Goal: Task Accomplishment & Management: Manage account settings

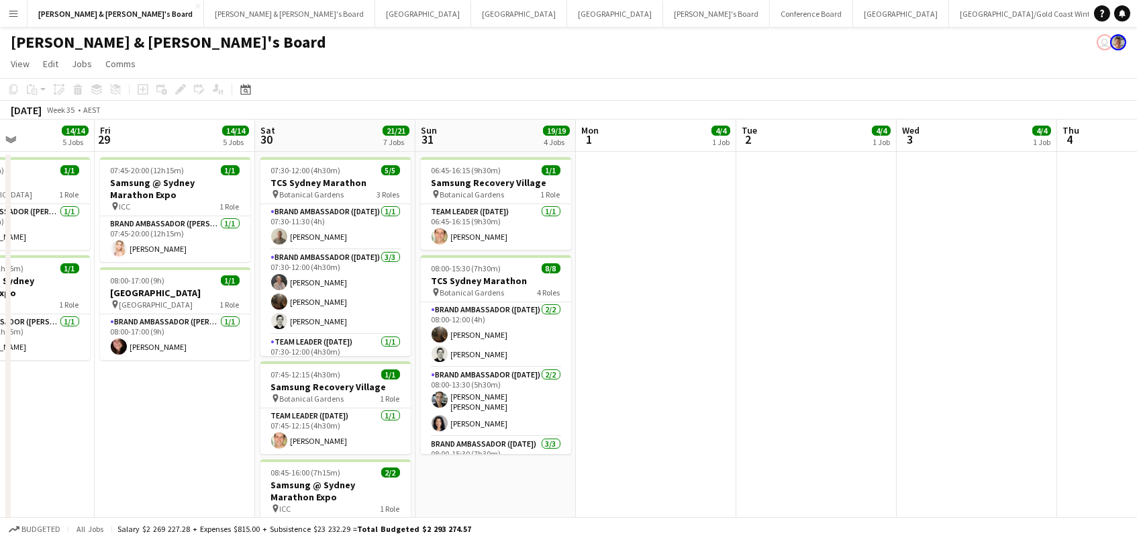
scroll to position [0, 362]
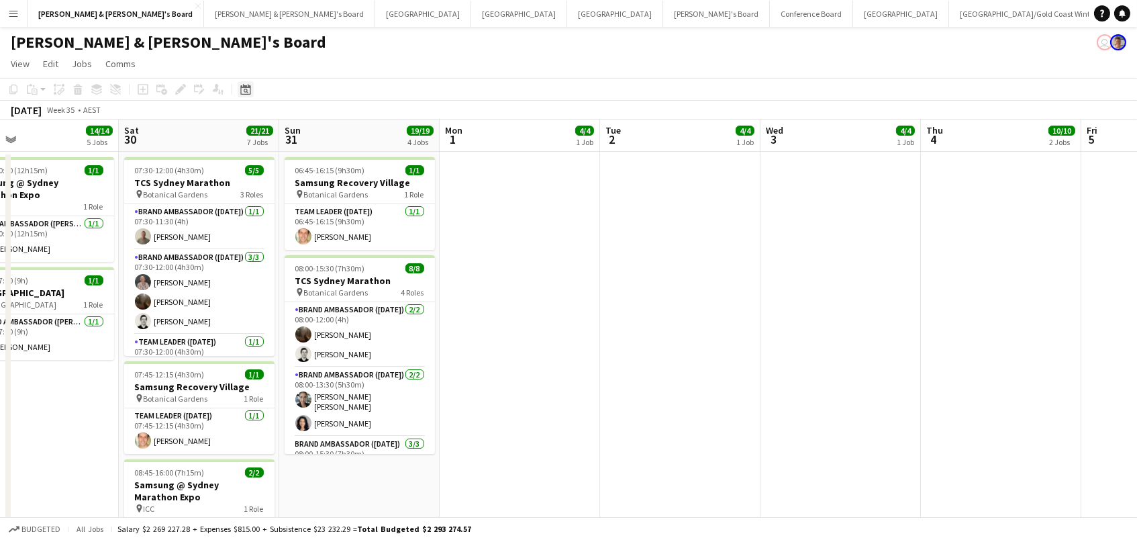
click at [240, 84] on icon "Date picker" at bounding box center [245, 89] width 11 height 11
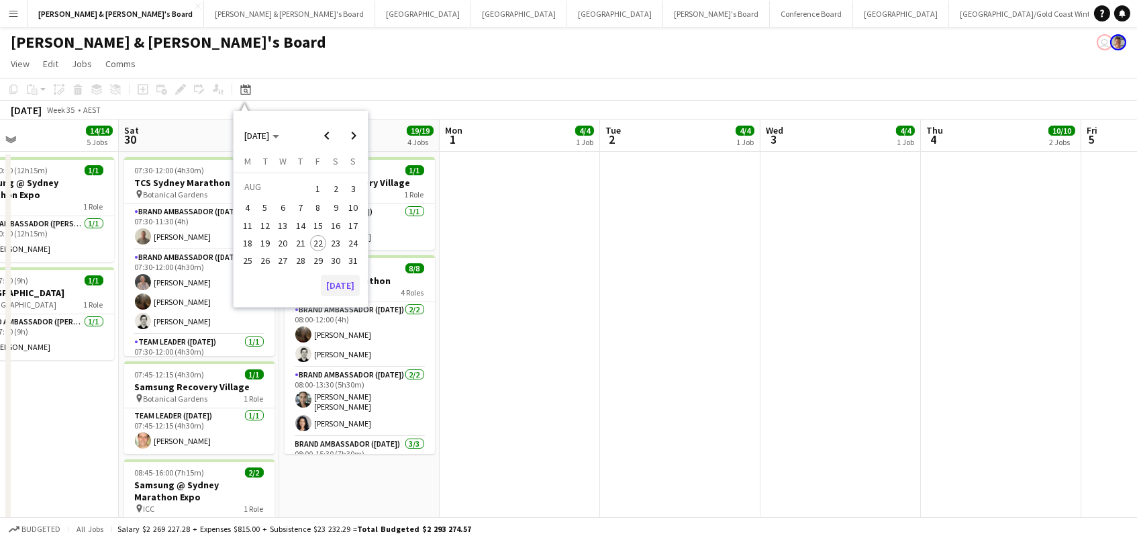
click at [338, 274] on button "[DATE]" at bounding box center [340, 284] width 39 height 21
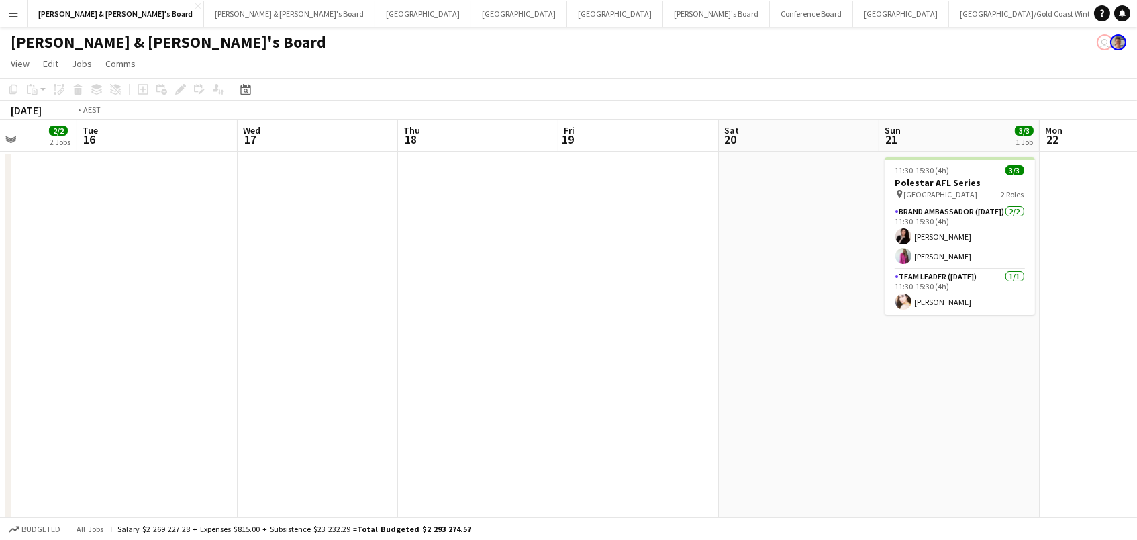
scroll to position [0, 516]
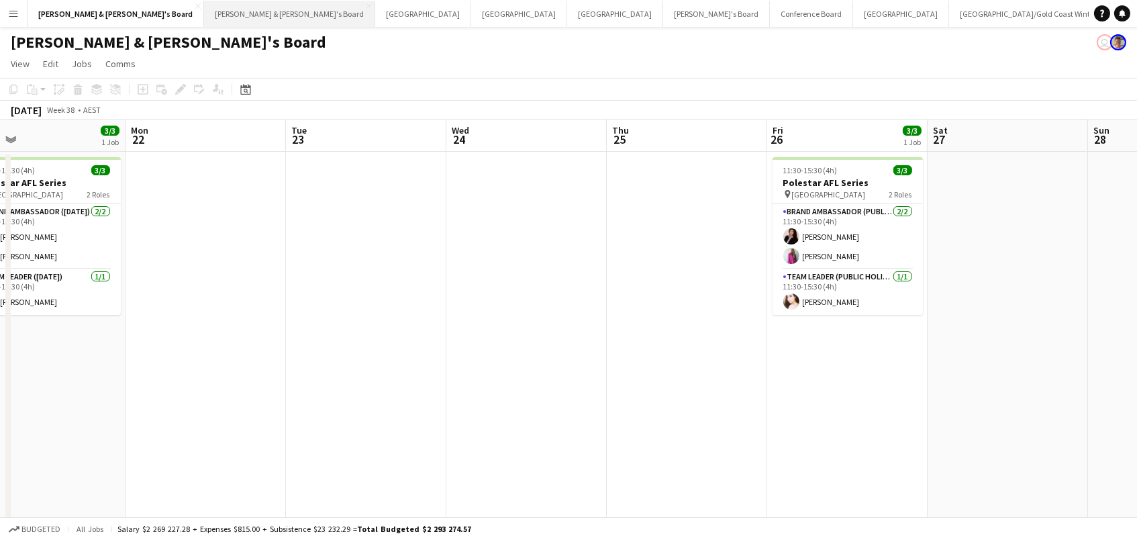
click at [204, 15] on button "James & Arrence's Board Close" at bounding box center [289, 14] width 171 height 26
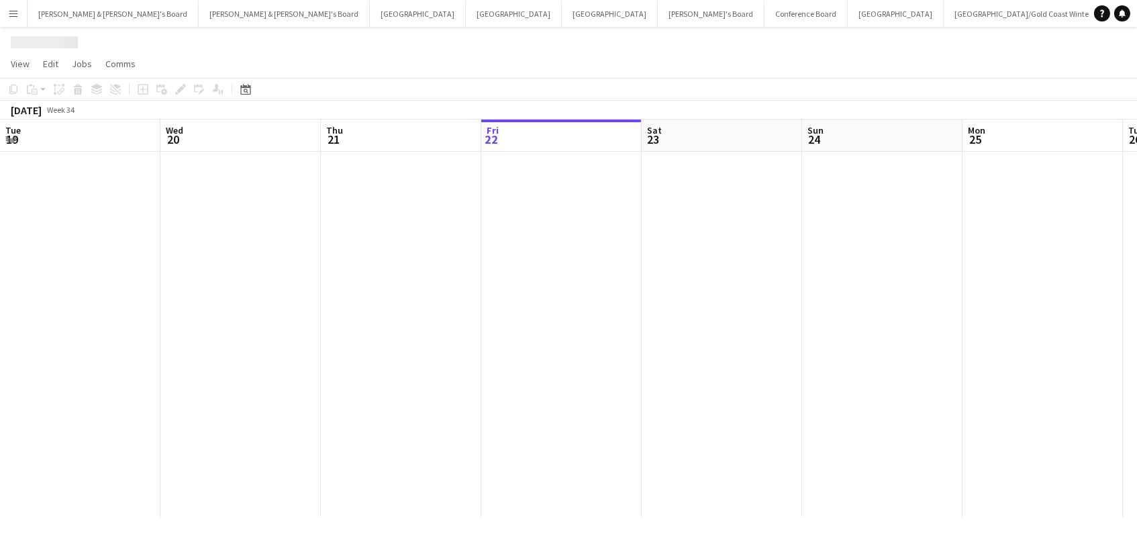
scroll to position [0, 320]
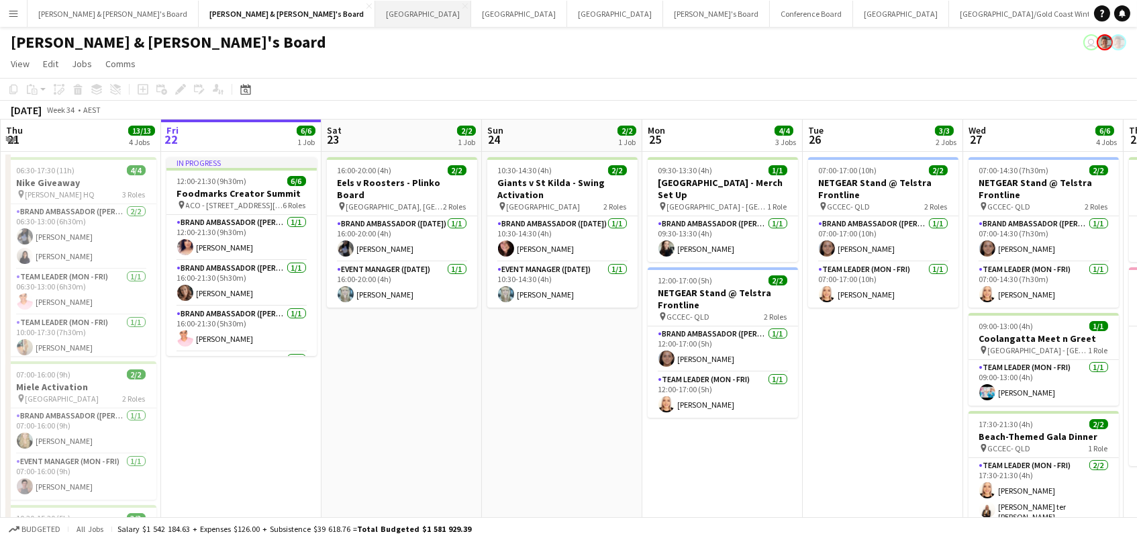
click at [375, 16] on button "Adelaide Close" at bounding box center [423, 14] width 96 height 26
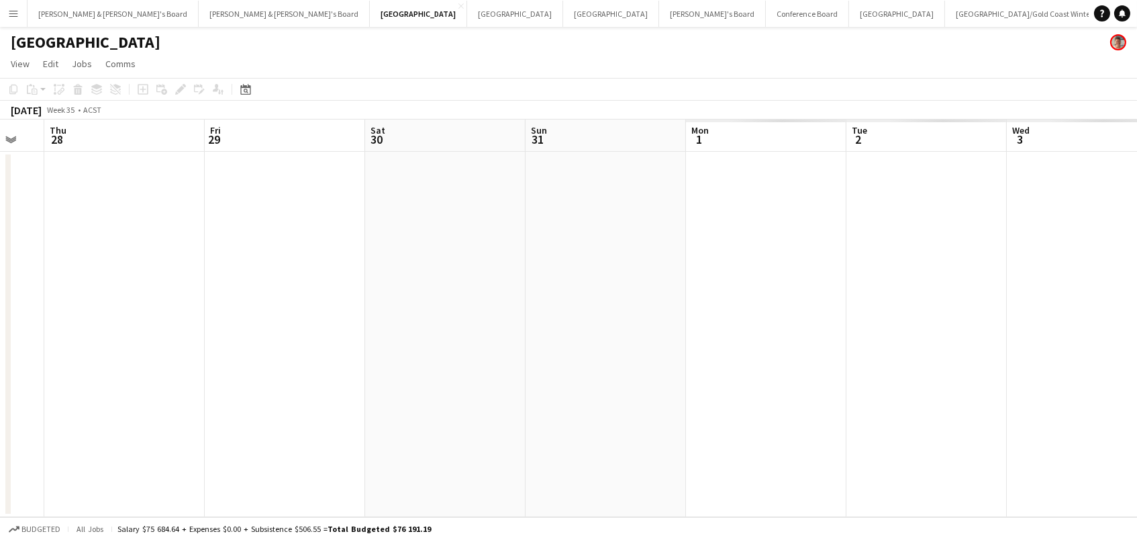
scroll to position [0, 632]
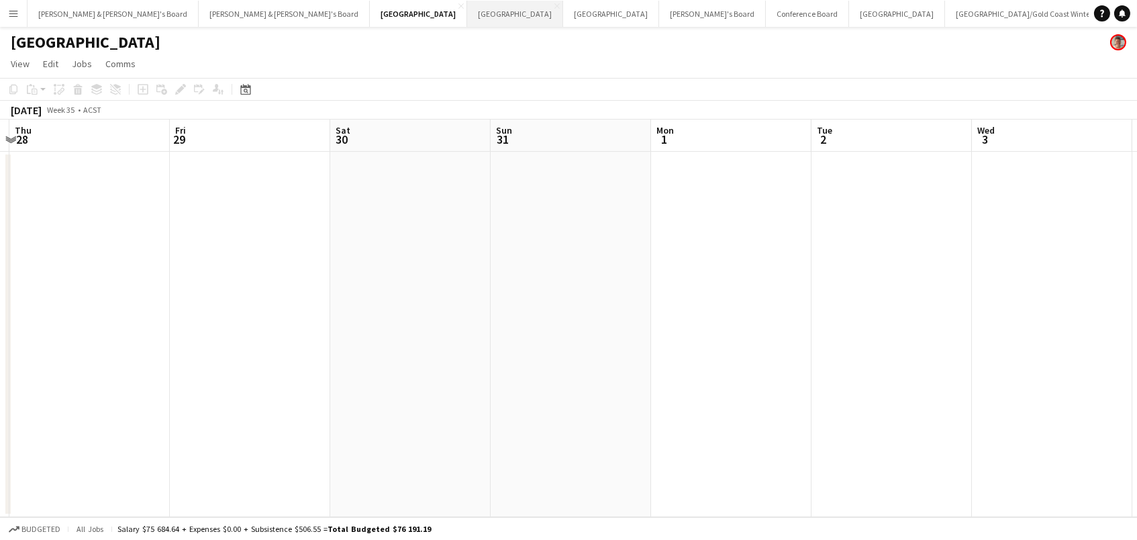
click at [467, 8] on button "Perth Close" at bounding box center [515, 14] width 96 height 26
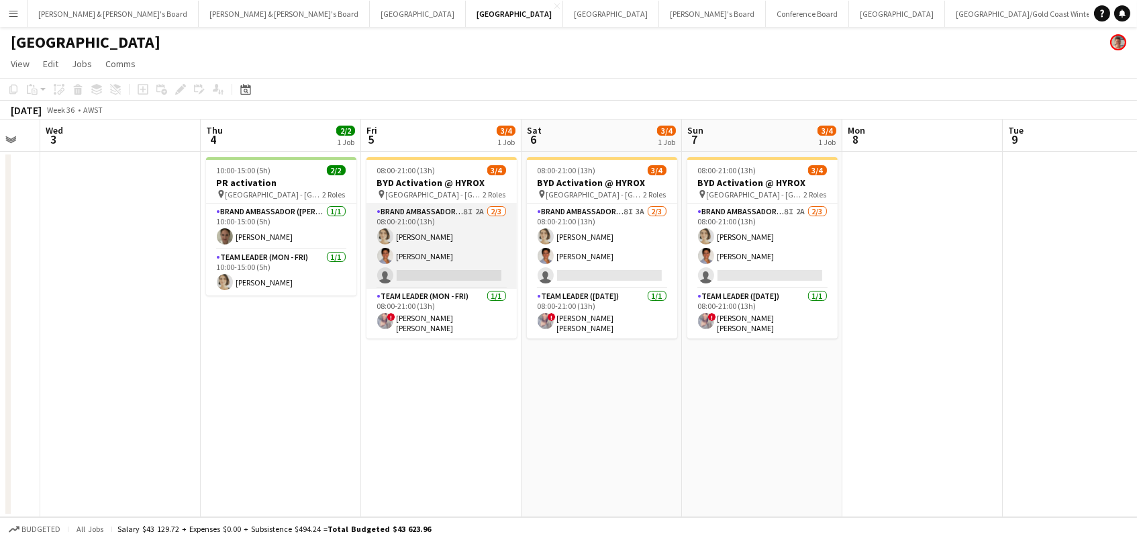
scroll to position [0, 610]
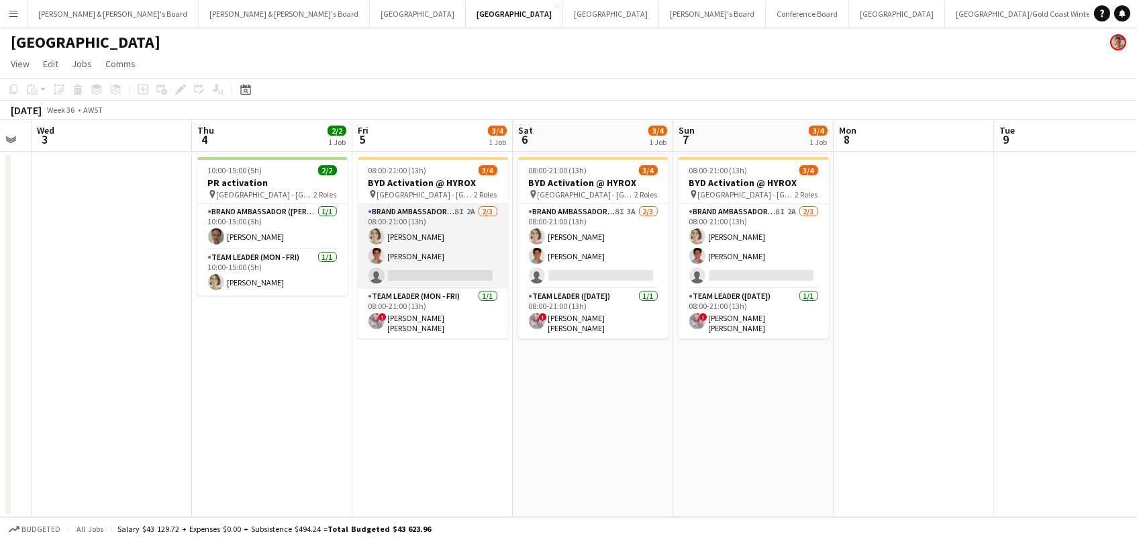
click at [493, 258] on app-card-role "Brand Ambassador (Mon - Fri) 8I 2A 2/3 08:00-21:00 (13h) Liris Weinhardt yahell…" at bounding box center [433, 246] width 150 height 85
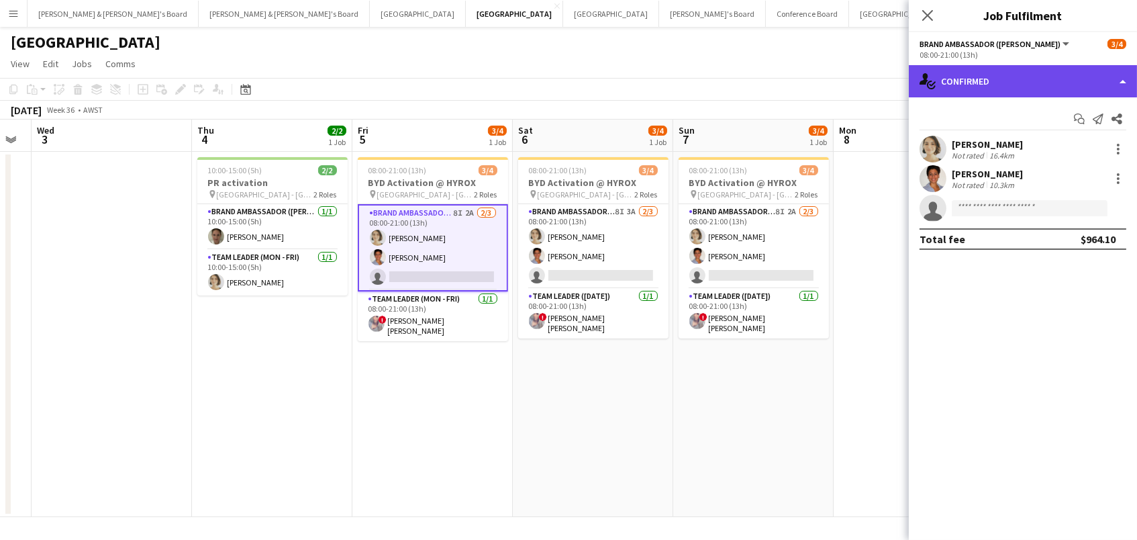
click at [1050, 69] on div "single-neutral-actions-check-2 Confirmed" at bounding box center [1023, 81] width 228 height 32
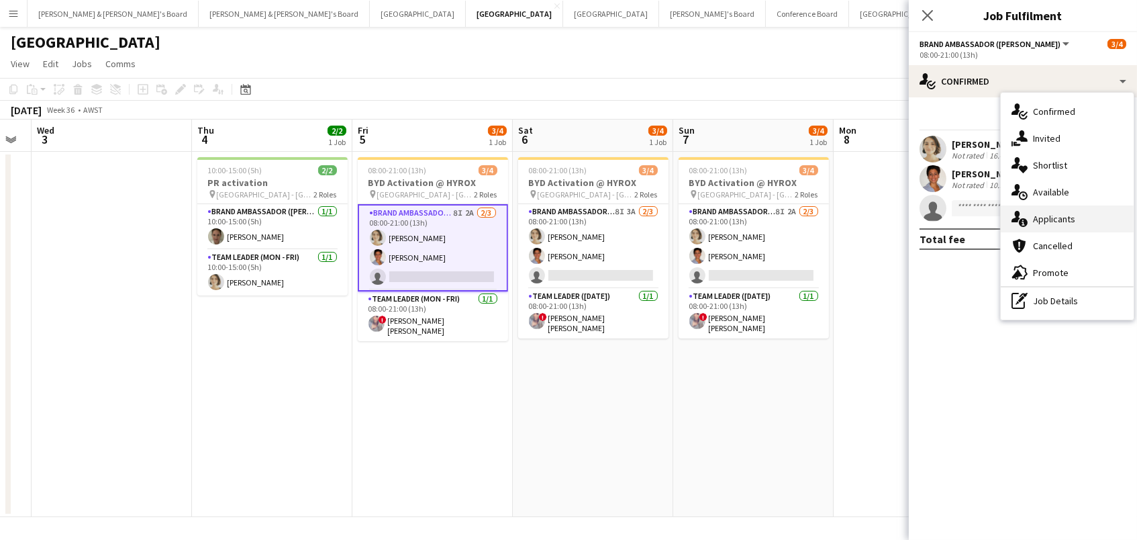
click at [1073, 224] on div "single-neutral-actions-information Applicants" at bounding box center [1067, 218] width 133 height 27
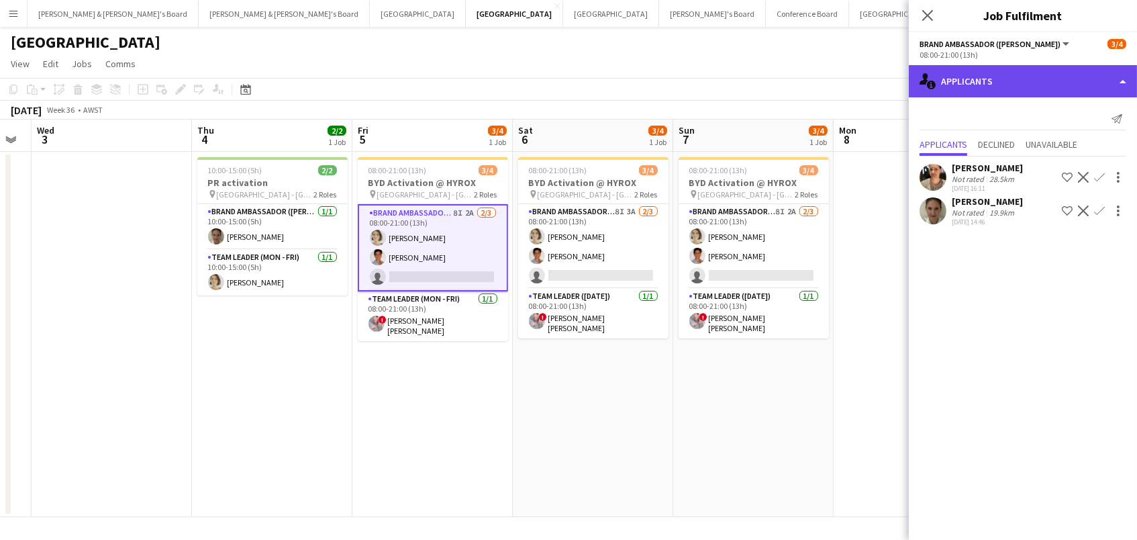
click at [961, 72] on div "single-neutral-actions-information Applicants" at bounding box center [1023, 81] width 228 height 32
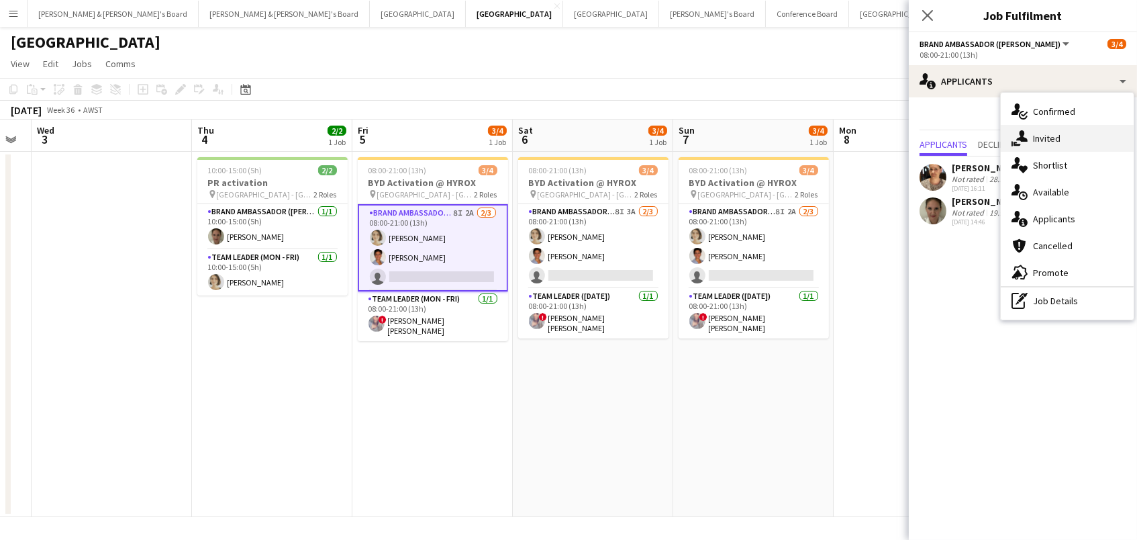
click at [1071, 126] on div "single-neutral-actions-share-1 Invited" at bounding box center [1067, 138] width 133 height 27
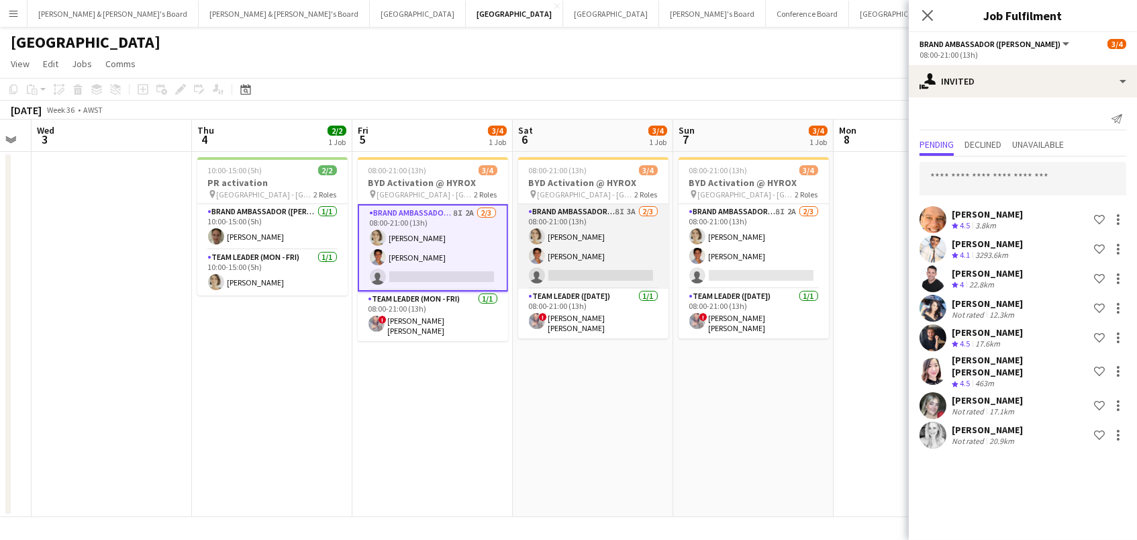
click at [580, 260] on app-card-role "Brand Ambassador (Saturday) 8I 3A 2/3 08:00-21:00 (13h) Liris Weinhardt yahelle…" at bounding box center [593, 246] width 150 height 85
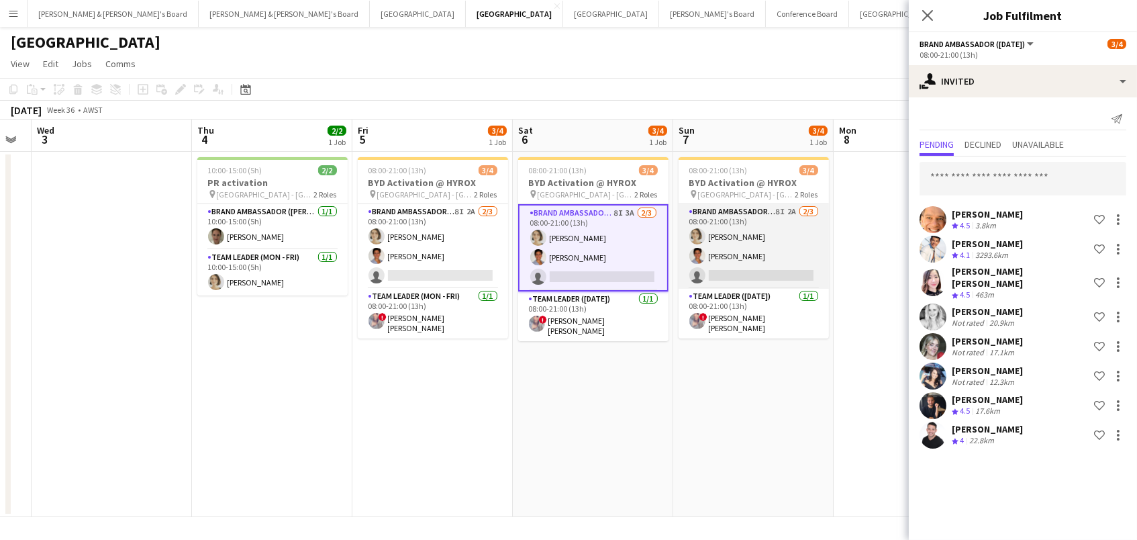
click at [748, 267] on app-card-role "Brand Ambassador (Sunday) 8I 2A 2/3 08:00-21:00 (13h) Liris Weinhardt yahelle b…" at bounding box center [754, 246] width 150 height 85
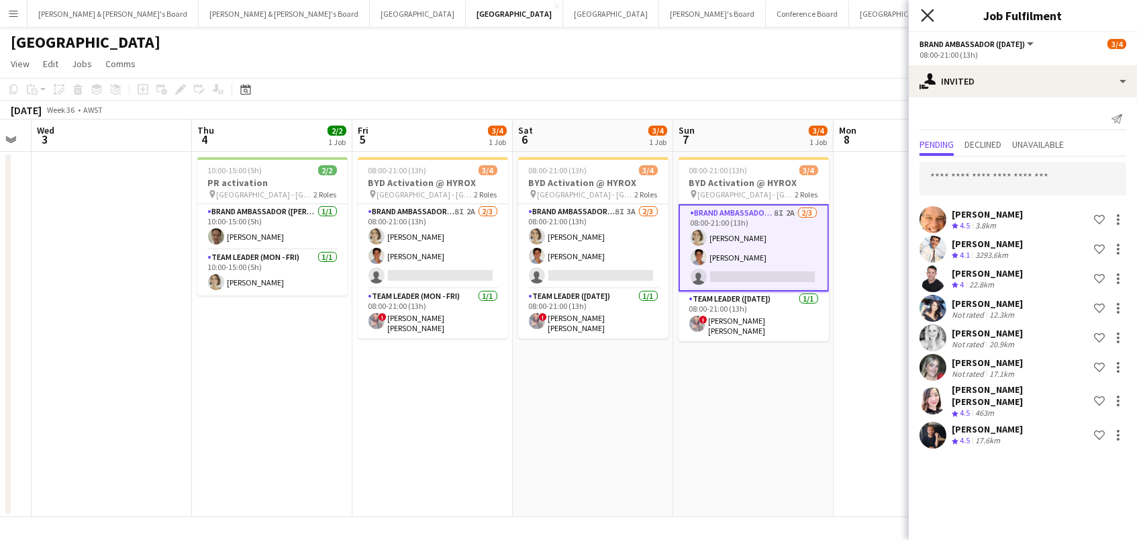
click at [928, 12] on icon "Close pop-in" at bounding box center [927, 15] width 13 height 13
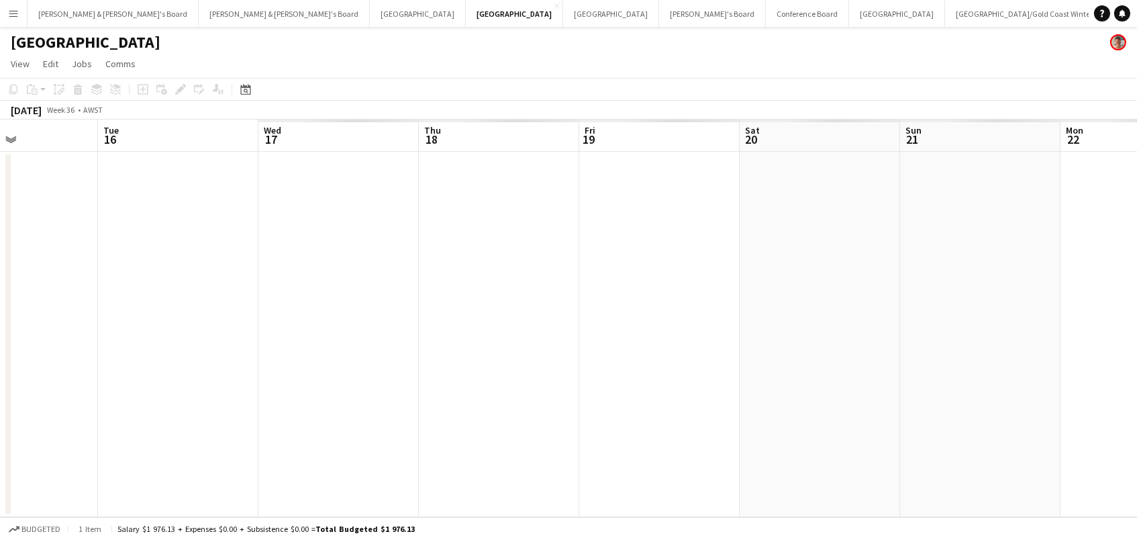
scroll to position [0, 603]
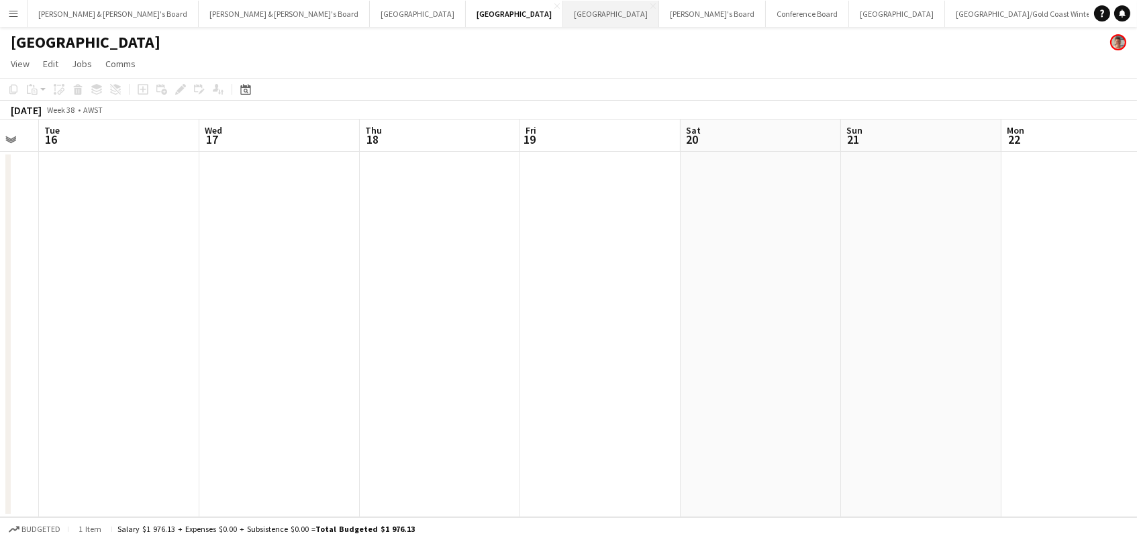
click at [563, 20] on button "Melbourne Close" at bounding box center [611, 14] width 96 height 26
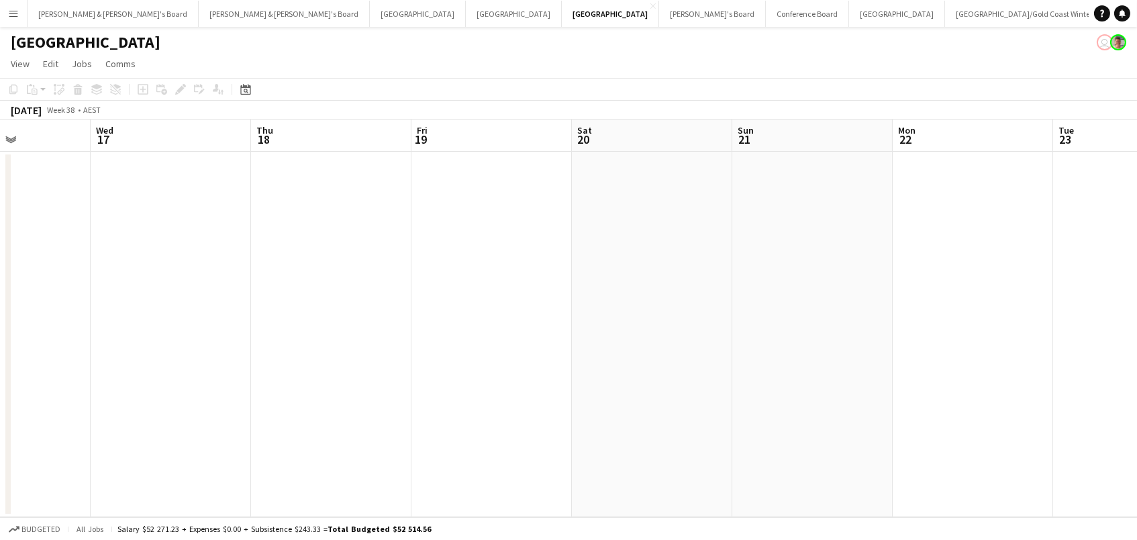
scroll to position [0, 457]
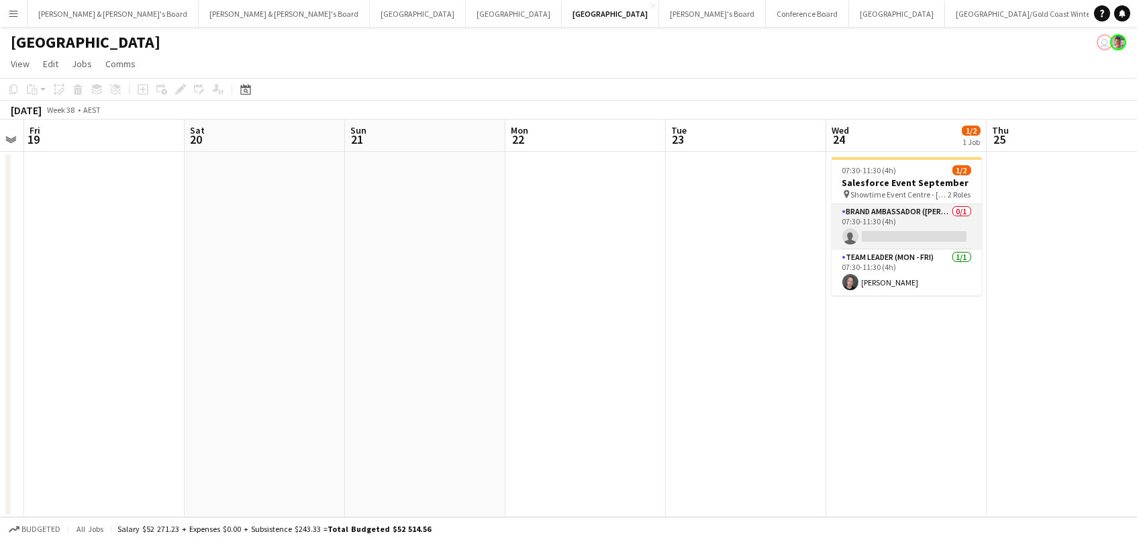
click at [915, 222] on app-card-role "Brand Ambassador (Mon - Fri) 0/1 07:30-11:30 (4h) single-neutral-actions" at bounding box center [907, 227] width 150 height 46
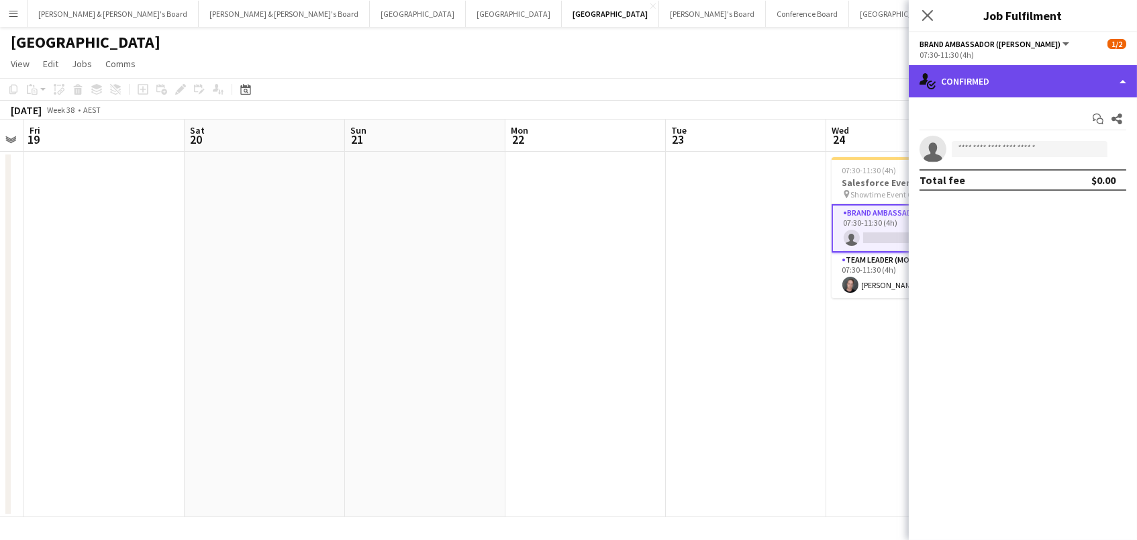
click at [999, 77] on div "single-neutral-actions-check-2 Confirmed" at bounding box center [1023, 81] width 228 height 32
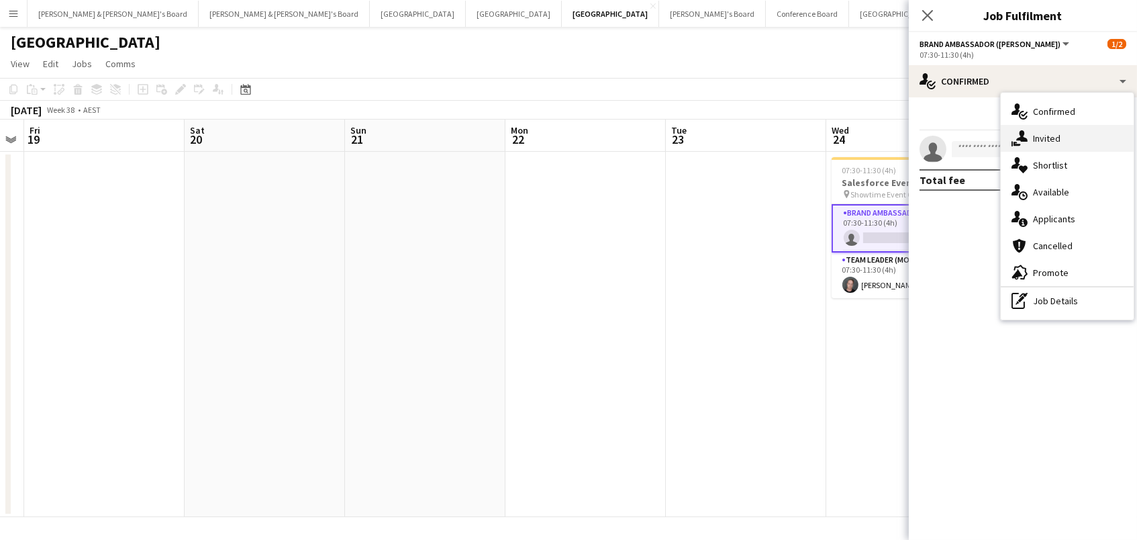
click at [1027, 144] on div "single-neutral-actions-share-1 Invited" at bounding box center [1067, 138] width 133 height 27
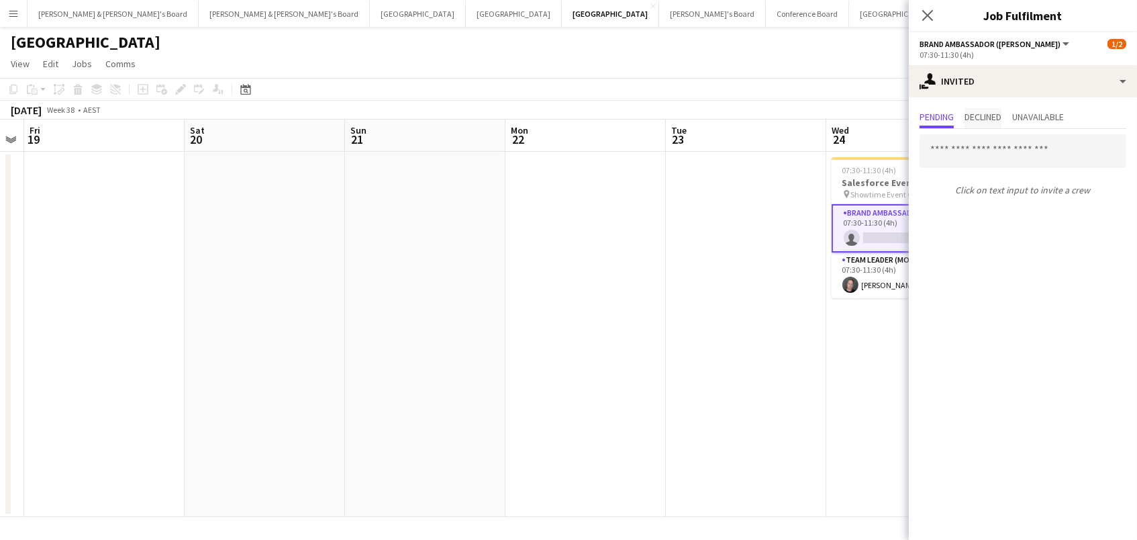
click at [1001, 117] on span "Declined" at bounding box center [982, 116] width 37 height 9
click at [944, 115] on span "Pending" at bounding box center [936, 116] width 34 height 9
click at [946, 136] on input "text" at bounding box center [1022, 151] width 207 height 34
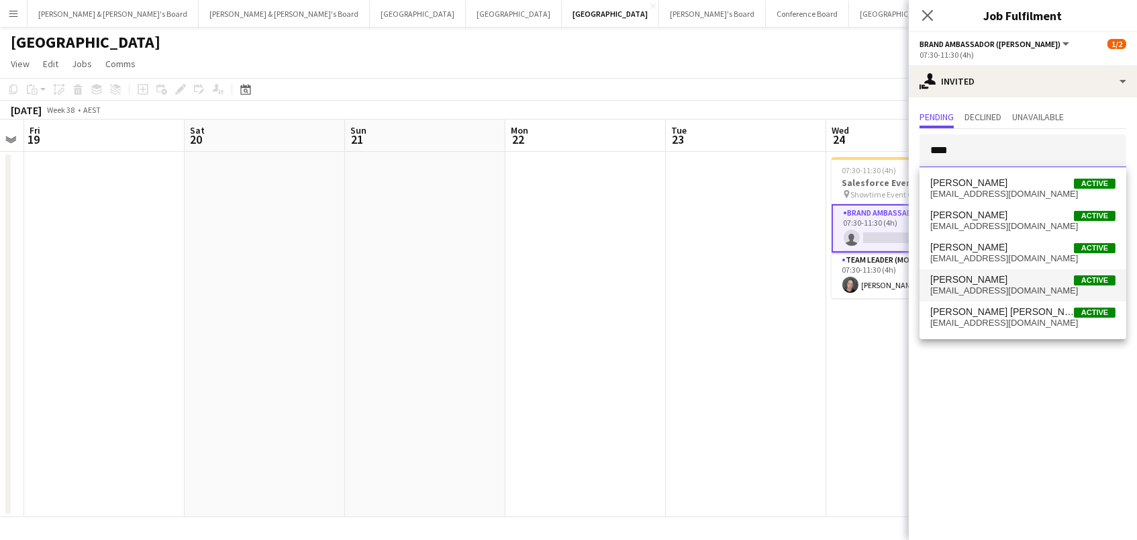
type input "****"
click at [982, 287] on span "jackvanstav@gmail.com" at bounding box center [1022, 290] width 185 height 11
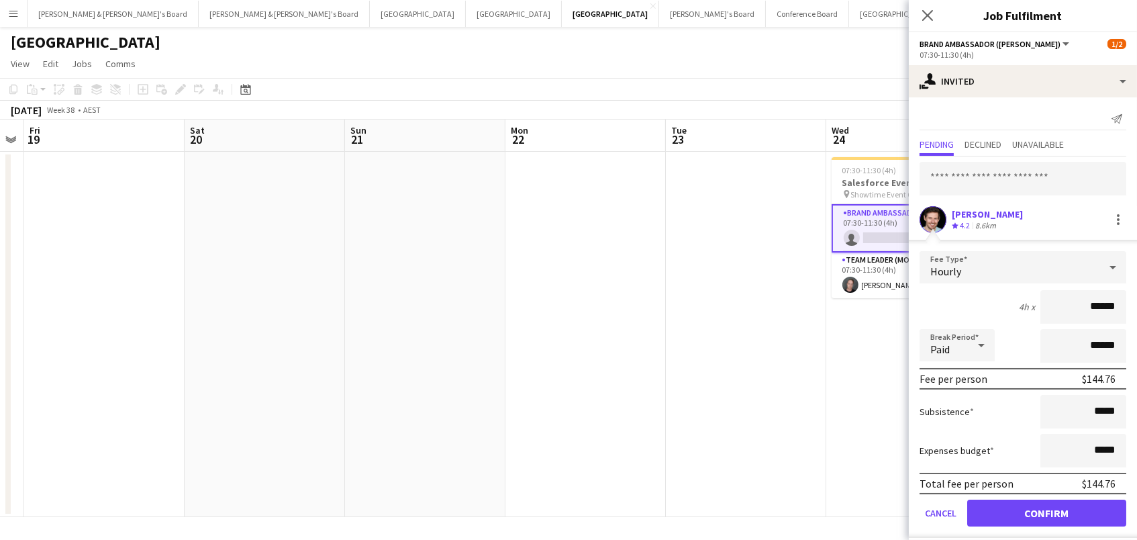
drag, startPoint x: 1025, startPoint y: 512, endPoint x: 1018, endPoint y: 507, distance: 9.1
click at [1025, 511] on button "Confirm" at bounding box center [1046, 512] width 159 height 27
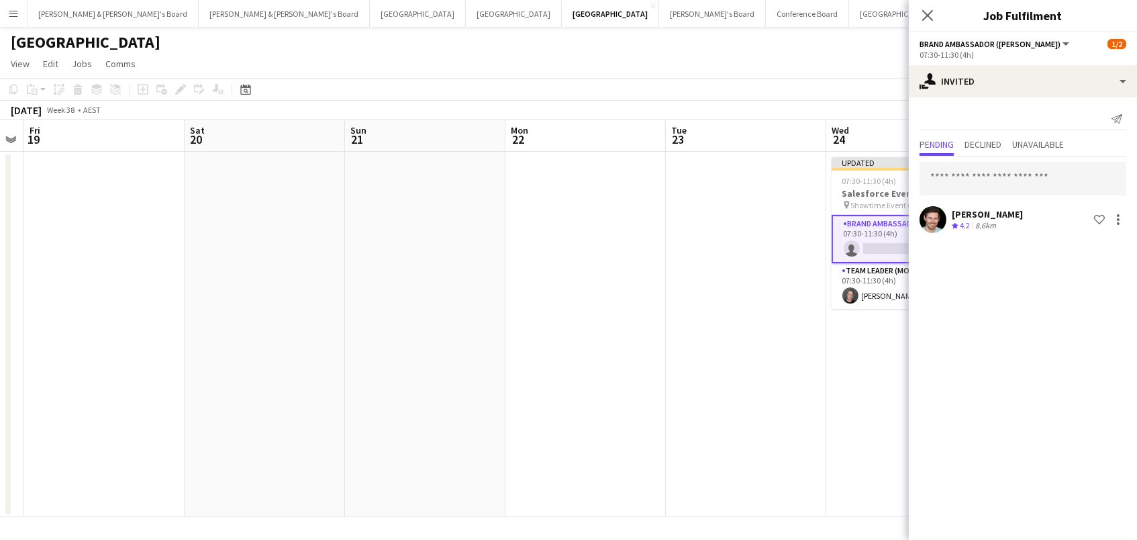
click at [850, 56] on app-page-menu "View Day view expanded Day view collapsed Month view Date picker Jump to [DATE]…" at bounding box center [568, 65] width 1137 height 26
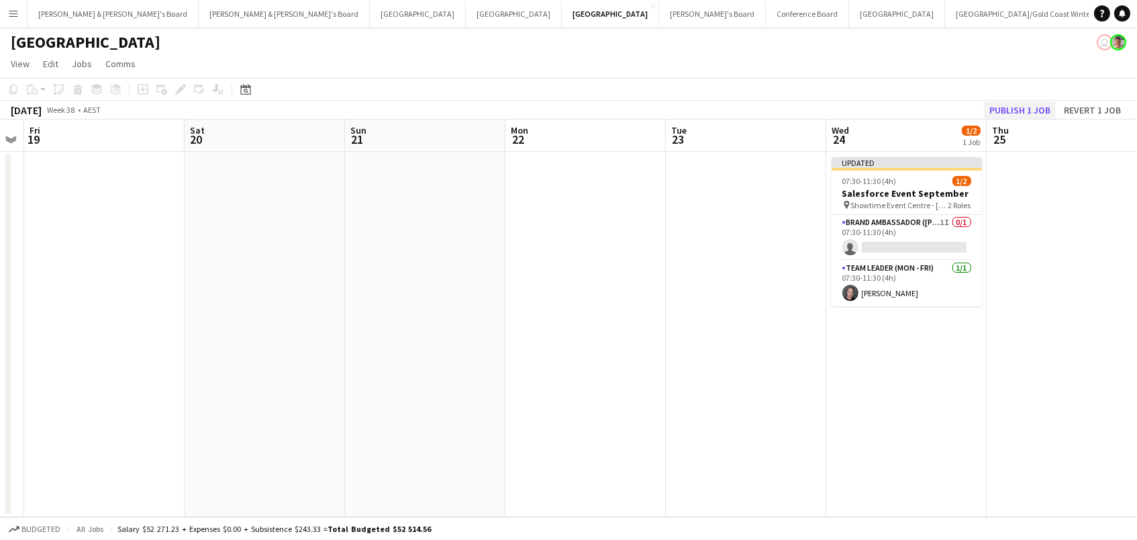
click at [1019, 109] on button "Publish 1 job" at bounding box center [1020, 109] width 72 height 17
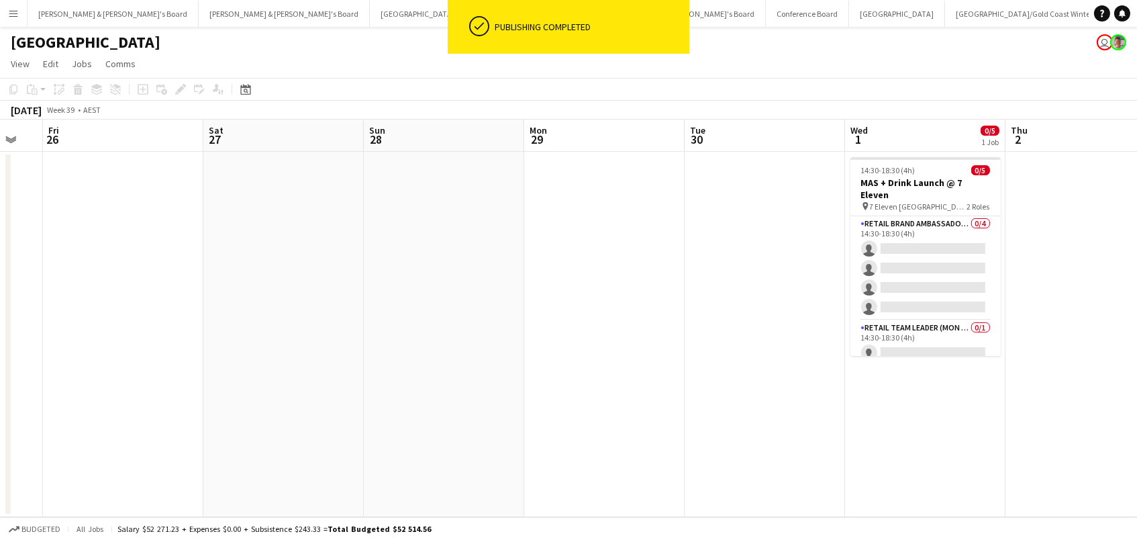
scroll to position [0, 502]
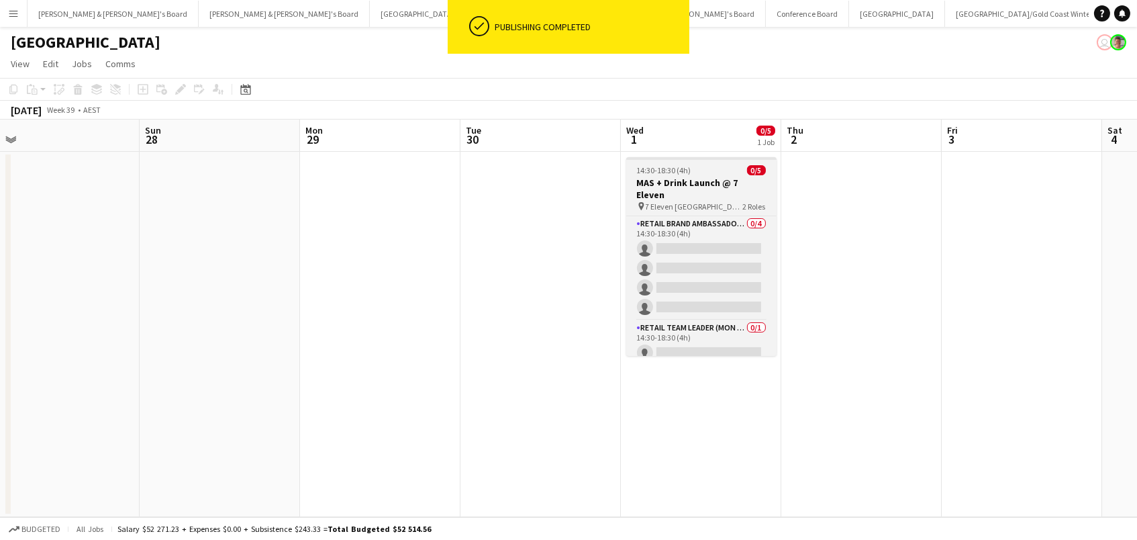
click at [669, 201] on span "7 Eleven Oakleigh South" at bounding box center [694, 206] width 97 height 10
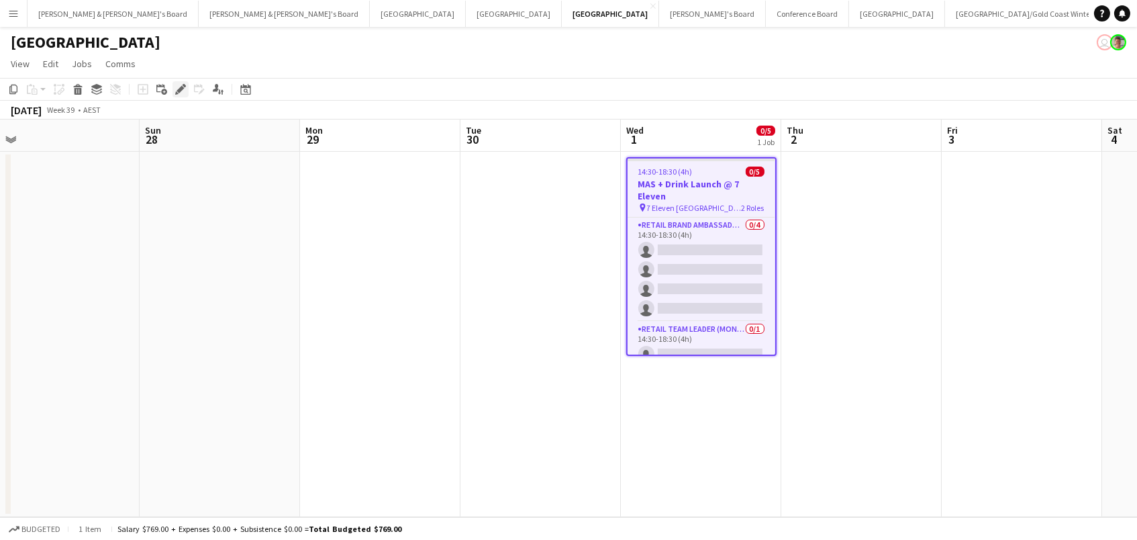
click at [176, 85] on icon "Edit" at bounding box center [180, 89] width 11 height 11
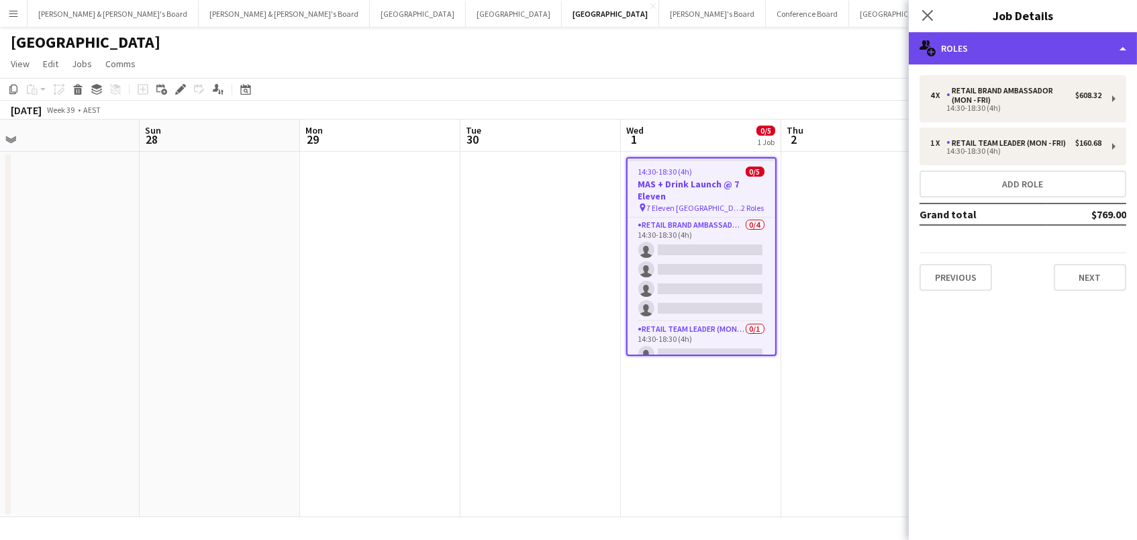
click at [1072, 55] on div "multiple-users-add Roles" at bounding box center [1023, 48] width 228 height 32
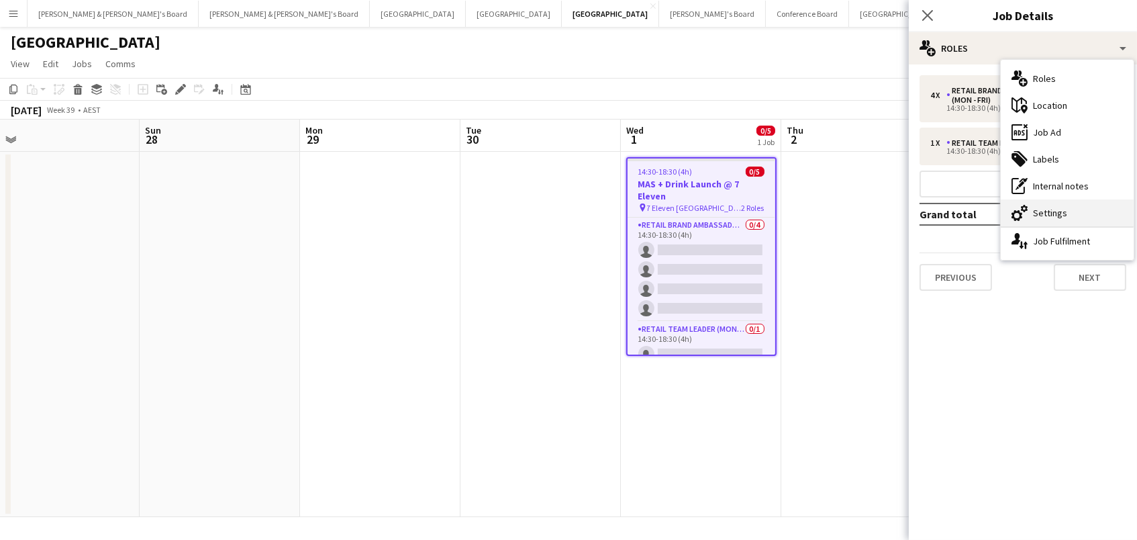
click at [1085, 214] on div "cog-double-3 Settings" at bounding box center [1067, 212] width 133 height 27
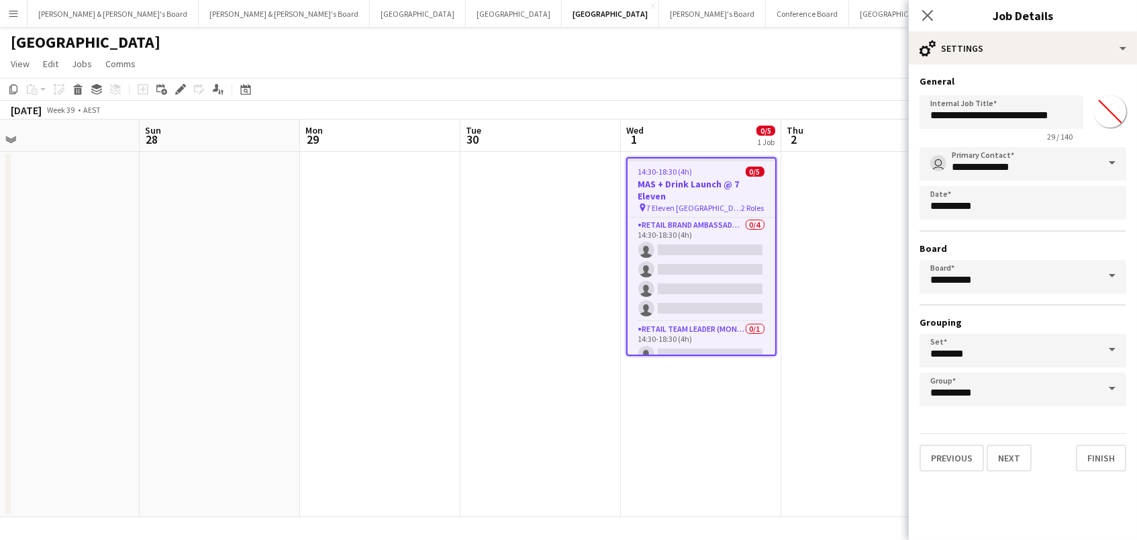
click at [1113, 101] on input "*******" at bounding box center [1110, 111] width 48 height 48
type input "*******"
click at [184, 89] on icon "Edit" at bounding box center [180, 89] width 11 height 11
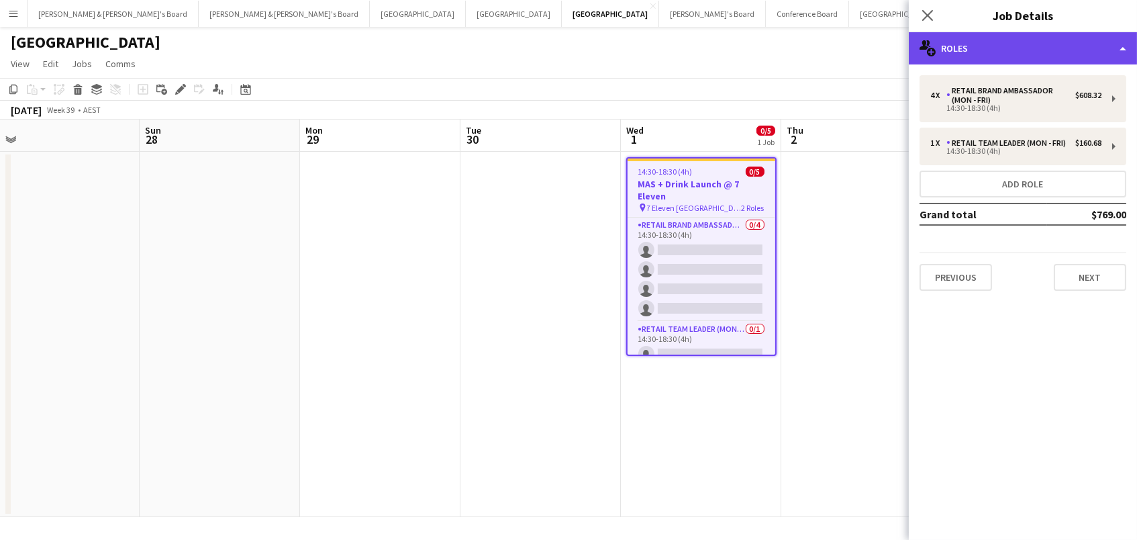
click at [1007, 47] on div "multiple-users-add Roles" at bounding box center [1023, 48] width 228 height 32
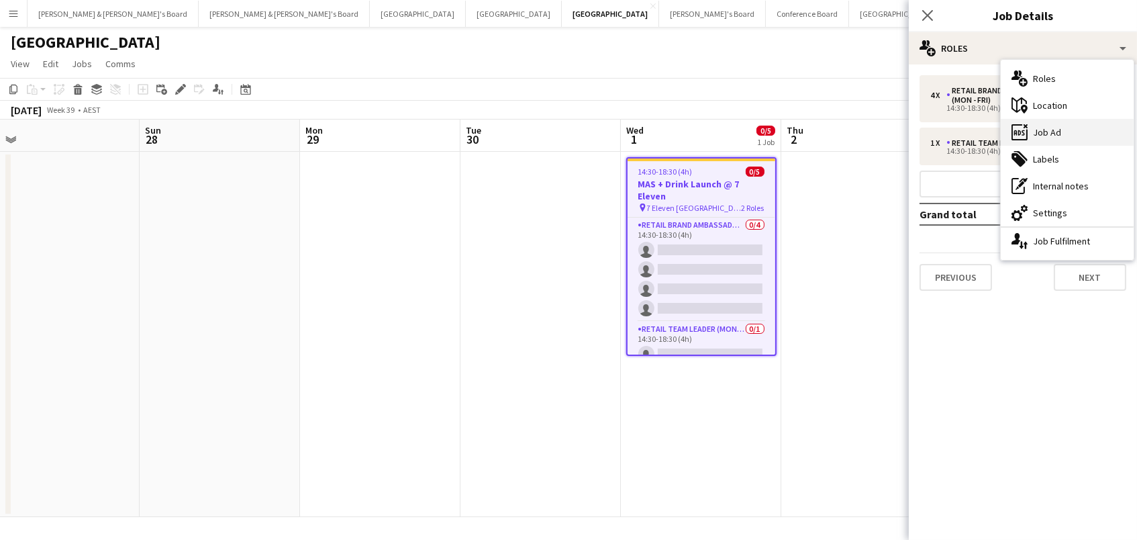
click at [1044, 132] on div "ads-window Job Ad" at bounding box center [1067, 132] width 133 height 27
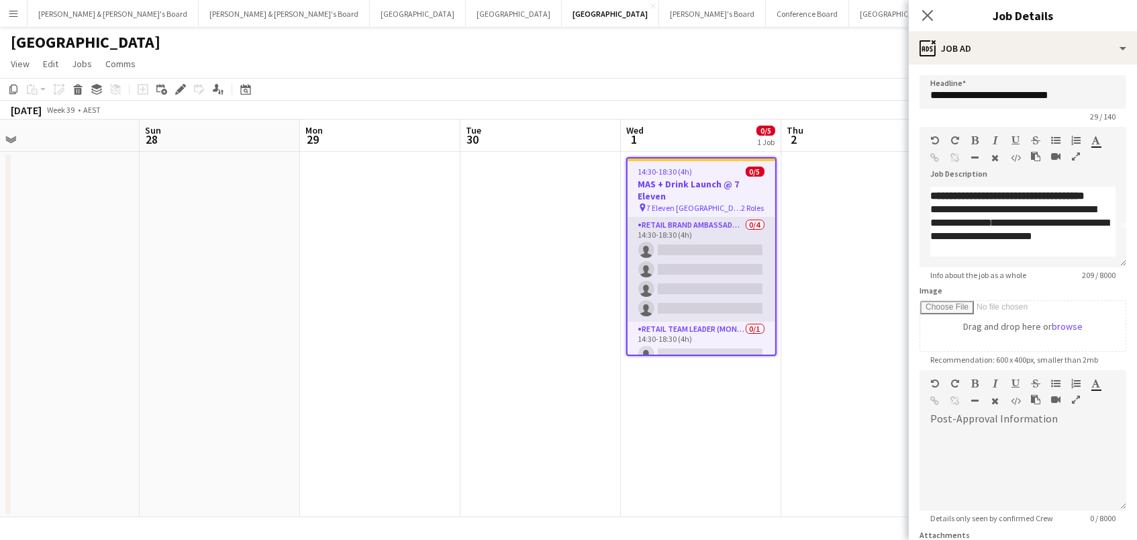
scroll to position [50, 0]
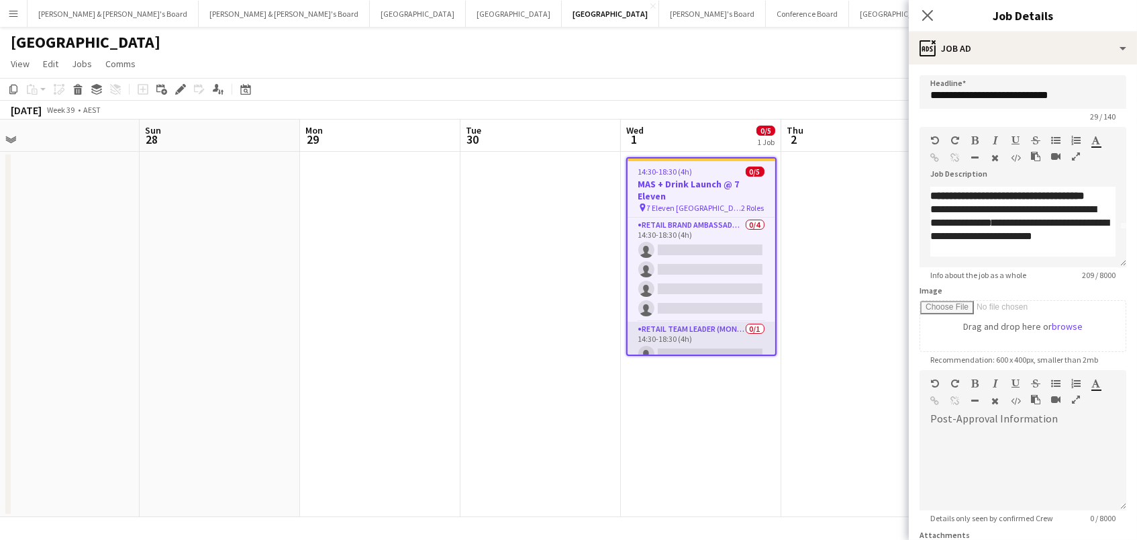
click at [721, 333] on app-card-role "RETAIL Team Leader (Mon - Fri) 0/1 14:30-18:30 (4h) single-neutral-actions" at bounding box center [701, 344] width 148 height 46
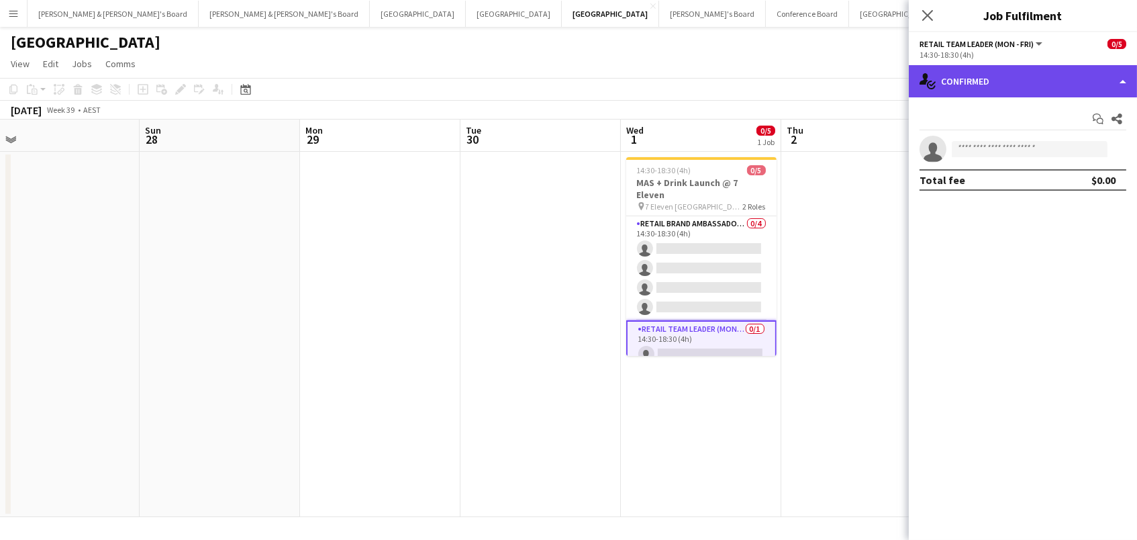
click at [1013, 87] on div "single-neutral-actions-check-2 Confirmed" at bounding box center [1023, 81] width 228 height 32
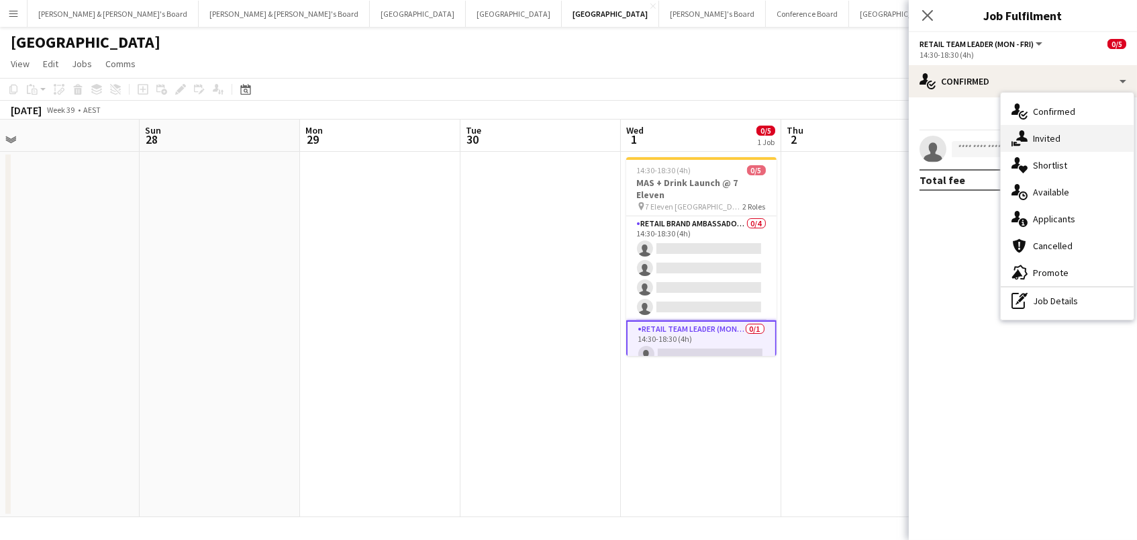
click at [1046, 140] on div "single-neutral-actions-share-1 Invited" at bounding box center [1067, 138] width 133 height 27
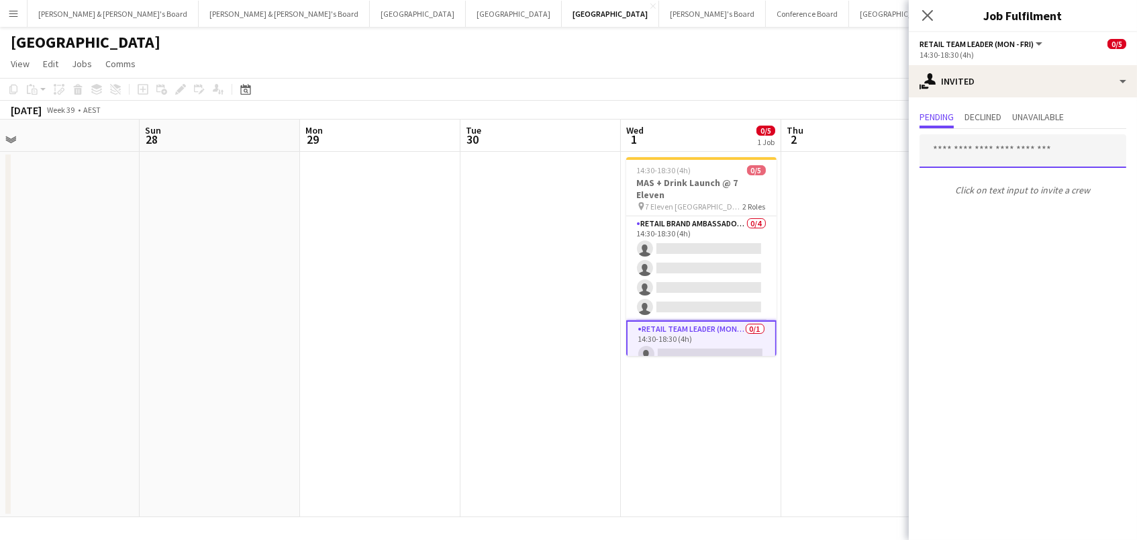
click at [991, 151] on input "text" at bounding box center [1022, 151] width 207 height 34
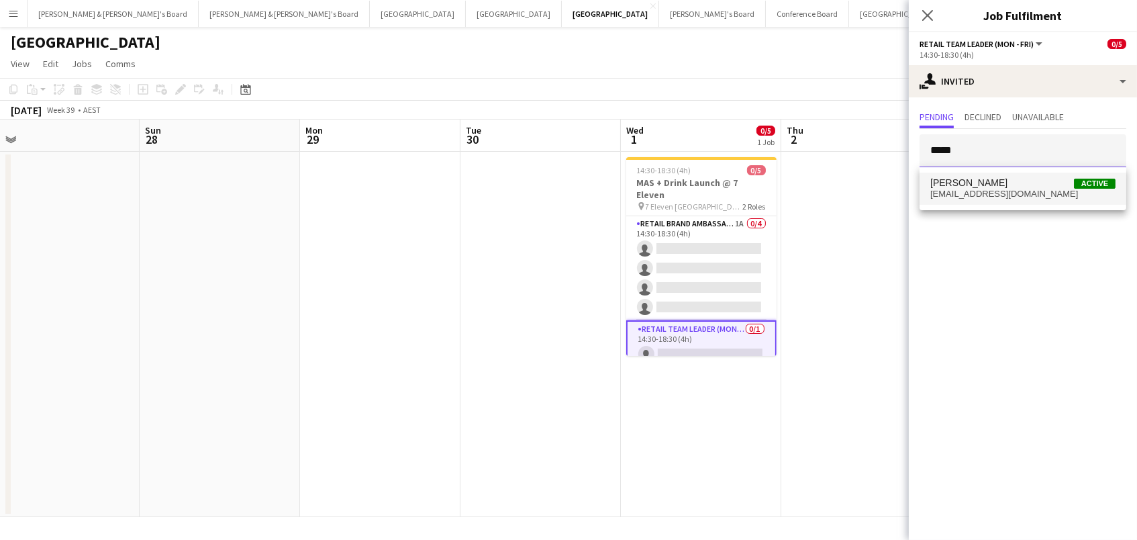
type input "*****"
click at [988, 189] on span "[EMAIL_ADDRESS][DOMAIN_NAME]" at bounding box center [1022, 194] width 185 height 11
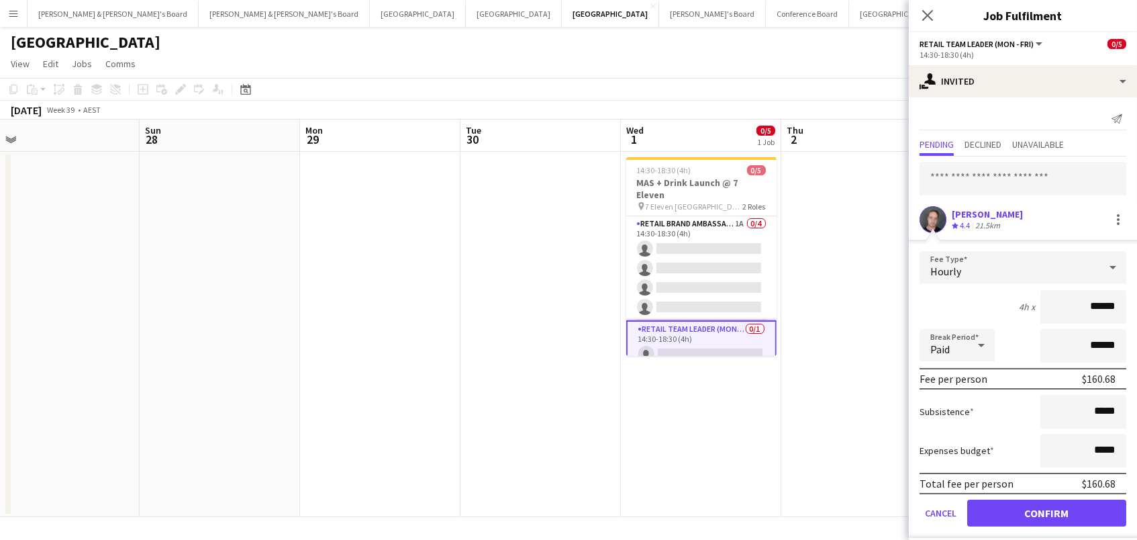
click at [1032, 511] on button "Confirm" at bounding box center [1046, 512] width 159 height 27
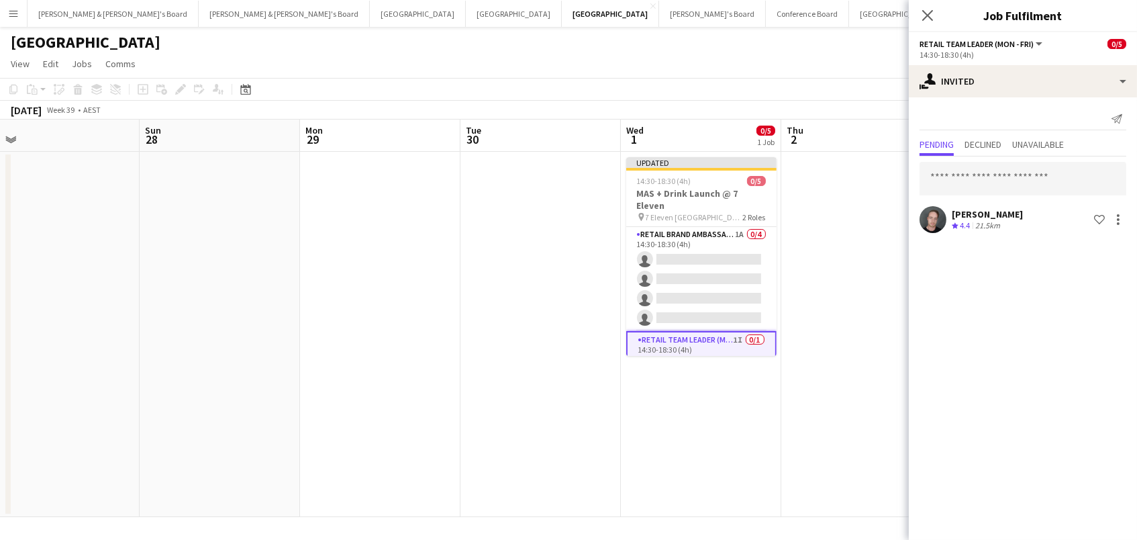
click at [707, 472] on app-date-cell "Updated 14:30-18:30 (4h) 0/5 MAS + Drink Launch @ 7 Eleven pin 7 Eleven Oakleig…" at bounding box center [701, 334] width 160 height 365
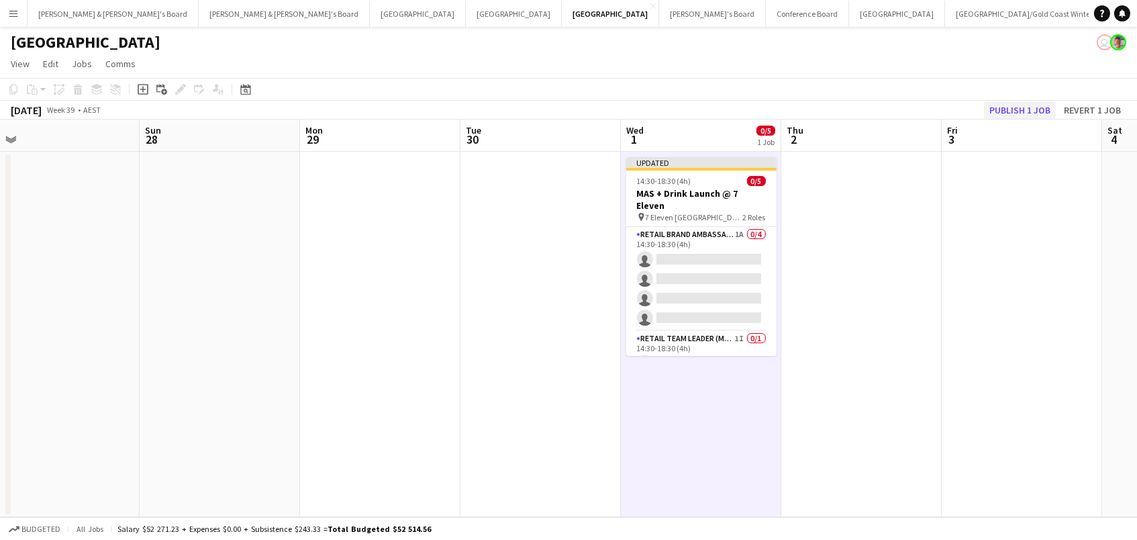
click at [1023, 113] on button "Publish 1 job" at bounding box center [1020, 109] width 72 height 17
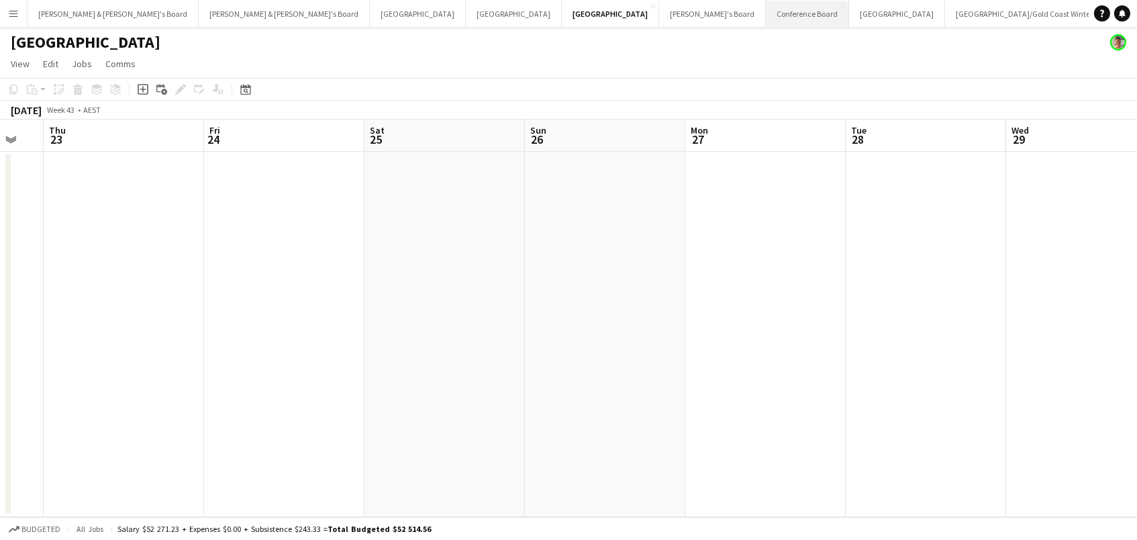
scroll to position [0, 440]
click at [849, 17] on button "Sydney Close" at bounding box center [897, 14] width 96 height 26
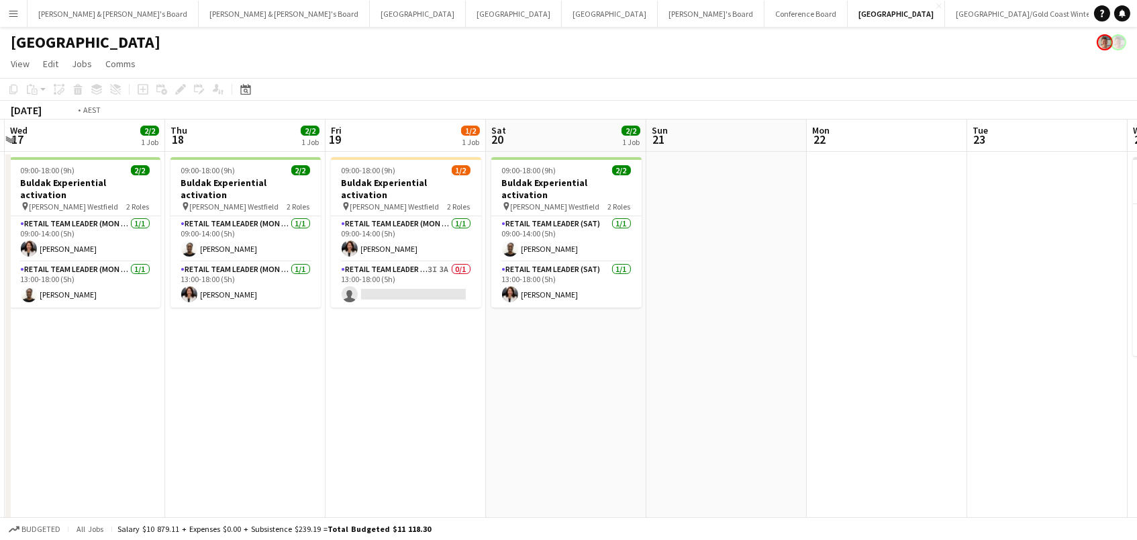
scroll to position [0, 320]
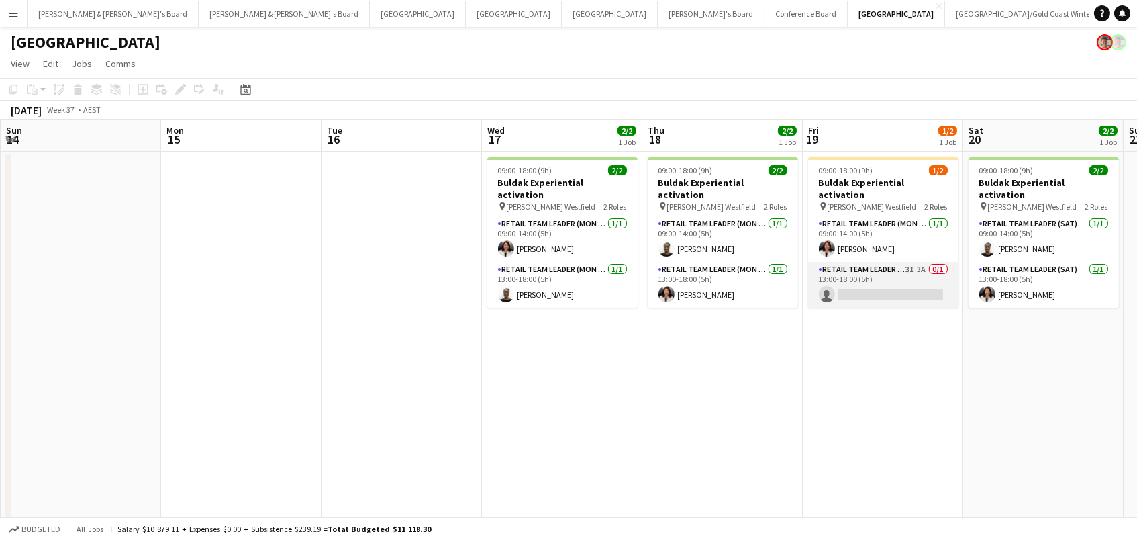
click at [842, 268] on app-card-role "RETAIL Team Leader (Mon - Fri) 3I 3A 0/1 13:00-18:00 (5h) single-neutral-actions" at bounding box center [883, 285] width 150 height 46
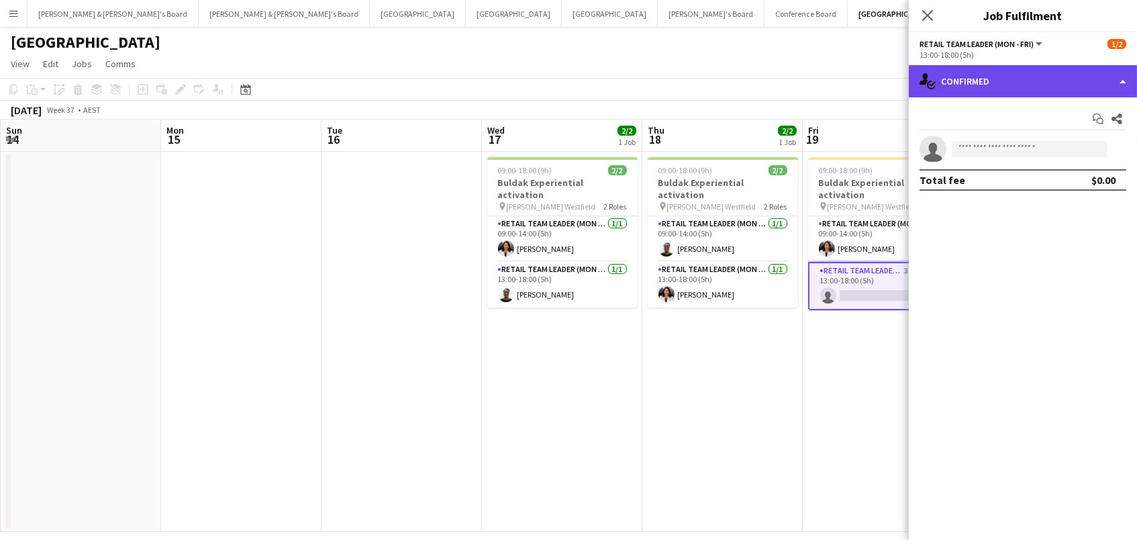
click at [964, 77] on div "single-neutral-actions-check-2 Confirmed" at bounding box center [1023, 81] width 228 height 32
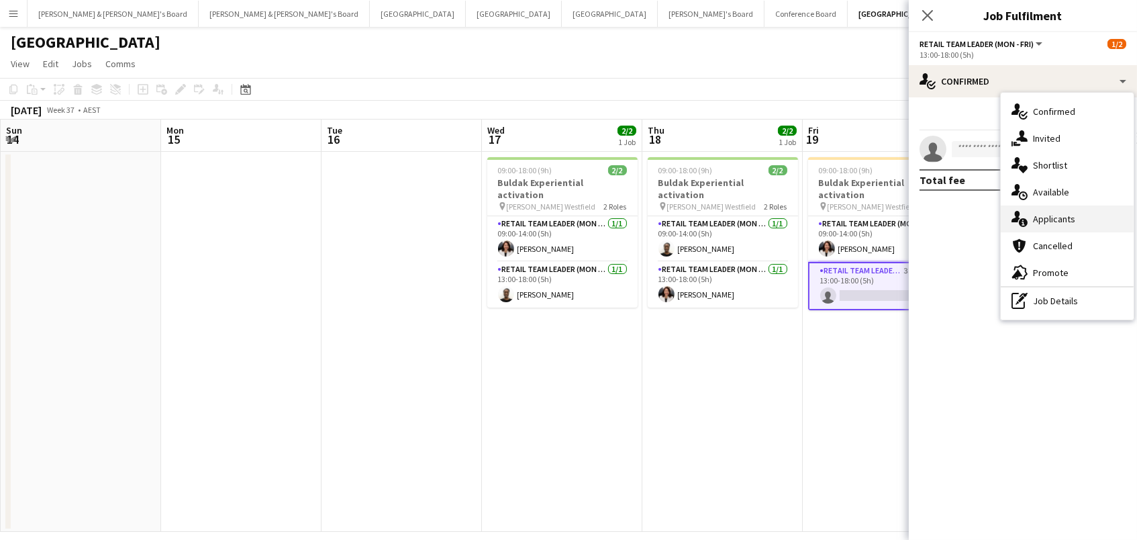
click at [1061, 216] on div "single-neutral-actions-information Applicants" at bounding box center [1067, 218] width 133 height 27
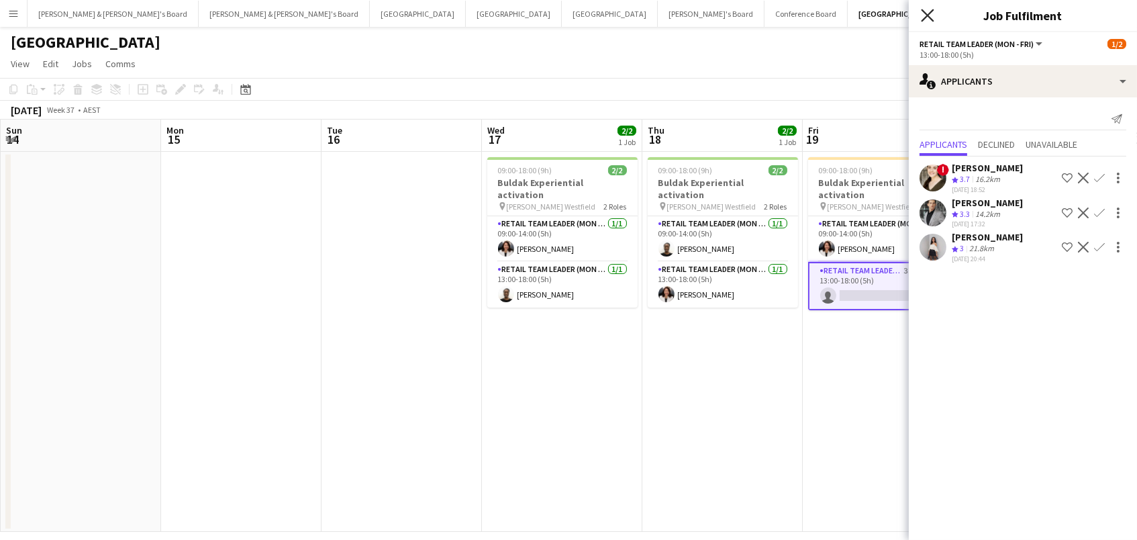
click at [927, 15] on icon at bounding box center [927, 15] width 13 height 13
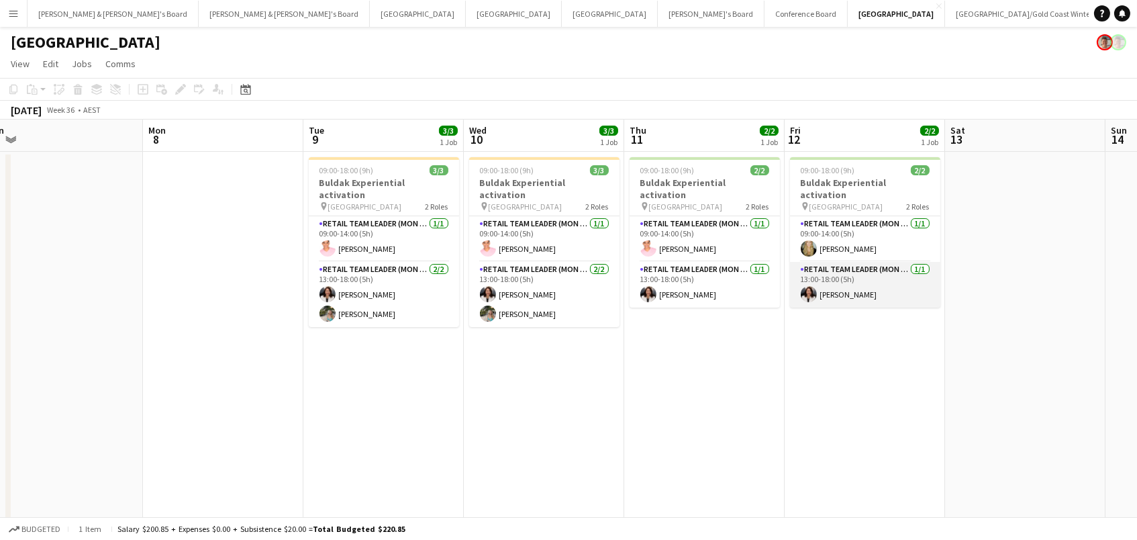
scroll to position [0, 334]
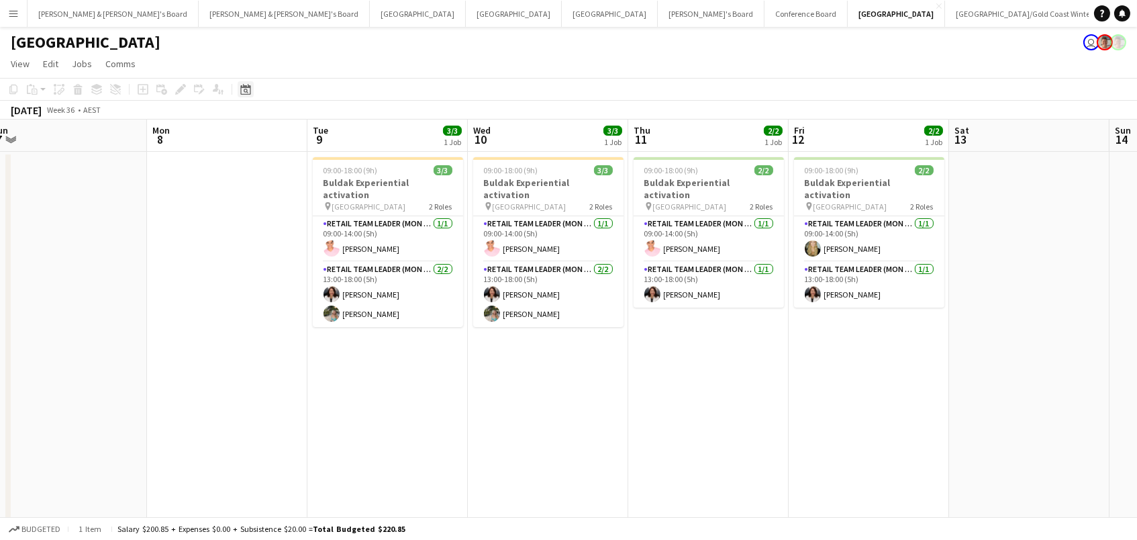
click at [240, 89] on icon "Date picker" at bounding box center [245, 89] width 11 height 11
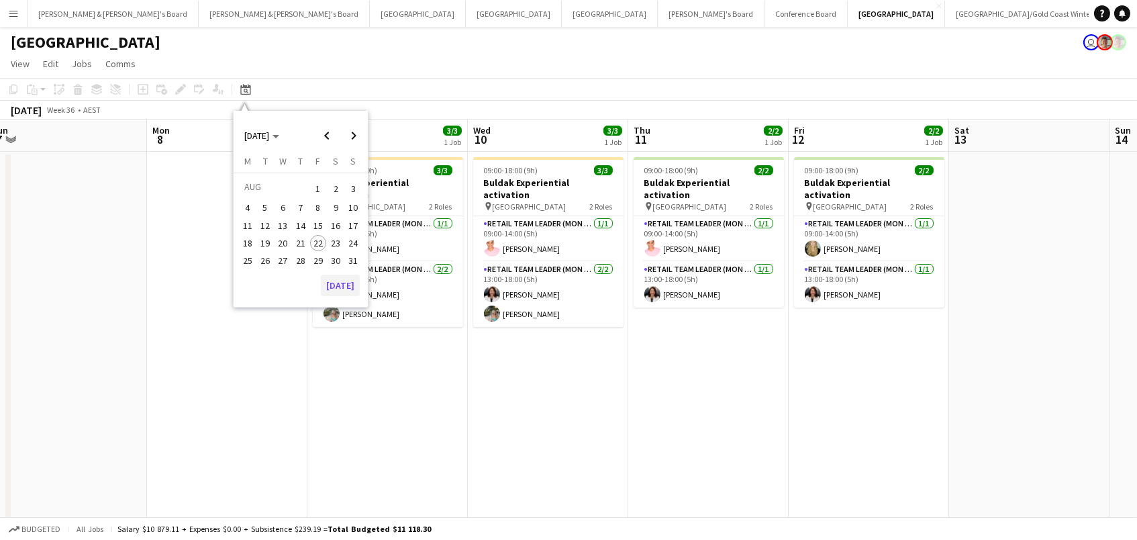
click at [342, 284] on button "[DATE]" at bounding box center [340, 284] width 39 height 21
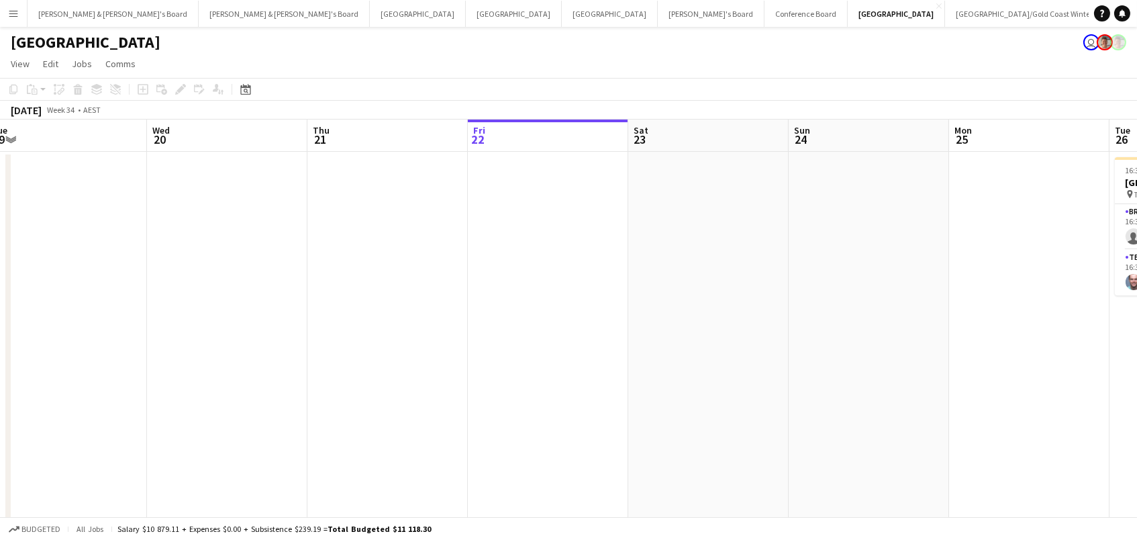
scroll to position [0, 460]
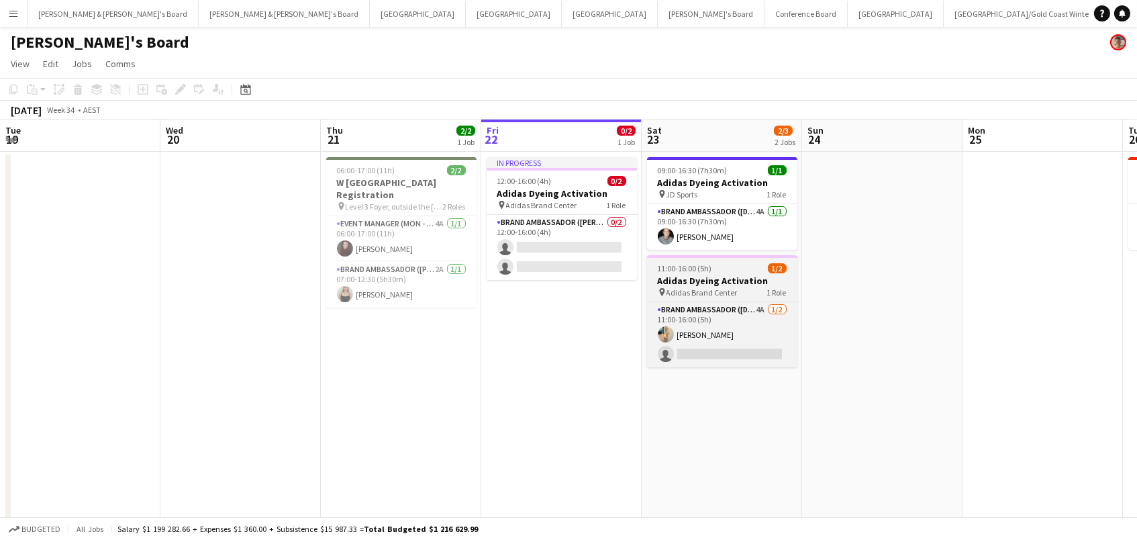
scroll to position [0, 319]
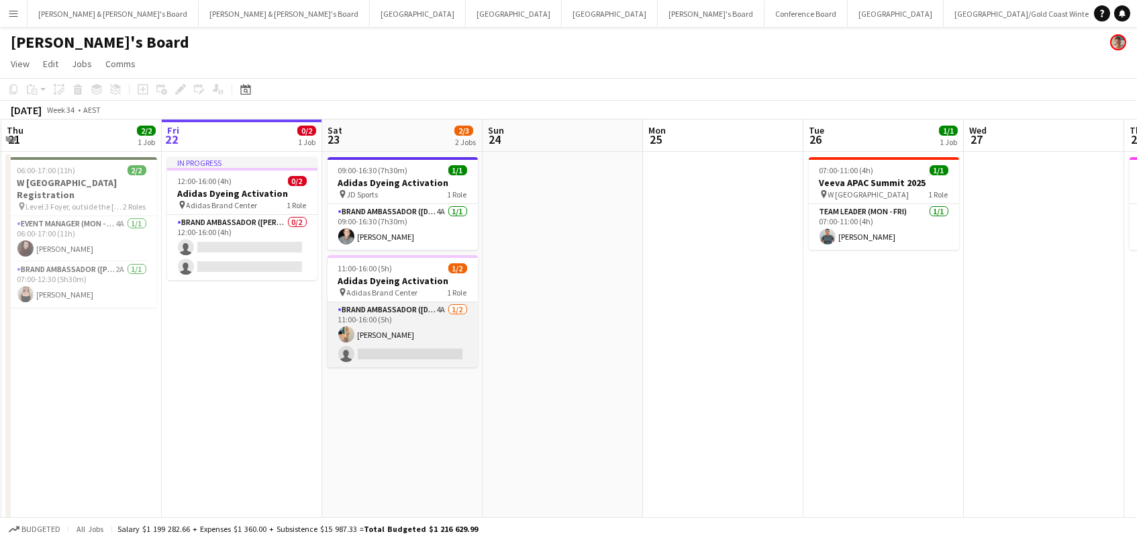
click at [425, 334] on app-card-role "Brand Ambassador ([DATE]) 4A [DATE] 11:00-16:00 (5h) [PERSON_NAME] single-neutr…" at bounding box center [403, 334] width 150 height 65
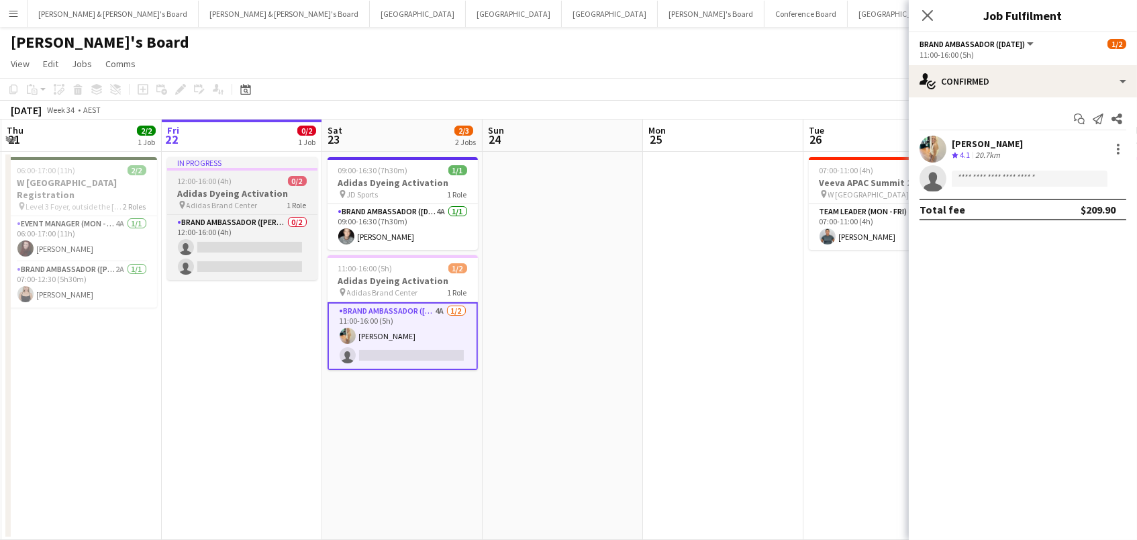
click at [226, 205] on span "Adidas Brand Center" at bounding box center [222, 205] width 71 height 10
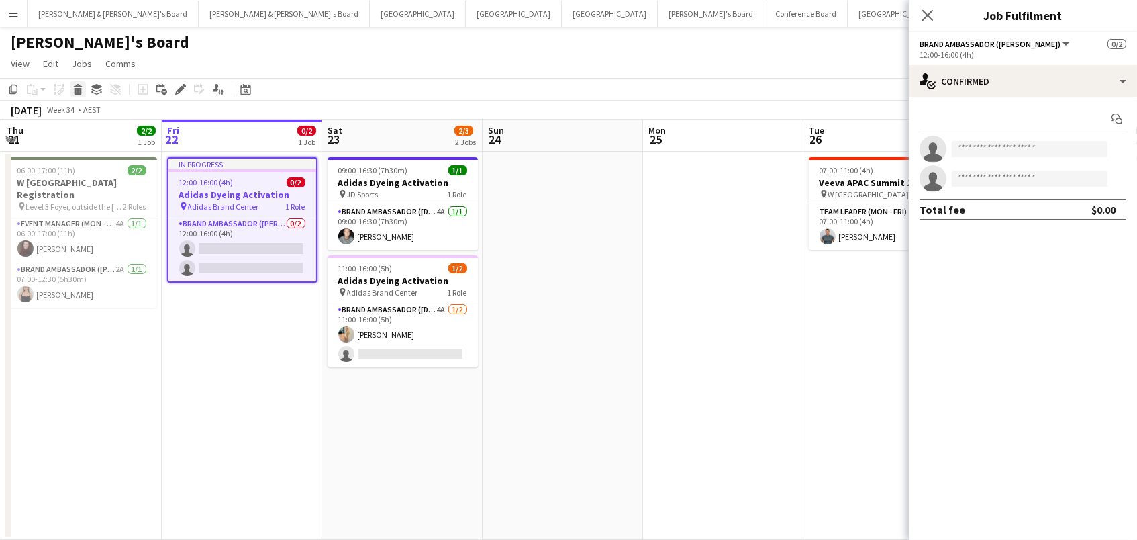
click at [80, 85] on icon "Delete" at bounding box center [77, 89] width 11 height 11
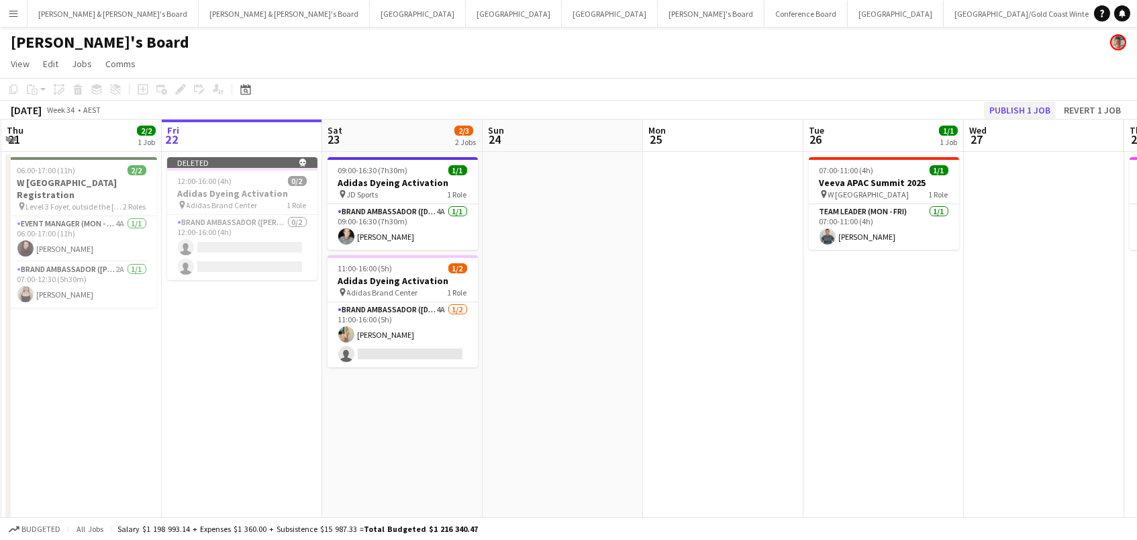
click at [1017, 115] on button "Publish 1 job" at bounding box center [1020, 109] width 72 height 17
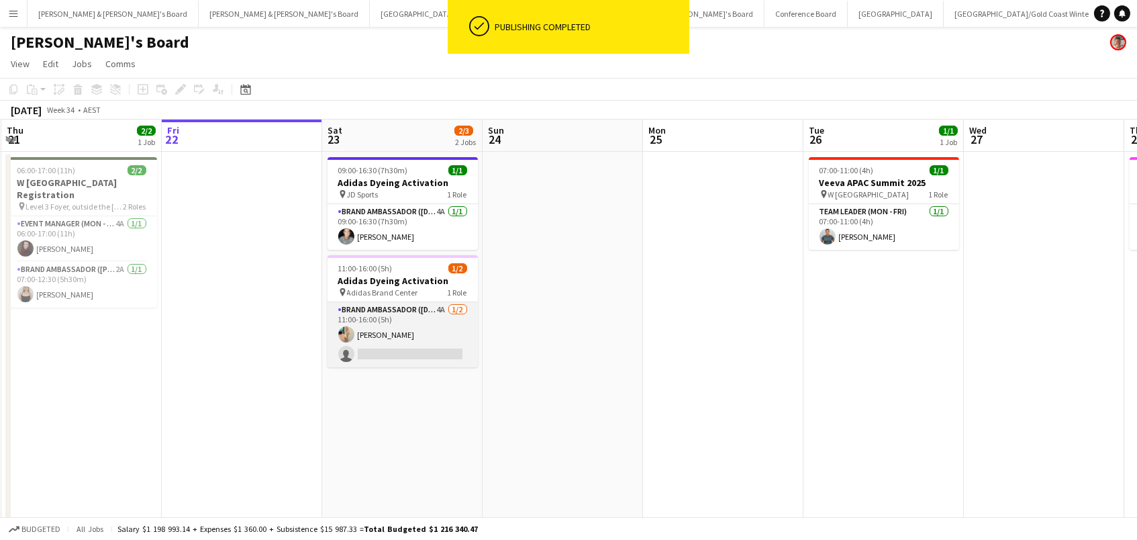
click at [428, 306] on app-card-role "Brand Ambassador ([DATE]) 4A [DATE] 11:00-16:00 (5h) [PERSON_NAME] single-neutr…" at bounding box center [403, 334] width 150 height 65
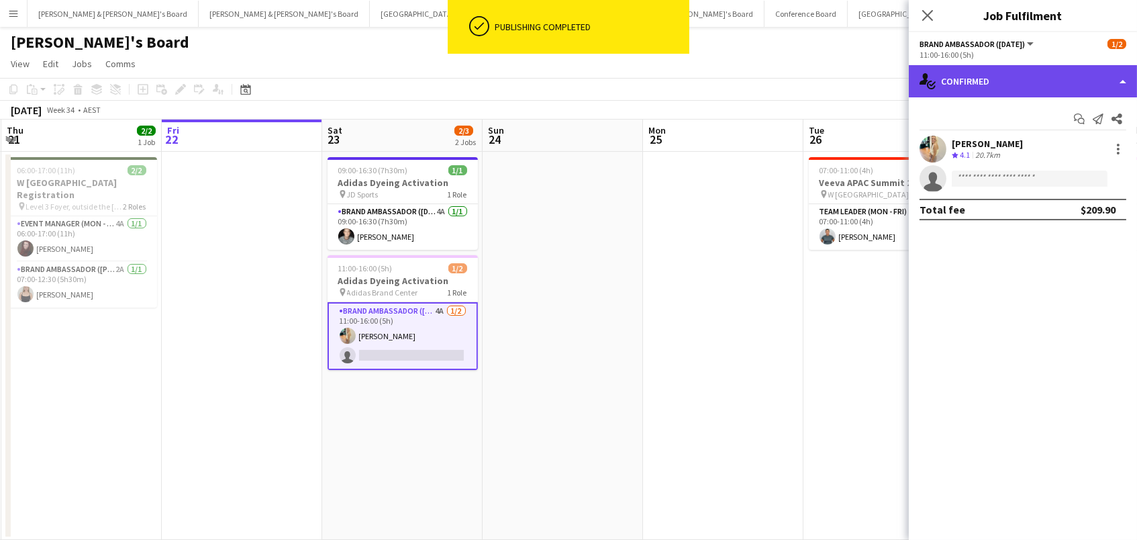
click at [962, 86] on div "single-neutral-actions-check-2 Confirmed" at bounding box center [1023, 81] width 228 height 32
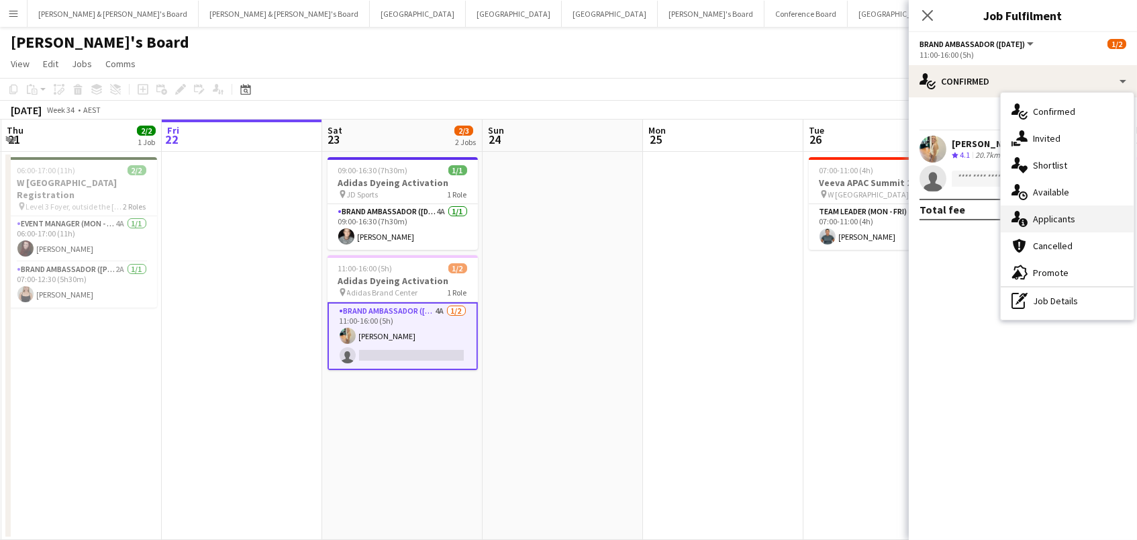
click at [1105, 224] on div "single-neutral-actions-information Applicants" at bounding box center [1067, 218] width 133 height 27
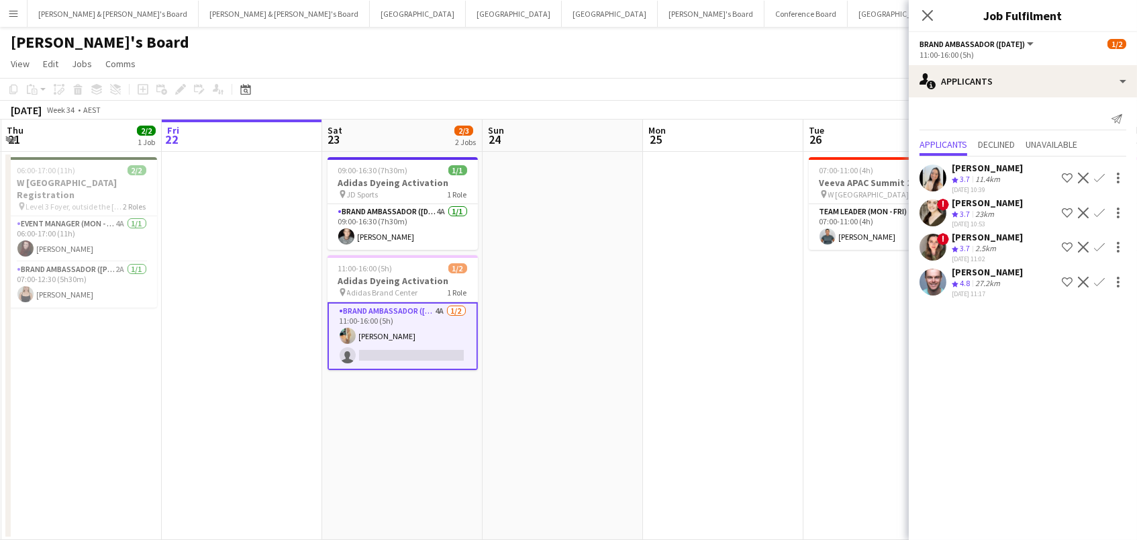
click at [1094, 285] on app-icon "Confirm" at bounding box center [1099, 282] width 11 height 11
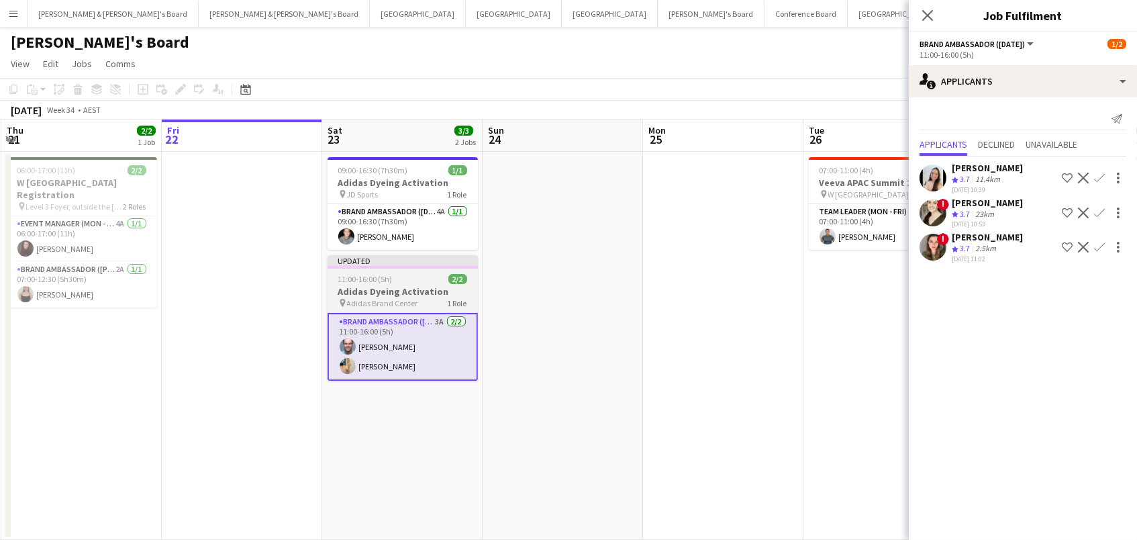
click at [437, 289] on h3 "Adidas Dyeing Activation" at bounding box center [403, 291] width 150 height 12
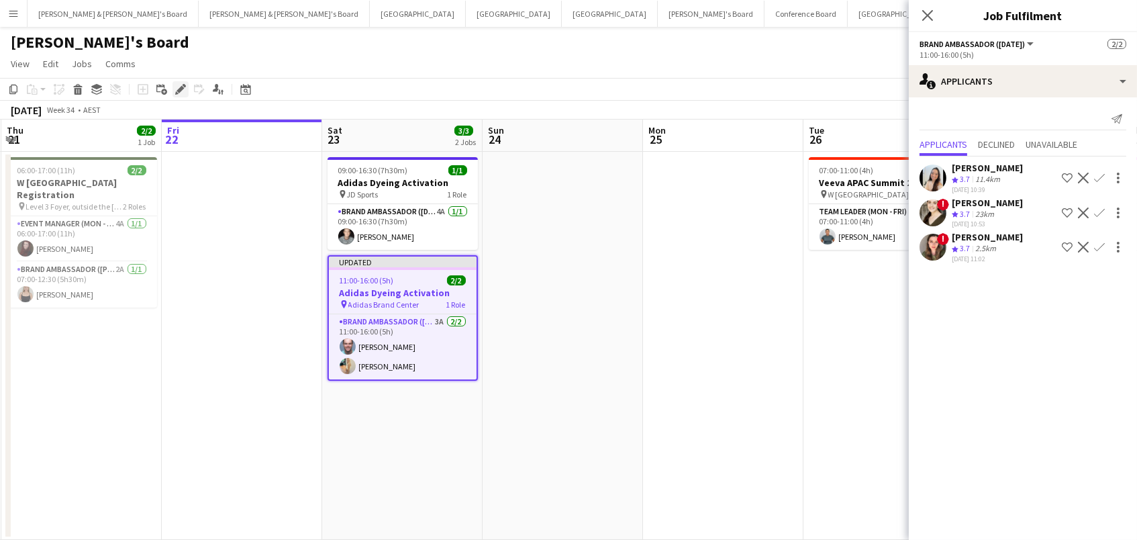
click at [177, 85] on icon "Edit" at bounding box center [180, 89] width 11 height 11
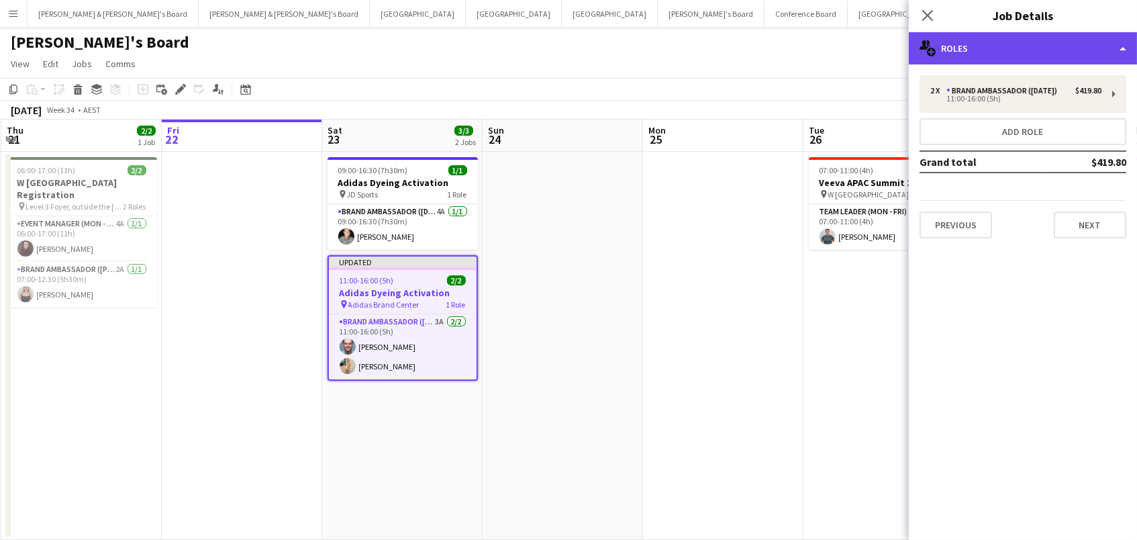
click at [1040, 52] on div "multiple-users-add Roles" at bounding box center [1023, 48] width 228 height 32
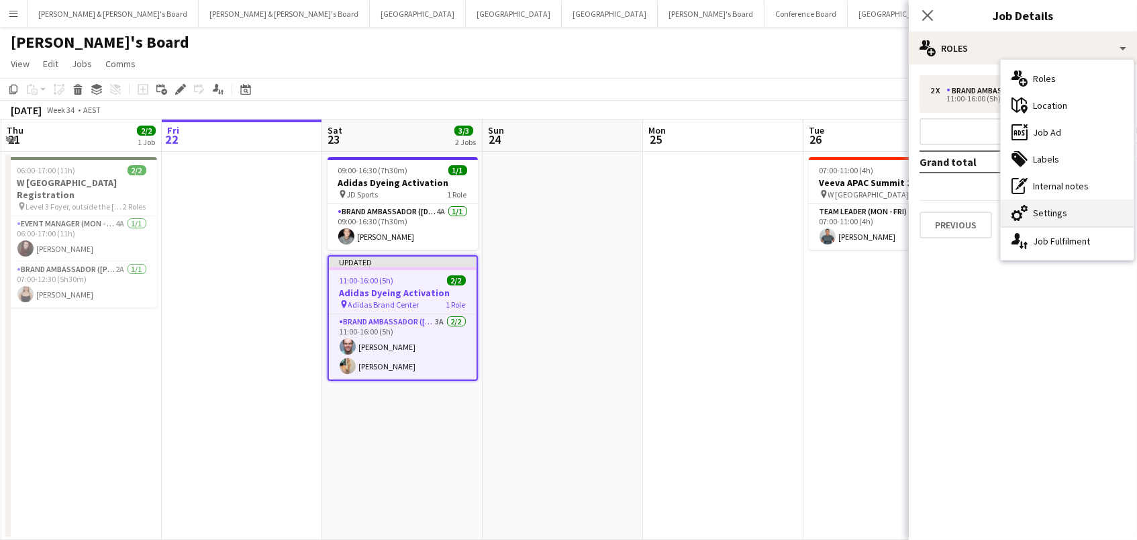
click at [1088, 221] on div "cog-double-3 Settings" at bounding box center [1067, 212] width 133 height 27
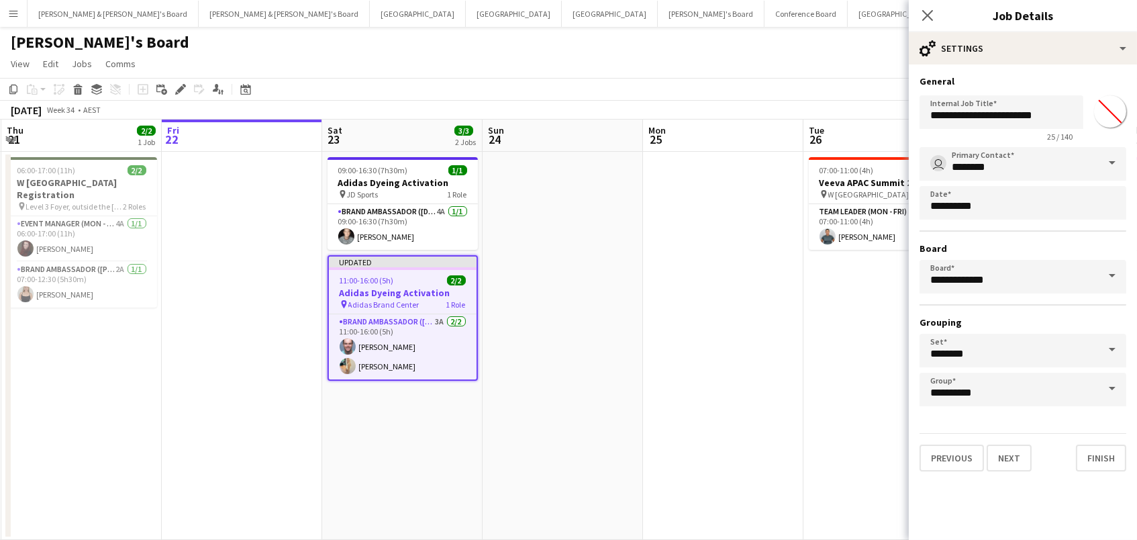
click at [1103, 115] on input "*******" at bounding box center [1110, 111] width 48 height 48
type input "*******"
drag, startPoint x: 1068, startPoint y: 118, endPoint x: 654, endPoint y: 99, distance: 415.2
click at [654, 99] on body "Menu Boards Boards Boards All jobs Status Workforce Workforce My Workforce Recr…" at bounding box center [568, 281] width 1137 height 562
paste input "******"
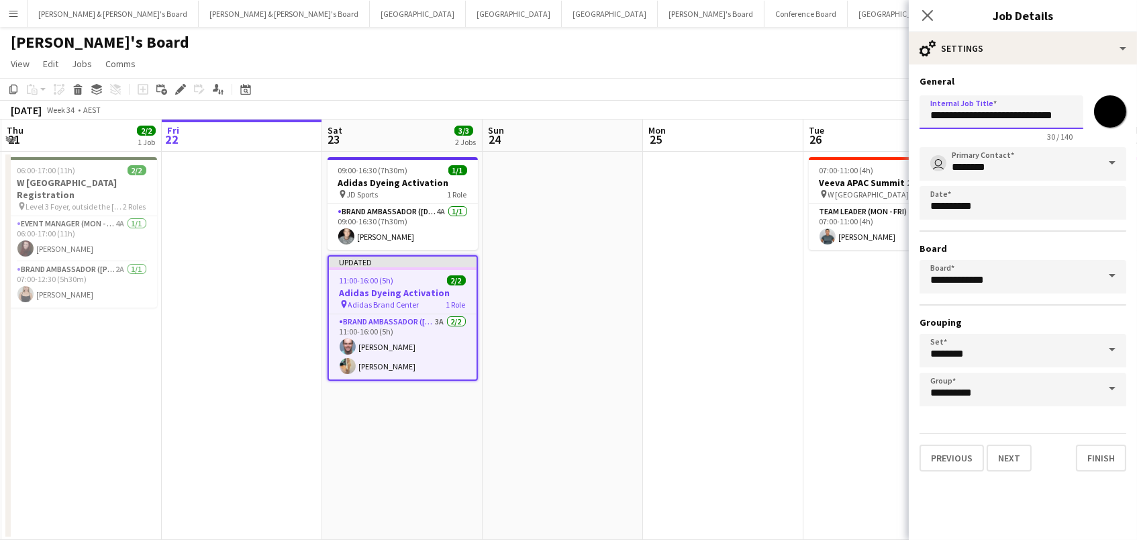
type input "**********"
click at [837, 464] on app-date-cell "07:00-11:00 (4h) 1/1 Veeva APAC Summit 2025 pin W Hotel Sydney 1 Role Team Lead…" at bounding box center [883, 346] width 160 height 388
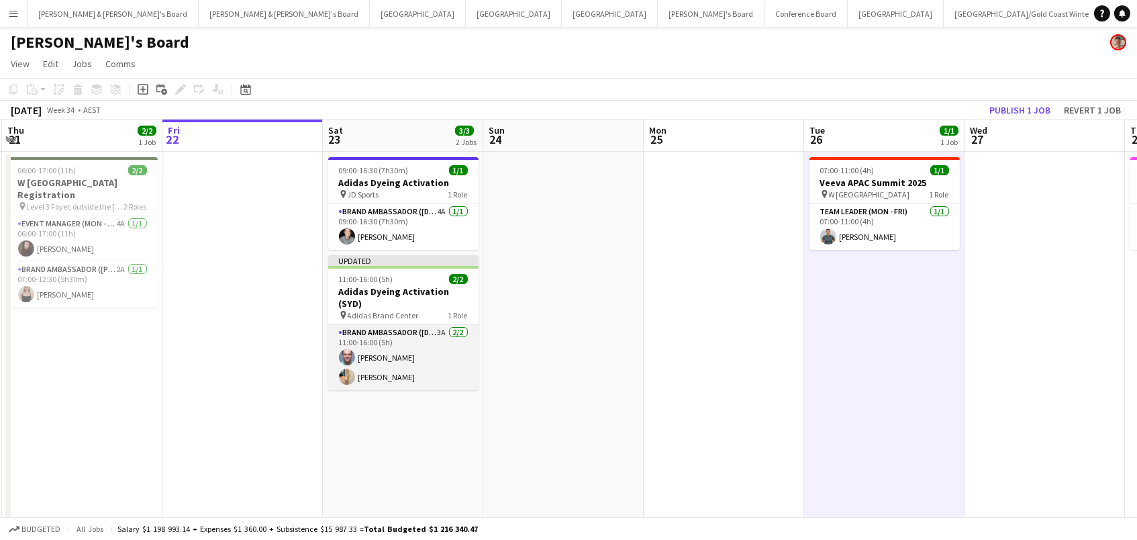
scroll to position [0, 0]
click at [387, 348] on app-card-role "Brand Ambassador (Saturday) 3A 2/2 11:00-16:00 (5h) Mark Heap Alicja Sermak" at bounding box center [403, 357] width 150 height 65
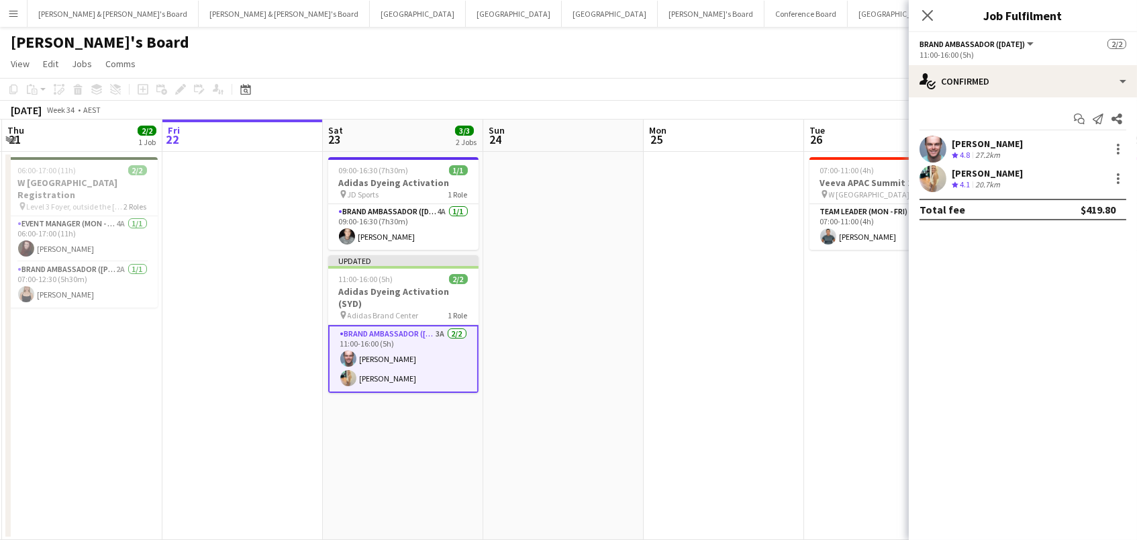
click at [978, 150] on div "27.2km" at bounding box center [987, 155] width 30 height 11
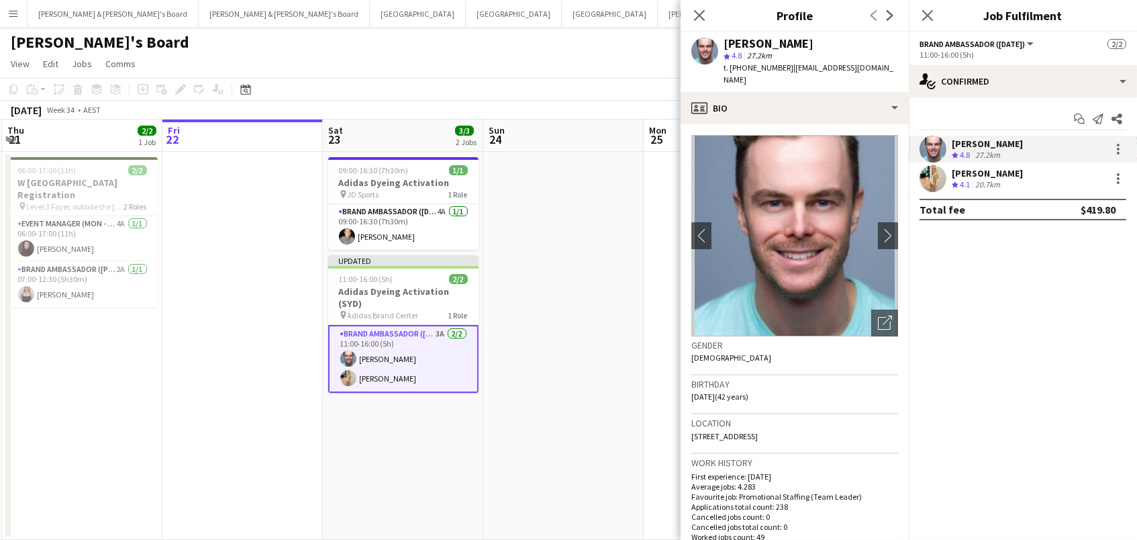
click at [752, 66] on span "t. +610403989426" at bounding box center [758, 67] width 70 height 10
copy span "610403989426"
click at [989, 181] on div "20.7km" at bounding box center [987, 184] width 30 height 11
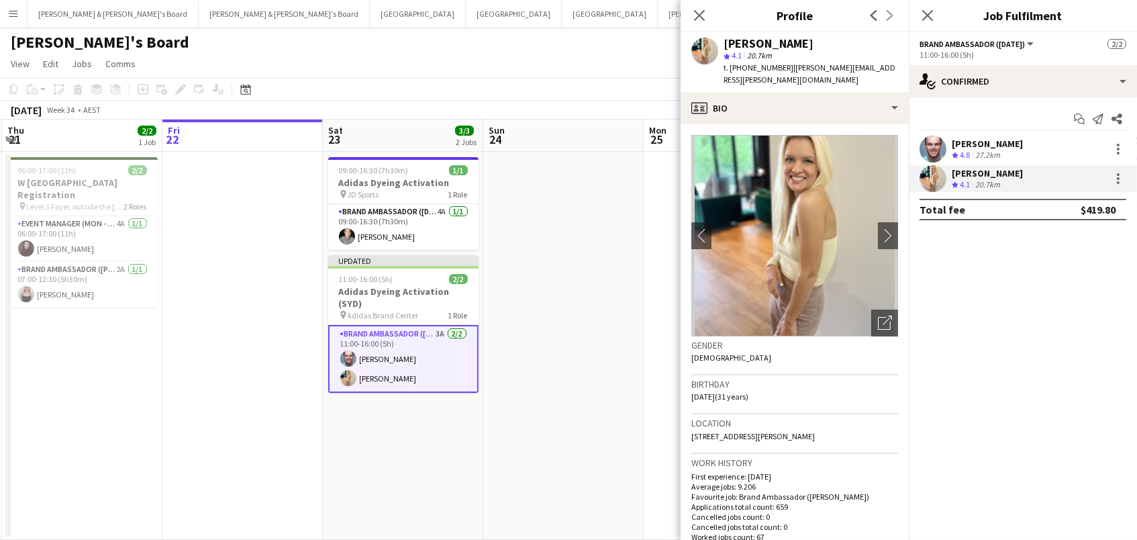
click at [762, 66] on span "t. +61426868063" at bounding box center [758, 67] width 70 height 10
copy span "61426868063"
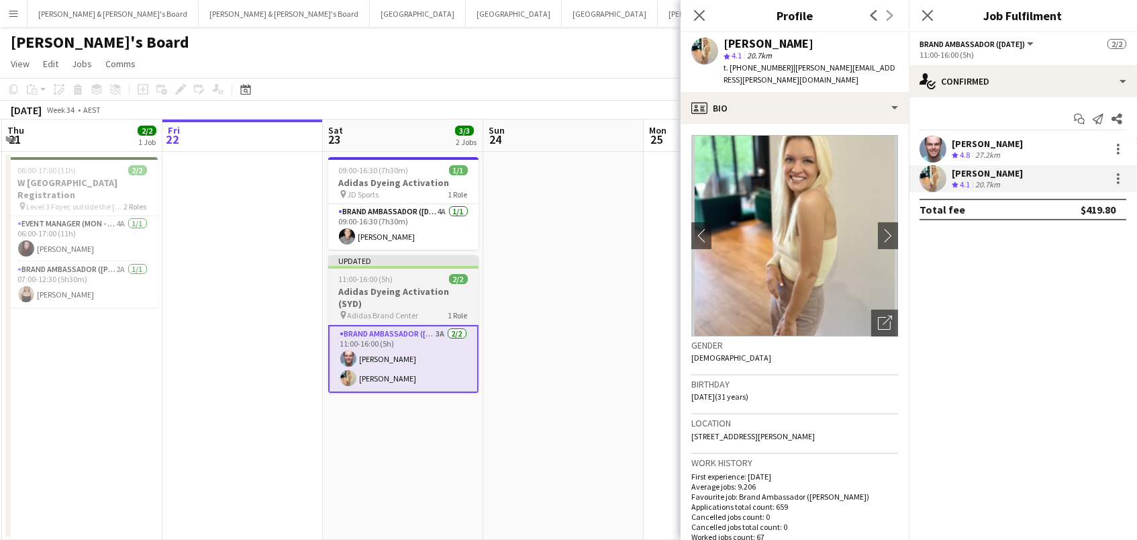
click at [381, 274] on span "11:00-16:00 (5h)" at bounding box center [366, 279] width 54 height 10
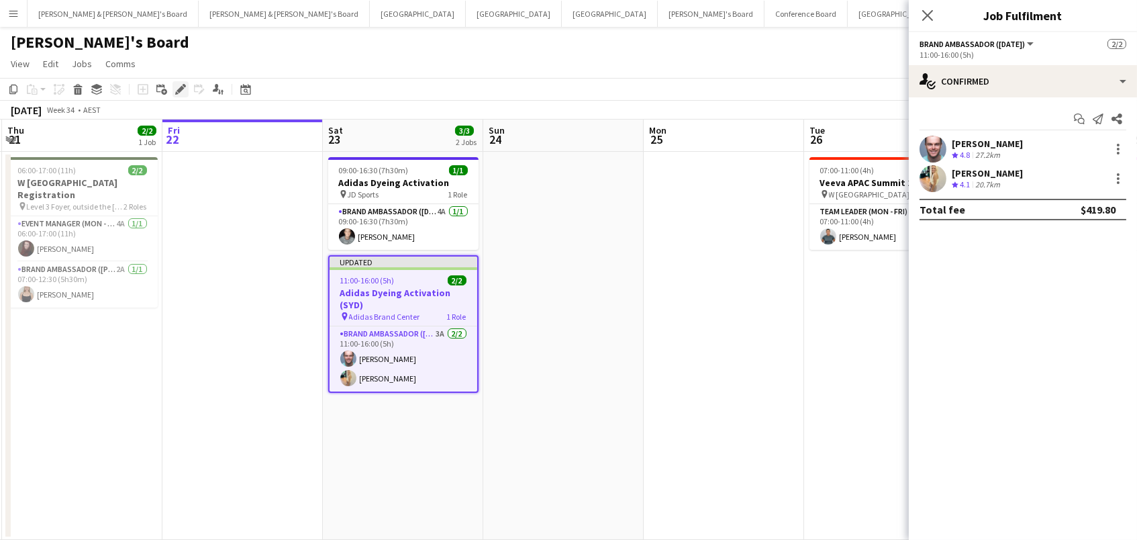
click at [183, 91] on icon "Edit" at bounding box center [180, 89] width 11 height 11
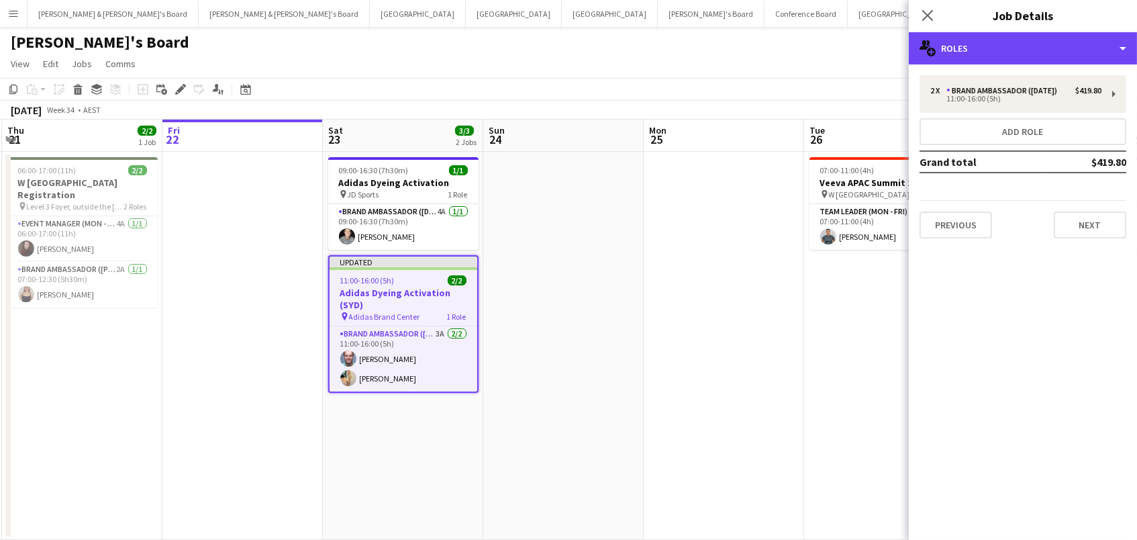
click at [962, 48] on div "multiple-users-add Roles" at bounding box center [1023, 48] width 228 height 32
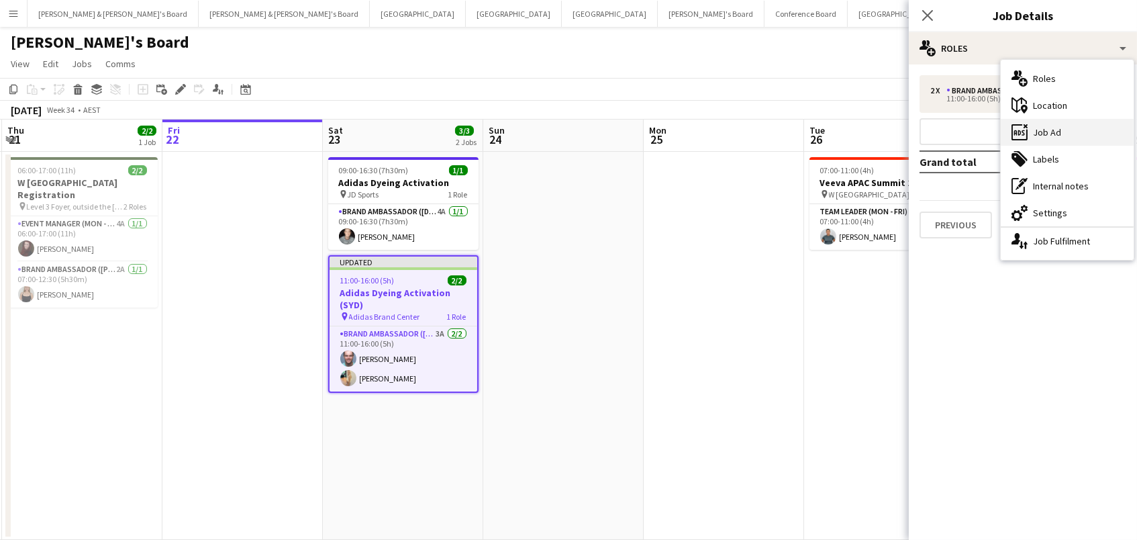
click at [1049, 137] on div "ads-window Job Ad" at bounding box center [1067, 132] width 133 height 27
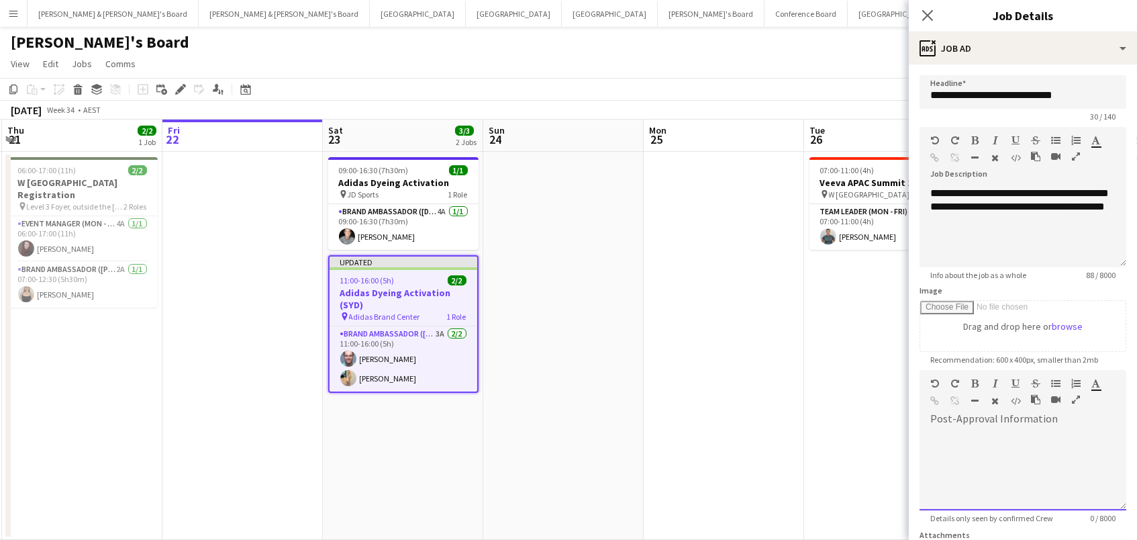
click at [1021, 437] on div at bounding box center [1022, 470] width 207 height 81
paste div
drag, startPoint x: 1048, startPoint y: 430, endPoint x: 987, endPoint y: 428, distance: 61.1
click at [987, 432] on span "**********" at bounding box center [1020, 443] width 181 height 23
click at [1016, 432] on span "**********" at bounding box center [1014, 436] width 168 height 9
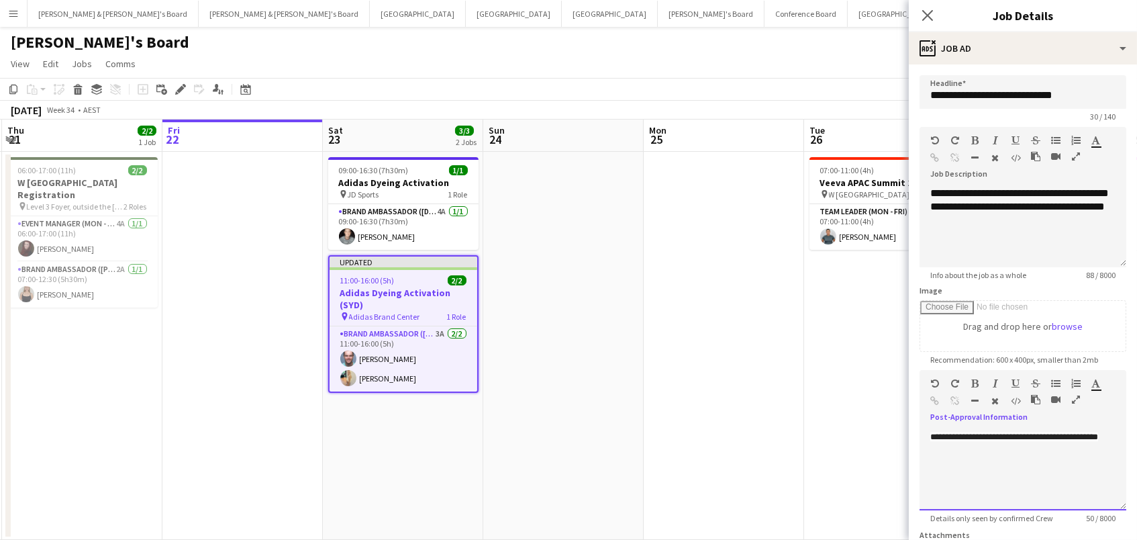
click at [1007, 446] on div "**********" at bounding box center [1022, 470] width 207 height 81
click at [634, 93] on app-toolbar "Copy Paste Paste Command V Paste with crew Command Shift V Paste linked Job Del…" at bounding box center [568, 89] width 1137 height 23
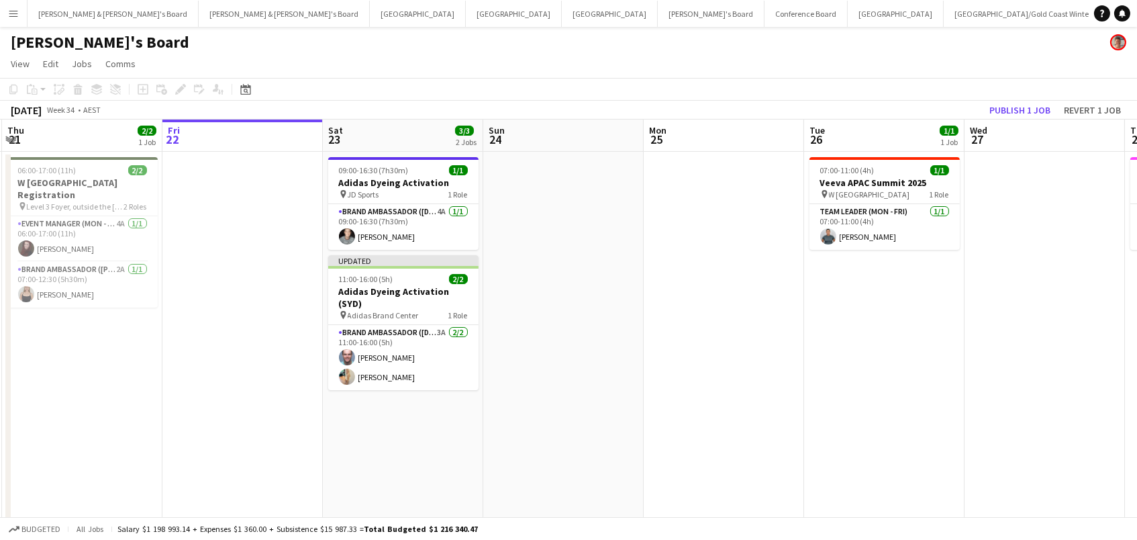
click at [1029, 119] on app-board-header-date "Wed 27" at bounding box center [1044, 135] width 160 height 32
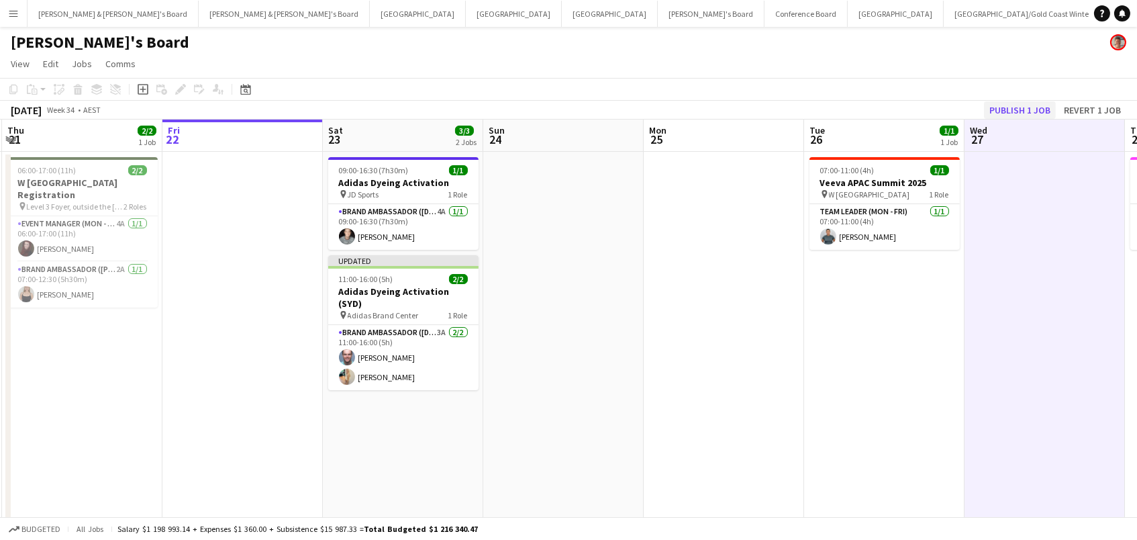
click at [1027, 106] on button "Publish 1 job" at bounding box center [1020, 109] width 72 height 17
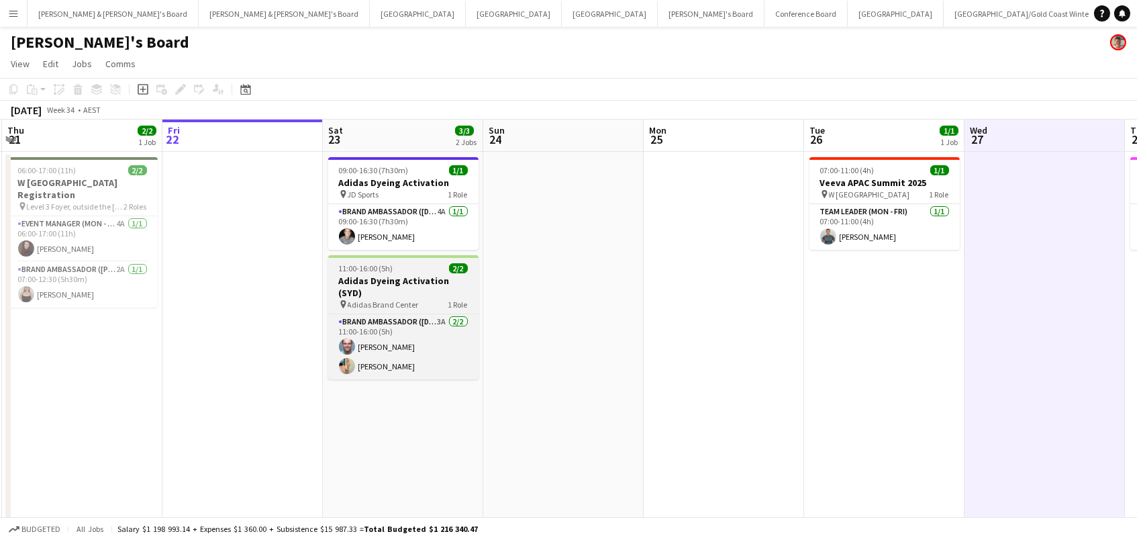
click at [379, 283] on h3 "Adidas Dyeing Activation (SYD)" at bounding box center [403, 286] width 150 height 24
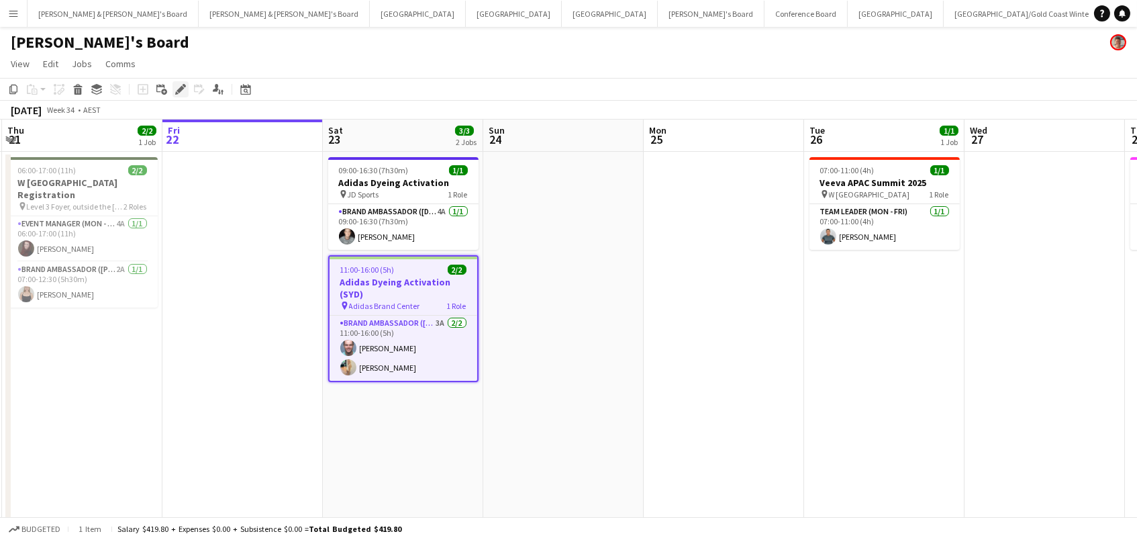
click at [178, 84] on icon "Edit" at bounding box center [180, 89] width 11 height 11
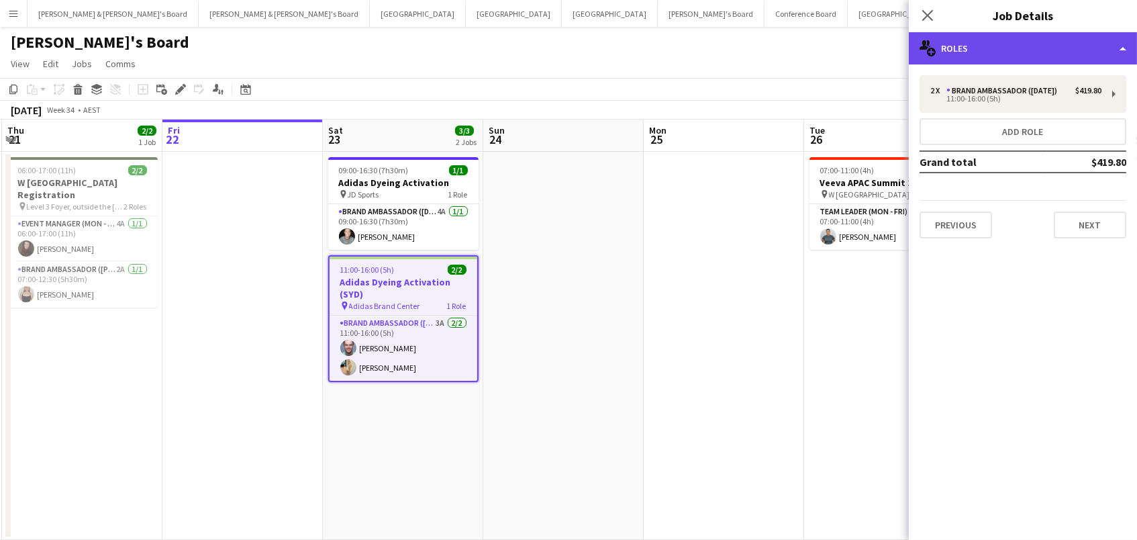
click at [1018, 36] on div "multiple-users-add Roles" at bounding box center [1023, 48] width 228 height 32
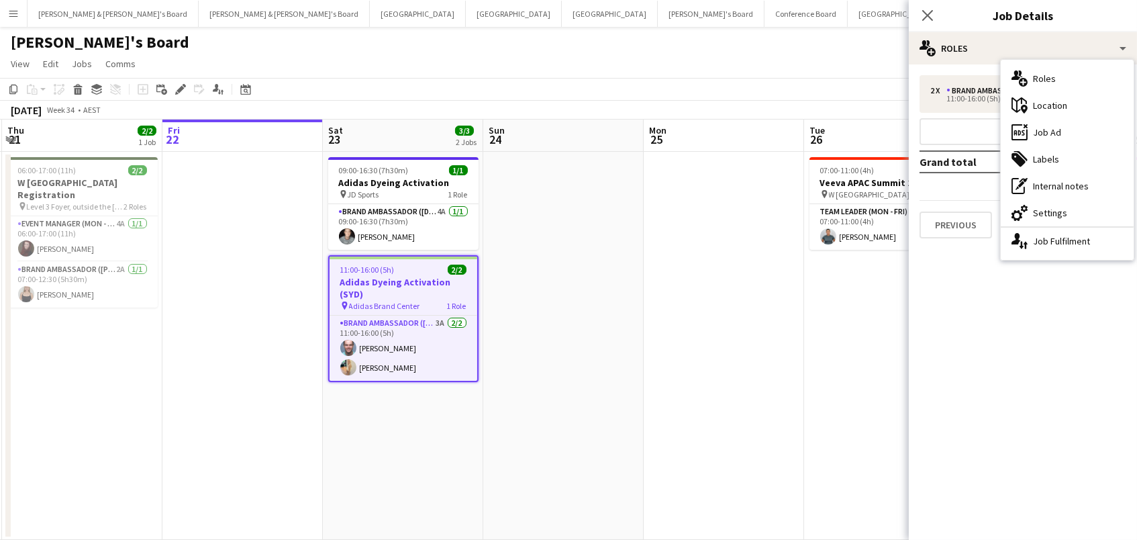
click at [1064, 208] on div "cog-double-3 Settings" at bounding box center [1067, 212] width 133 height 27
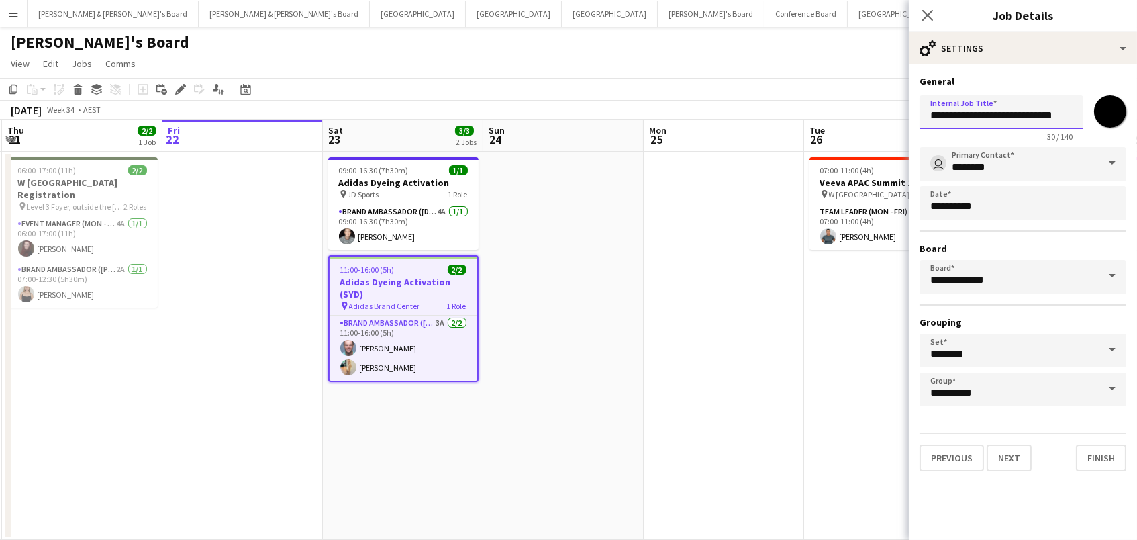
drag, startPoint x: 1072, startPoint y: 115, endPoint x: 640, endPoint y: 59, distance: 435.9
click at [640, 59] on body "Menu Boards Boards Boards All jobs Status Workforce Workforce My Workforce Recr…" at bounding box center [568, 281] width 1137 height 562
click at [509, 355] on app-date-cell at bounding box center [563, 346] width 160 height 388
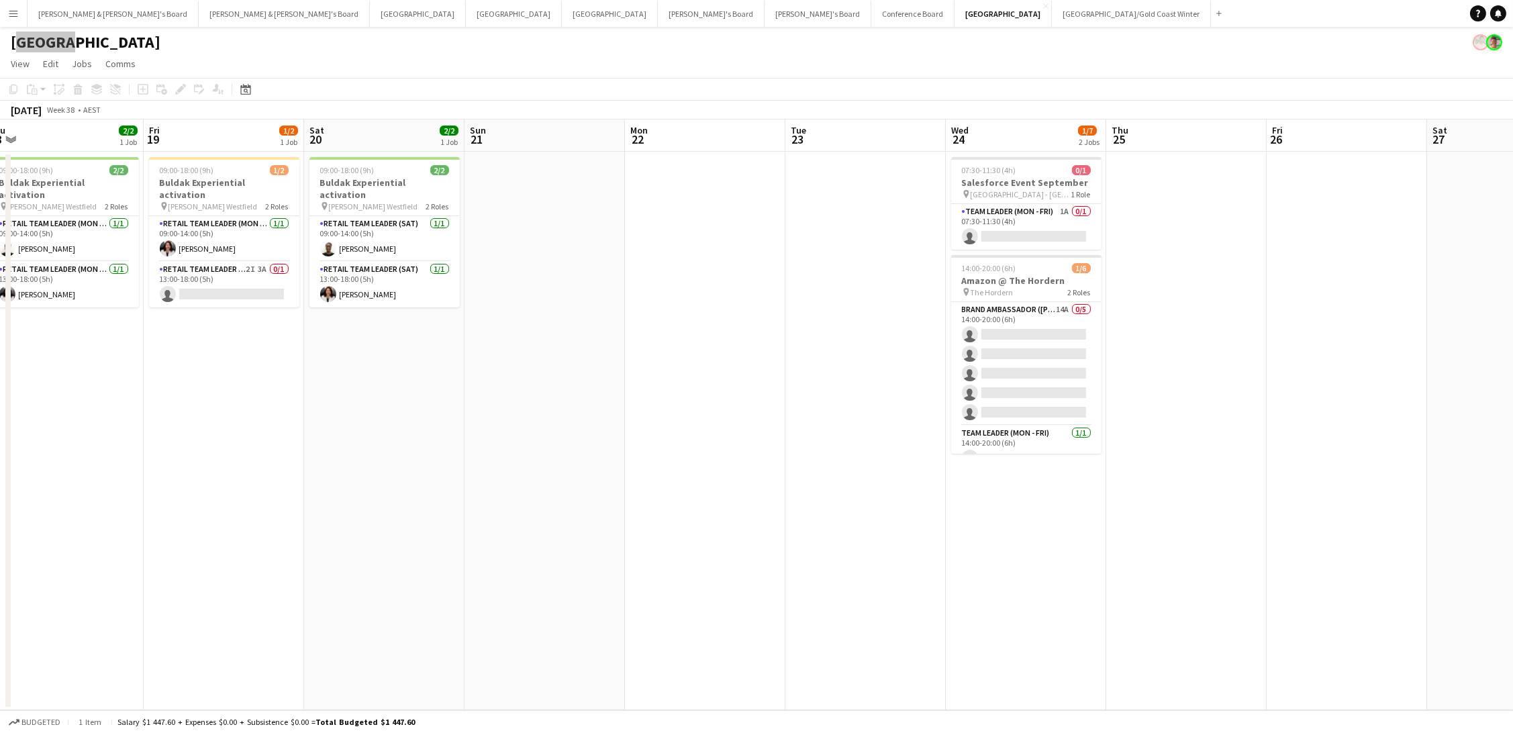
scroll to position [0, 593]
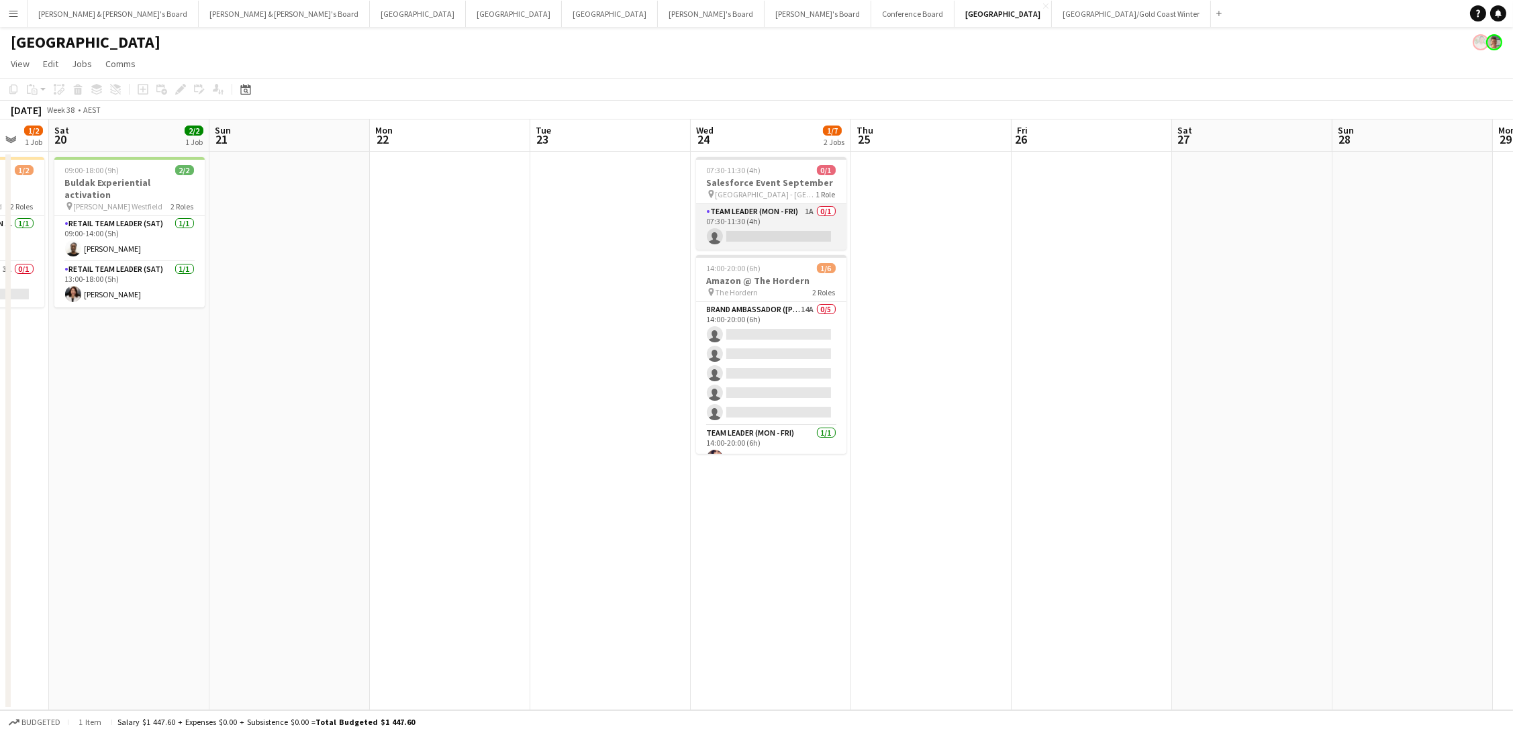
click at [764, 221] on app-card-role "Team Leader (Mon - Fri) 1A 0/1 07:30-11:30 (4h) single-neutral-actions" at bounding box center [771, 227] width 150 height 46
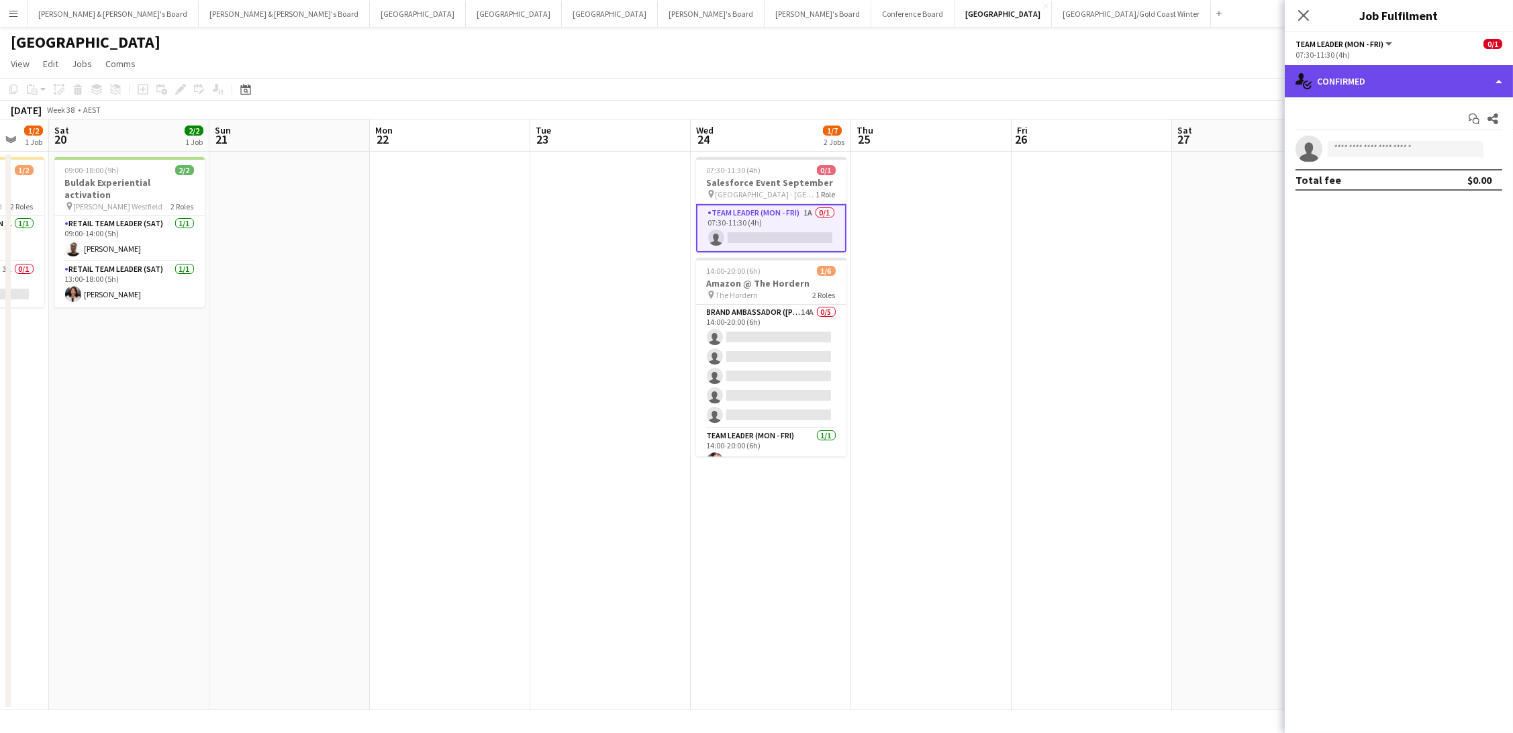
click at [1343, 87] on div "single-neutral-actions-check-2 Confirmed" at bounding box center [1399, 81] width 228 height 32
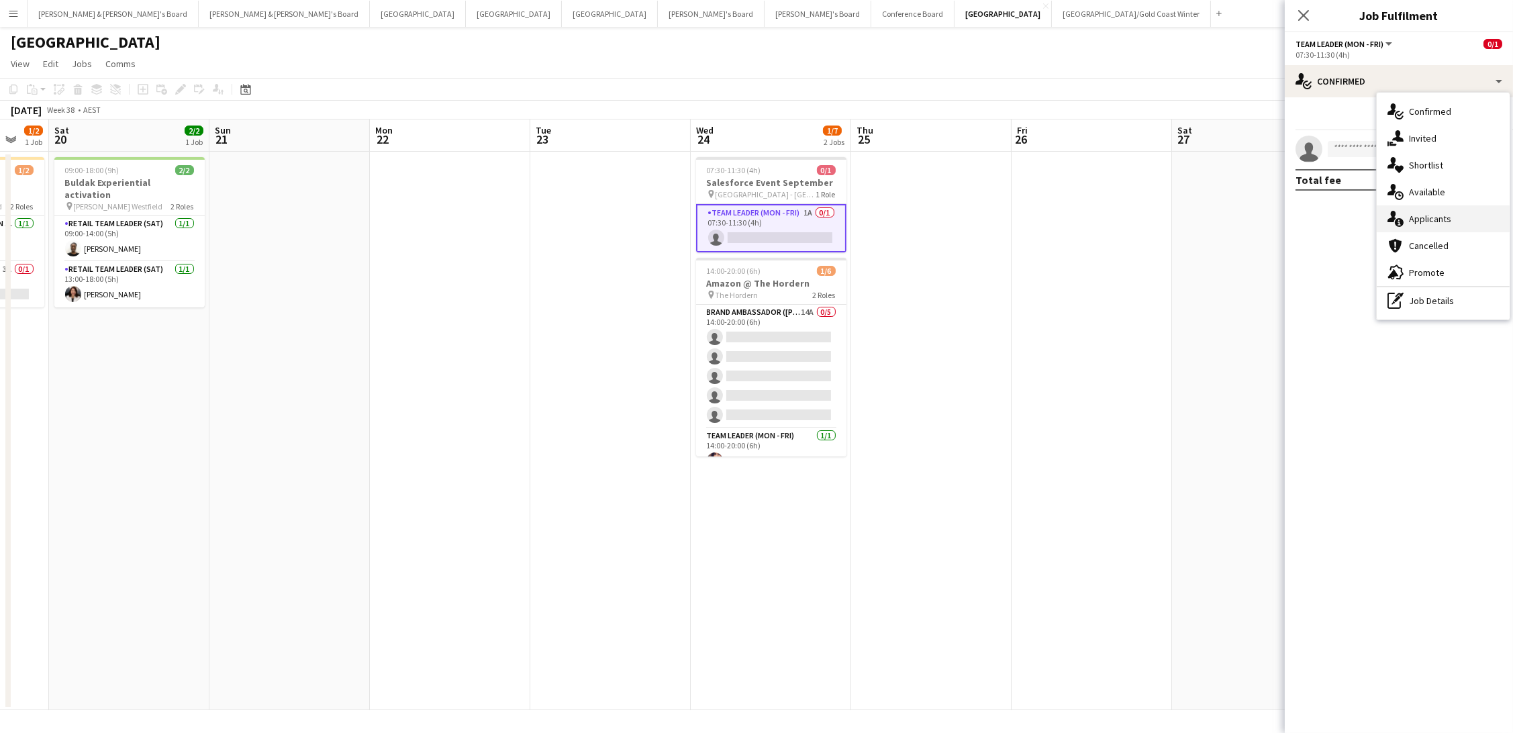
click at [1441, 228] on div "single-neutral-actions-information Applicants" at bounding box center [1442, 218] width 133 height 27
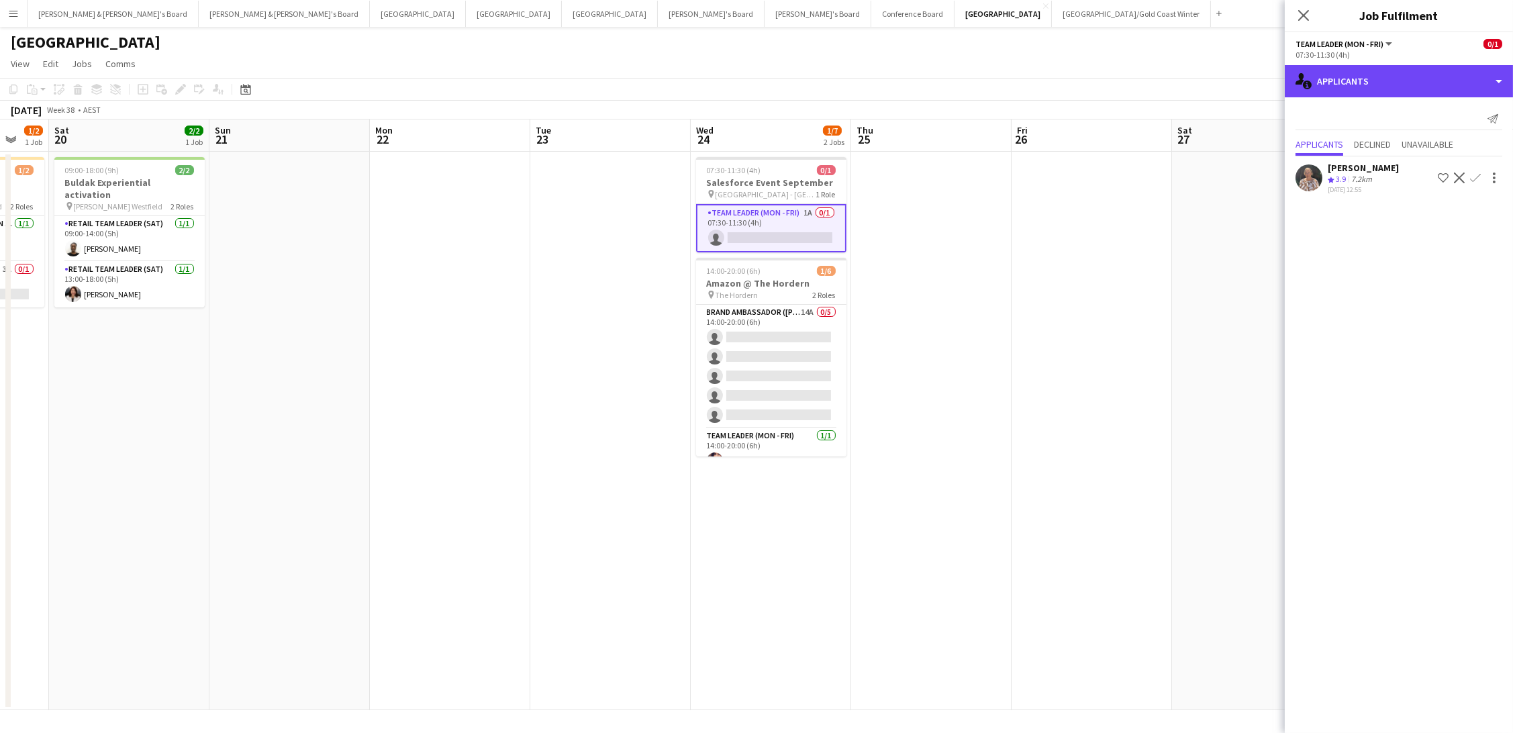
drag, startPoint x: 1349, startPoint y: 85, endPoint x: 1383, endPoint y: 101, distance: 37.8
click at [1349, 85] on div "single-neutral-actions-information Applicants" at bounding box center [1399, 81] width 228 height 32
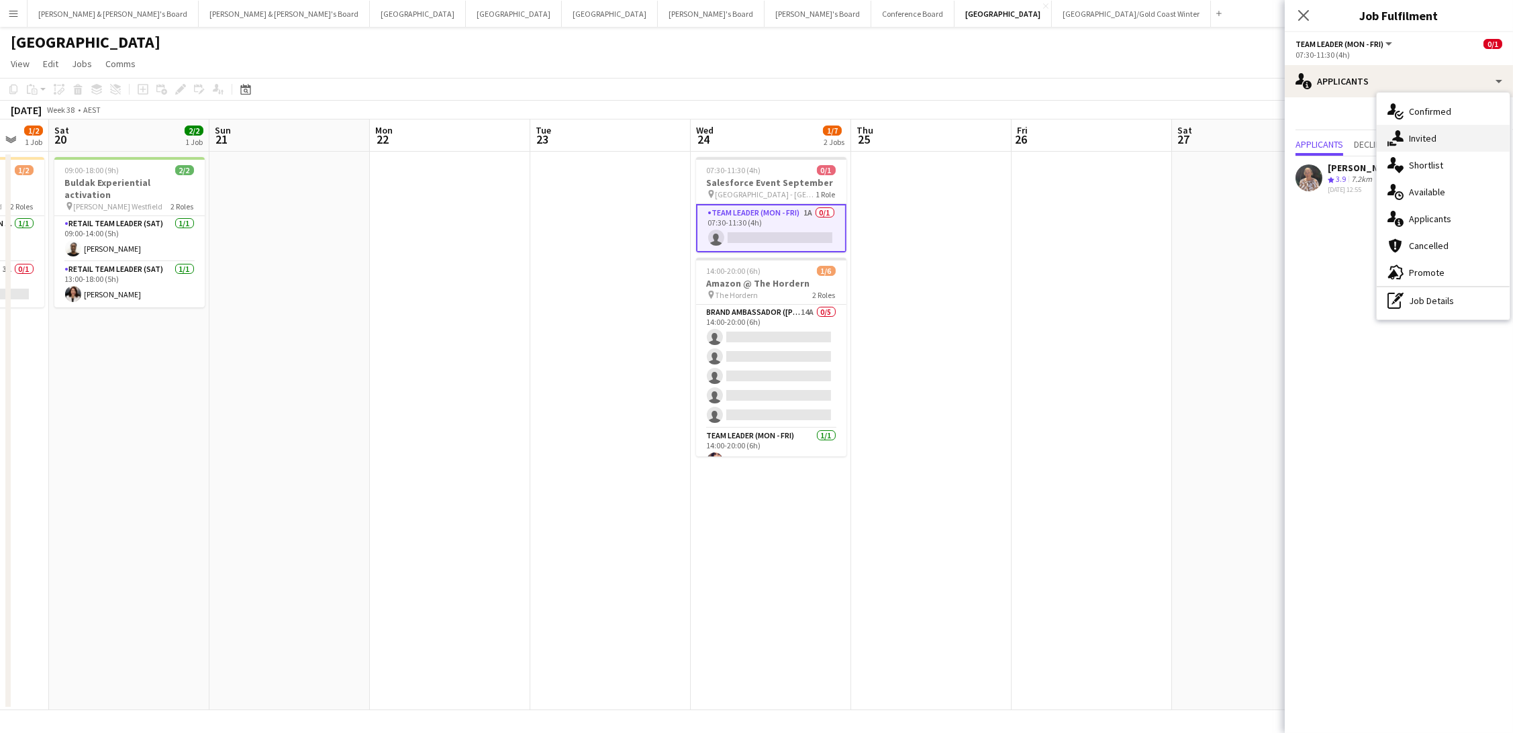
click at [1423, 135] on div "single-neutral-actions-share-1 Invited" at bounding box center [1442, 138] width 133 height 27
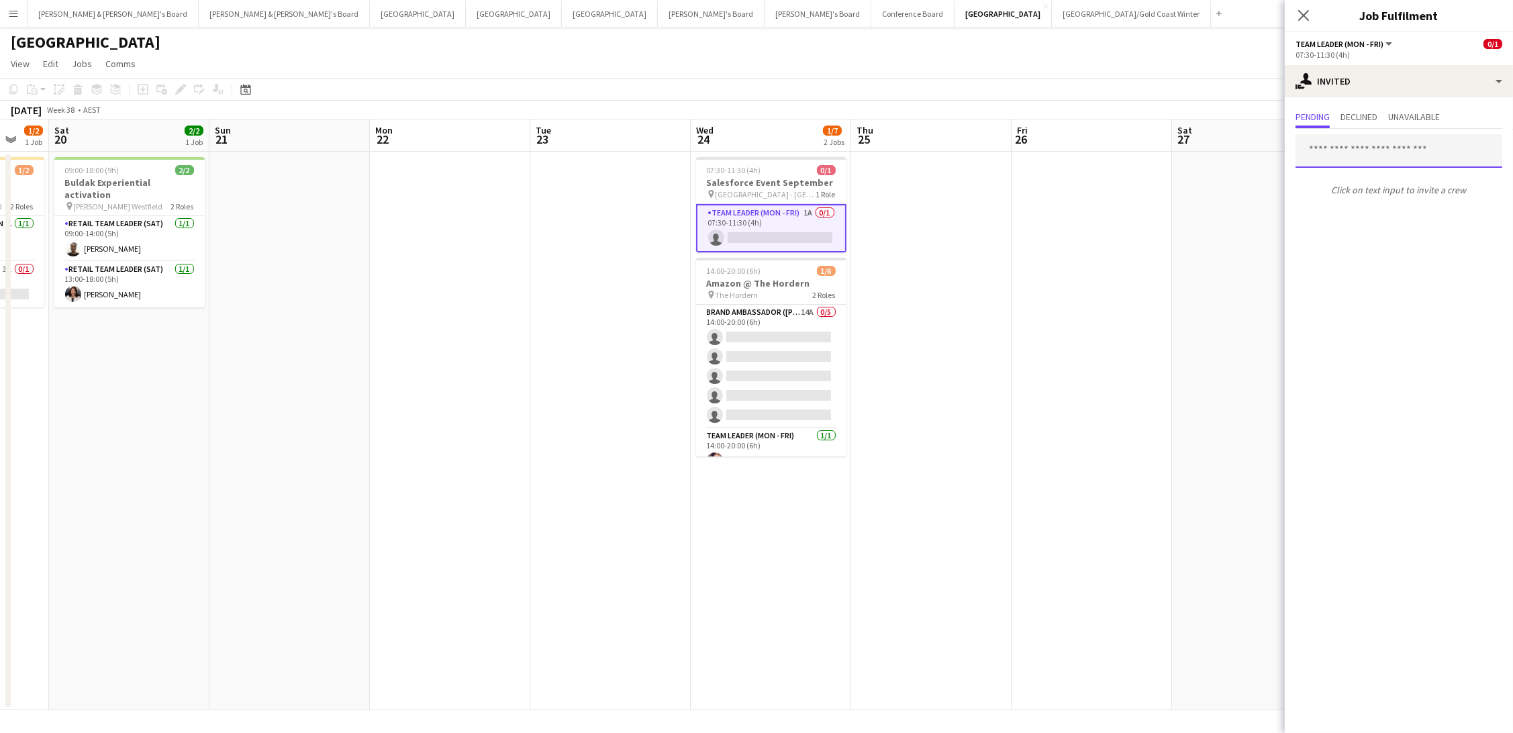
click at [1399, 156] on input "text" at bounding box center [1398, 151] width 207 height 34
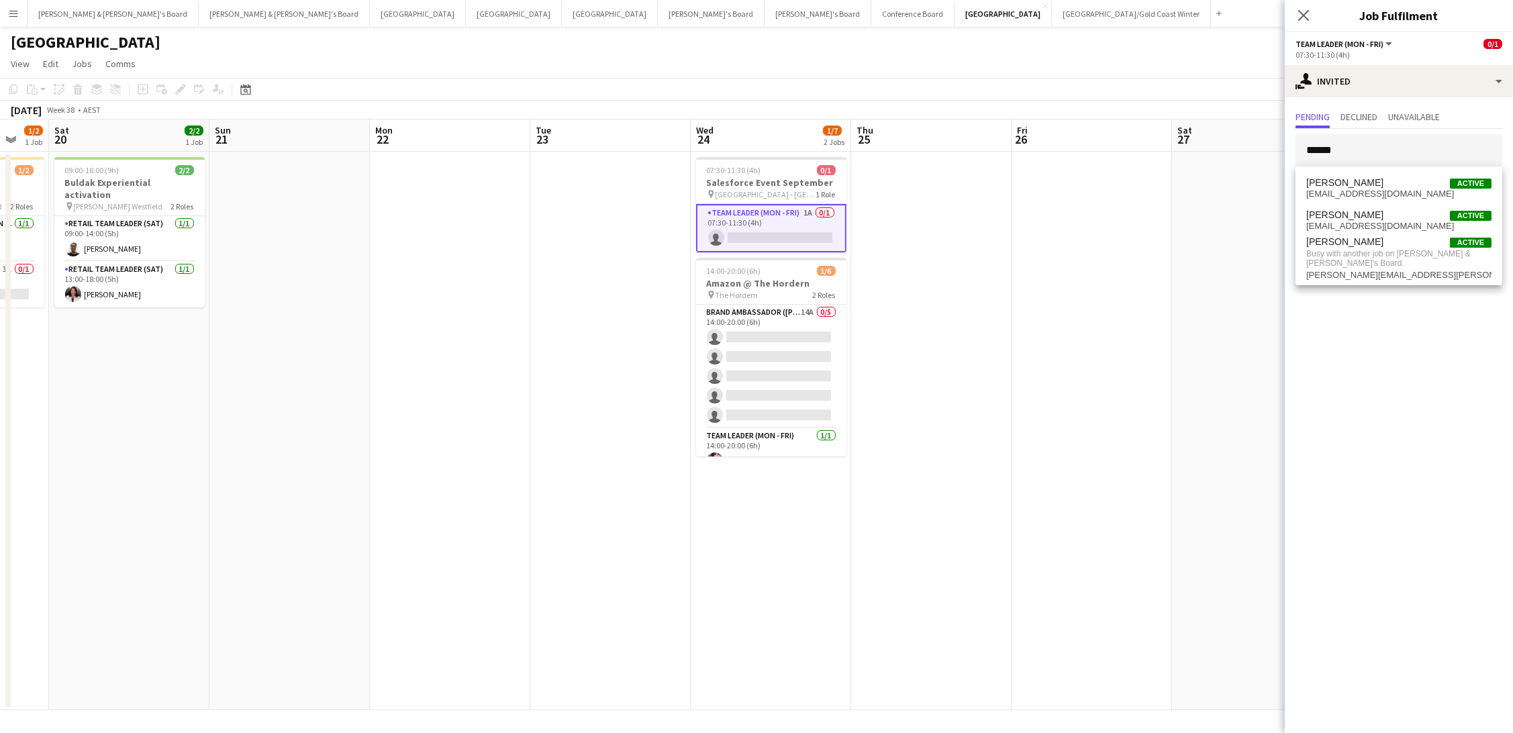
type input "******"
drag, startPoint x: 1399, startPoint y: 156, endPoint x: 712, endPoint y: 181, distance: 687.7
click at [712, 181] on h3 "Salesforce Event September" at bounding box center [771, 183] width 150 height 12
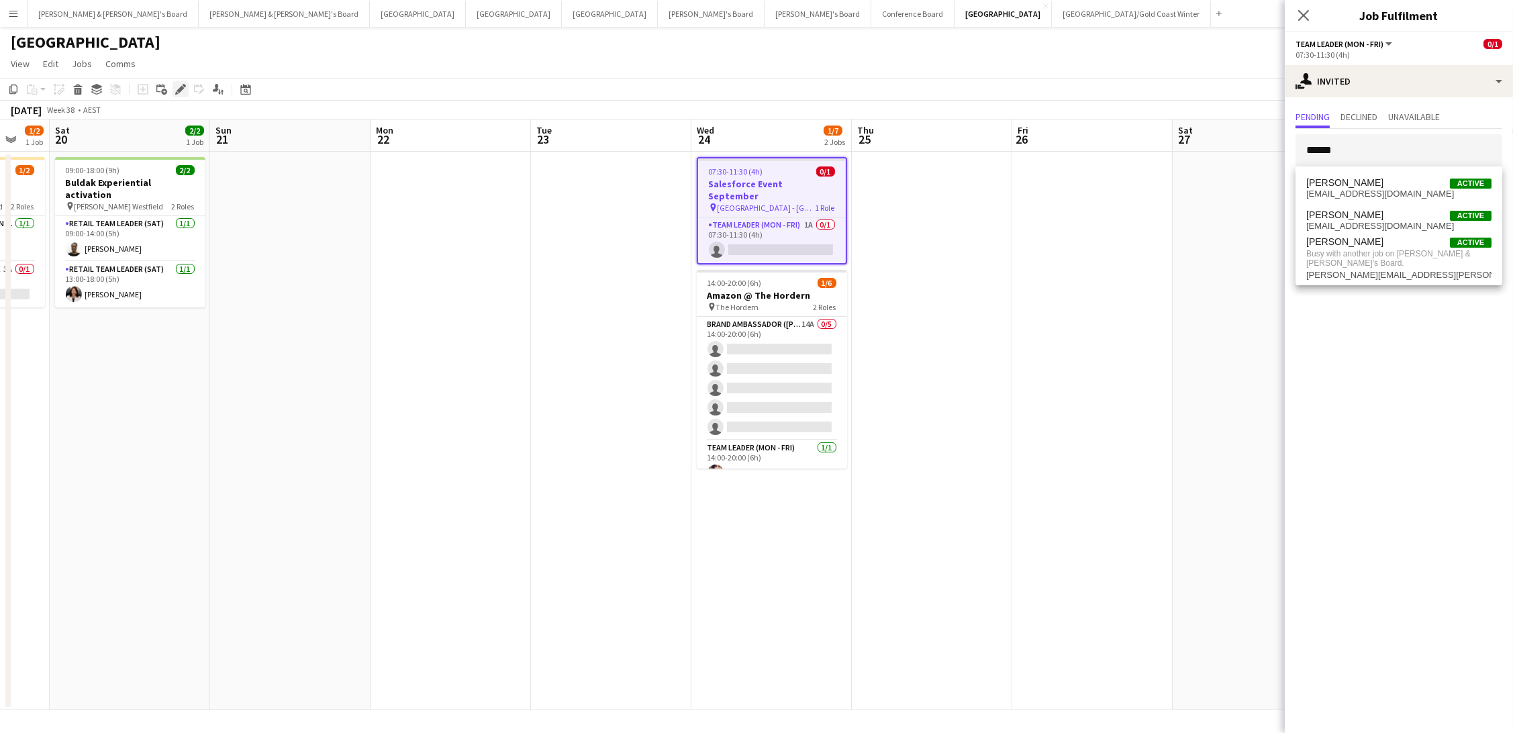
click at [176, 87] on icon "Edit" at bounding box center [180, 89] width 11 height 11
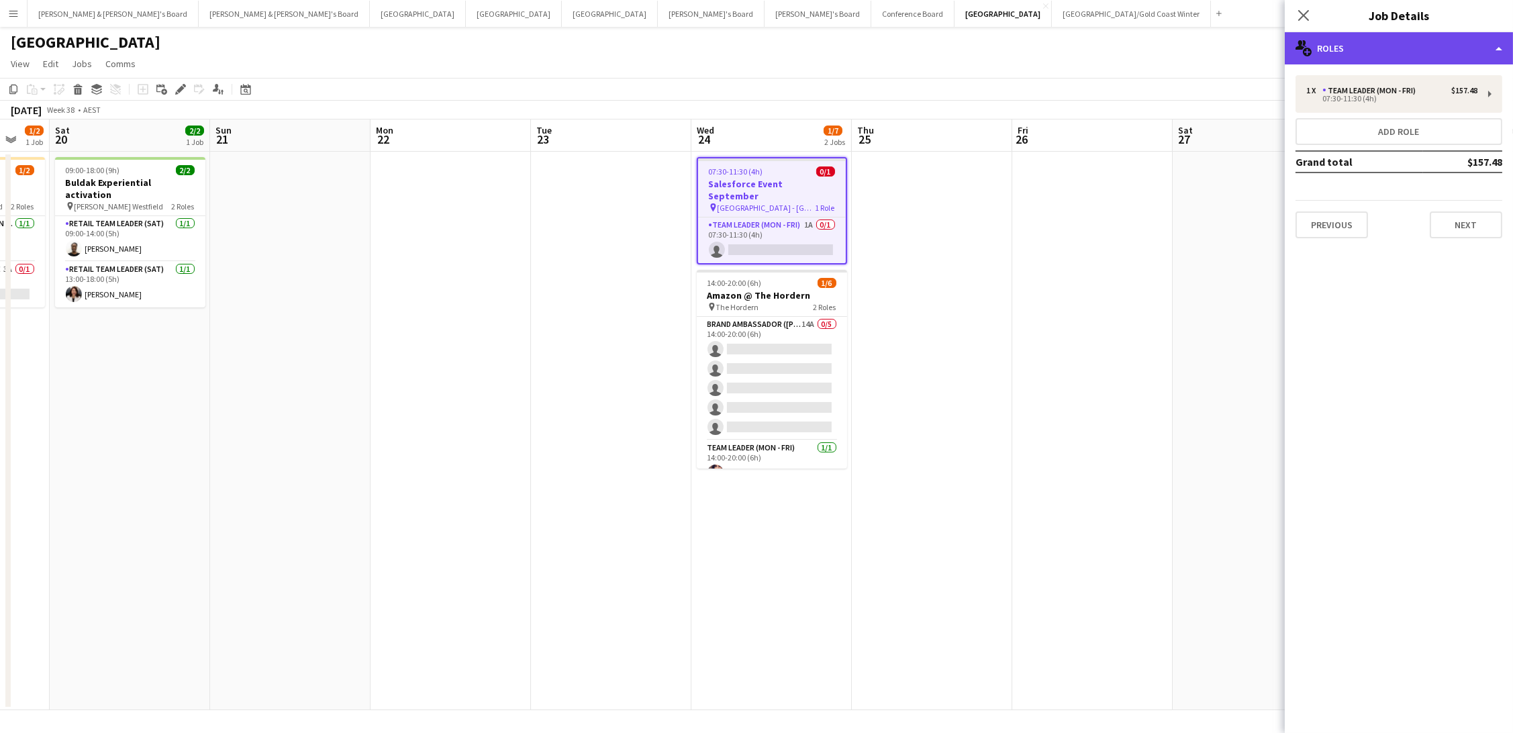
click at [1362, 39] on div "multiple-users-add Roles" at bounding box center [1399, 48] width 228 height 32
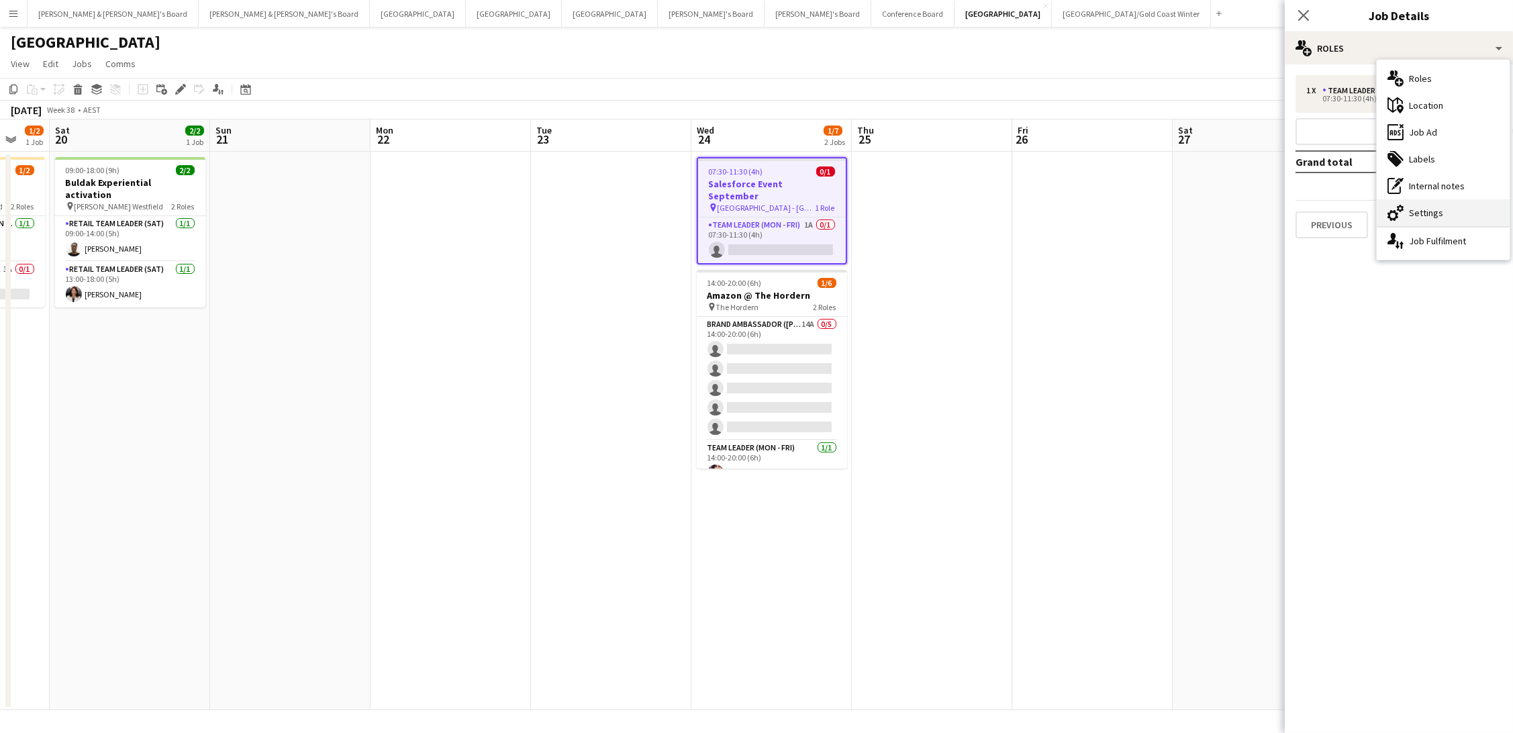
click at [1425, 213] on div "cog-double-3 Settings" at bounding box center [1442, 212] width 133 height 27
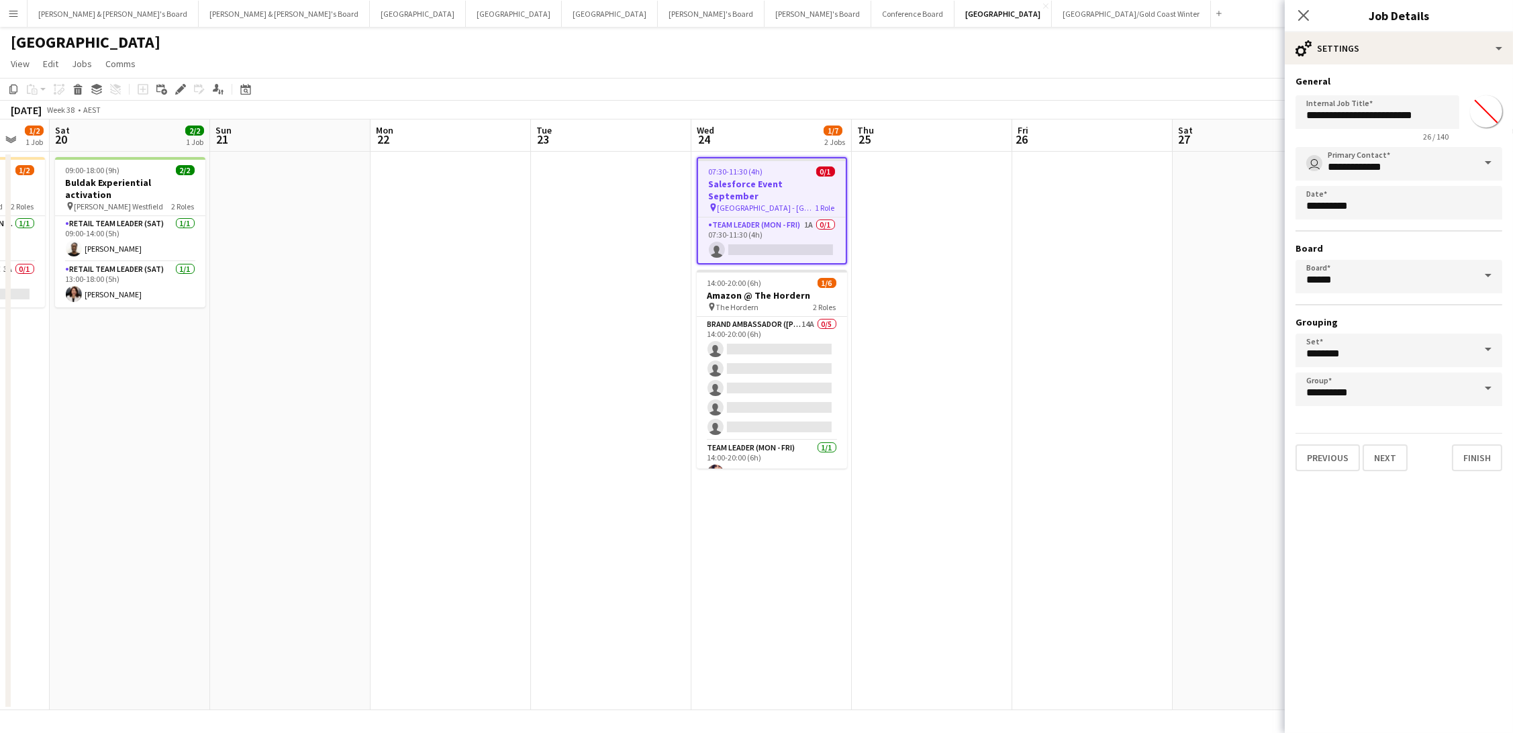
click at [1480, 113] on input "*******" at bounding box center [1486, 111] width 48 height 48
type input "*******"
click at [1155, 247] on app-date-cell at bounding box center [1092, 431] width 160 height 558
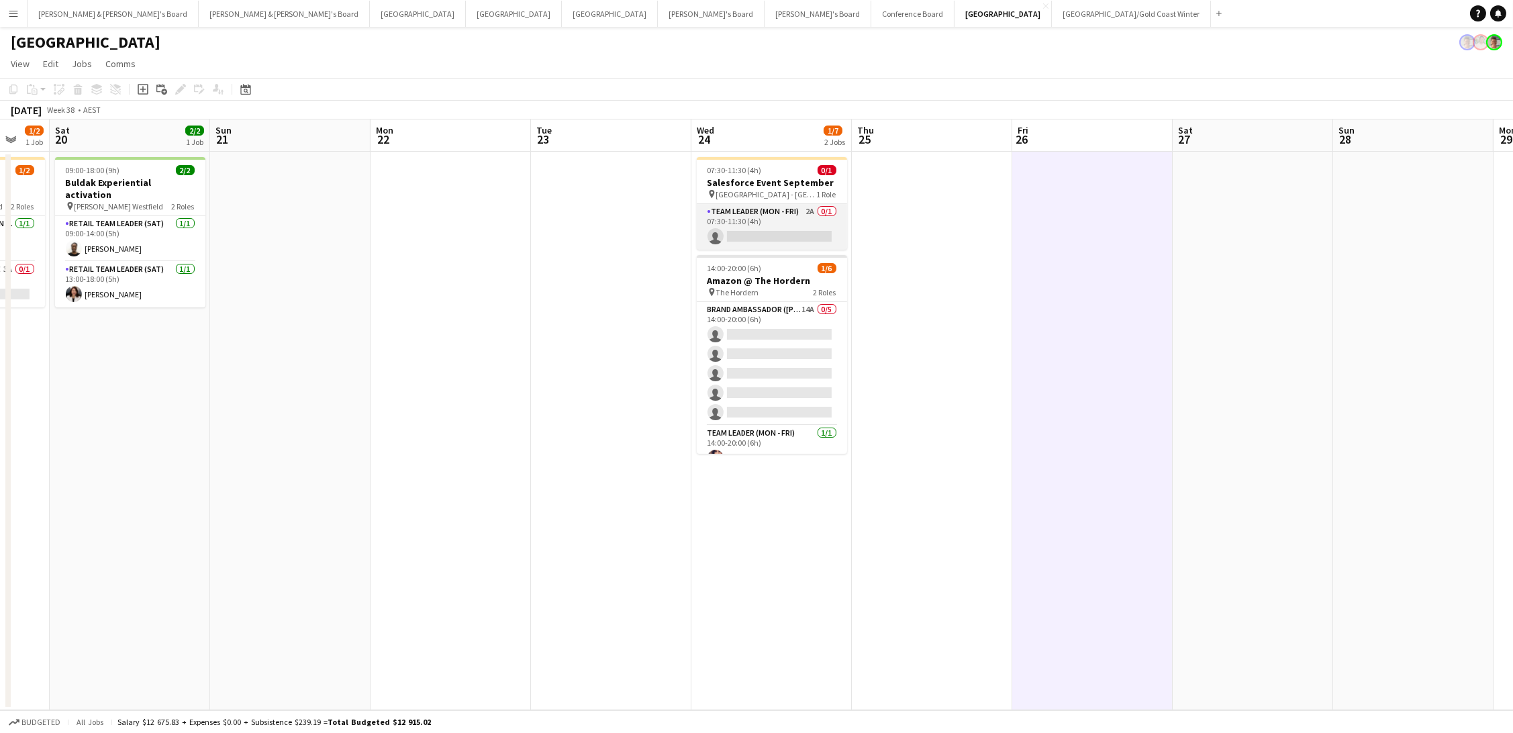
click at [785, 226] on app-card-role "Team Leader (Mon - Fri) 2A 0/1 07:30-11:30 (4h) single-neutral-actions" at bounding box center [772, 227] width 150 height 46
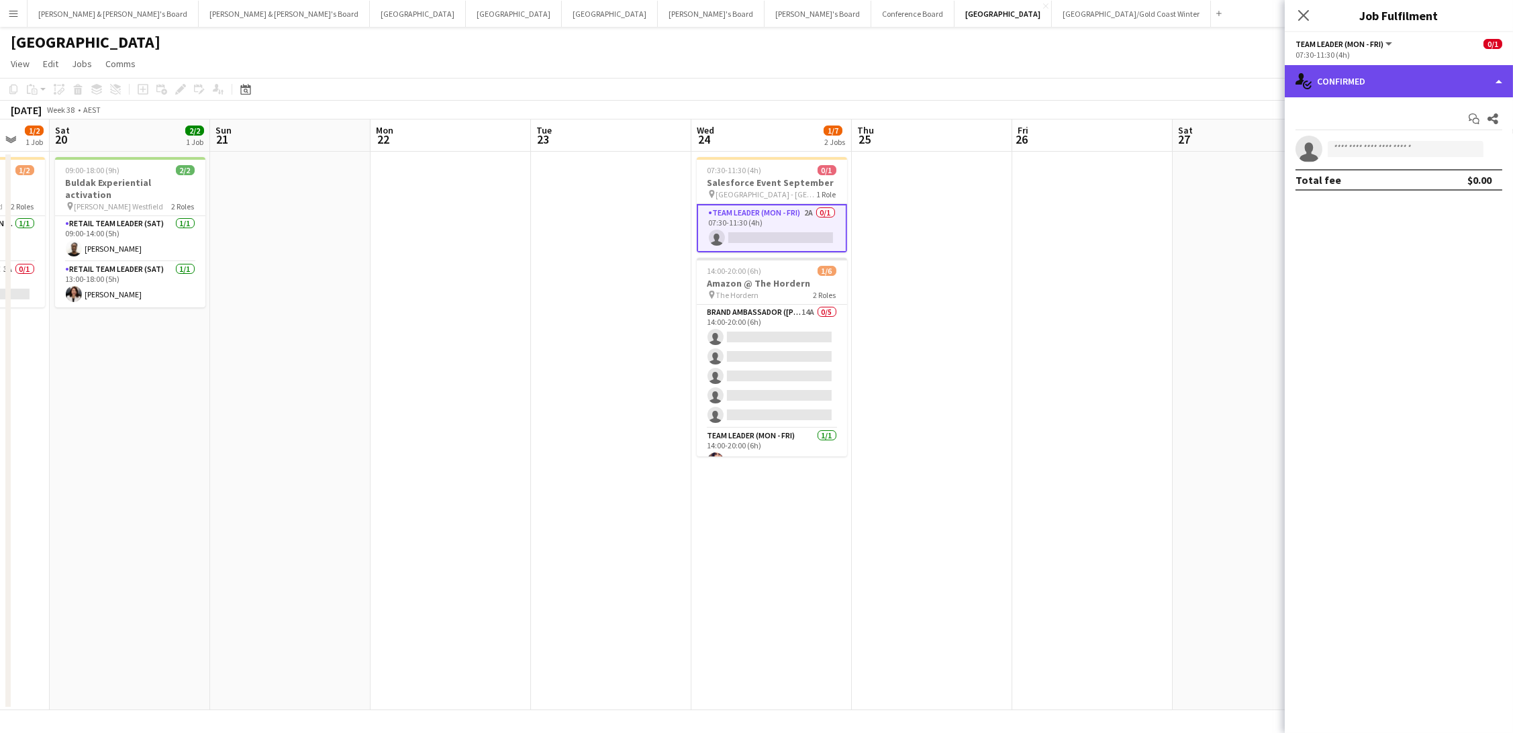
click at [1366, 77] on div "single-neutral-actions-check-2 Confirmed" at bounding box center [1399, 81] width 228 height 32
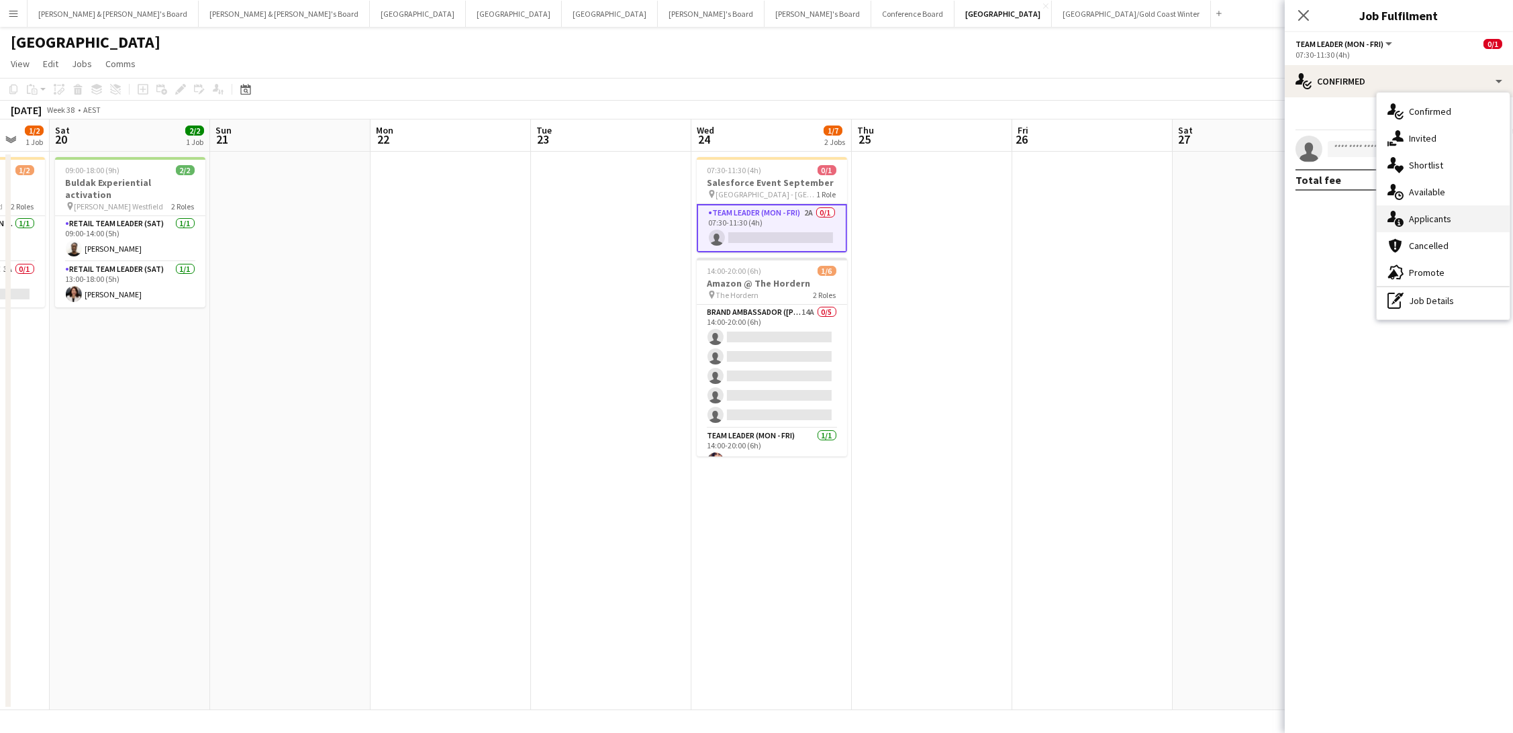
click at [1464, 221] on div "single-neutral-actions-information Applicants" at bounding box center [1442, 218] width 133 height 27
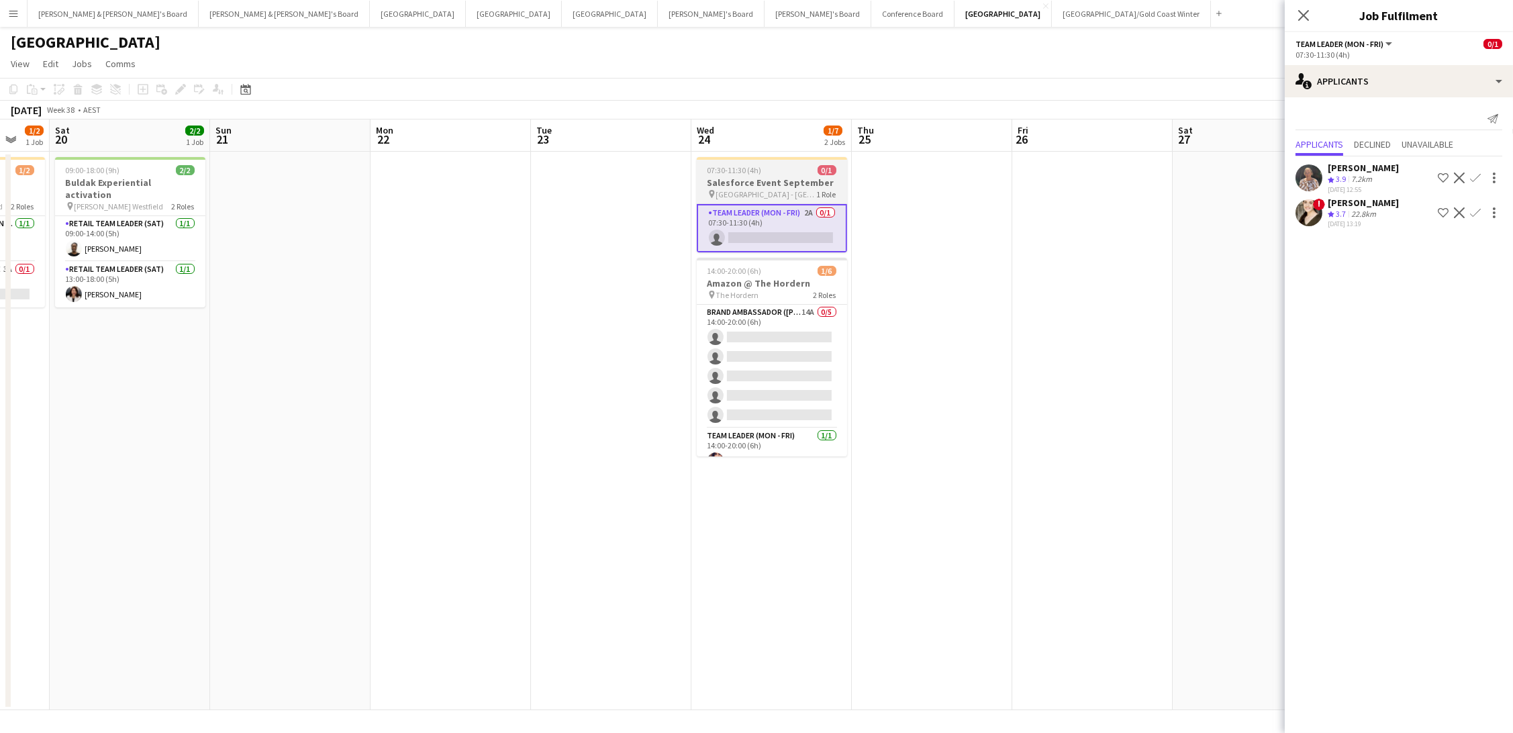
click at [737, 187] on h3 "Salesforce Event September" at bounding box center [772, 183] width 150 height 12
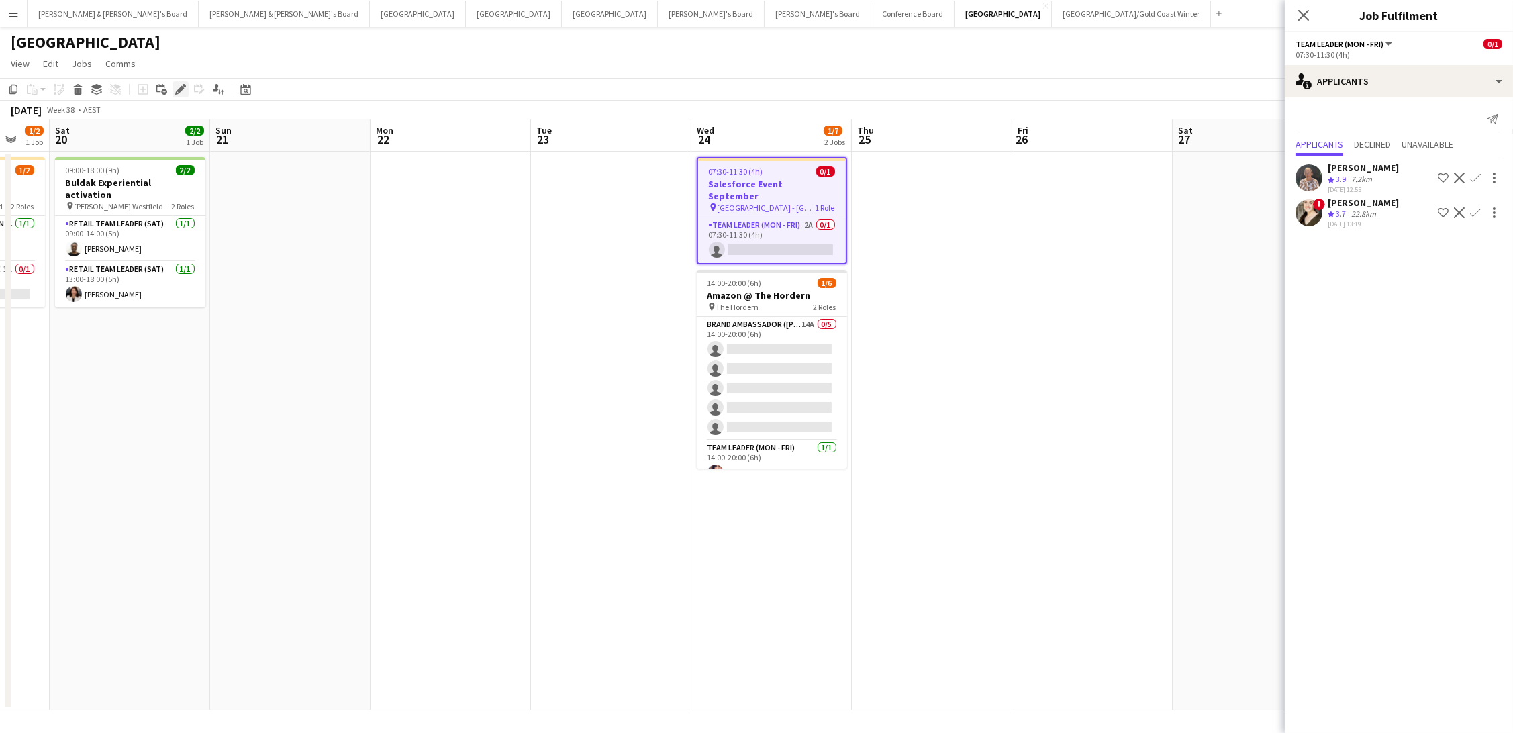
click at [175, 88] on icon "Edit" at bounding box center [180, 89] width 11 height 11
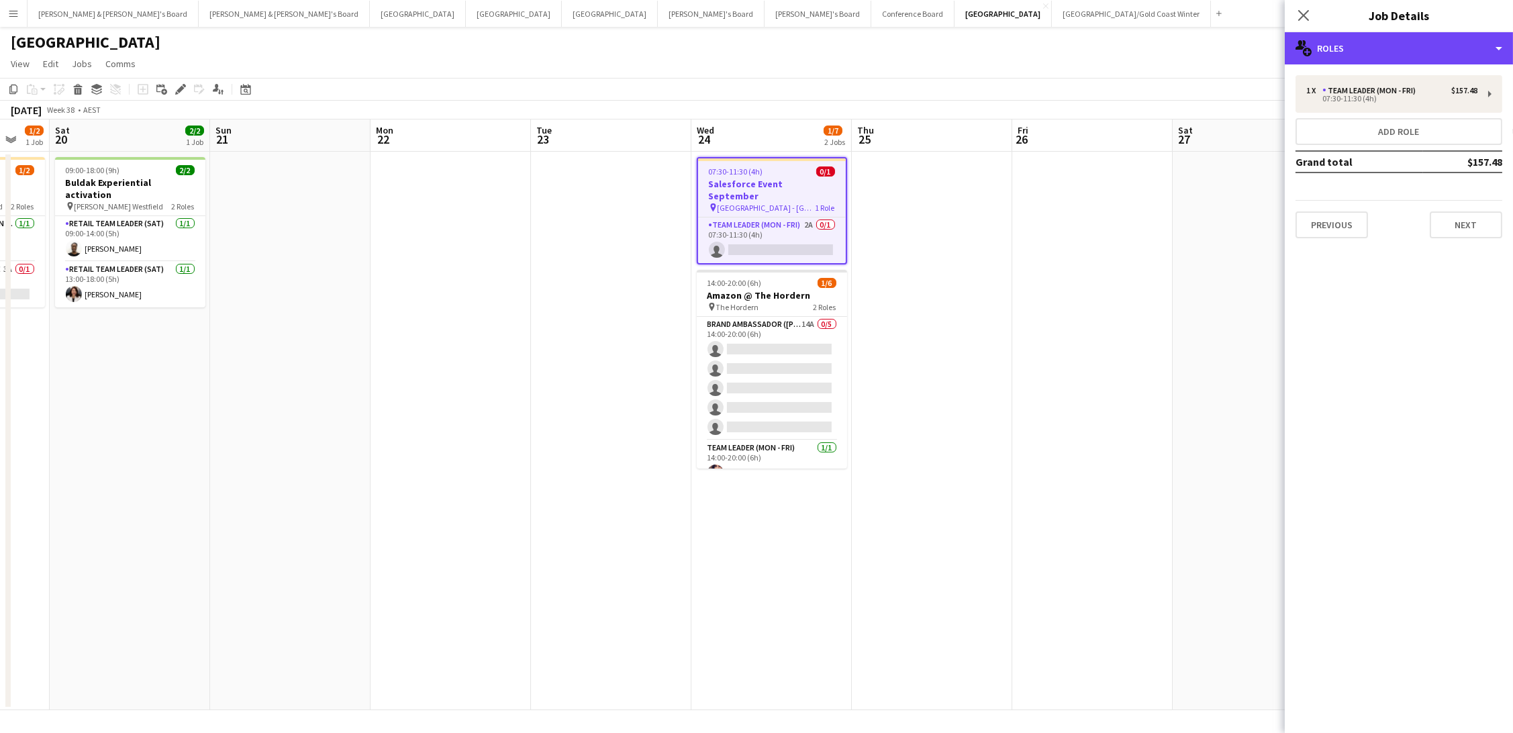
drag, startPoint x: 1376, startPoint y: 46, endPoint x: 1432, endPoint y: 113, distance: 87.2
click at [1376, 46] on div "multiple-users-add Roles" at bounding box center [1399, 48] width 228 height 32
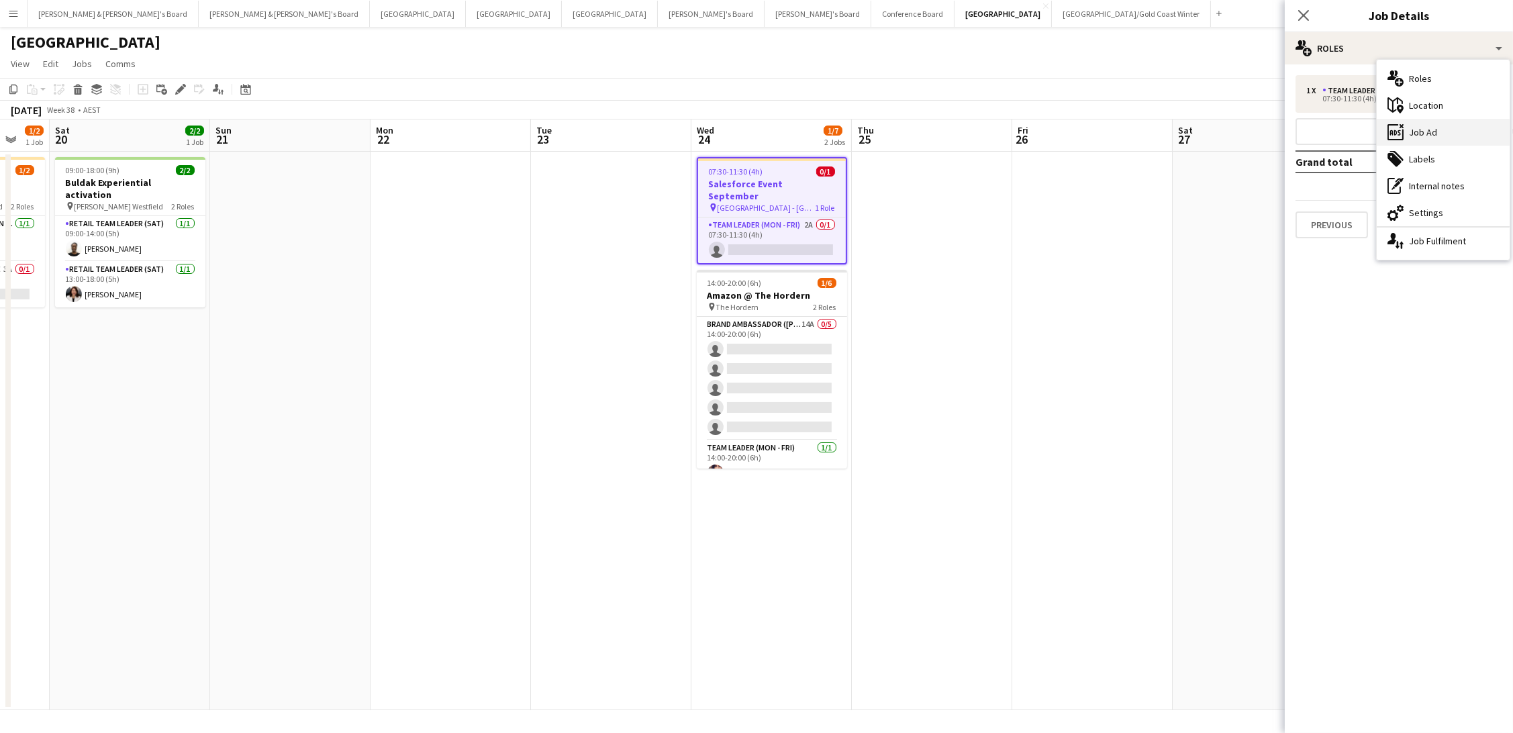
click at [1451, 128] on div "ads-window Job Ad" at bounding box center [1442, 132] width 133 height 27
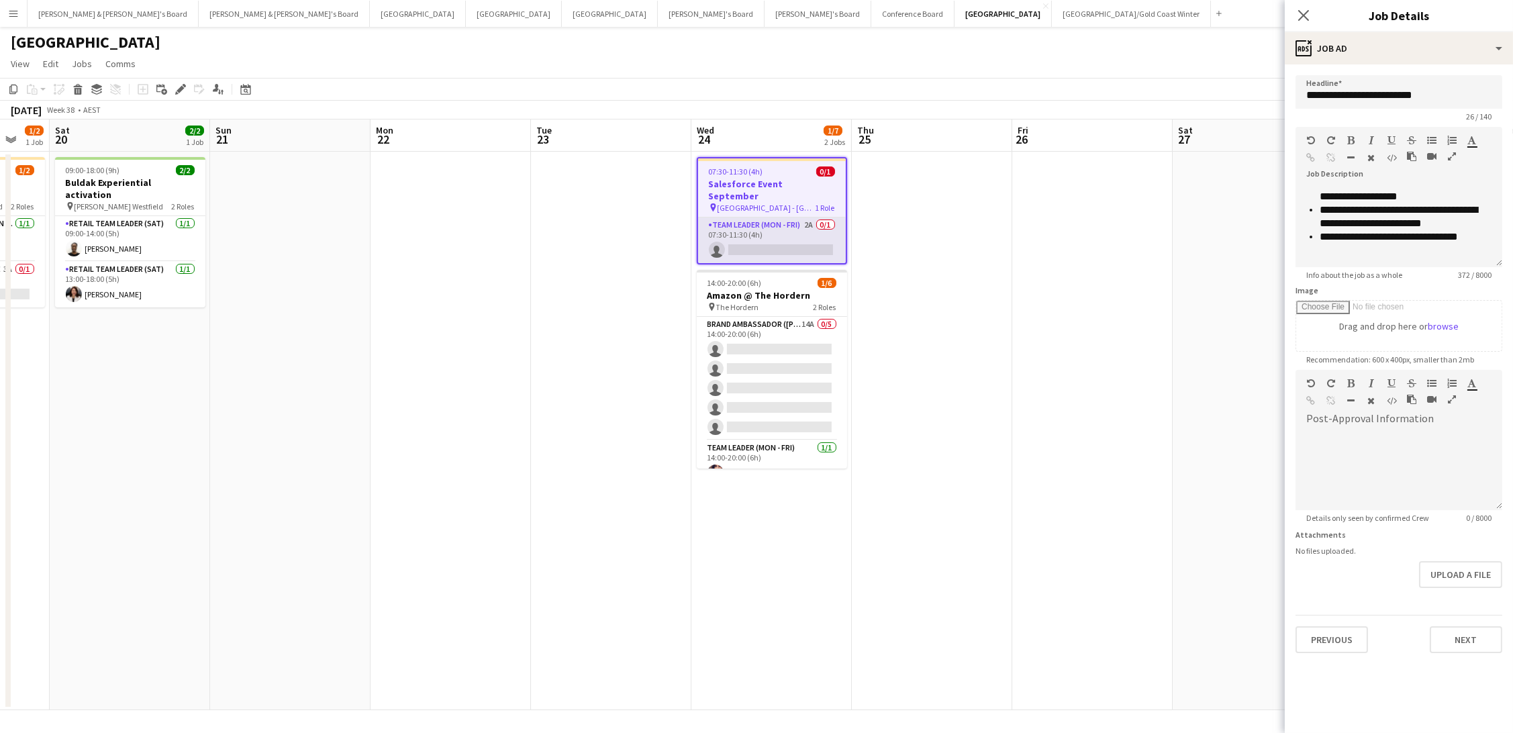
scroll to position [0, 0]
click at [810, 220] on app-card-role "Team Leader (Mon - Fri) 2A 0/1 07:30-11:30 (4h) single-neutral-actions" at bounding box center [772, 240] width 148 height 46
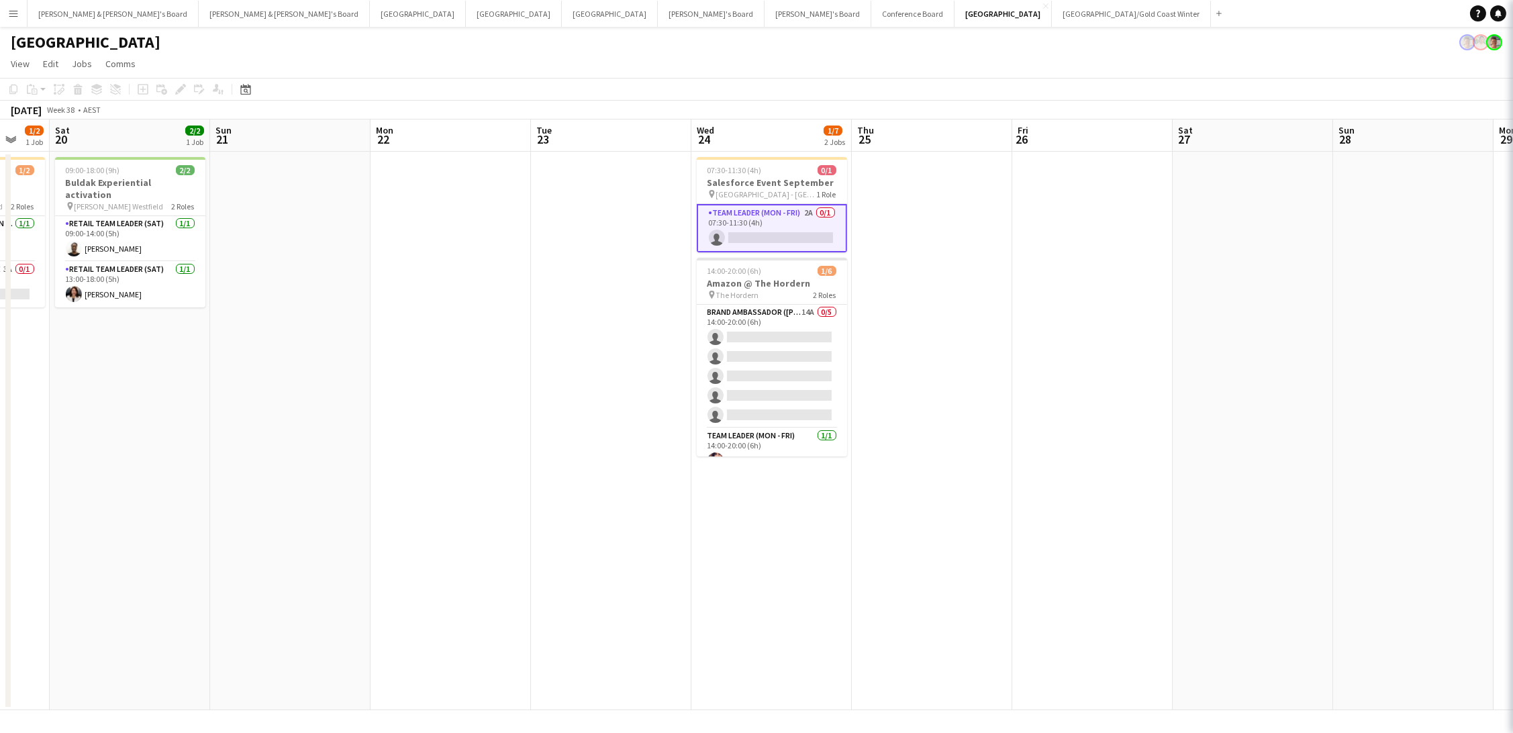
scroll to position [0, 591]
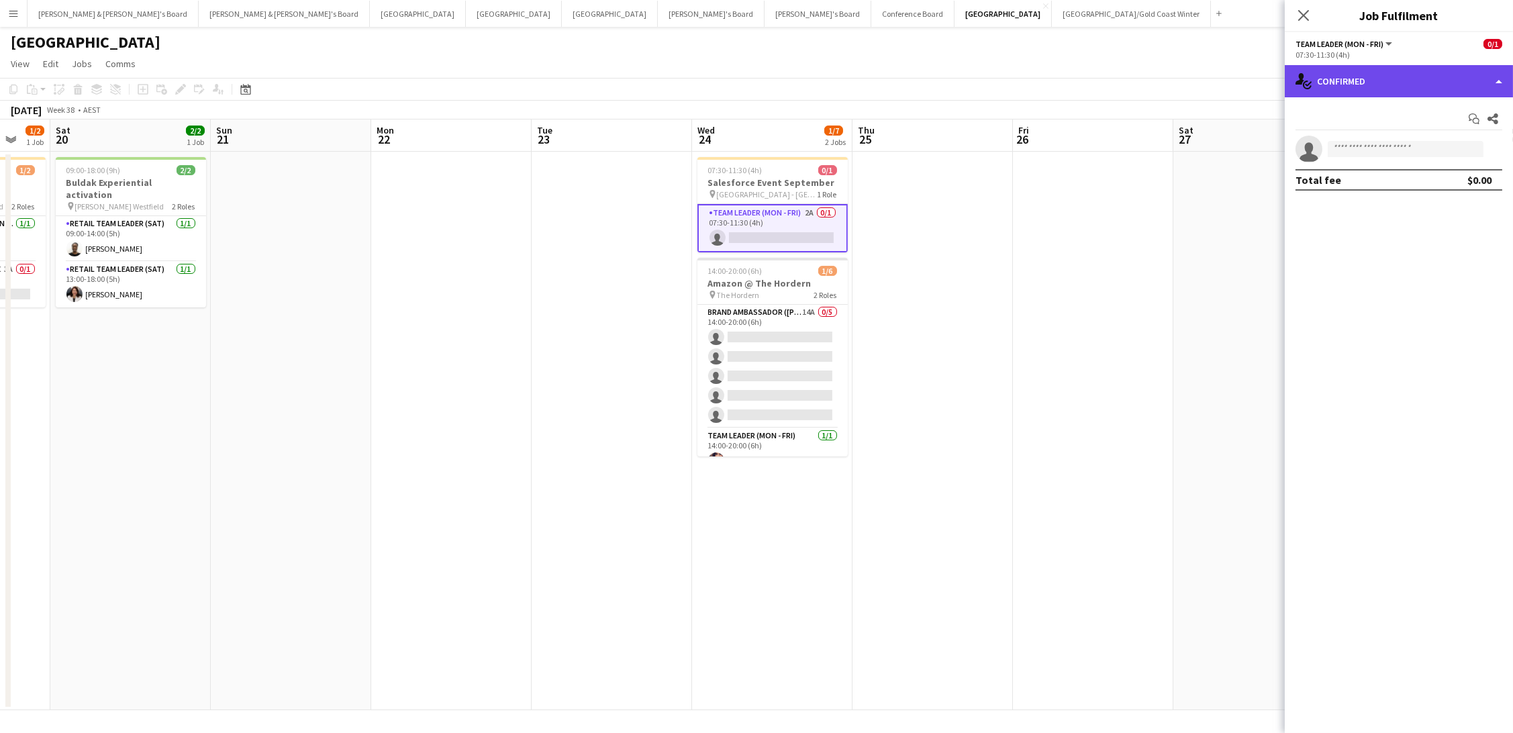
click at [1352, 74] on div "single-neutral-actions-check-2 Confirmed" at bounding box center [1399, 81] width 228 height 32
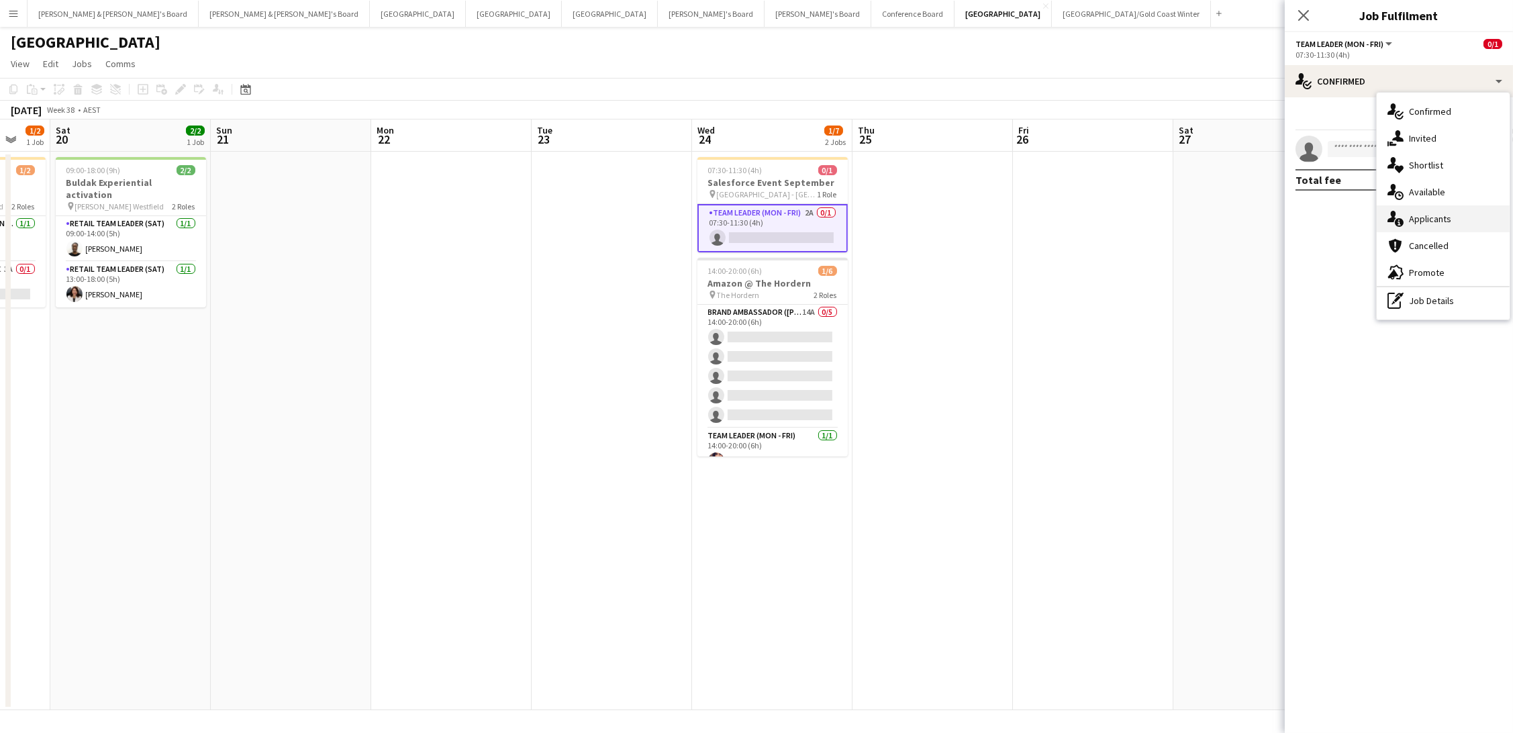
click at [1466, 209] on div "single-neutral-actions-information Applicants" at bounding box center [1442, 218] width 133 height 27
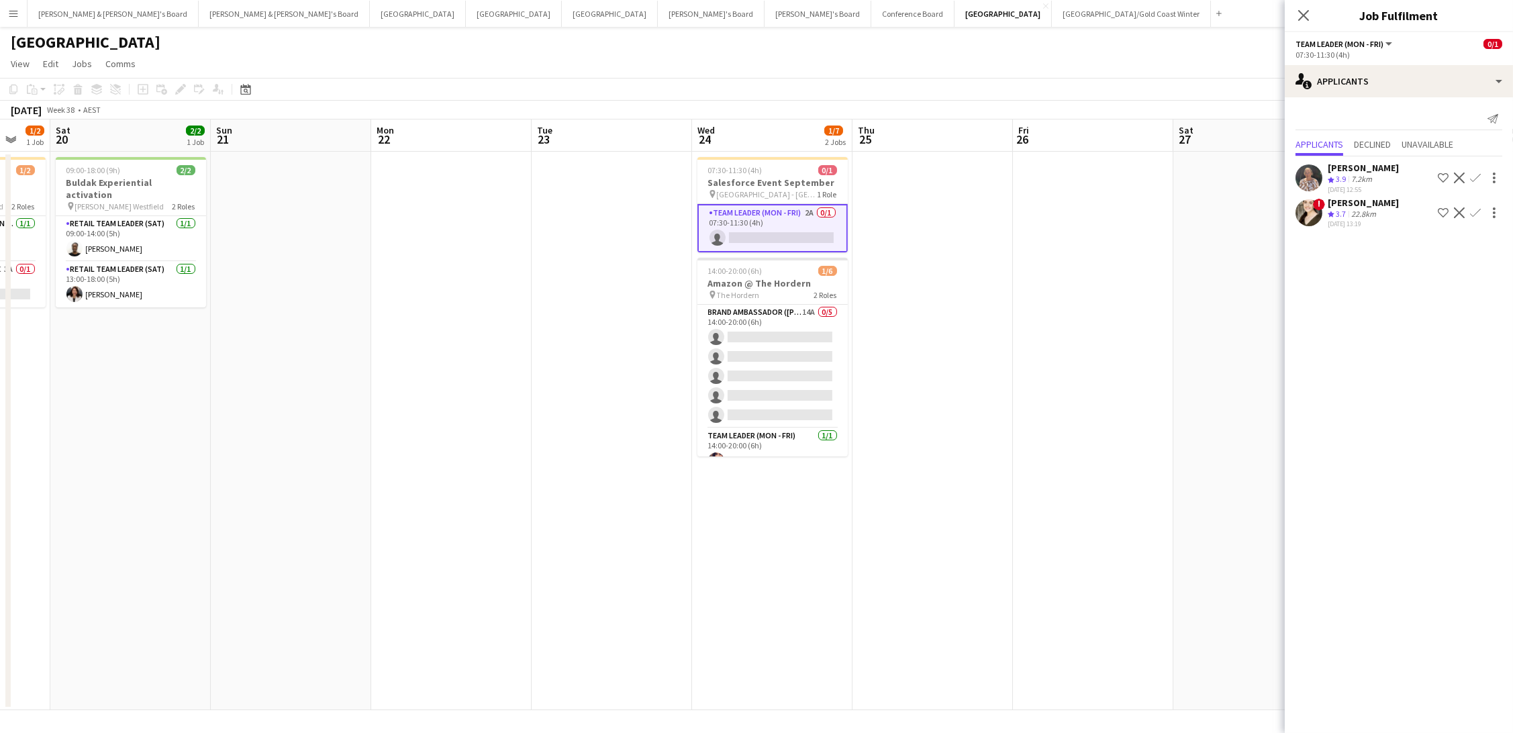
click at [1480, 172] on app-icon "Confirm" at bounding box center [1475, 177] width 11 height 11
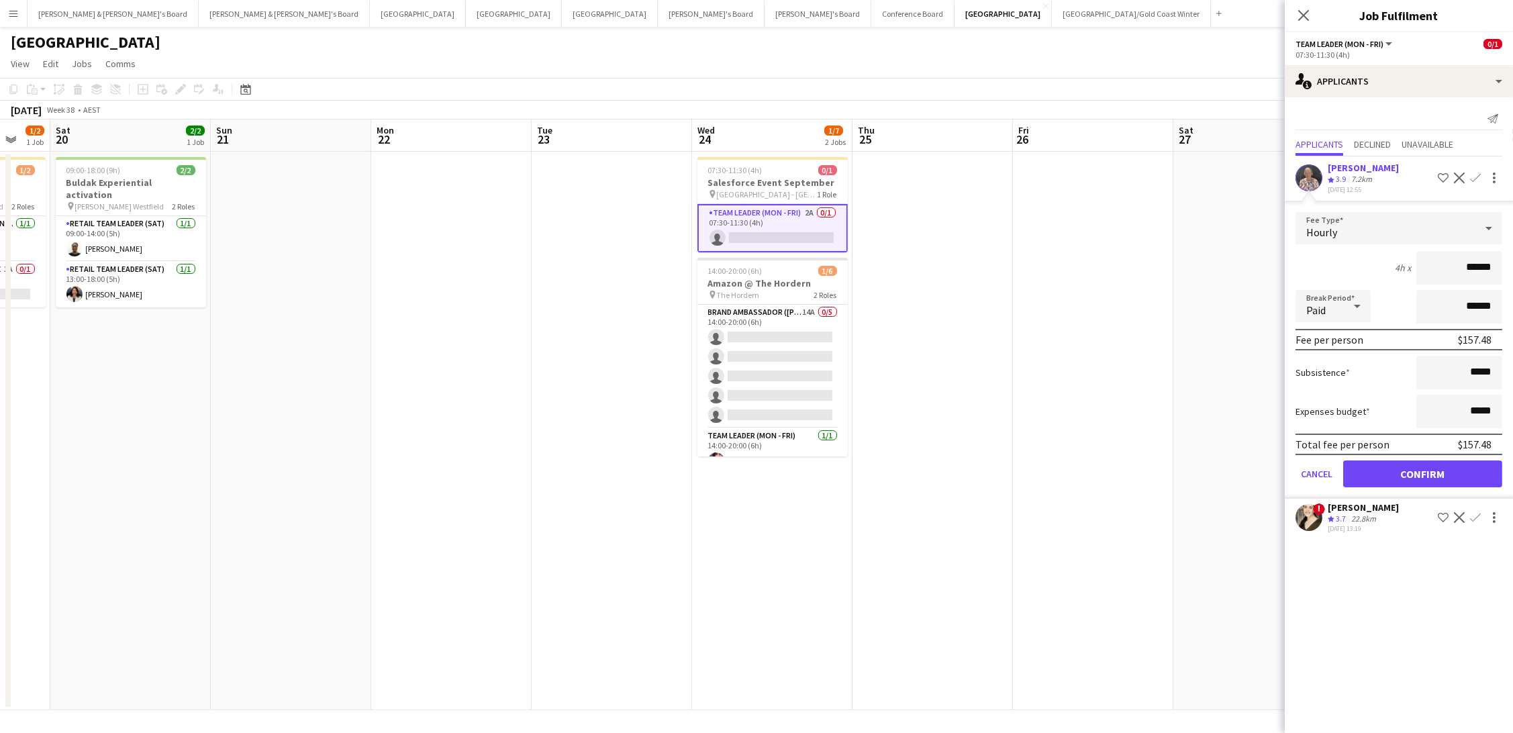
click at [1427, 464] on button "Confirm" at bounding box center [1422, 473] width 159 height 27
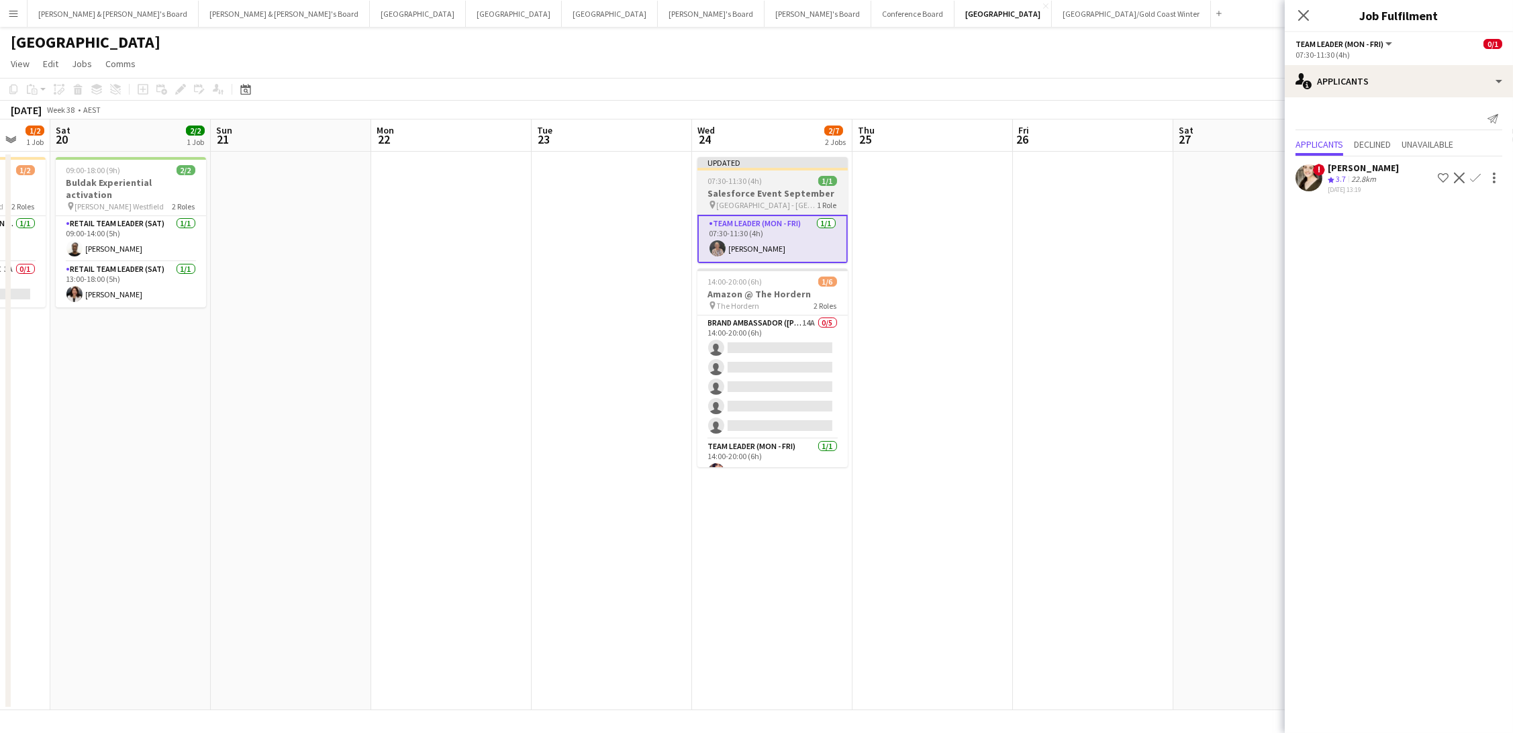
click at [758, 174] on app-job-card "Updated 07:30-11:30 (4h) 1/1 Salesforce Event September pin Salesforce Tower - …" at bounding box center [772, 210] width 150 height 106
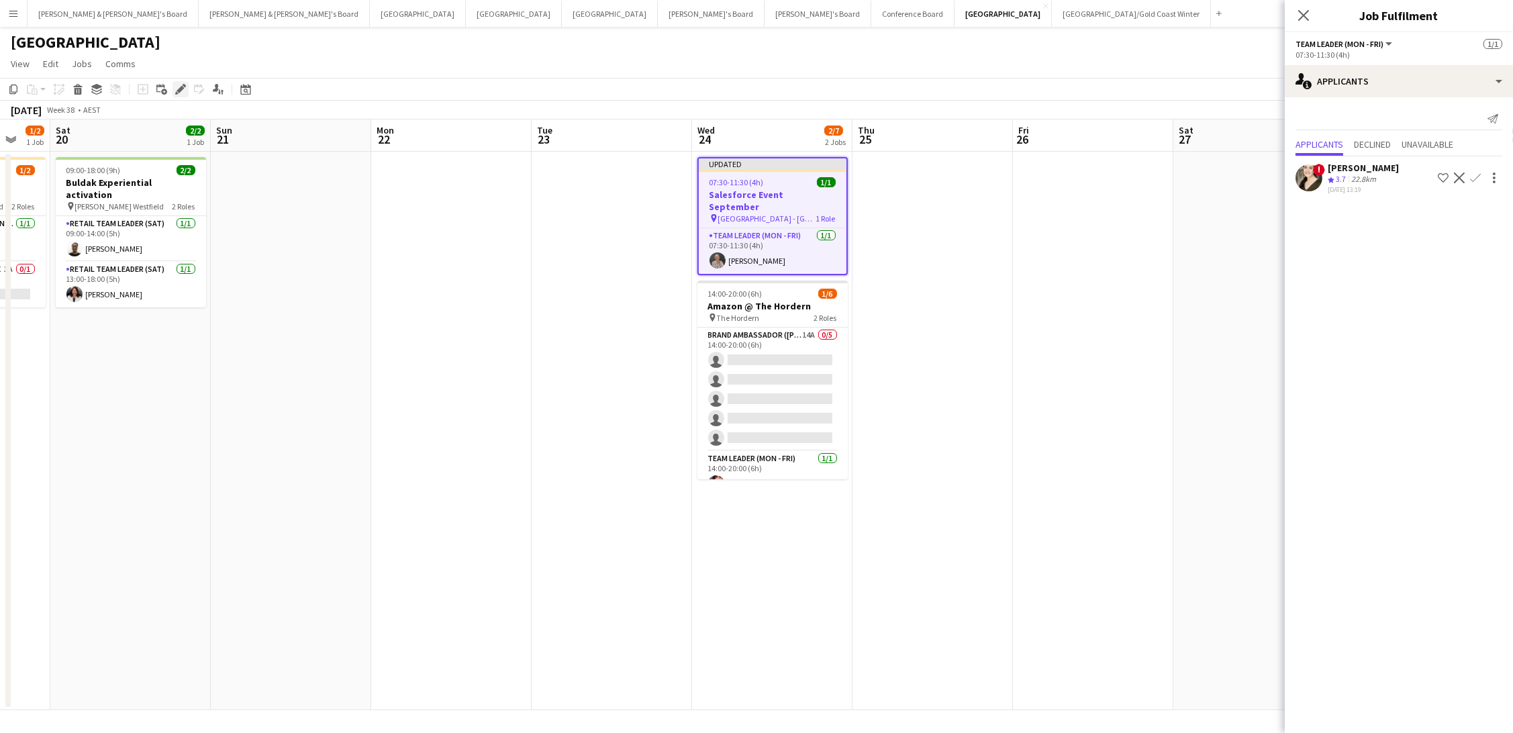
click at [175, 93] on icon at bounding box center [176, 92] width 3 height 3
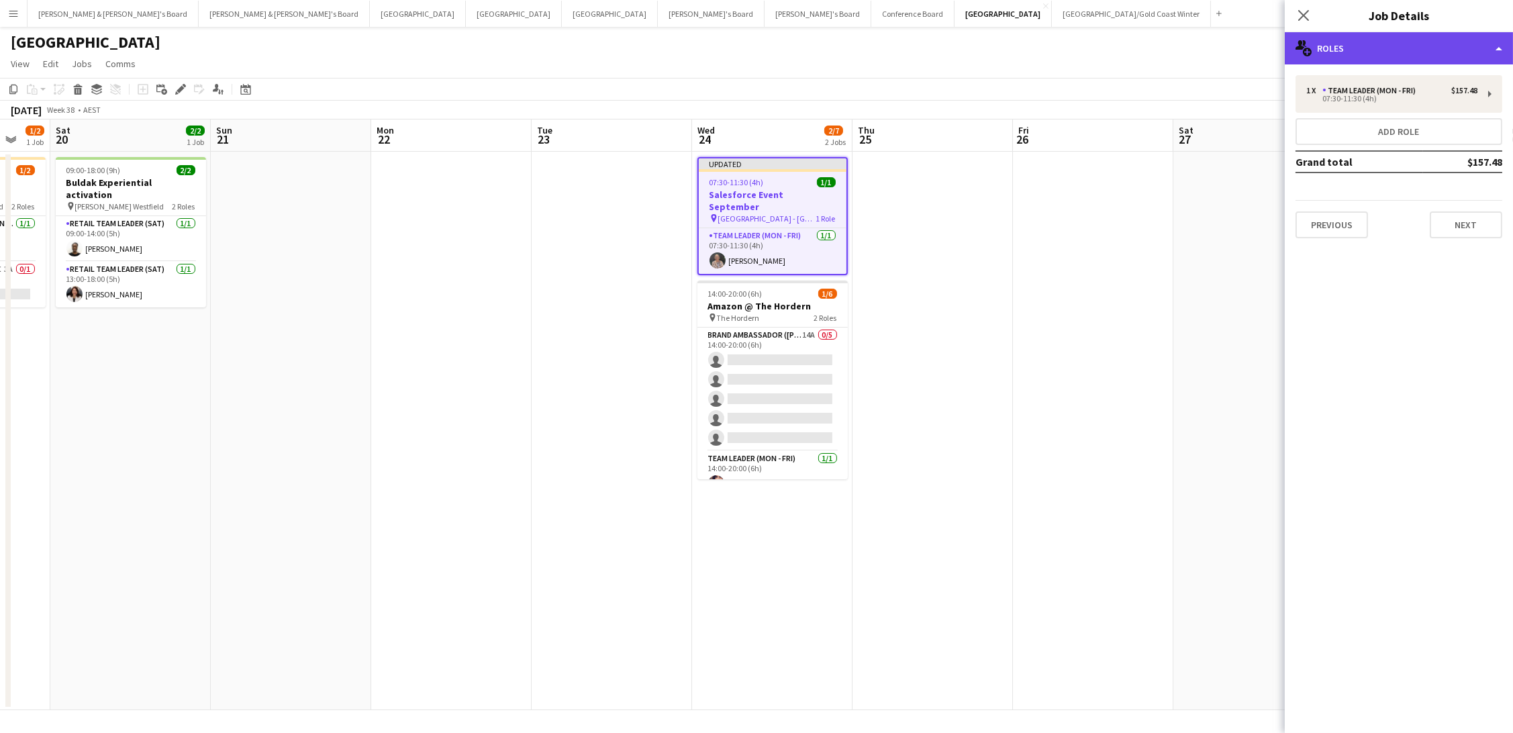
click at [1366, 47] on div "multiple-users-add Roles" at bounding box center [1399, 48] width 228 height 32
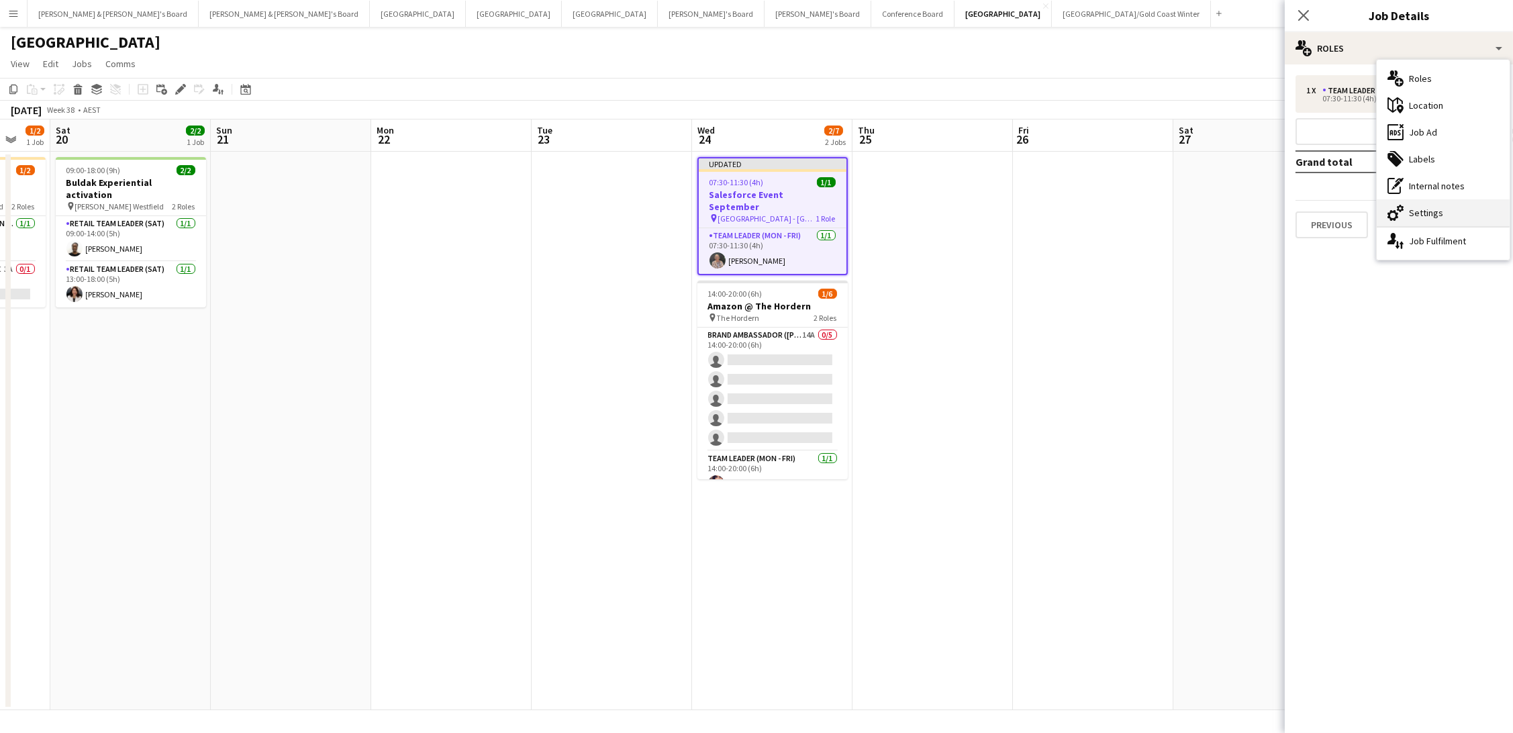
click at [1438, 222] on div "cog-double-3 Settings" at bounding box center [1442, 212] width 133 height 27
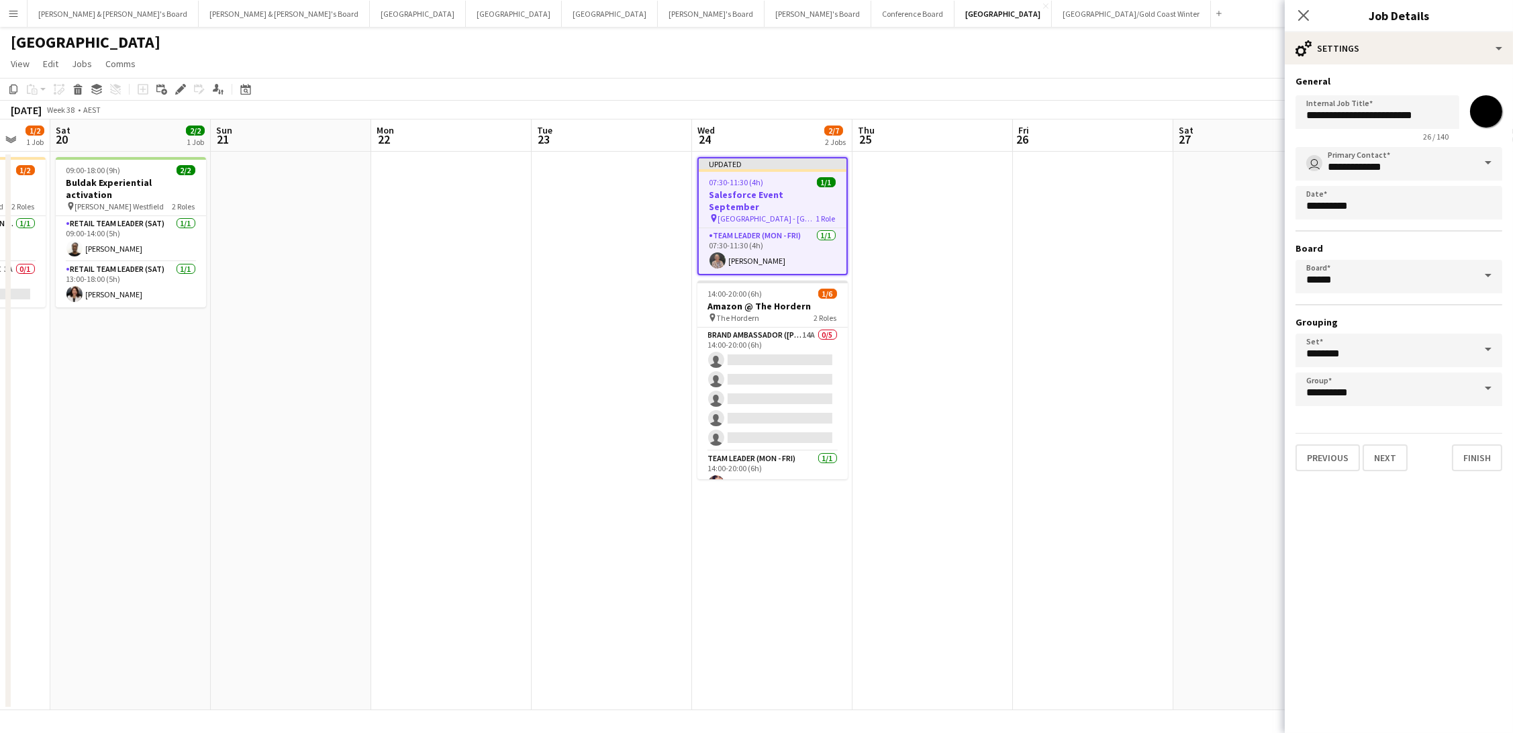
click at [1483, 115] on input "*******" at bounding box center [1486, 111] width 48 height 48
type input "*******"
click at [1076, 232] on app-date-cell at bounding box center [1093, 431] width 160 height 558
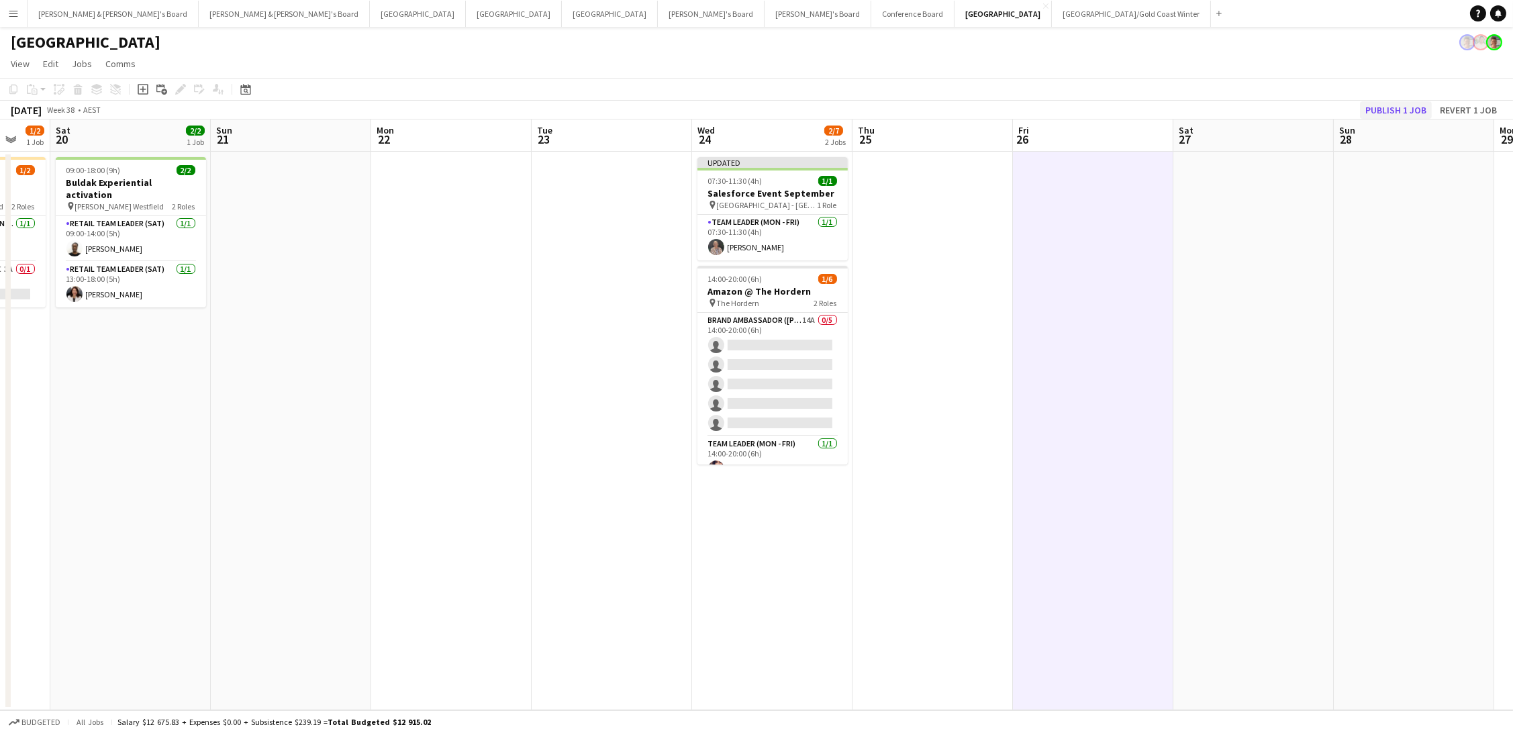
click at [1376, 101] on button "Publish 1 job" at bounding box center [1396, 109] width 72 height 17
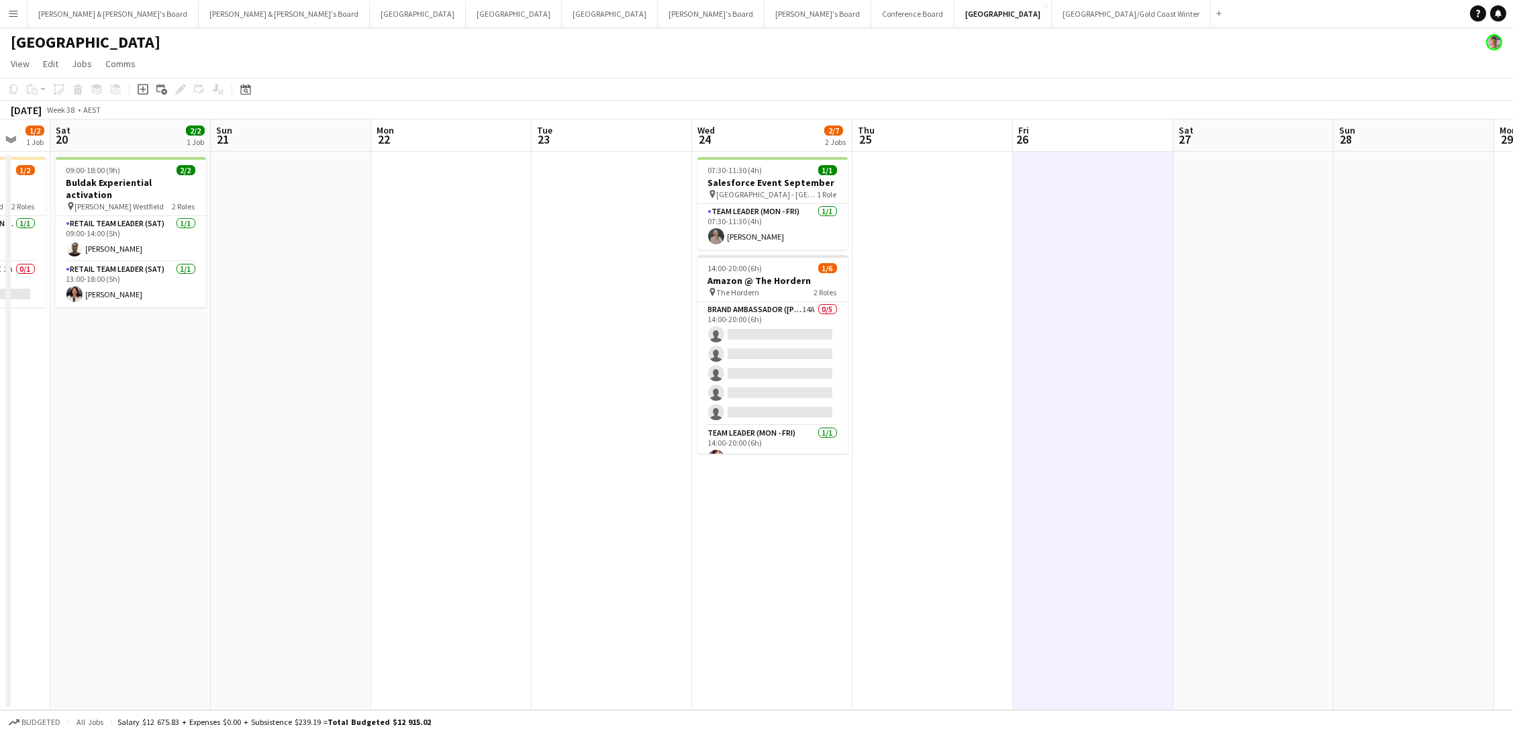
scroll to position [0, 399]
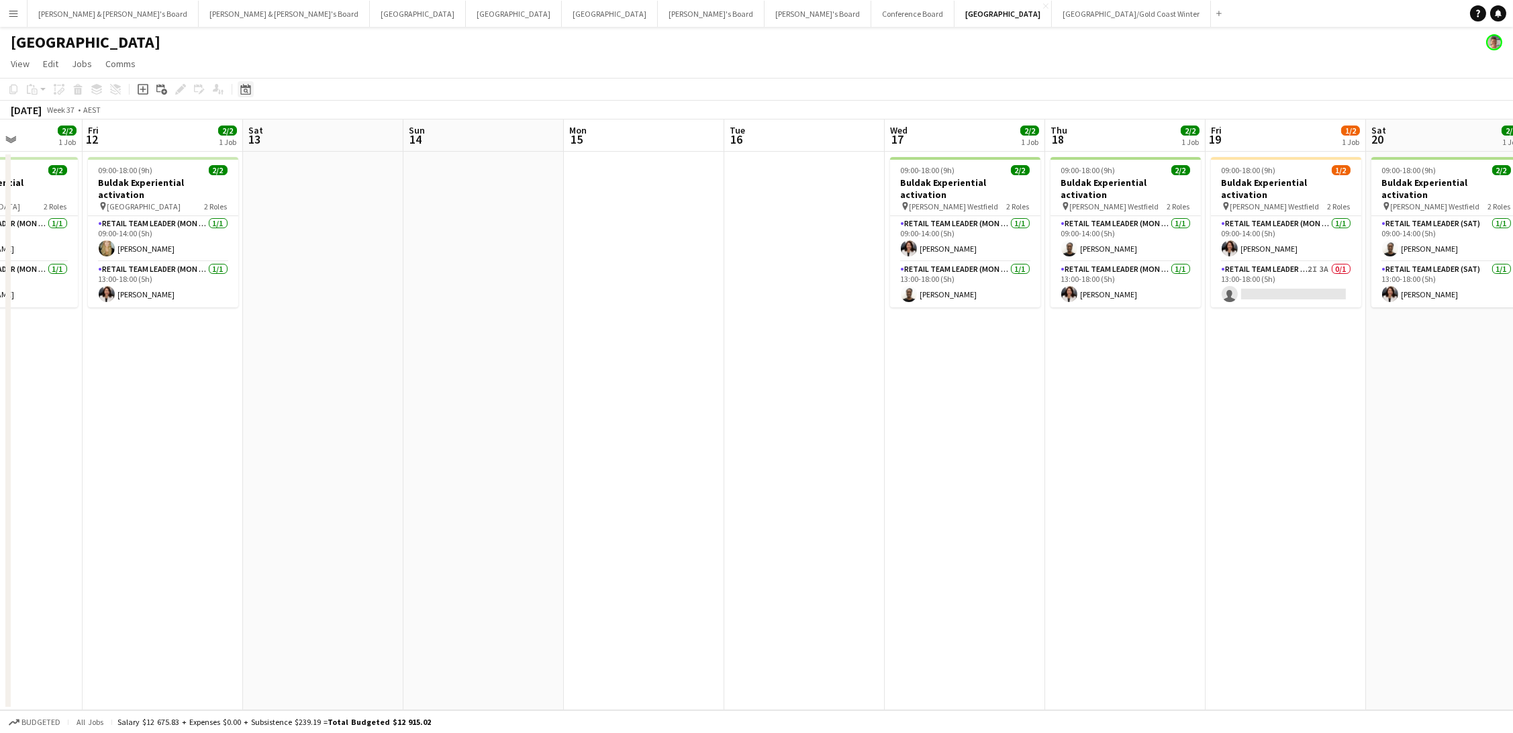
click at [244, 85] on icon at bounding box center [245, 89] width 10 height 11
click at [337, 283] on button "[DATE]" at bounding box center [340, 284] width 39 height 21
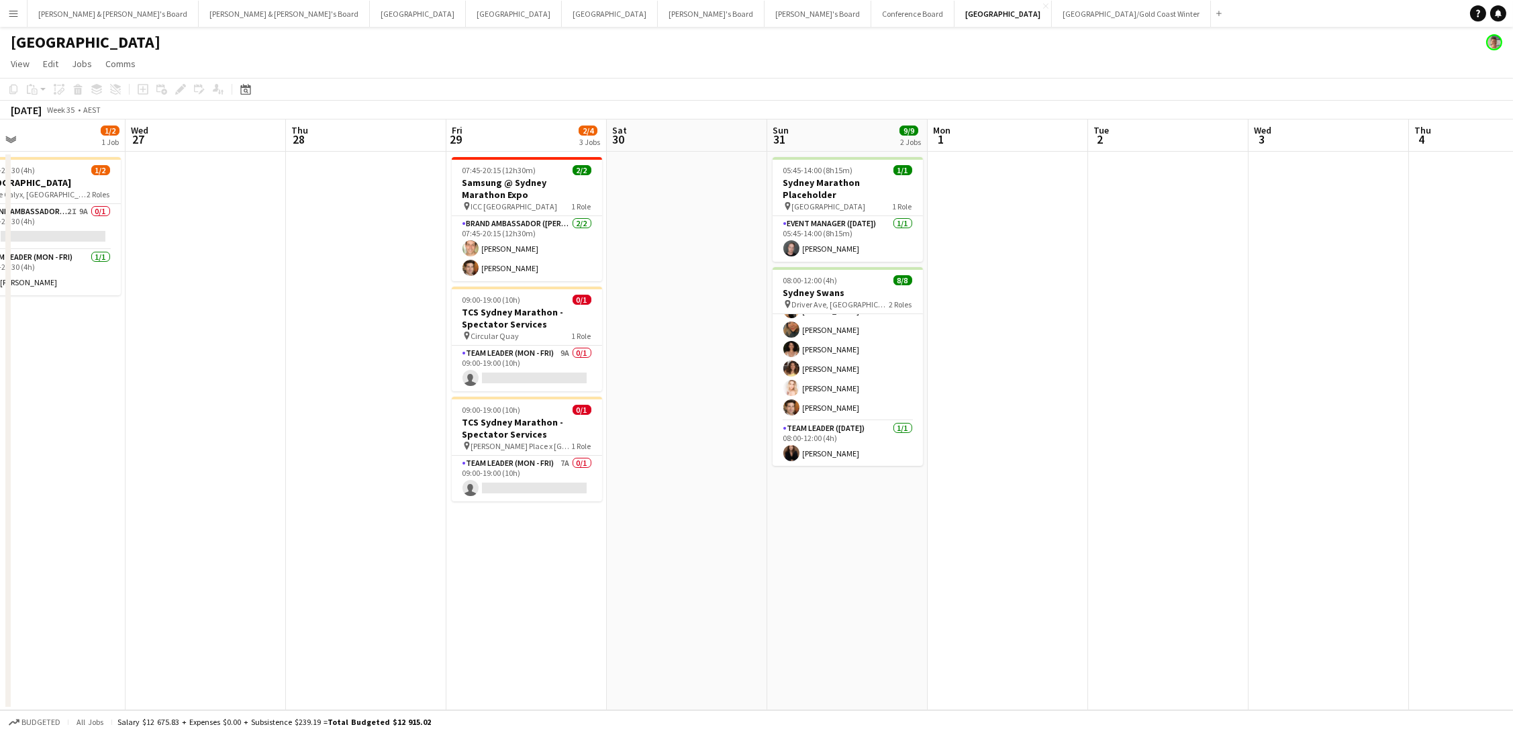
scroll to position [55, 0]
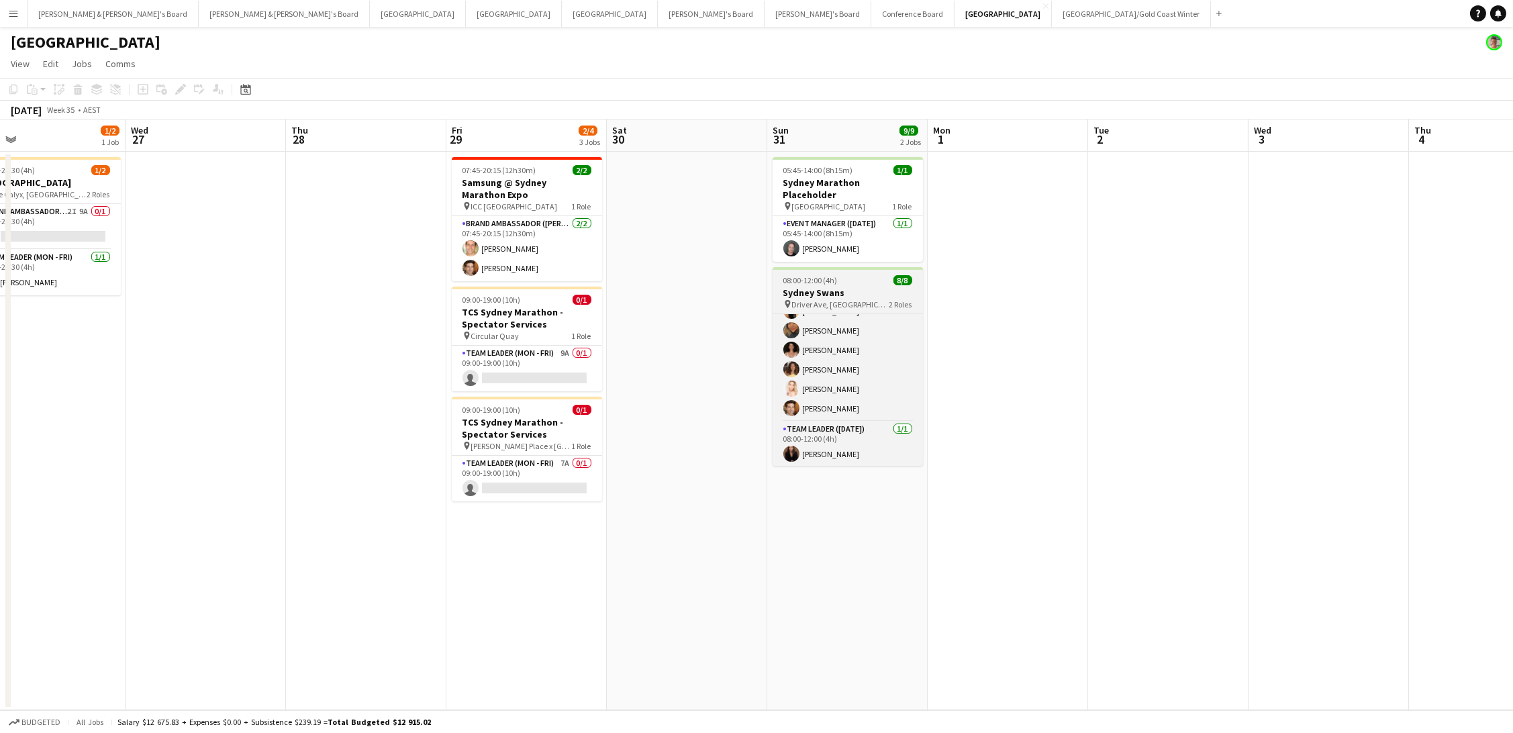
click at [851, 299] on span "Driver Ave, [GEOGRAPHIC_DATA]" at bounding box center [840, 304] width 97 height 10
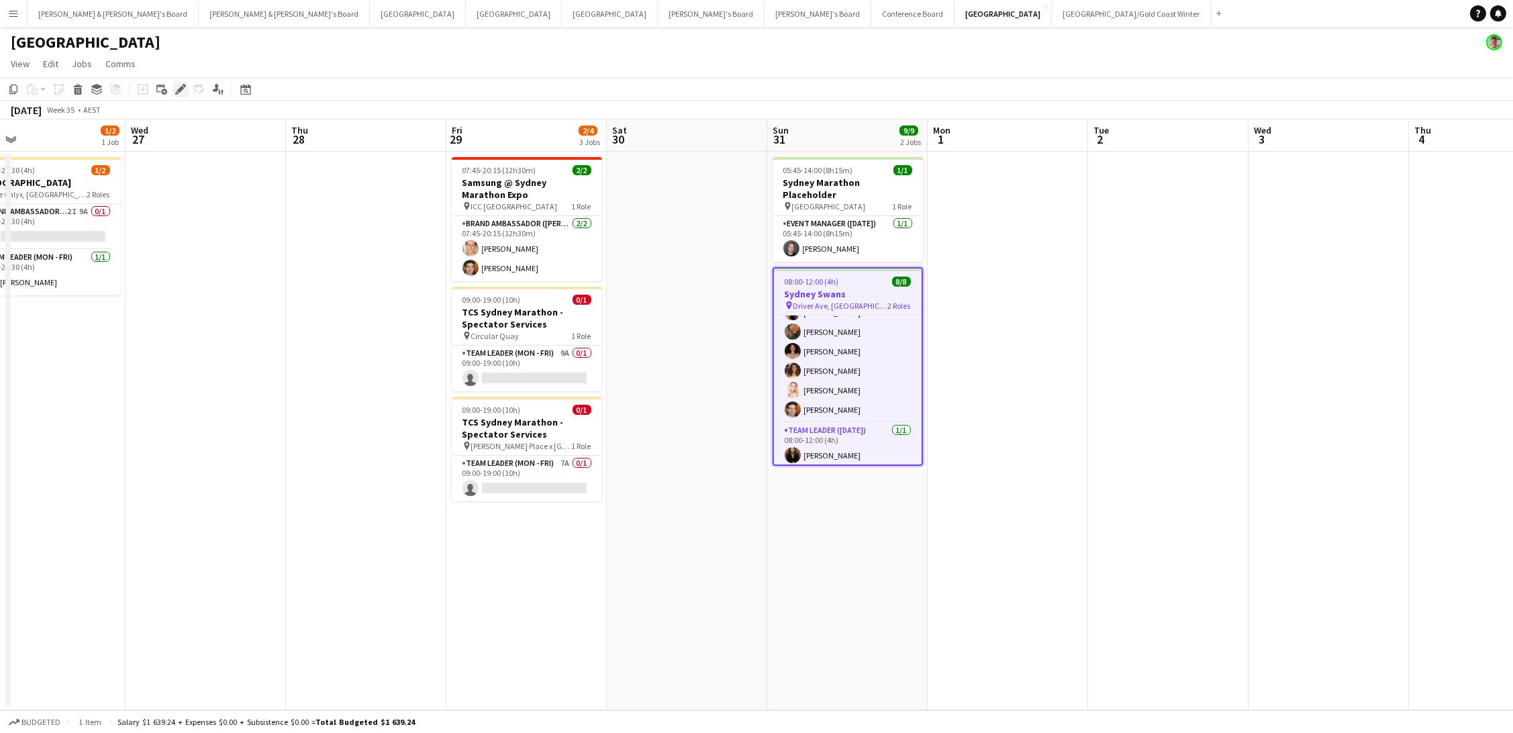
click at [177, 92] on icon "Edit" at bounding box center [180, 89] width 11 height 11
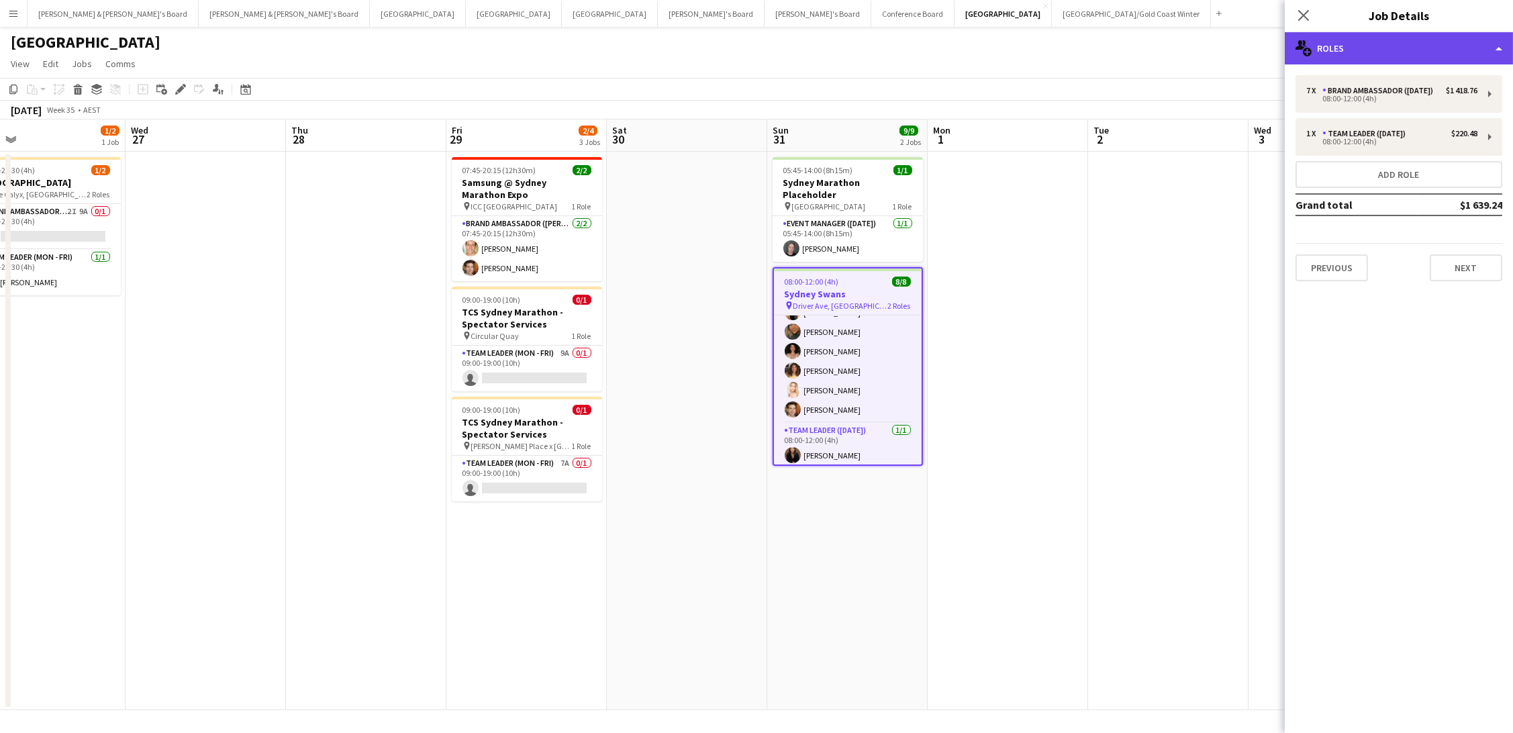
click at [1426, 50] on div "multiple-users-add Roles" at bounding box center [1399, 48] width 228 height 32
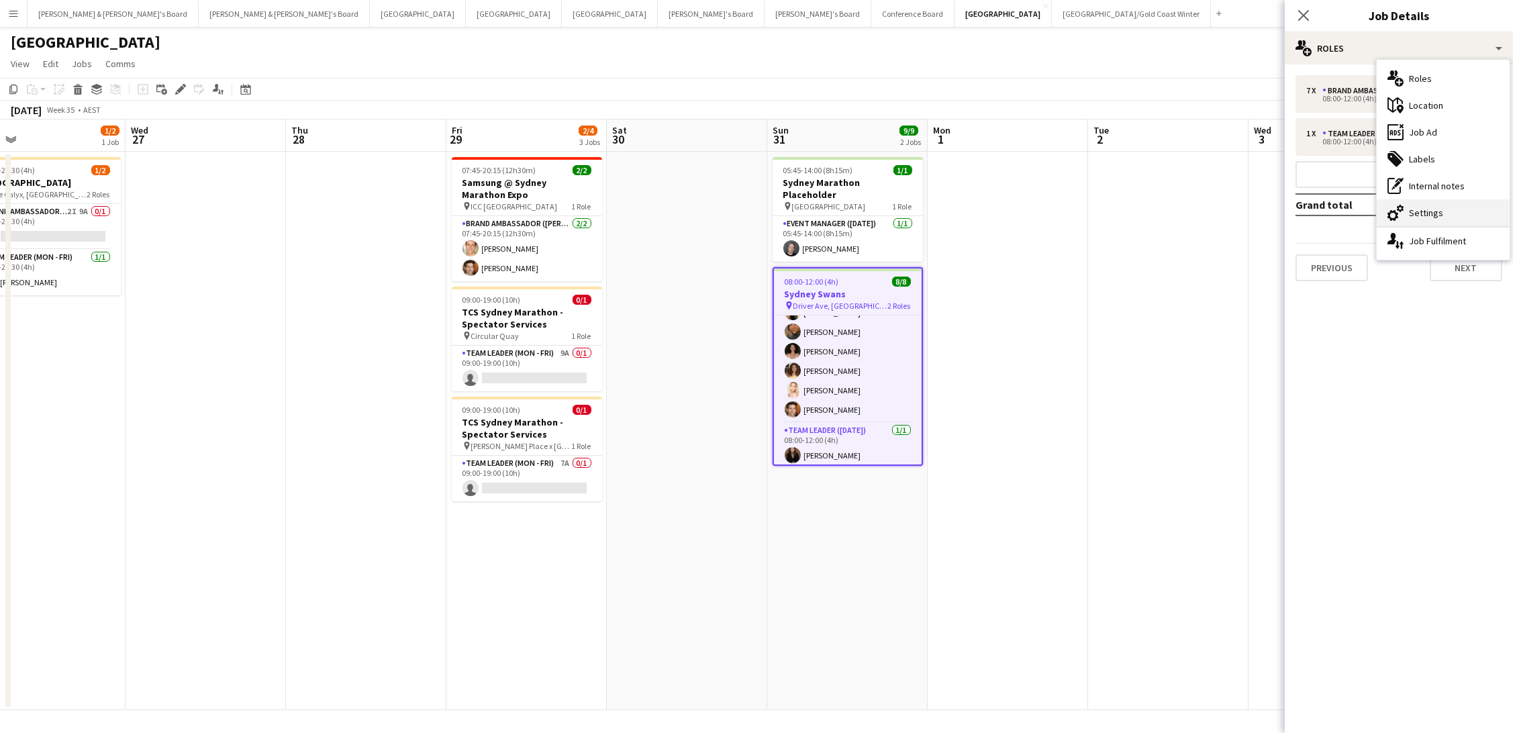
click at [1434, 221] on div "cog-double-3 Settings" at bounding box center [1442, 212] width 133 height 27
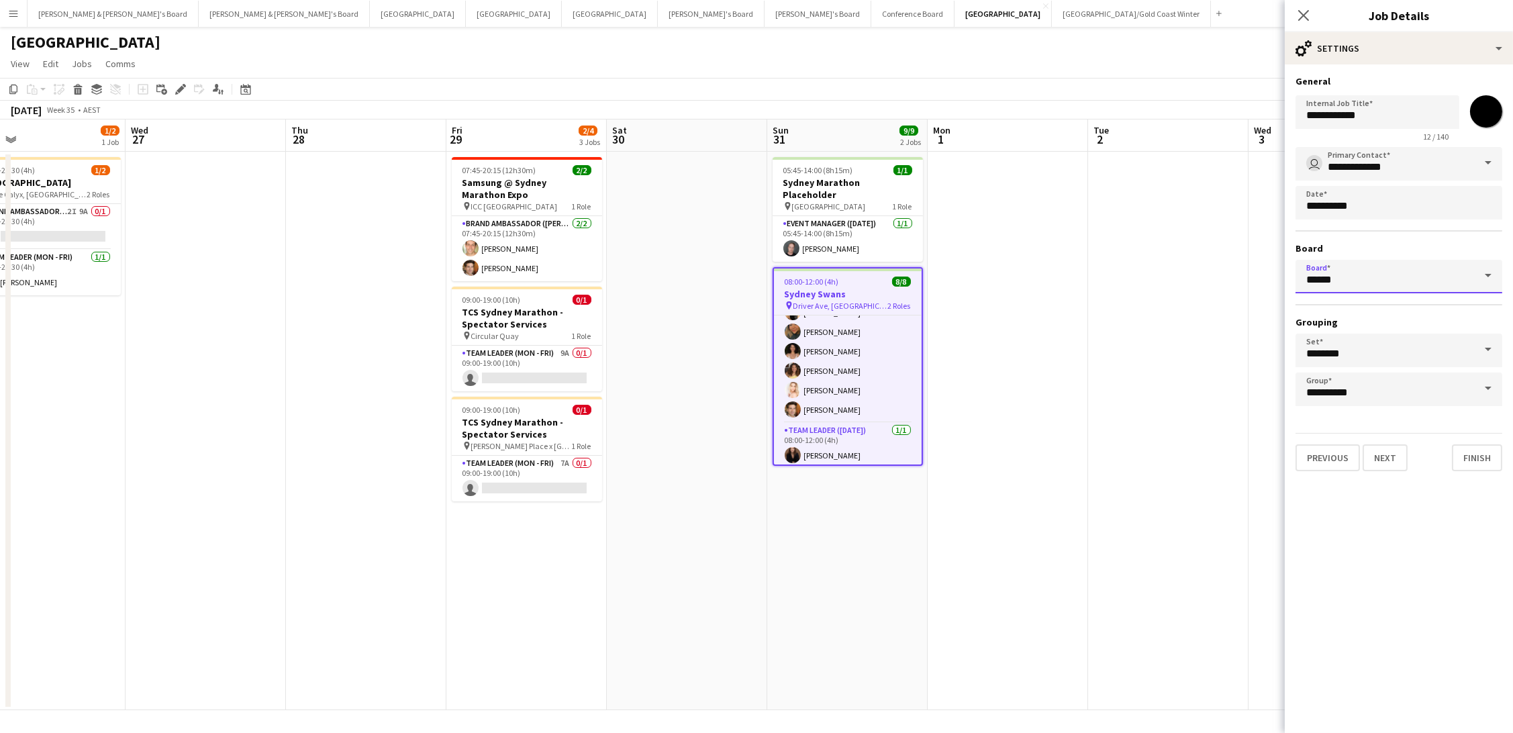
click at [1334, 277] on input "******" at bounding box center [1398, 277] width 207 height 34
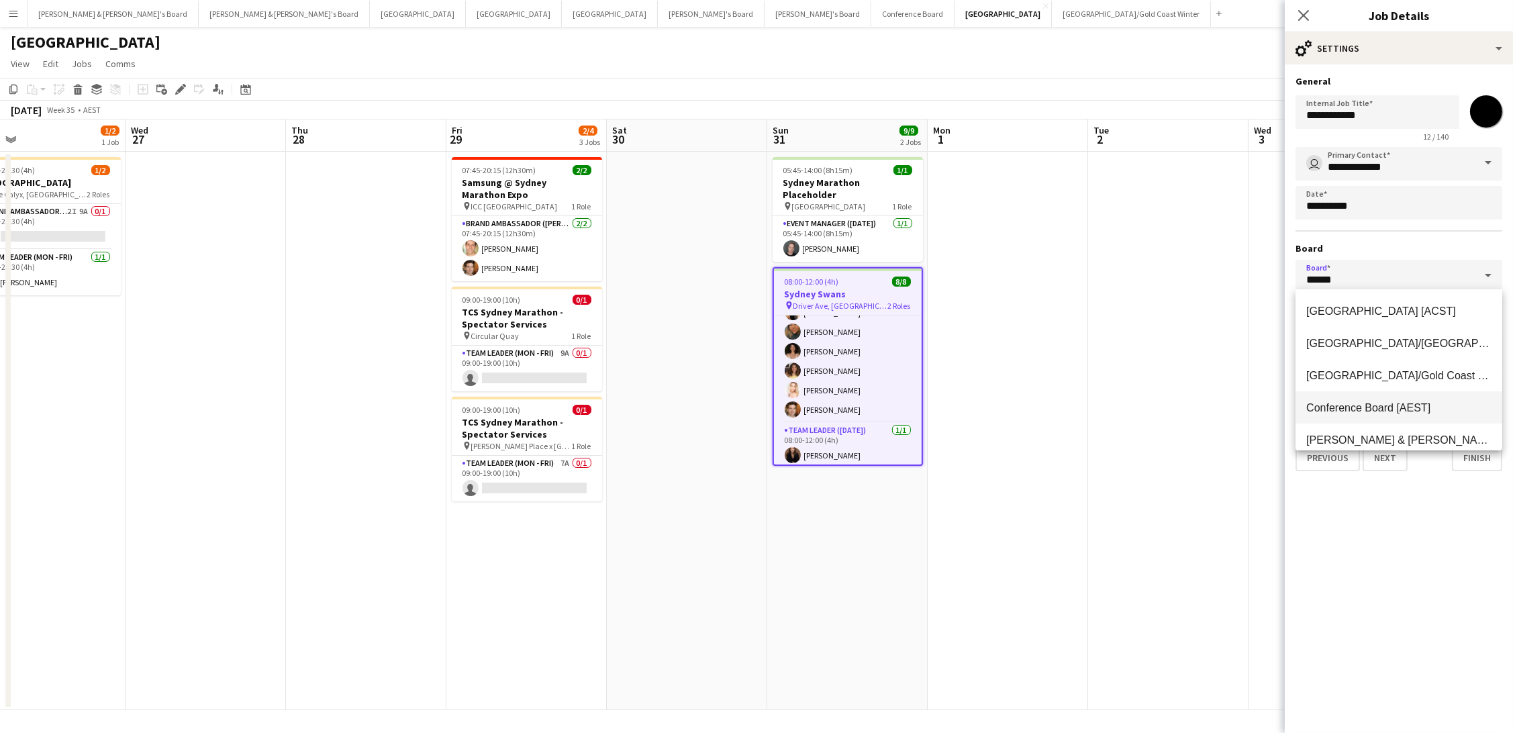
scroll to position [16, 0]
click at [1376, 414] on mat-option "[PERSON_NAME] & [PERSON_NAME]'s Board [AEST]" at bounding box center [1398, 423] width 207 height 32
type input "**********"
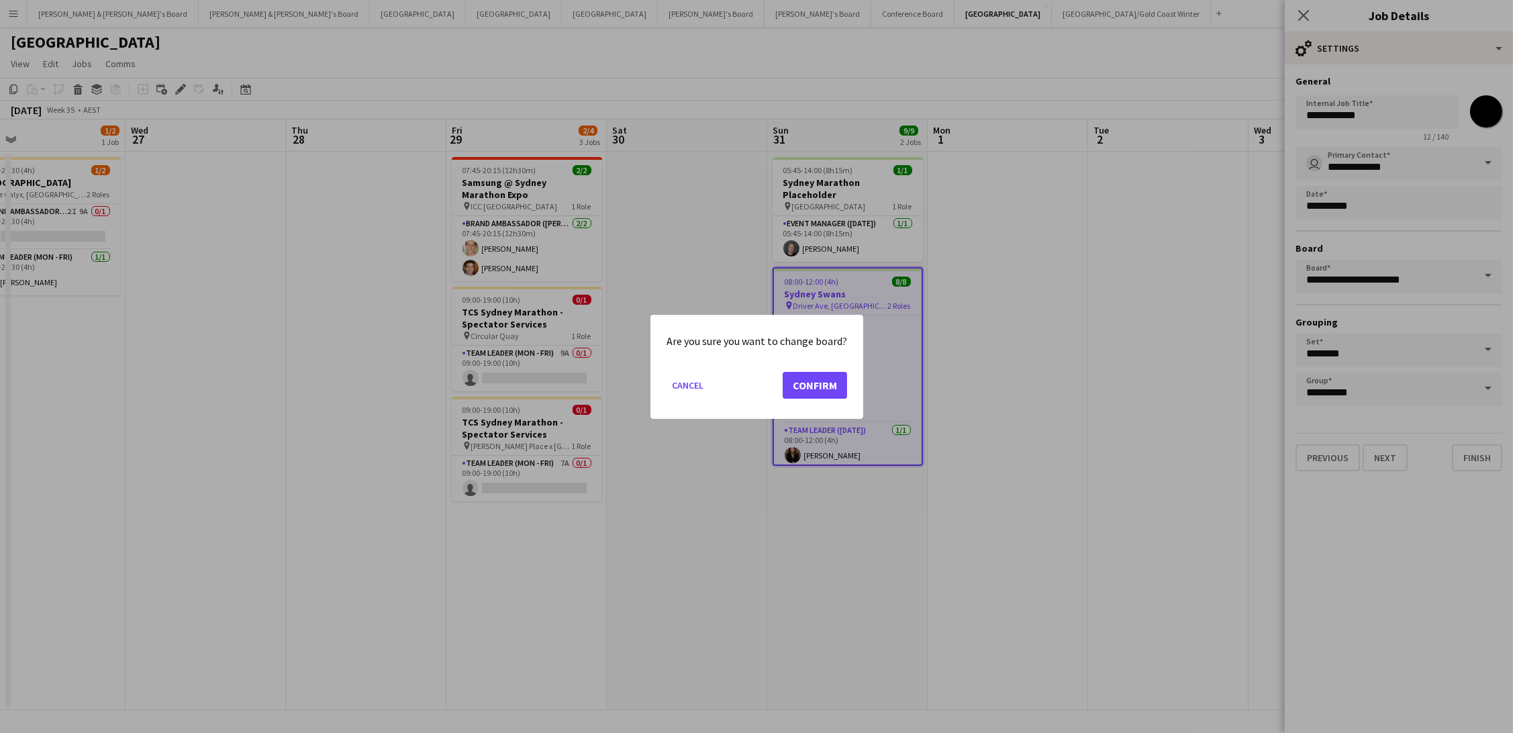
click at [794, 379] on button "Confirm" at bounding box center [815, 384] width 64 height 27
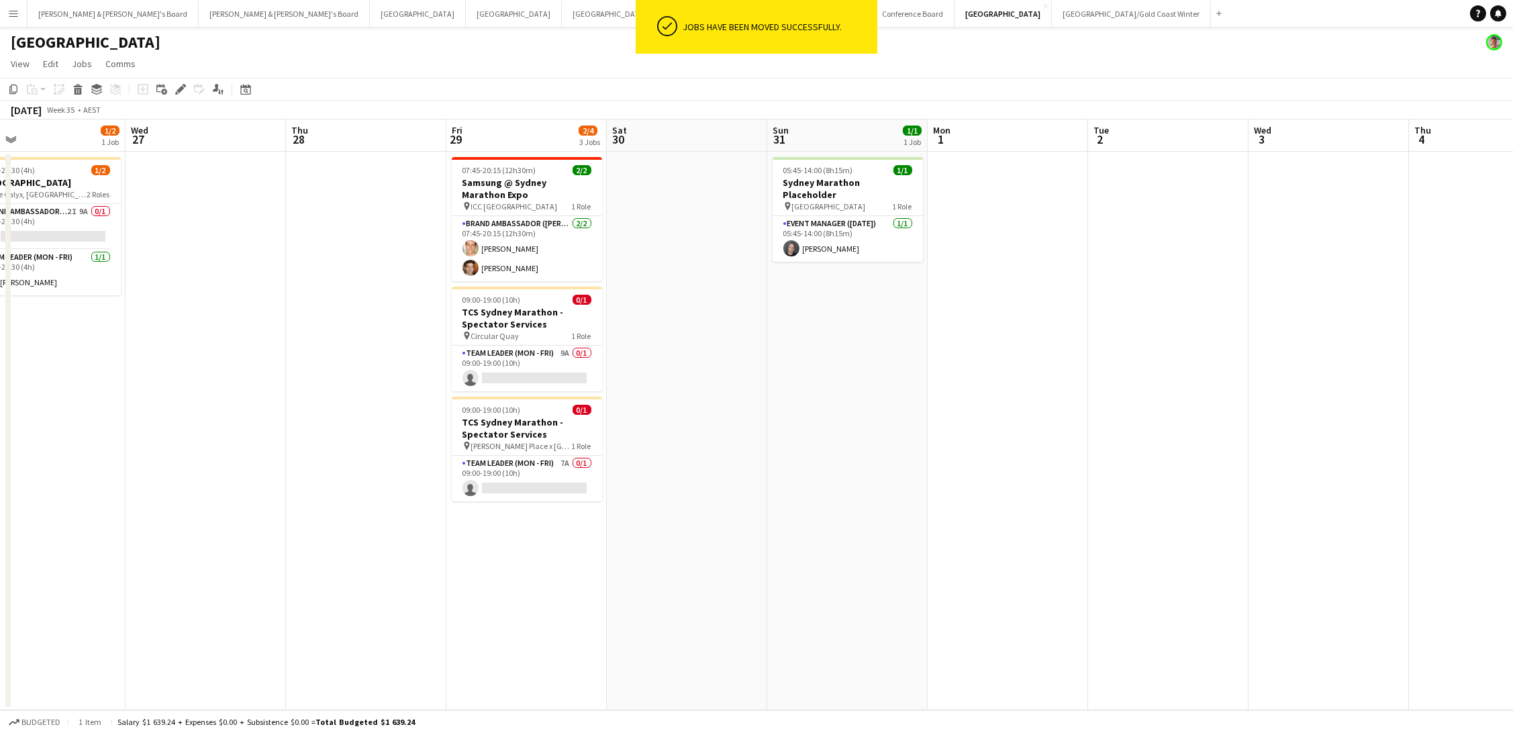
click at [1121, 238] on app-date-cell at bounding box center [1168, 431] width 160 height 558
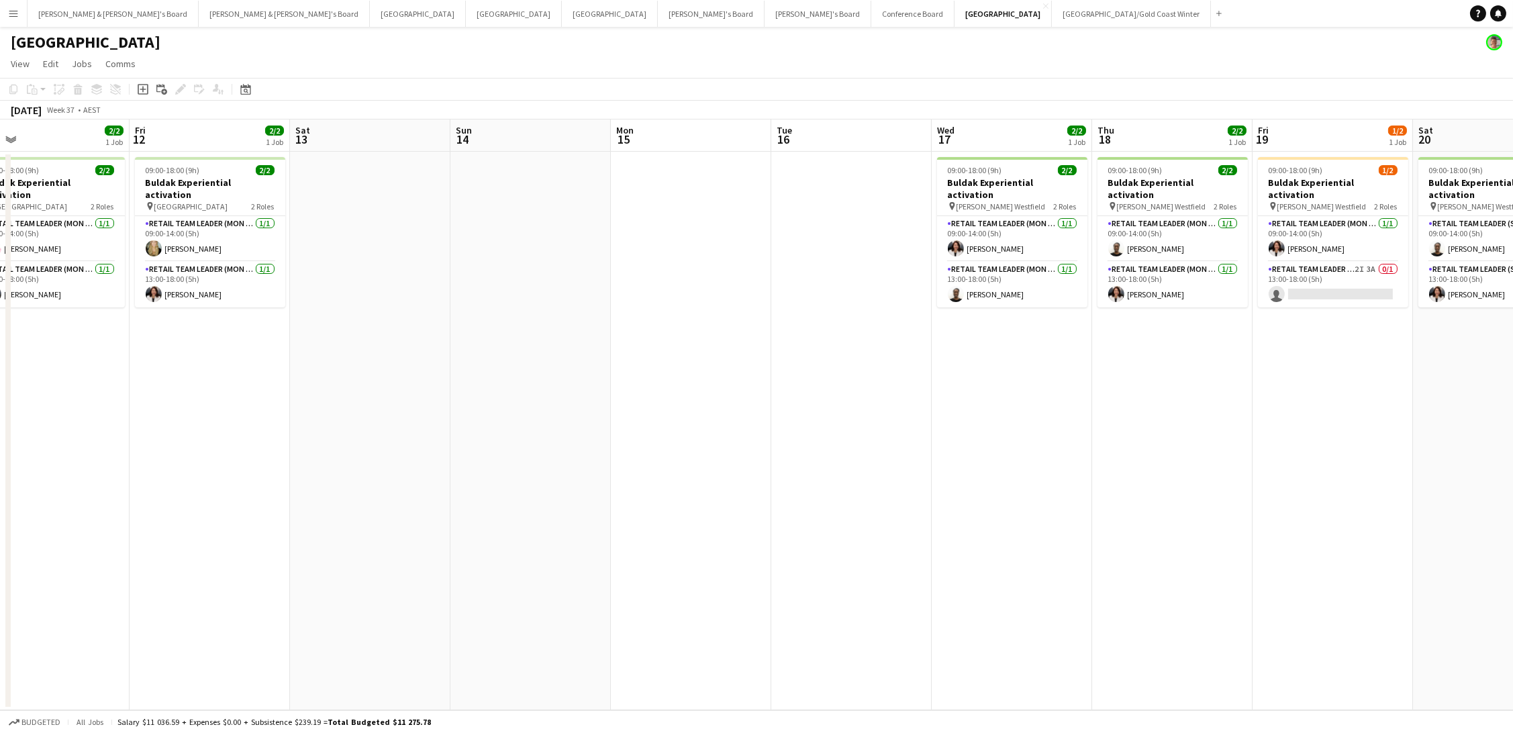
scroll to position [0, 529]
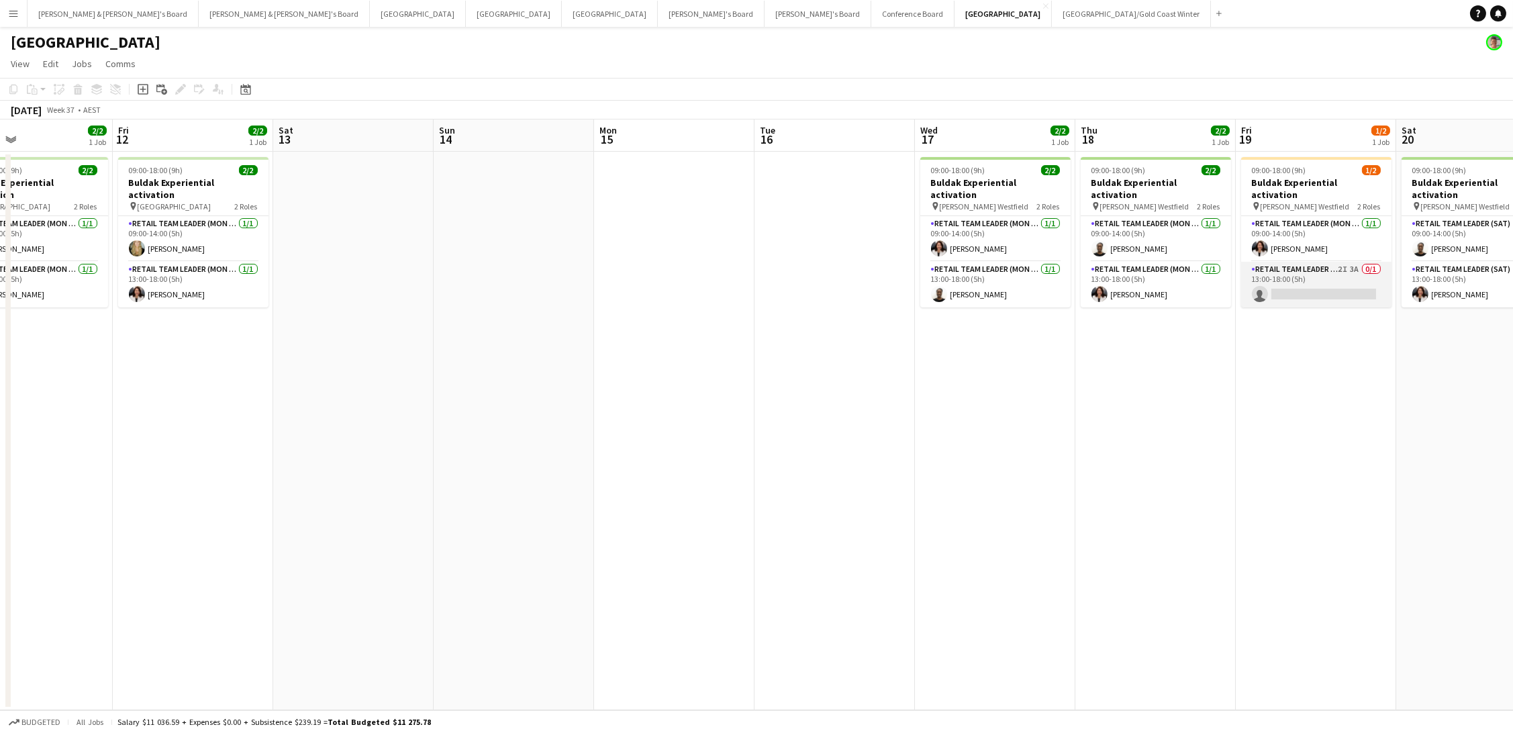
click at [1305, 267] on app-card-role "RETAIL Team Leader (Mon - Fri) 2I 3A 0/1 13:00-18:00 (5h) single-neutral-actions" at bounding box center [1316, 285] width 150 height 46
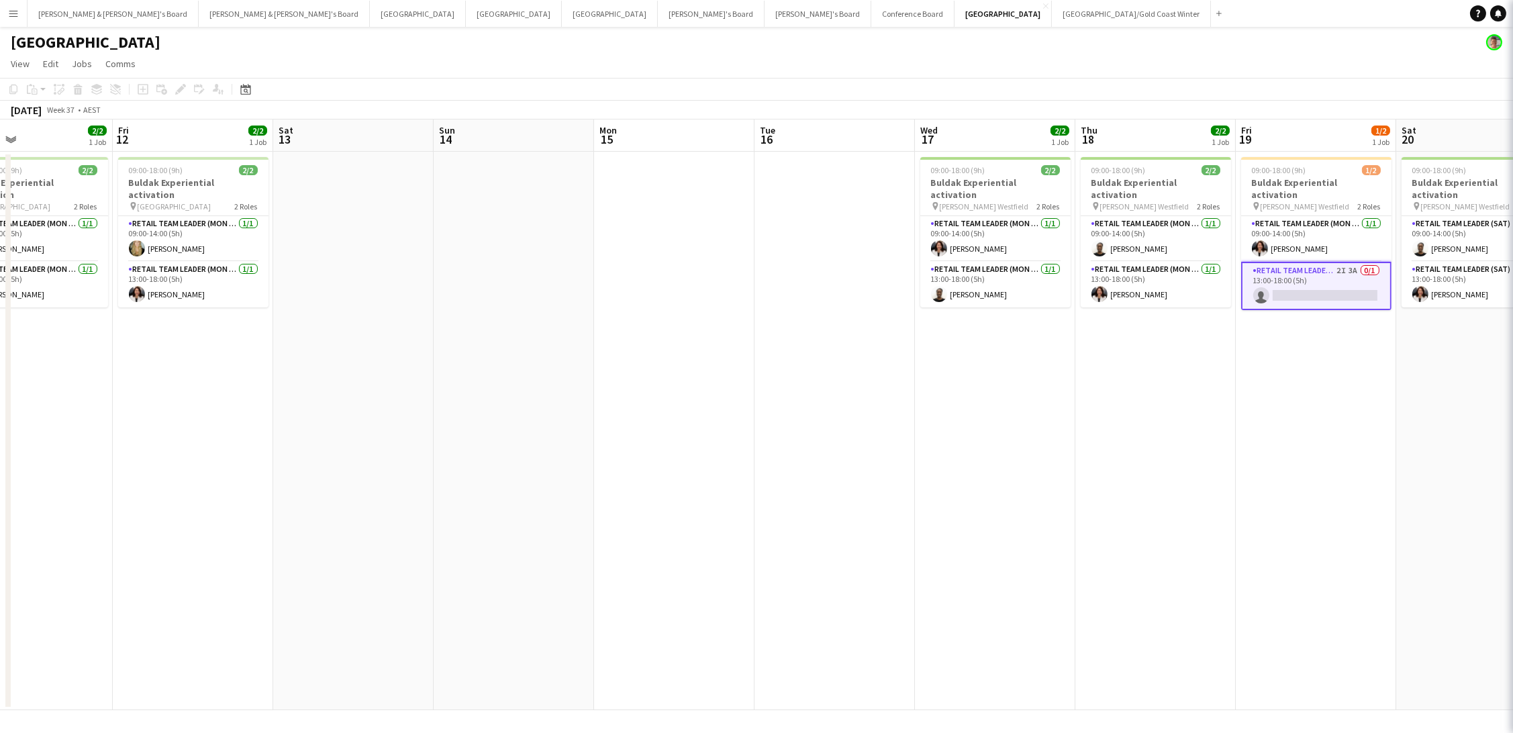
scroll to position [0, 528]
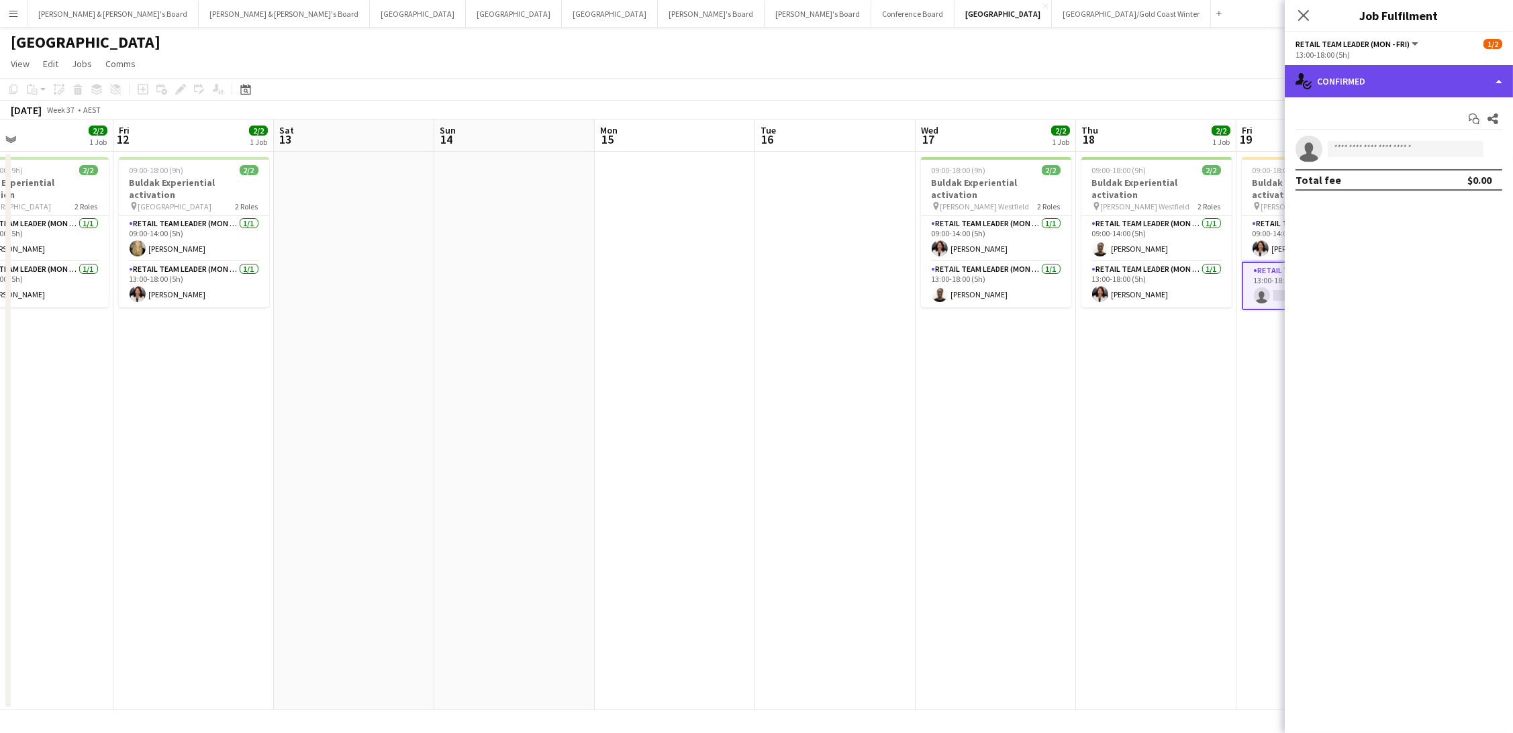
click at [1374, 83] on div "single-neutral-actions-check-2 Confirmed" at bounding box center [1399, 81] width 228 height 32
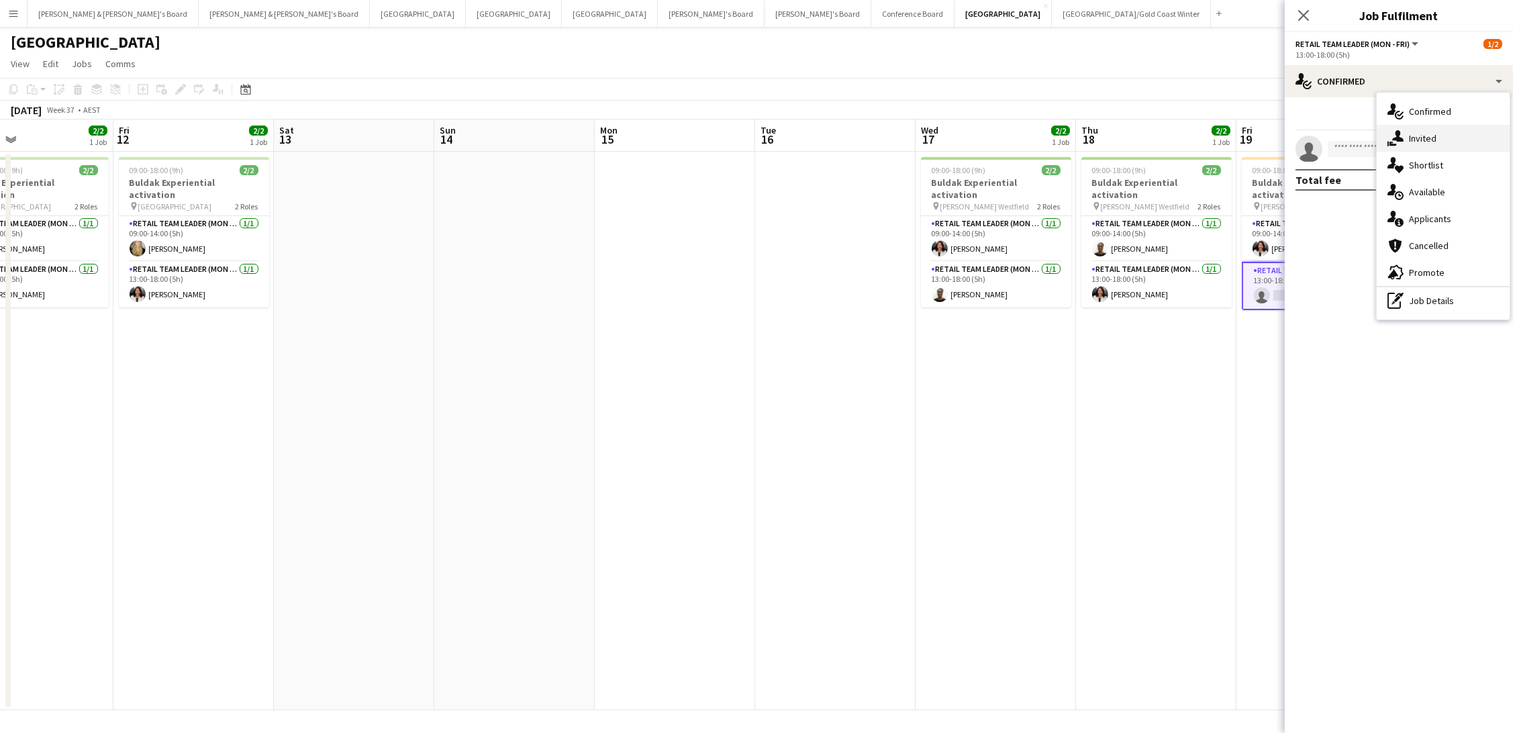
click at [1410, 132] on div "single-neutral-actions-share-1 Invited" at bounding box center [1442, 138] width 133 height 27
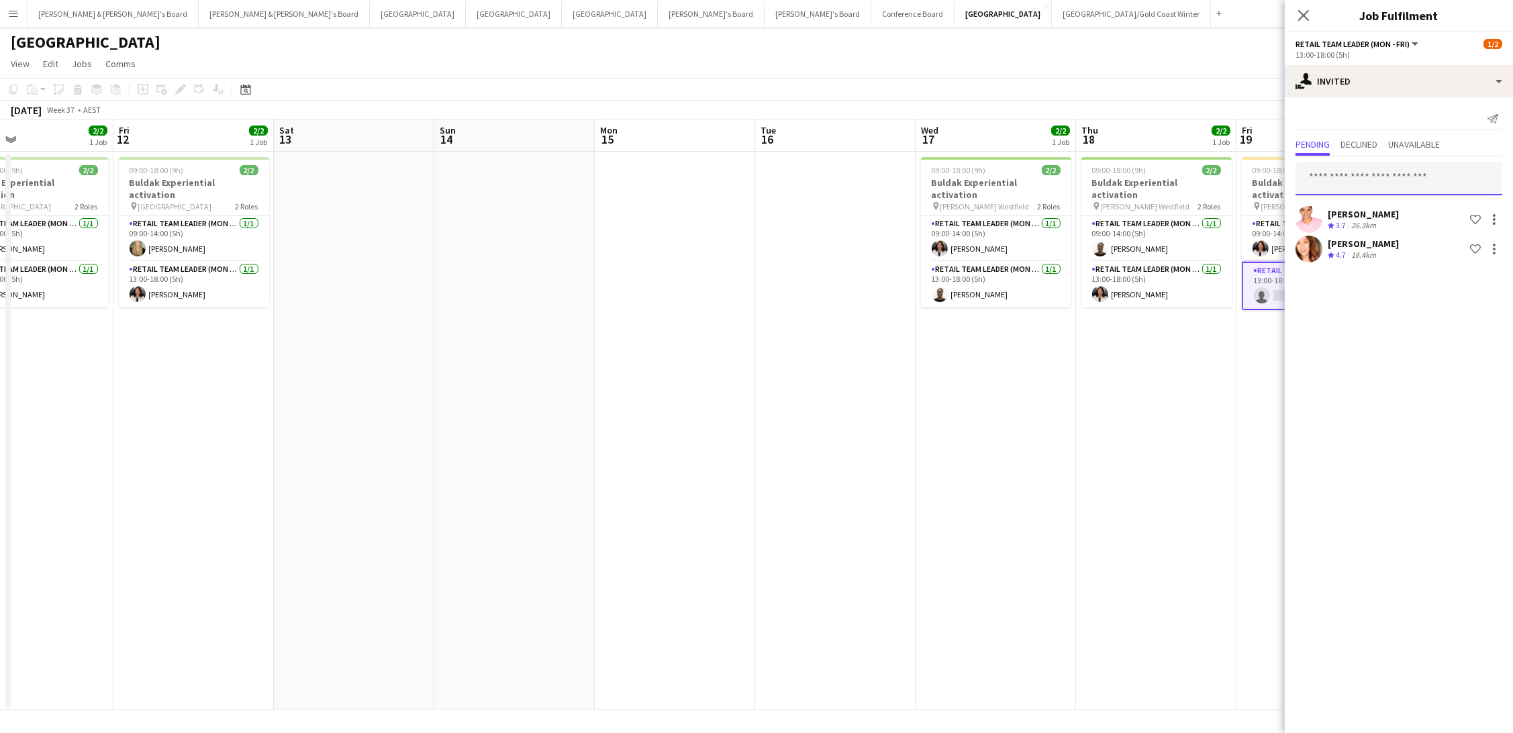
click at [1338, 181] on input "text" at bounding box center [1398, 179] width 207 height 34
type input "*******"
click at [1348, 211] on span "[PERSON_NAME]" at bounding box center [1344, 210] width 77 height 11
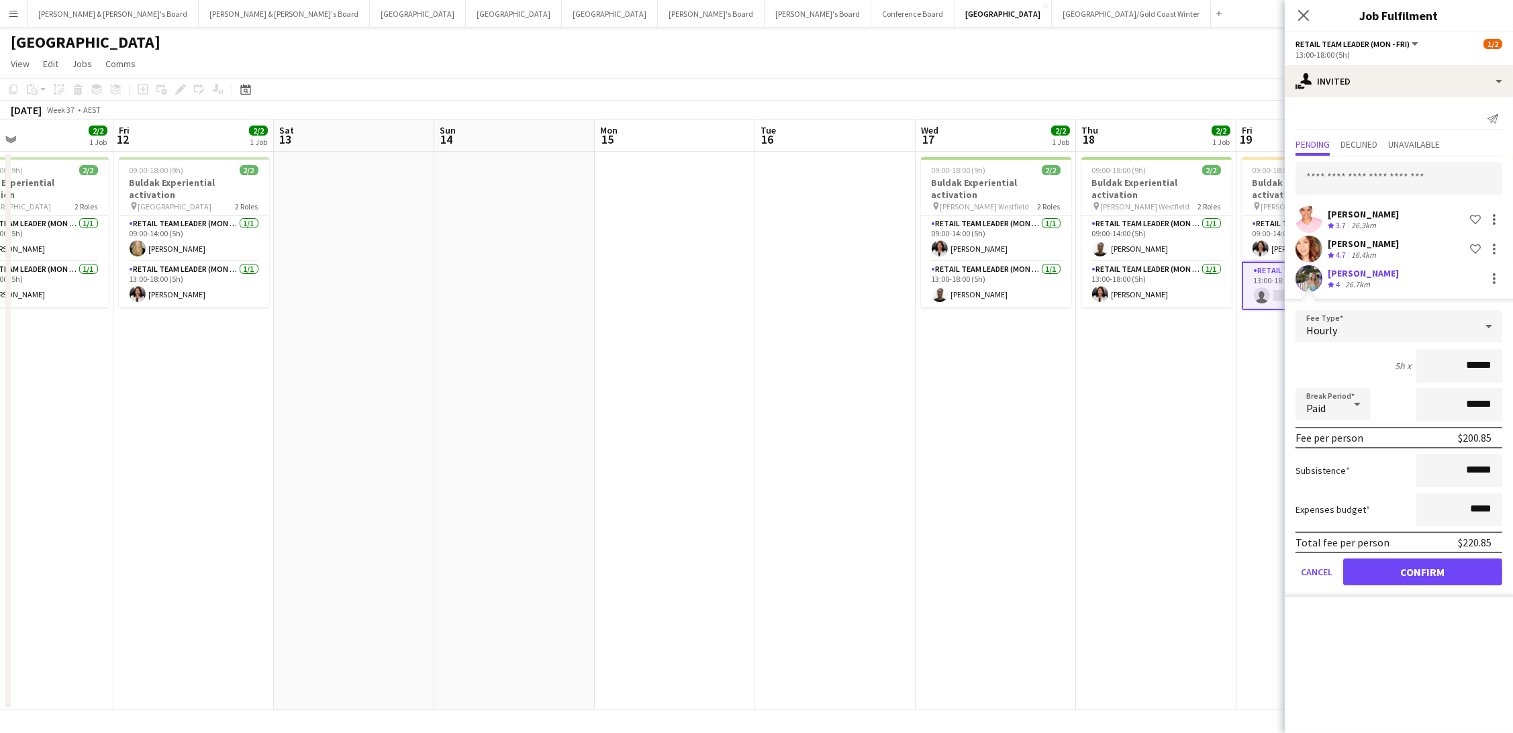
click at [1411, 561] on button "Confirm" at bounding box center [1422, 571] width 159 height 27
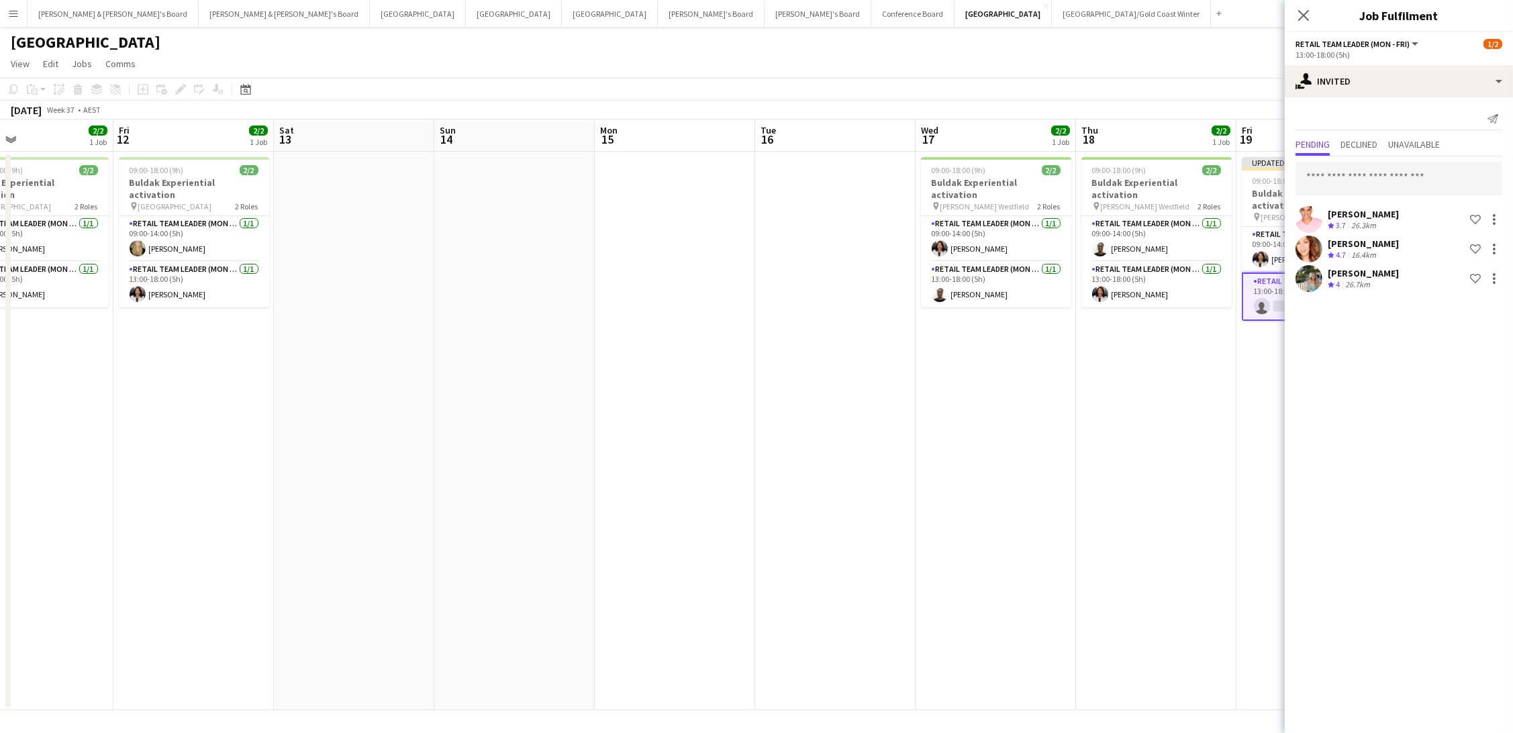
click at [1050, 466] on app-date-cell "09:00-18:00 (9h) 2/2 Buldak Experiential activation pin Hornsby Westfield 2 Rol…" at bounding box center [995, 431] width 160 height 558
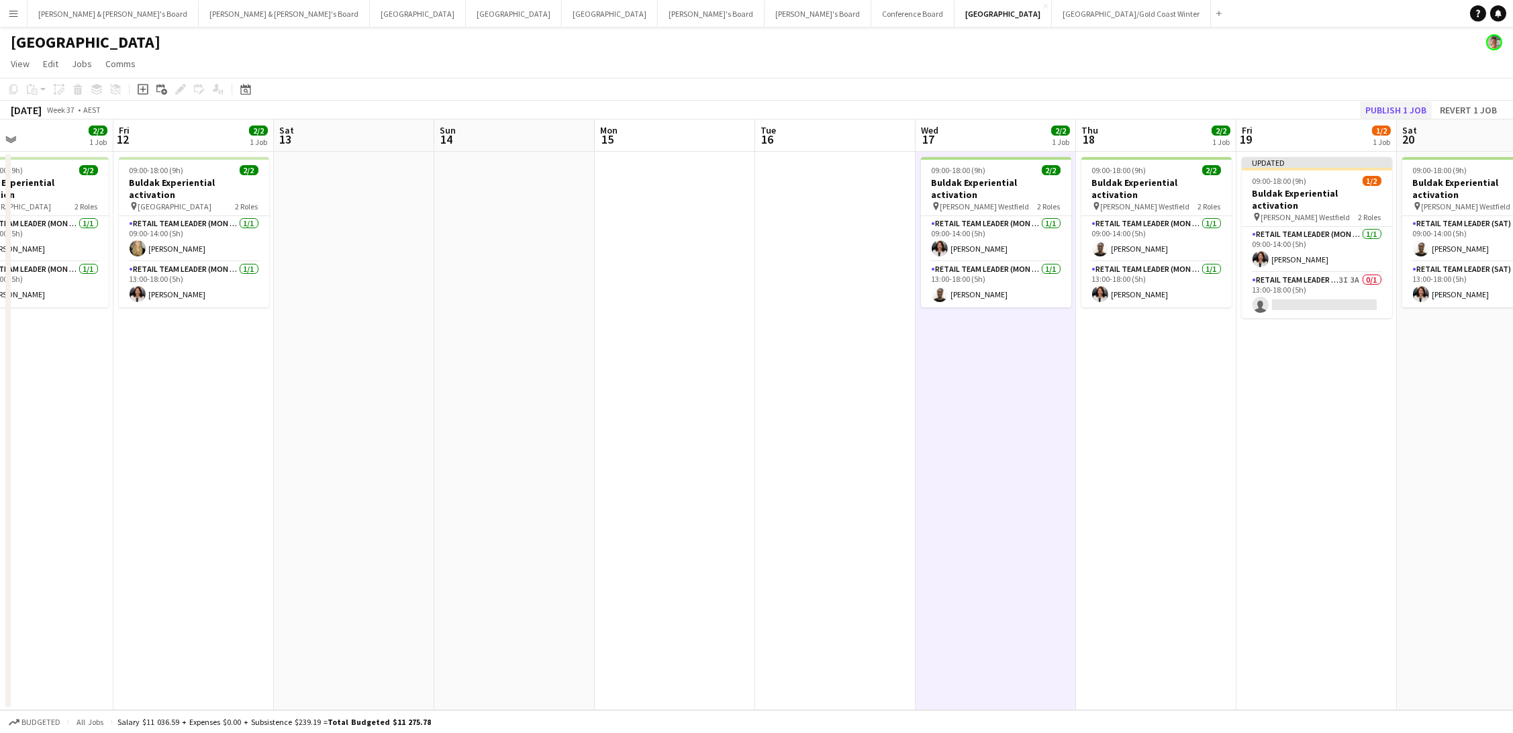
click at [1376, 106] on button "Publish 1 job" at bounding box center [1396, 109] width 72 height 17
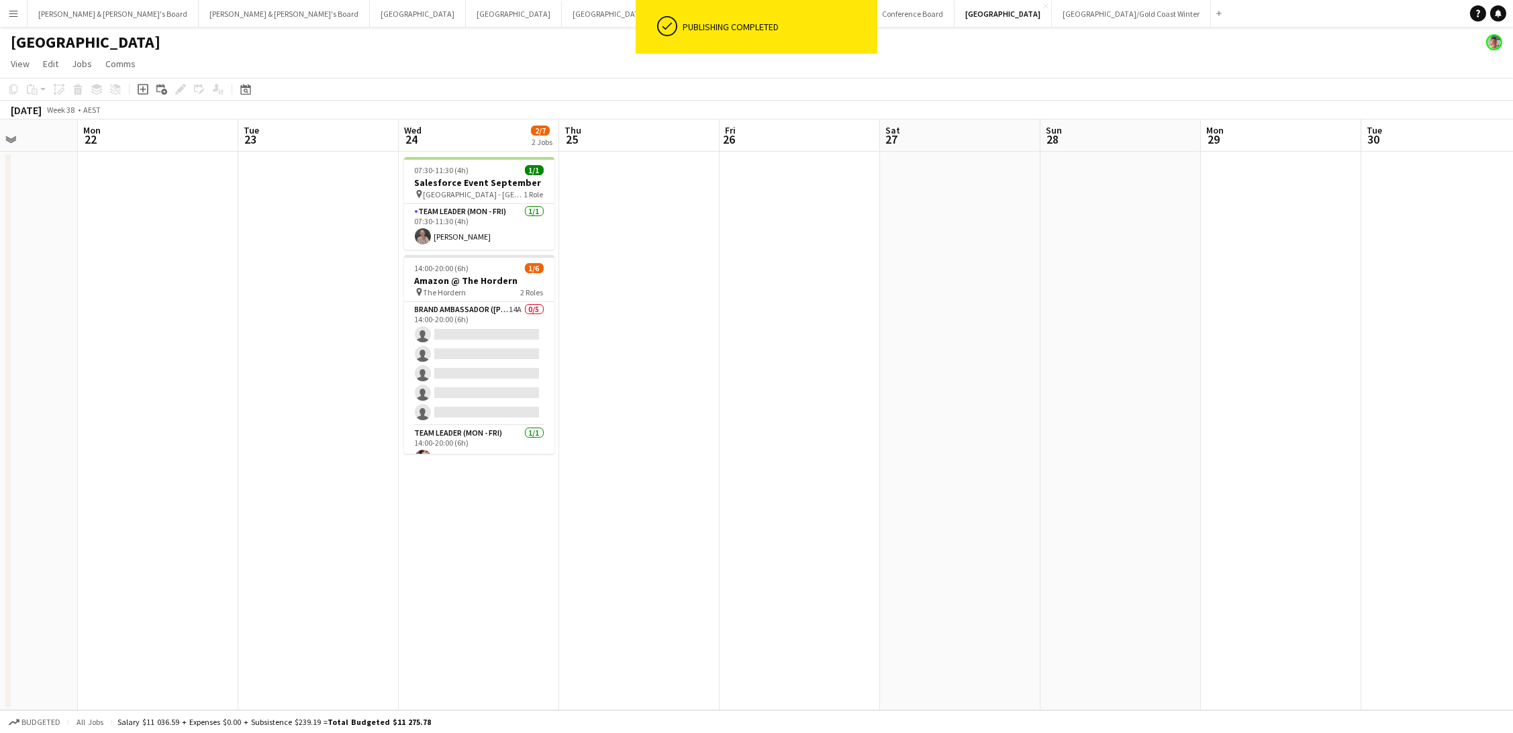
scroll to position [0, 577]
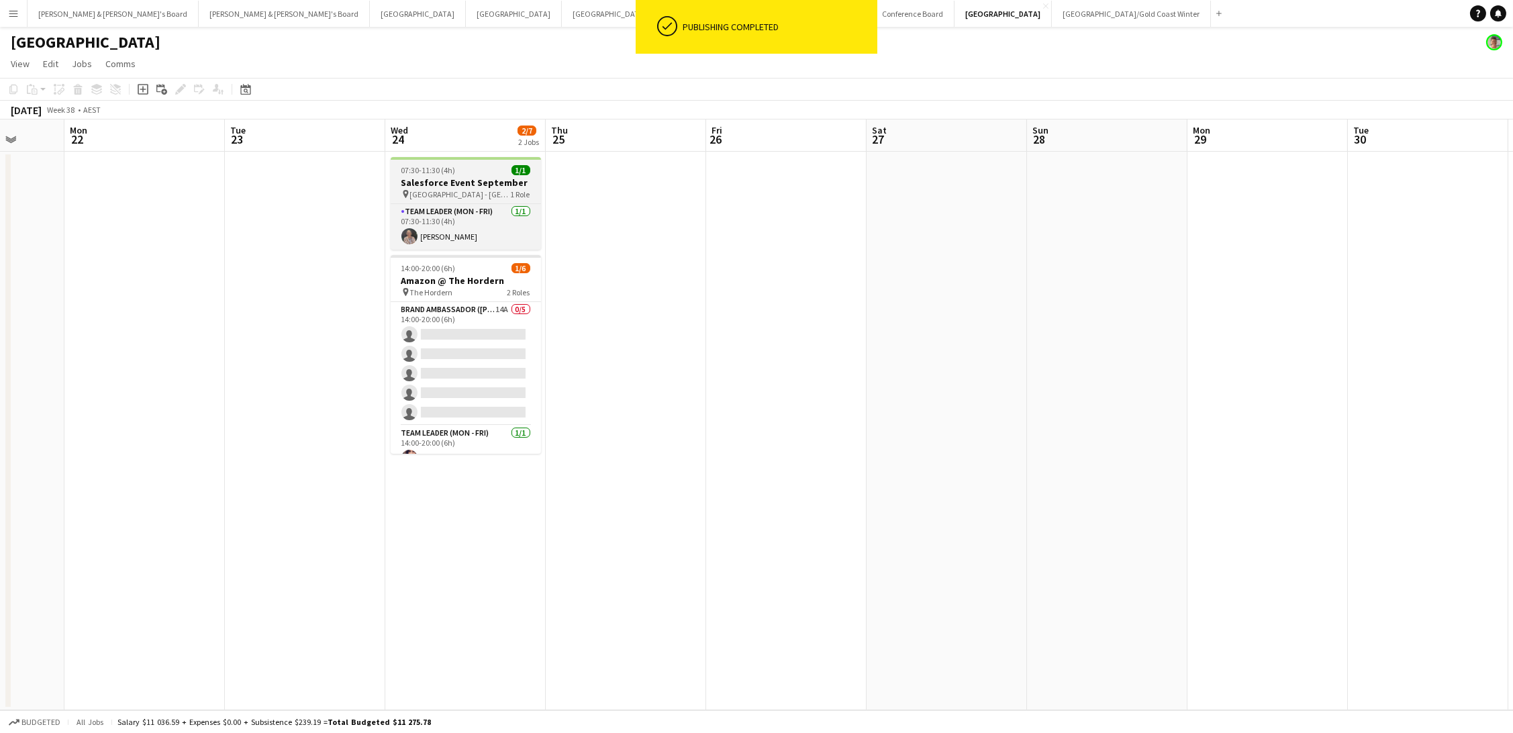
click at [466, 173] on div "07:30-11:30 (4h) 1/1" at bounding box center [466, 170] width 150 height 10
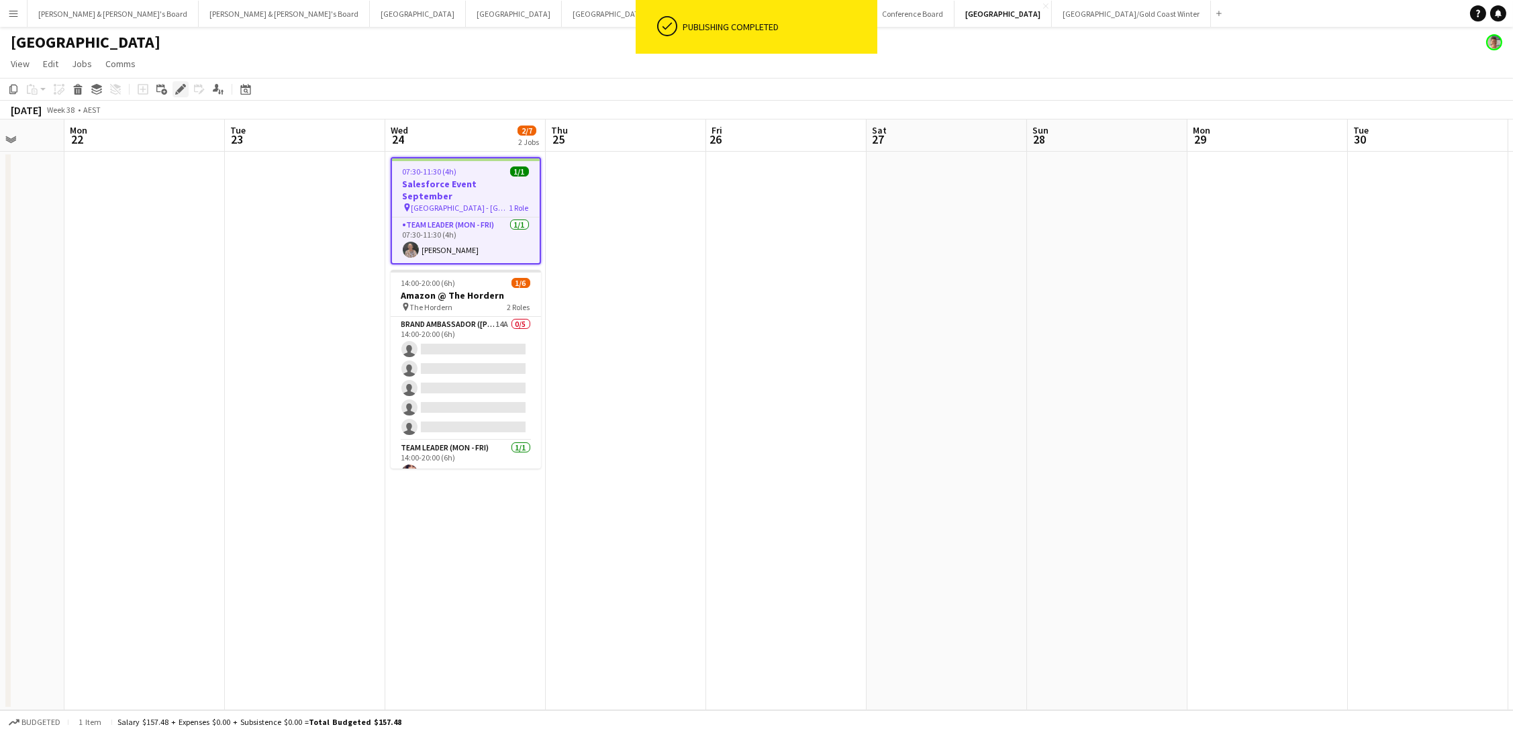
click at [177, 89] on icon at bounding box center [180, 89] width 7 height 7
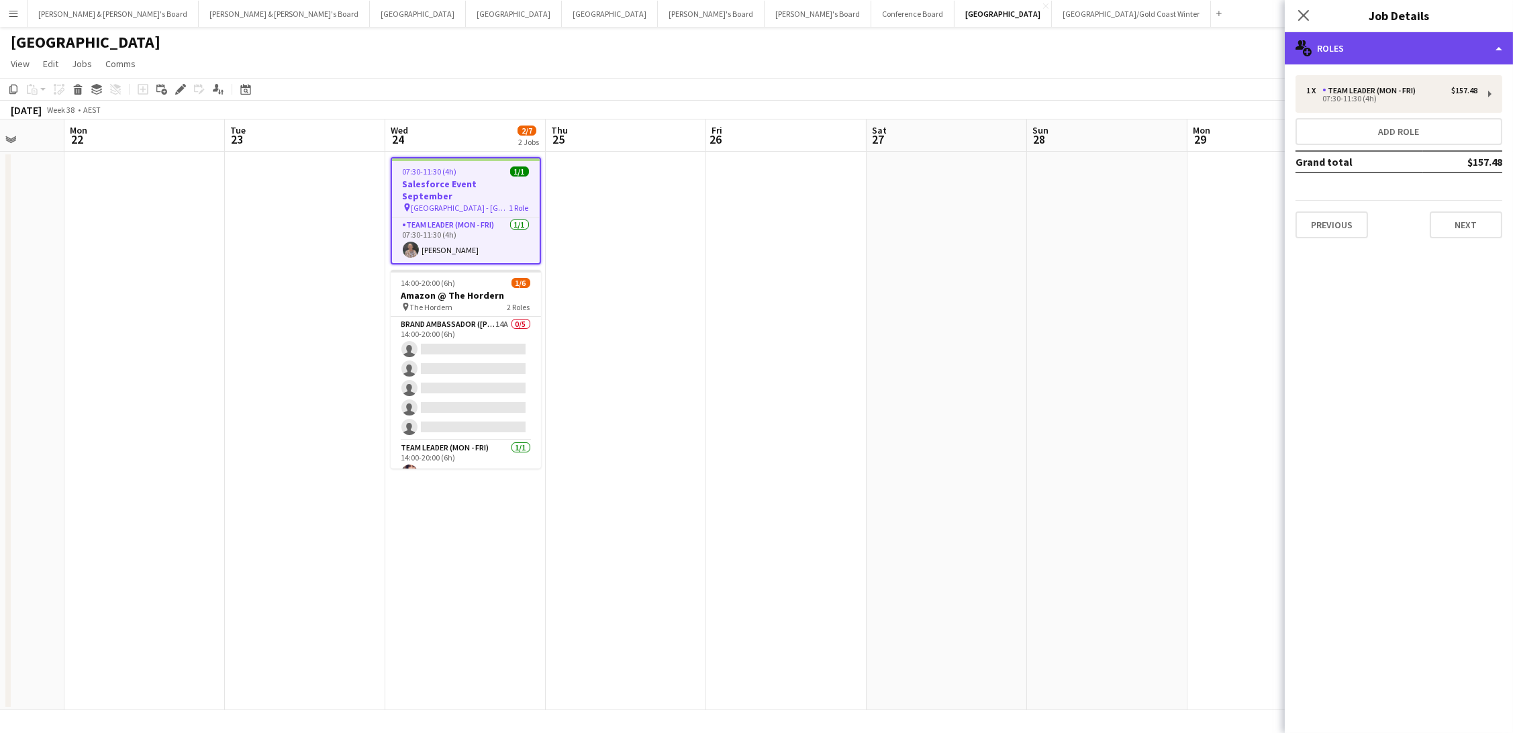
click at [1429, 56] on div "multiple-users-add Roles" at bounding box center [1399, 48] width 228 height 32
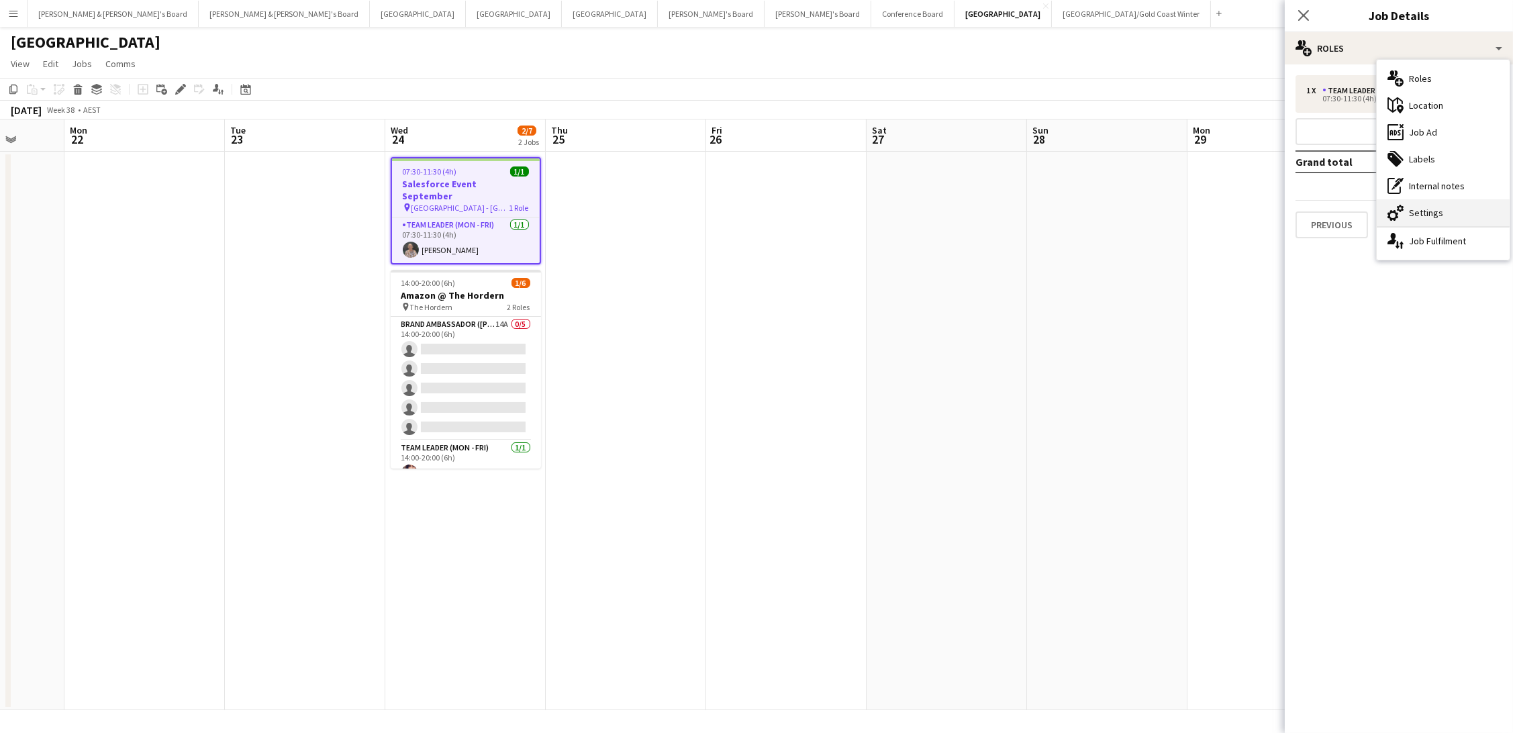
click at [1441, 221] on div "cog-double-3 Settings" at bounding box center [1442, 212] width 133 height 27
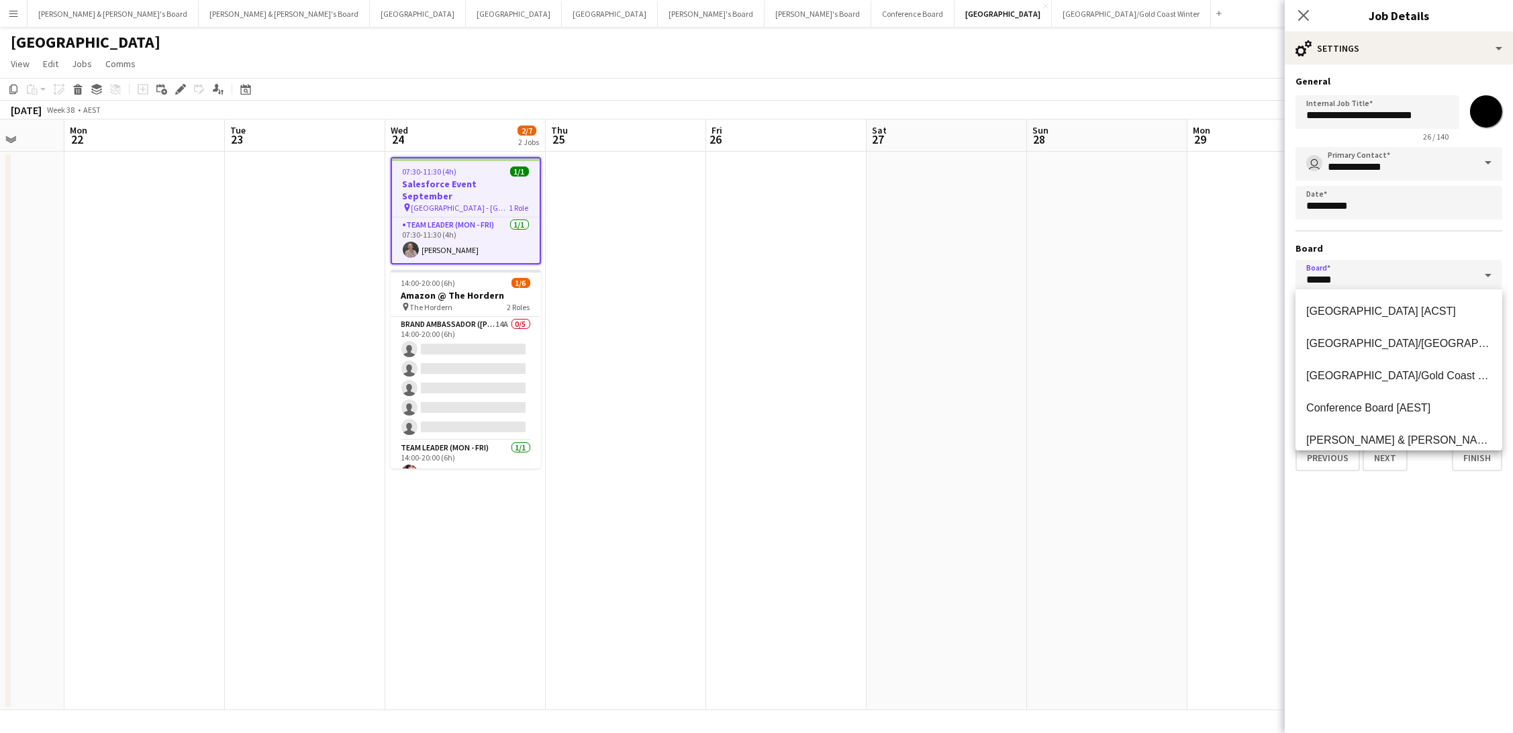
click at [1330, 279] on input "******" at bounding box center [1398, 277] width 207 height 34
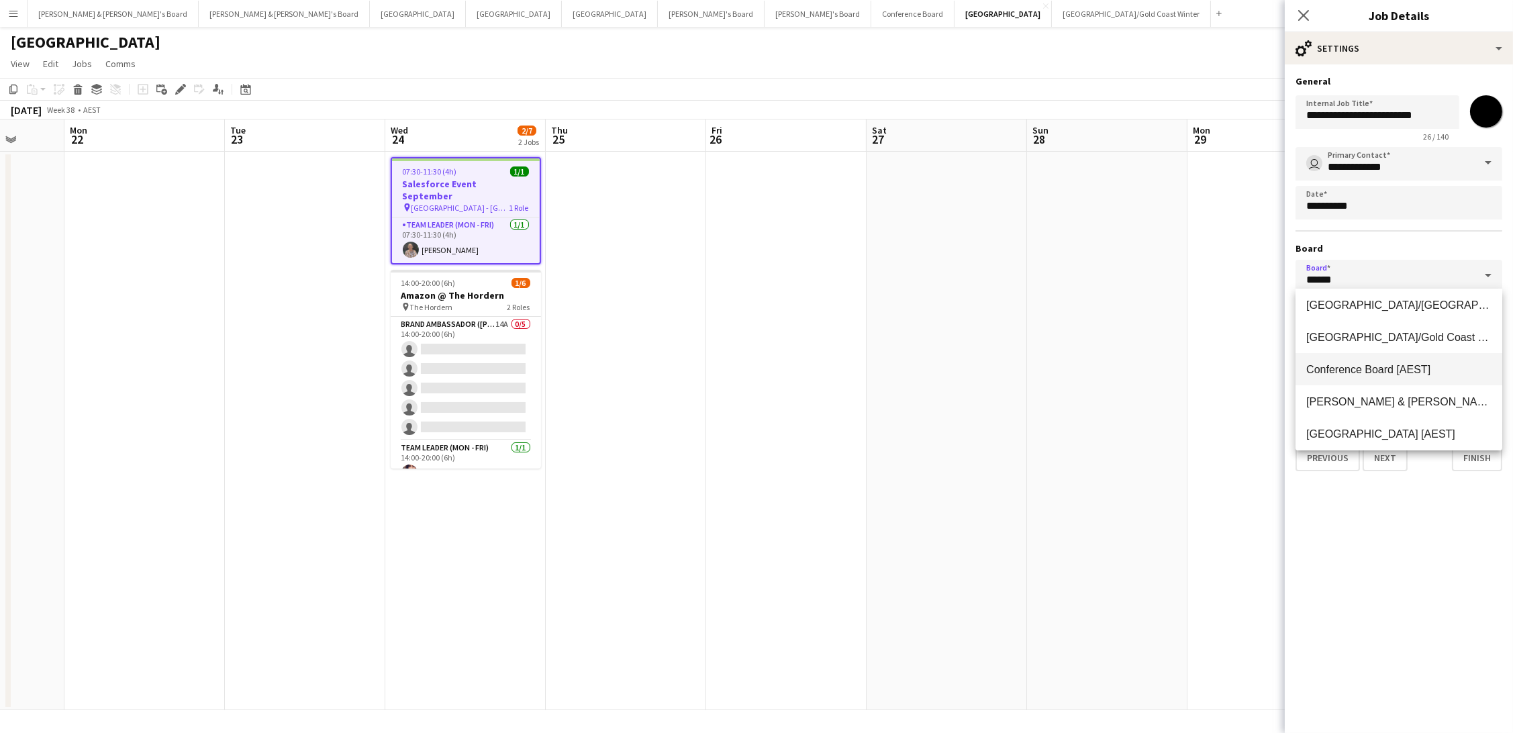
scroll to position [48, 0]
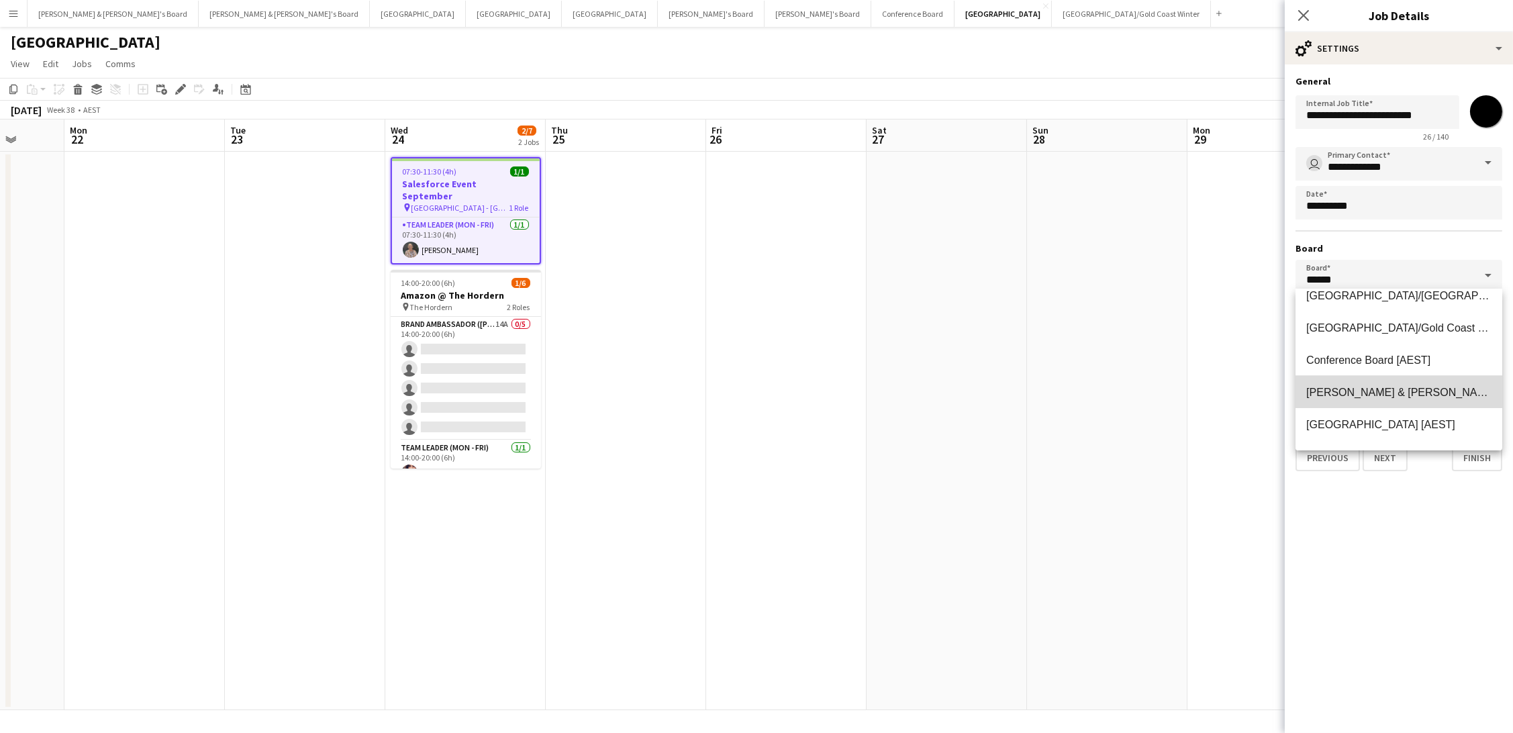
click at [1360, 401] on mat-option "[PERSON_NAME] & [PERSON_NAME]'s Board [AEST]" at bounding box center [1398, 392] width 207 height 32
type input "**********"
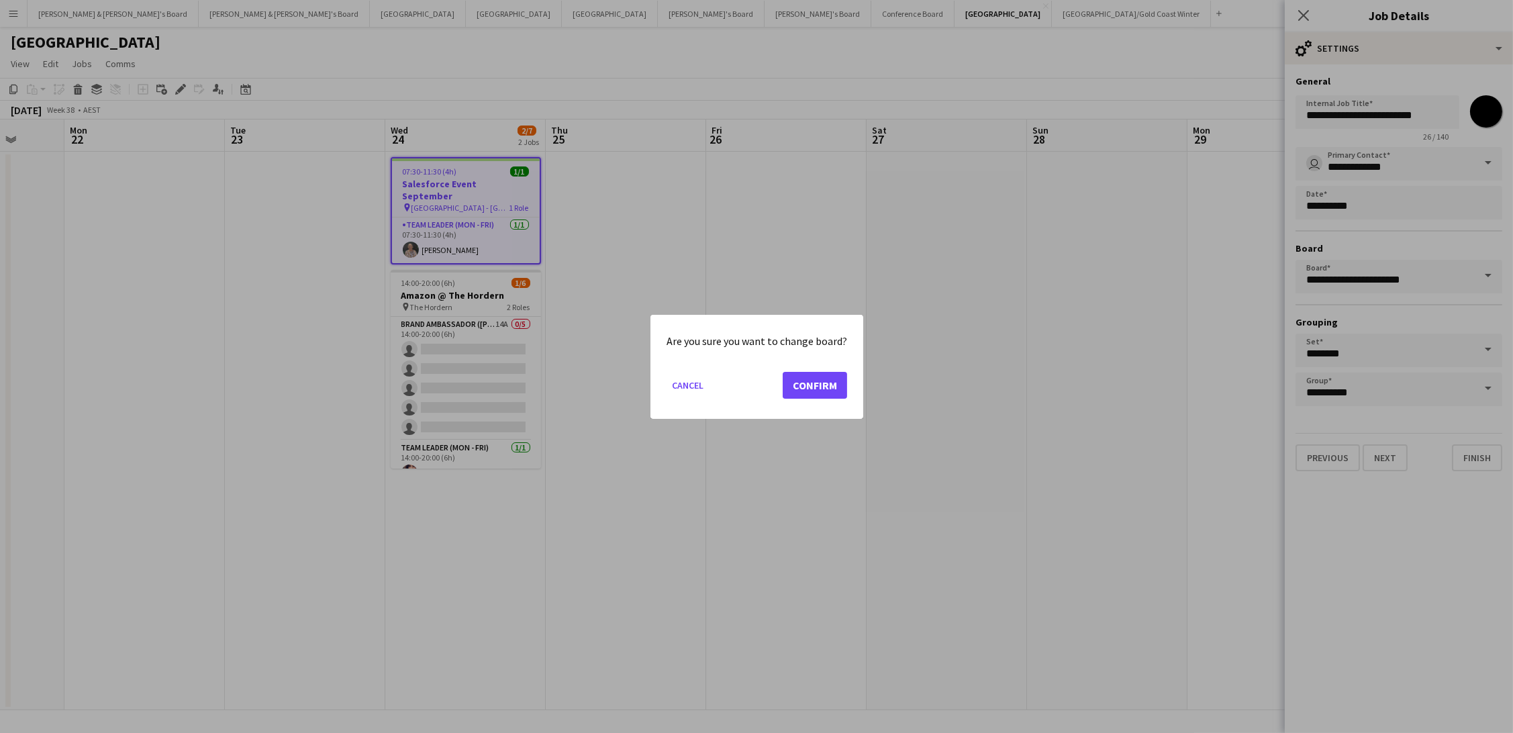
click at [817, 393] on button "Confirm" at bounding box center [815, 384] width 64 height 27
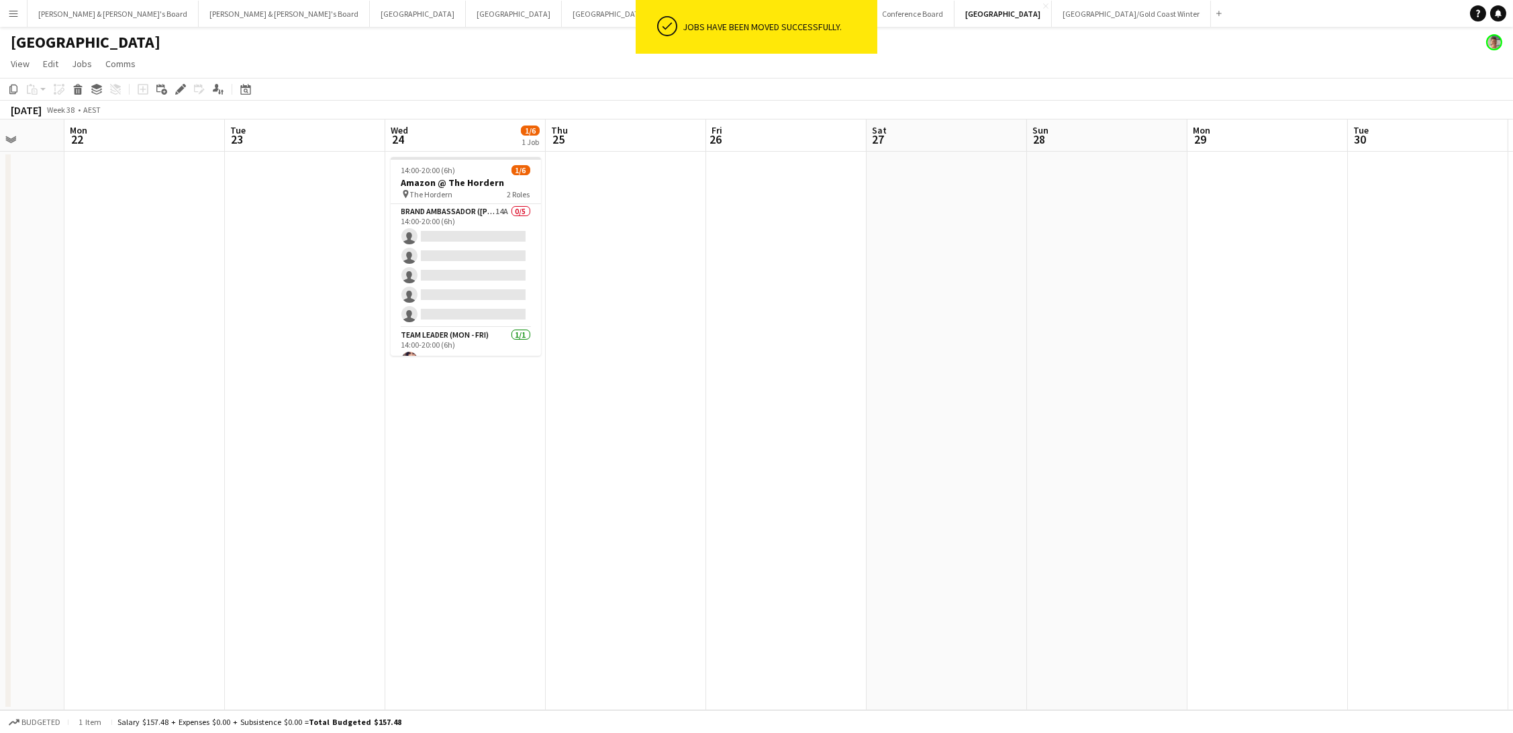
click at [842, 363] on app-date-cell at bounding box center [786, 431] width 160 height 558
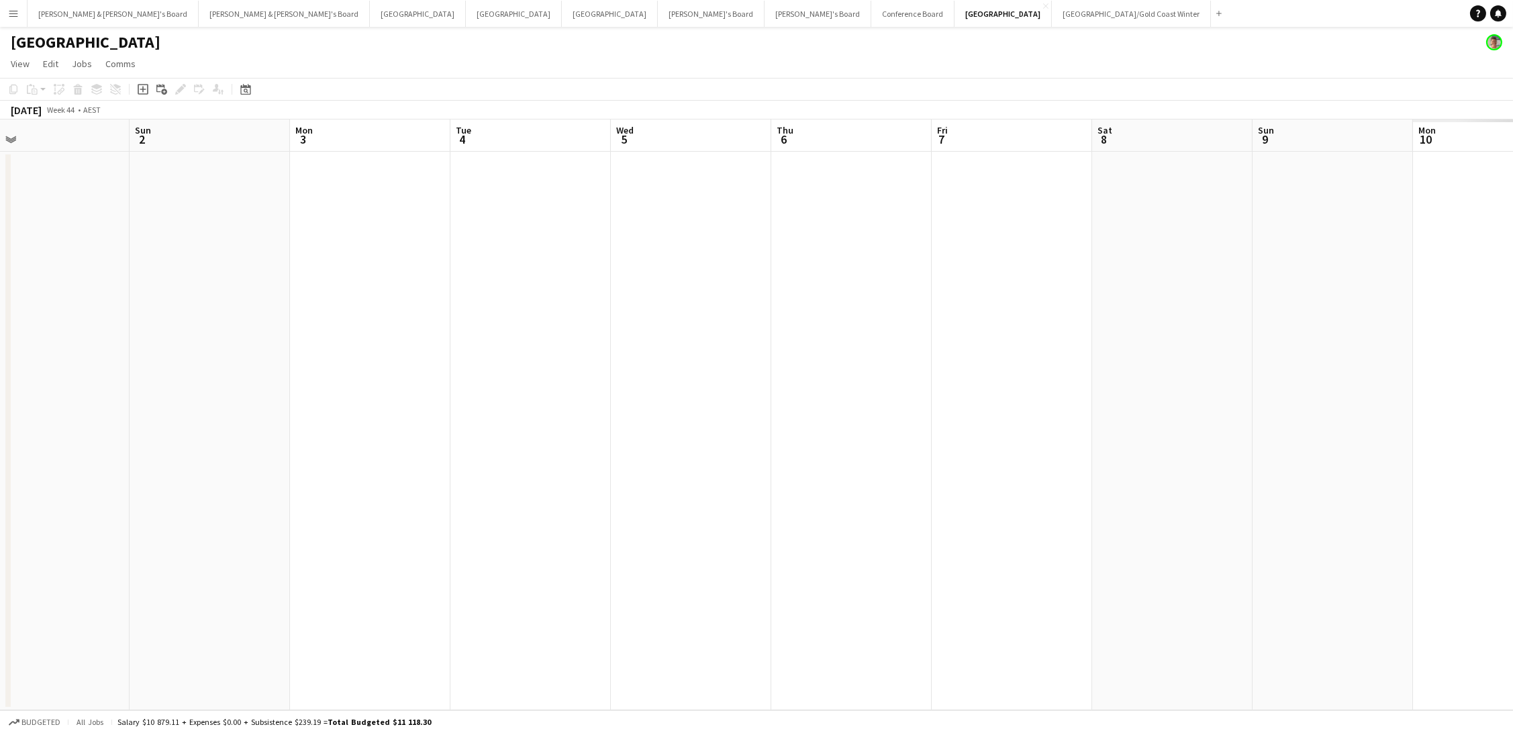
scroll to position [0, 506]
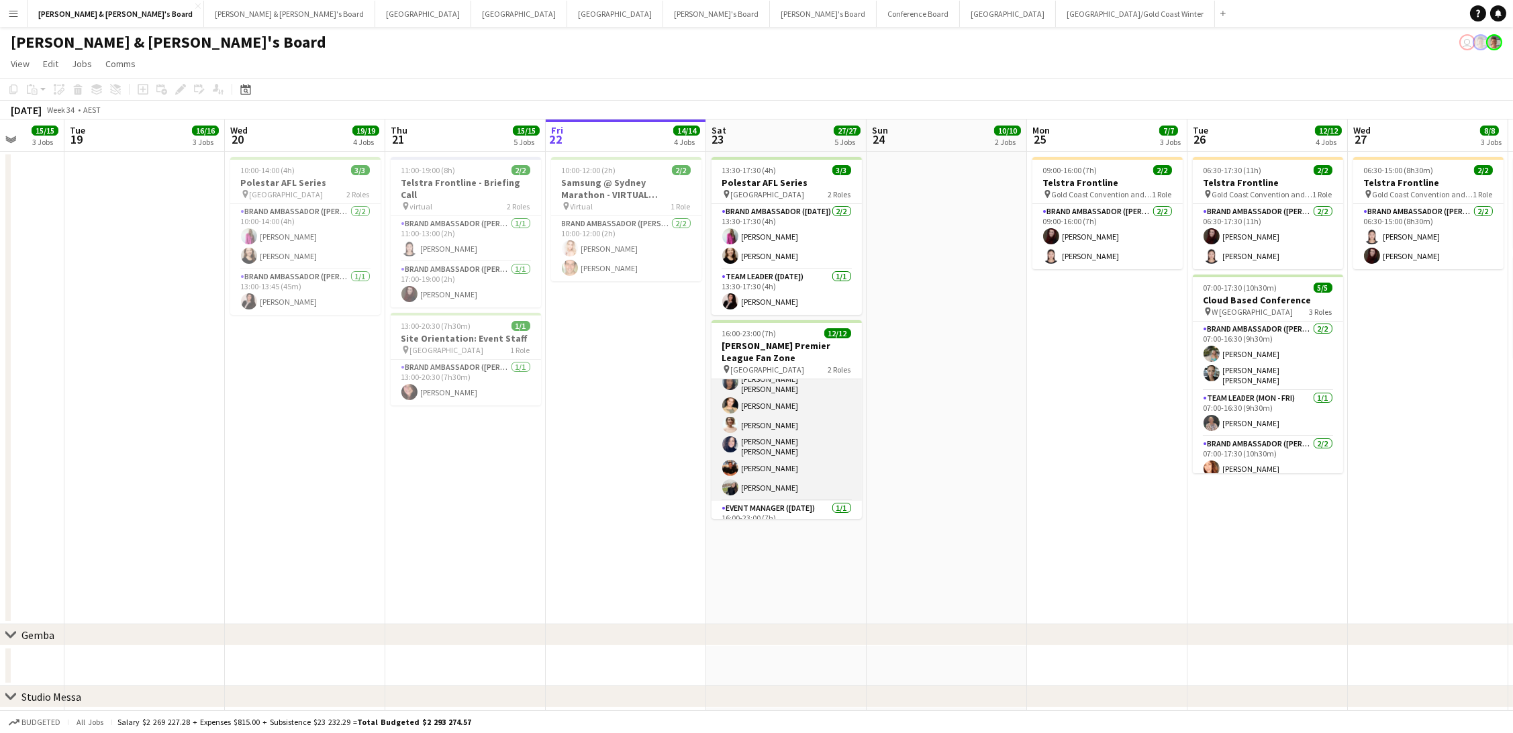
scroll to position [133, 0]
click at [663, 14] on button "Tennille's Board Close" at bounding box center [716, 14] width 107 height 26
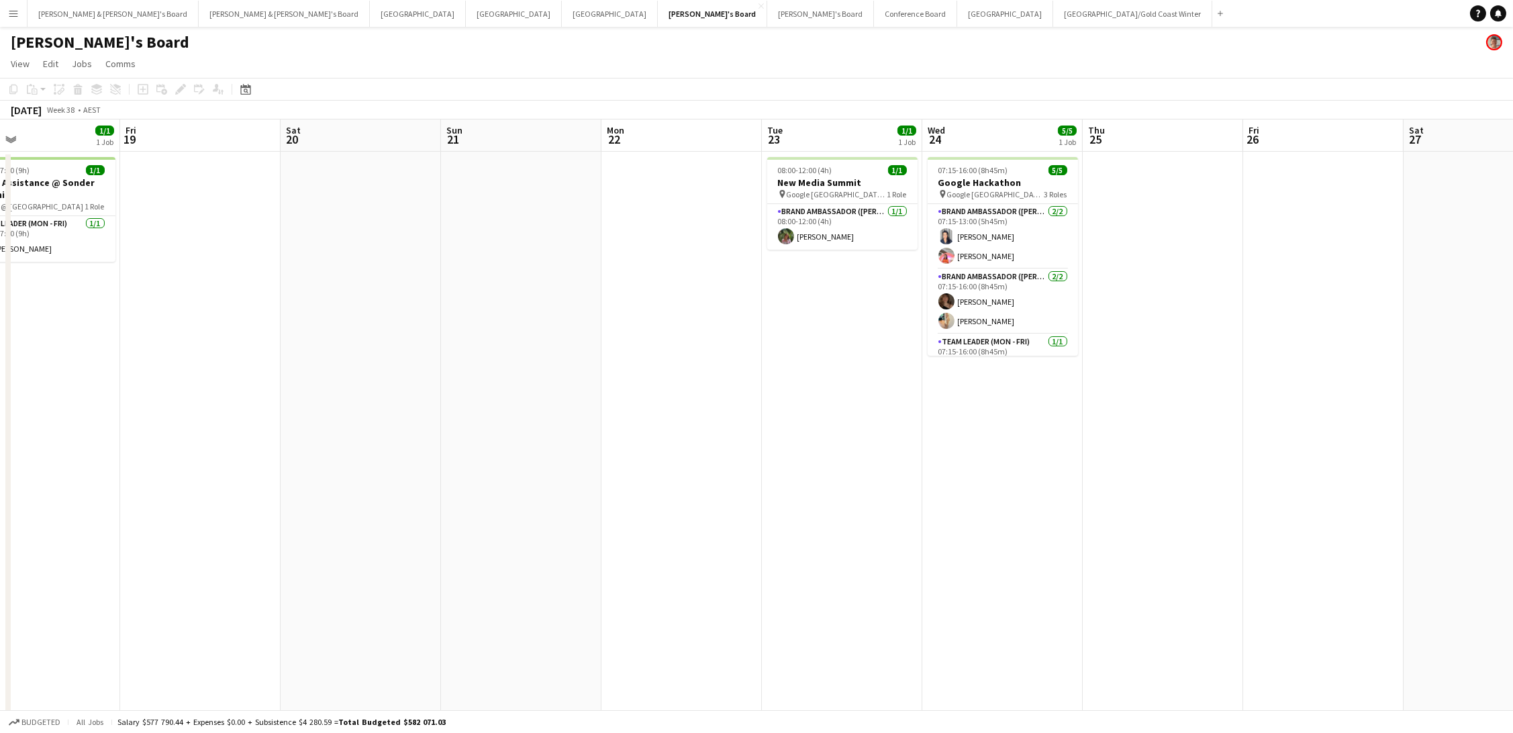
scroll to position [0, 520]
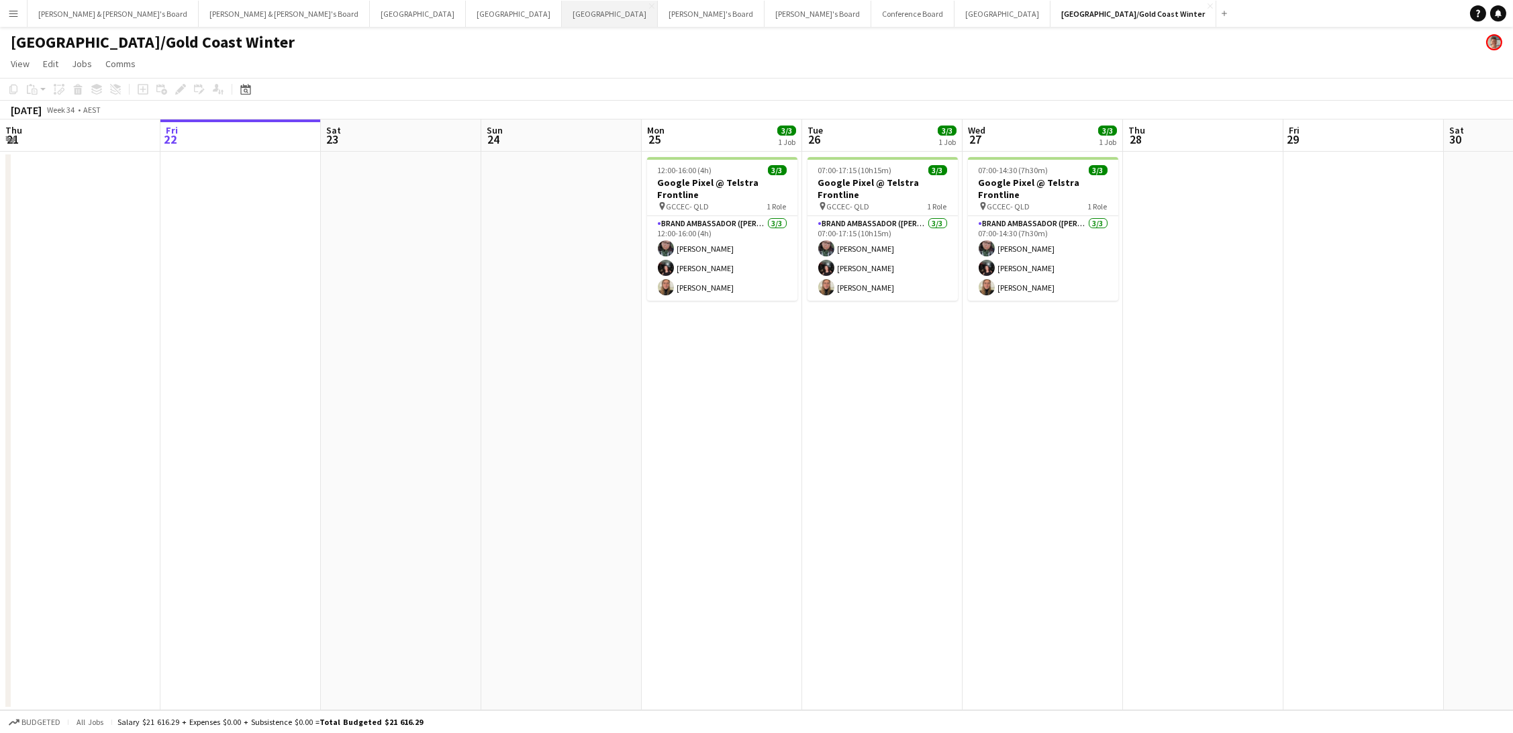
scroll to position [0, 502]
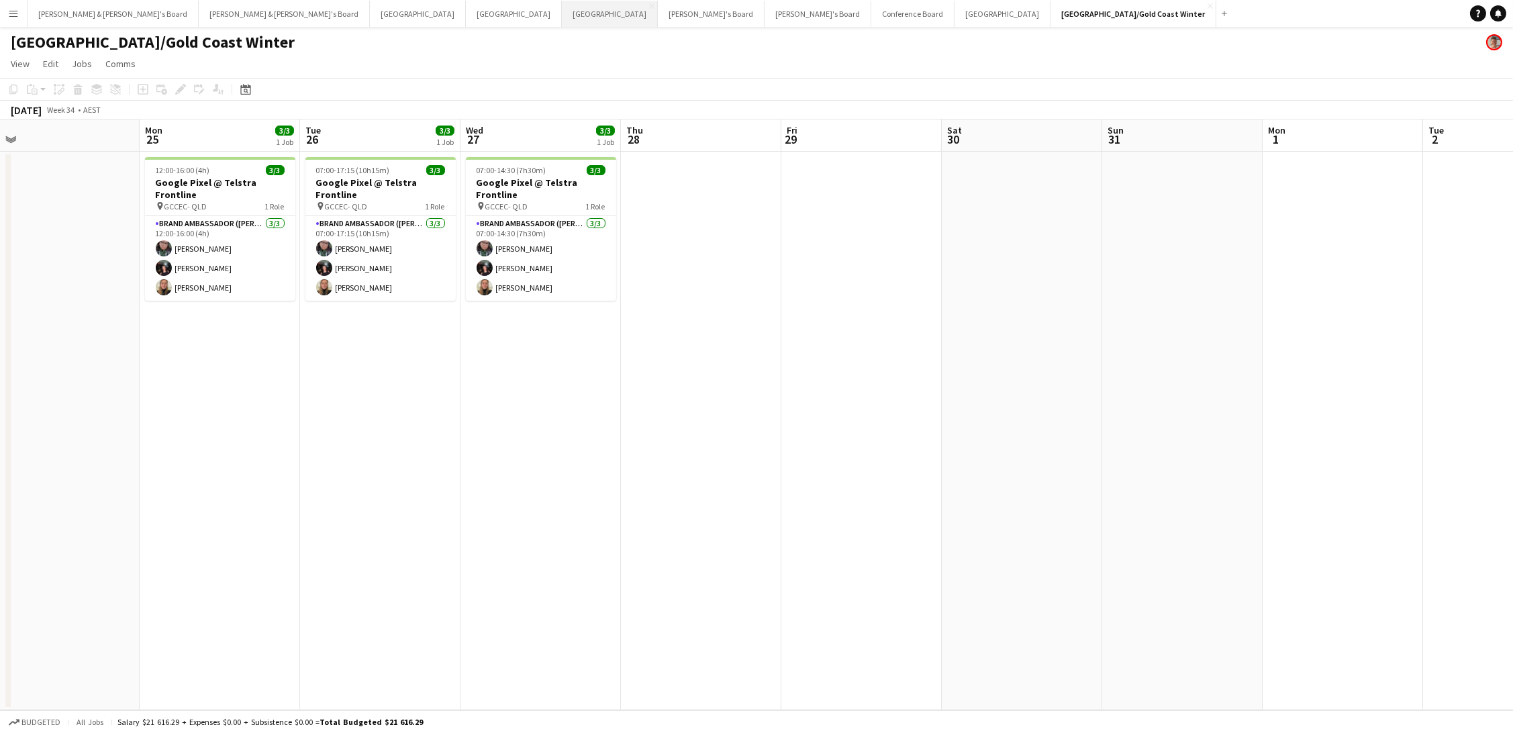
click at [562, 7] on button "Melbourne Close" at bounding box center [610, 14] width 96 height 26
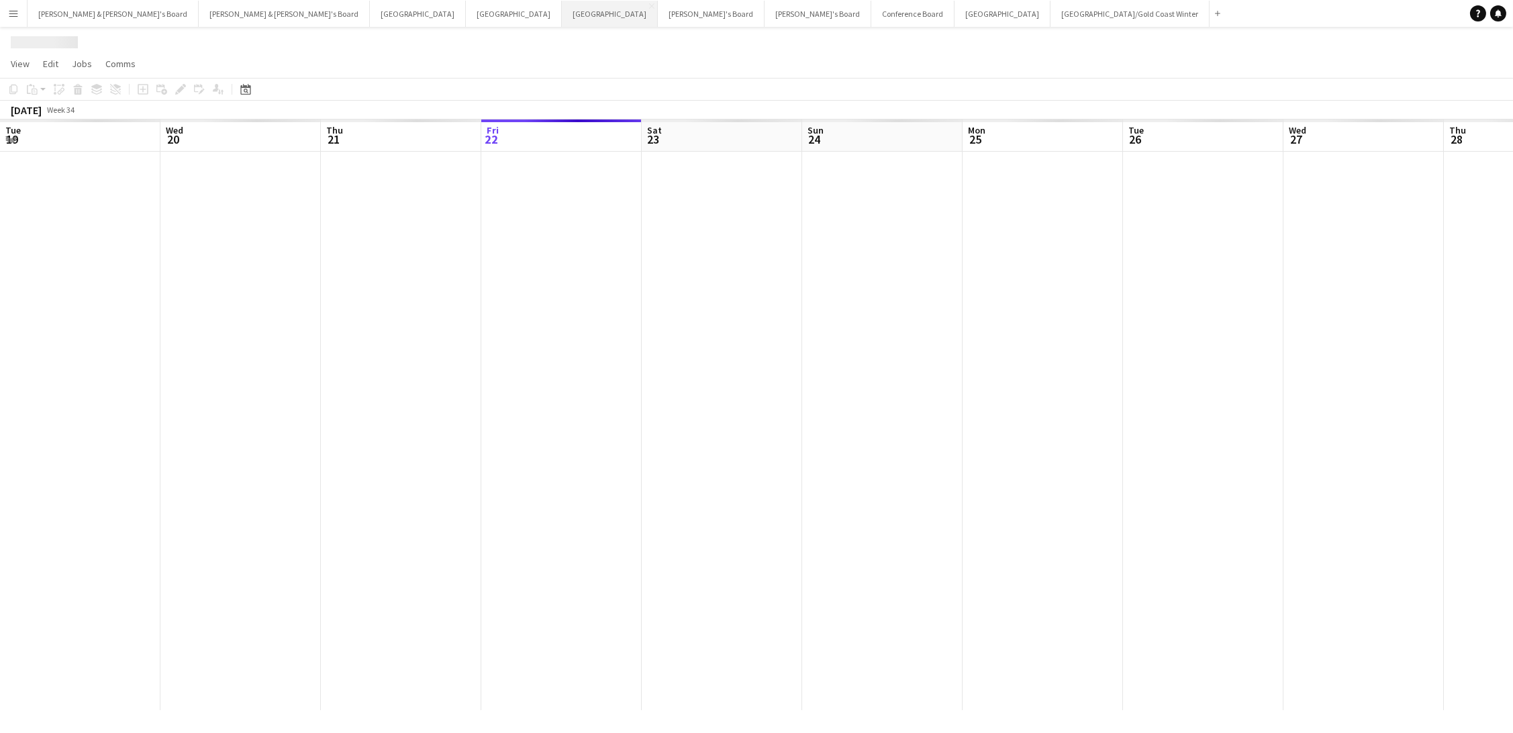
scroll to position [0, 320]
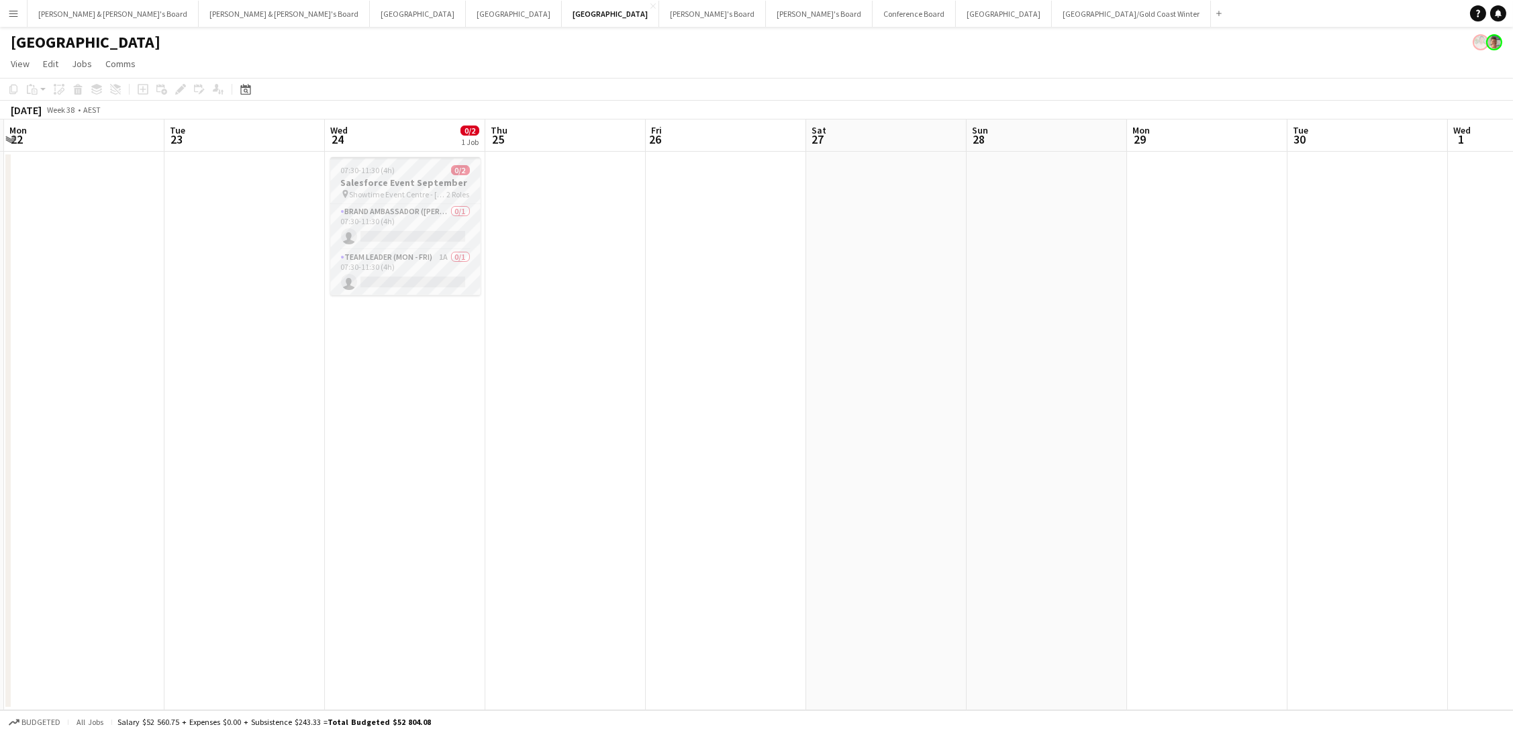
click at [453, 190] on span "2 Roles" at bounding box center [458, 194] width 23 height 10
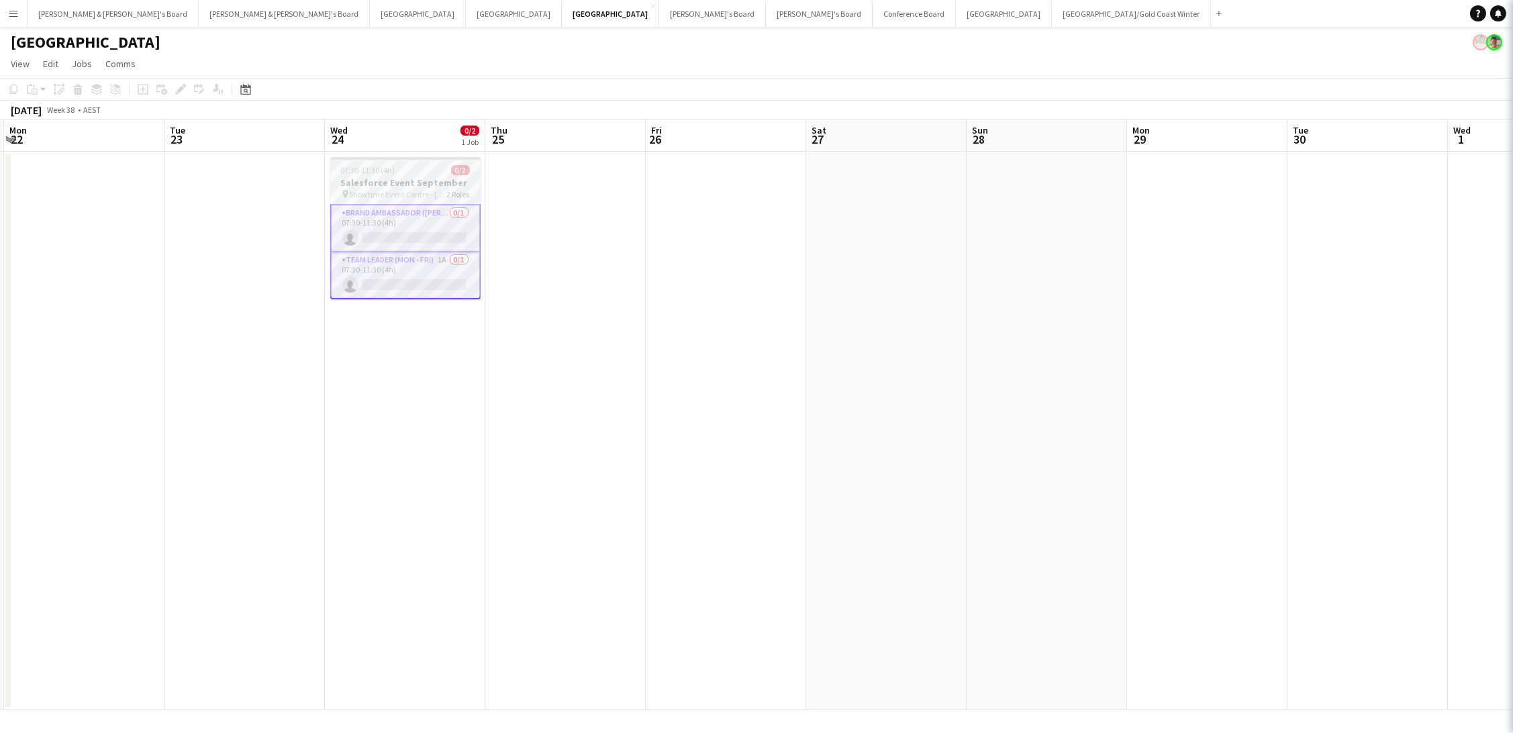
scroll to position [0, 476]
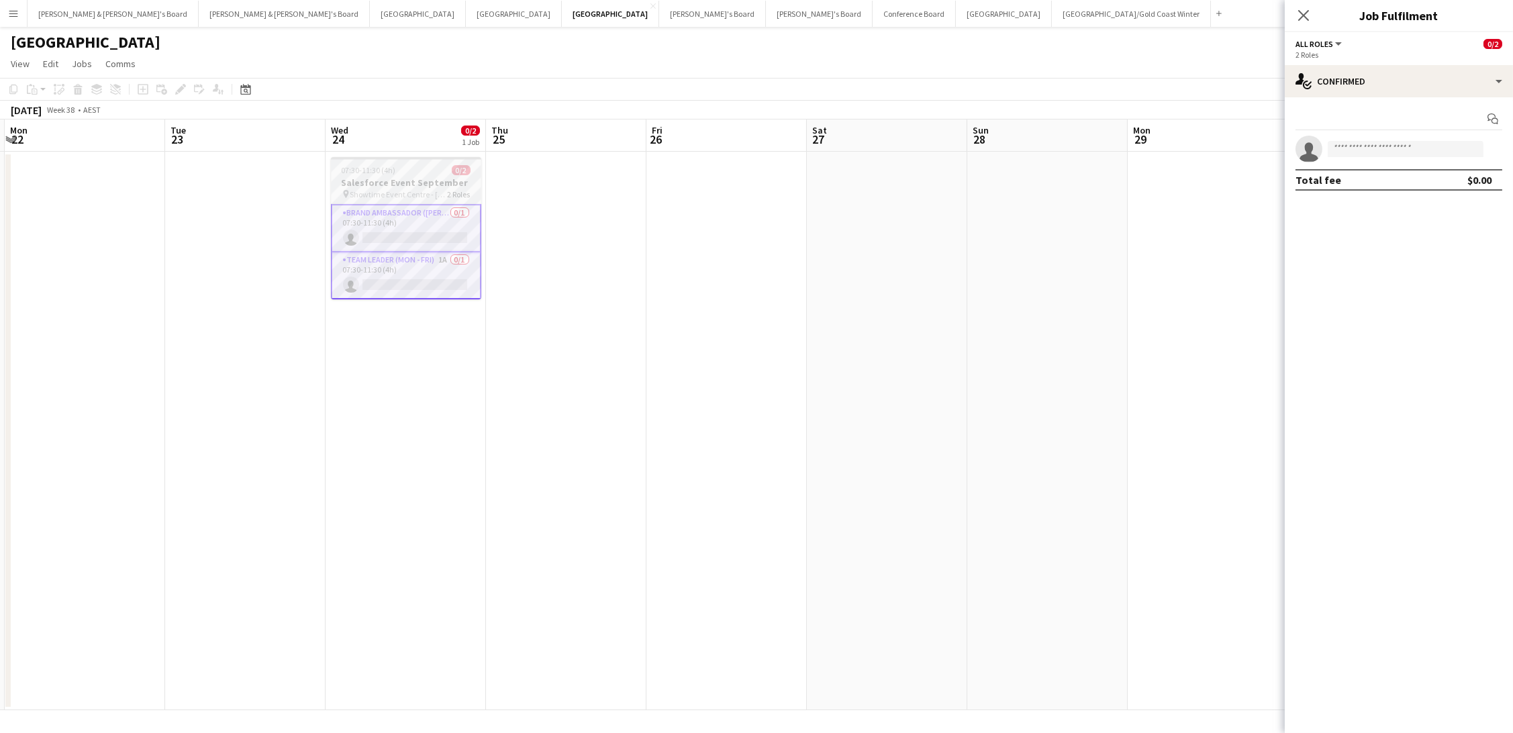
click at [370, 183] on h3 "Salesforce Event September" at bounding box center [406, 183] width 150 height 12
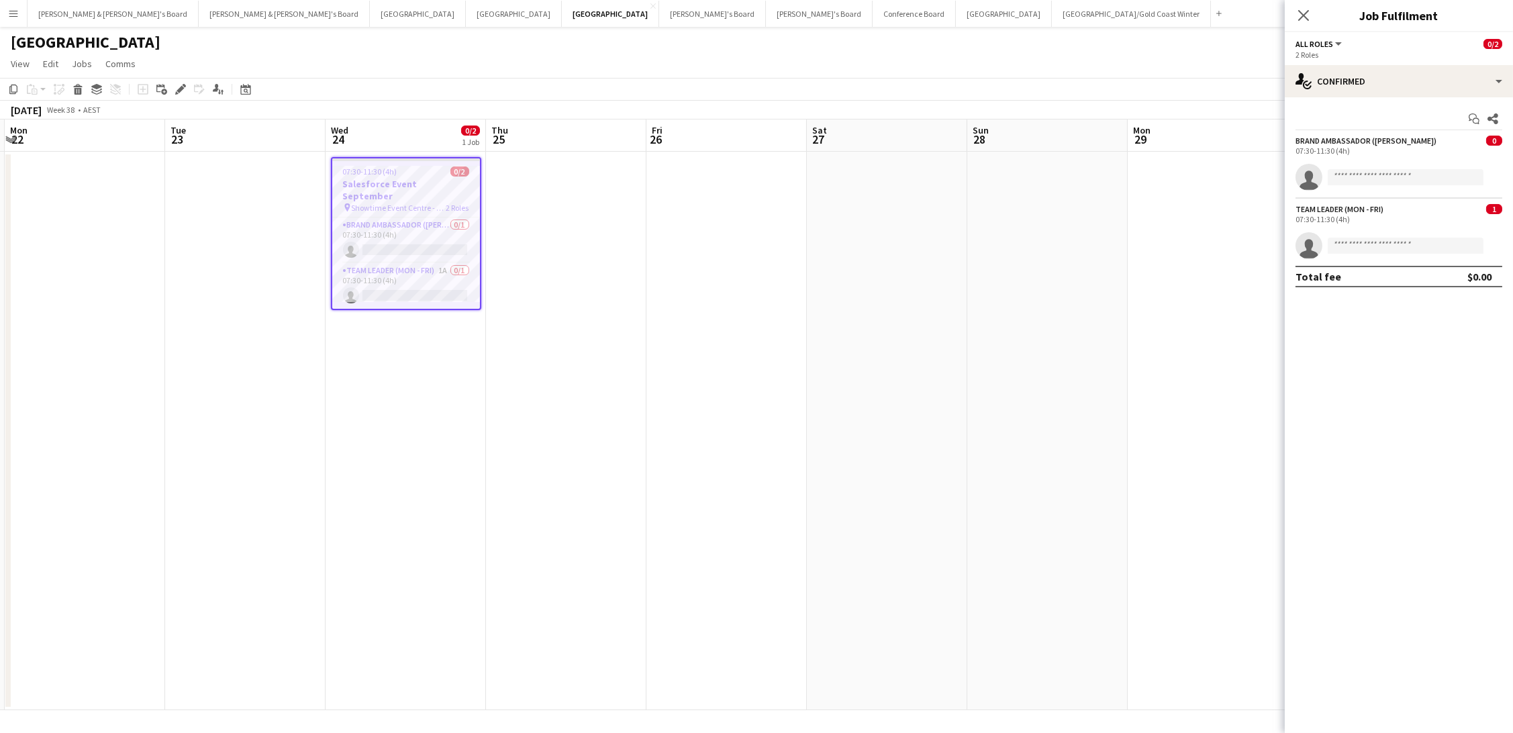
click at [370, 183] on h3 "Salesforce Event September" at bounding box center [406, 190] width 148 height 24
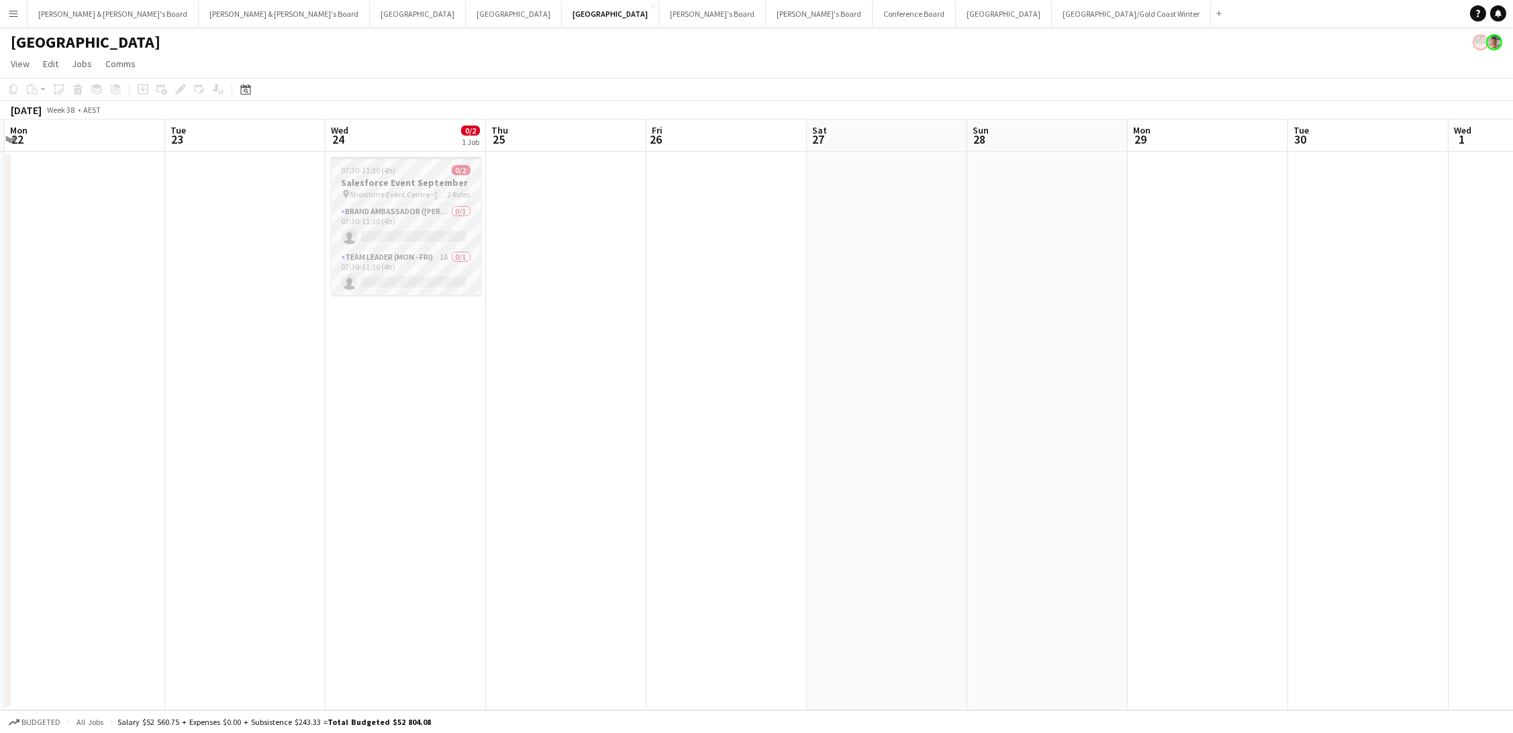
click at [404, 180] on h3 "Salesforce Event September" at bounding box center [406, 183] width 150 height 12
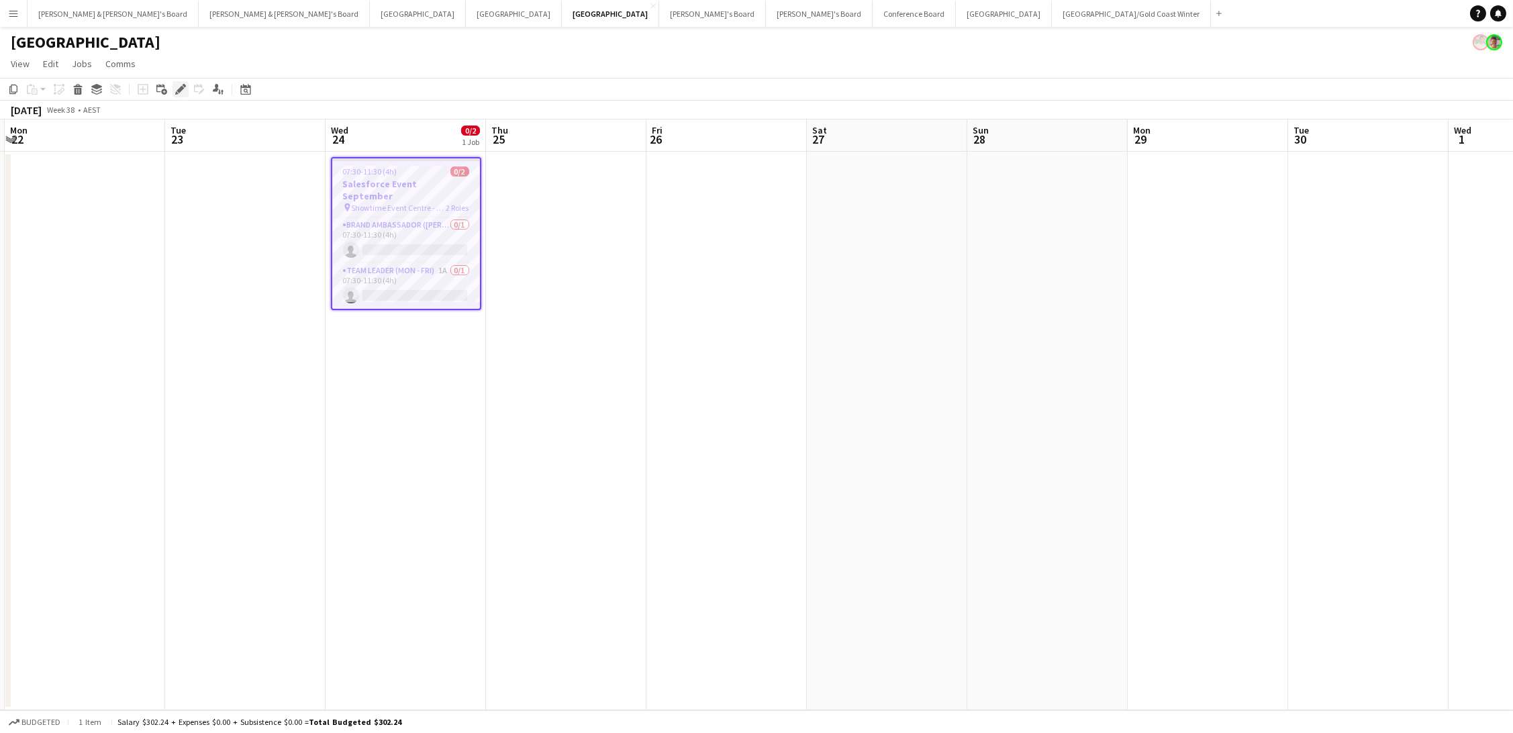
click at [176, 91] on icon "Edit" at bounding box center [180, 89] width 11 height 11
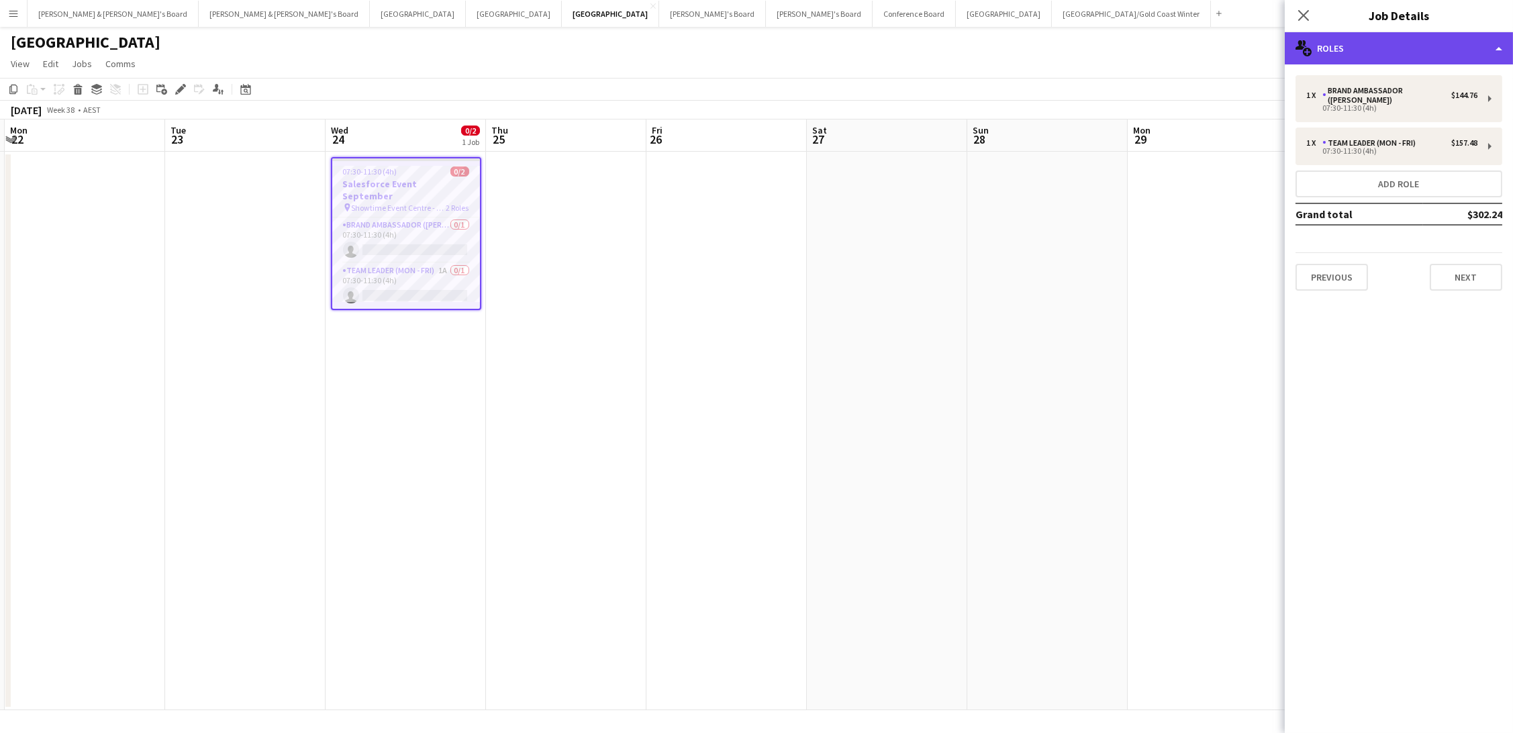
click at [1348, 40] on div "multiple-users-add Roles" at bounding box center [1399, 48] width 228 height 32
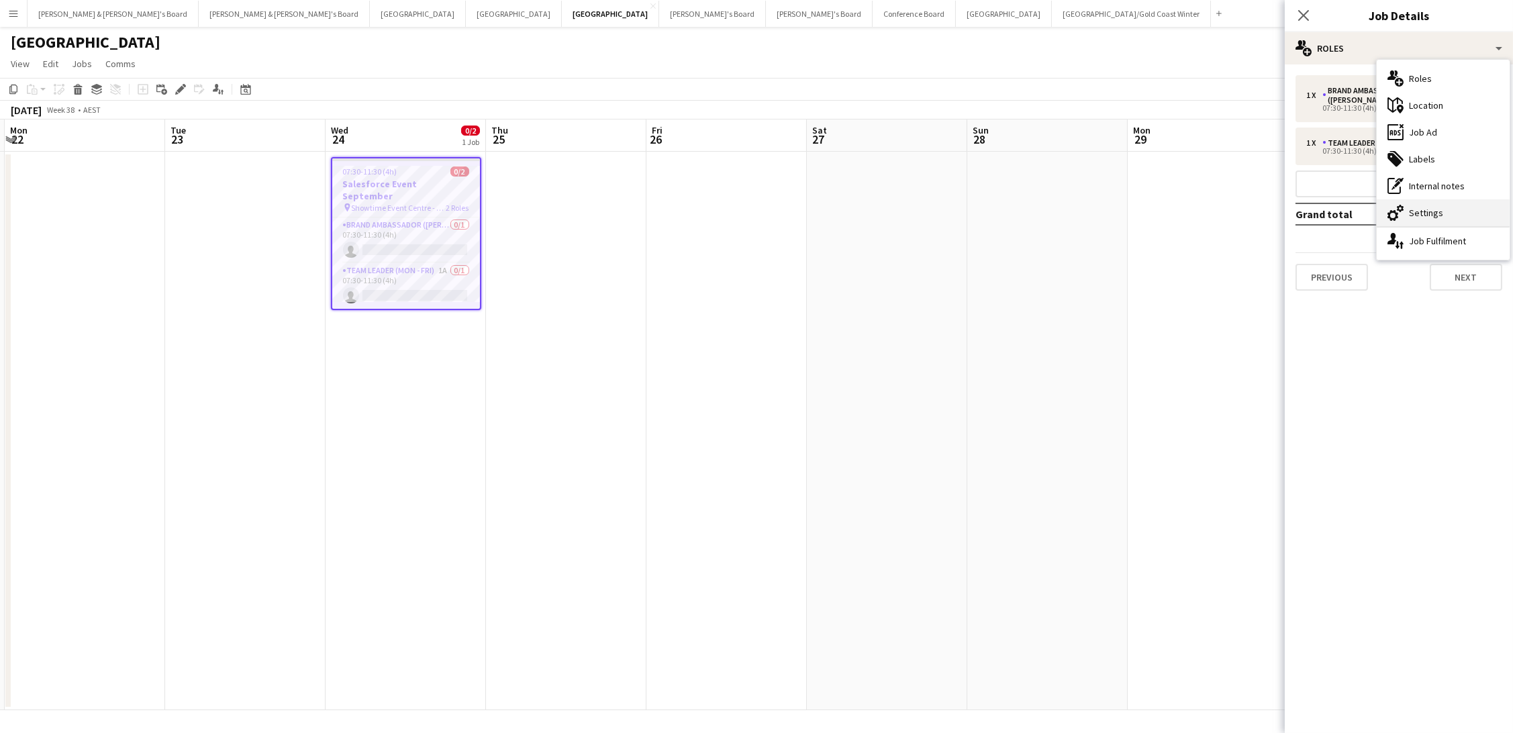
click at [1440, 204] on div "cog-double-3 Settings" at bounding box center [1442, 212] width 133 height 27
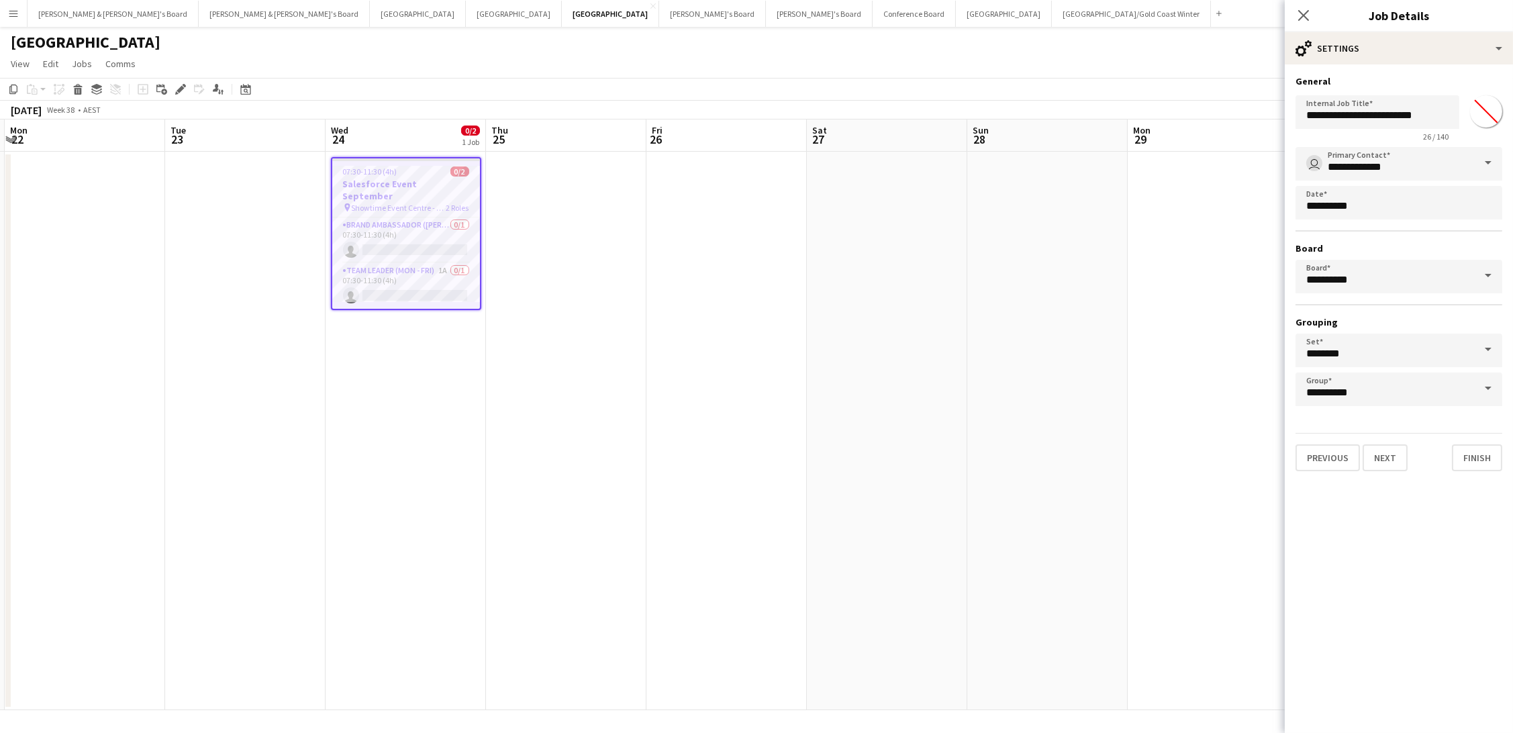
click at [1481, 109] on input "*******" at bounding box center [1486, 111] width 48 height 48
type input "*******"
click at [1013, 221] on app-date-cell at bounding box center [1047, 431] width 160 height 558
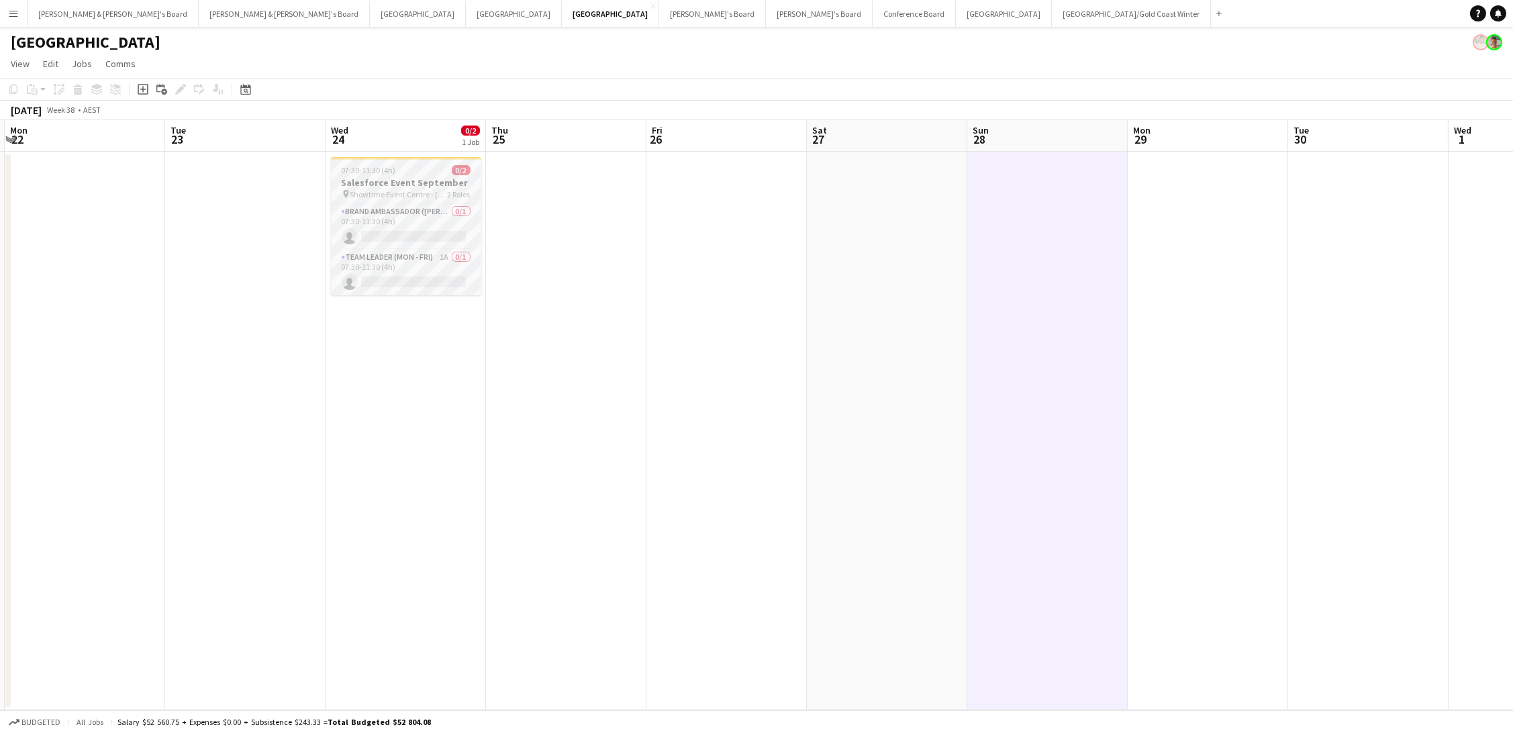
click at [374, 175] on app-job-card "07:30-11:30 (4h) 0/2 Salesforce Event September pin Showtime Event Centre - VIC…" at bounding box center [406, 226] width 150 height 138
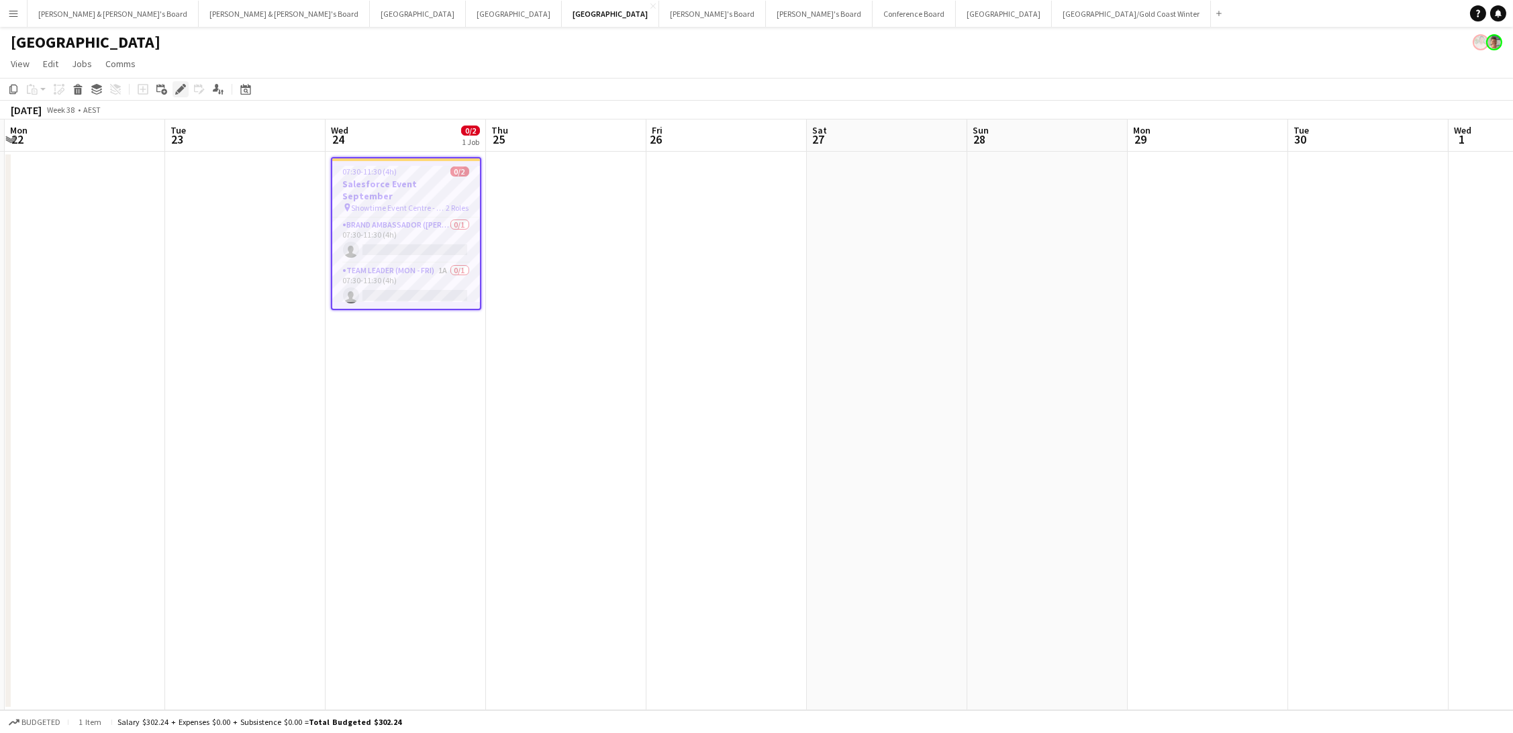
click at [180, 90] on icon at bounding box center [180, 89] width 7 height 7
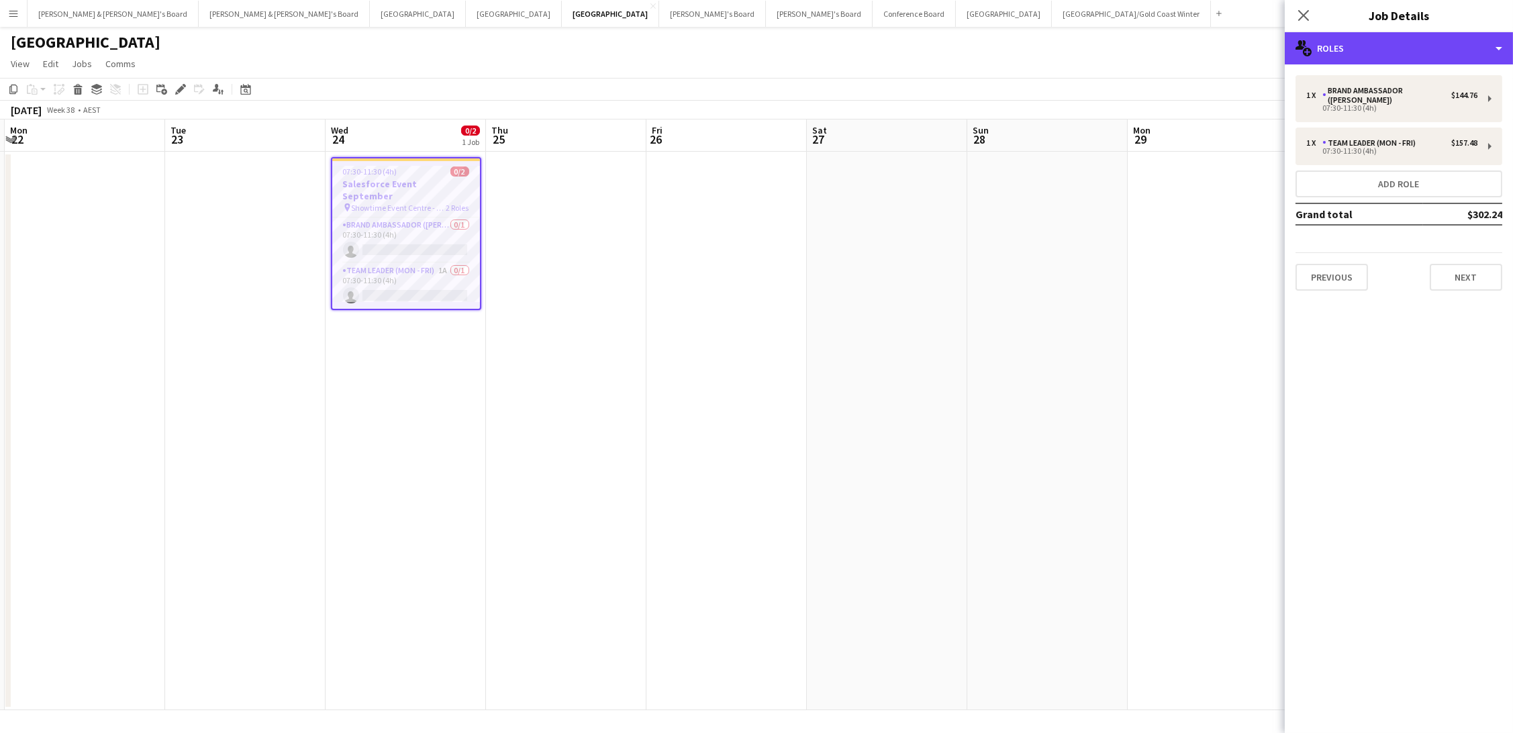
click at [1416, 60] on div "multiple-users-add Roles" at bounding box center [1399, 48] width 228 height 32
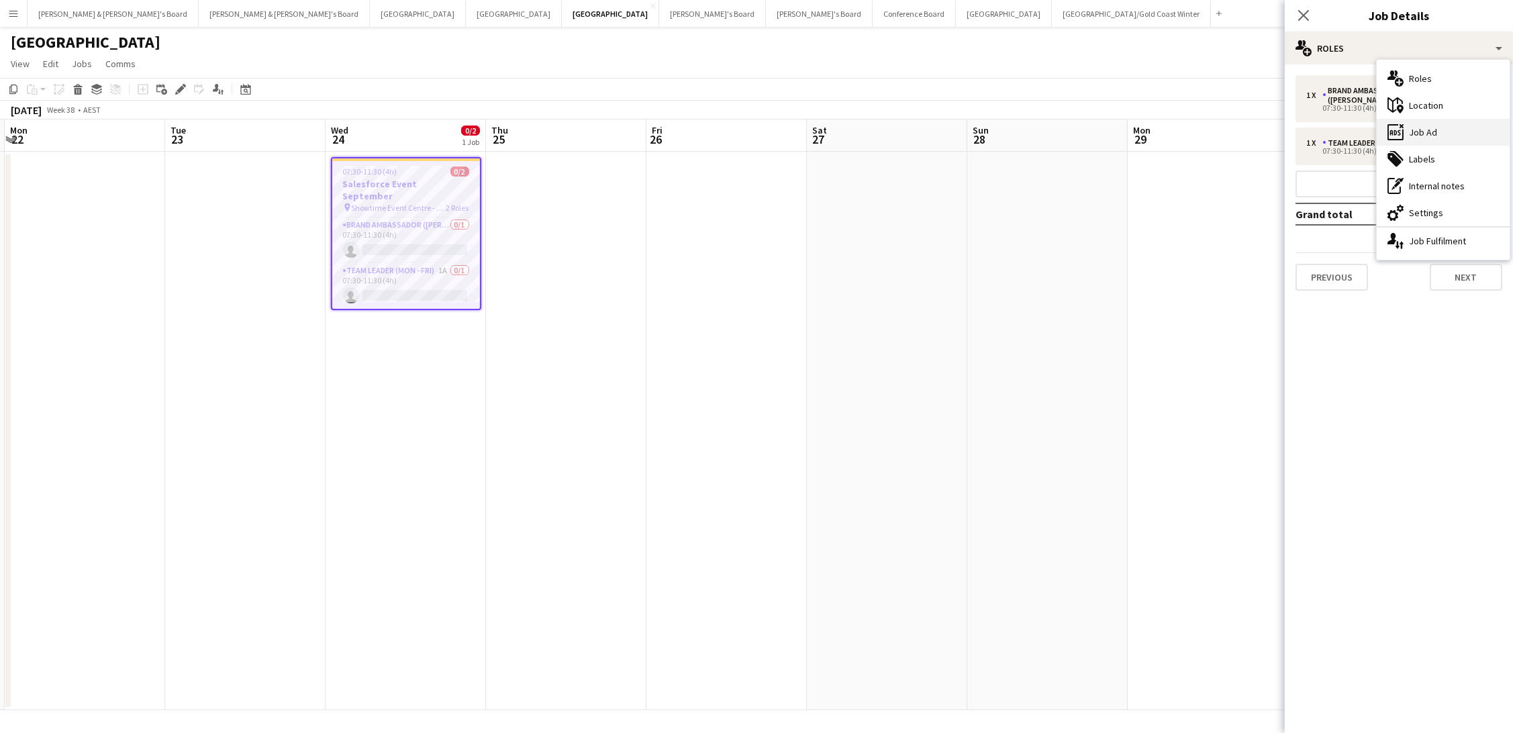
click at [1452, 140] on div "ads-window Job Ad" at bounding box center [1442, 132] width 133 height 27
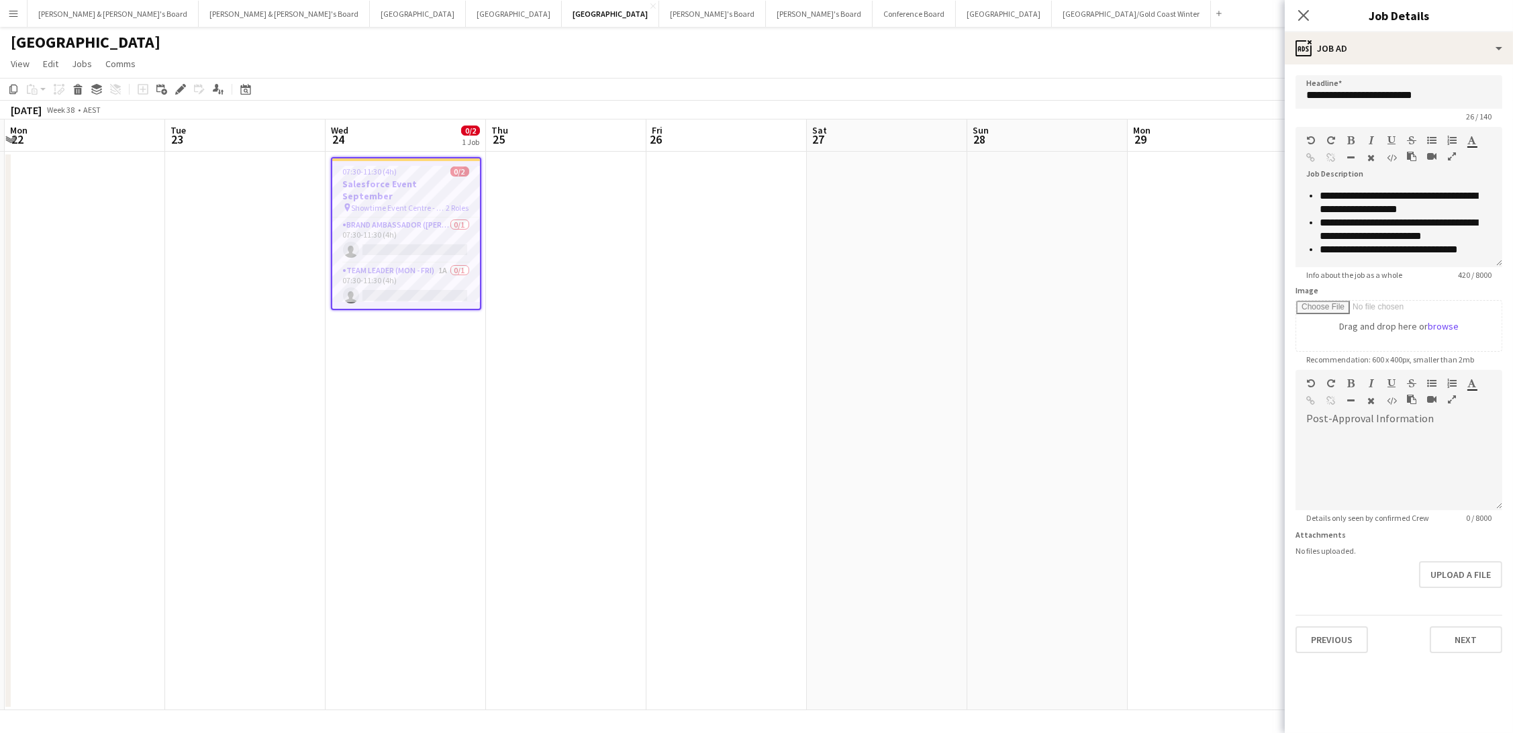
scroll to position [0, 1]
click at [1354, 51] on div "ads-window Job Ad" at bounding box center [1399, 48] width 228 height 32
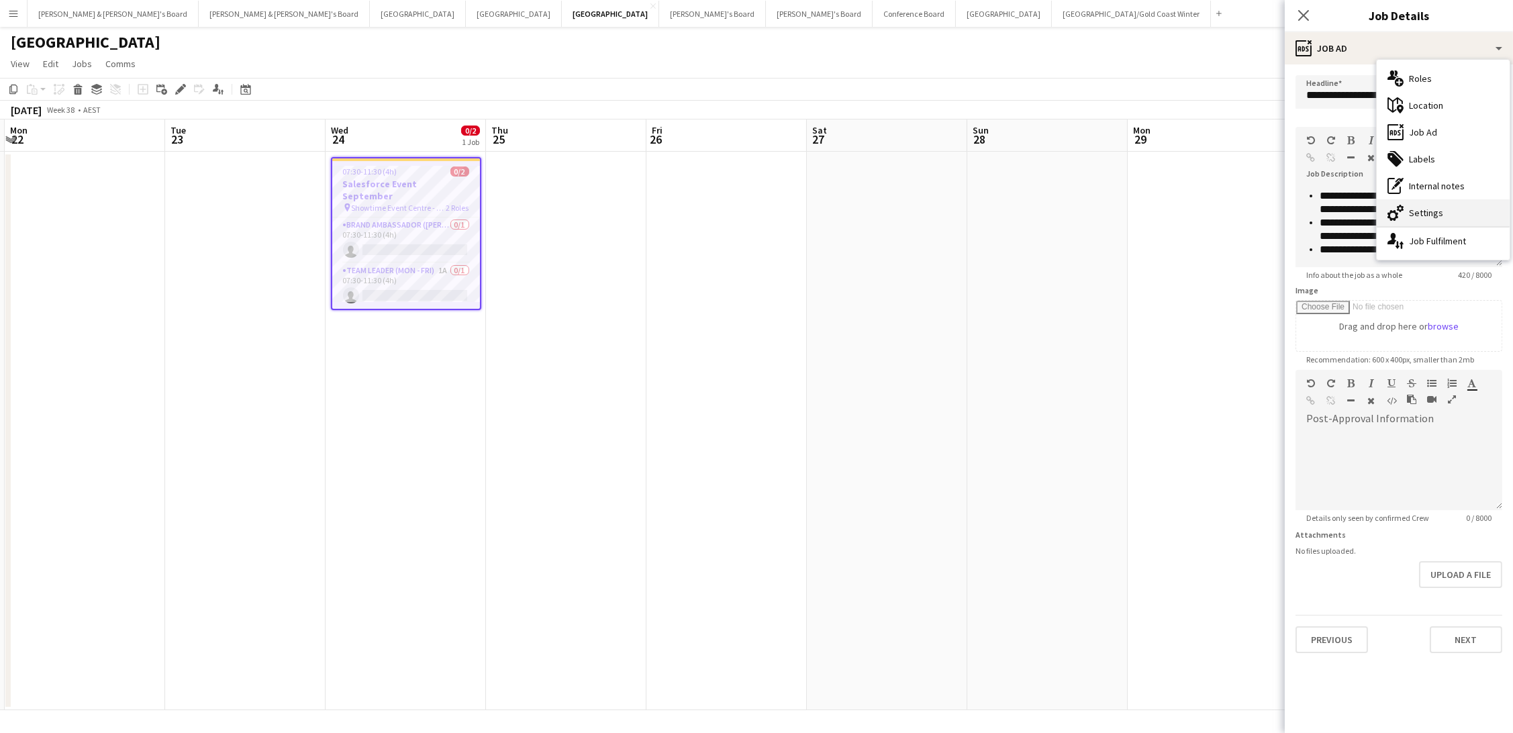
click at [1449, 217] on div "cog-double-3 Settings" at bounding box center [1442, 212] width 133 height 27
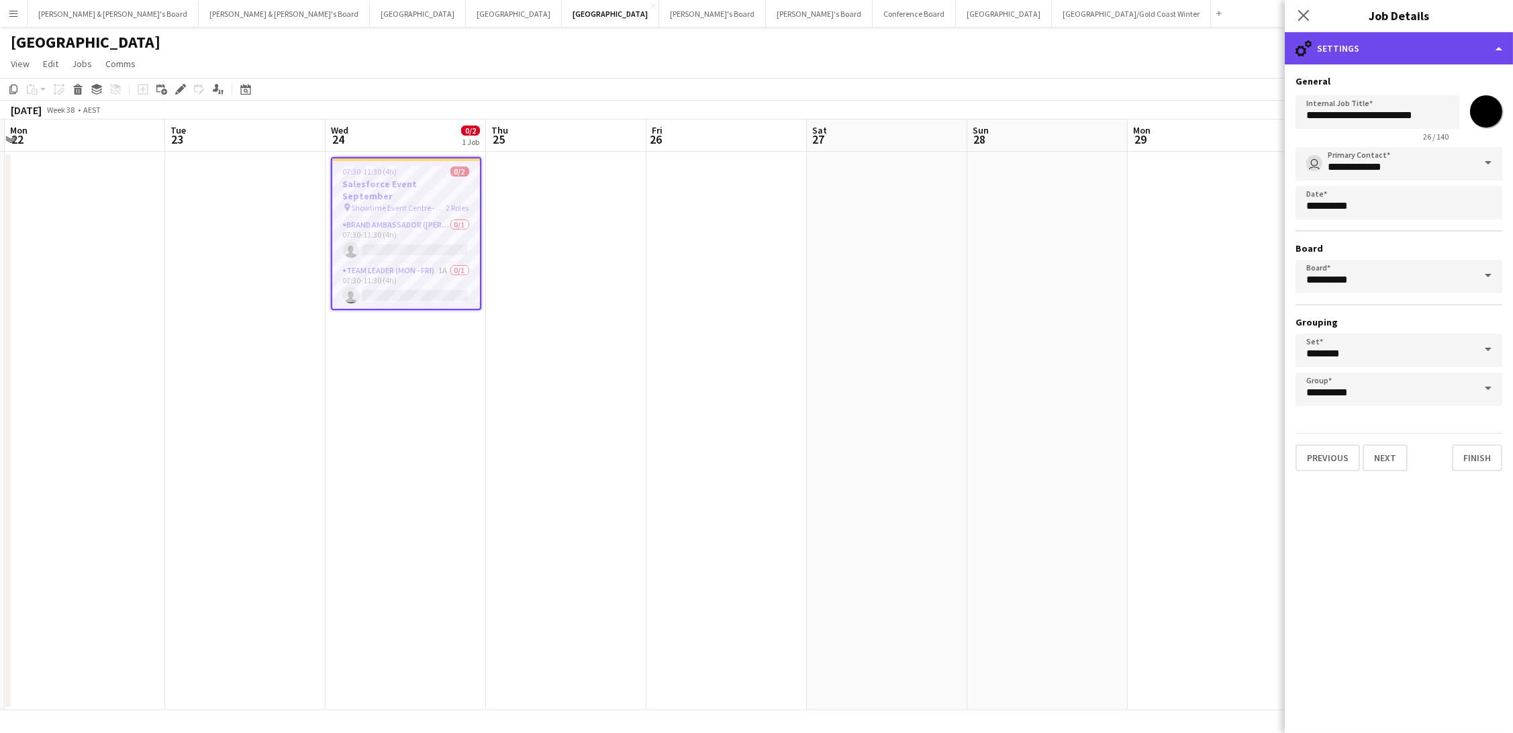
click at [1395, 53] on div "cog-double-3 Settings" at bounding box center [1399, 48] width 228 height 32
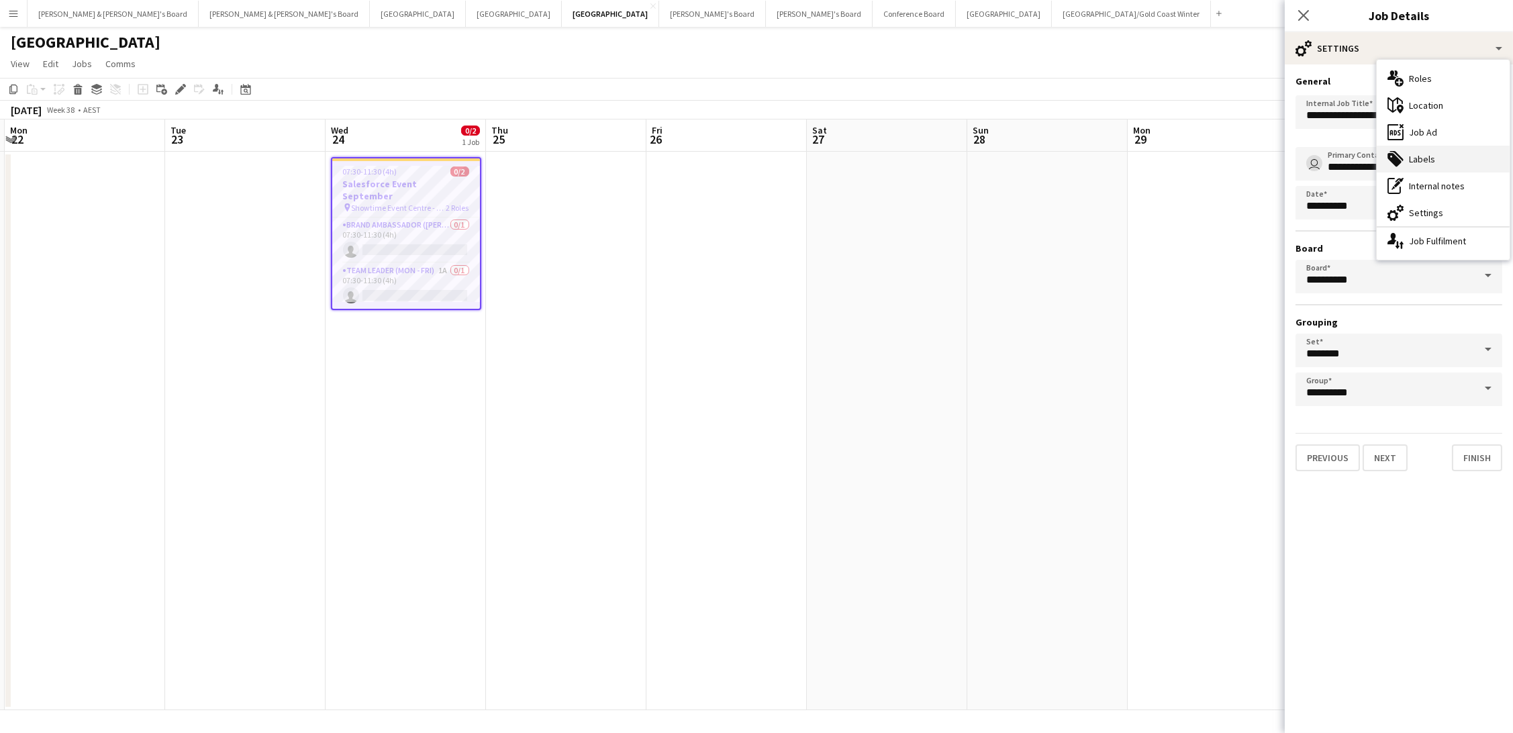
click at [1451, 163] on div "tags-double Labels" at bounding box center [1442, 159] width 133 height 27
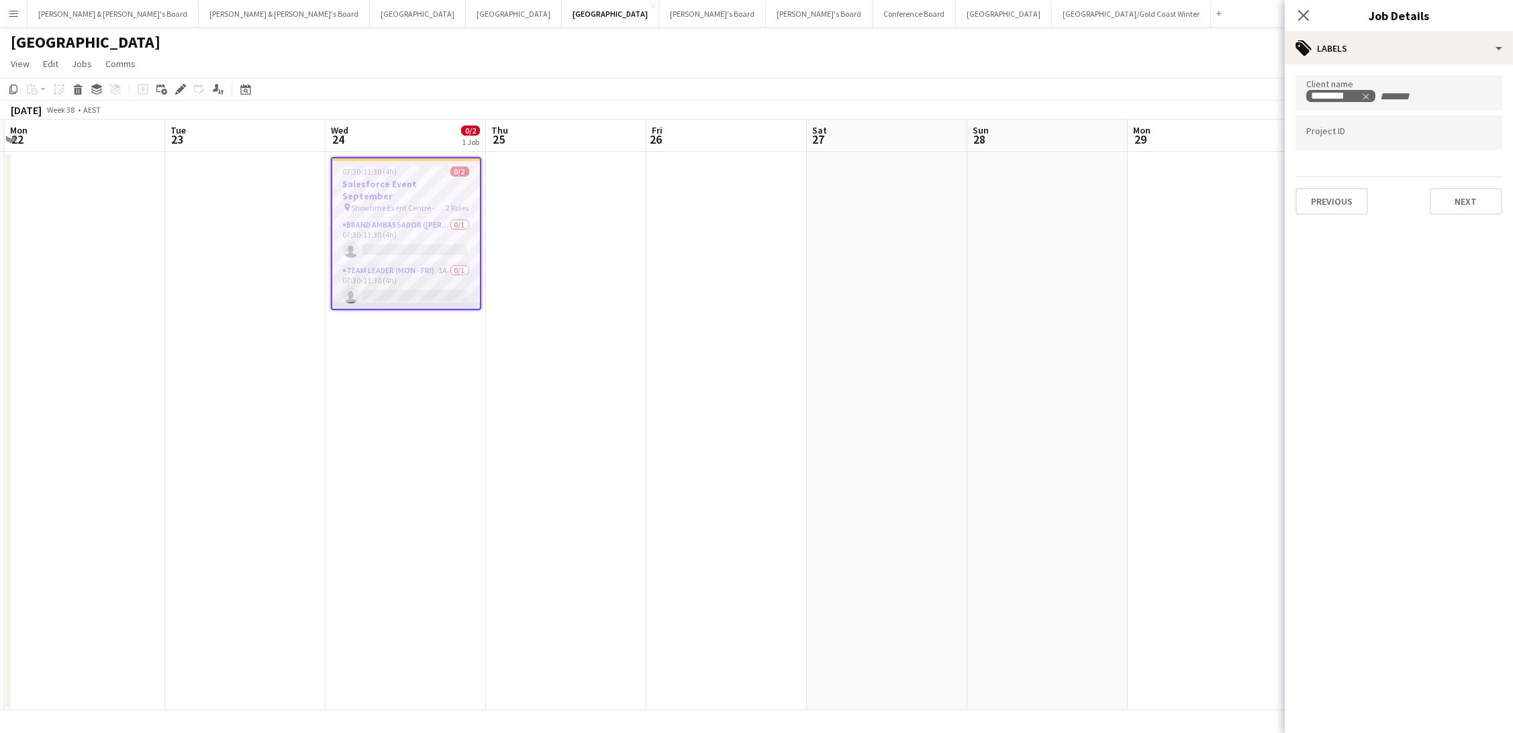
drag, startPoint x: 480, startPoint y: 266, endPoint x: 471, endPoint y: 267, distance: 8.8
click at [479, 266] on app-job-card "07:30-11:30 (4h) 0/2 Salesforce Event September pin Showtime Event Centre - VIC…" at bounding box center [406, 233] width 150 height 153
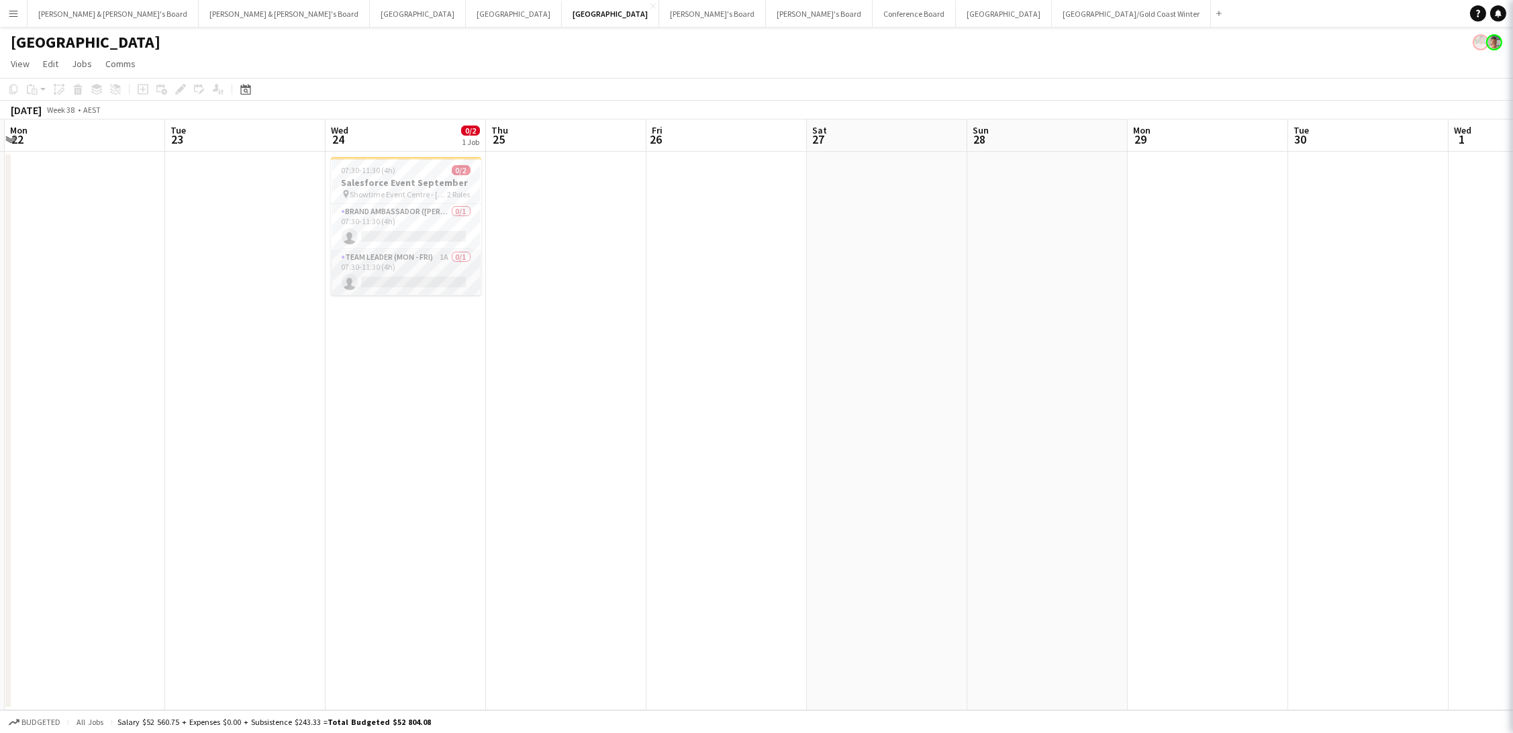
scroll to position [0, 476]
click at [451, 270] on app-card-role "Team Leader (Mon - Fri) 1A 0/1 07:30-11:30 (4h) single-neutral-actions" at bounding box center [406, 273] width 150 height 46
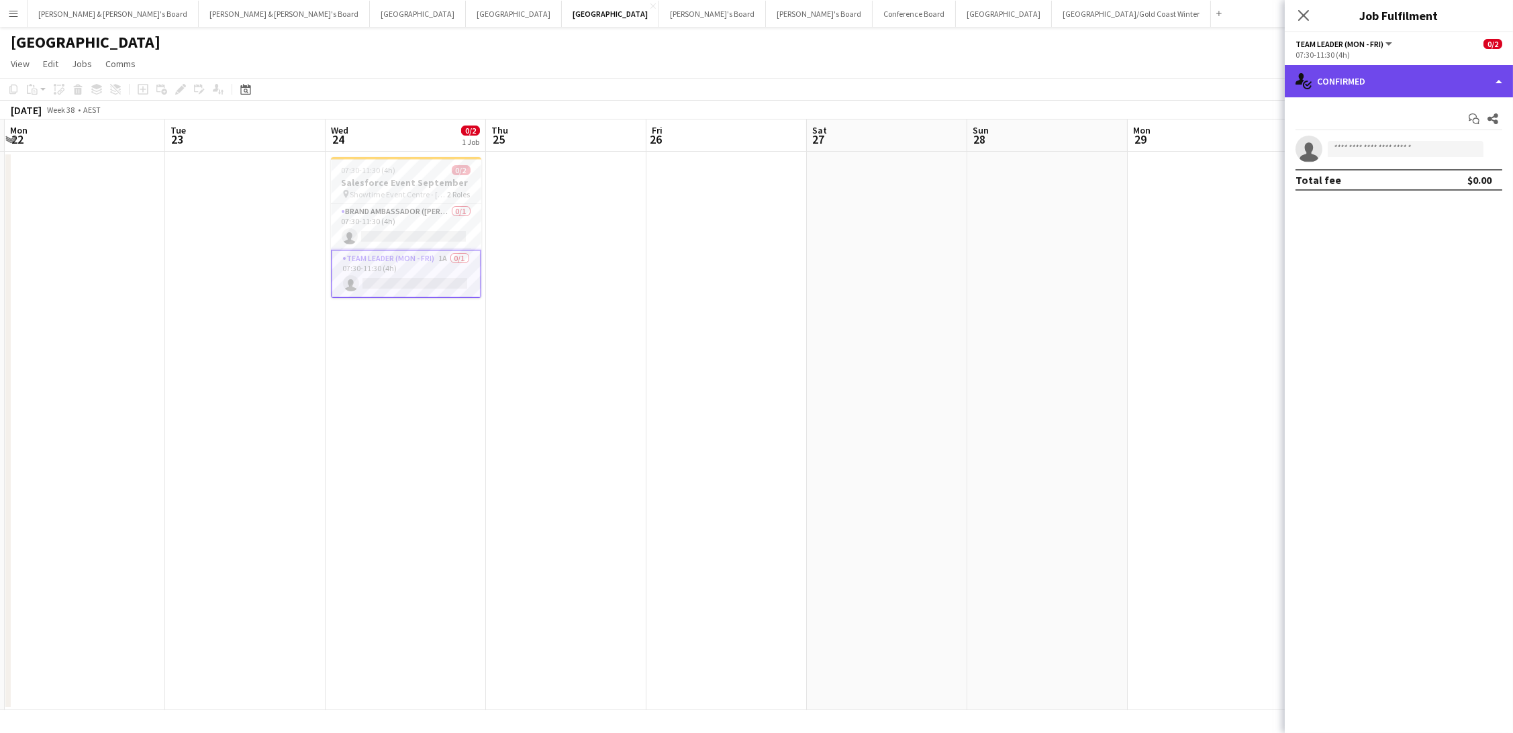
click at [1339, 83] on div "single-neutral-actions-check-2 Confirmed" at bounding box center [1399, 81] width 228 height 32
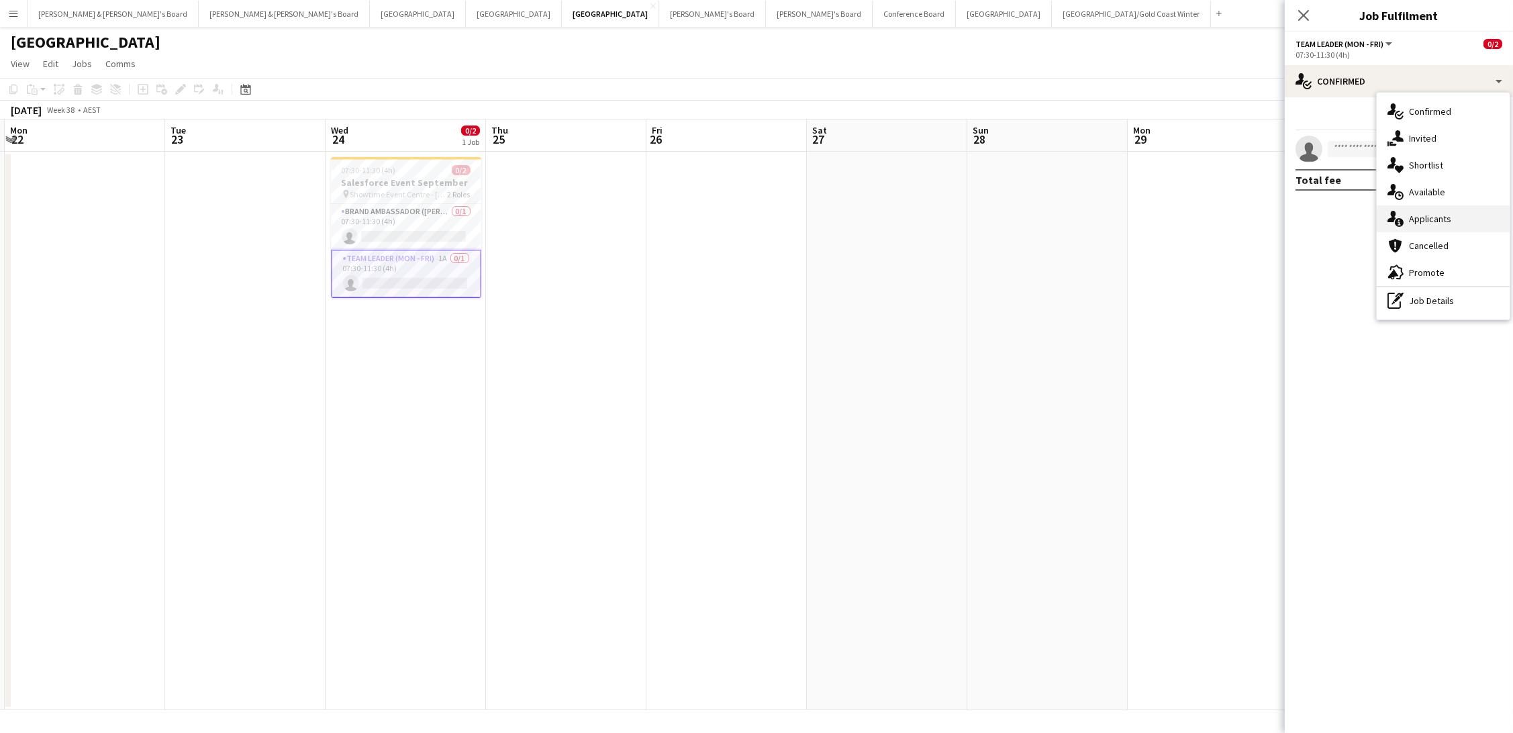
click at [1408, 220] on div "single-neutral-actions-information Applicants" at bounding box center [1442, 218] width 133 height 27
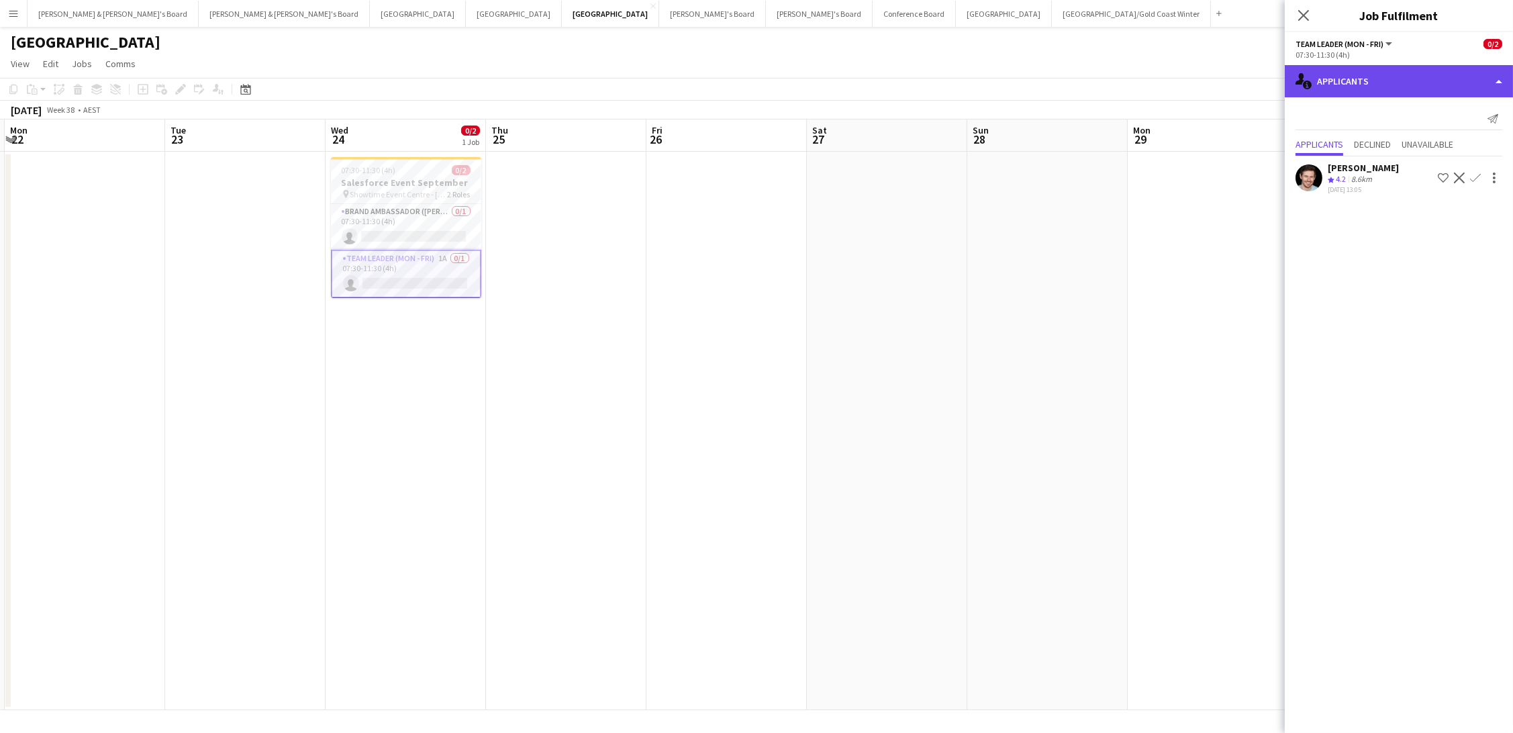
click at [1397, 81] on div "single-neutral-actions-information Applicants" at bounding box center [1399, 81] width 228 height 32
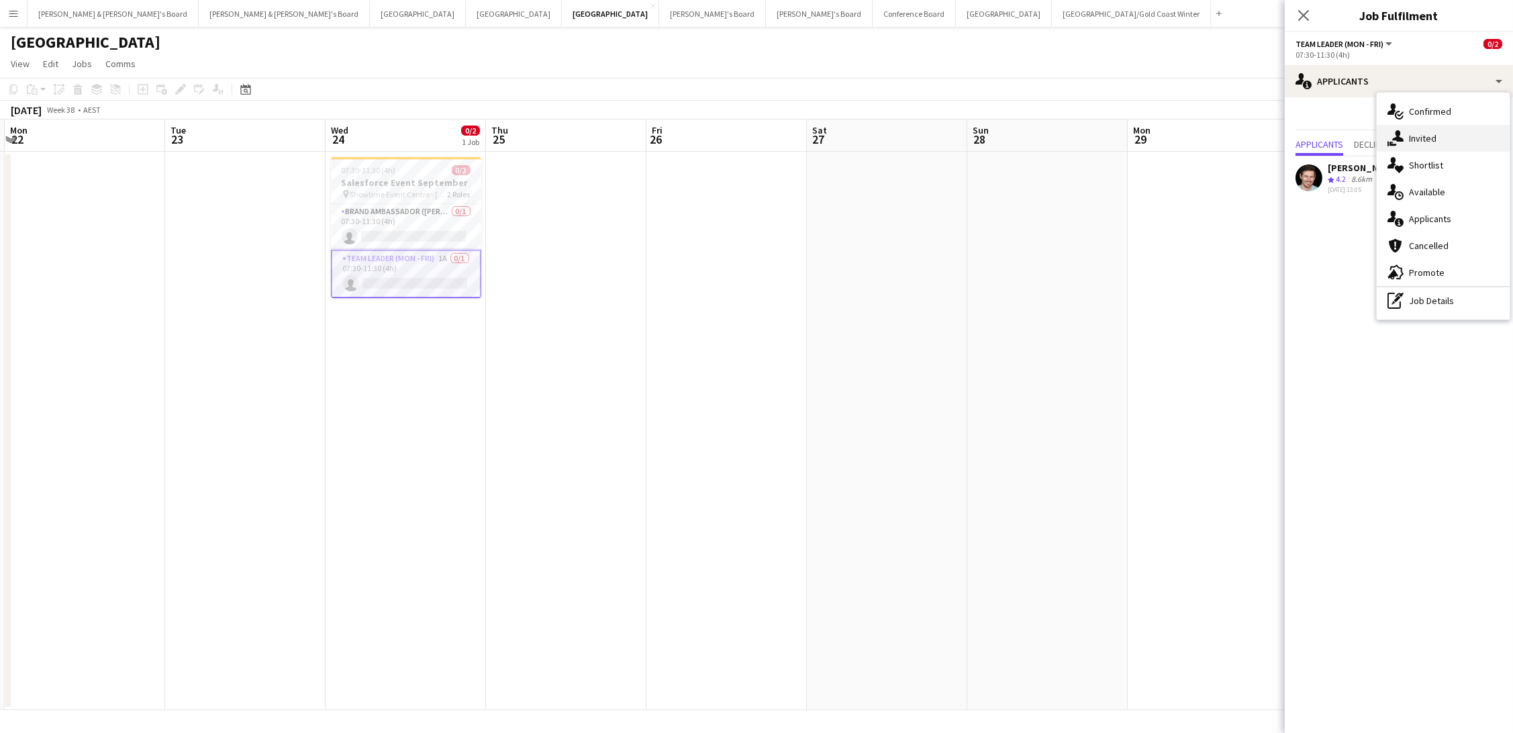
click at [1436, 145] on div "single-neutral-actions-share-1 Invited" at bounding box center [1442, 138] width 133 height 27
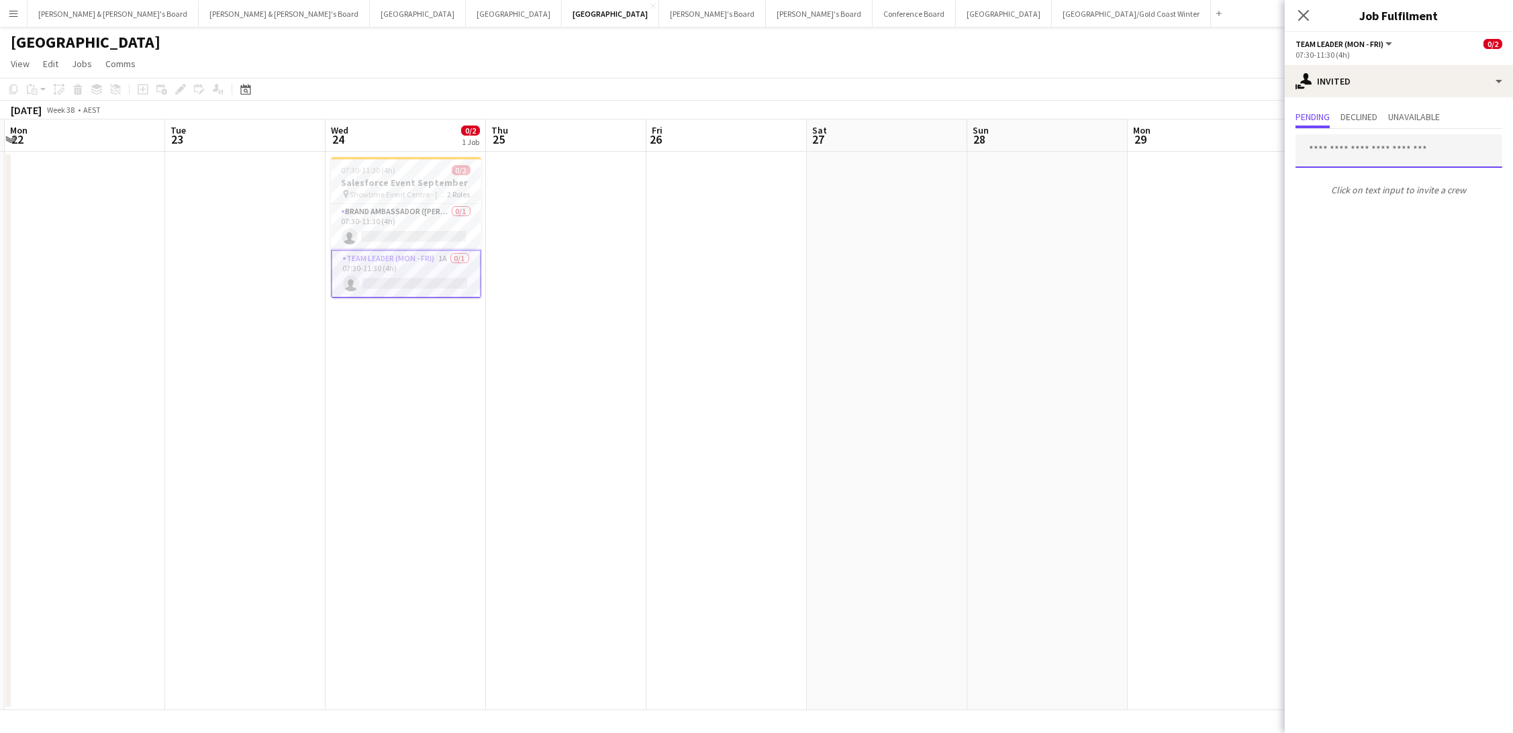
click at [1366, 148] on input "text" at bounding box center [1398, 151] width 207 height 34
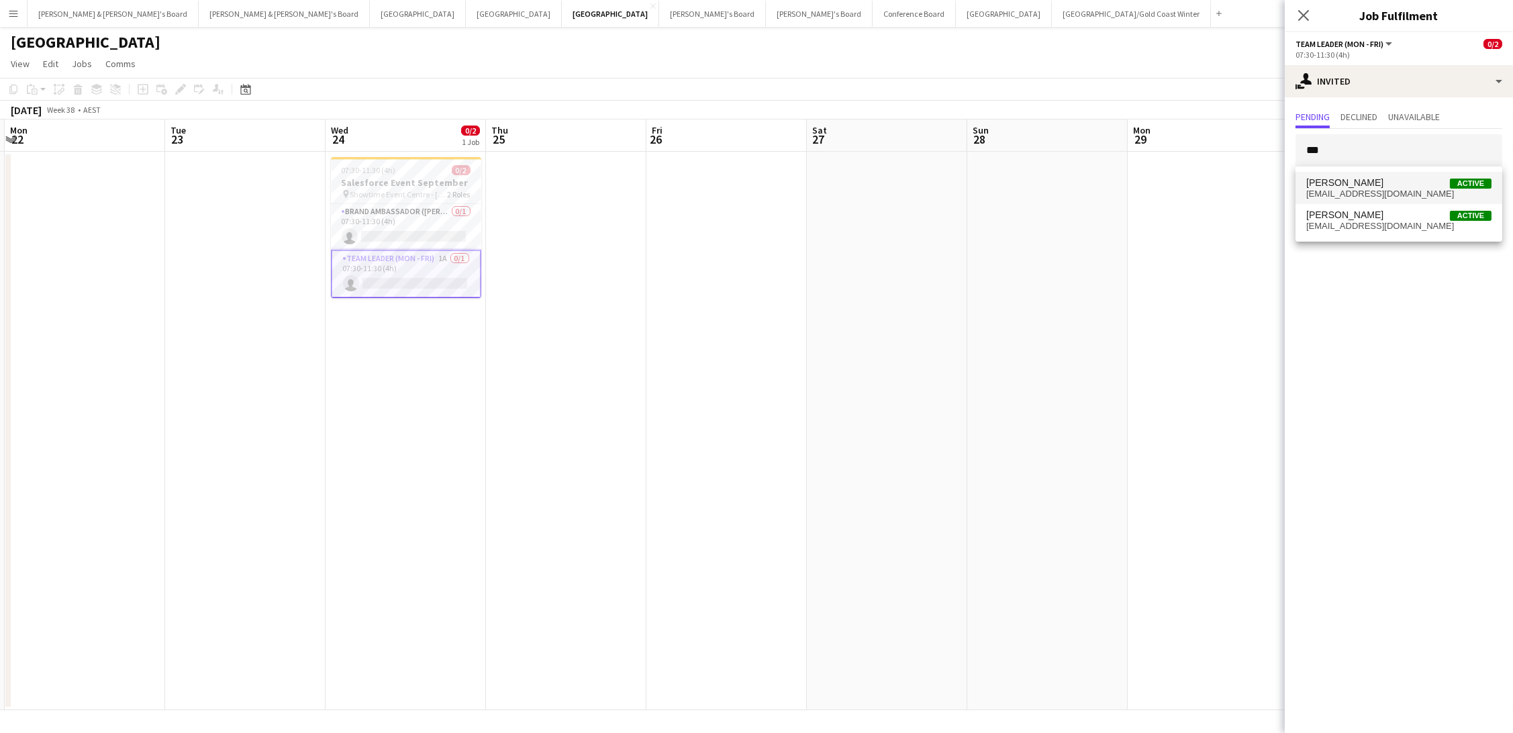
type input "**"
click at [1361, 187] on span "Jy Samon Active" at bounding box center [1398, 182] width 185 height 11
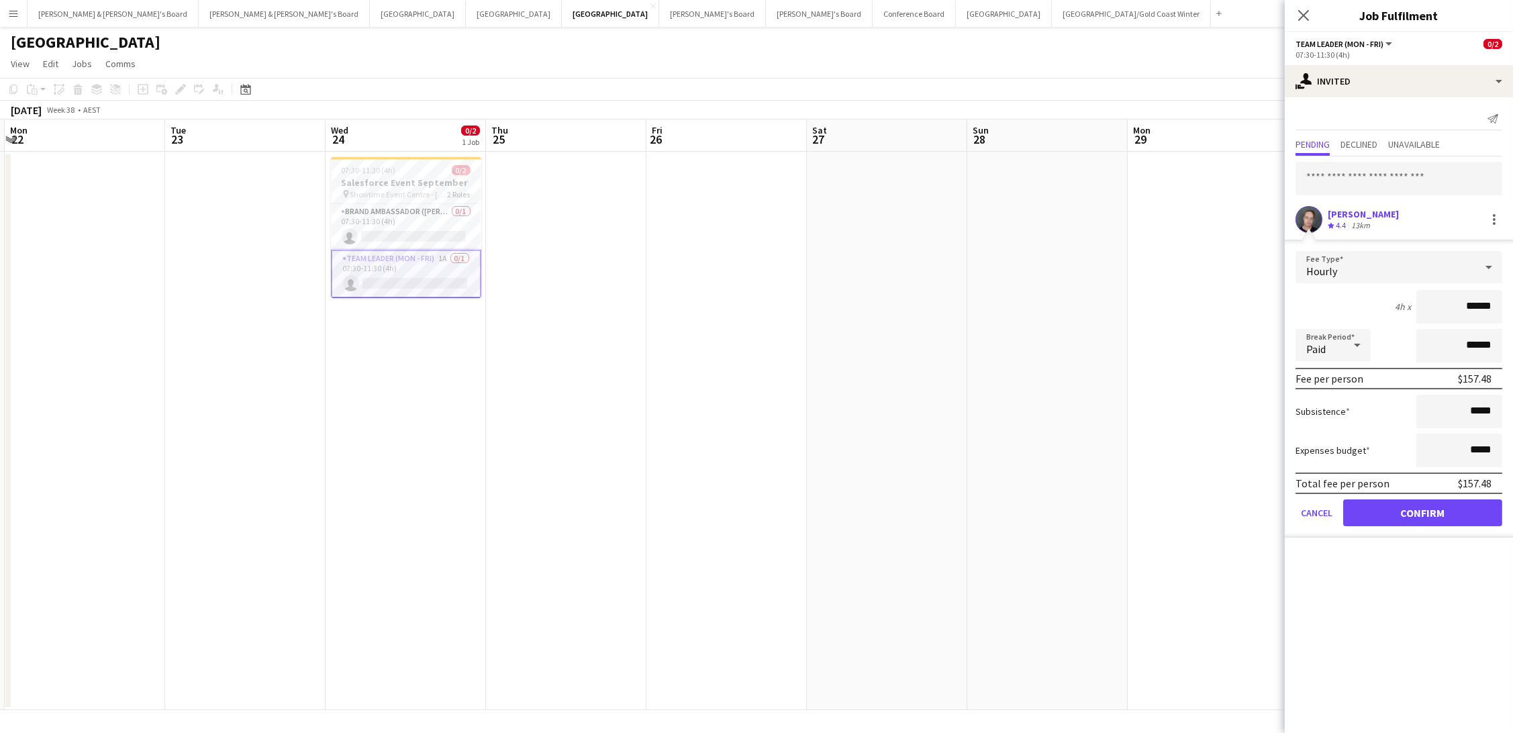
click at [1422, 508] on button "Confirm" at bounding box center [1422, 512] width 159 height 27
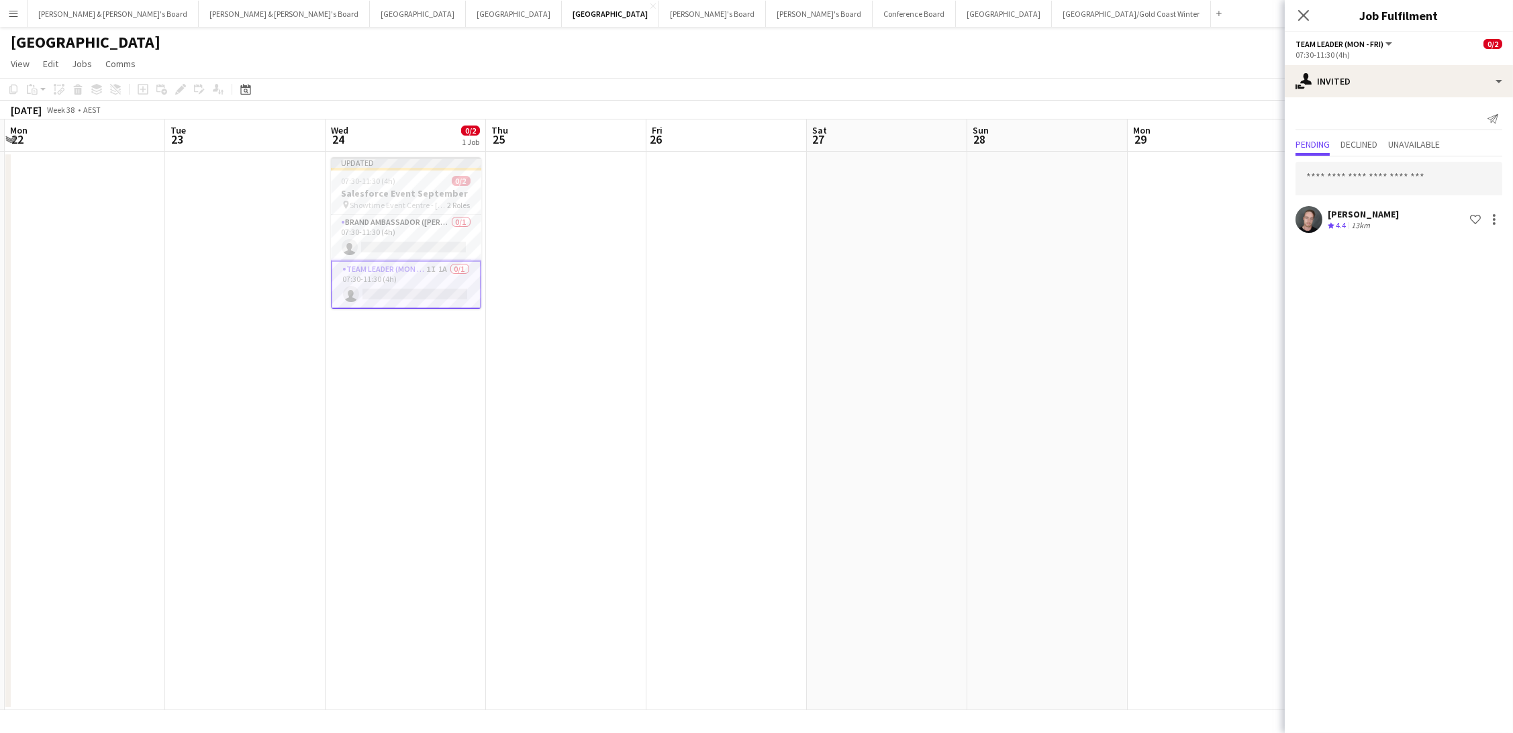
click at [1211, 97] on app-toolbar "Copy Paste Paste Command V Paste with crew Command Shift V Paste linked Job Del…" at bounding box center [756, 89] width 1513 height 23
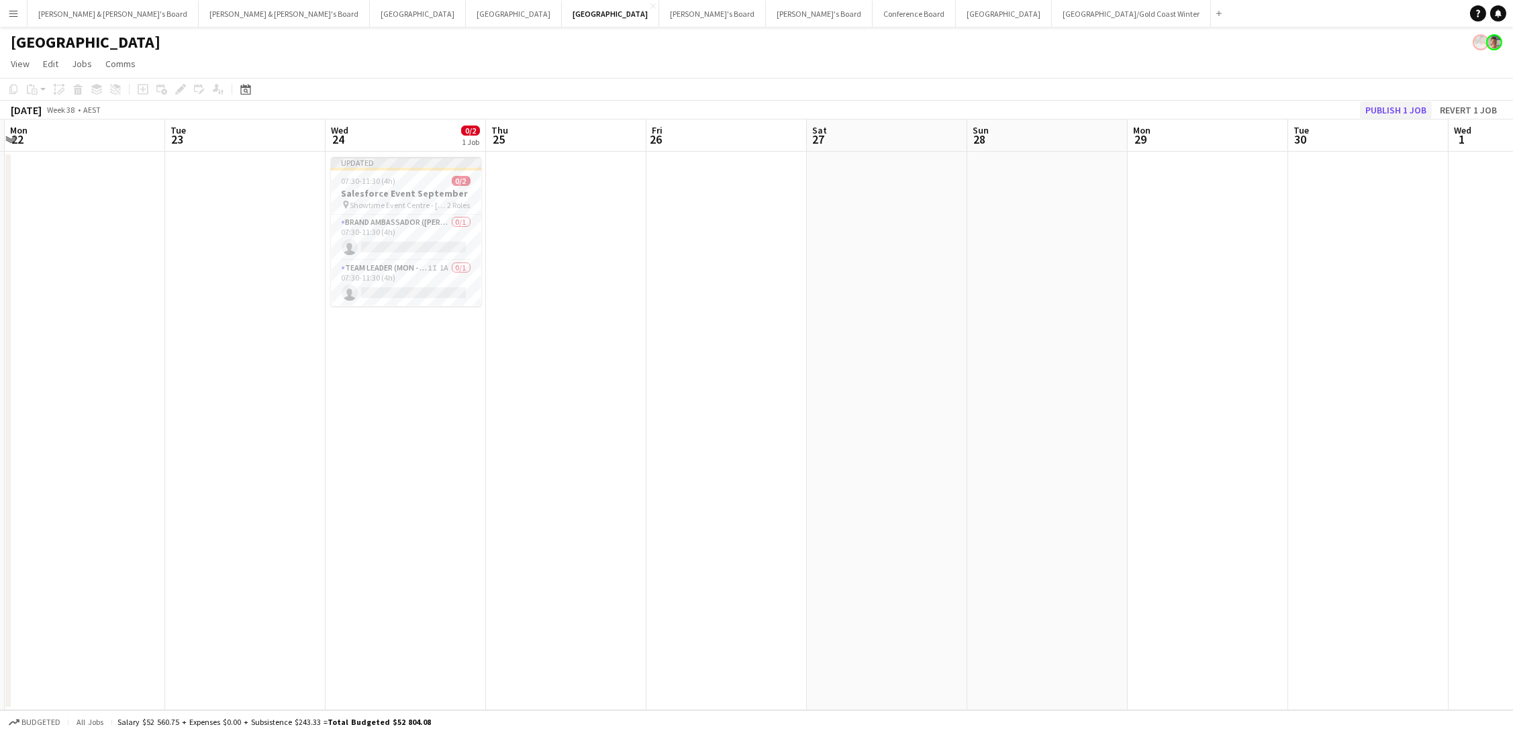
click at [1391, 110] on button "Publish 1 job" at bounding box center [1396, 109] width 72 height 17
click at [956, 9] on button "Sydney Close" at bounding box center [1004, 14] width 96 height 26
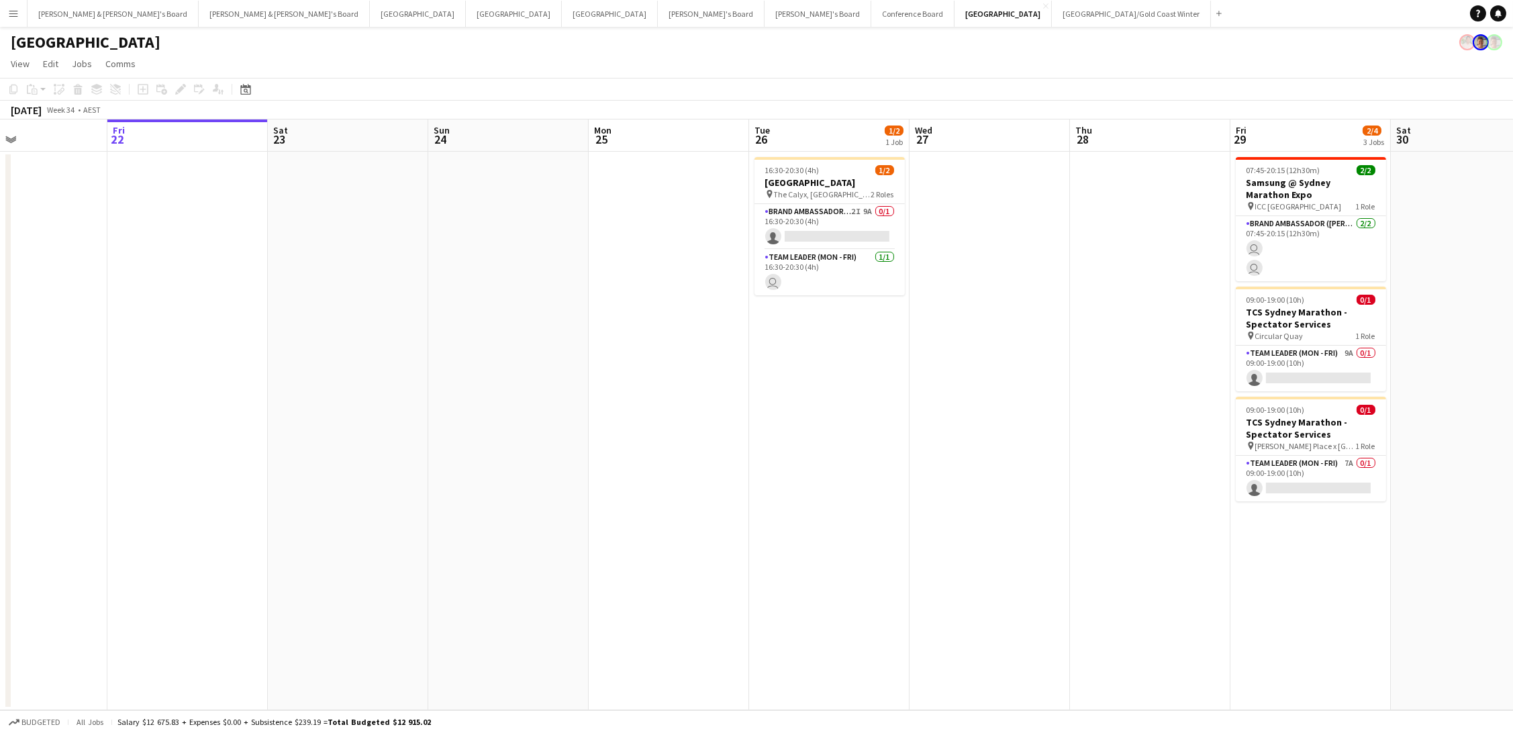
scroll to position [0, 379]
click at [865, 230] on app-card-role "Brand Ambassador (Mon - Fri) 2I 9A 0/1 16:30-20:30 (4h) single-neutral-actions" at bounding box center [824, 227] width 150 height 46
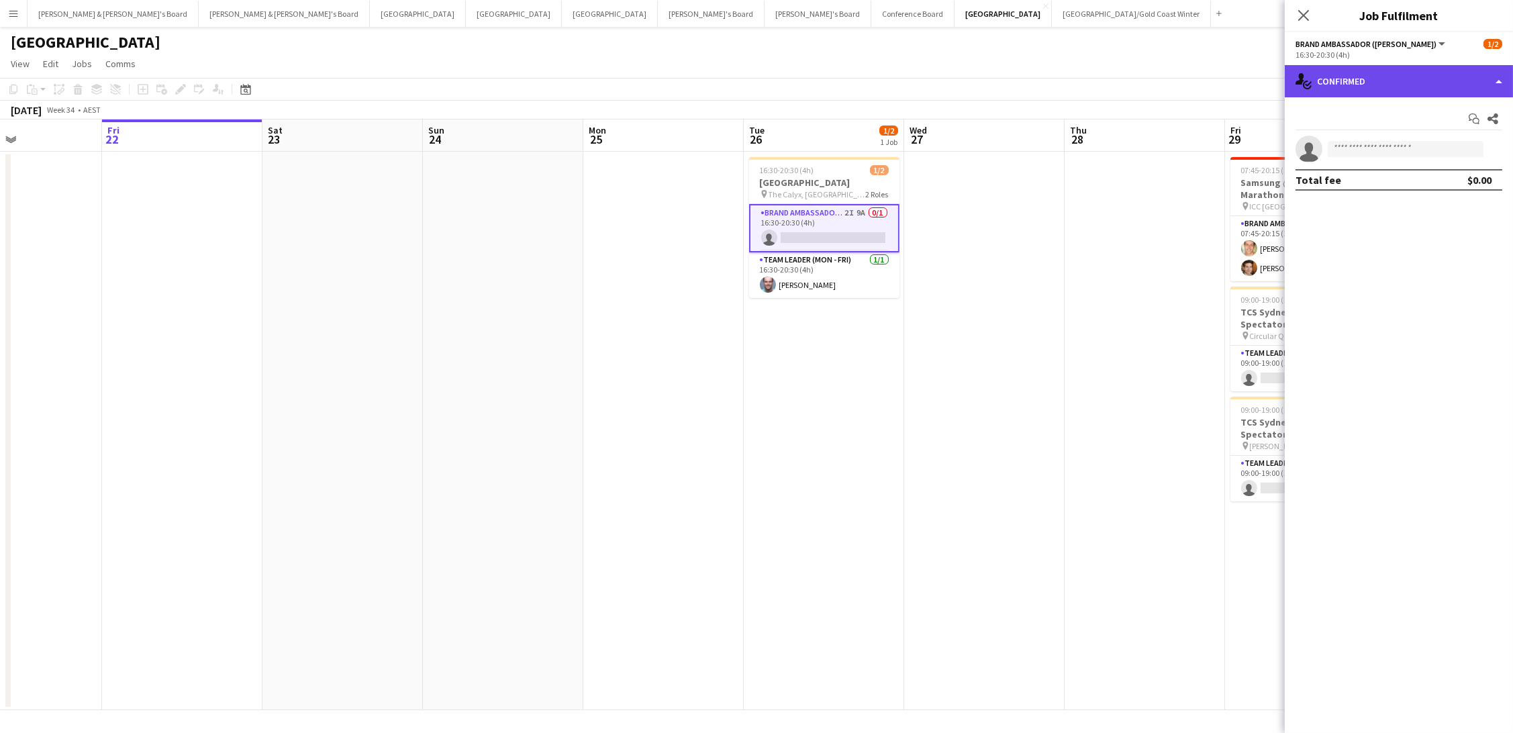
click at [1411, 83] on div "single-neutral-actions-check-2 Confirmed" at bounding box center [1399, 81] width 228 height 32
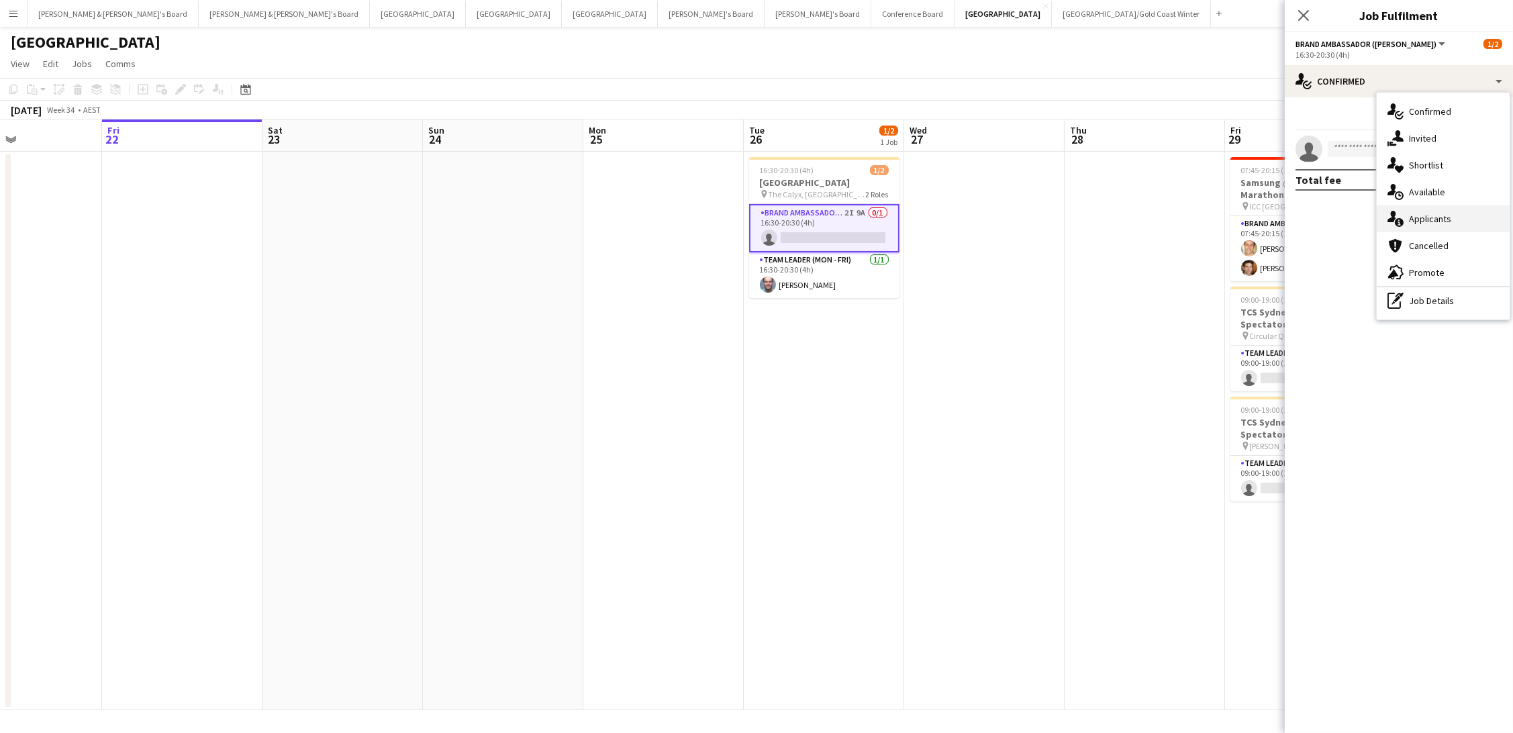
click at [1446, 223] on div "single-neutral-actions-information Applicants" at bounding box center [1442, 218] width 133 height 27
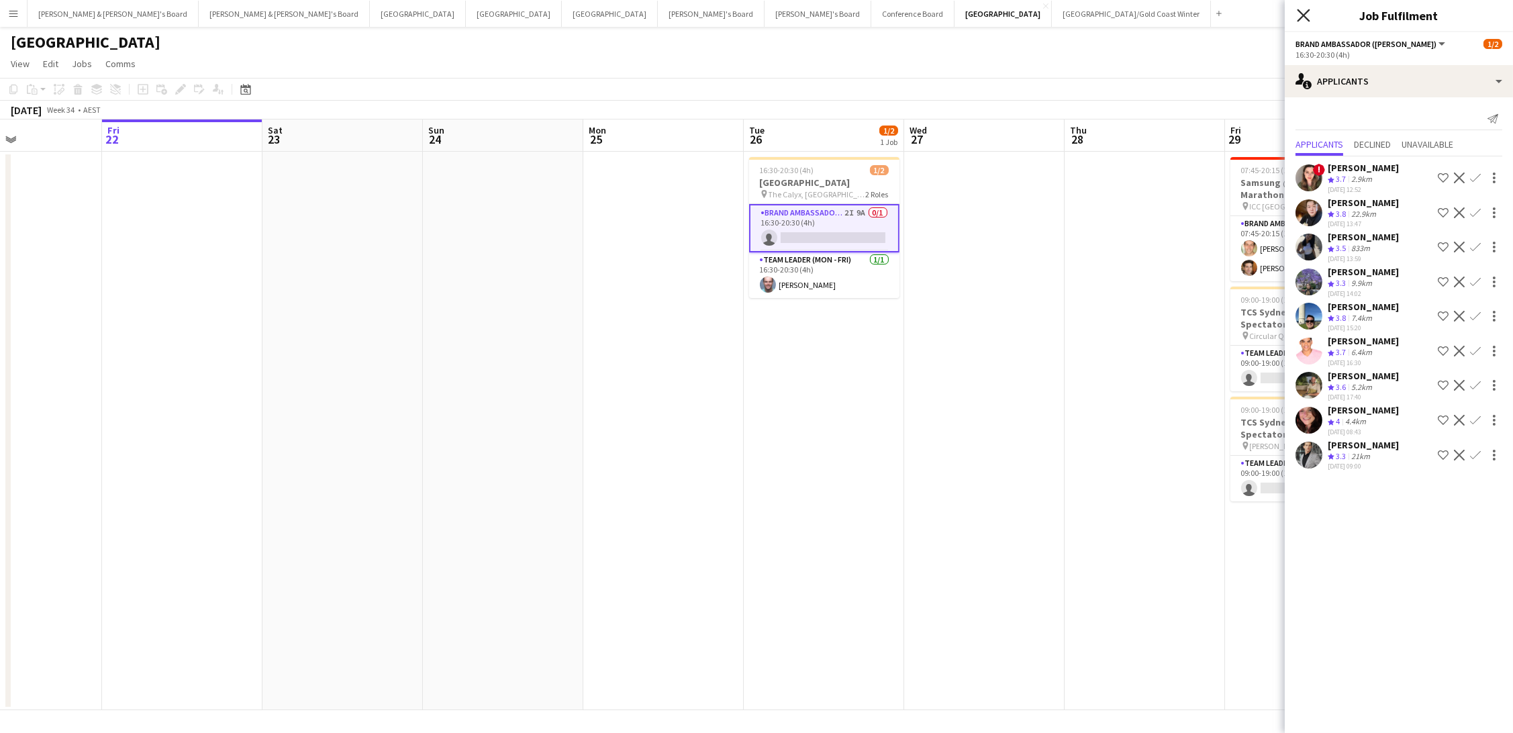
click at [1305, 13] on icon at bounding box center [1303, 15] width 13 height 13
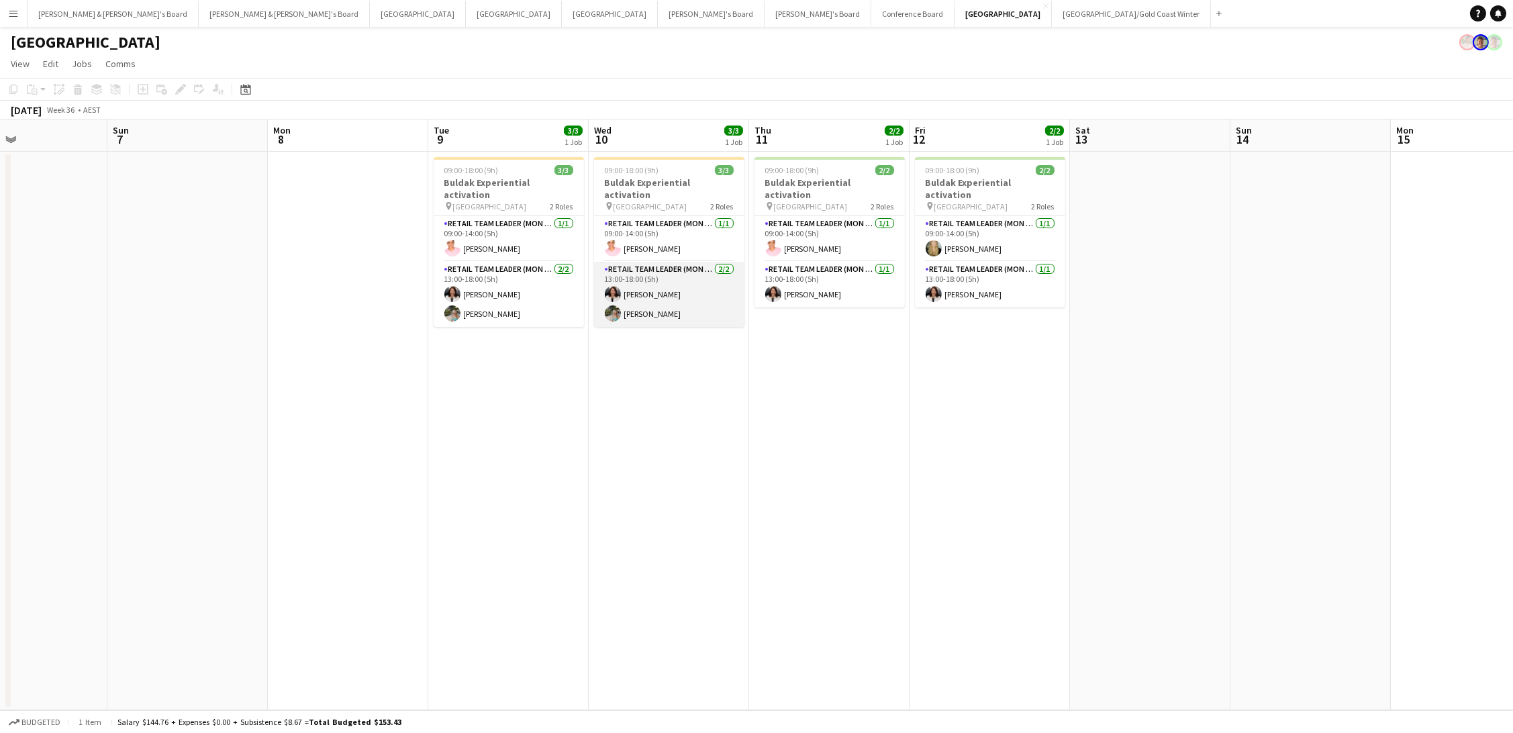
scroll to position [0, 542]
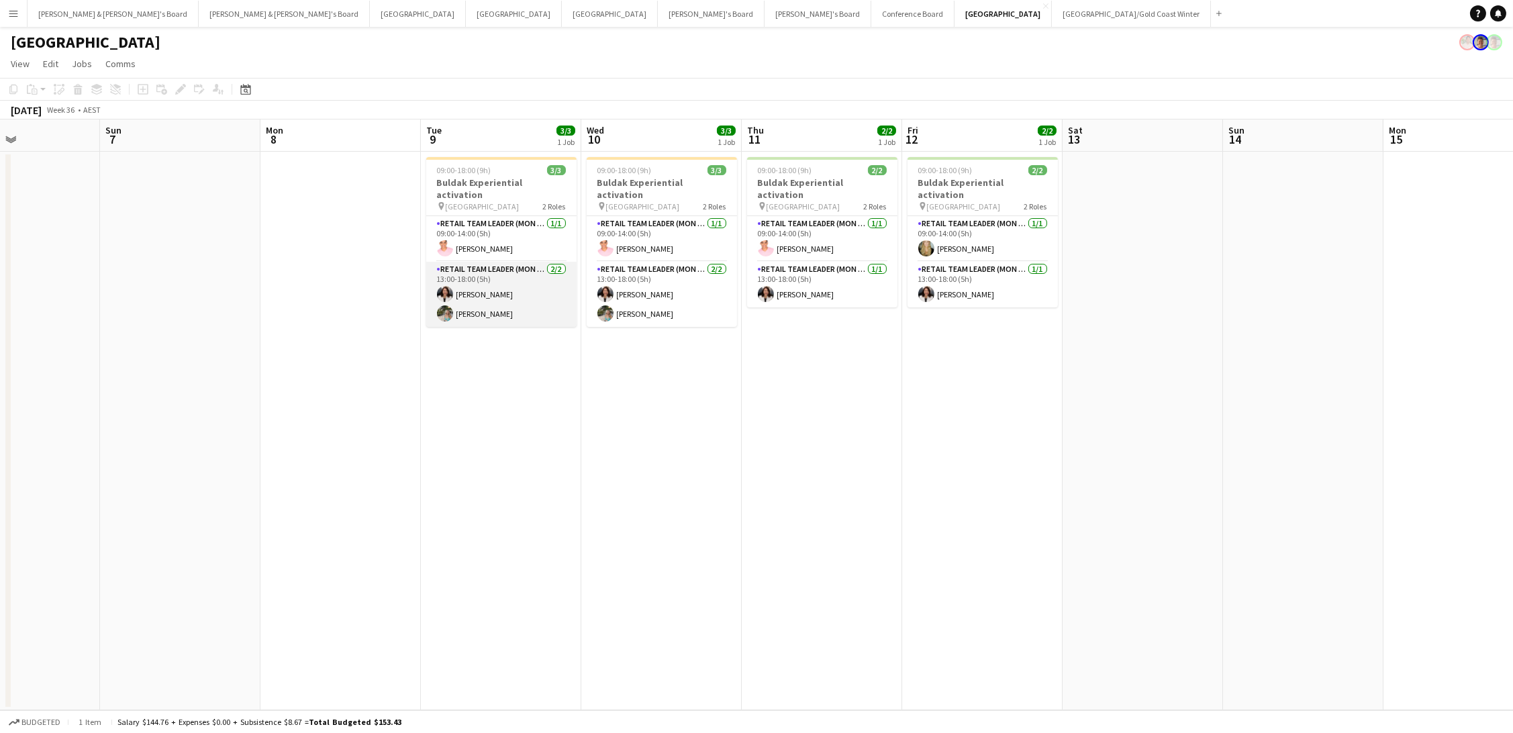
click at [532, 297] on app-card-role "RETAIL Team Leader (Mon - Fri) 2/2 13:00-18:00 (5h) Marina Dietz Alexandra Mans…" at bounding box center [501, 294] width 150 height 65
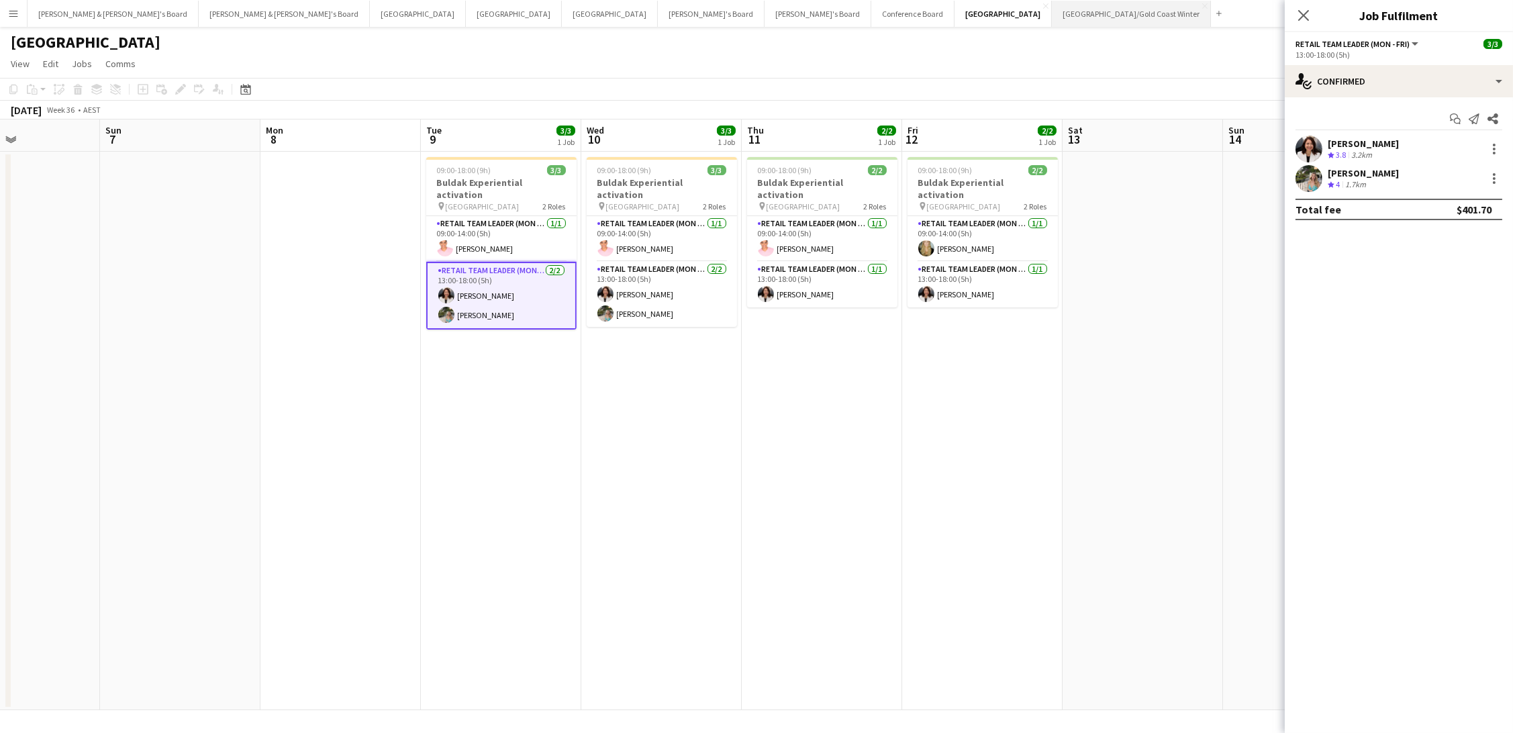
click at [1052, 11] on button "Brisbane/Gold Coast Winter Close" at bounding box center [1131, 14] width 159 height 26
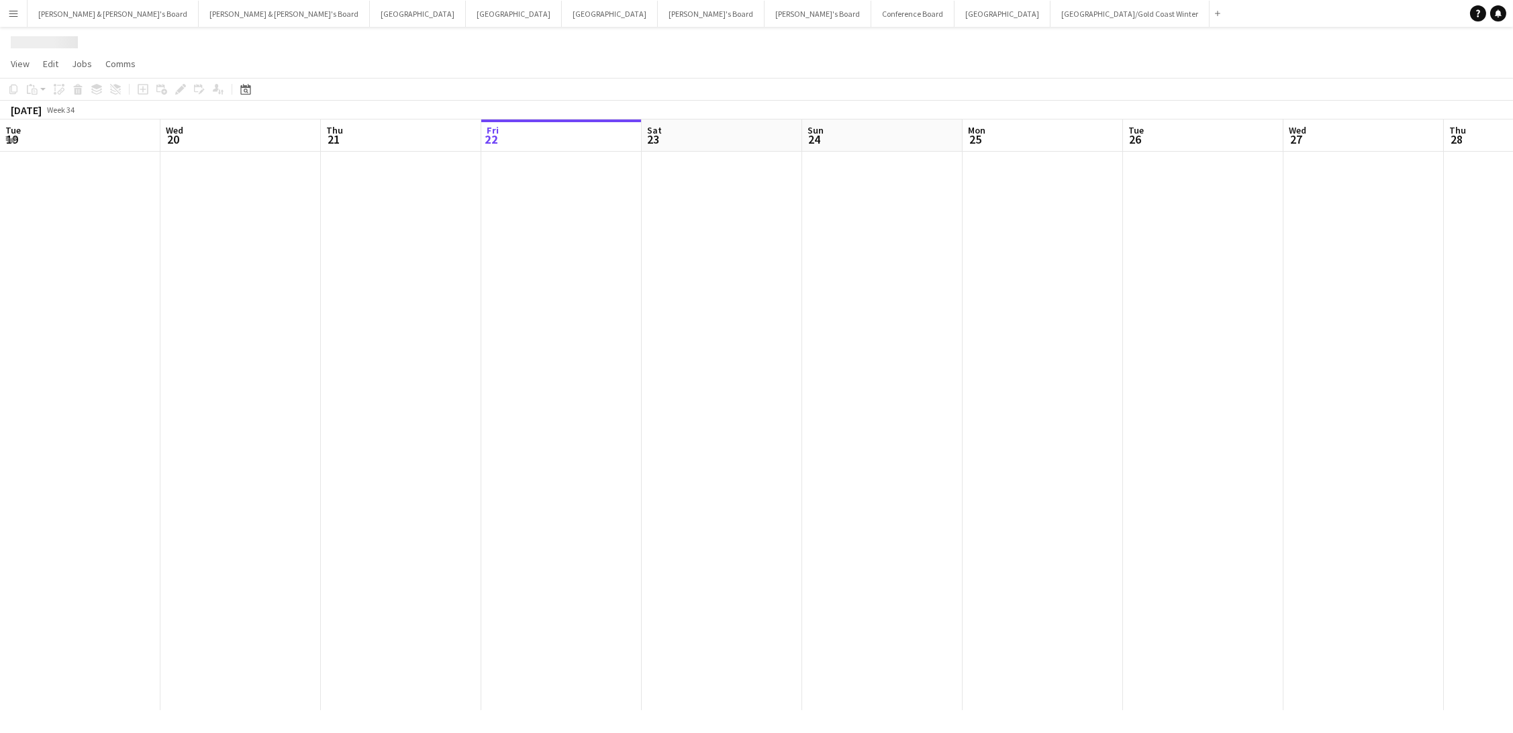
scroll to position [0, 320]
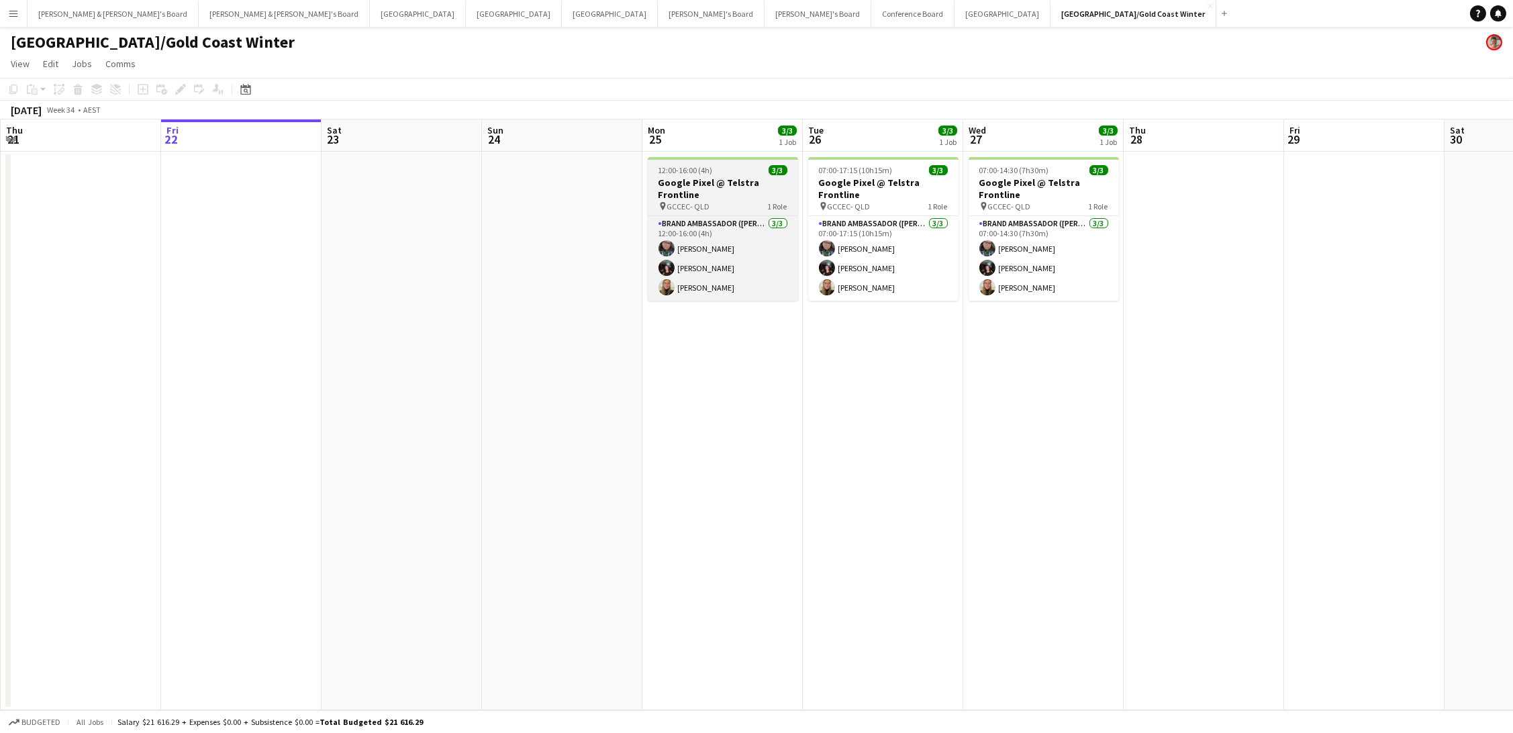
click at [699, 187] on h3 "Google Pixel @ Telstra Frontline" at bounding box center [723, 189] width 150 height 24
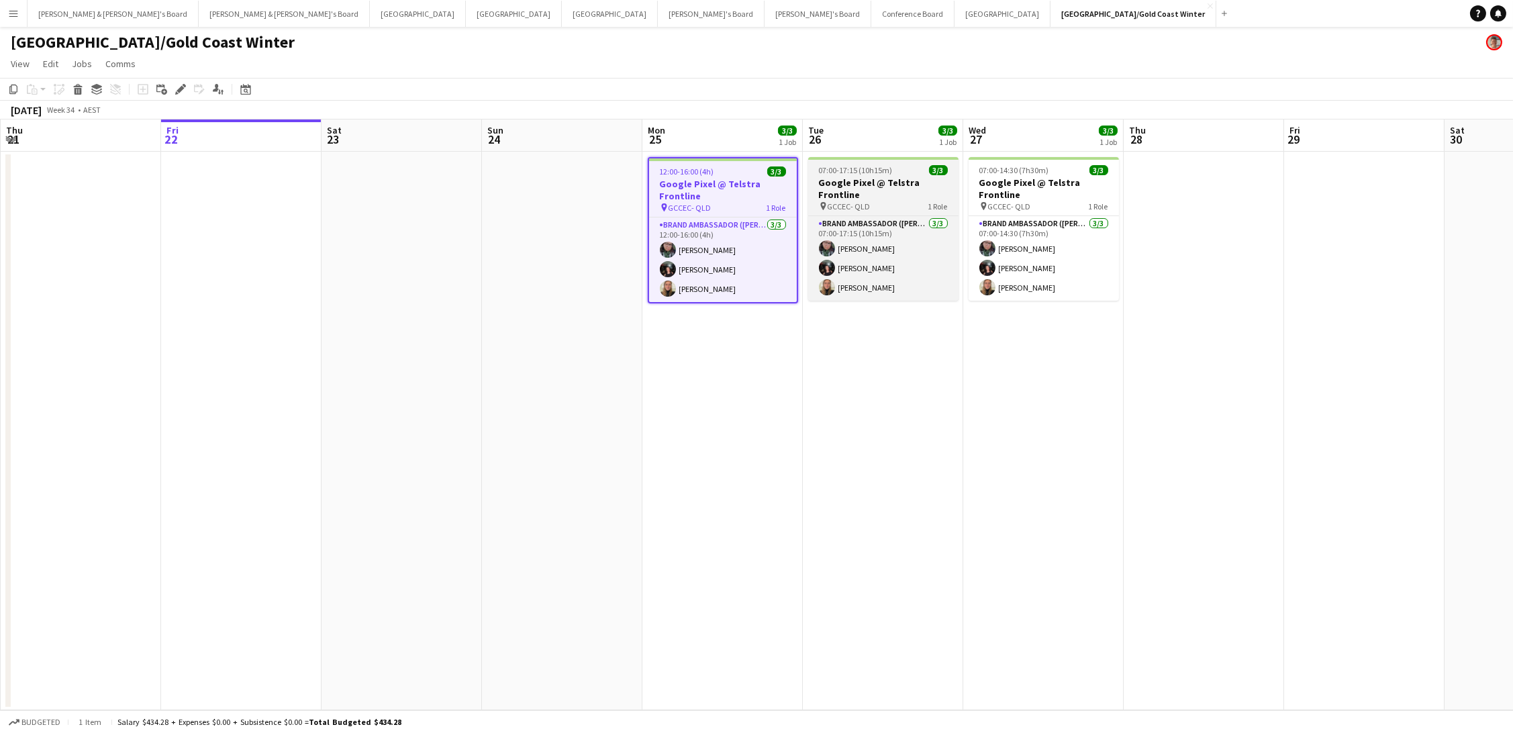
click at [842, 185] on h3 "Google Pixel @ Telstra Frontline" at bounding box center [883, 189] width 150 height 24
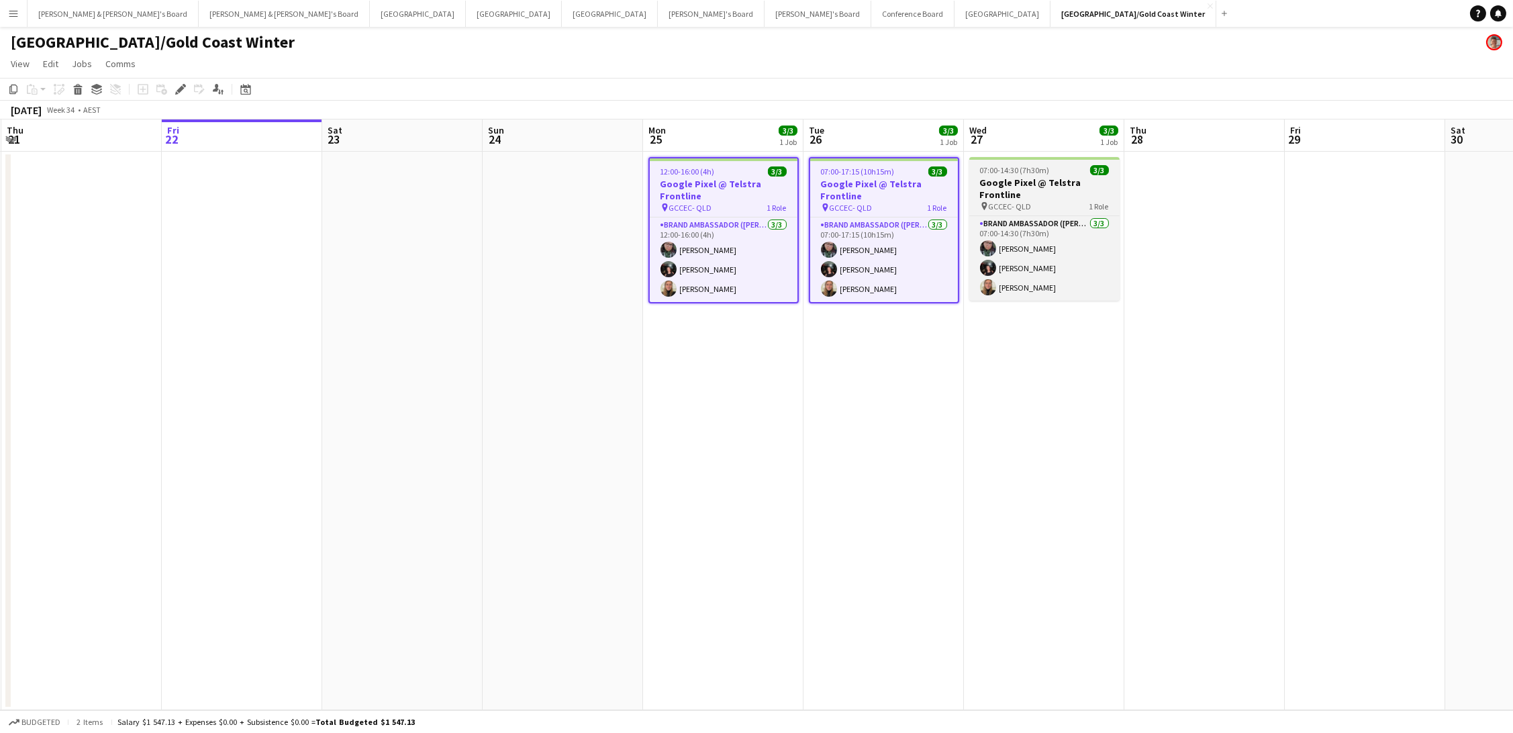
click at [1058, 178] on h3 "Google Pixel @ Telstra Frontline" at bounding box center [1044, 189] width 150 height 24
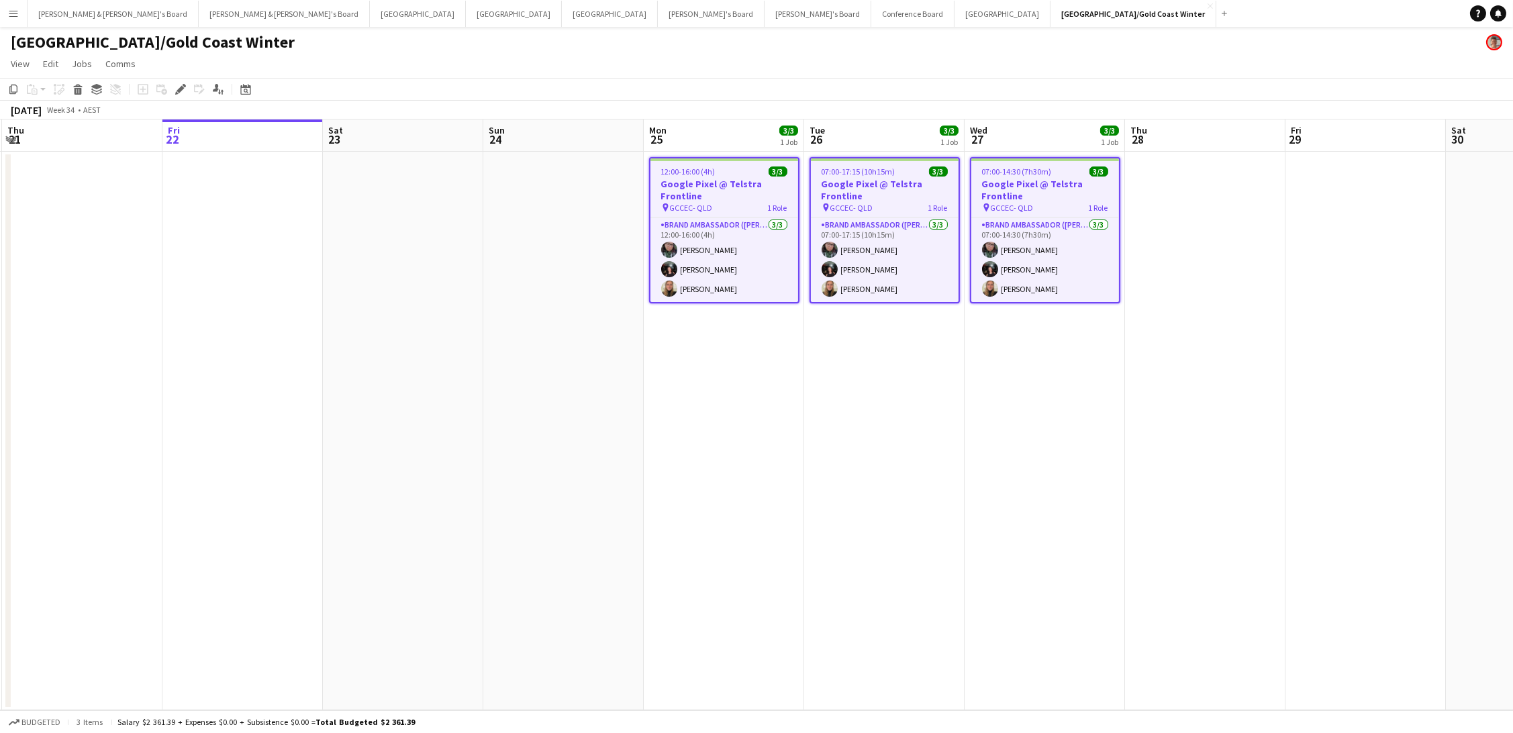
drag, startPoint x: 179, startPoint y: 90, endPoint x: 190, endPoint y: 89, distance: 10.8
click at [179, 90] on icon at bounding box center [180, 89] width 7 height 7
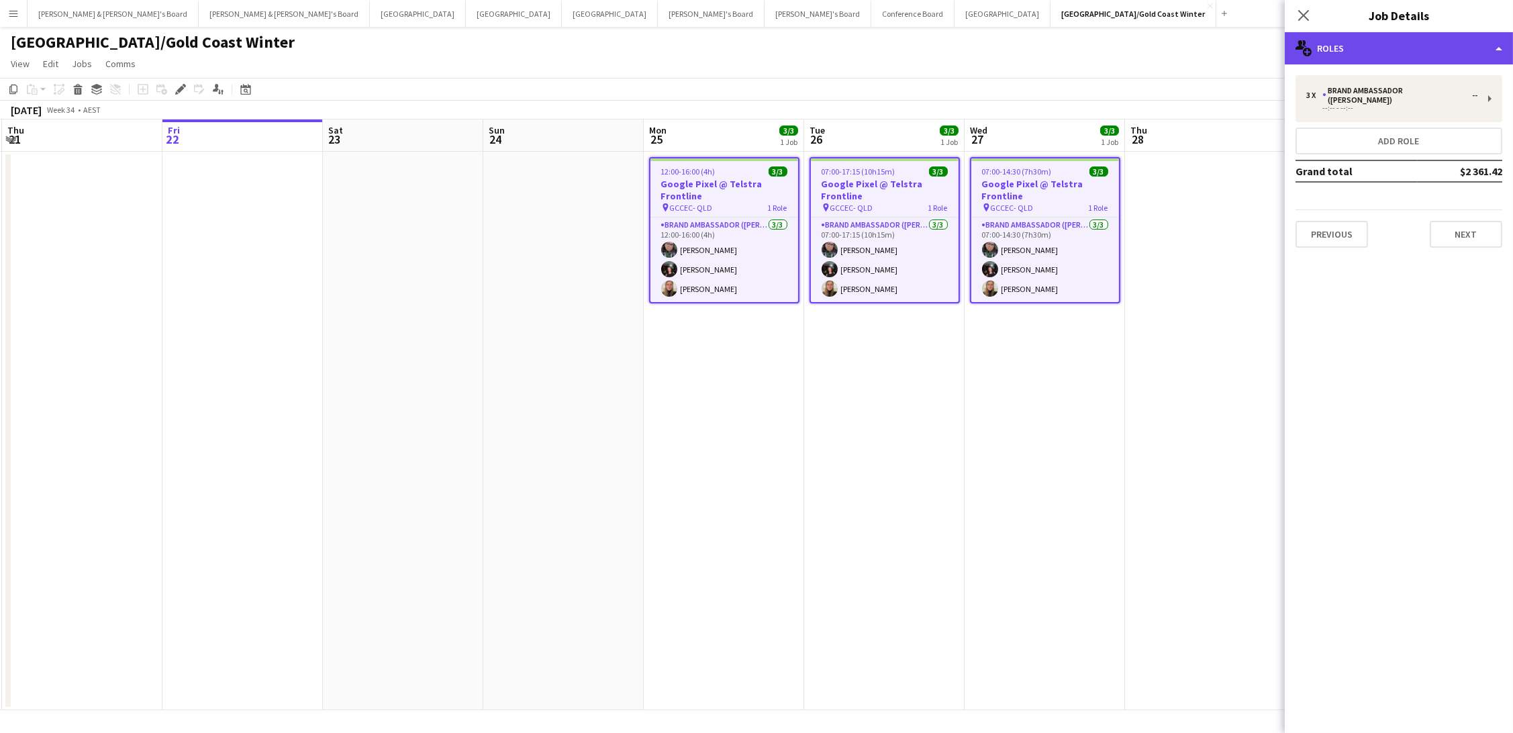
click at [1358, 50] on div "multiple-users-add Roles" at bounding box center [1399, 48] width 228 height 32
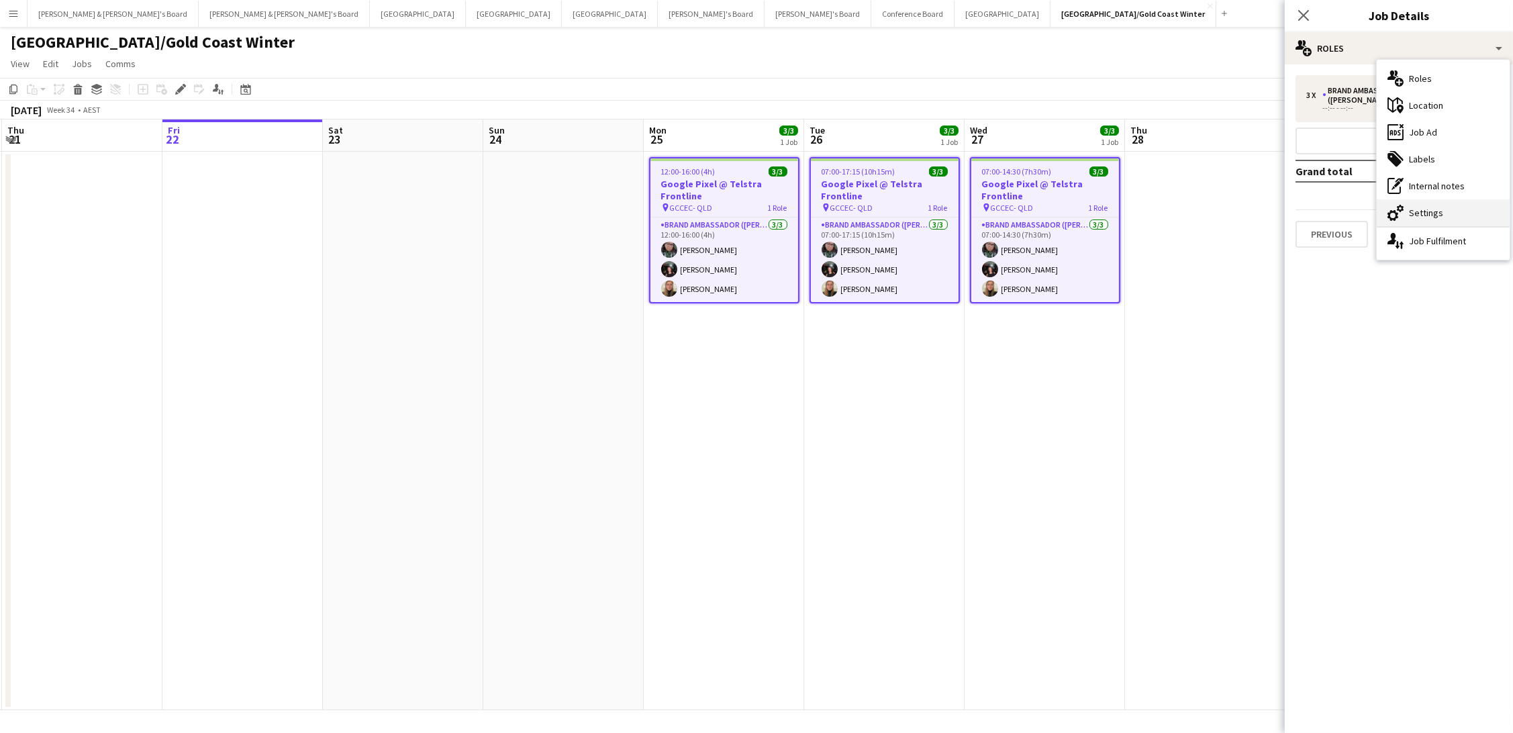
click at [1465, 216] on div "cog-double-3 Settings" at bounding box center [1442, 212] width 133 height 27
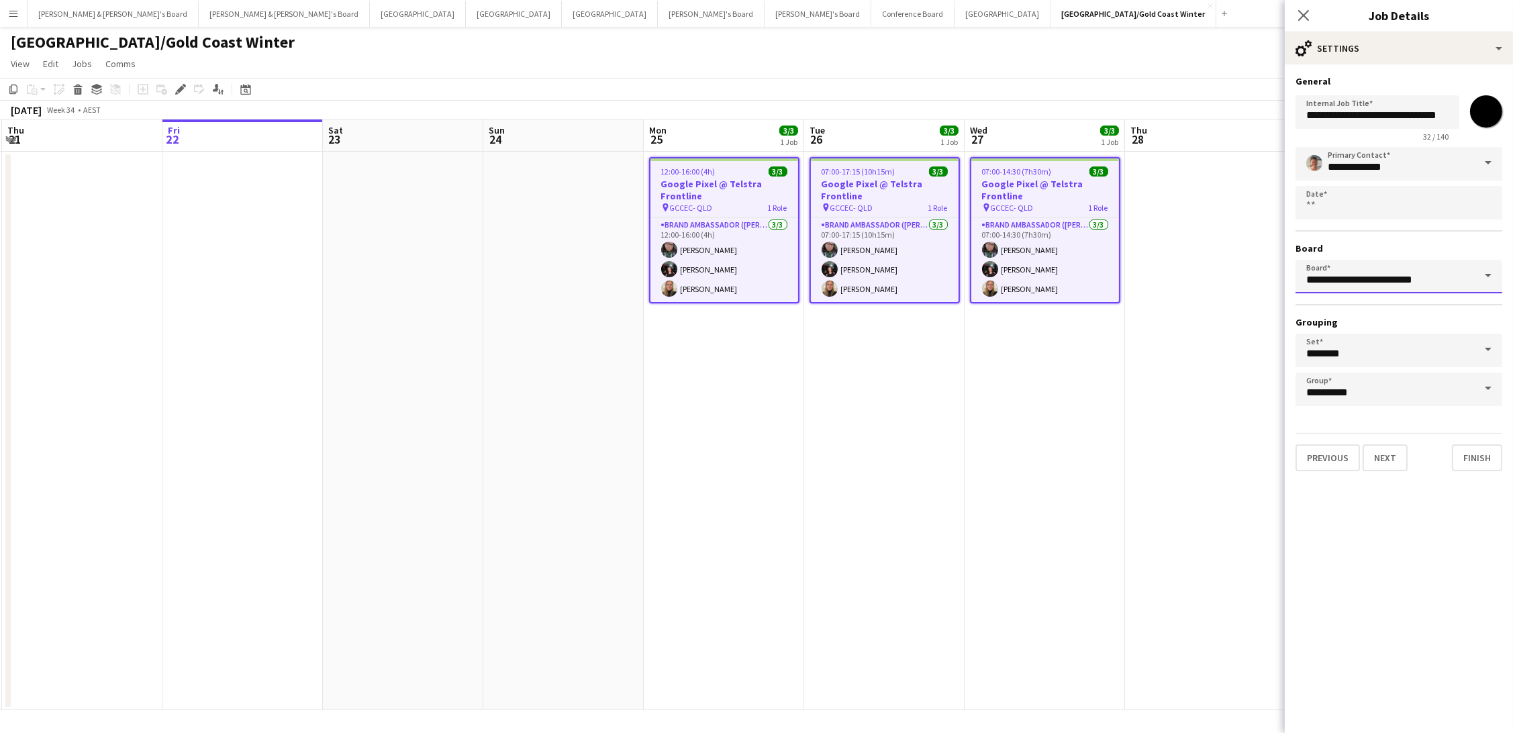
click at [1362, 278] on input "**********" at bounding box center [1398, 277] width 207 height 34
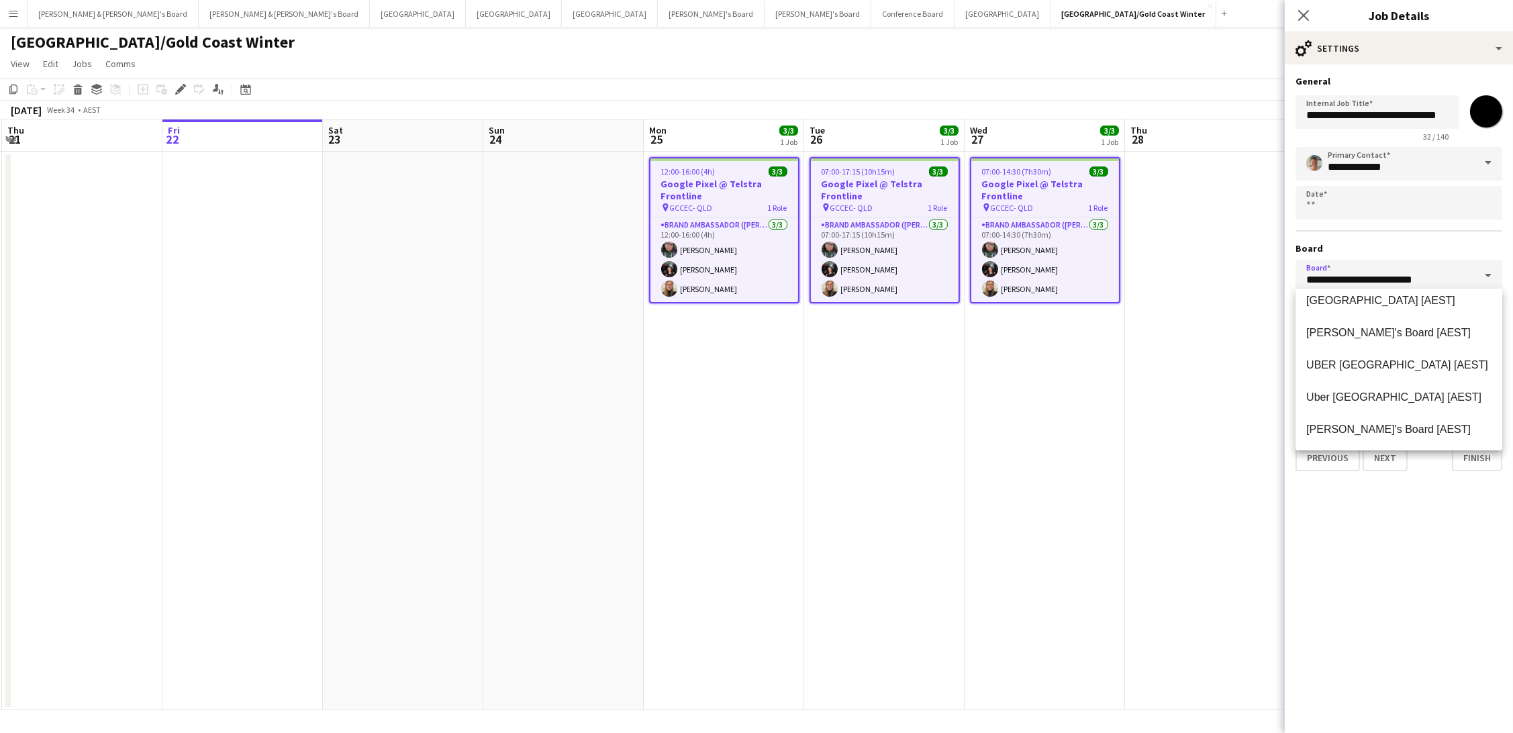
scroll to position [494, 0]
click at [1383, 423] on span "Vicky's Board [AEST]" at bounding box center [1388, 428] width 164 height 11
type input "**********"
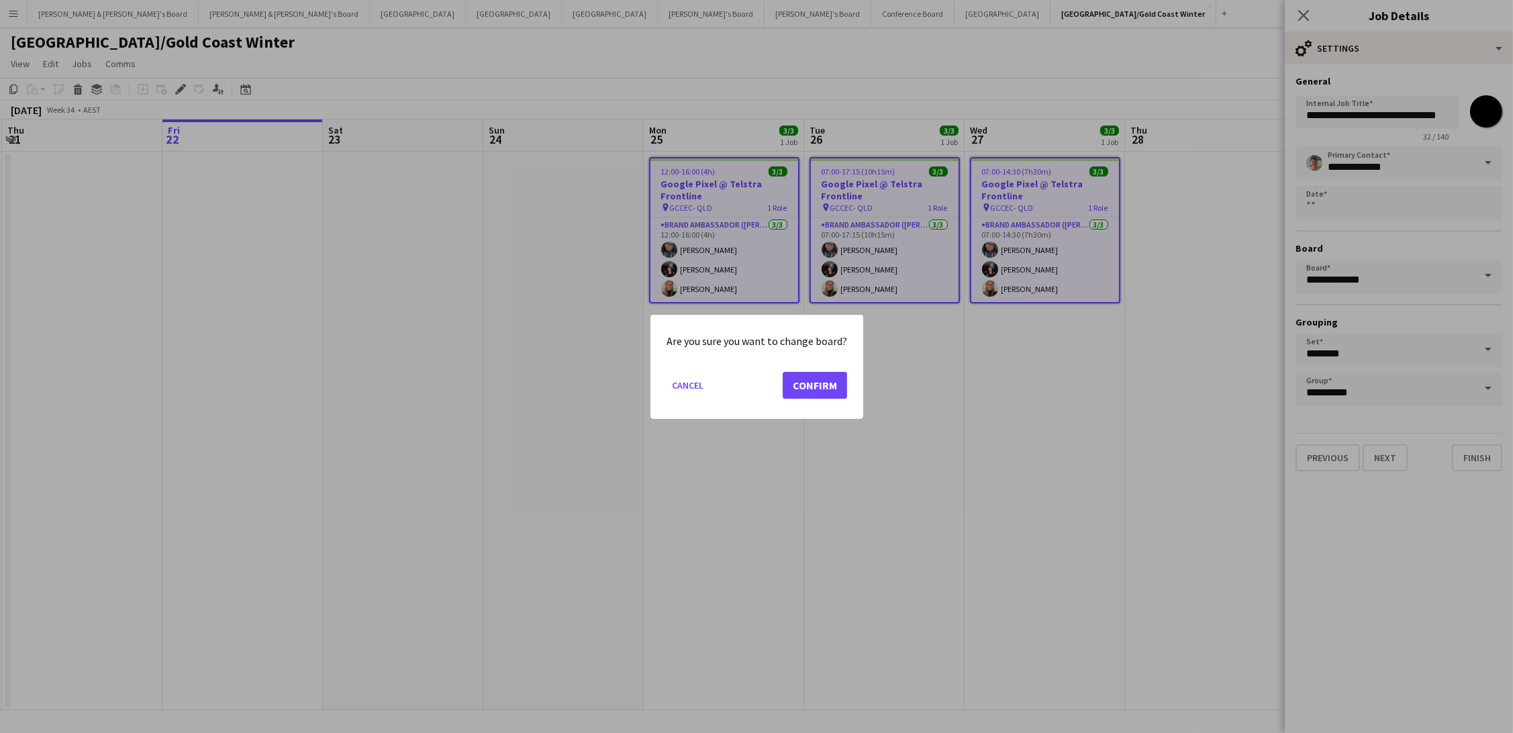
click at [812, 383] on button "Confirm" at bounding box center [815, 384] width 64 height 27
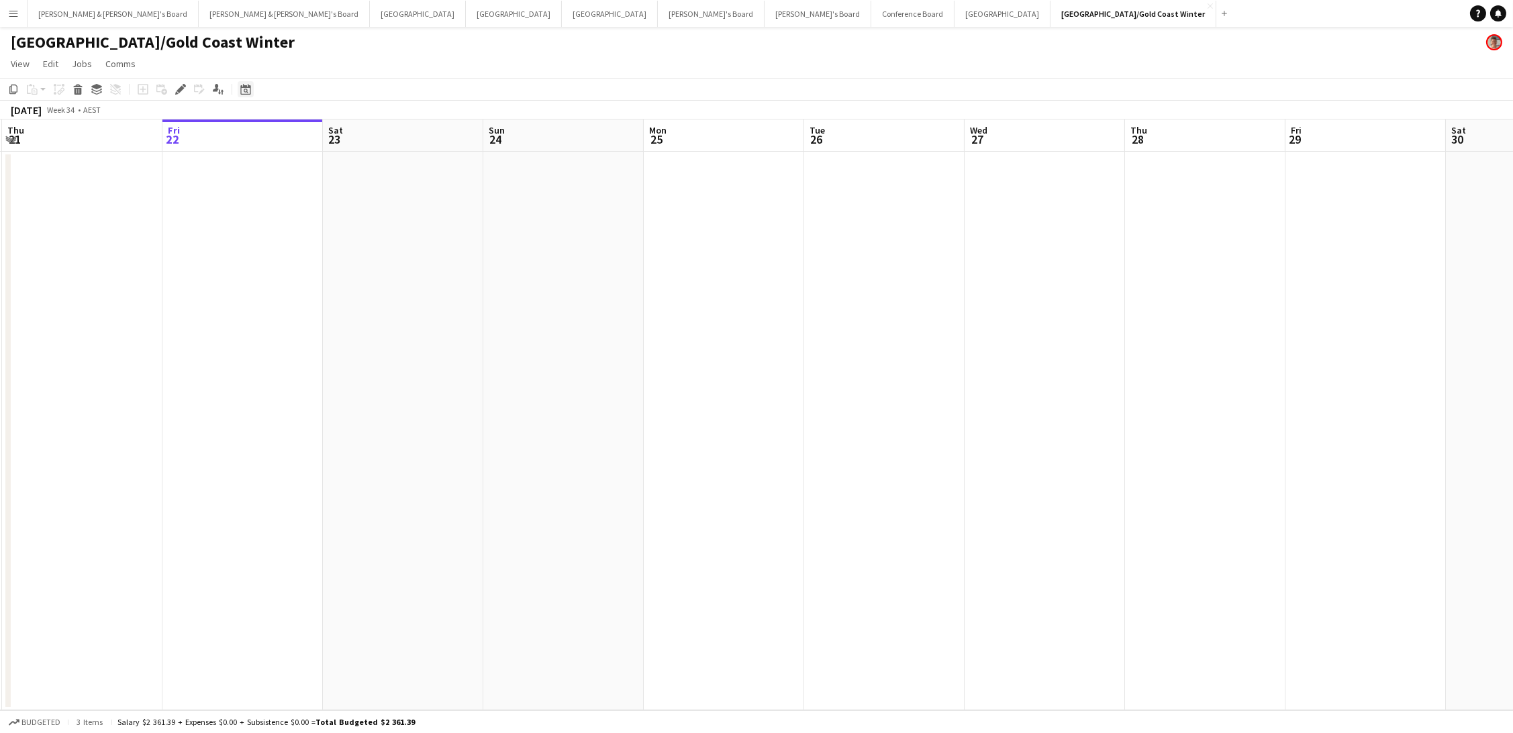
click at [241, 88] on icon "Date picker" at bounding box center [245, 89] width 11 height 11
click at [334, 278] on button "[DATE]" at bounding box center [340, 284] width 39 height 21
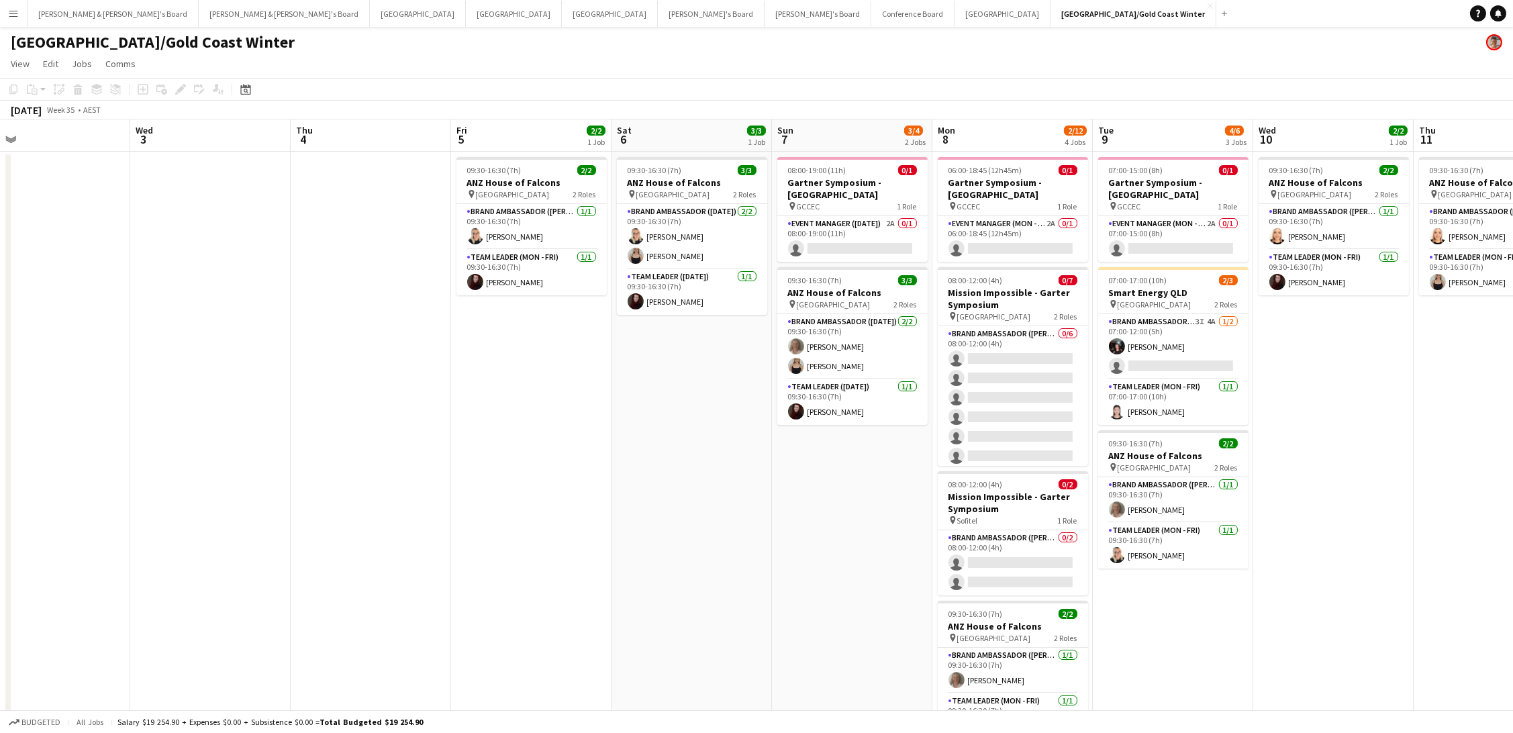
scroll to position [0, 517]
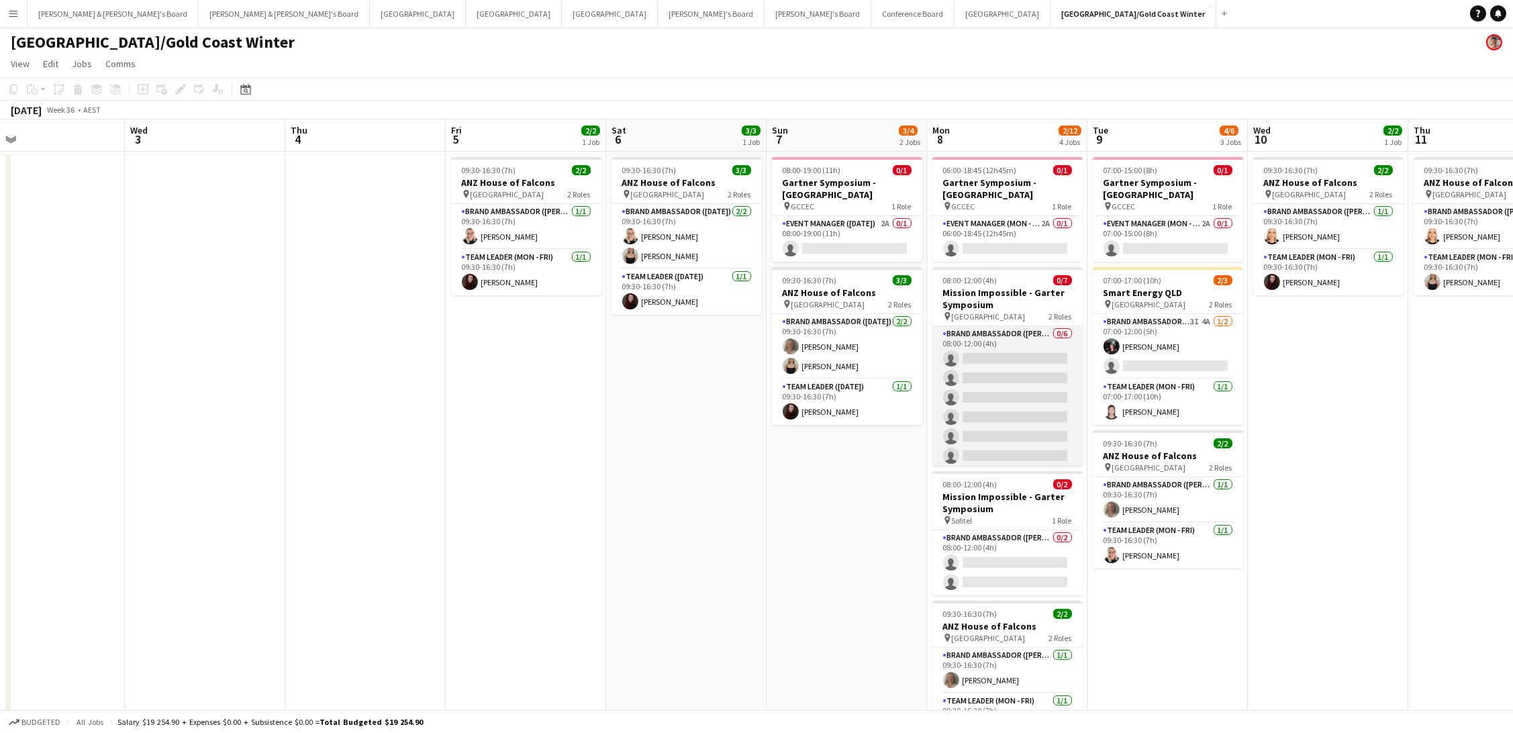
click at [994, 389] on app-card-role "Brand Ambassador (Mon - Fri) 0/6 08:00-12:00 (4h) single-neutral-actions single…" at bounding box center [1007, 397] width 150 height 143
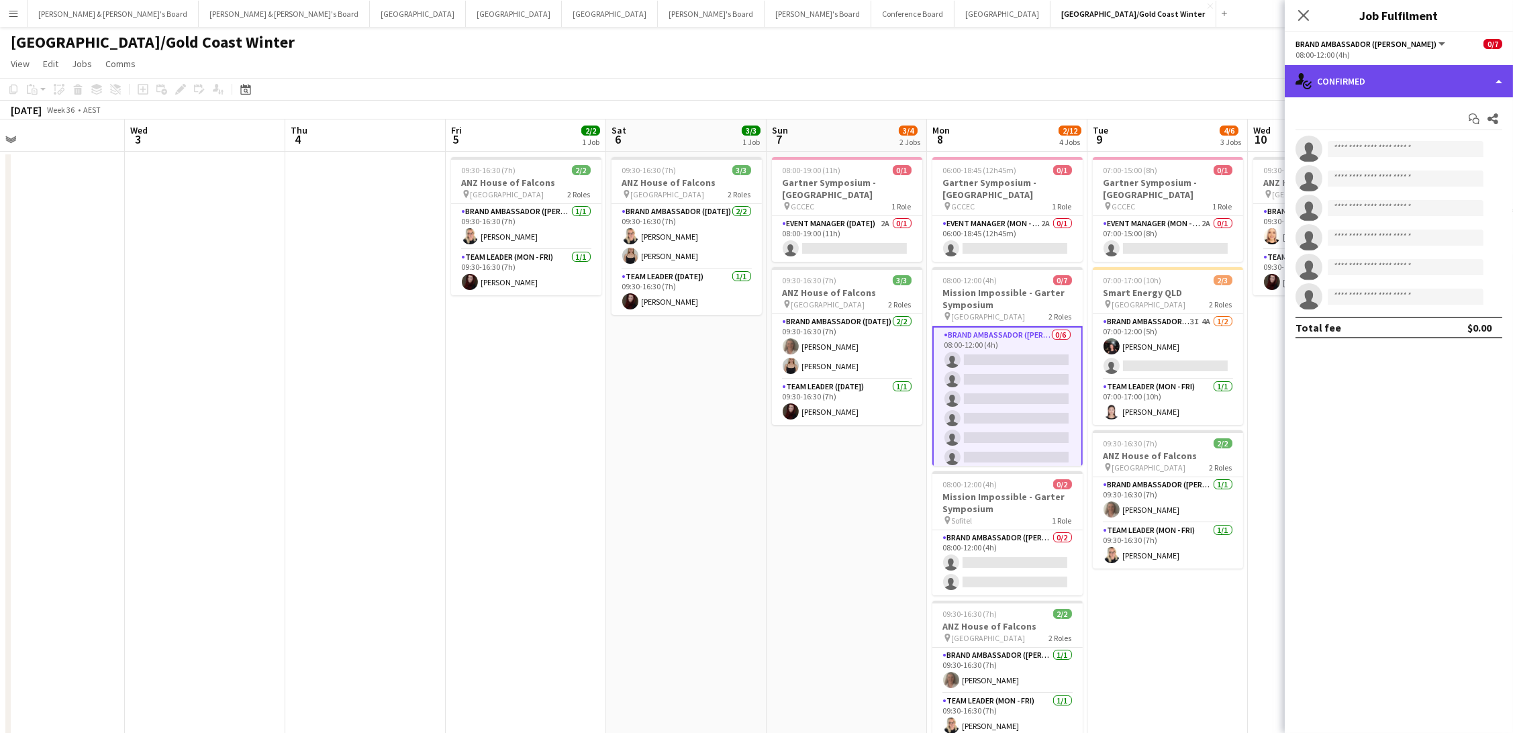
click at [1380, 82] on div "single-neutral-actions-check-2 Confirmed" at bounding box center [1399, 81] width 228 height 32
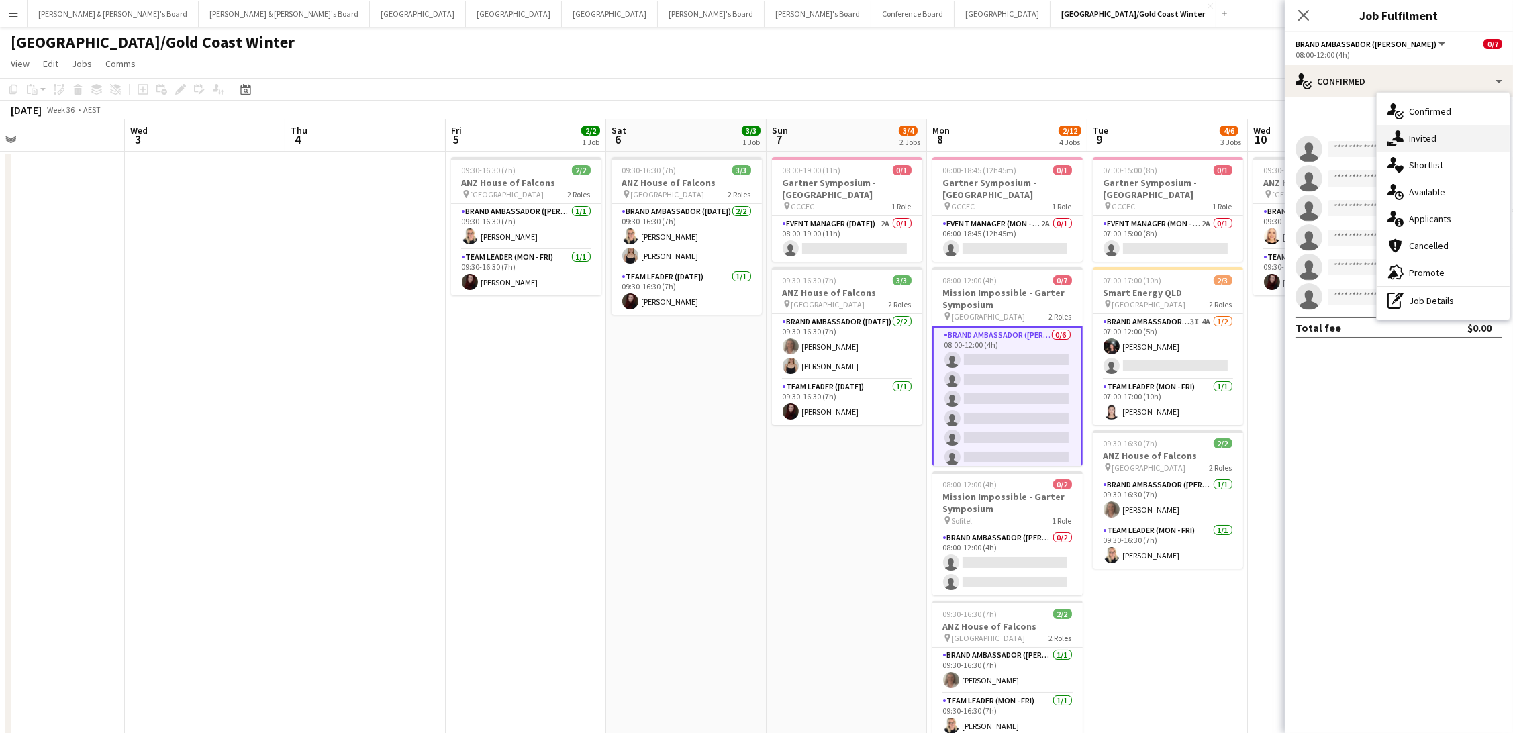
click at [1431, 144] on div "single-neutral-actions-share-1 Invited" at bounding box center [1442, 138] width 133 height 27
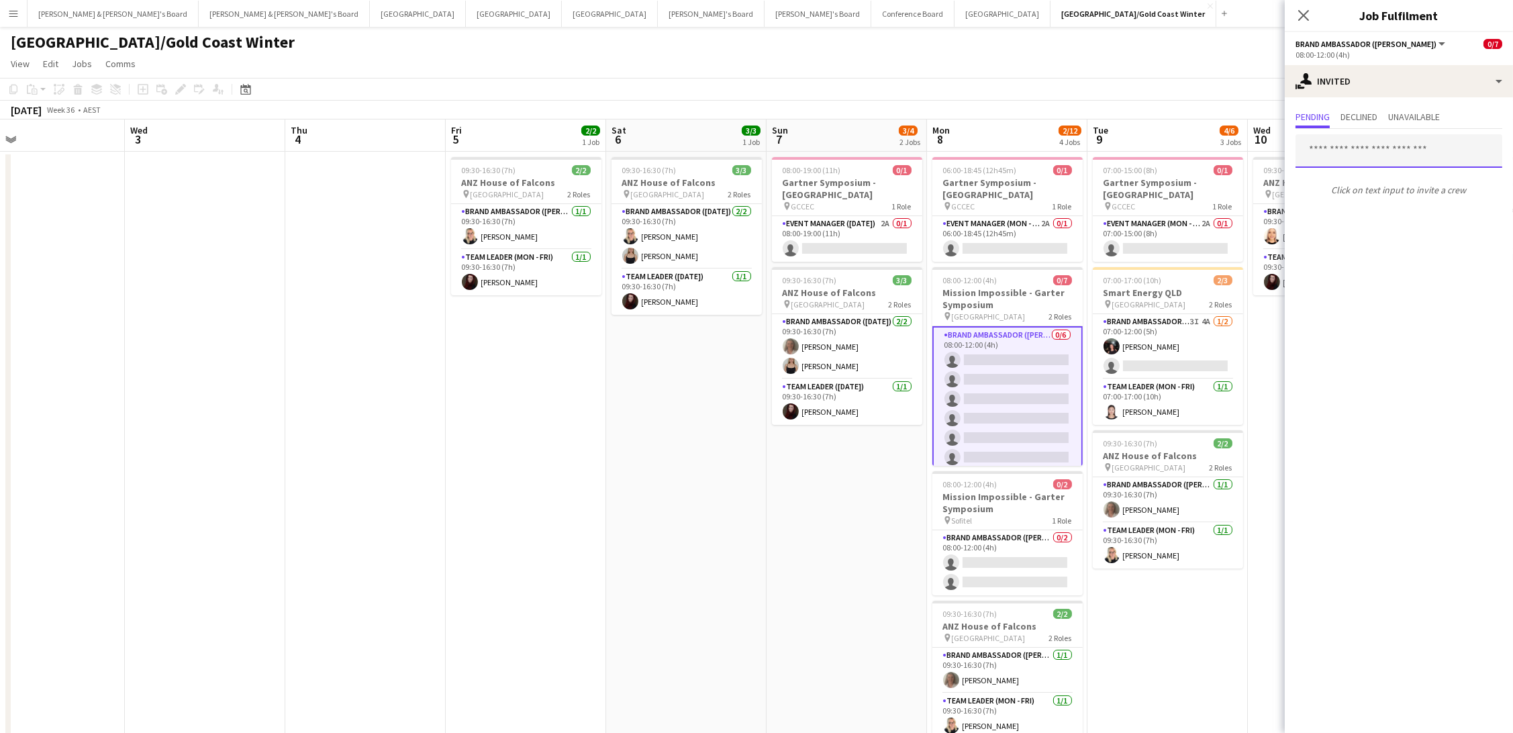
click at [1371, 141] on input "text" at bounding box center [1398, 151] width 207 height 34
type input "******"
drag, startPoint x: 1371, startPoint y: 141, endPoint x: 1366, endPoint y: 194, distance: 53.3
click at [1366, 194] on span "sth.raquel@gmail.com" at bounding box center [1398, 194] width 185 height 11
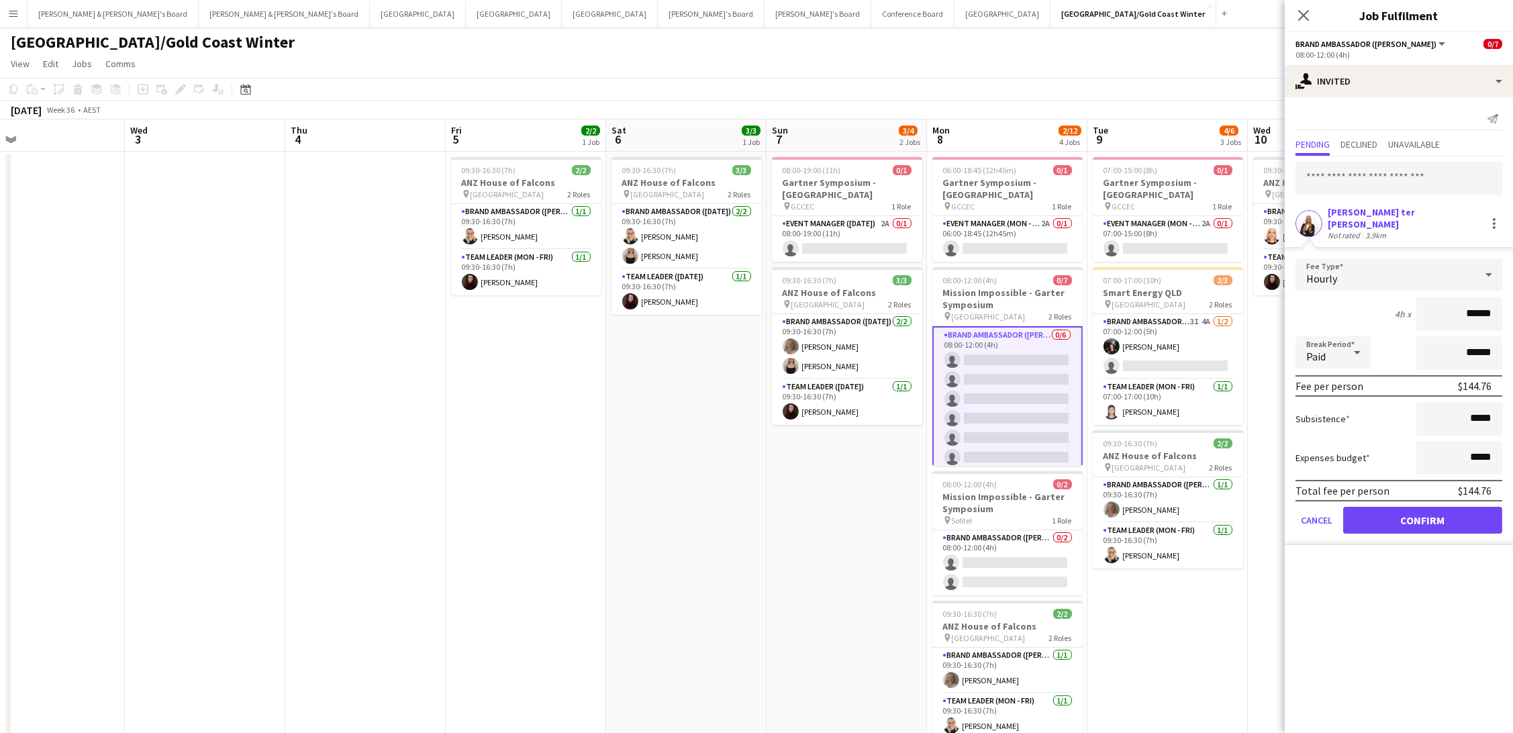
click at [1426, 513] on button "Confirm" at bounding box center [1422, 520] width 159 height 27
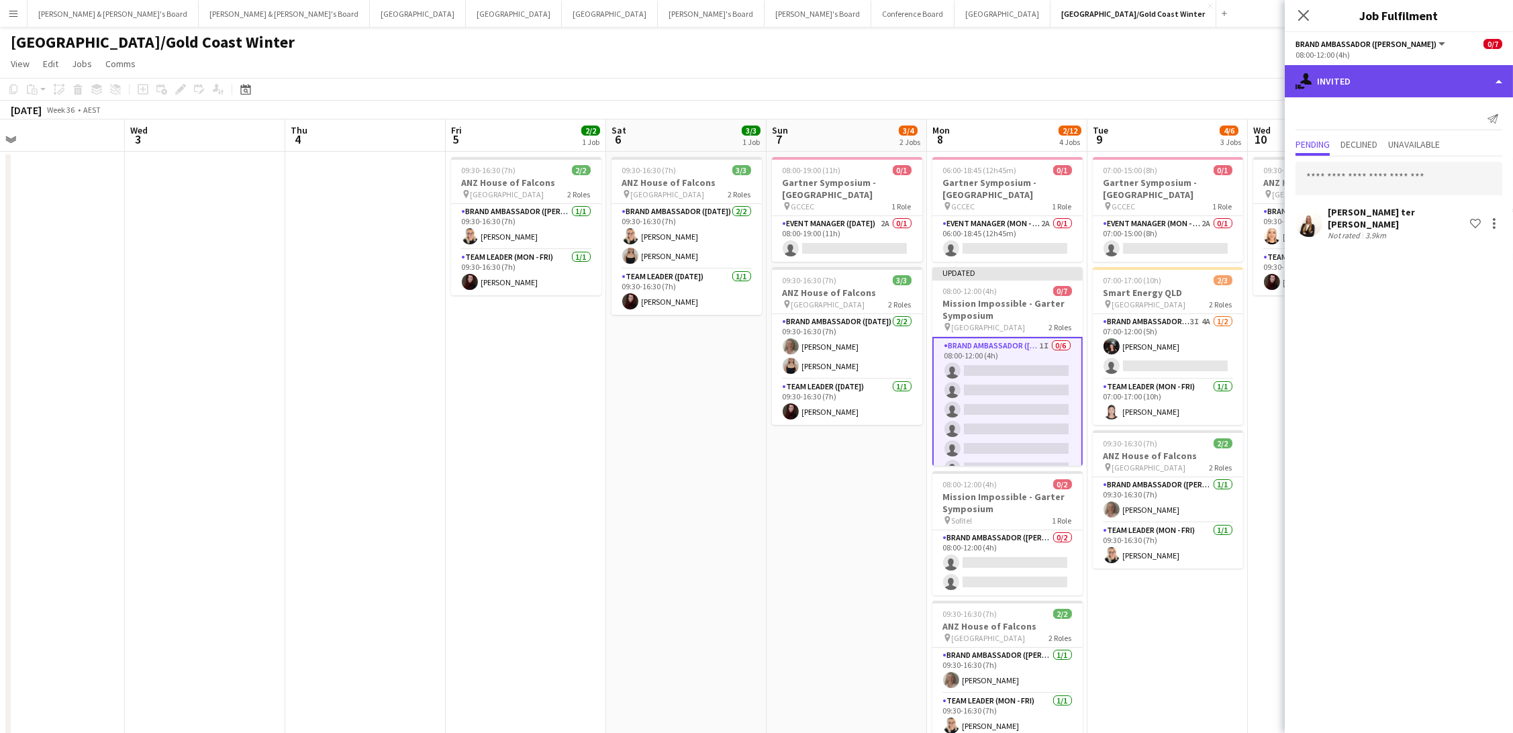
click at [1372, 88] on div "single-neutral-actions-share-1 Invited" at bounding box center [1399, 81] width 228 height 32
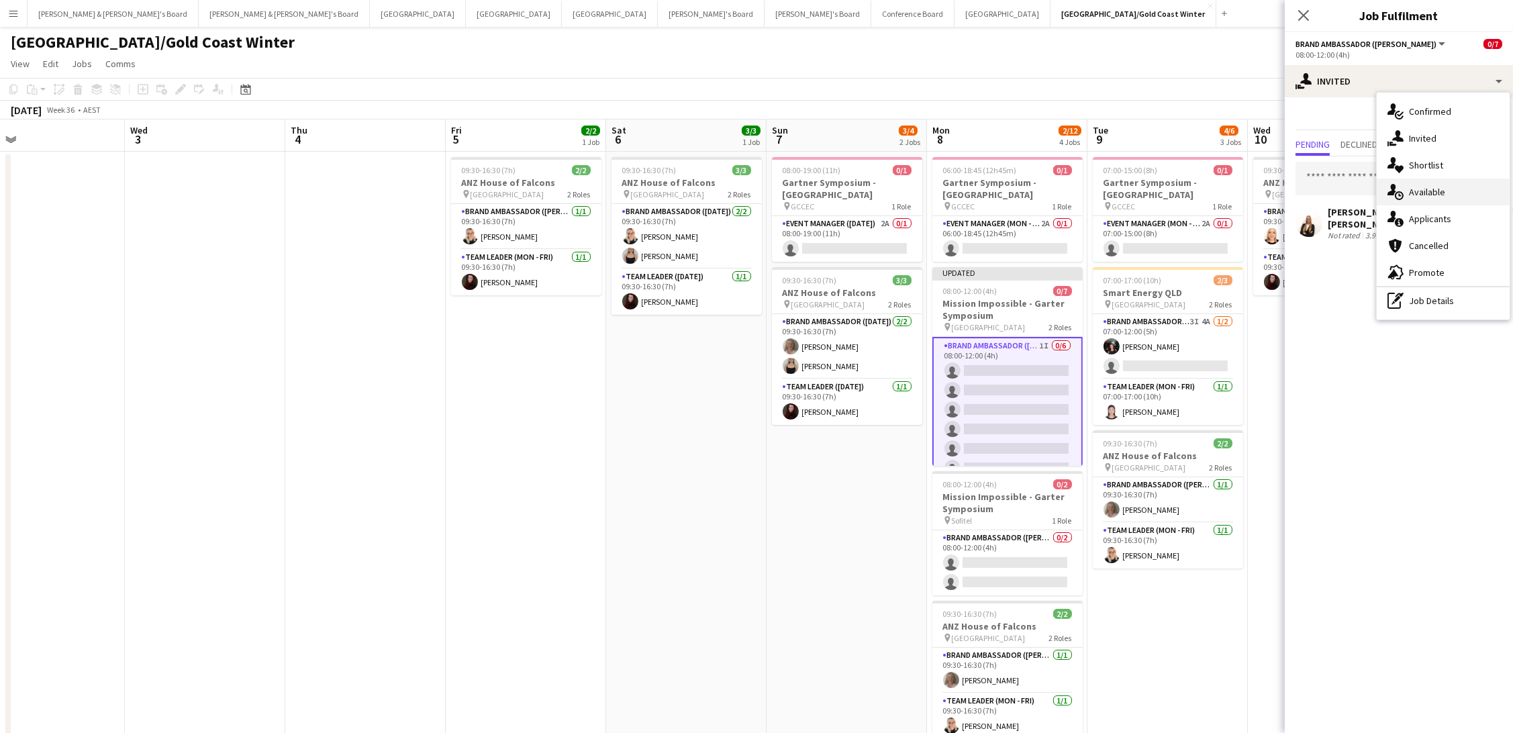
click at [1431, 191] on div "single-neutral-actions-upload Available" at bounding box center [1442, 192] width 133 height 27
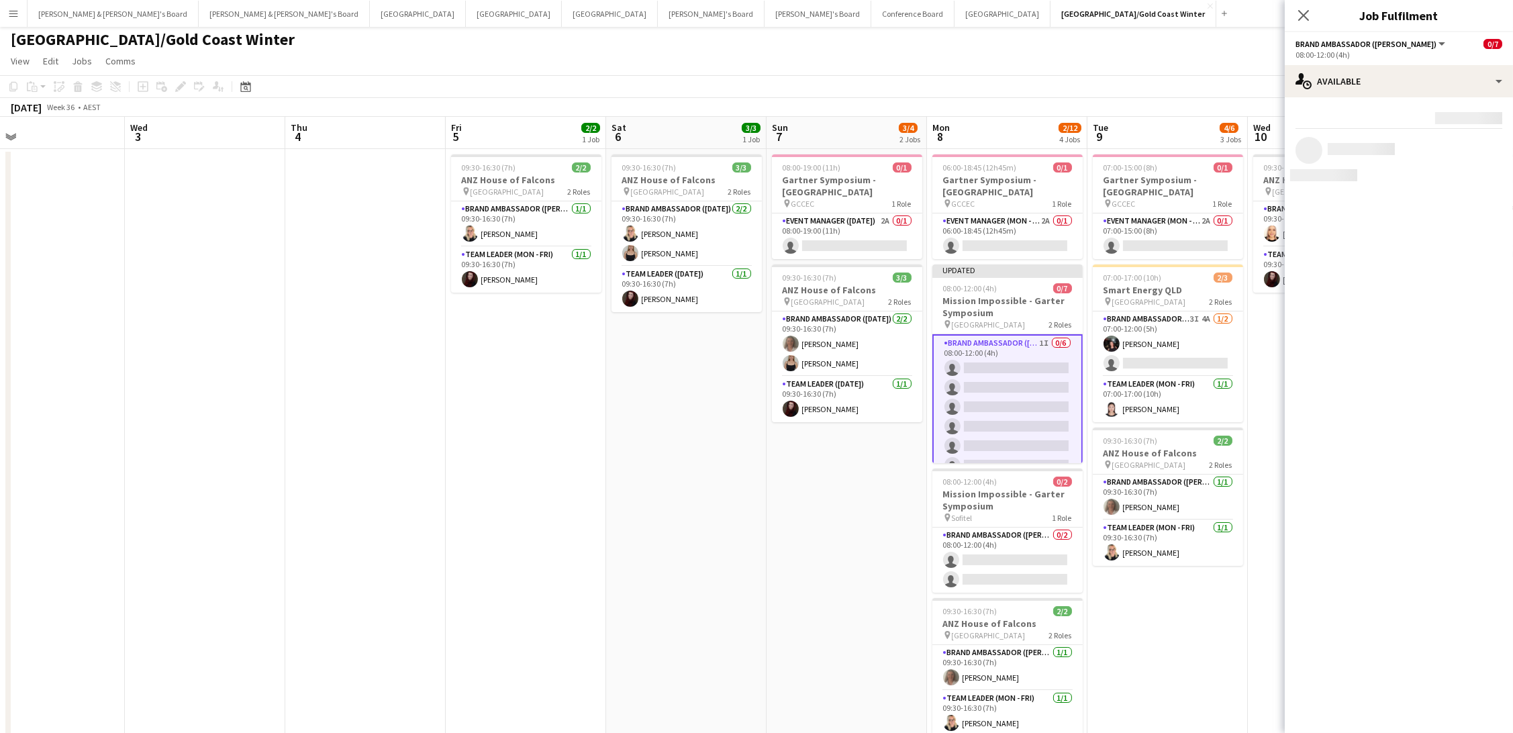
scroll to position [0, 1]
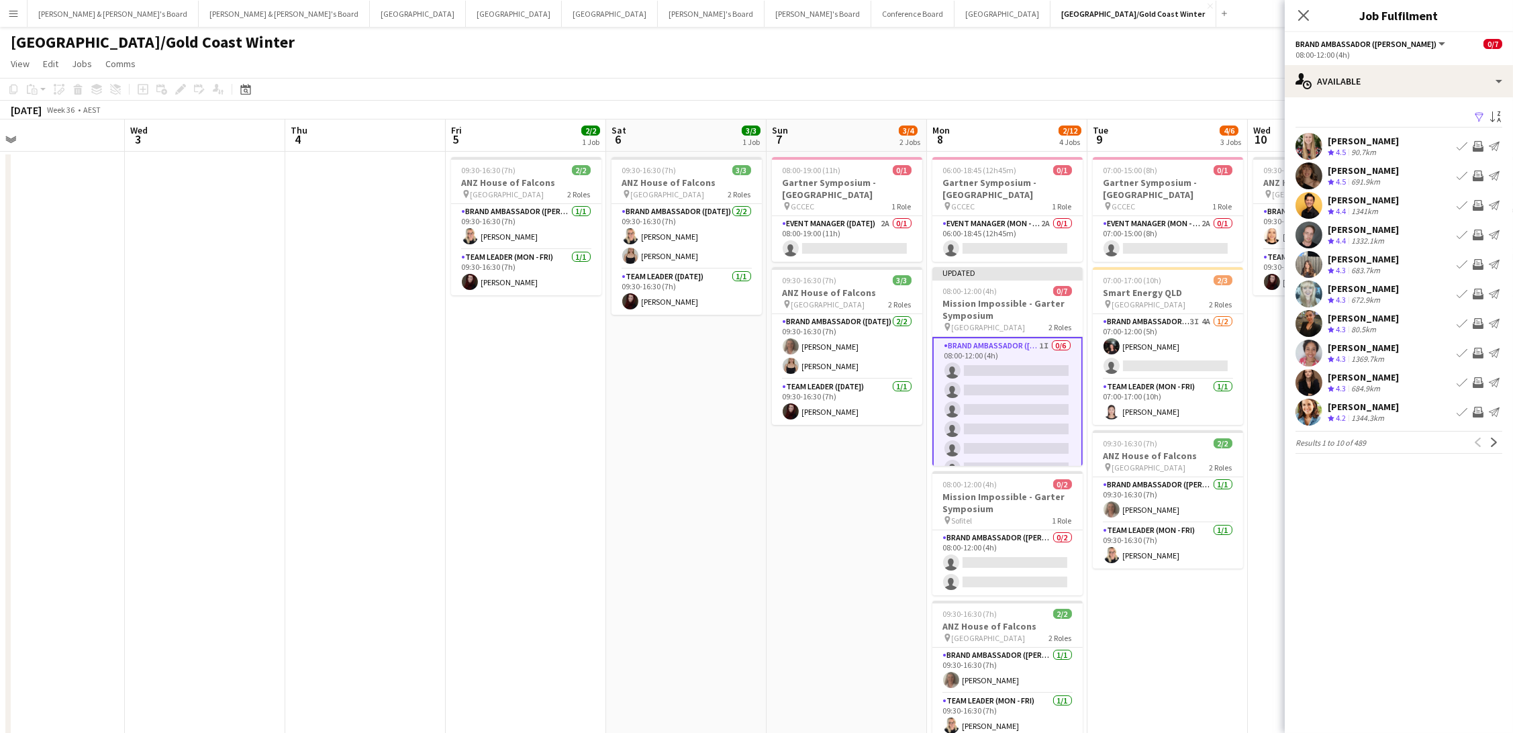
click at [1474, 111] on app-icon "Filter" at bounding box center [1479, 117] width 11 height 13
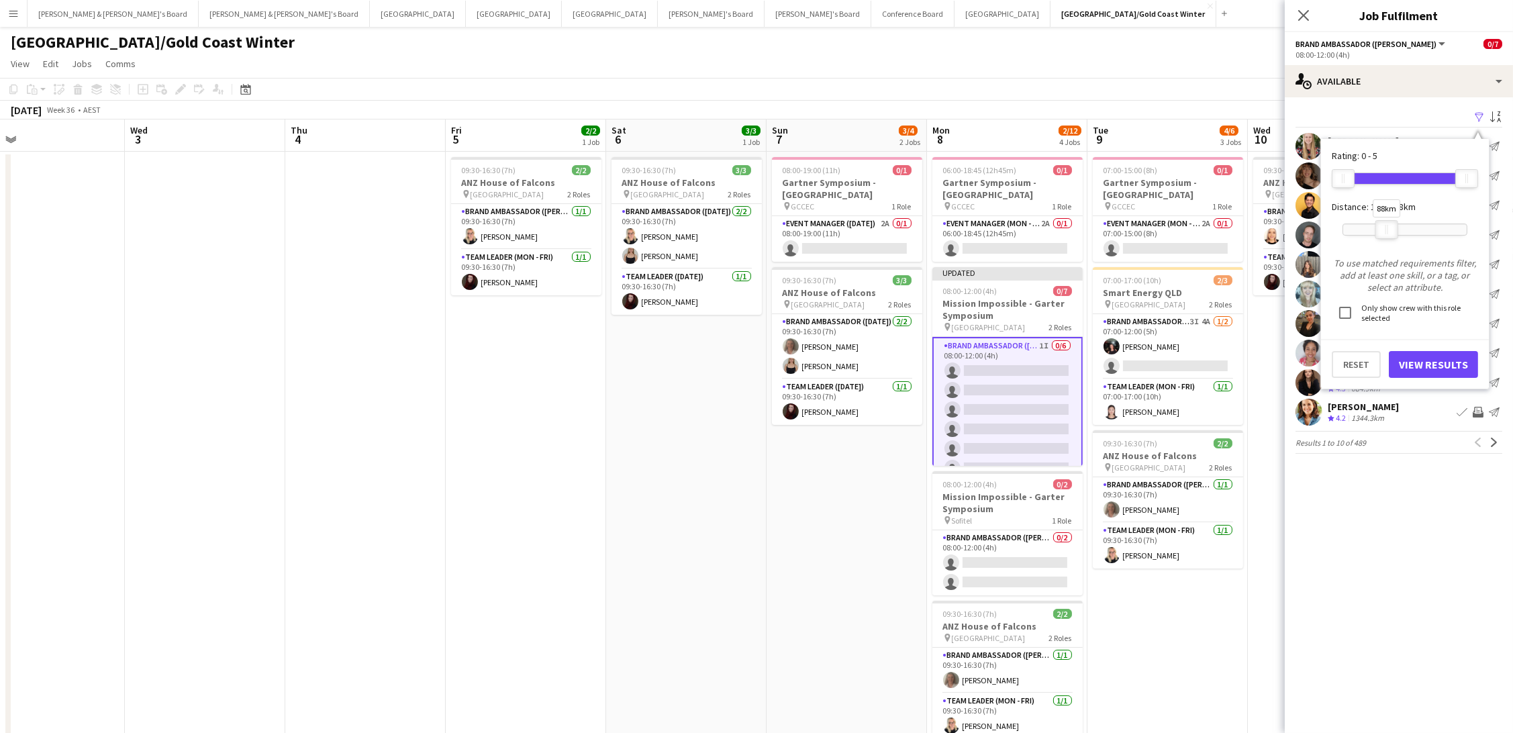
drag, startPoint x: 1457, startPoint y: 225, endPoint x: 1377, endPoint y: 225, distance: 79.9
click at [1377, 225] on div at bounding box center [1386, 229] width 21 height 17
click at [1407, 355] on button "View Results" at bounding box center [1433, 364] width 89 height 27
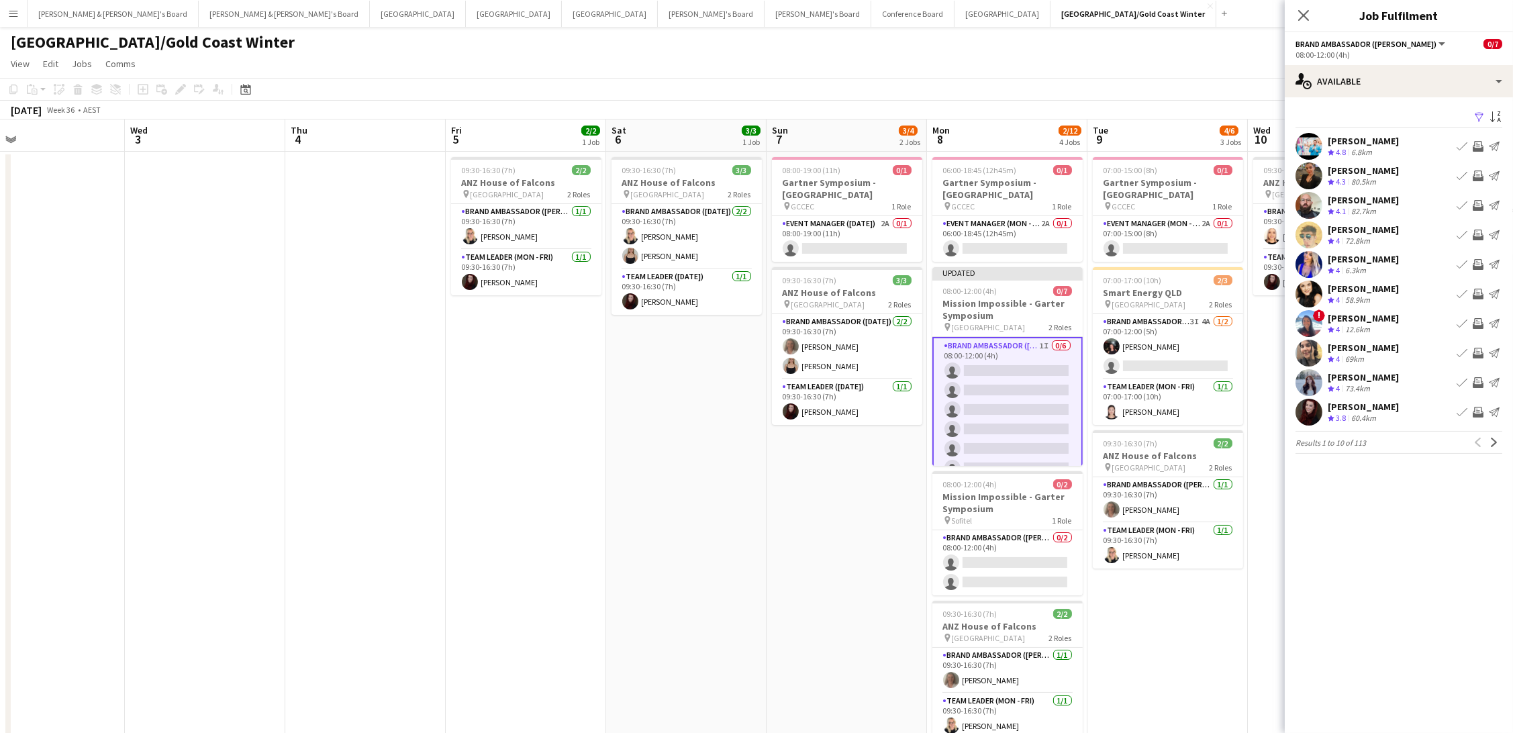
click at [1478, 144] on app-icon "Invite crew" at bounding box center [1477, 146] width 11 height 11
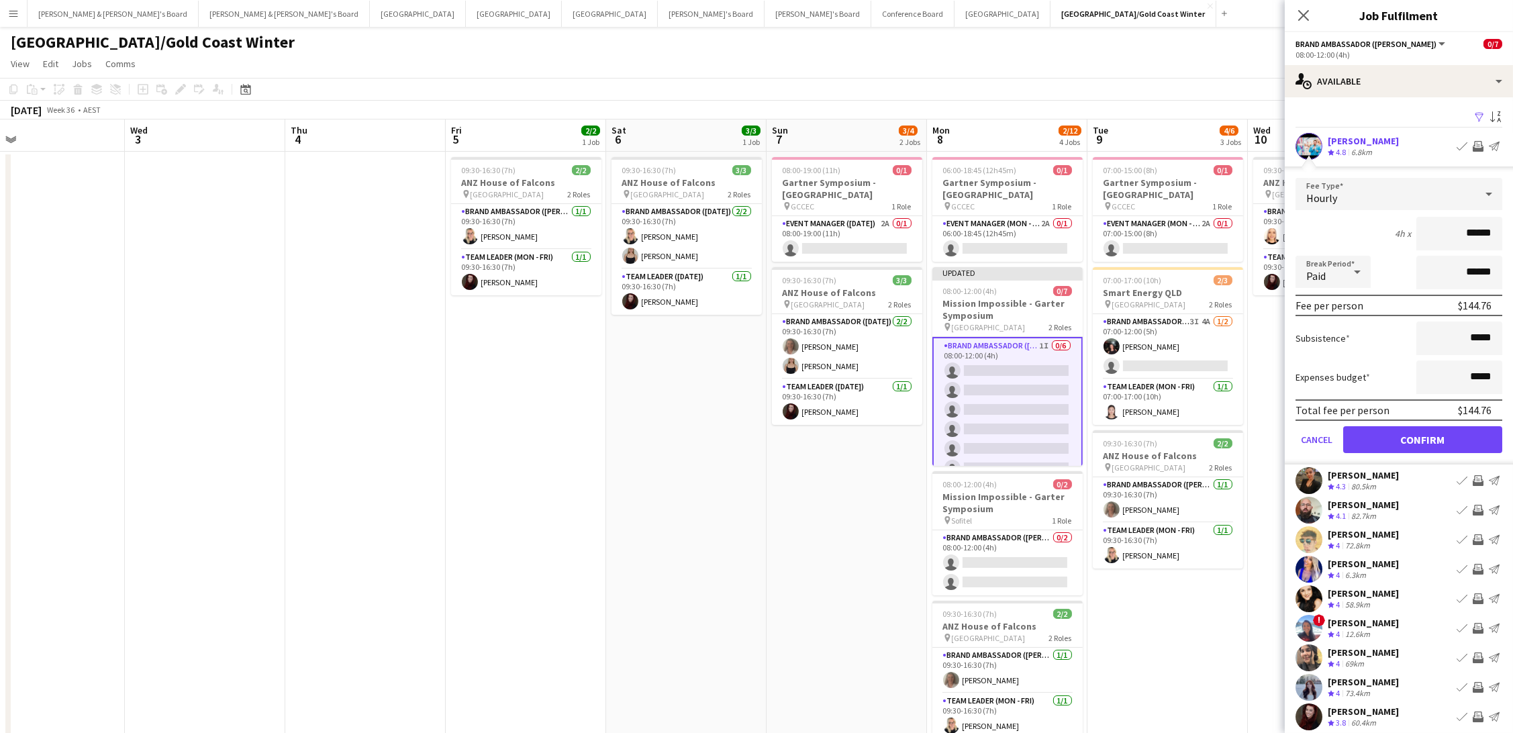
click at [1422, 436] on button "Confirm" at bounding box center [1422, 439] width 159 height 27
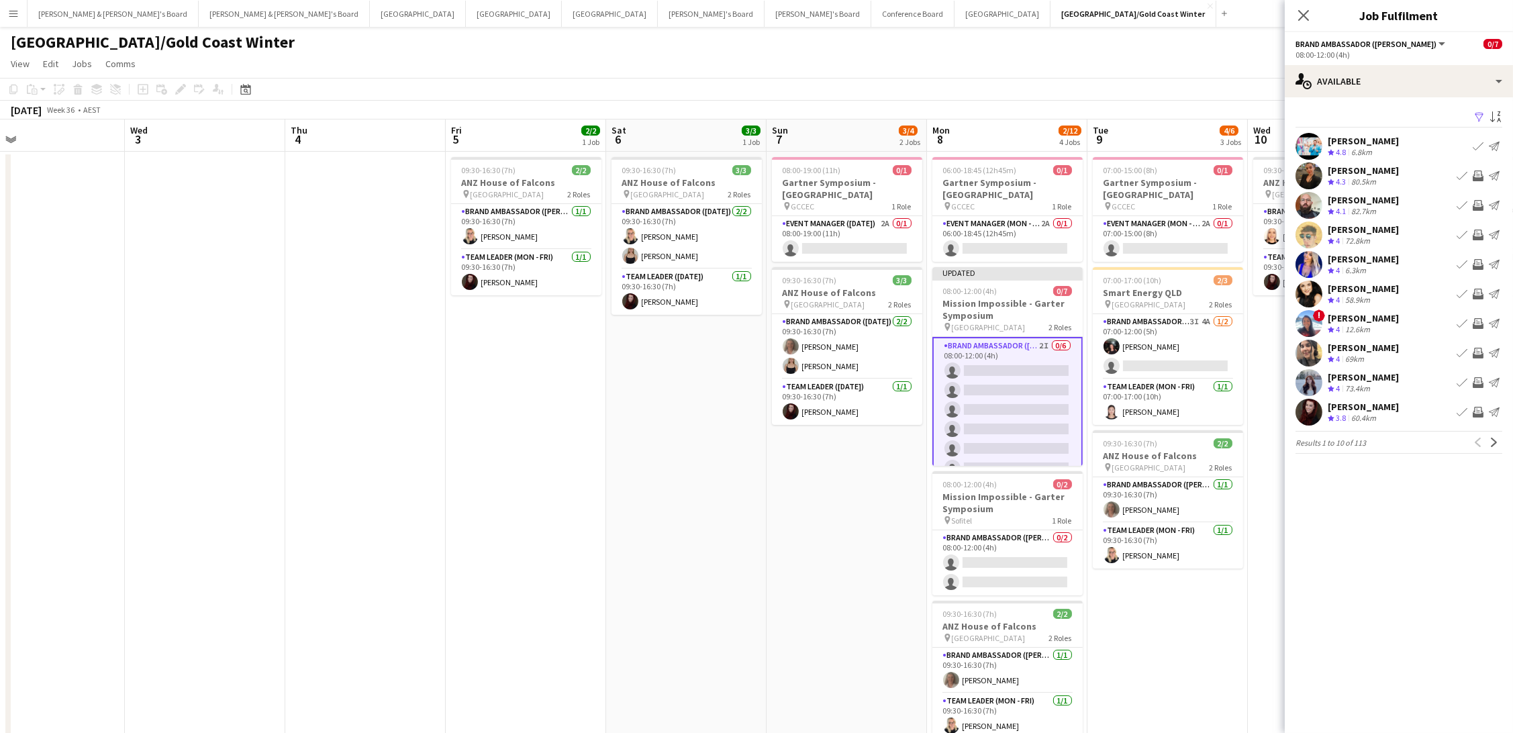
scroll to position [0, 1]
click at [1476, 201] on app-icon "Invite crew" at bounding box center [1477, 205] width 11 height 11
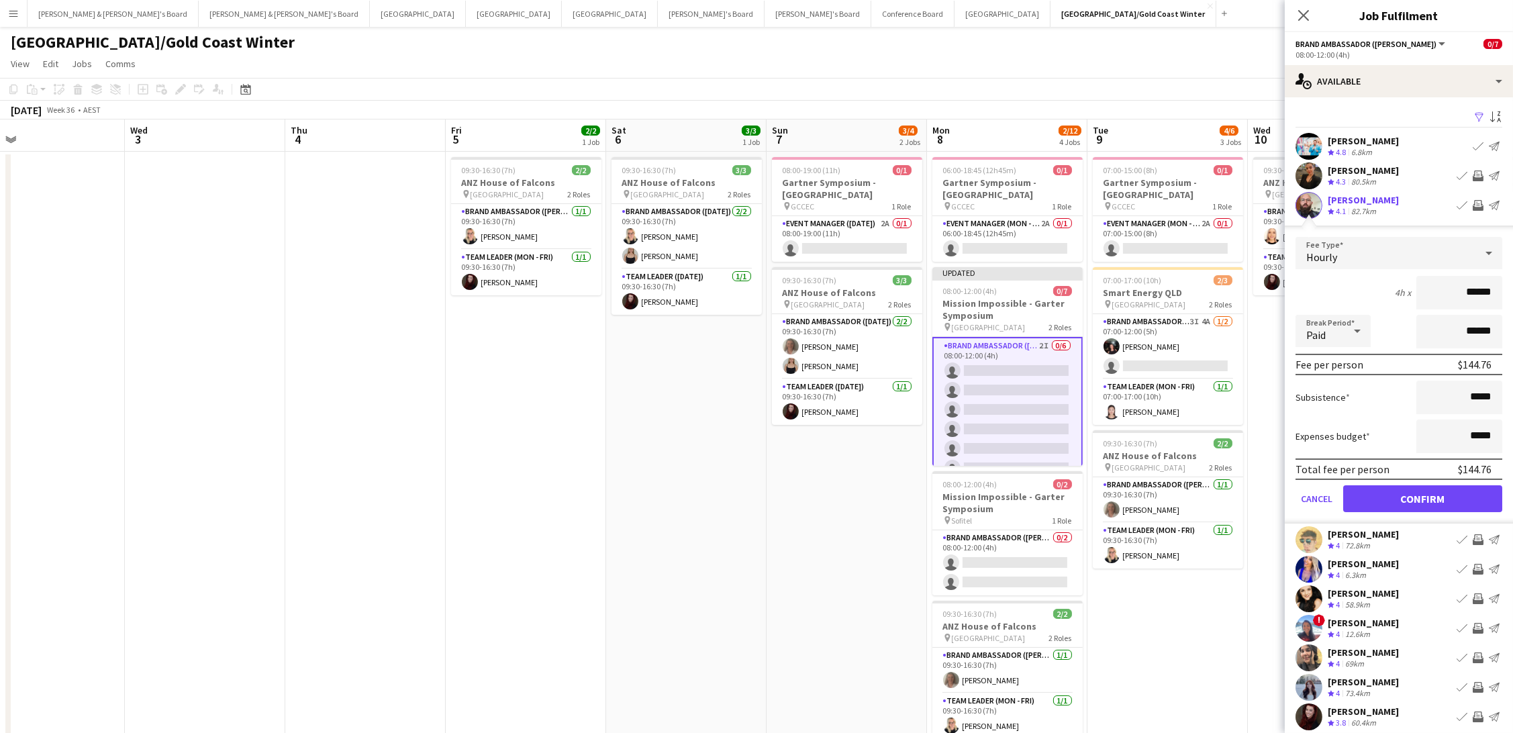
click at [1422, 495] on button "Confirm" at bounding box center [1422, 498] width 159 height 27
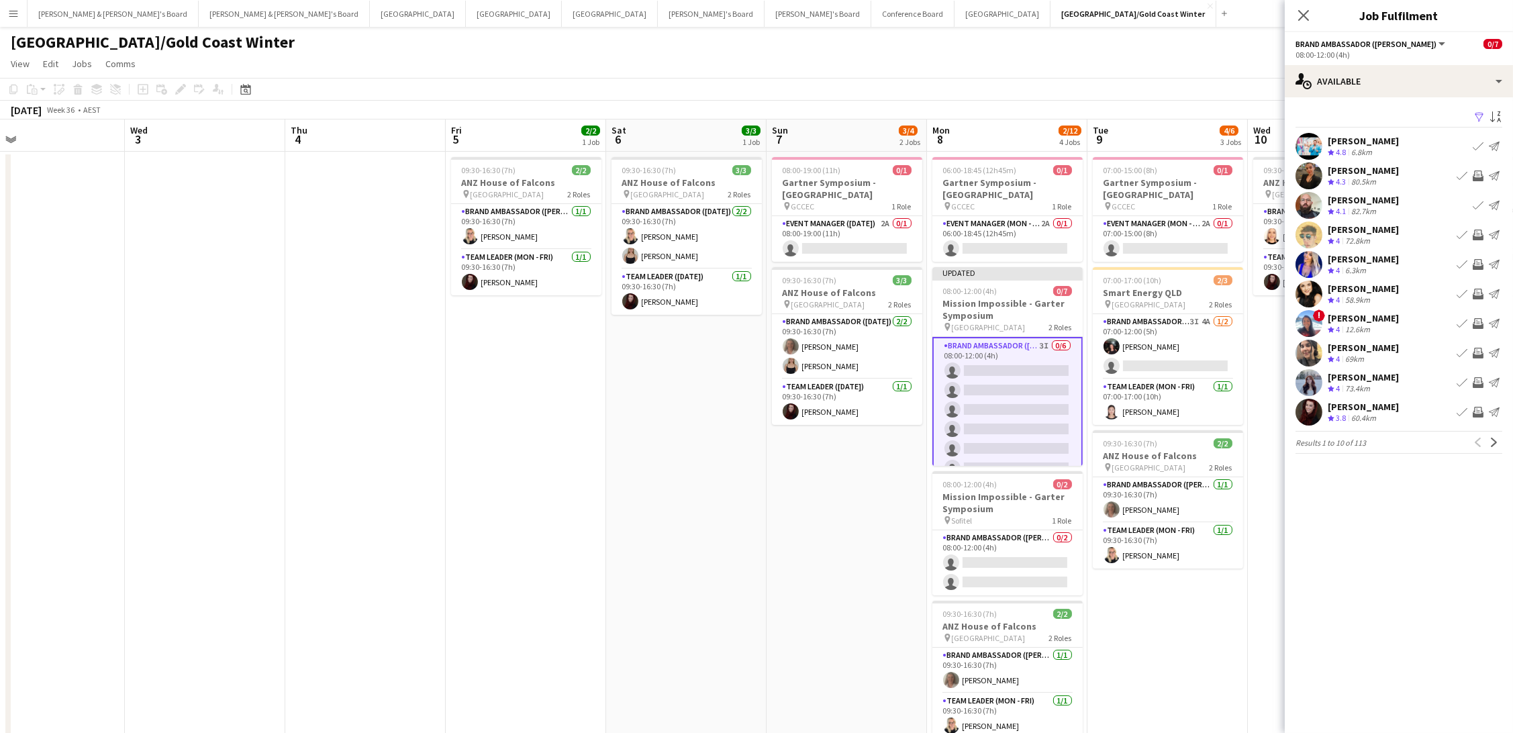
click at [1476, 264] on app-icon "Invite crew" at bounding box center [1477, 264] width 11 height 11
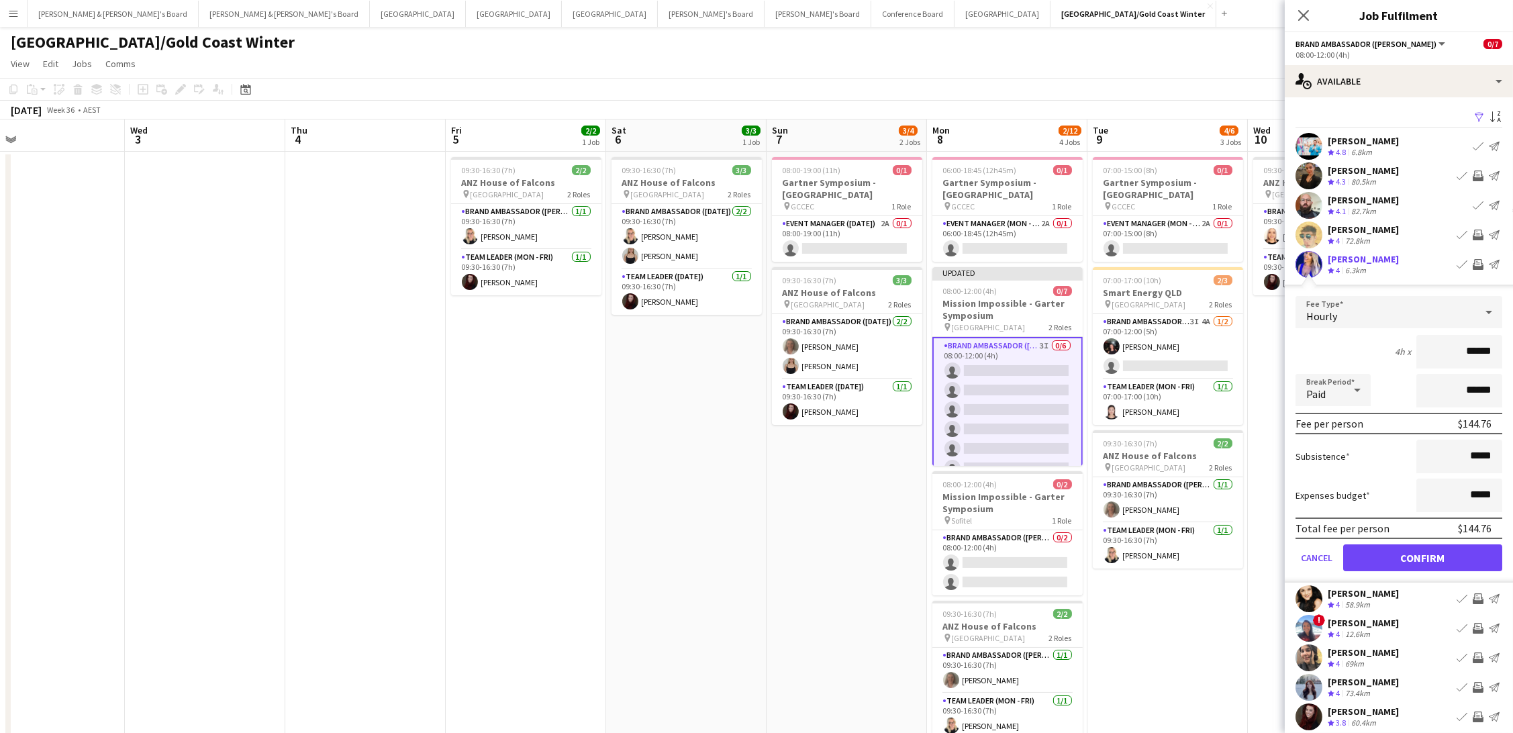
click at [1422, 554] on button "Confirm" at bounding box center [1422, 557] width 159 height 27
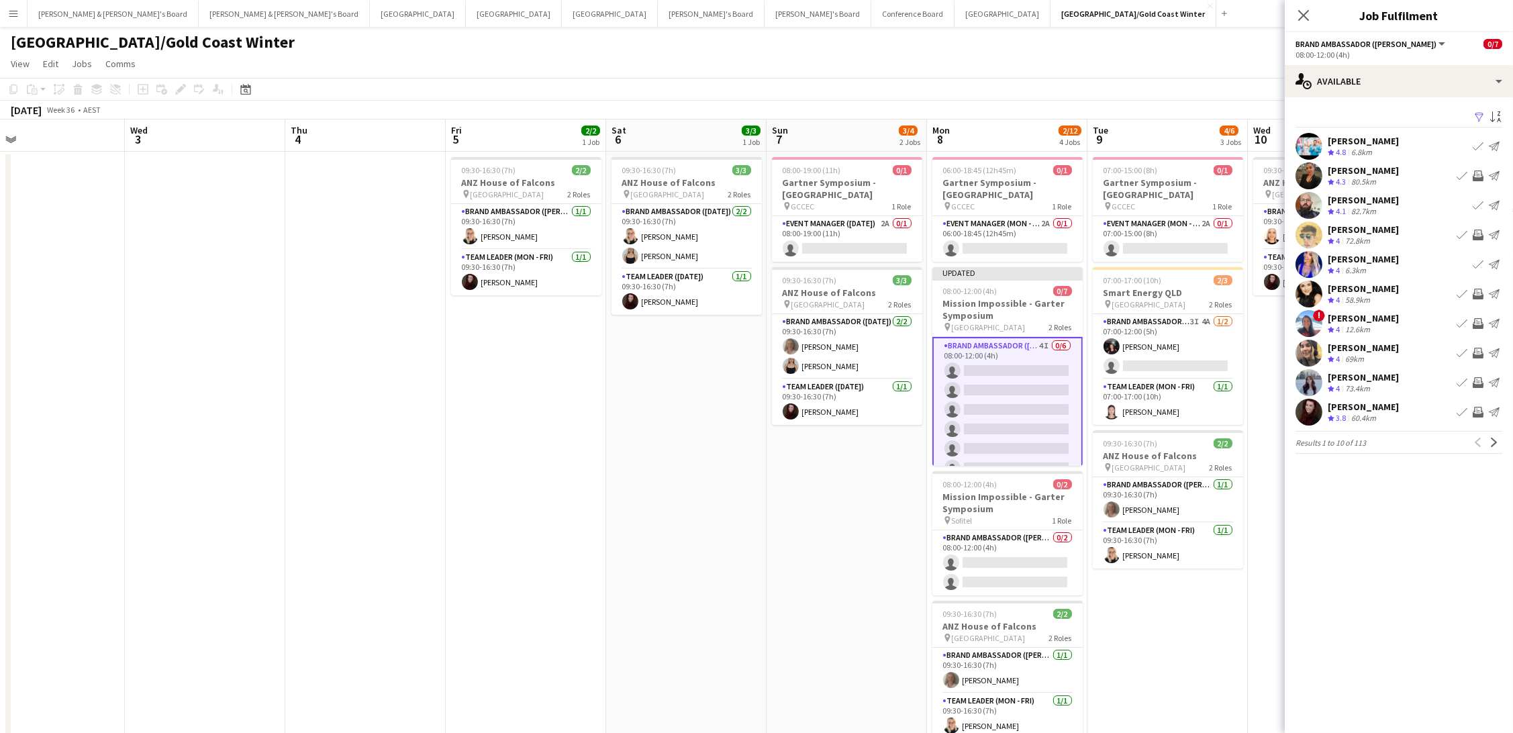
click at [1474, 413] on app-icon "Invite crew" at bounding box center [1477, 412] width 11 height 11
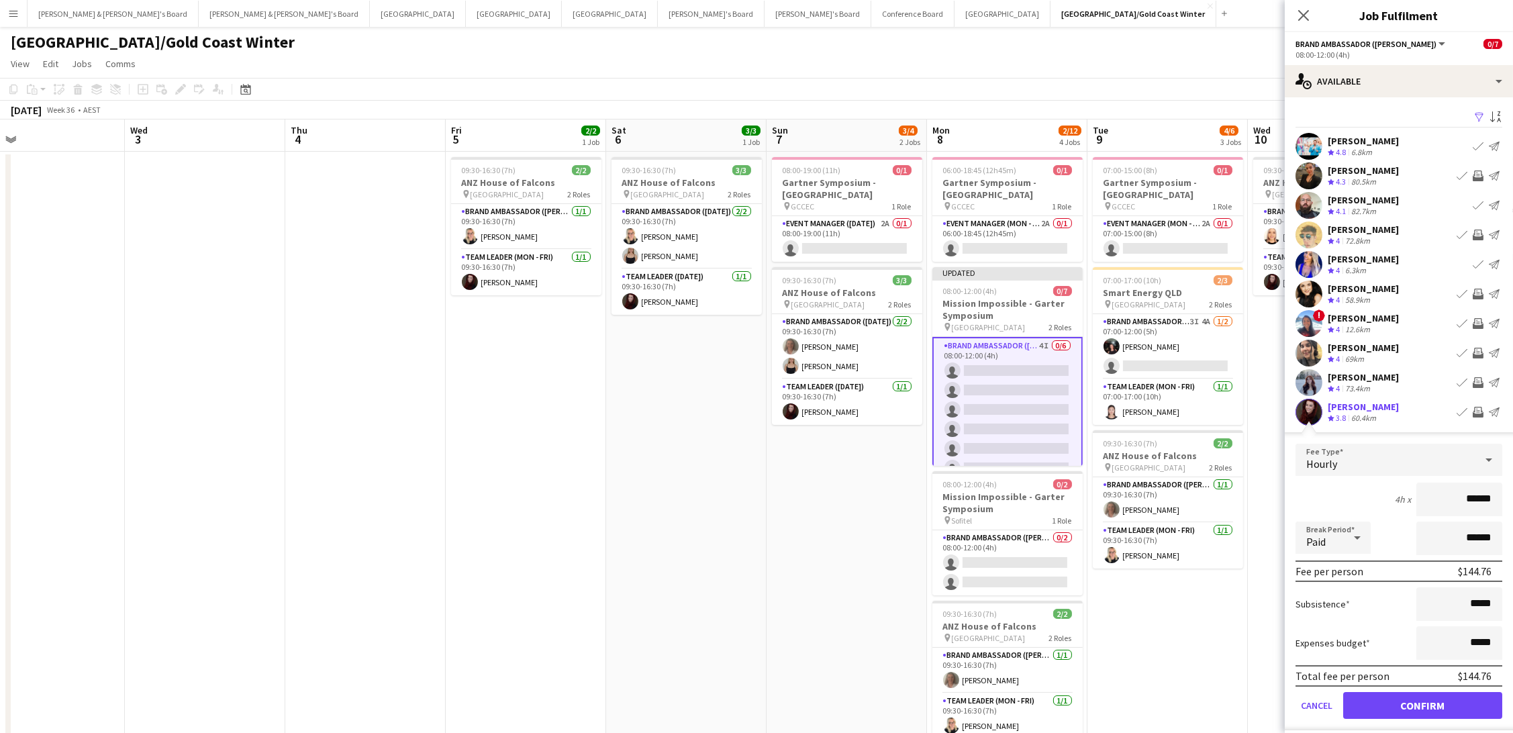
click at [1422, 701] on button "Confirm" at bounding box center [1422, 705] width 159 height 27
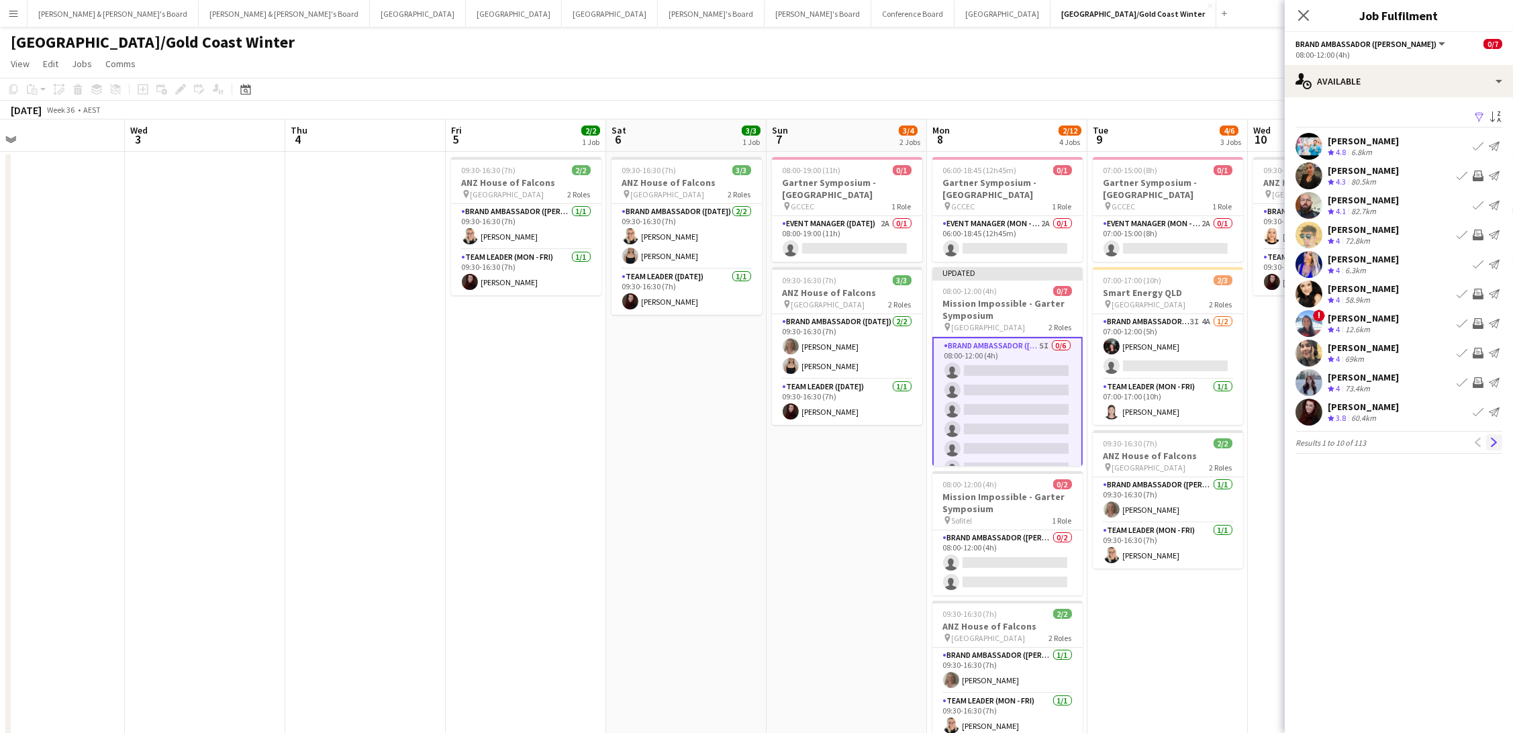
click at [1493, 444] on app-icon "Next" at bounding box center [1493, 442] width 9 height 9
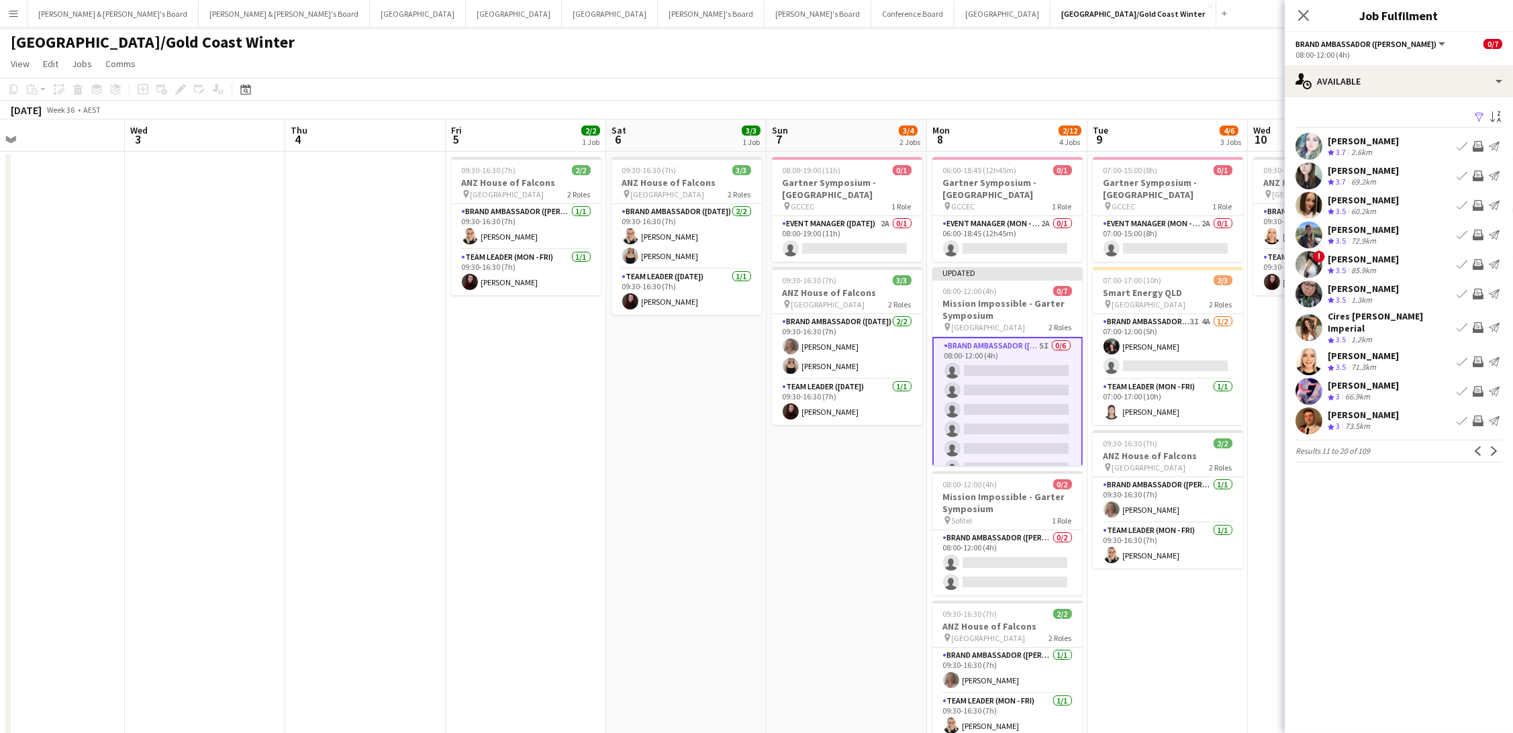
click at [1475, 356] on app-icon "Invite crew" at bounding box center [1477, 361] width 11 height 11
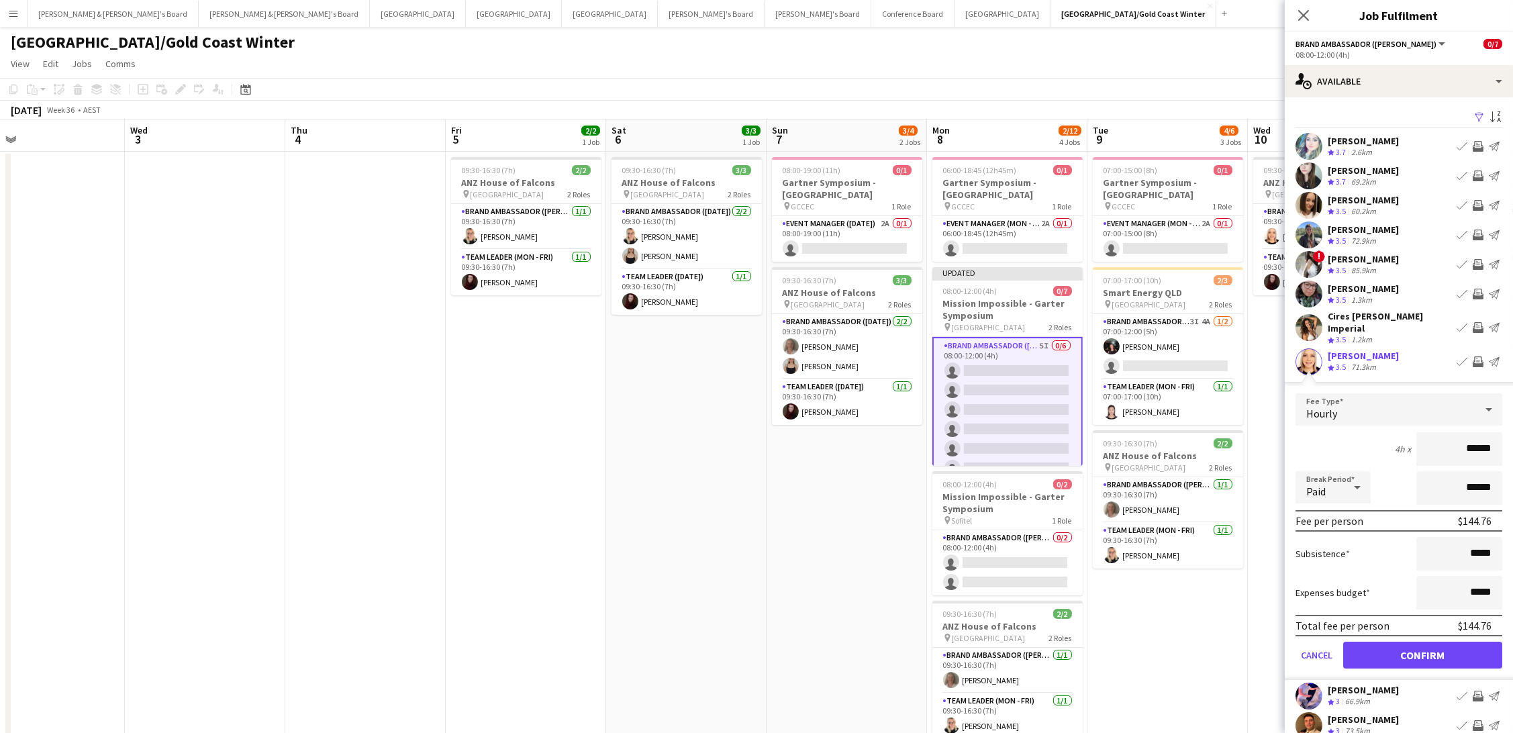
click at [1422, 649] on button "Confirm" at bounding box center [1422, 655] width 159 height 27
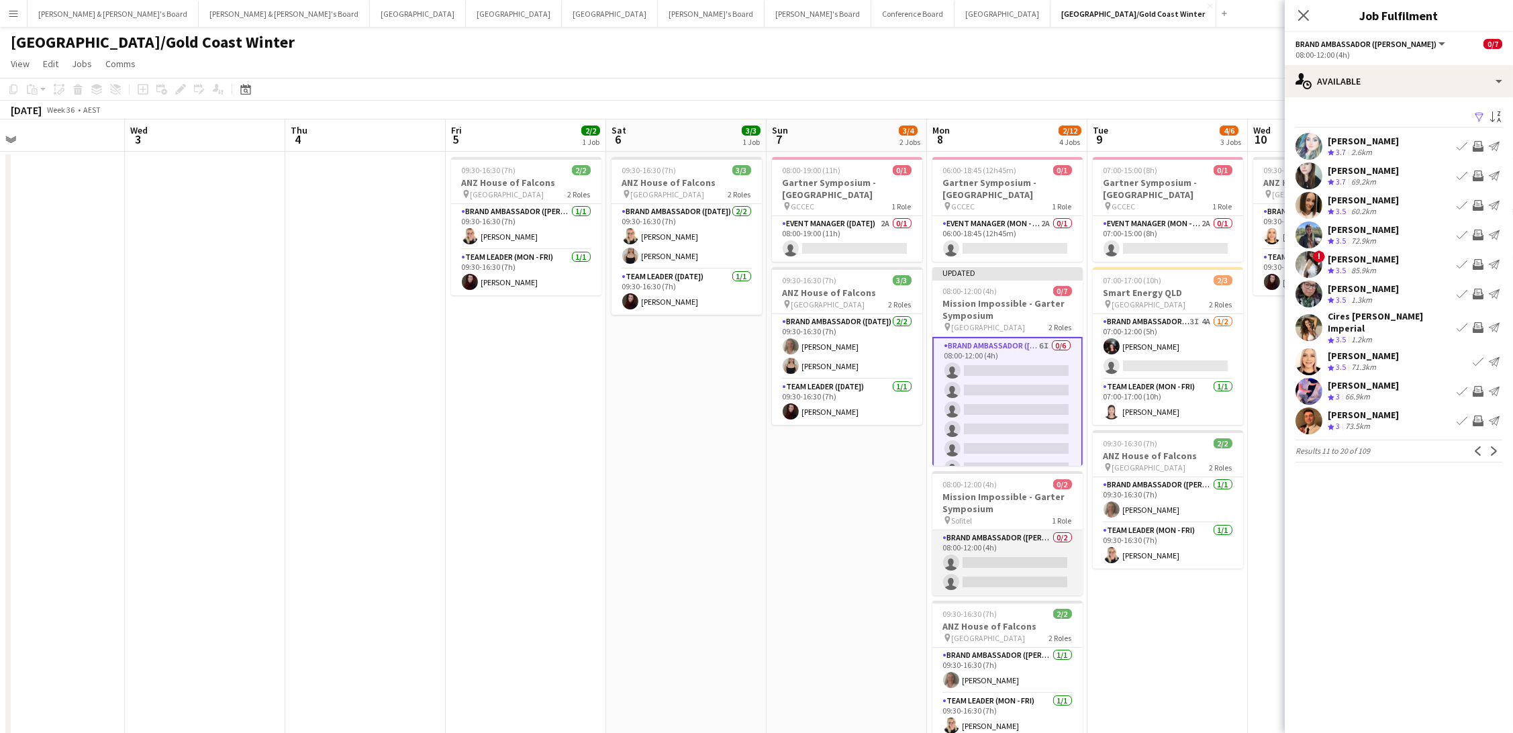
click at [1049, 548] on app-card-role "Brand Ambassador (Mon - Fri) 0/2 08:00-12:00 (4h) single-neutral-actions single…" at bounding box center [1007, 562] width 150 height 65
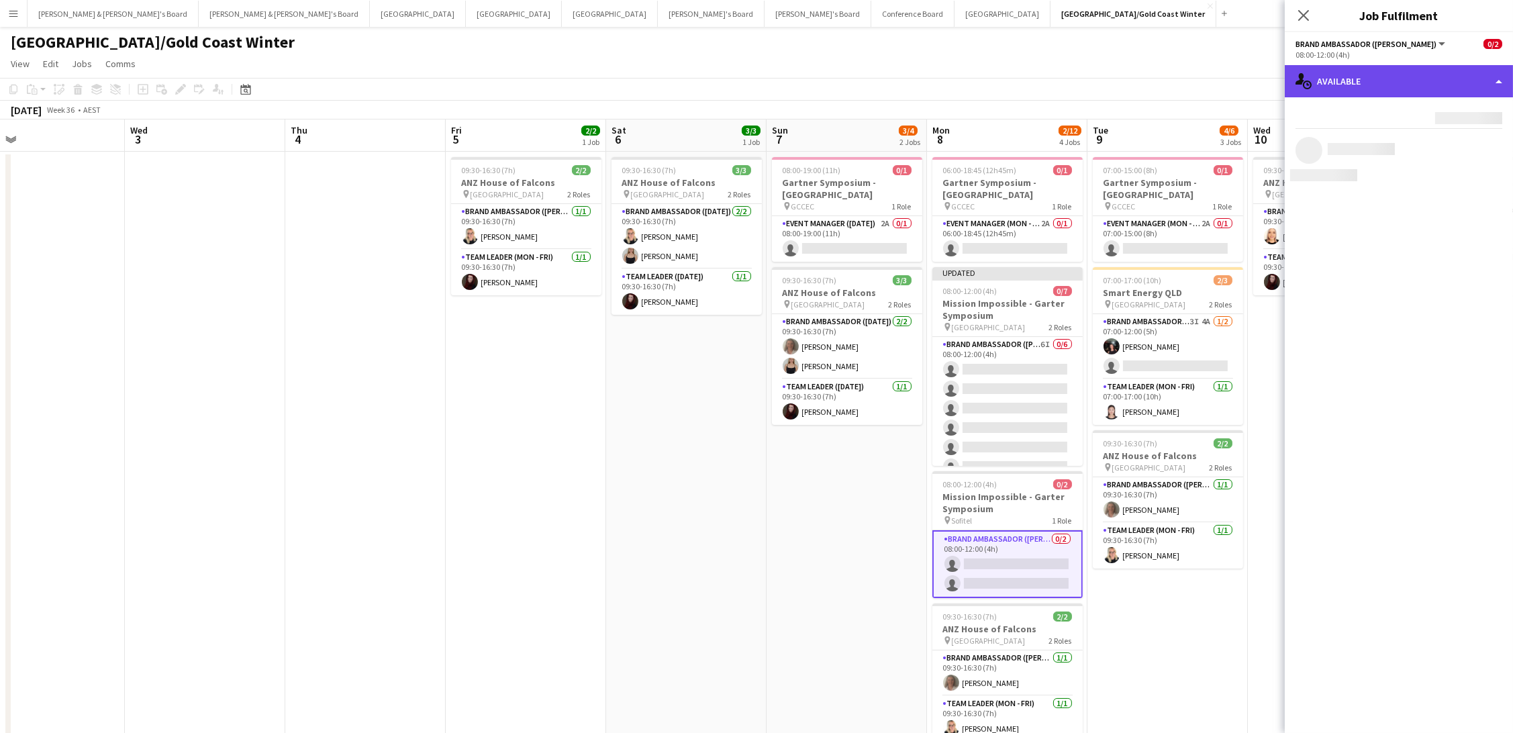
click at [1374, 87] on div "single-neutral-actions-upload Available" at bounding box center [1399, 81] width 228 height 32
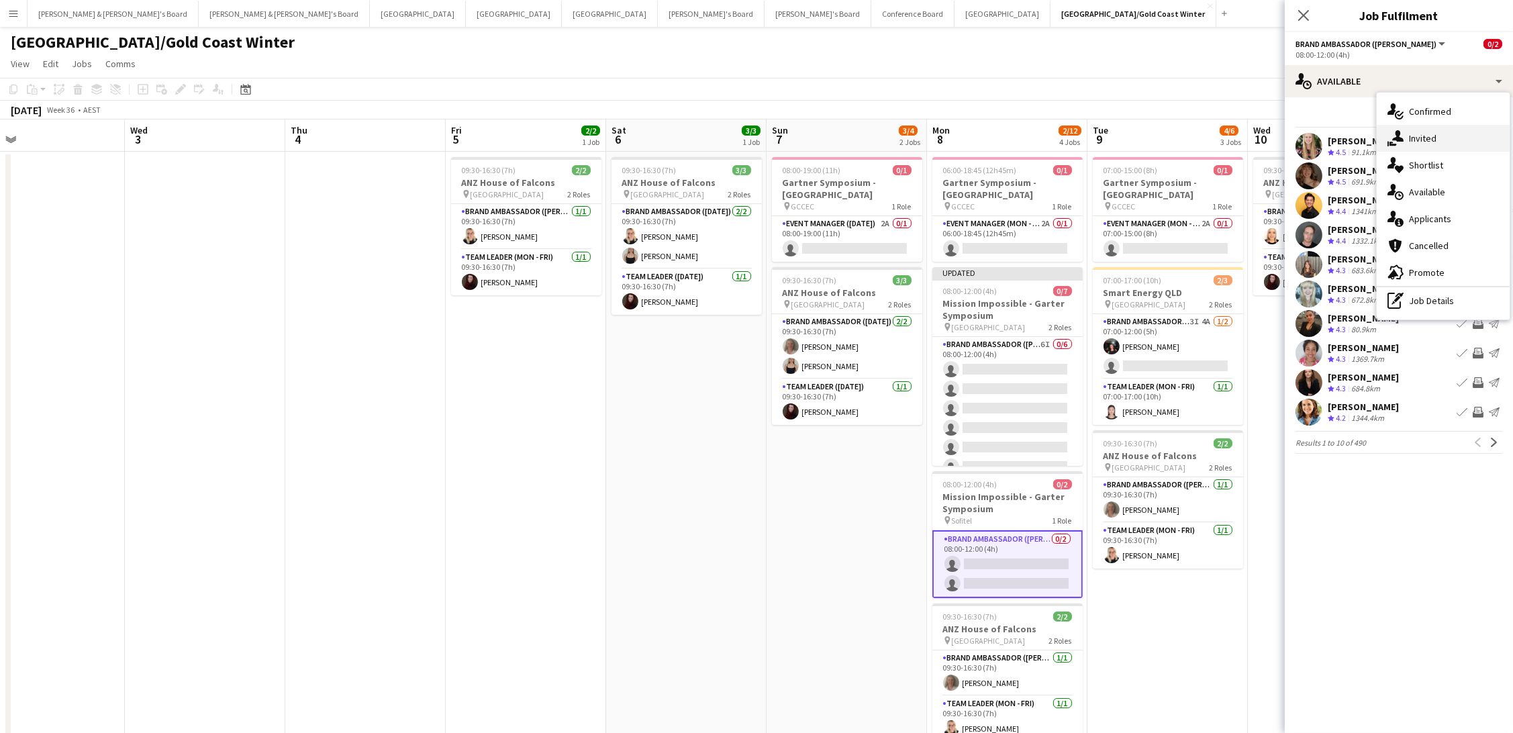
click at [1430, 137] on div "single-neutral-actions-share-1 Invited" at bounding box center [1442, 138] width 133 height 27
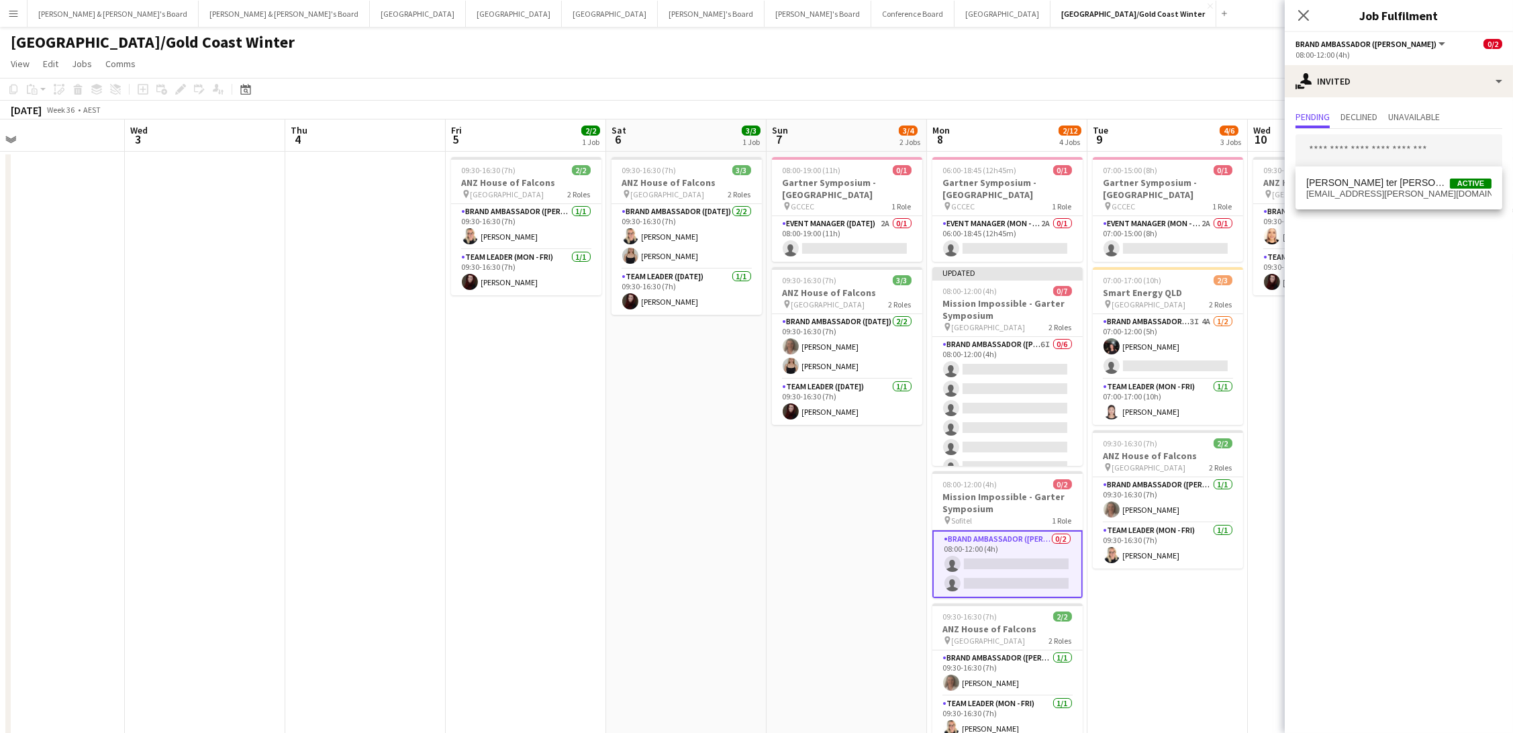
click at [1326, 150] on input "text" at bounding box center [1398, 151] width 207 height 34
type input "******"
click at [1334, 175] on mat-option "Nicole Armstrong Active nikk.nikk.06@gmail.com" at bounding box center [1398, 188] width 207 height 32
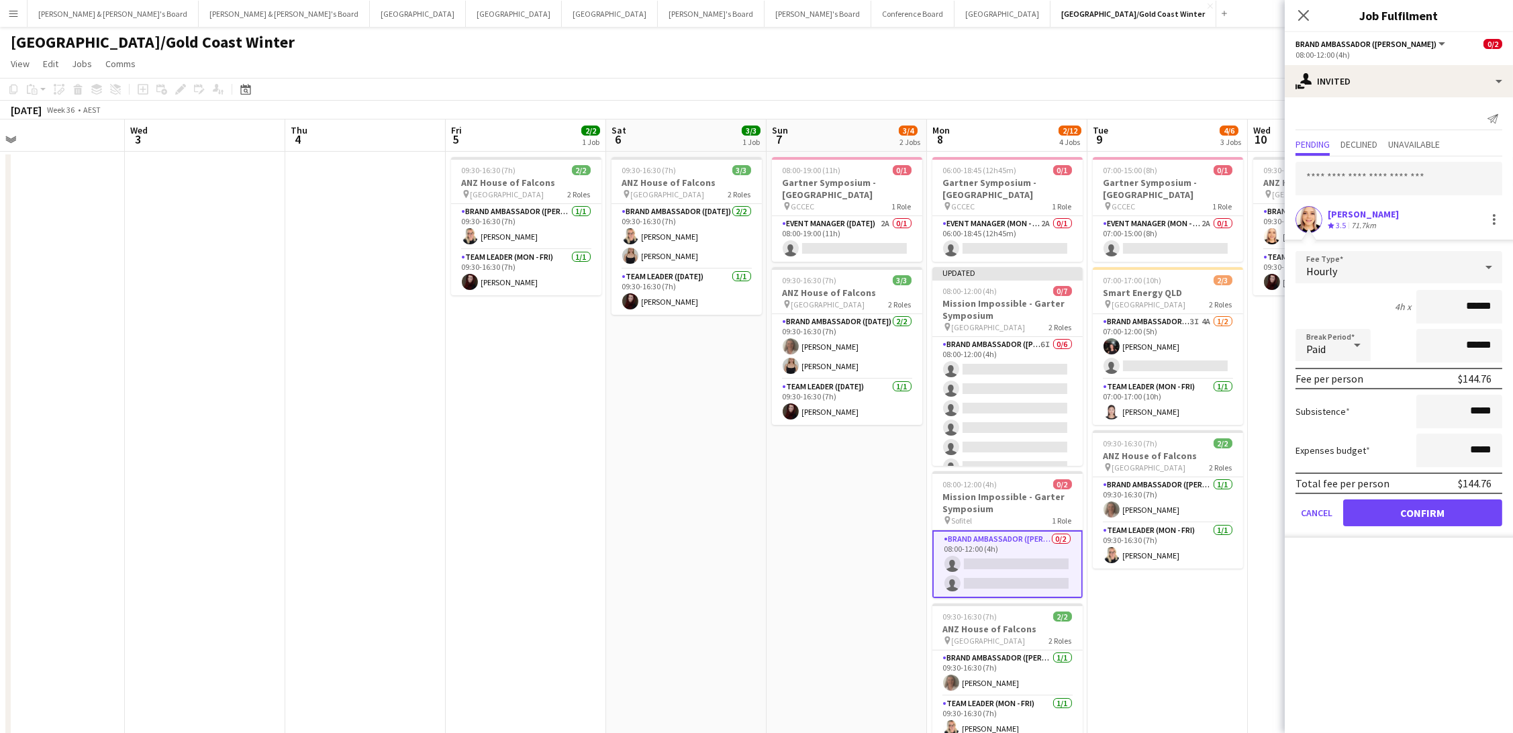
click at [1422, 508] on button "Confirm" at bounding box center [1422, 512] width 159 height 27
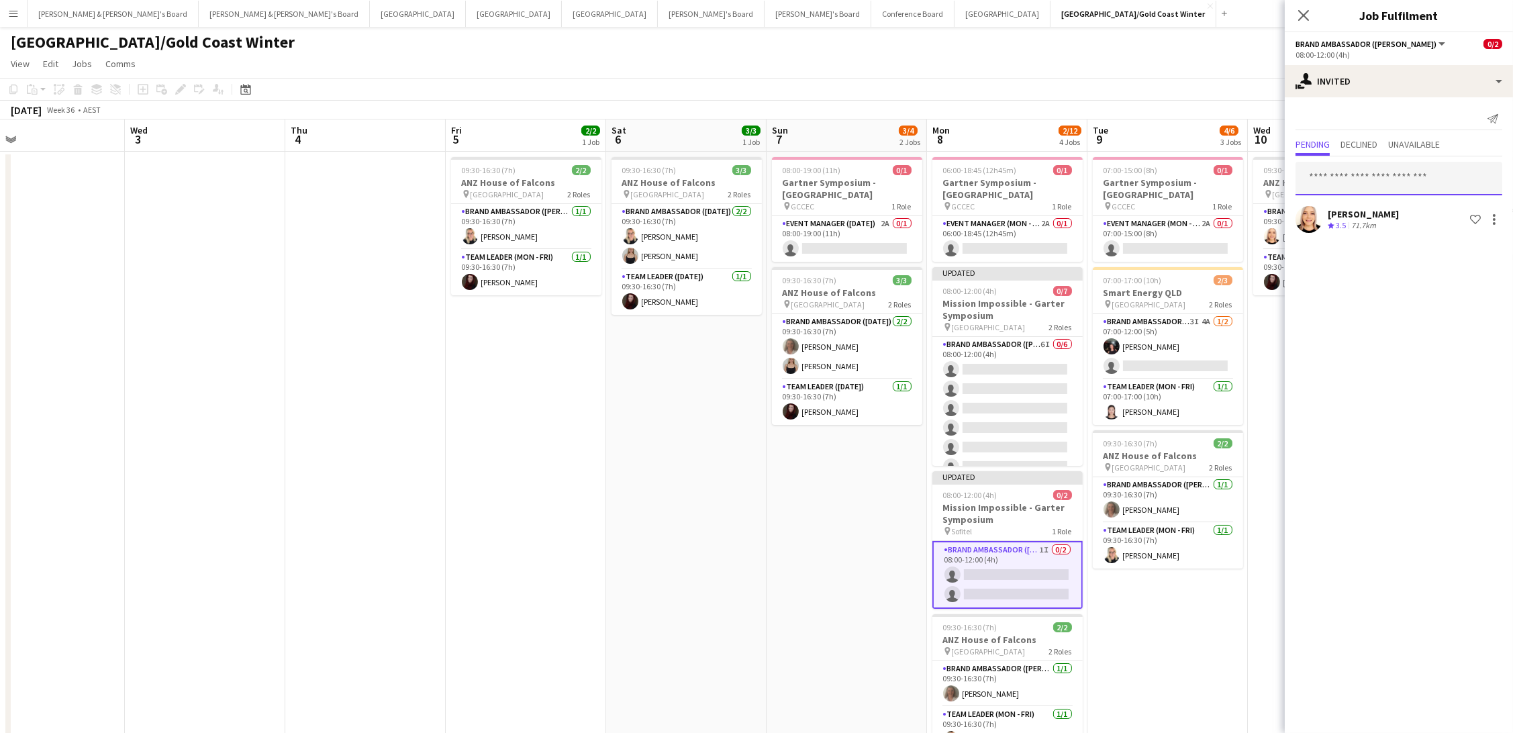
click at [1334, 175] on input "text" at bounding box center [1398, 179] width 207 height 34
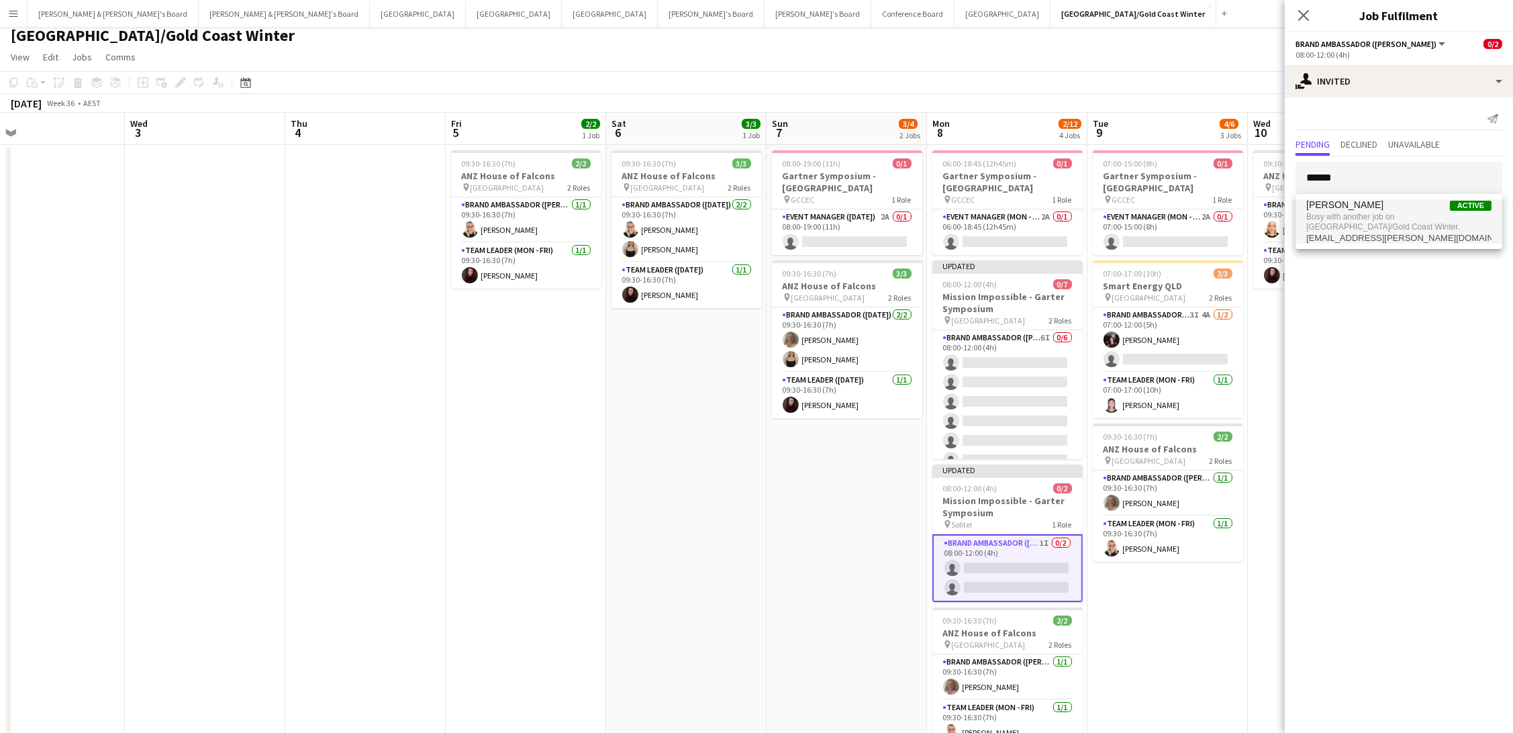
type input "******"
click at [1350, 217] on span "Busy with another job on Brisbane/Gold Coast Winter." at bounding box center [1398, 222] width 185 height 22
click at [1251, 45] on div "[GEOGRAPHIC_DATA]/Gold Coast Winter" at bounding box center [756, 34] width 1513 height 26
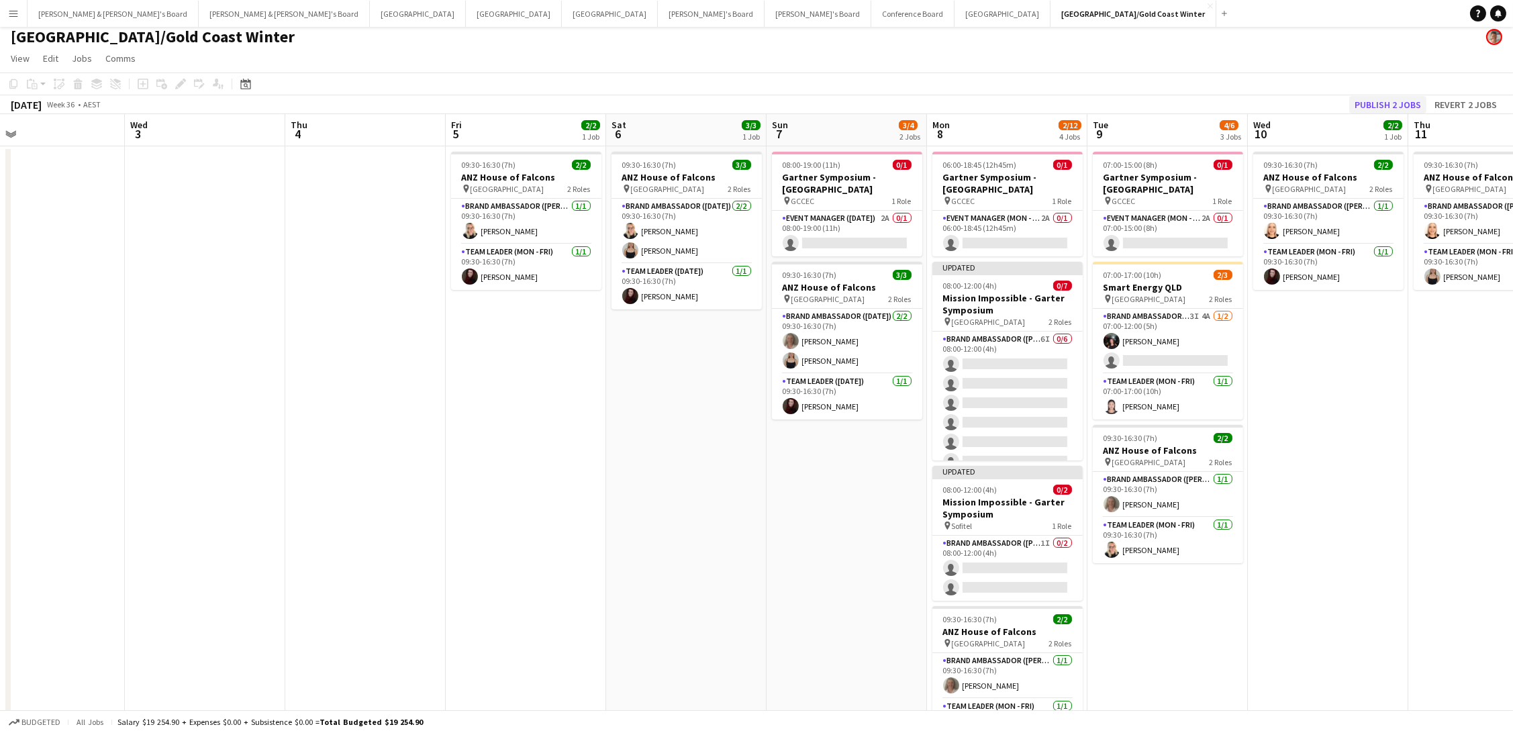
click at [1370, 99] on button "Publish 2 jobs" at bounding box center [1387, 104] width 77 height 17
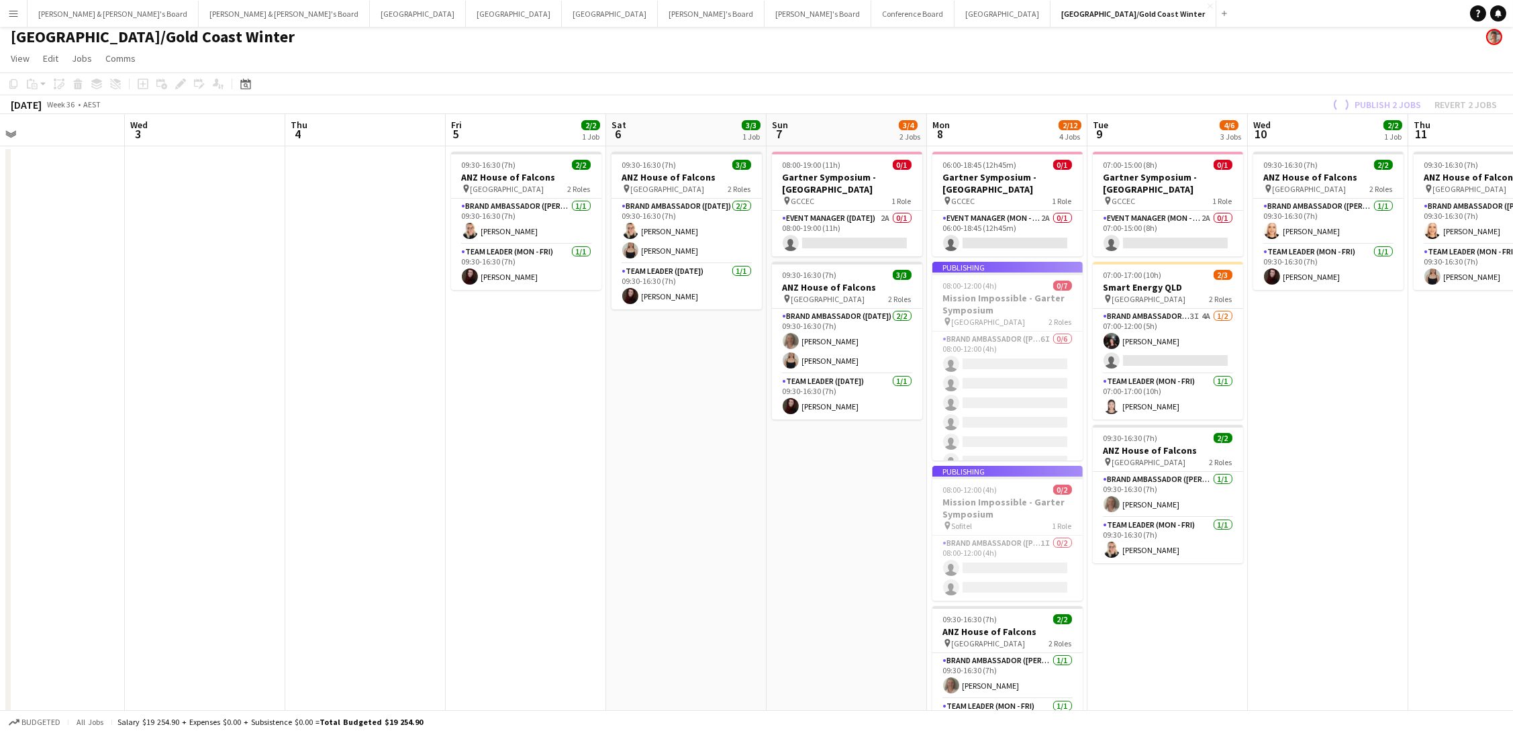
click at [978, 301] on app-job-card "Publishing 08:00-12:00 (4h) 0/7 Mission Impossible - Garter Symposium pin Gold …" at bounding box center [1007, 361] width 150 height 199
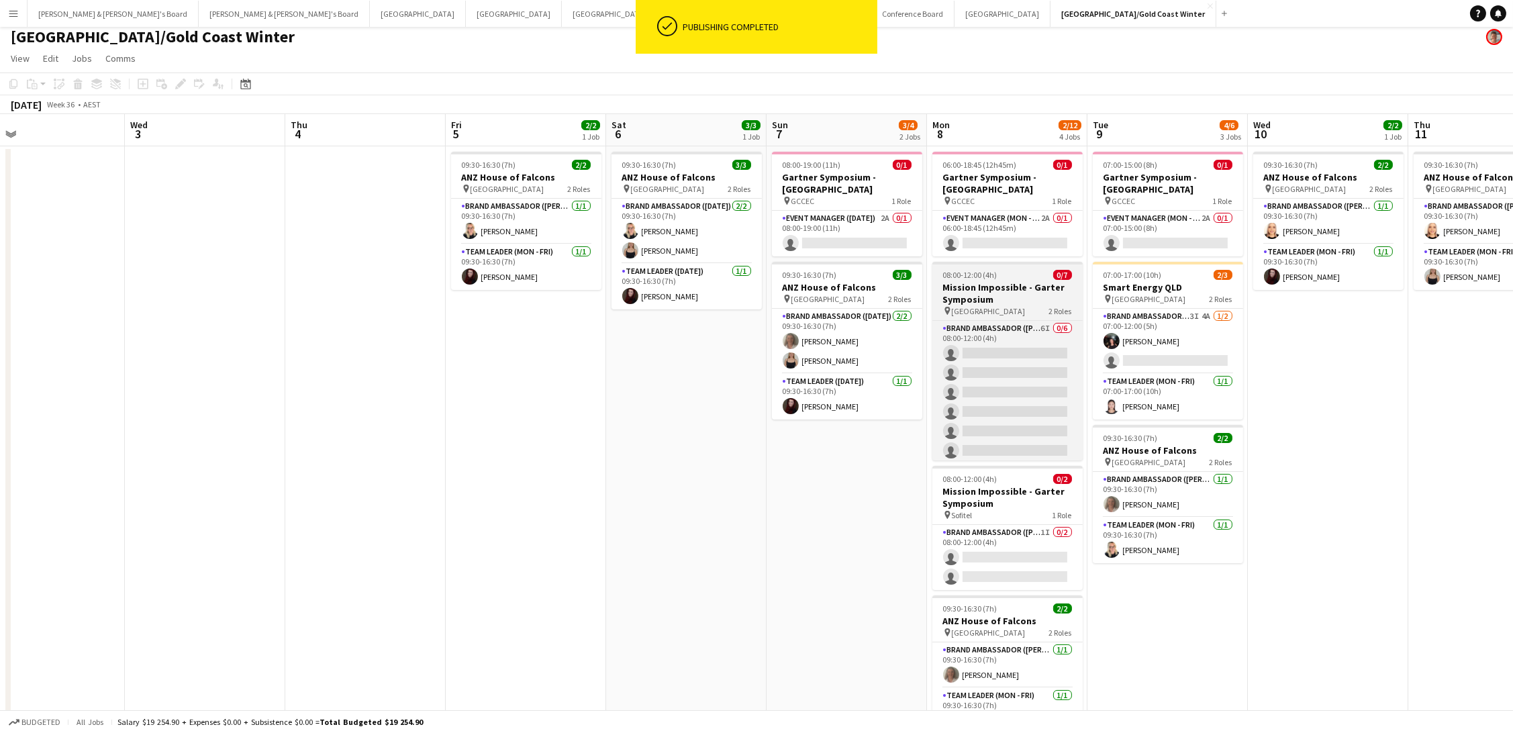
click at [999, 284] on h3 "Mission Impossible - Garter Symposium" at bounding box center [1007, 293] width 150 height 24
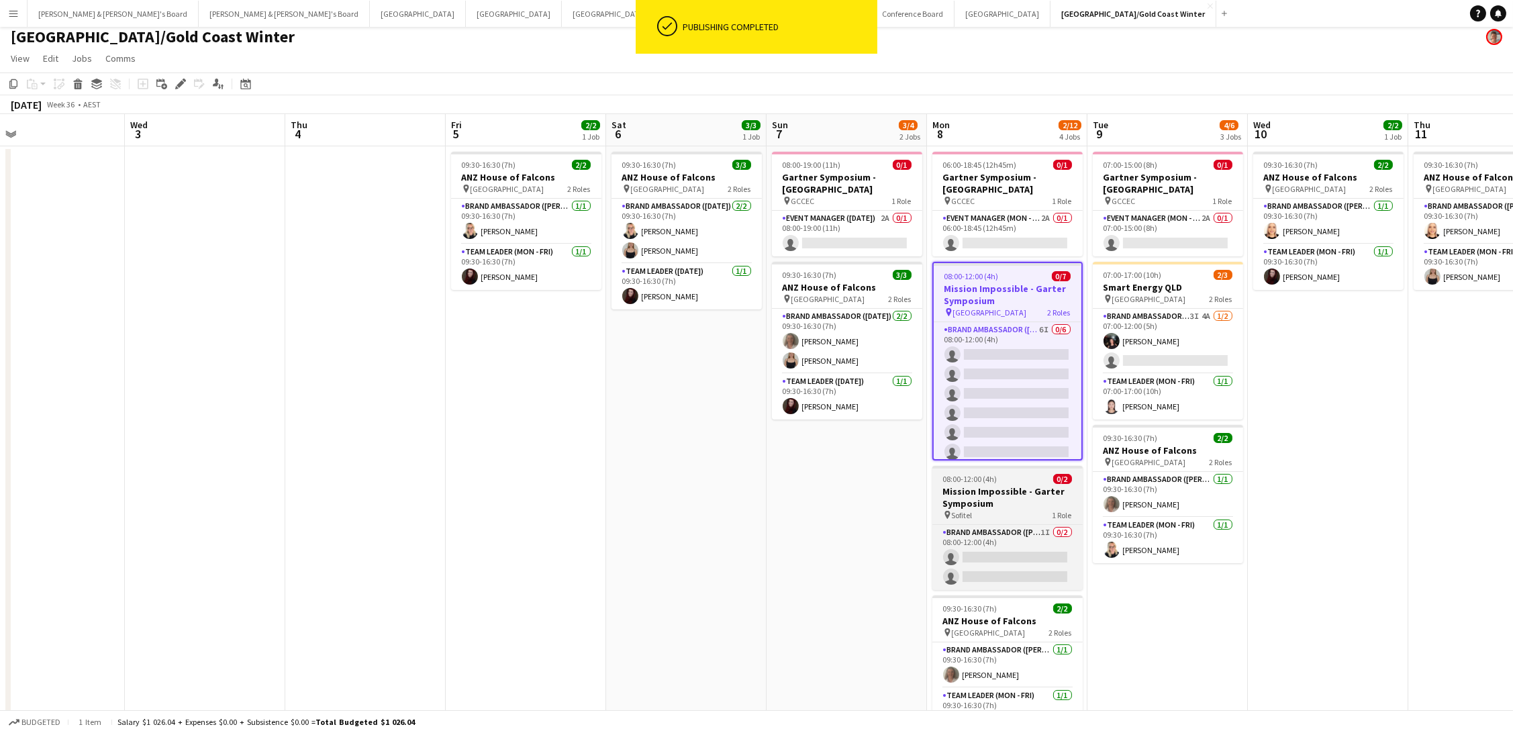
click at [991, 497] on h3 "Mission Impossible - Garter Symposium" at bounding box center [1007, 497] width 150 height 24
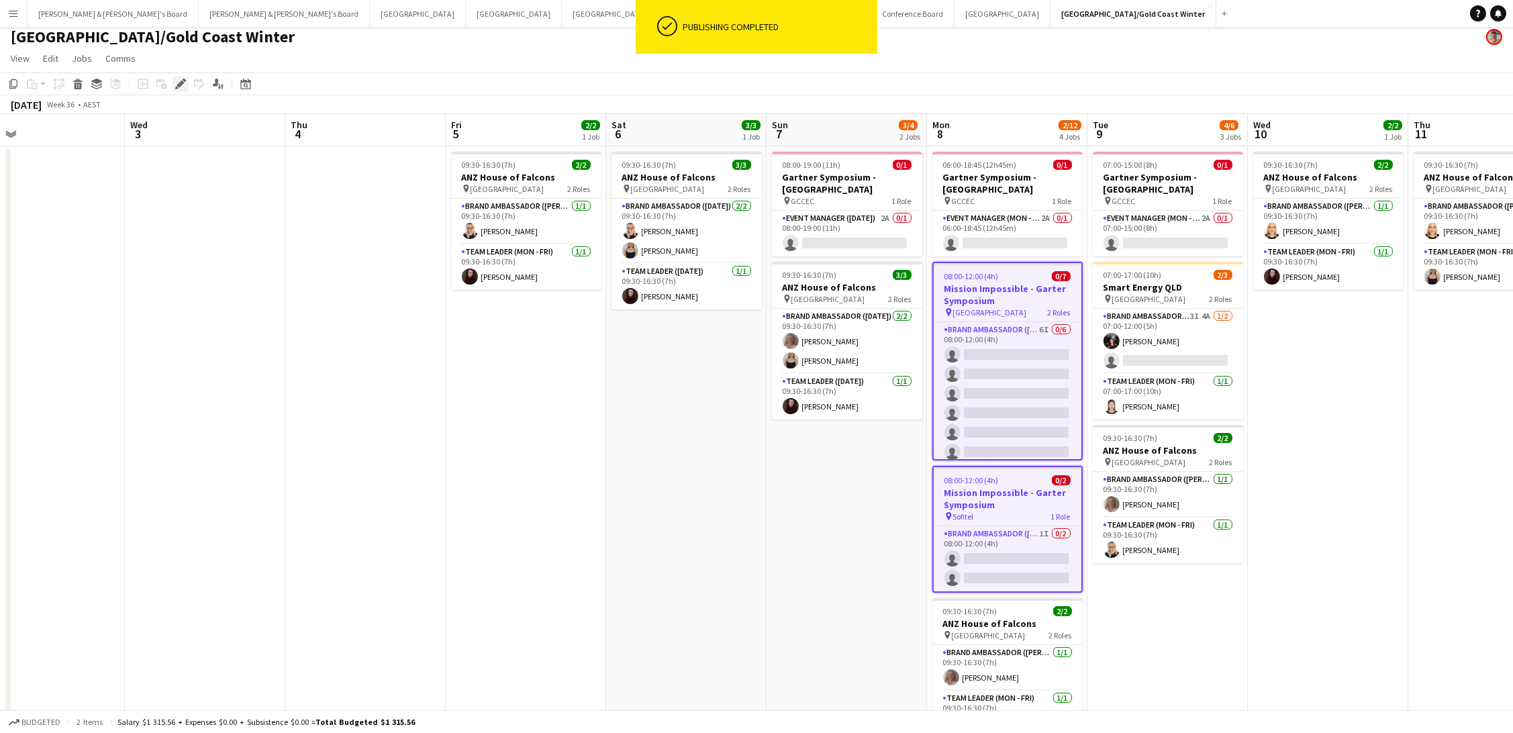
click at [176, 83] on icon "Edit" at bounding box center [180, 84] width 11 height 11
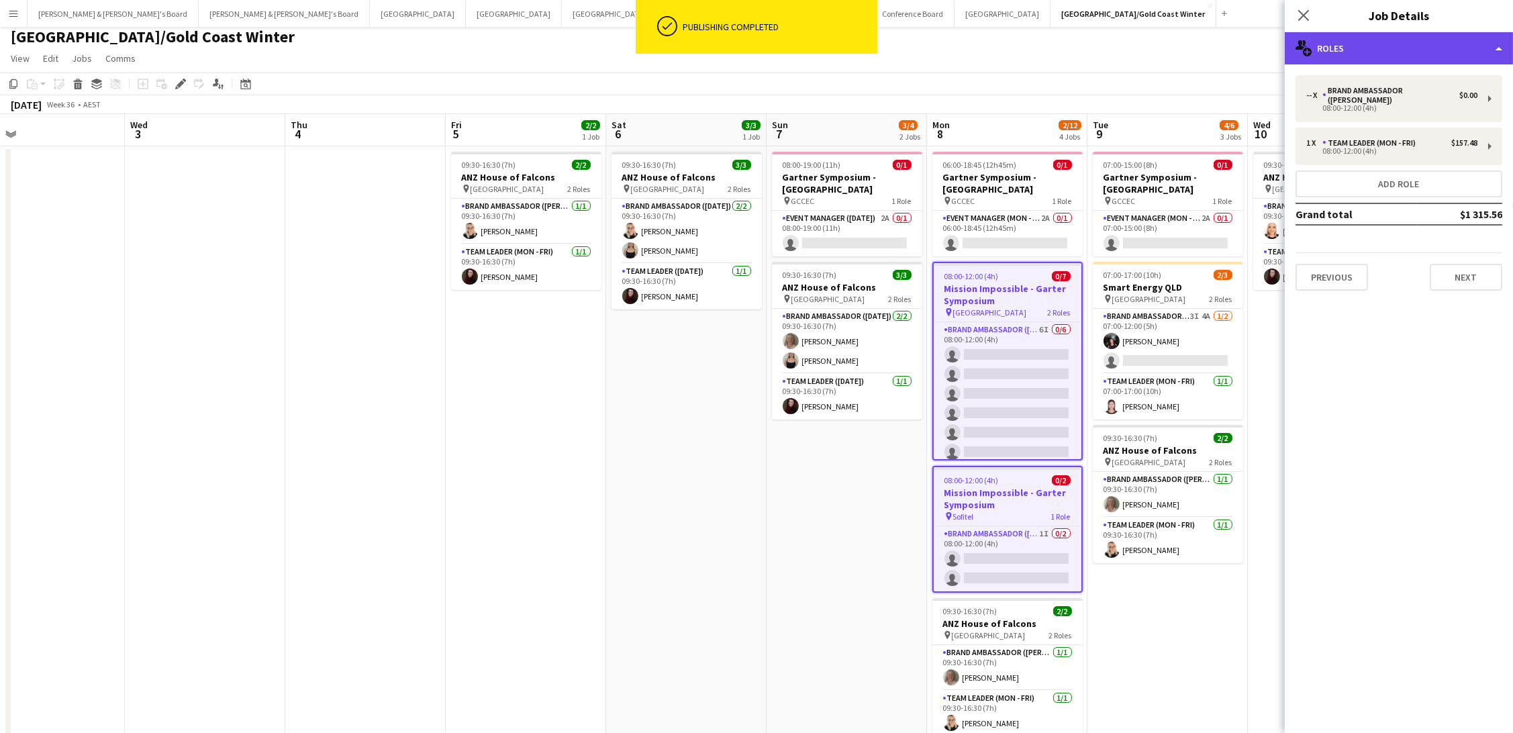
click at [1354, 51] on div "multiple-users-add Roles" at bounding box center [1399, 48] width 228 height 32
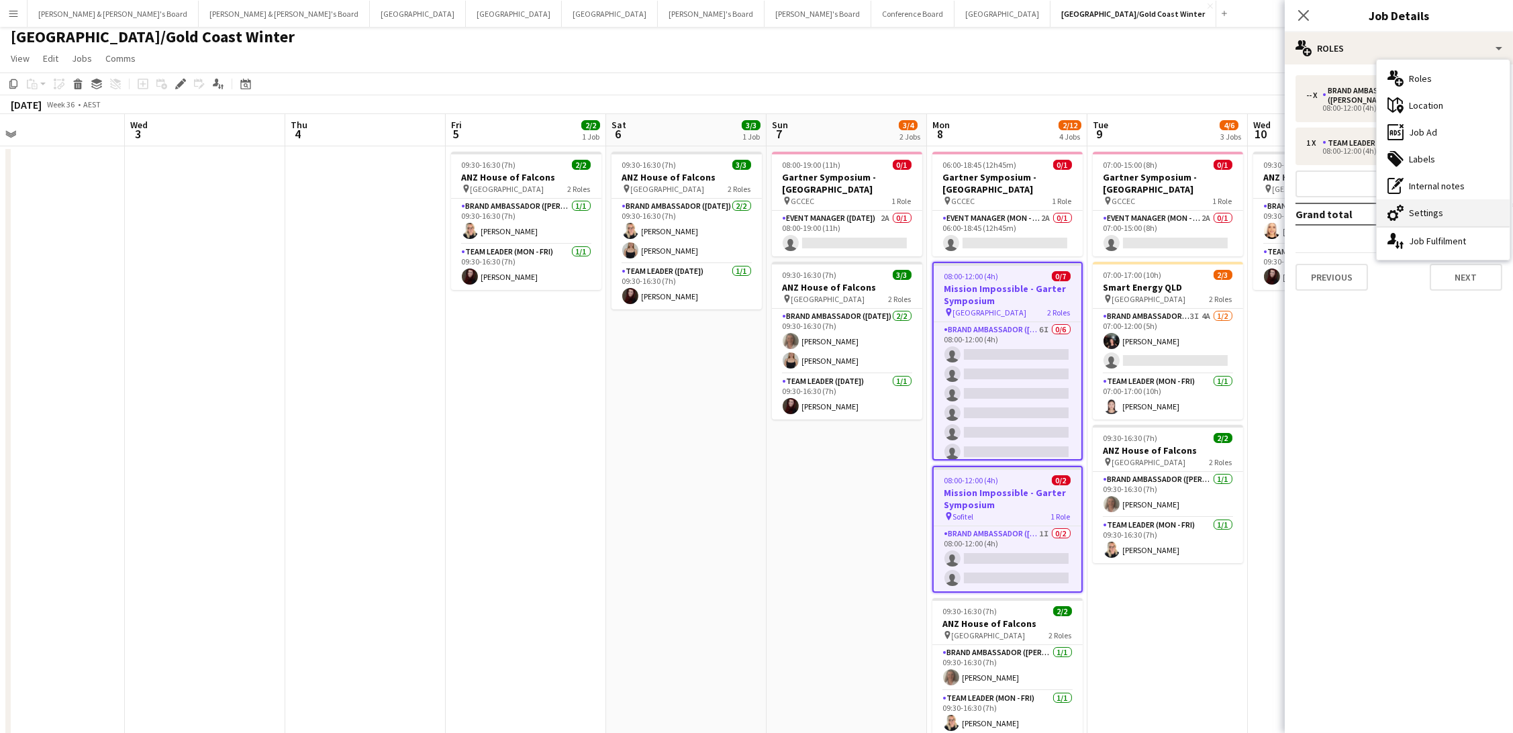
click at [1399, 211] on icon "cog-double-3" at bounding box center [1395, 213] width 16 height 16
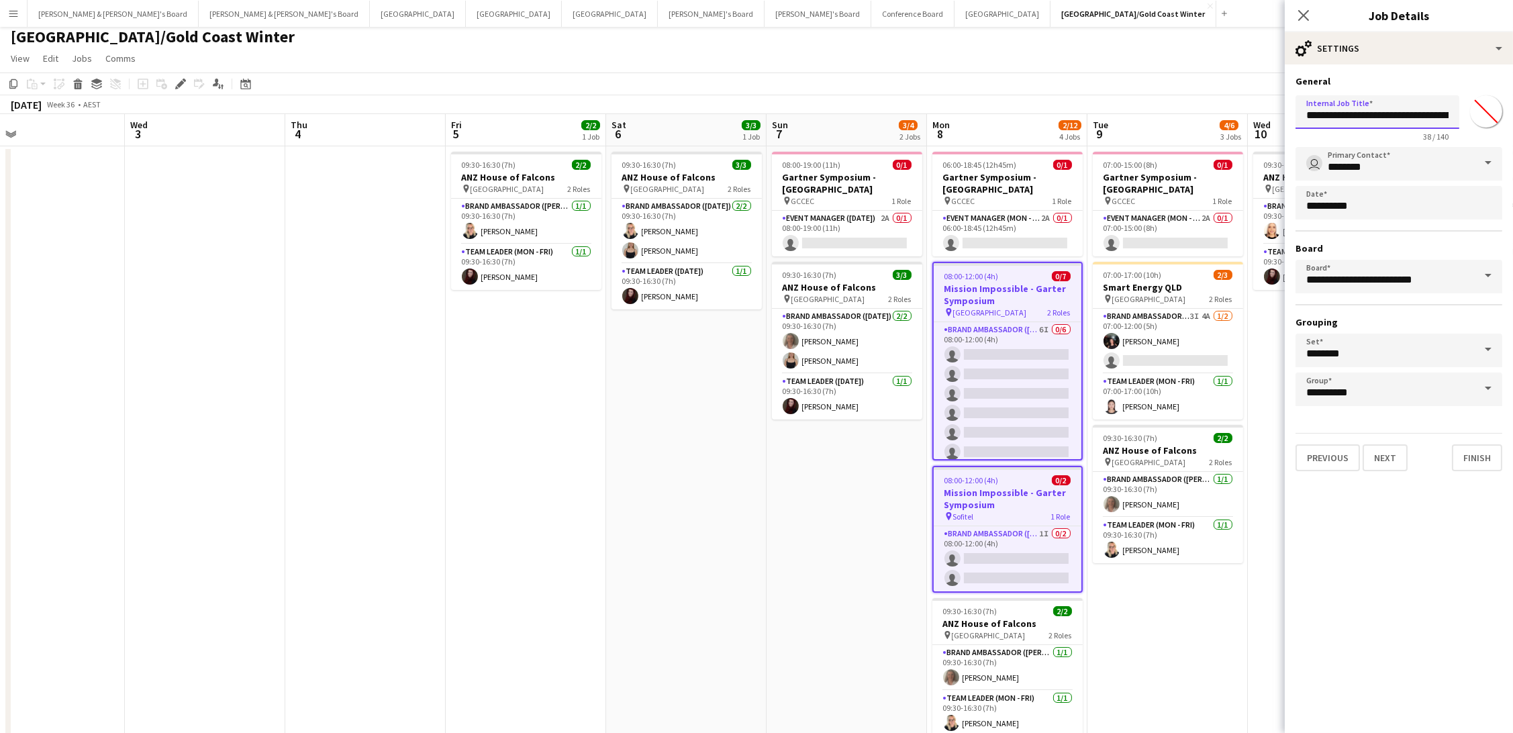
click at [1419, 112] on input "**********" at bounding box center [1377, 112] width 164 height 34
type input "**********"
click at [1044, 95] on div "September 2025 Week 36 • AEST" at bounding box center [756, 104] width 1513 height 19
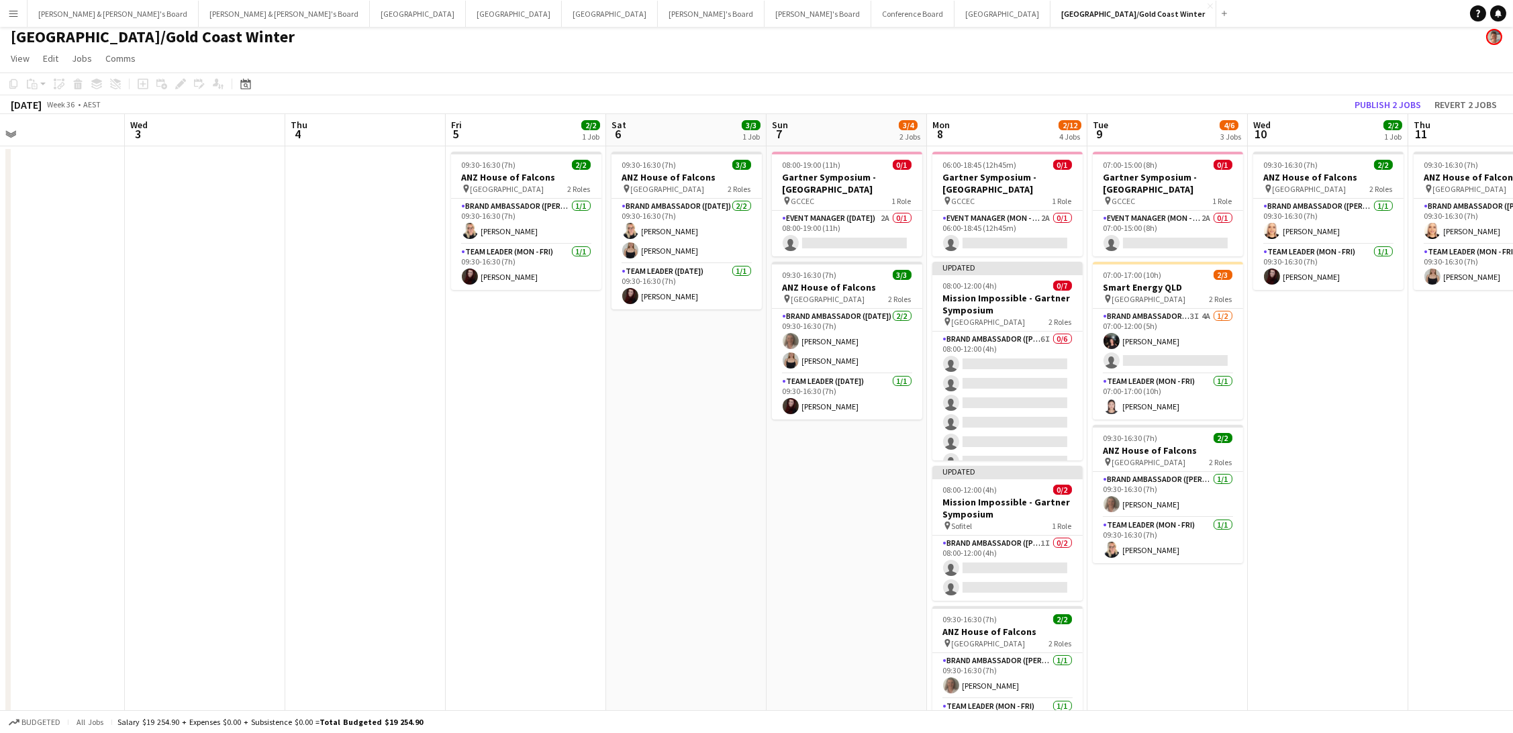
scroll to position [0, 532]
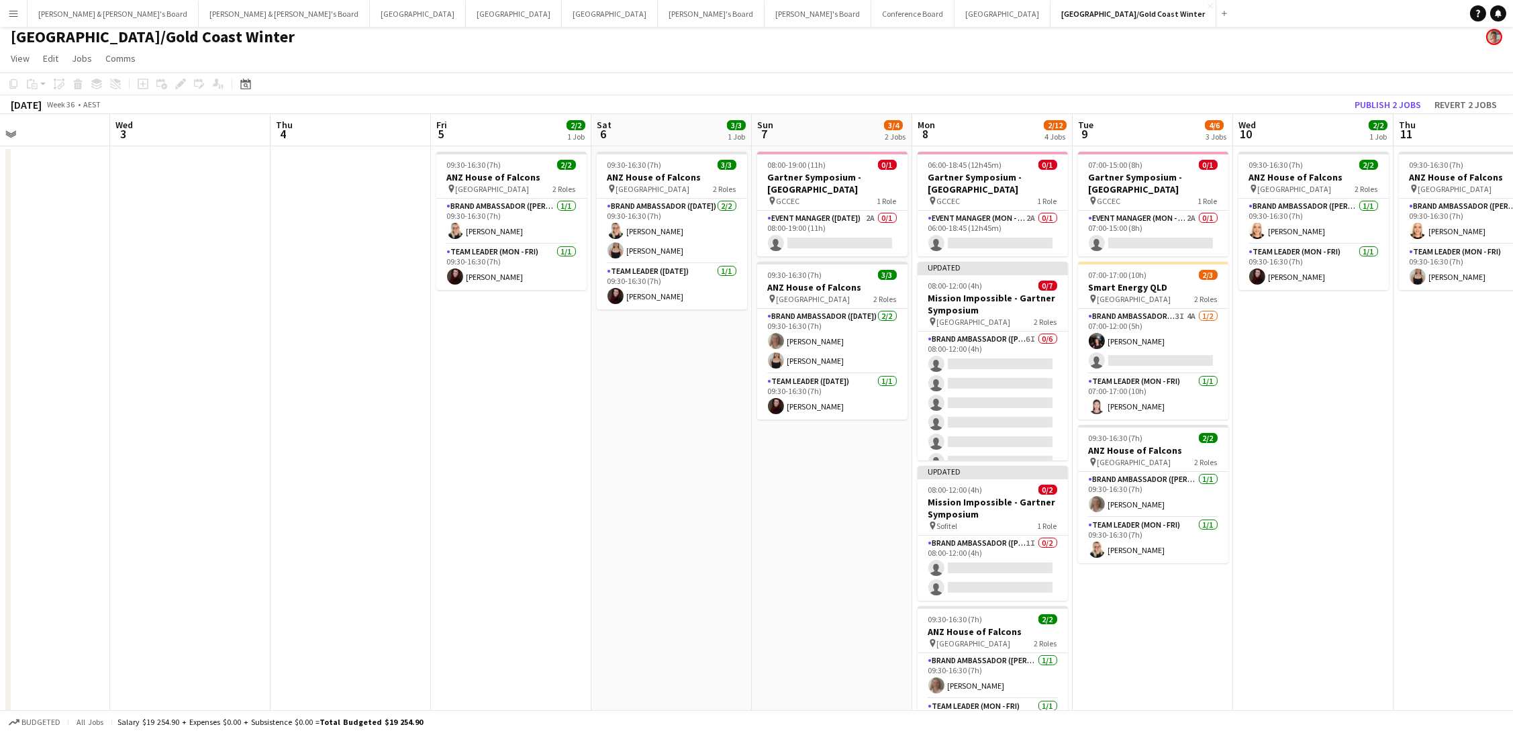
click at [1382, 93] on app-toolbar "Copy Paste Paste Command V Paste with crew Command Shift V Paste linked Job Del…" at bounding box center [756, 83] width 1513 height 23
click at [1382, 101] on button "Publish 2 jobs" at bounding box center [1387, 104] width 77 height 17
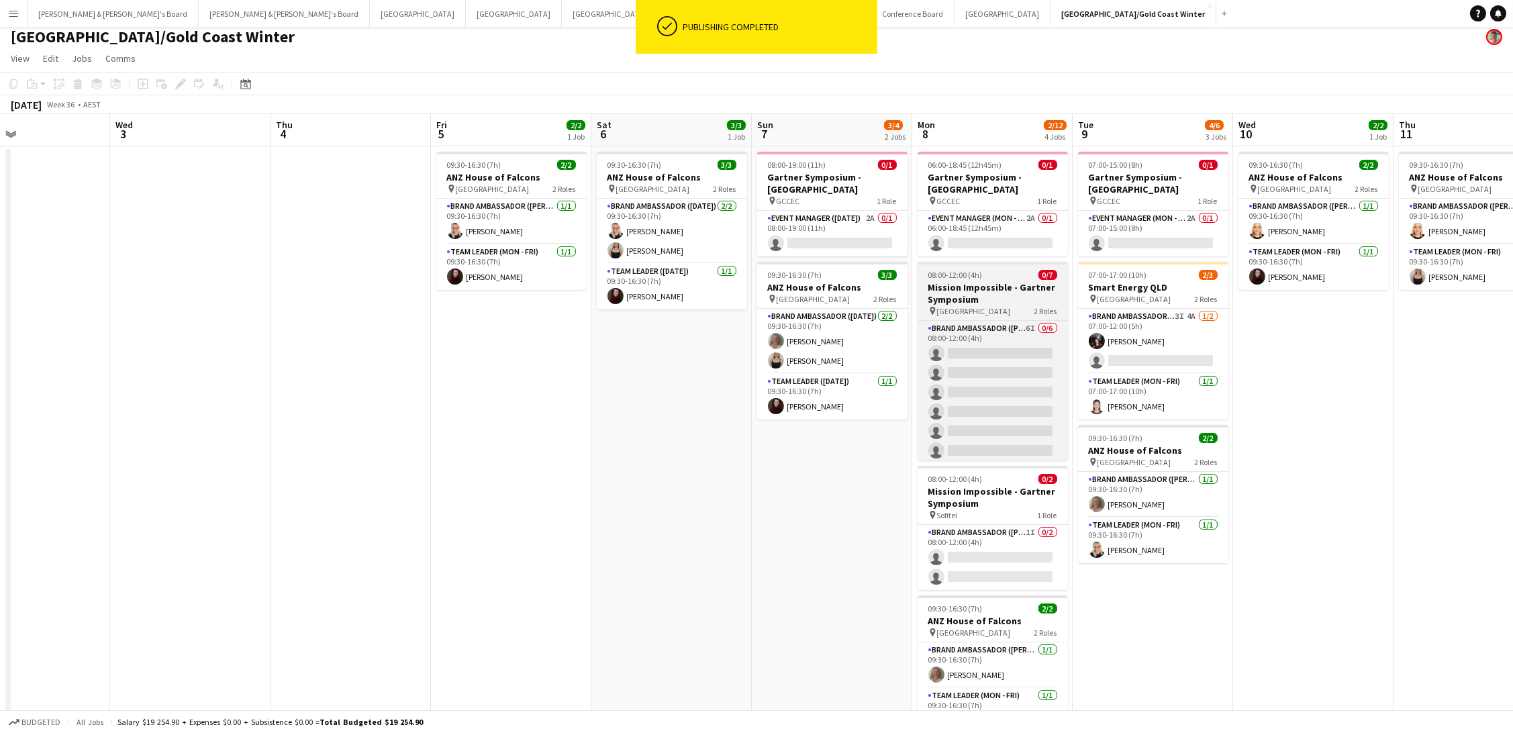
click at [961, 287] on h3 "Mission Impossible - Gartner Symposium" at bounding box center [992, 293] width 150 height 24
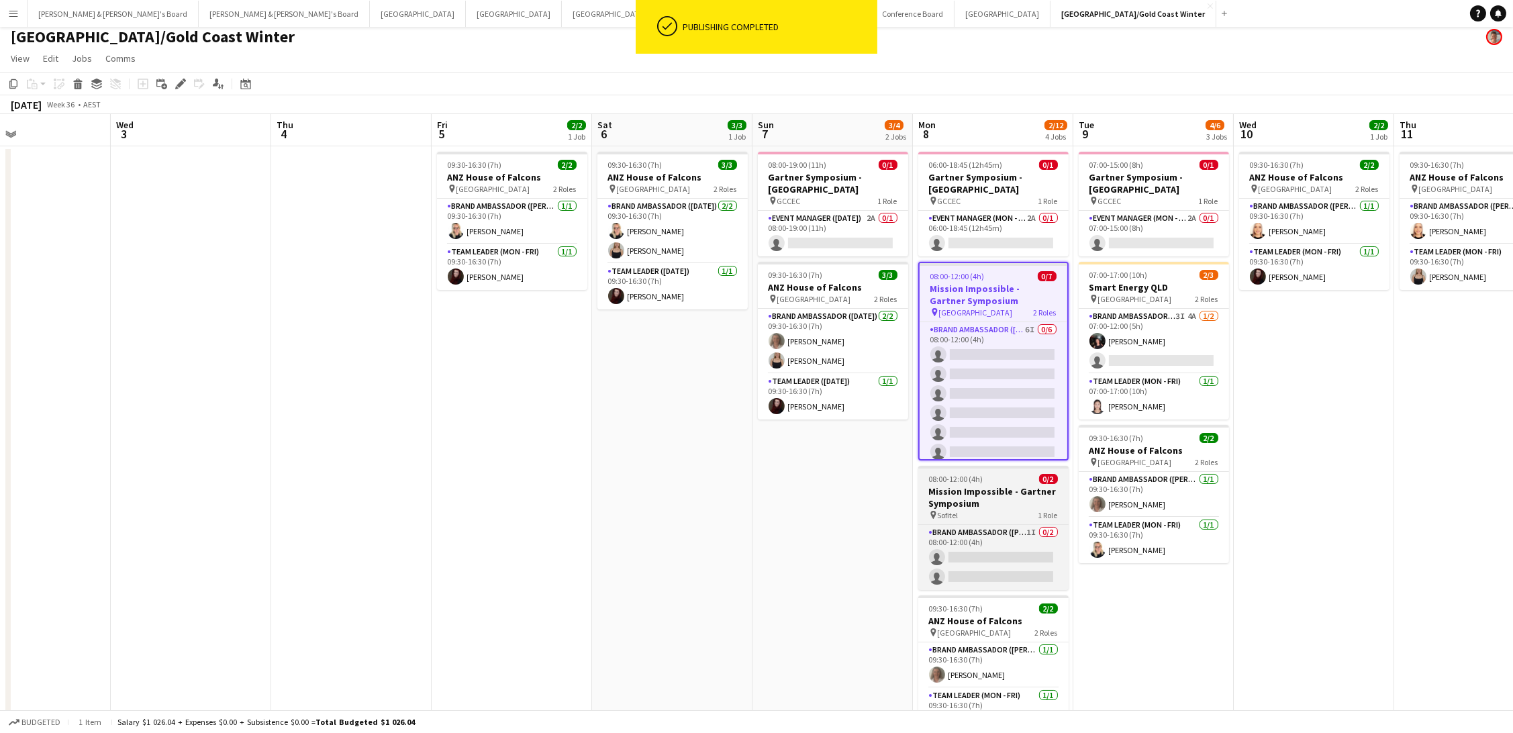
click at [956, 487] on h3 "Mission Impossible - Gartner Symposium" at bounding box center [993, 497] width 150 height 24
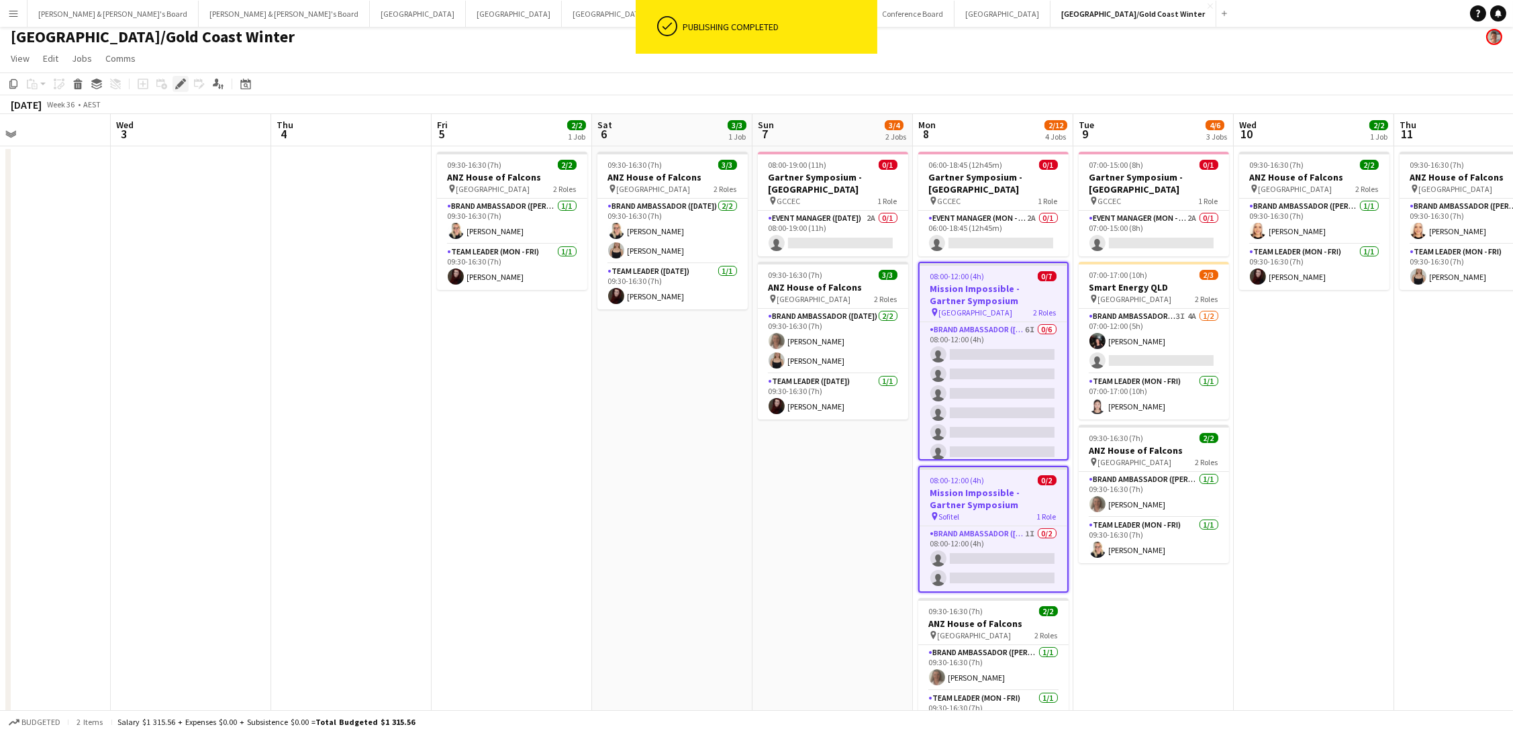
click at [179, 83] on icon at bounding box center [180, 84] width 7 height 7
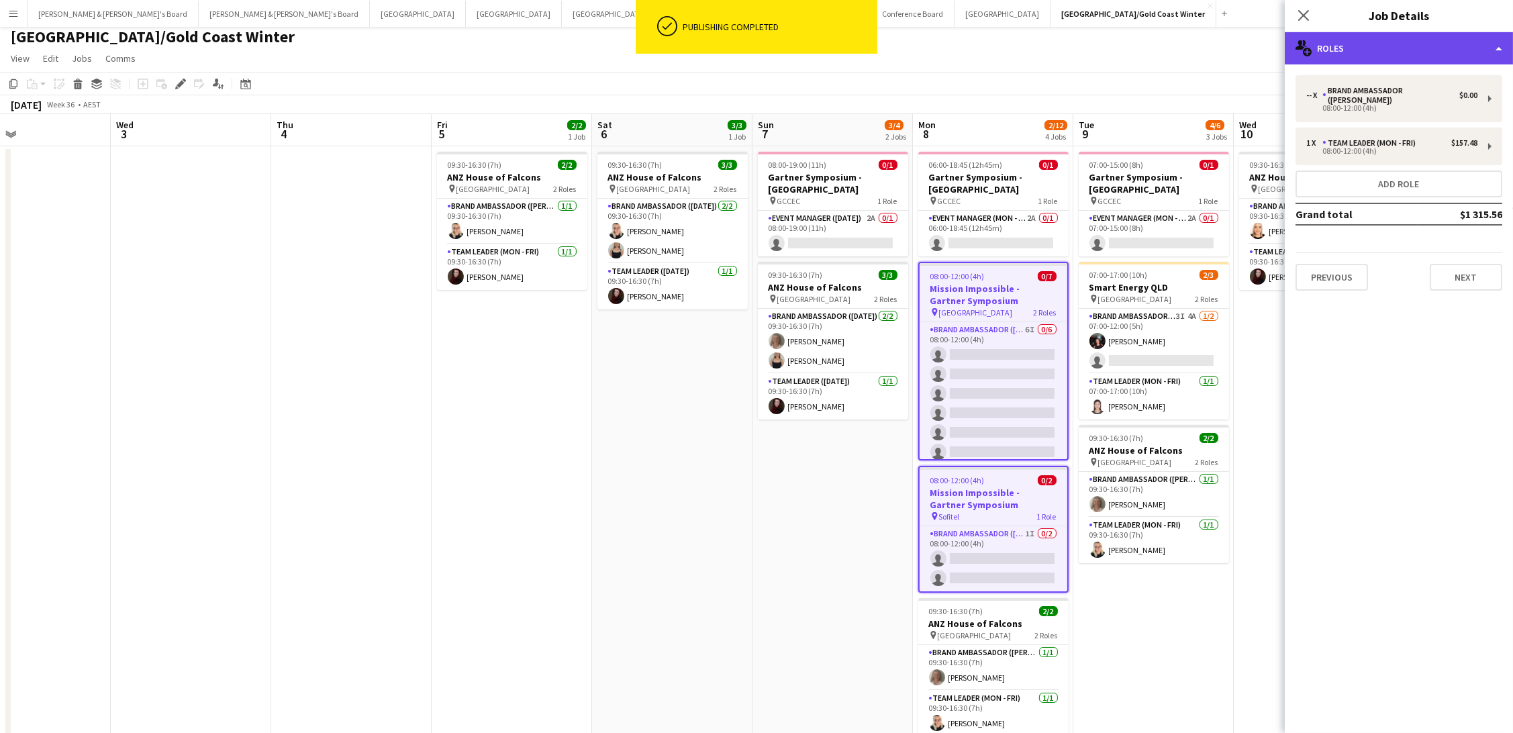
click at [1344, 42] on div "multiple-users-add Roles" at bounding box center [1399, 48] width 228 height 32
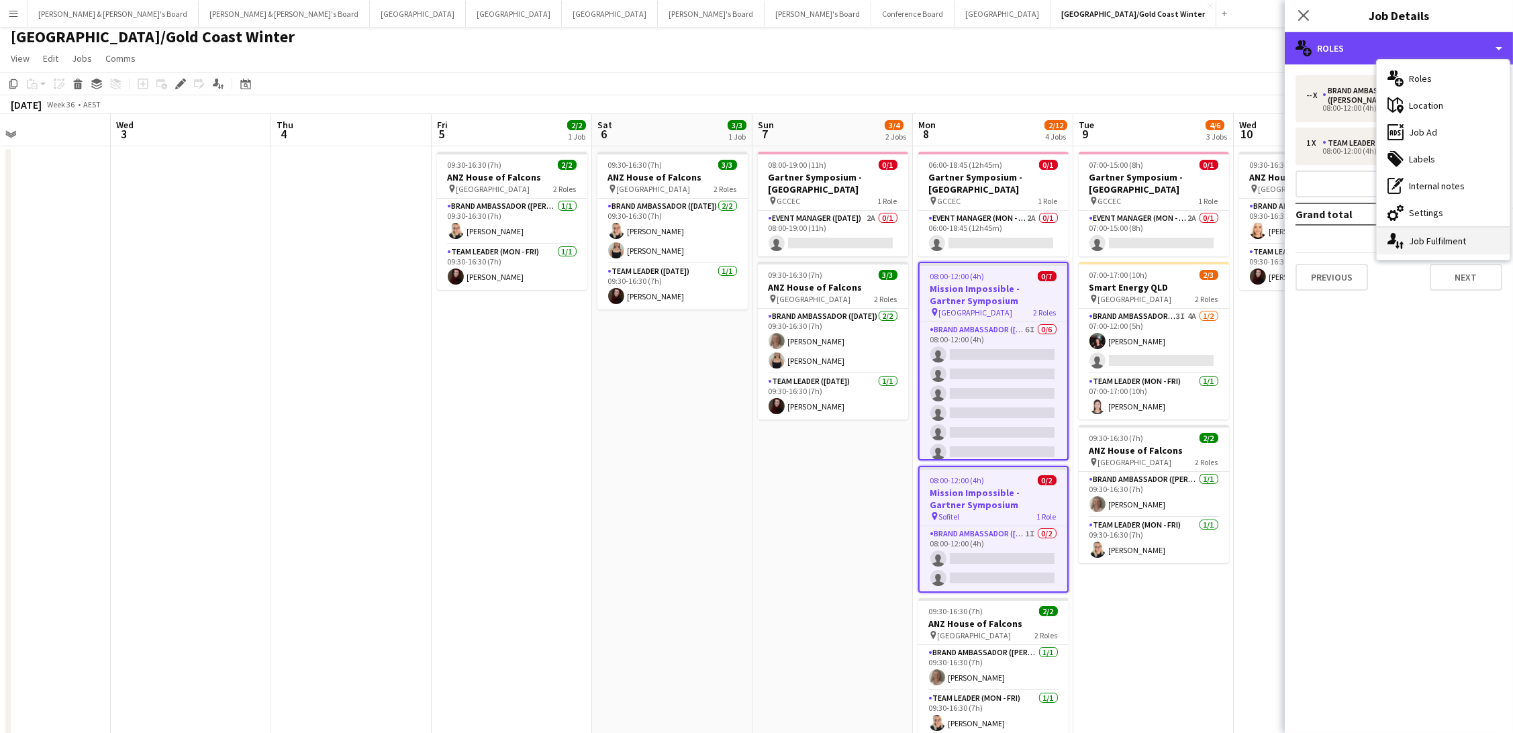
scroll to position [1, 0]
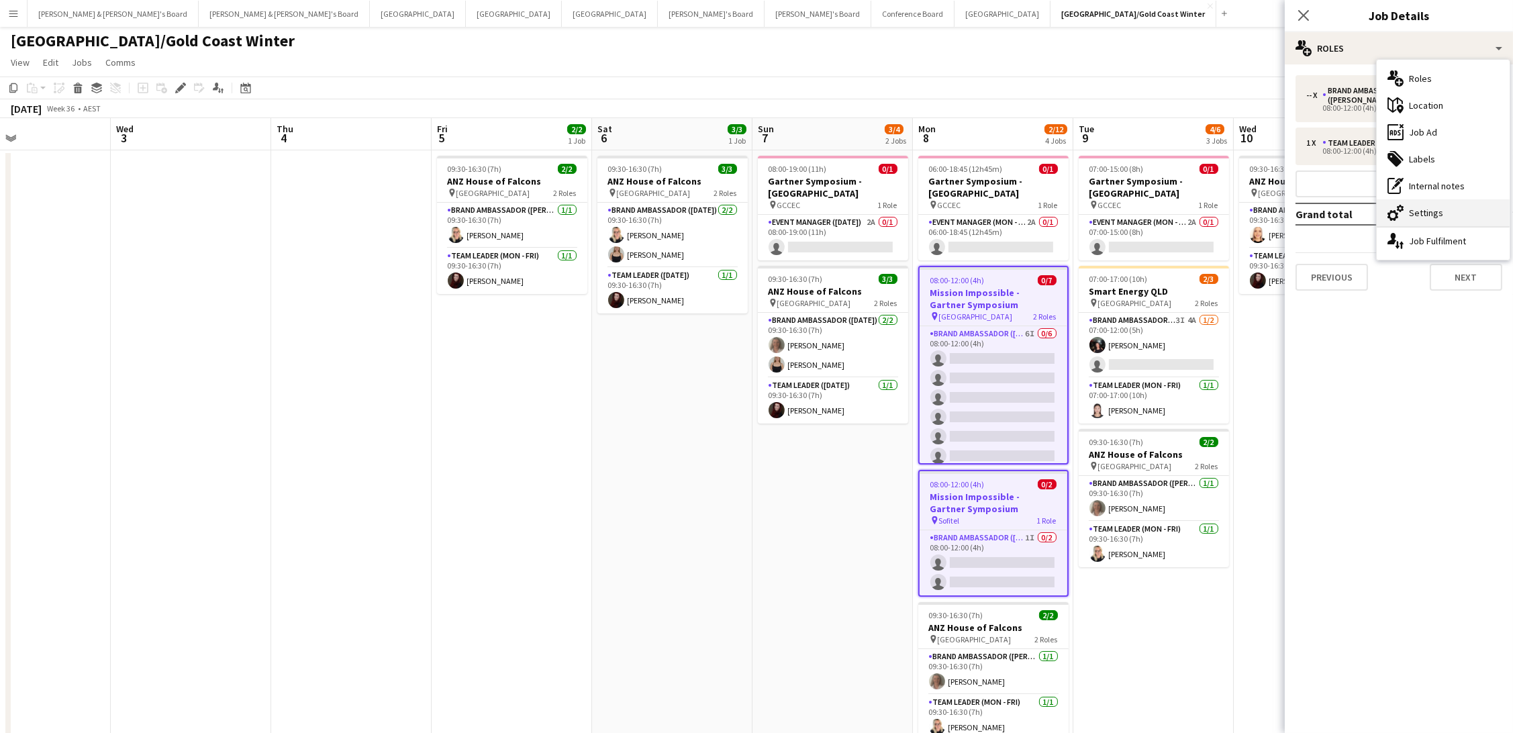
click at [1448, 211] on div "cog-double-3 Settings" at bounding box center [1442, 212] width 133 height 27
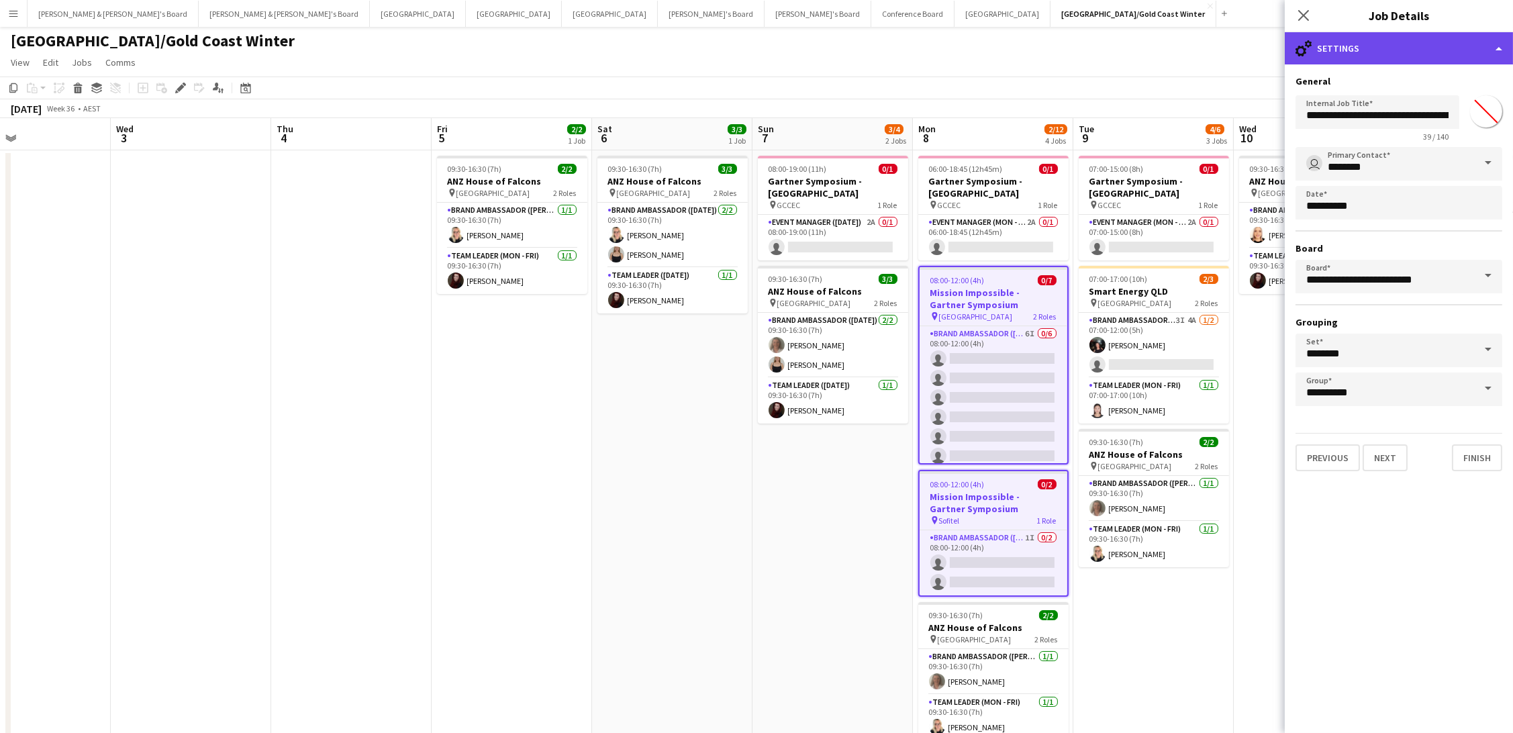
click at [1417, 48] on div "cog-double-3 Settings" at bounding box center [1399, 48] width 228 height 32
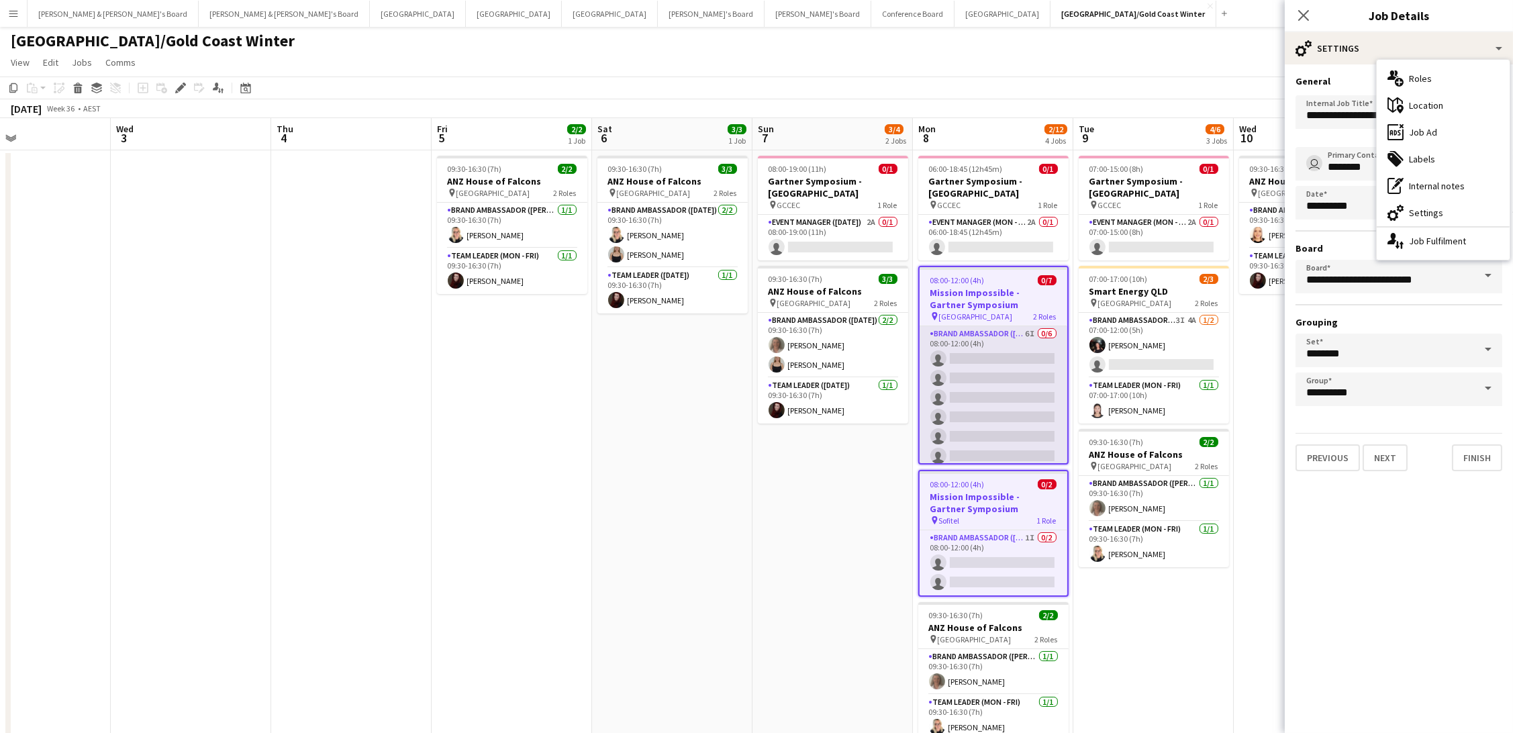
click at [996, 372] on app-card-role "Brand Ambassador (Mon - Fri) 6I 0/6 08:00-12:00 (4h) single-neutral-actions sin…" at bounding box center [993, 397] width 148 height 143
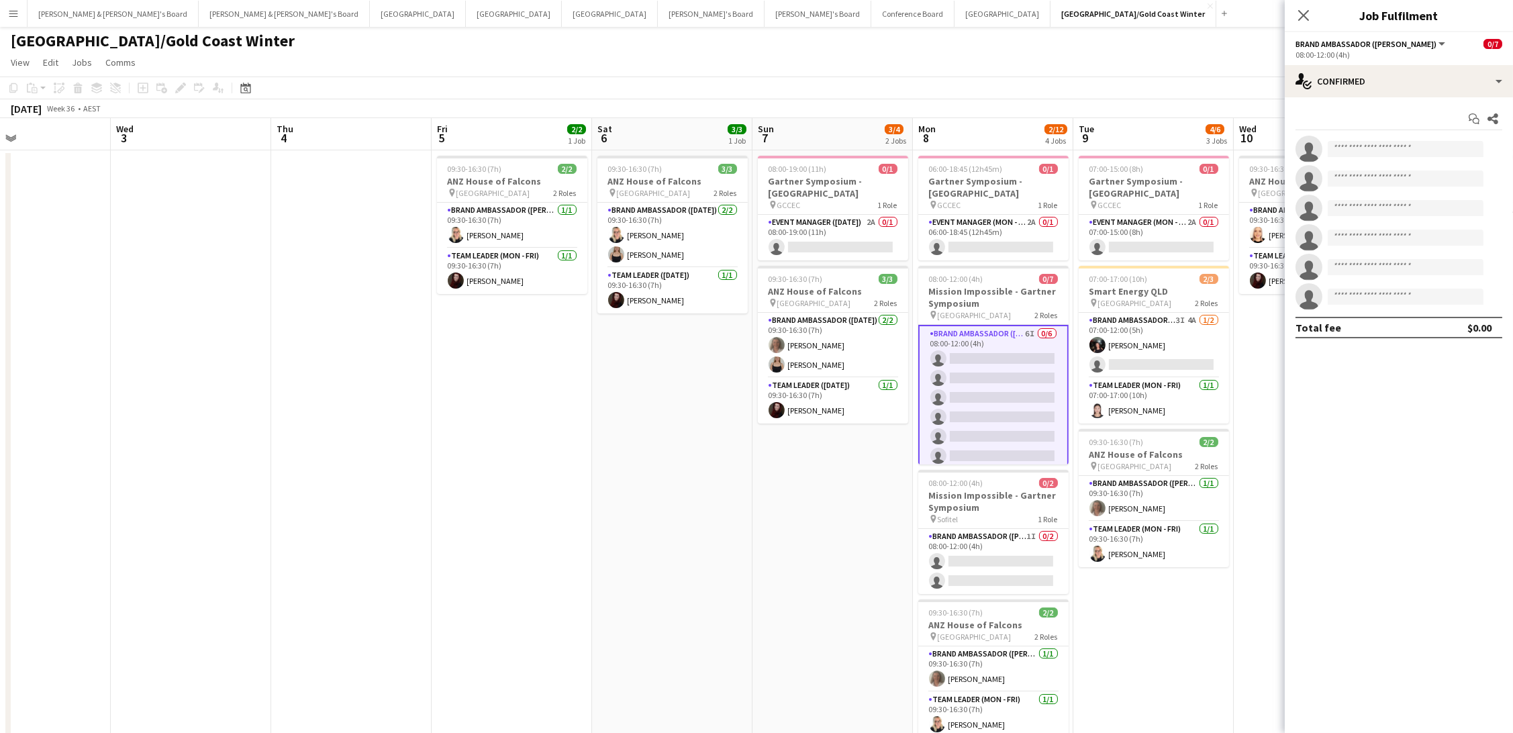
click at [1374, 52] on div "08:00-12:00 (4h)" at bounding box center [1398, 55] width 207 height 10
click at [1368, 89] on div "single-neutral-actions-check-2 Confirmed" at bounding box center [1399, 81] width 228 height 32
click at [1435, 135] on div "single-neutral-actions-share-1 Invited" at bounding box center [1442, 138] width 133 height 27
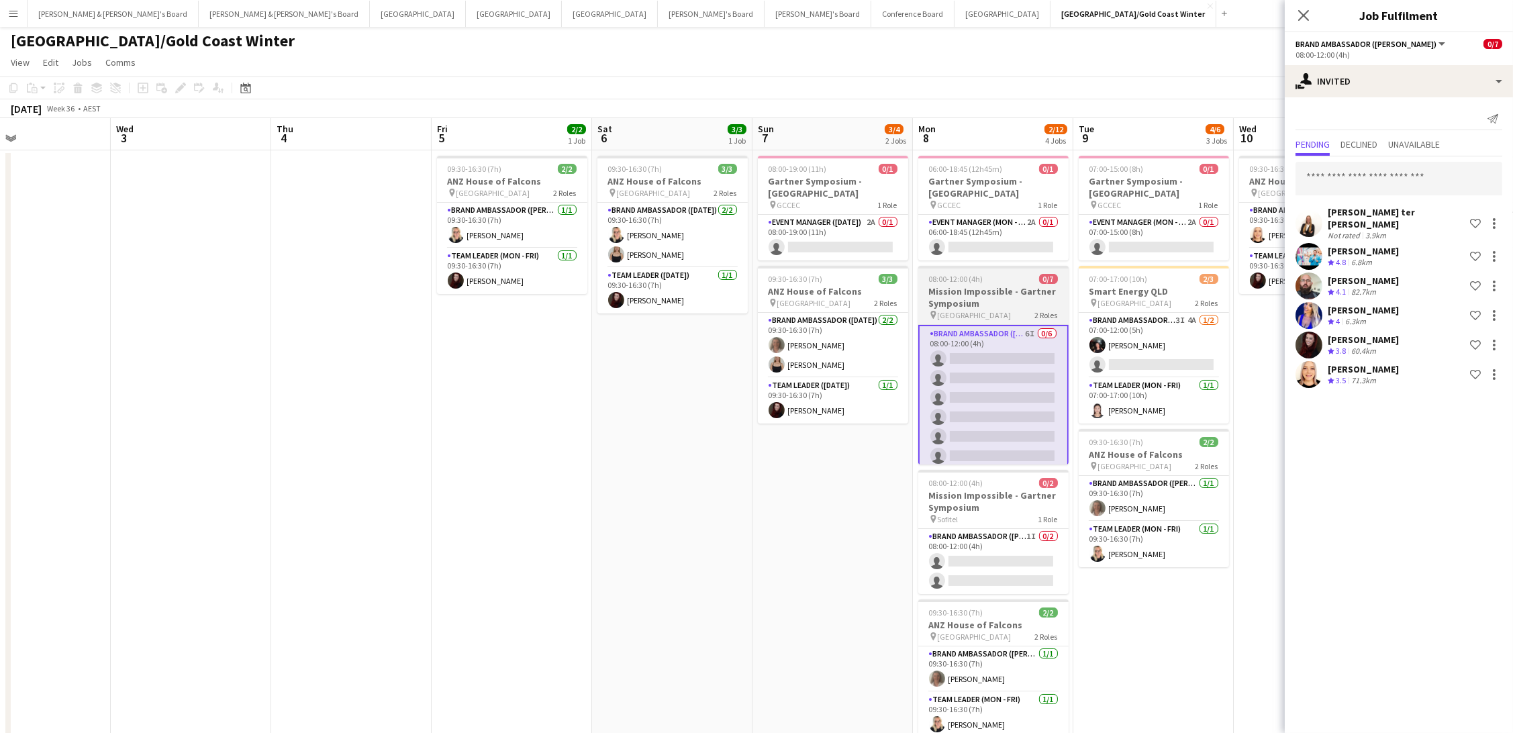
click at [972, 300] on h3 "Mission Impossible - Gartner Symposium" at bounding box center [993, 297] width 150 height 24
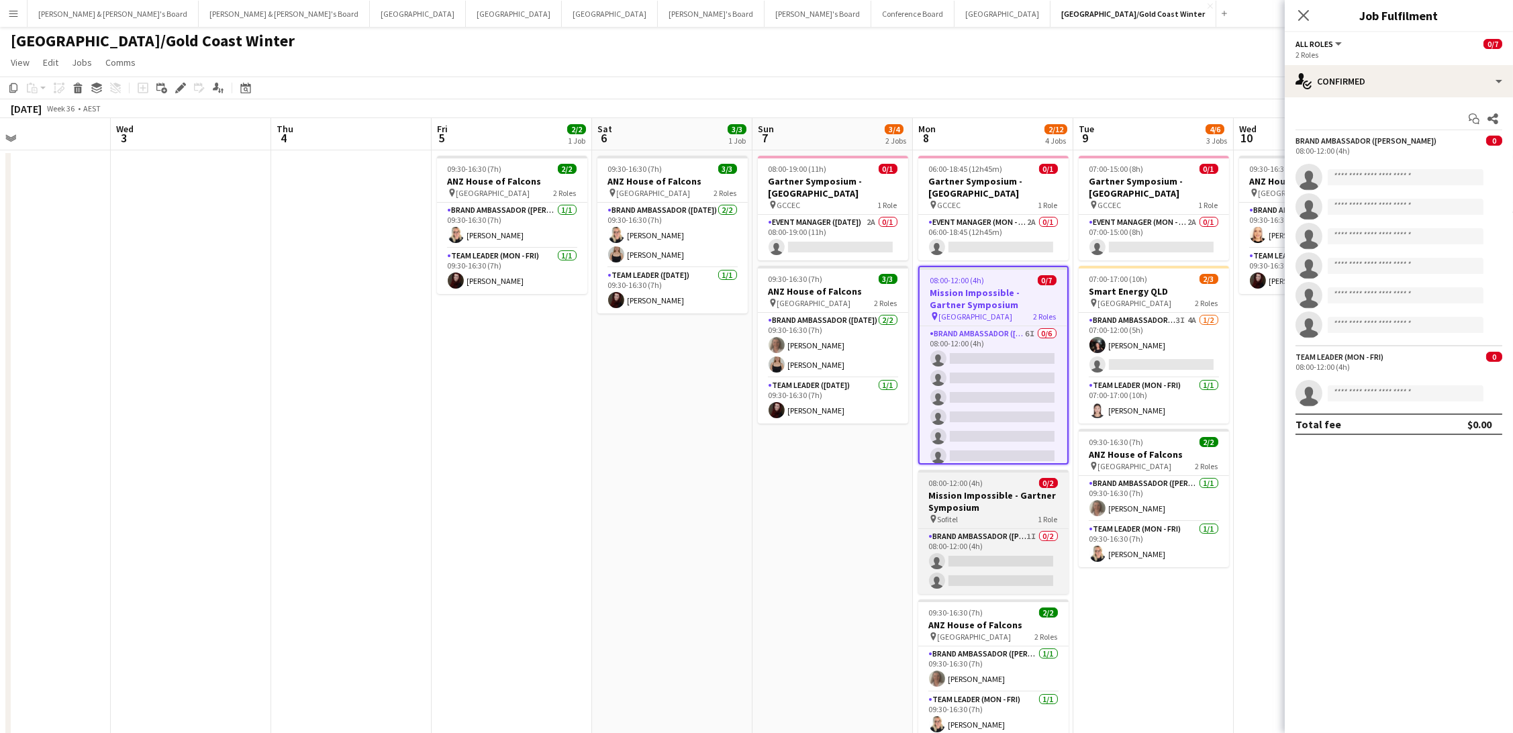
click at [978, 491] on h3 "Mission Impossible - Gartner Symposium" at bounding box center [993, 501] width 150 height 24
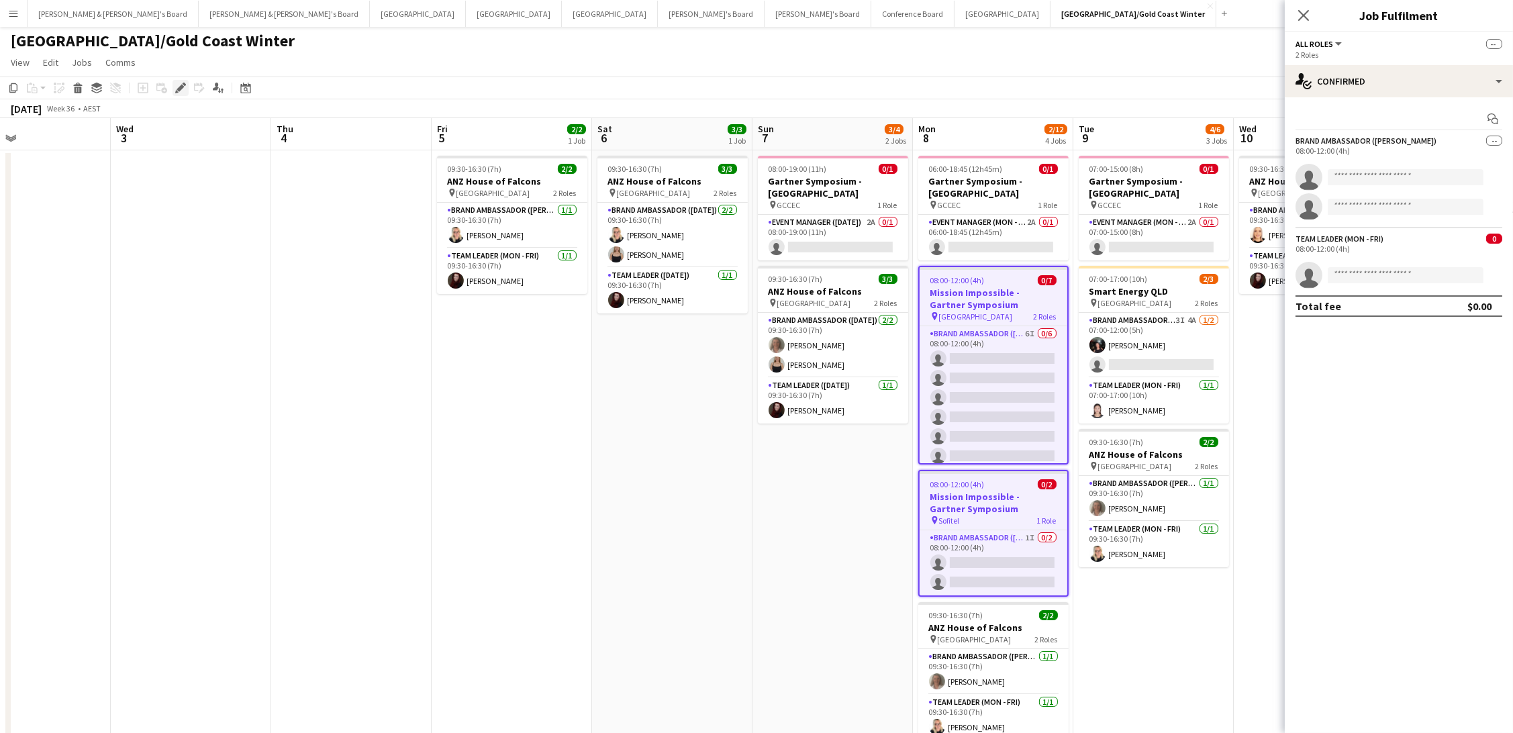
click at [179, 87] on icon at bounding box center [180, 88] width 7 height 7
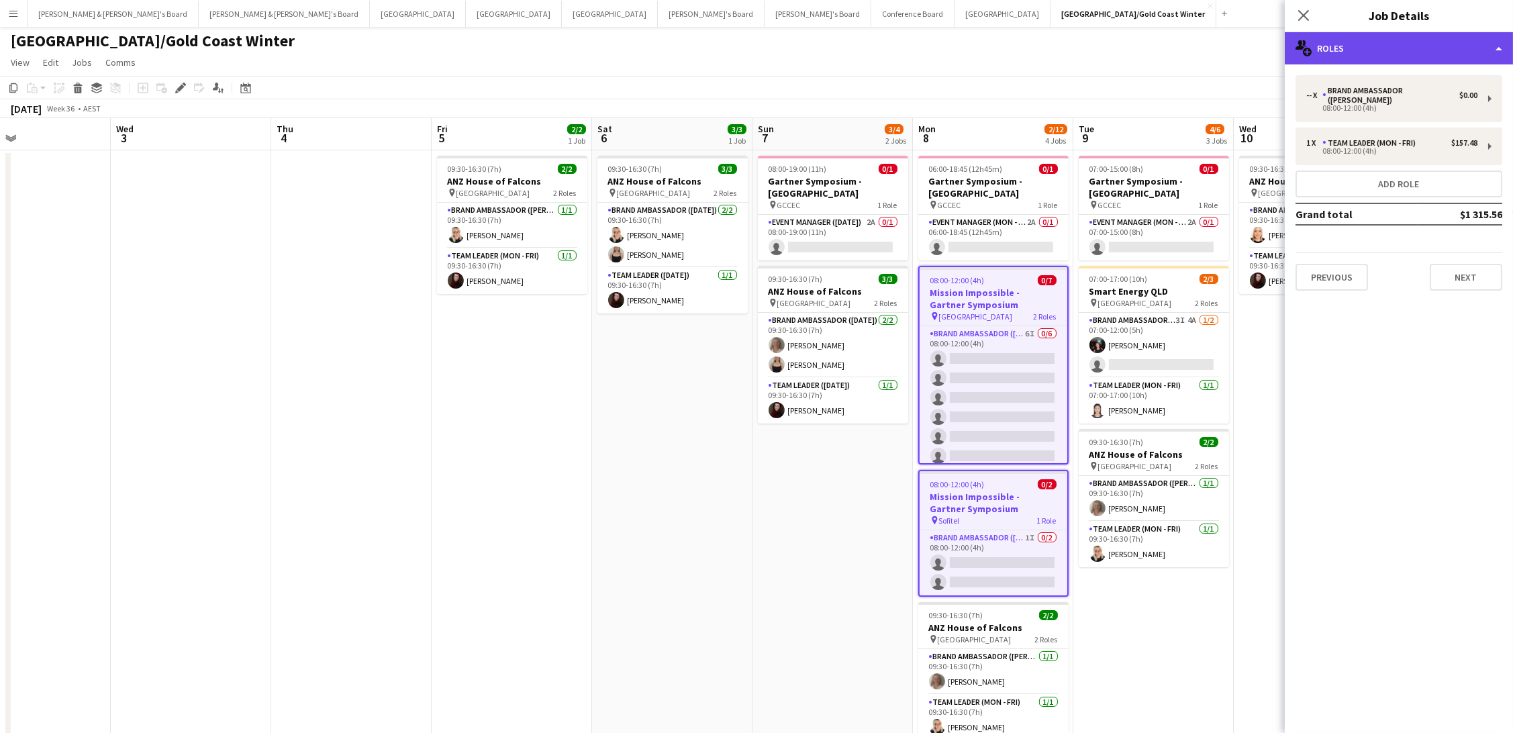
click at [1336, 46] on div "multiple-users-add Roles" at bounding box center [1399, 48] width 228 height 32
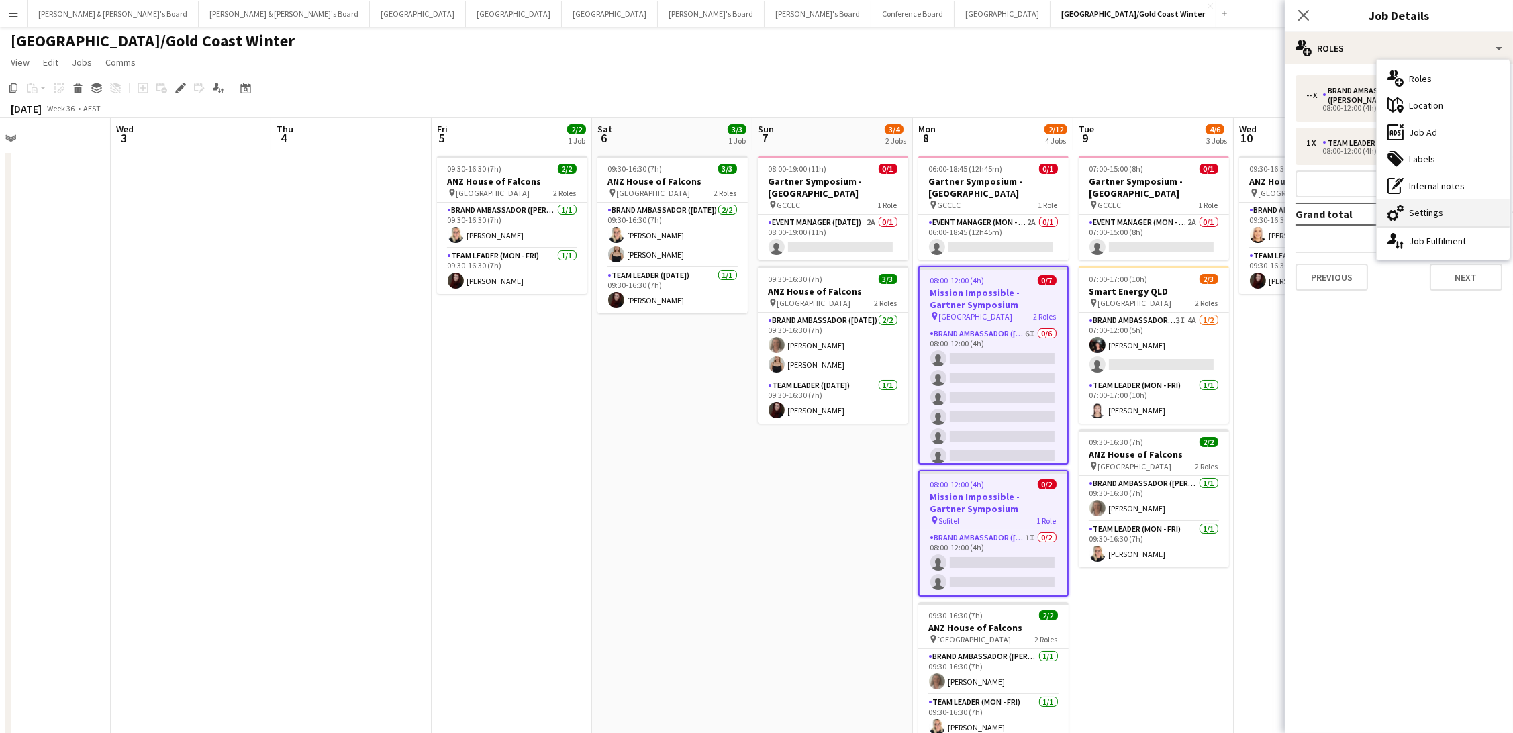
click at [1419, 220] on div "cog-double-3 Settings" at bounding box center [1442, 212] width 133 height 27
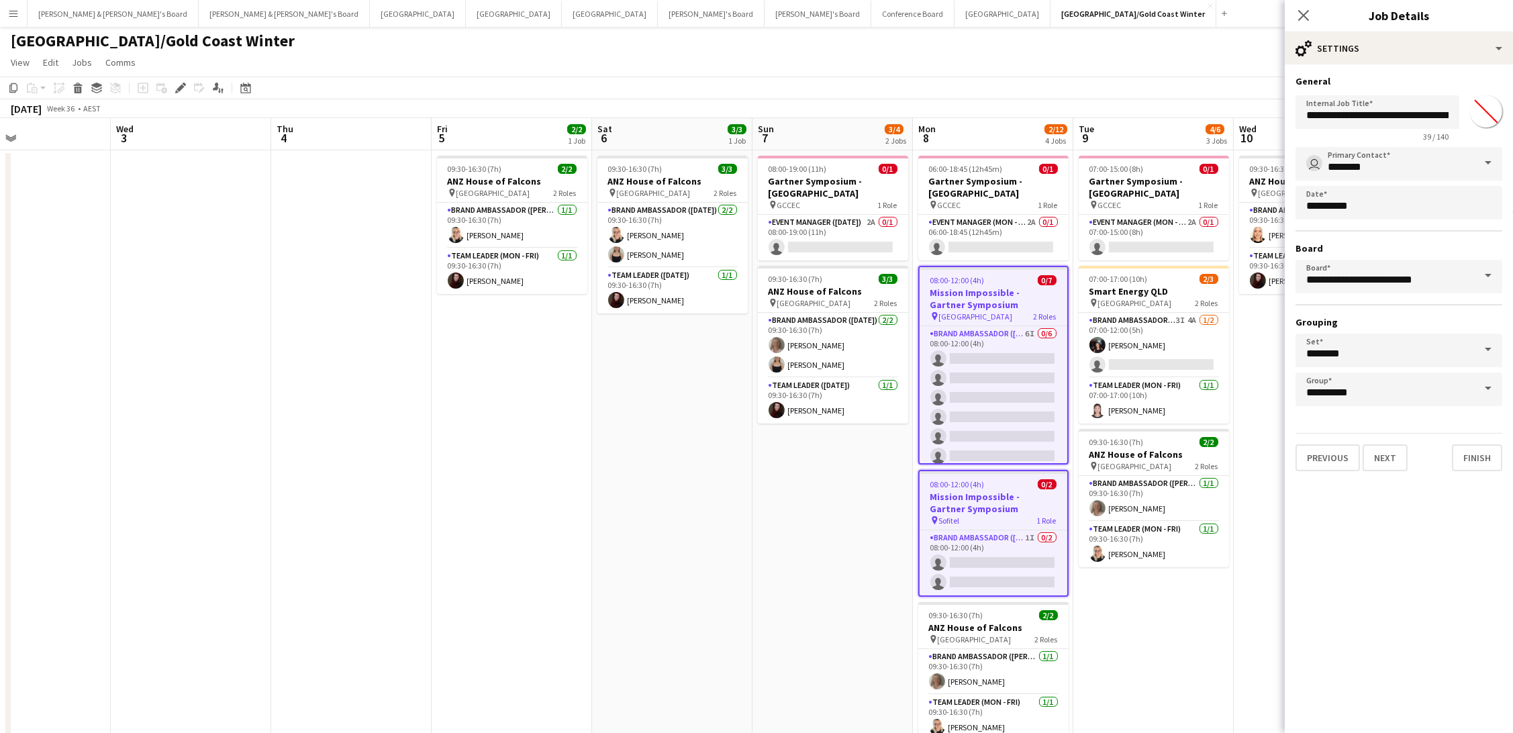
click at [1483, 113] on input "*******" at bounding box center [1486, 111] width 48 height 48
type input "*******"
click at [1076, 95] on app-toolbar "Copy Paste Paste Command V Paste with crew Command Shift V Paste linked Job Del…" at bounding box center [756, 88] width 1513 height 23
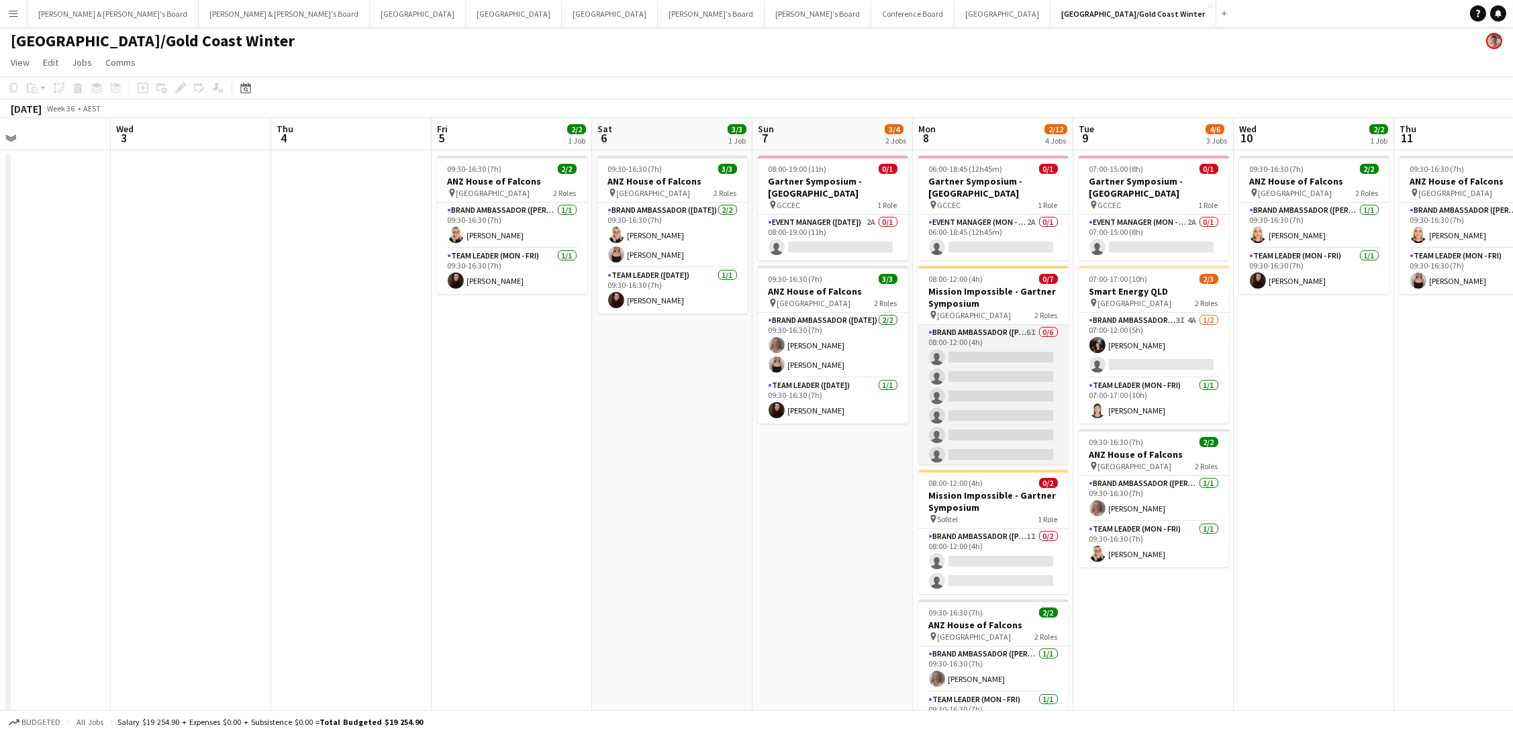
click at [1058, 365] on app-card-role "Brand Ambassador (Mon - Fri) 6I 0/6 08:00-12:00 (4h) single-neutral-actions sin…" at bounding box center [993, 396] width 150 height 143
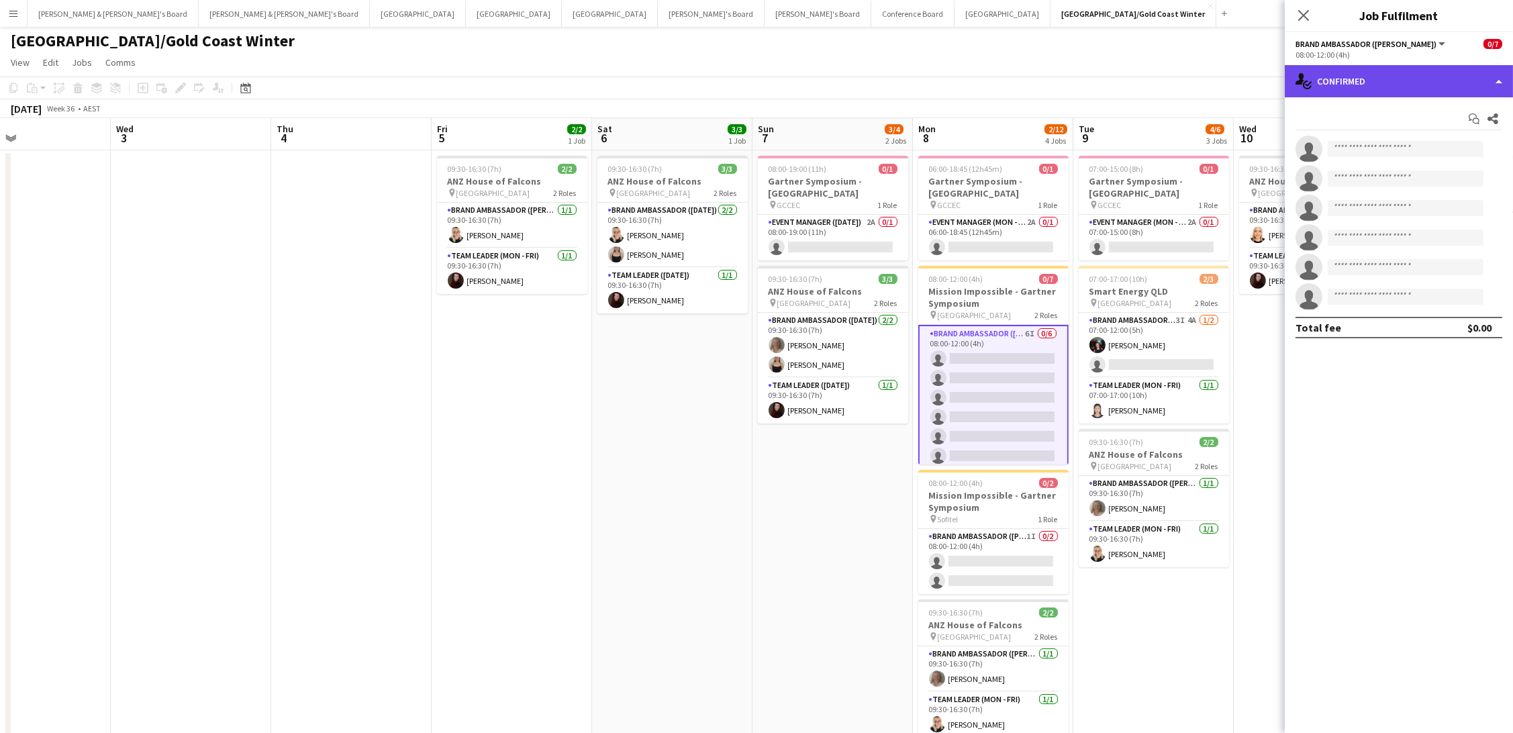
click at [1372, 70] on div "single-neutral-actions-check-2 Confirmed" at bounding box center [1399, 81] width 228 height 32
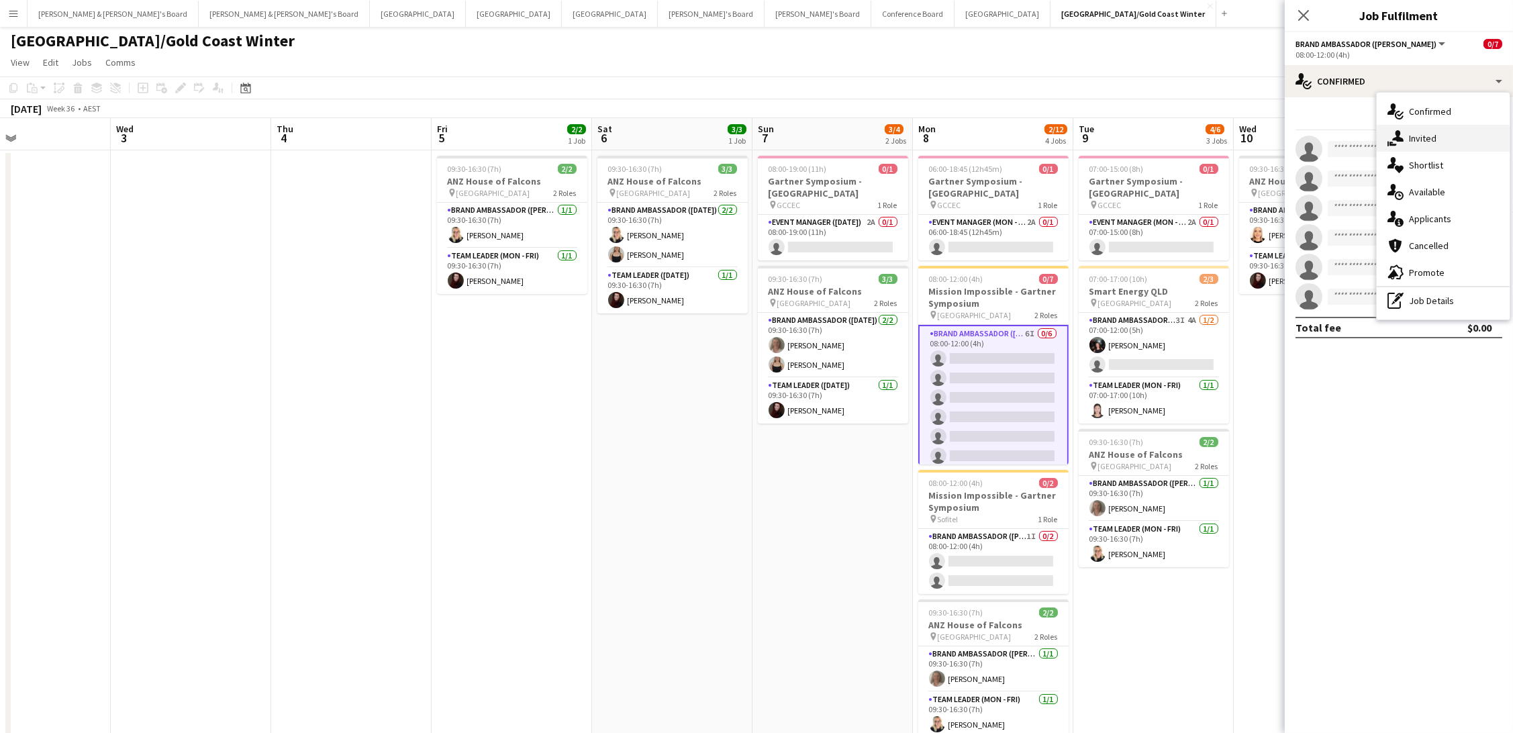
click at [1413, 144] on div "single-neutral-actions-share-1 Invited" at bounding box center [1442, 138] width 133 height 27
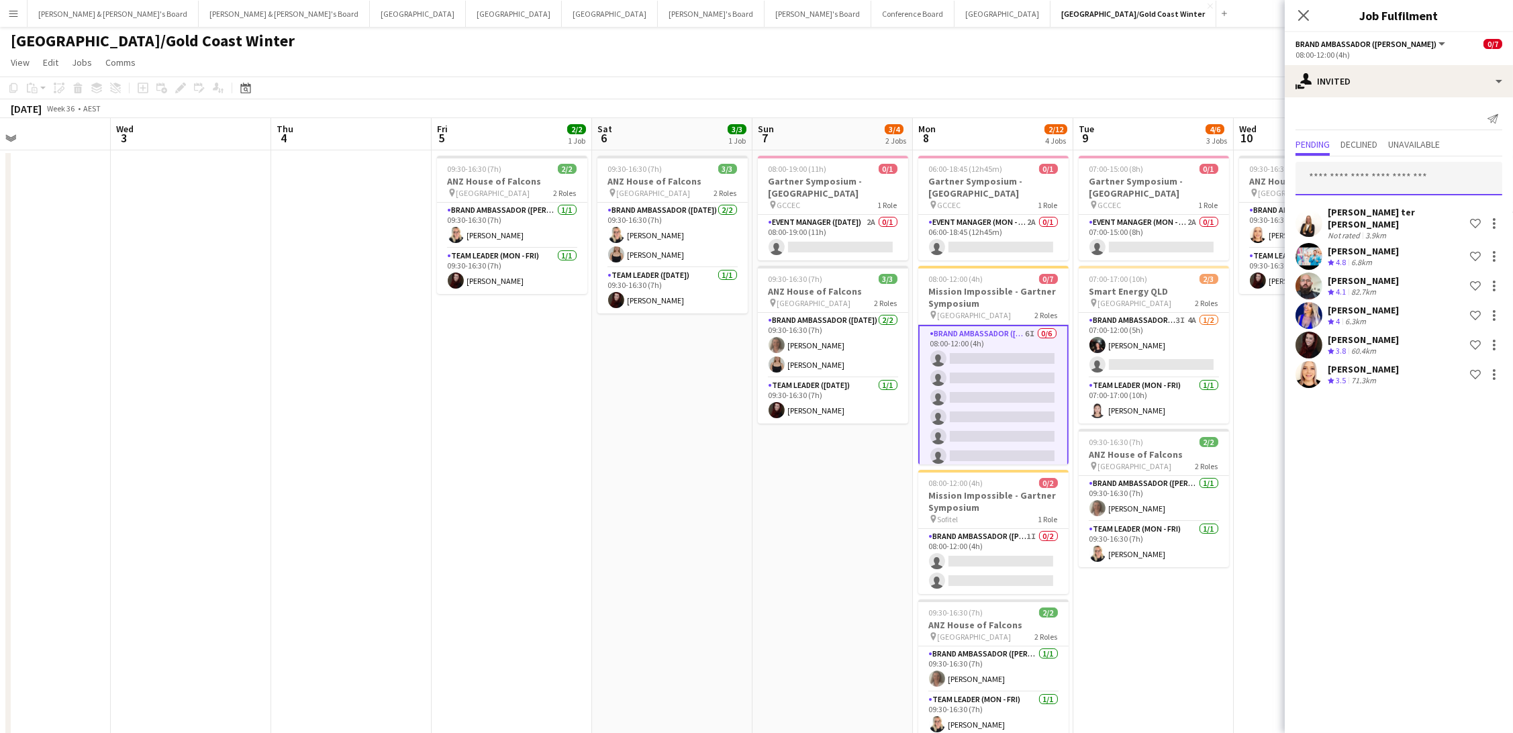
click at [1321, 179] on input "text" at bounding box center [1398, 179] width 207 height 34
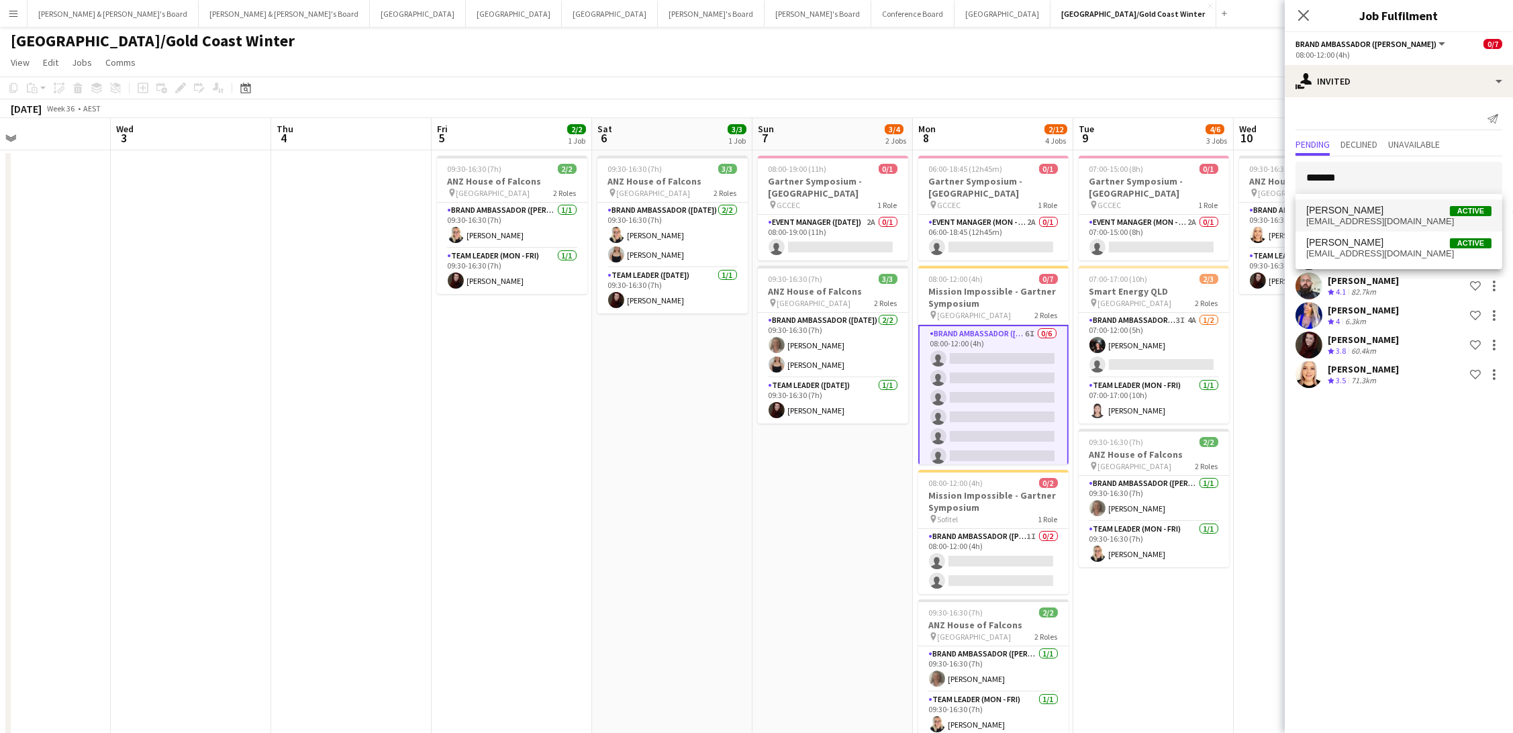
type input "*******"
click at [1313, 214] on span "[PERSON_NAME]" at bounding box center [1344, 210] width 77 height 11
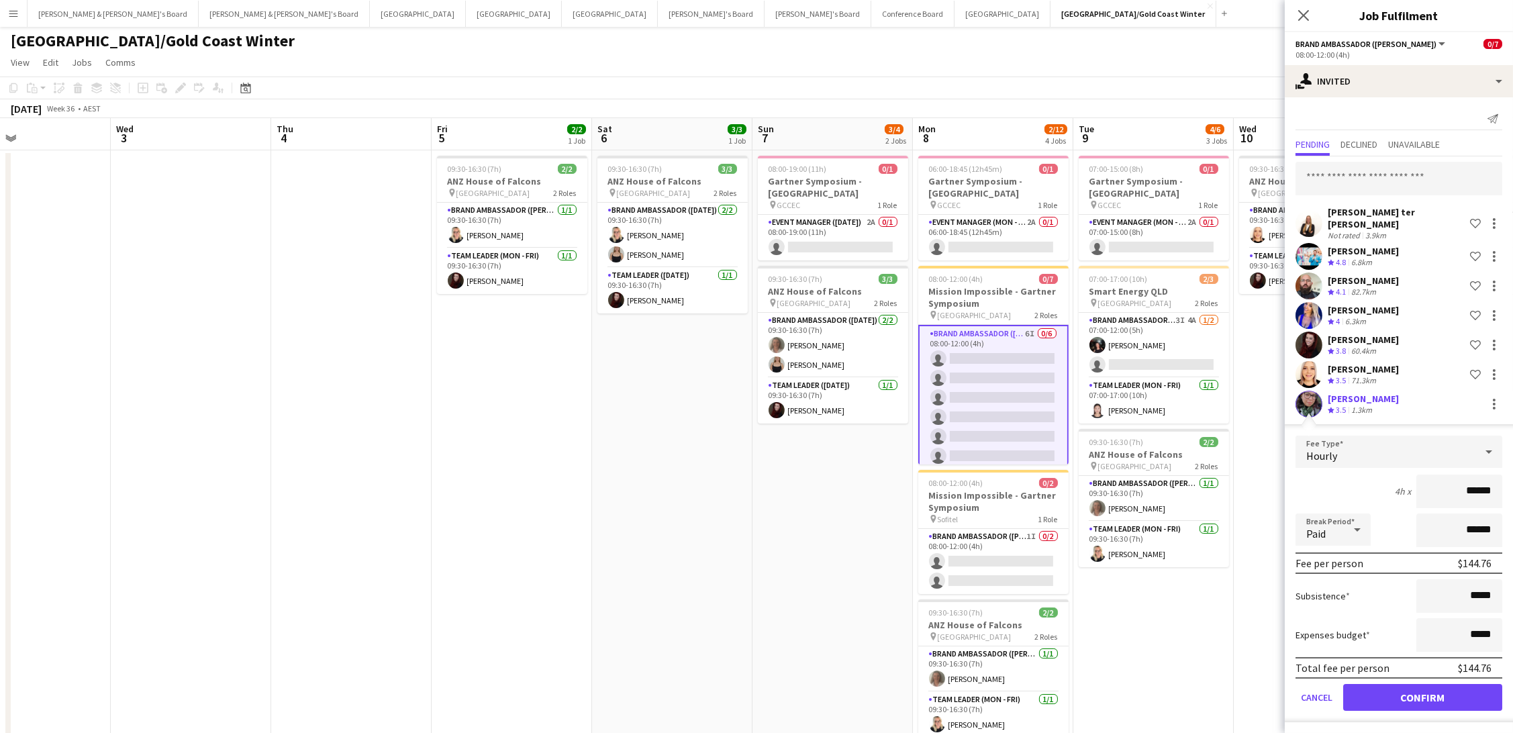
drag, startPoint x: 1389, startPoint y: 696, endPoint x: 1350, endPoint y: 690, distance: 39.4
click at [1389, 696] on button "Confirm" at bounding box center [1422, 697] width 159 height 27
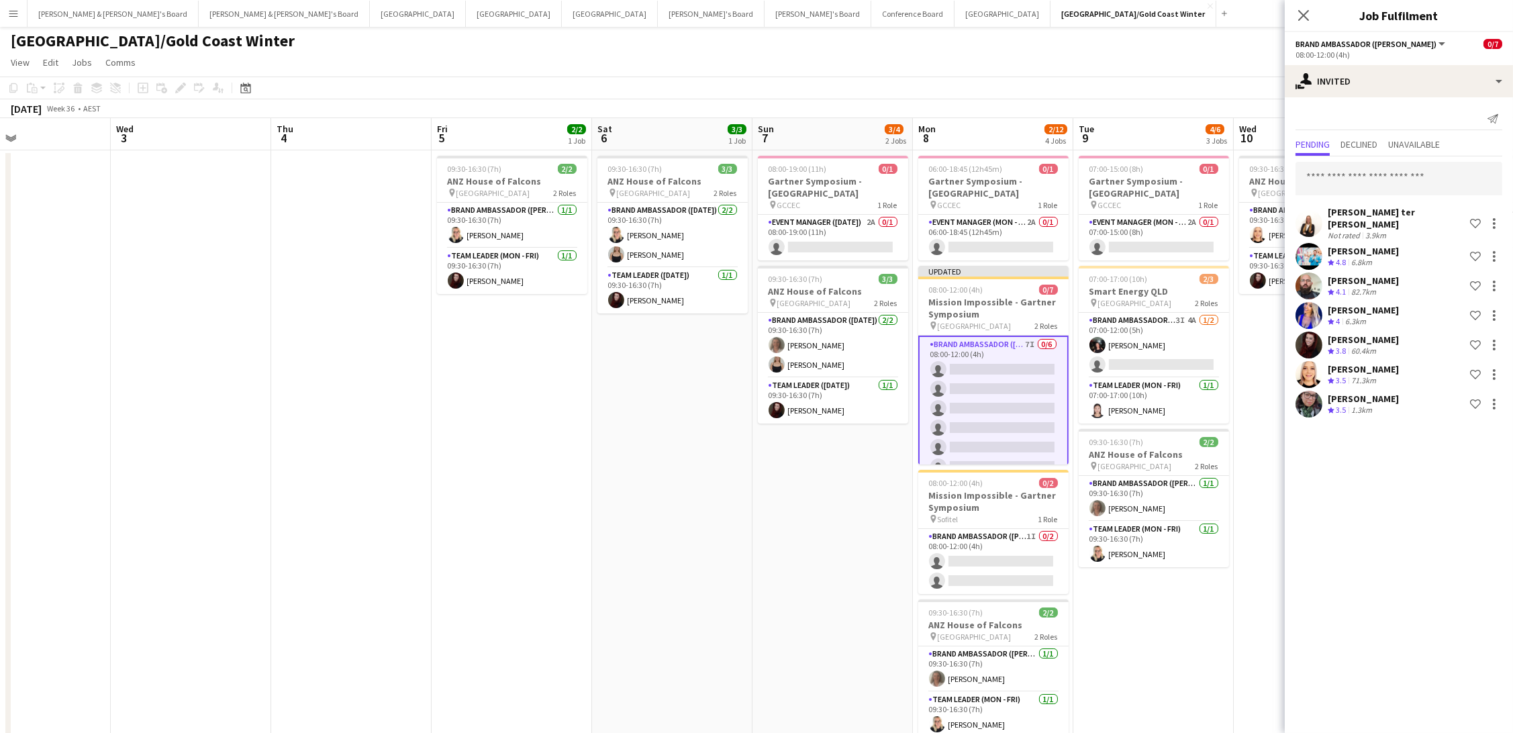
click at [1191, 670] on app-date-cell "07:00-15:00 (8h) 0/1 Gartner Symposium - Gold Coast pin GCCEC 1 Role Event Mana…" at bounding box center [1153, 458] width 160 height 617
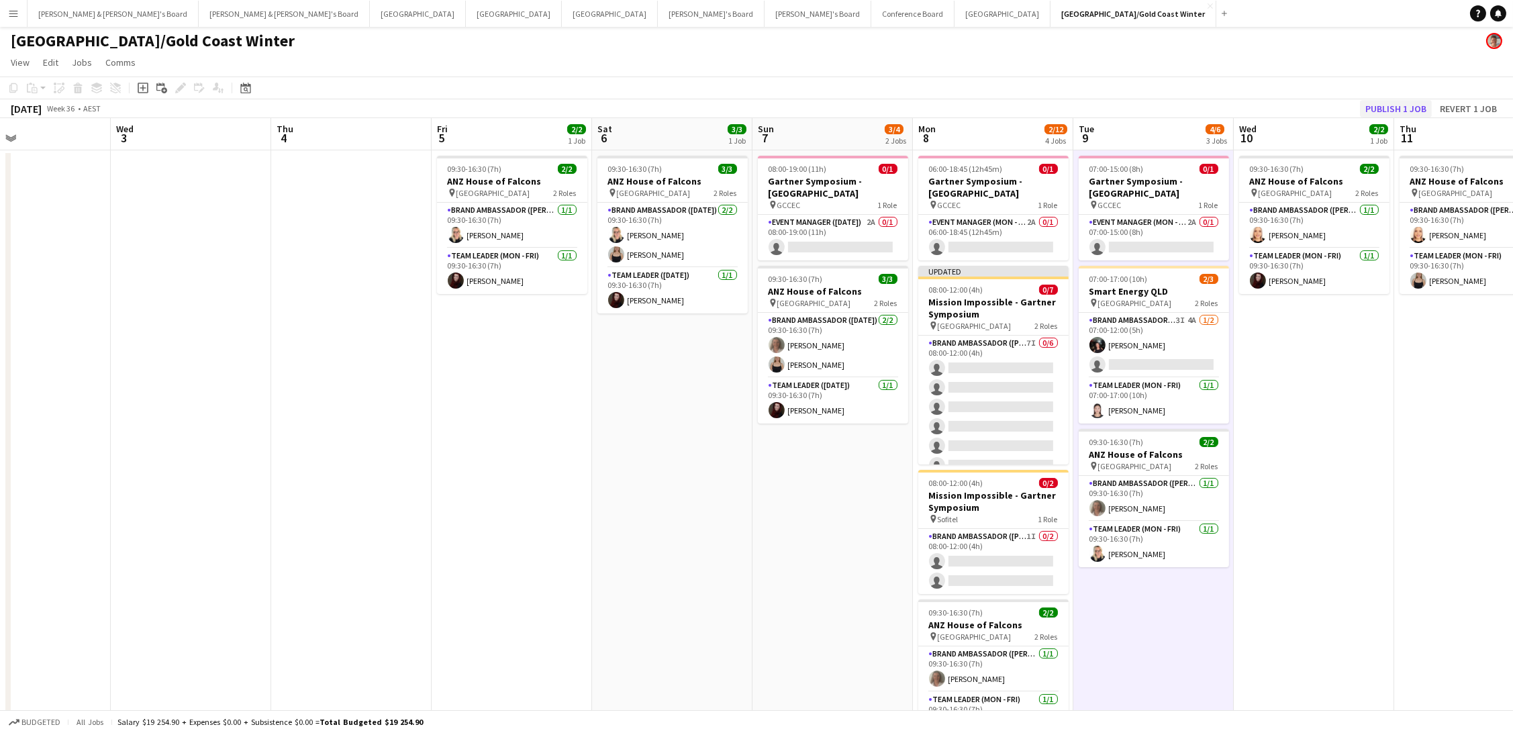
click at [1385, 110] on button "Publish 1 job" at bounding box center [1396, 108] width 72 height 17
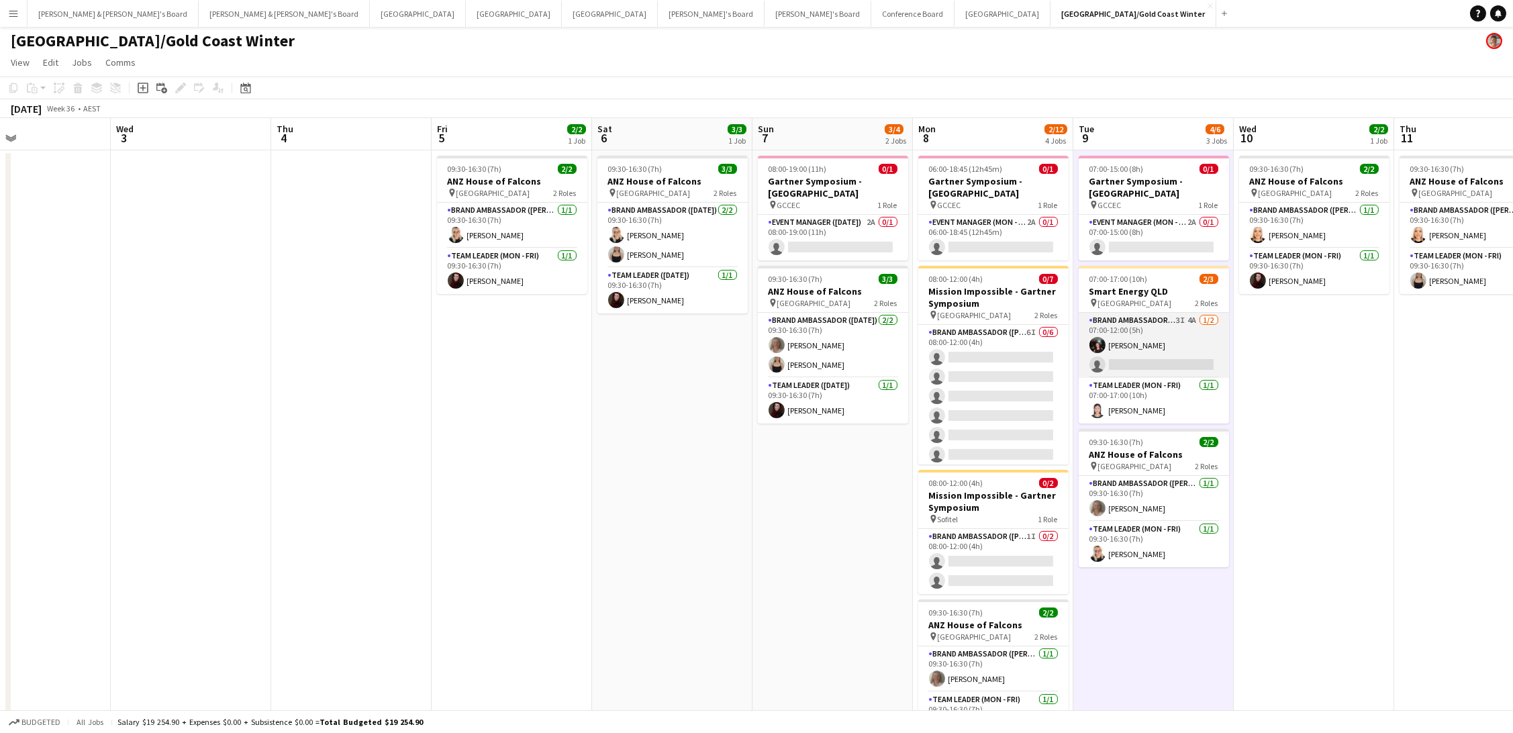
click at [1153, 341] on app-card-role "Brand Ambassador (Mon - Fri) 3I 4A 1/2 07:00-12:00 (5h) Gabriella Kochhann sing…" at bounding box center [1153, 345] width 150 height 65
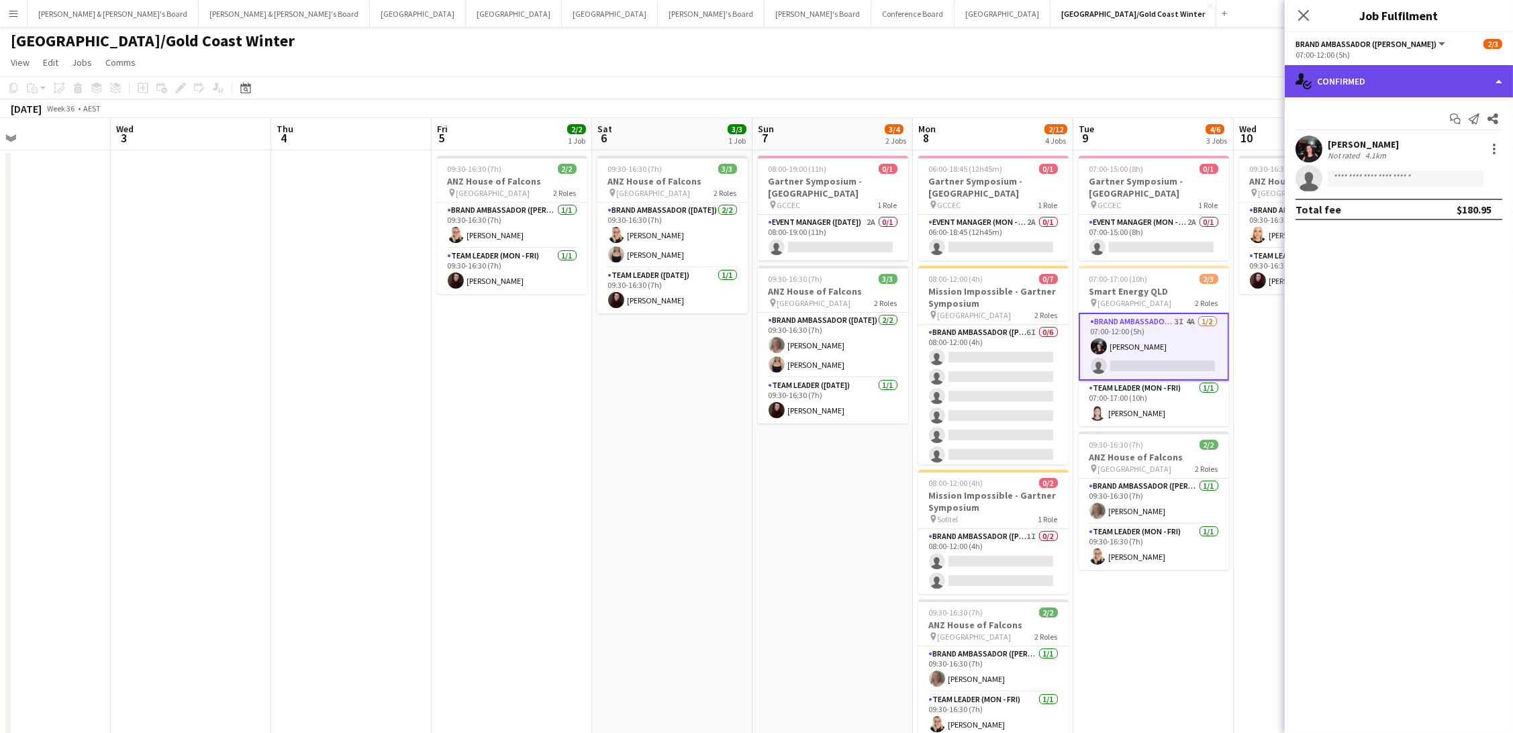
click at [1330, 89] on div "single-neutral-actions-check-2 Confirmed" at bounding box center [1399, 81] width 228 height 32
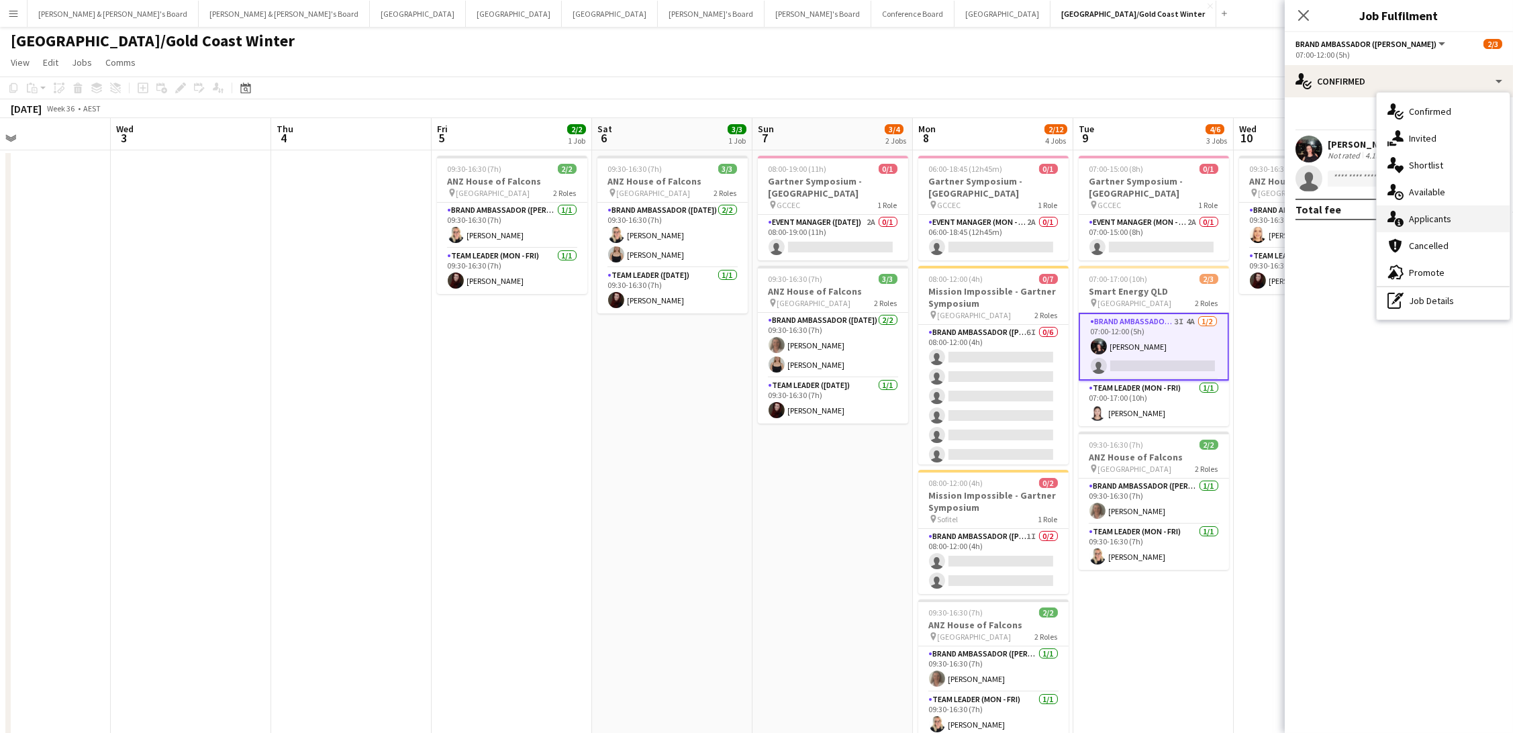
click at [1407, 220] on div "single-neutral-actions-information Applicants" at bounding box center [1442, 218] width 133 height 27
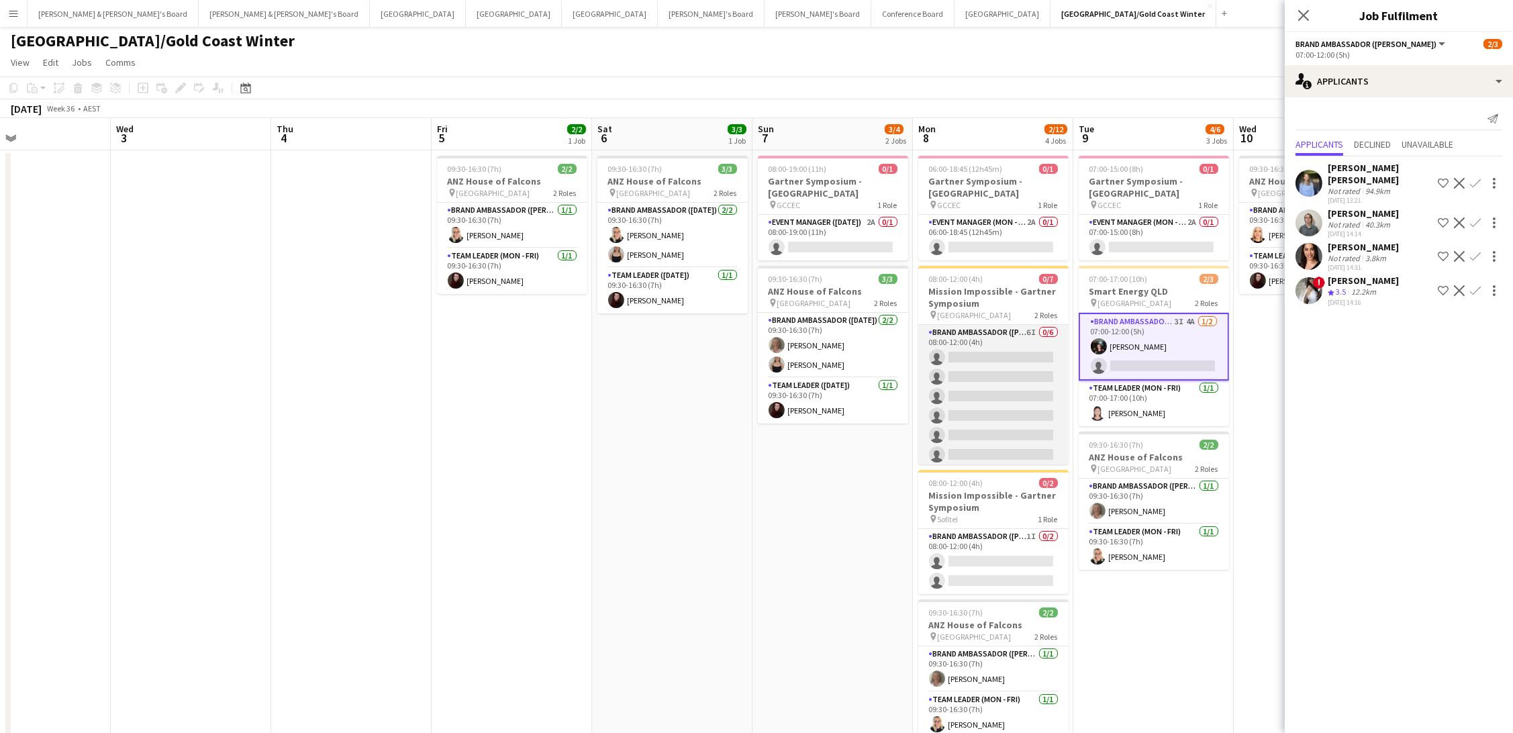
click at [1009, 363] on app-card-role "Brand Ambassador (Mon - Fri) 6I 0/6 08:00-12:00 (4h) single-neutral-actions sin…" at bounding box center [993, 396] width 150 height 143
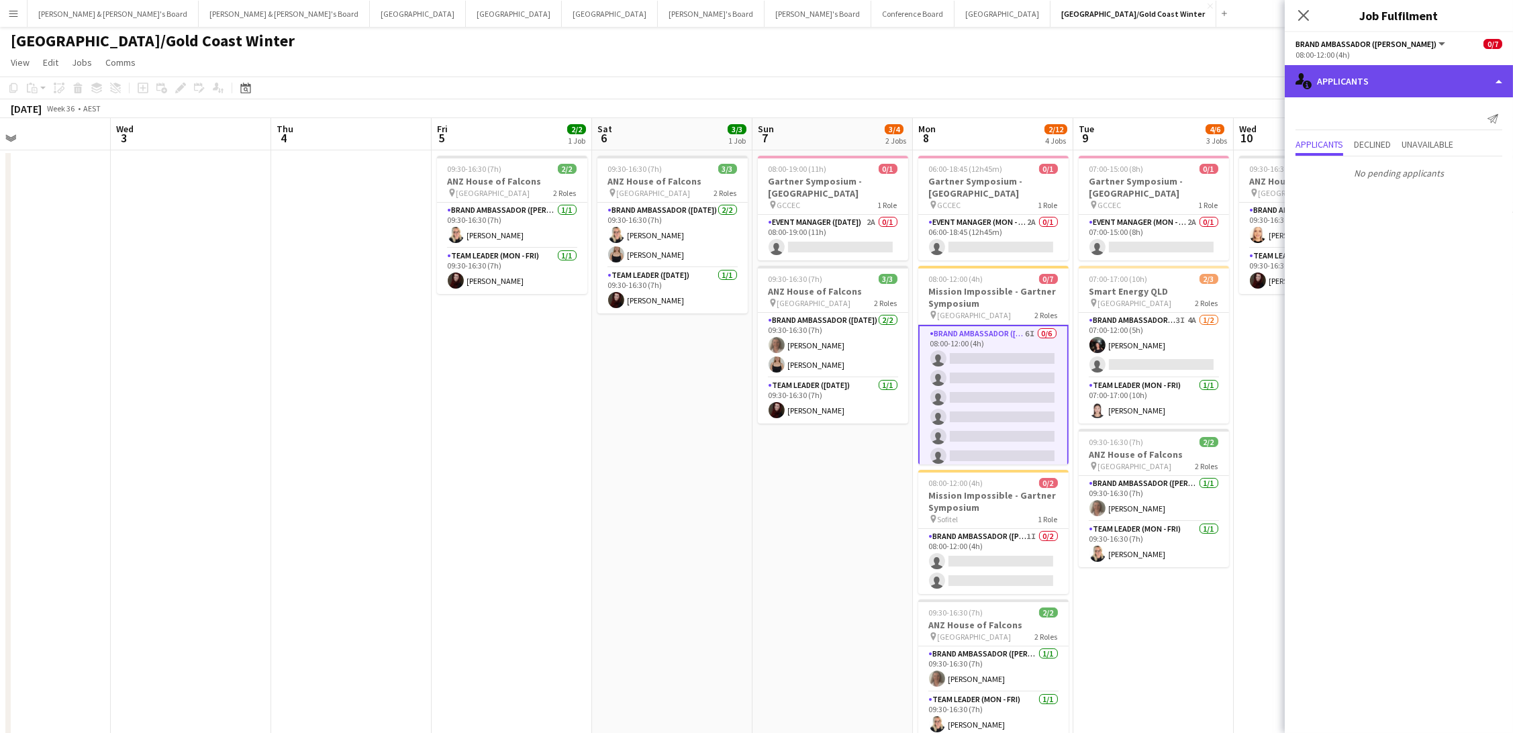
click at [1429, 77] on div "single-neutral-actions-information Applicants" at bounding box center [1399, 81] width 228 height 32
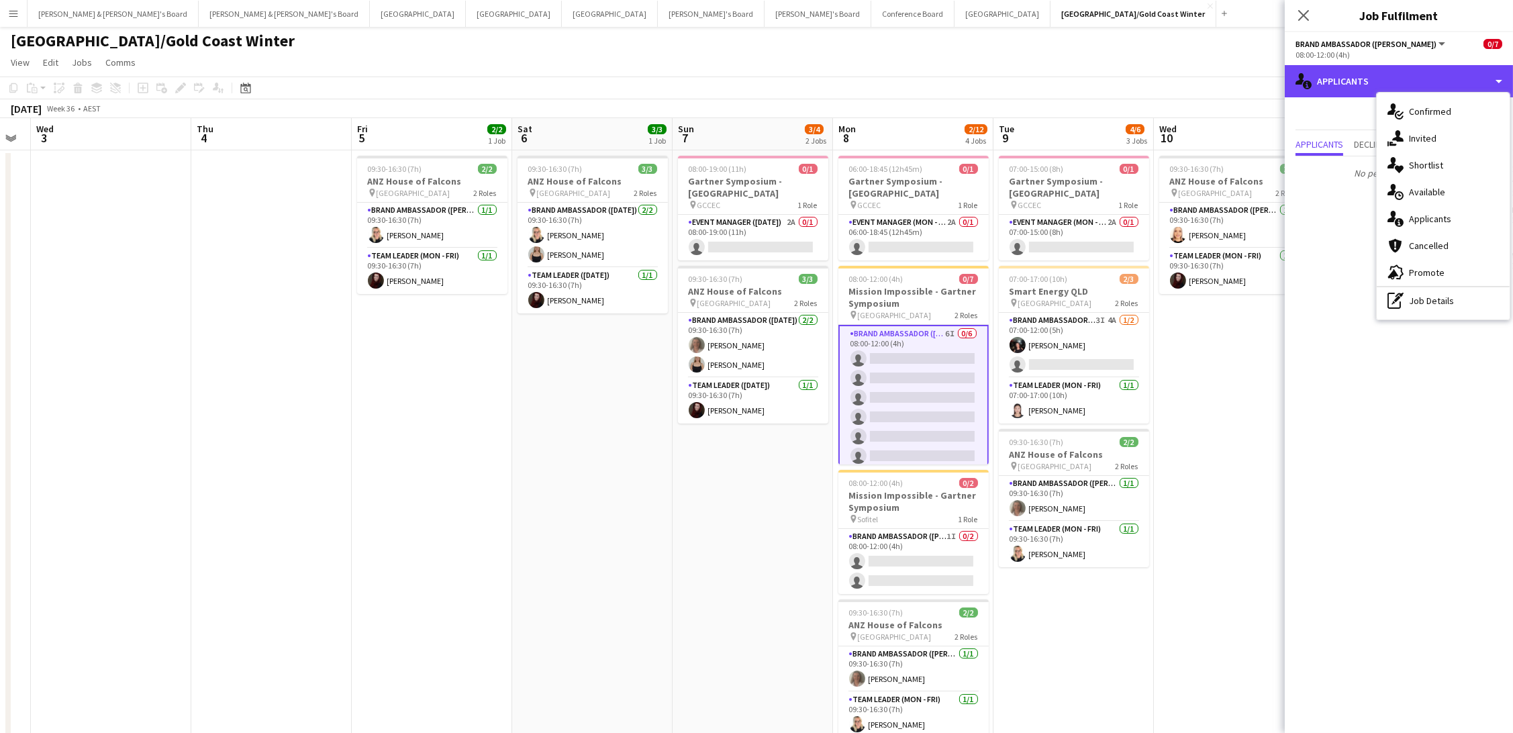
scroll to position [0, 414]
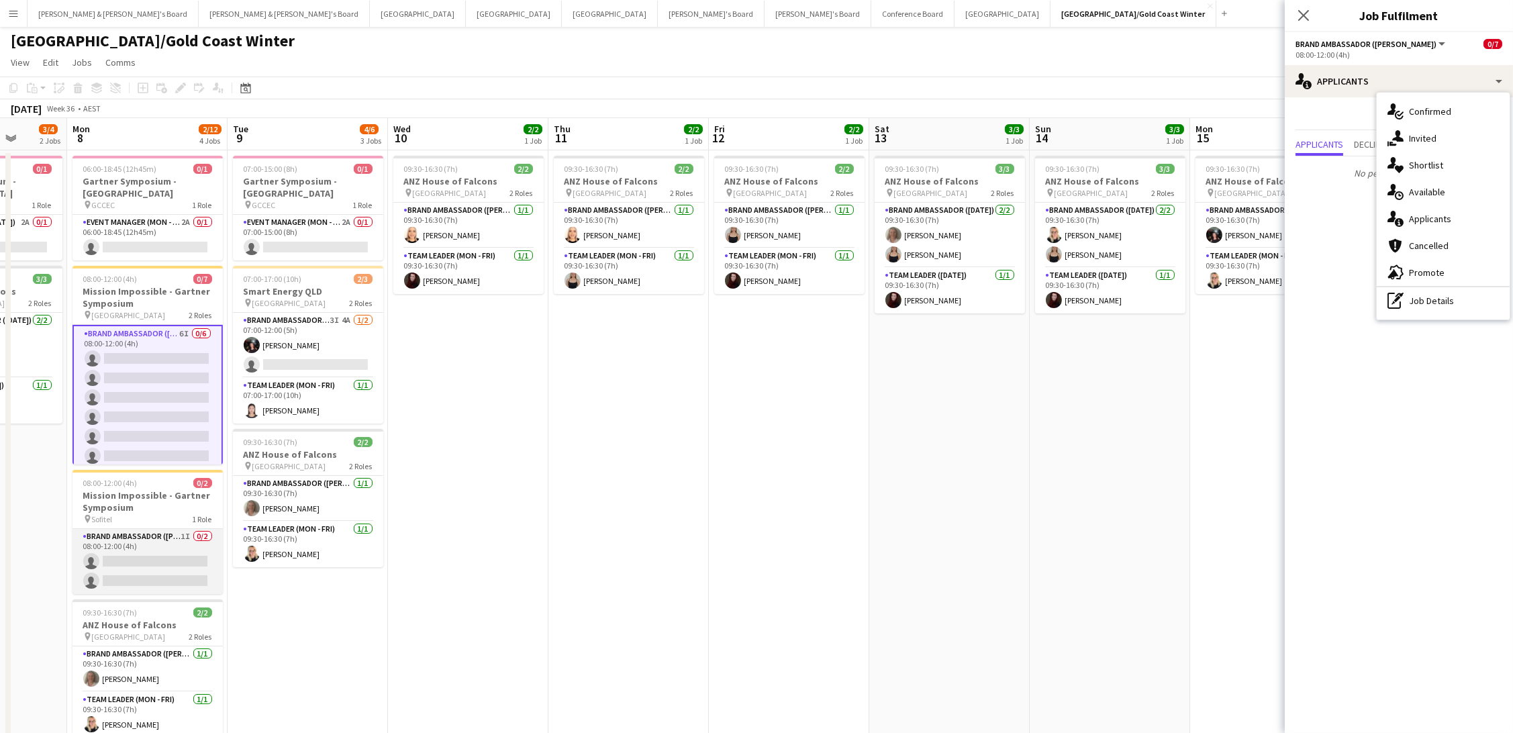
click at [217, 560] on app-card-role "Brand Ambassador (Mon - Fri) 1I 0/2 08:00-12:00 (4h) single-neutral-actions sin…" at bounding box center [147, 561] width 150 height 65
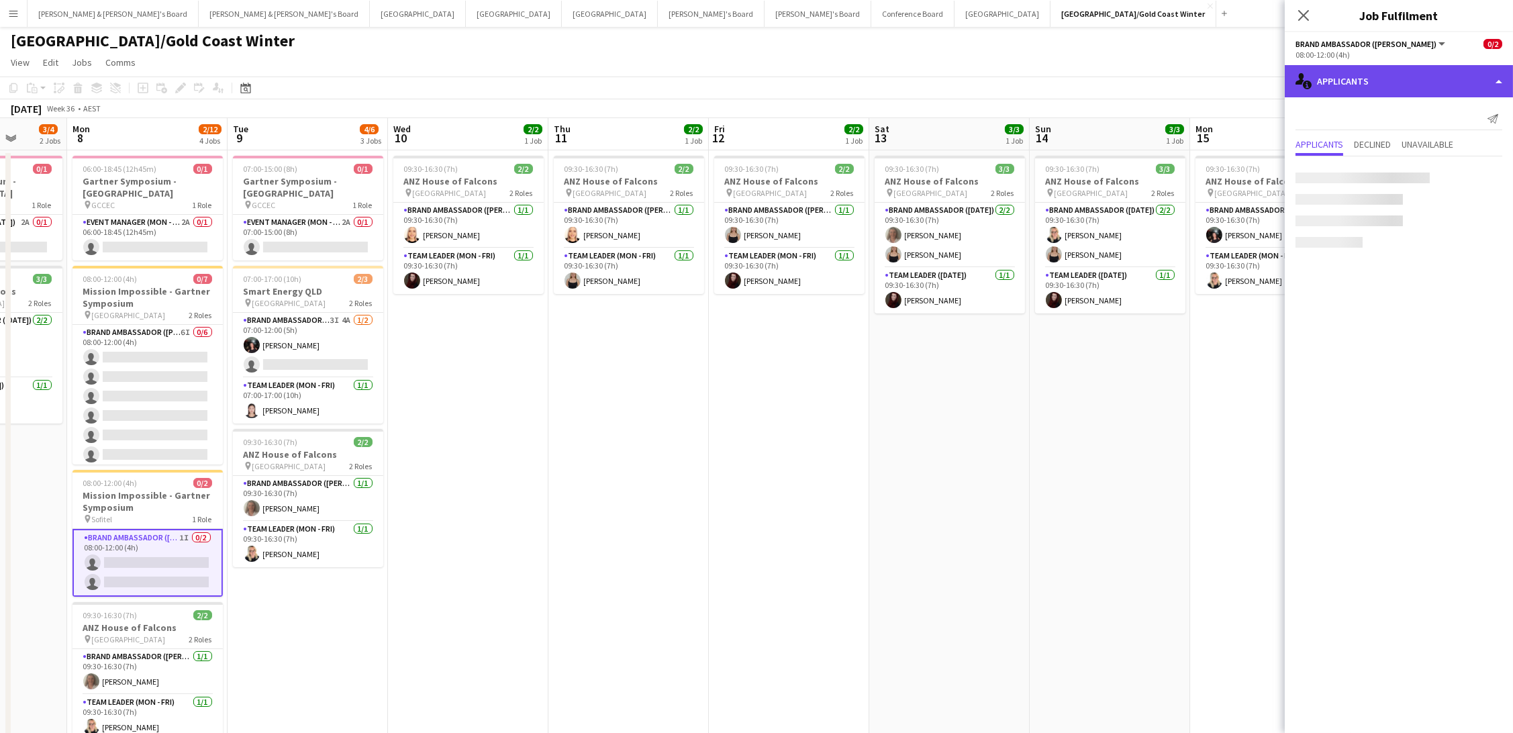
click at [1376, 79] on div "single-neutral-actions-information Applicants" at bounding box center [1399, 81] width 228 height 32
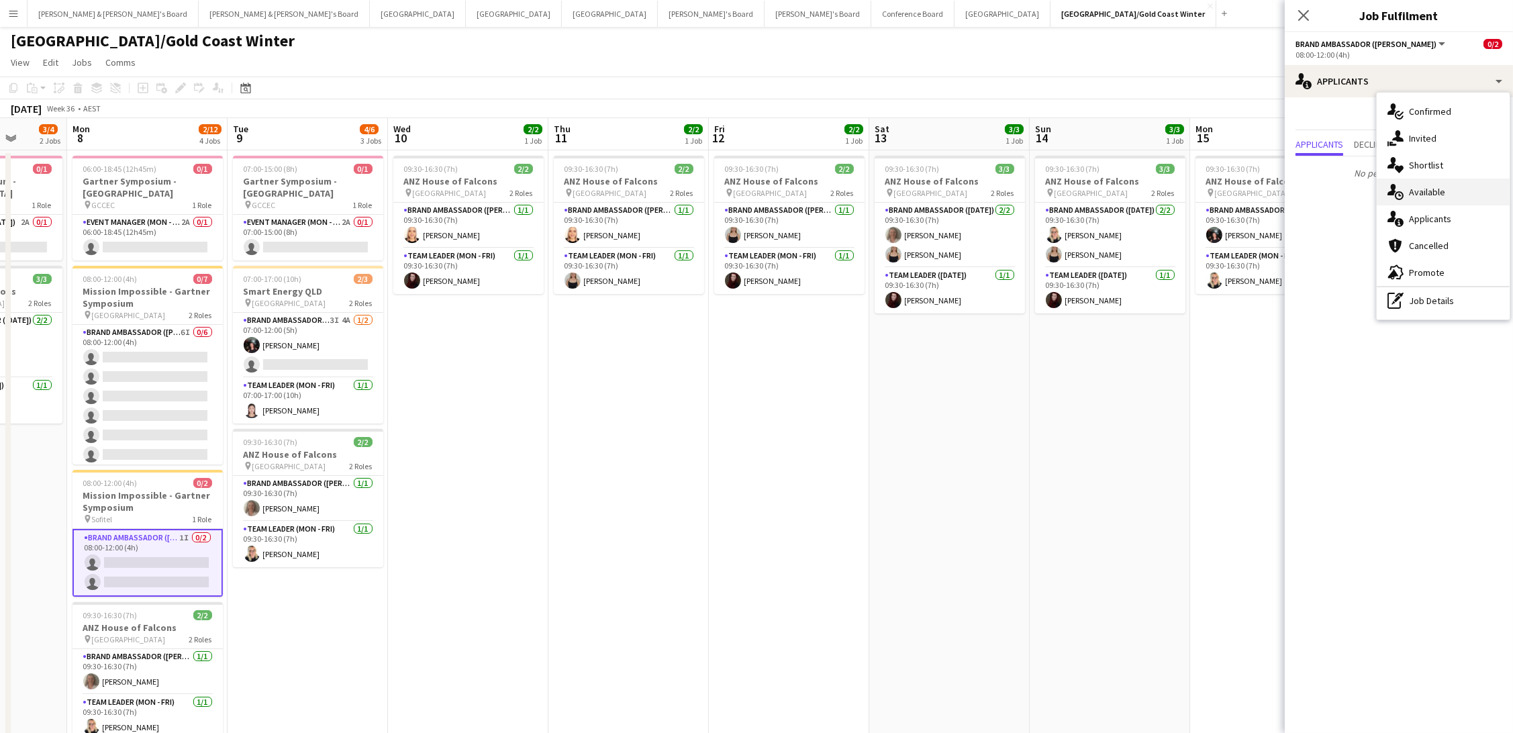
click at [1415, 186] on div "single-neutral-actions-upload Available" at bounding box center [1442, 192] width 133 height 27
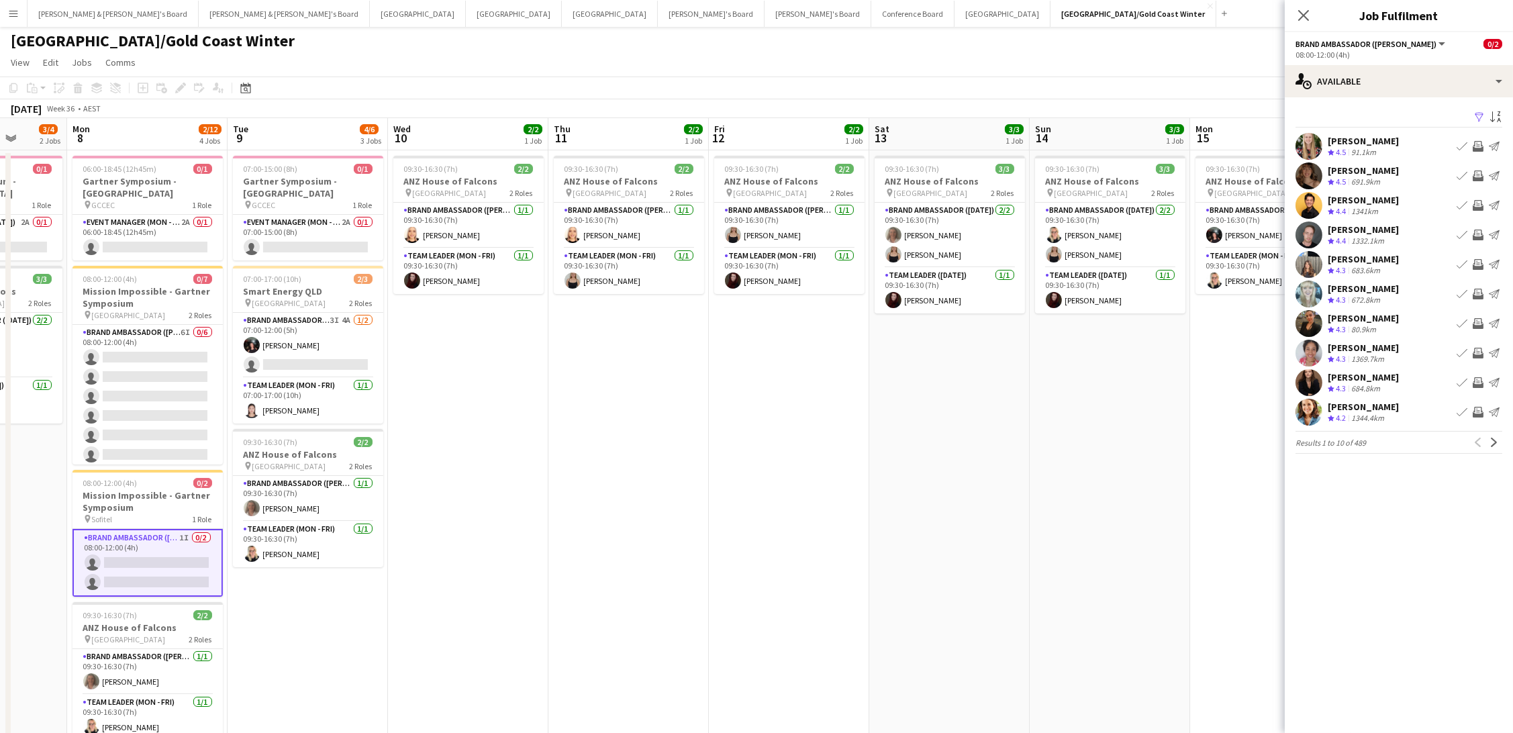
click at [1477, 114] on app-icon "Filter" at bounding box center [1479, 117] width 11 height 13
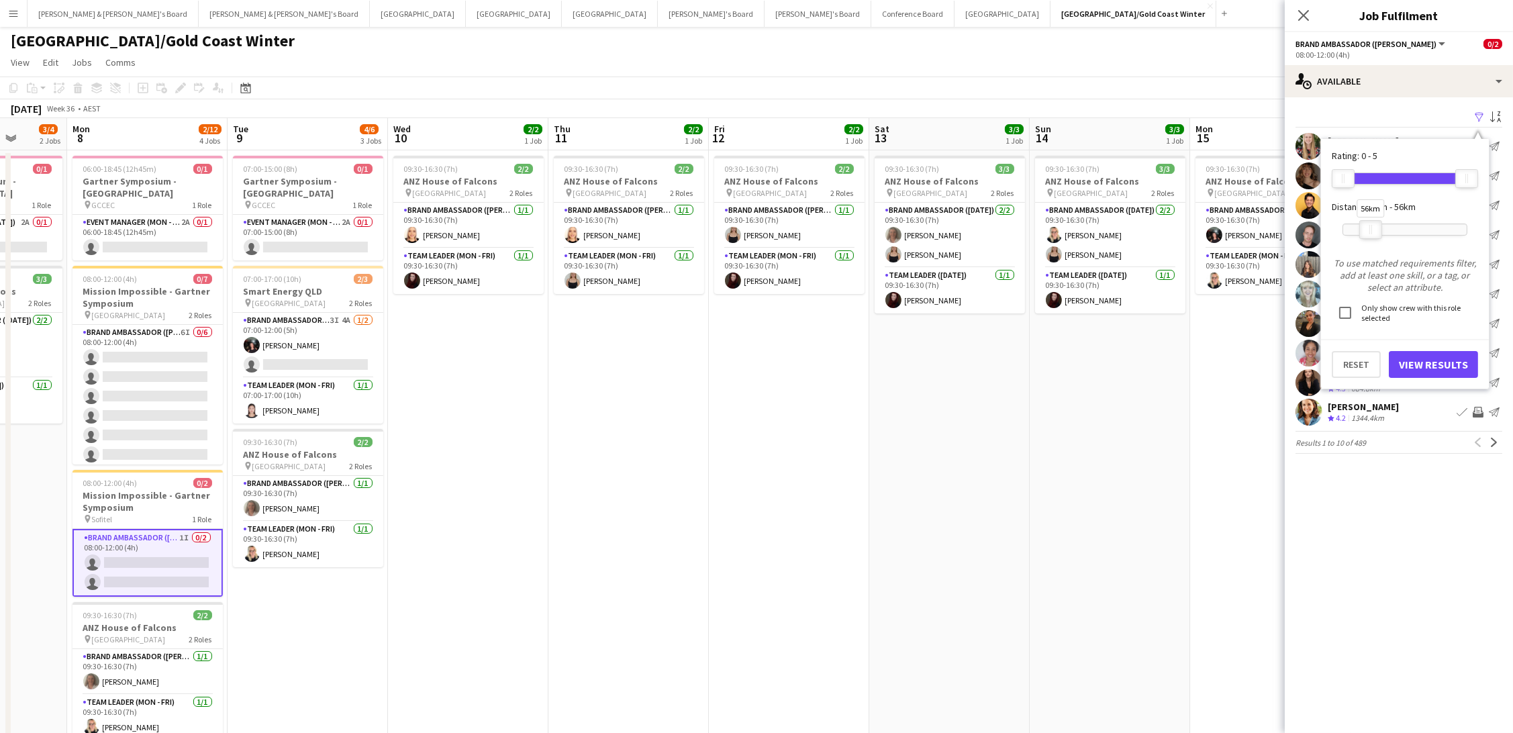
drag, startPoint x: 1470, startPoint y: 232, endPoint x: 1374, endPoint y: 232, distance: 96.0
click at [1374, 232] on div at bounding box center [1370, 229] width 21 height 17
click at [1401, 361] on button "View Results" at bounding box center [1433, 364] width 89 height 27
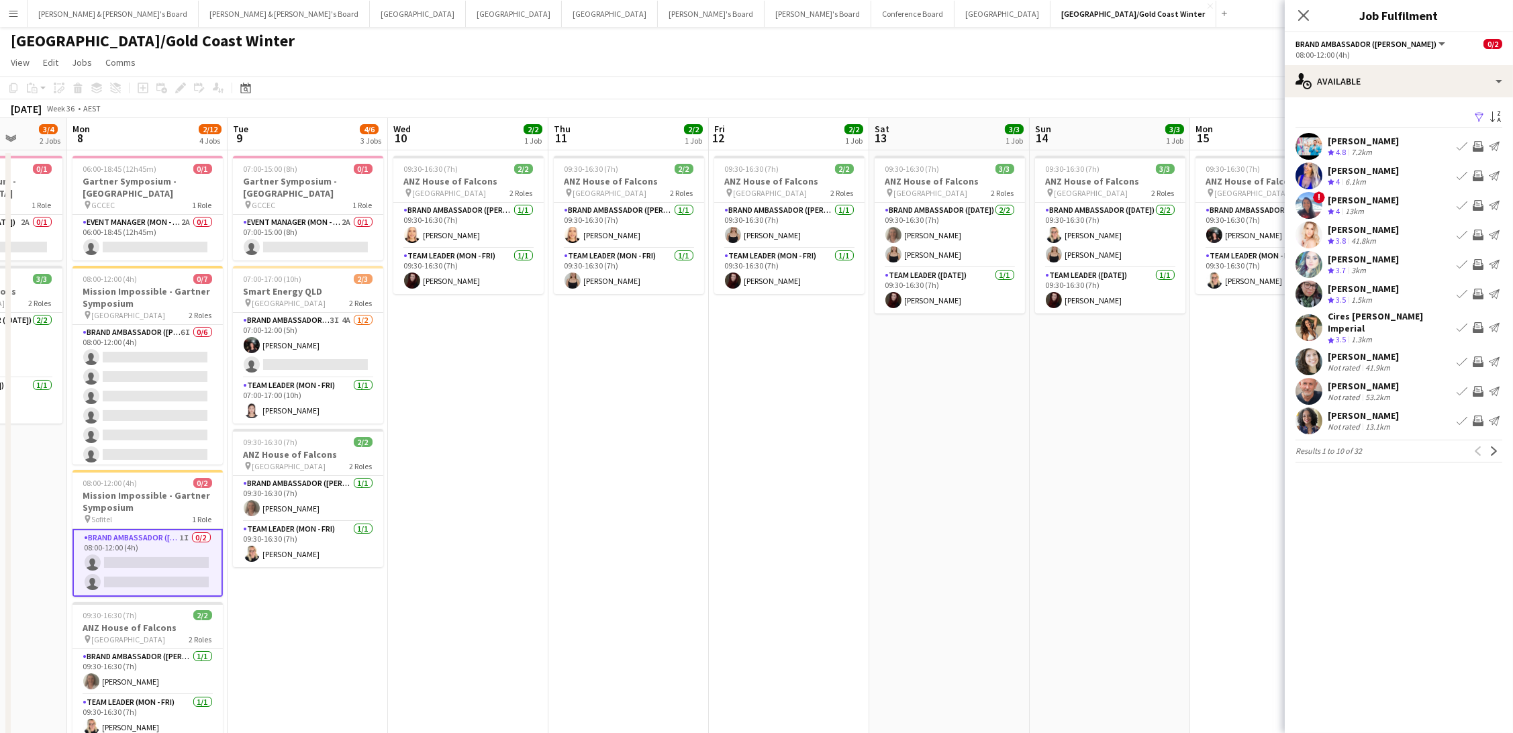
scroll to position [0, 1]
click at [1475, 172] on app-icon "Invite crew" at bounding box center [1477, 175] width 11 height 11
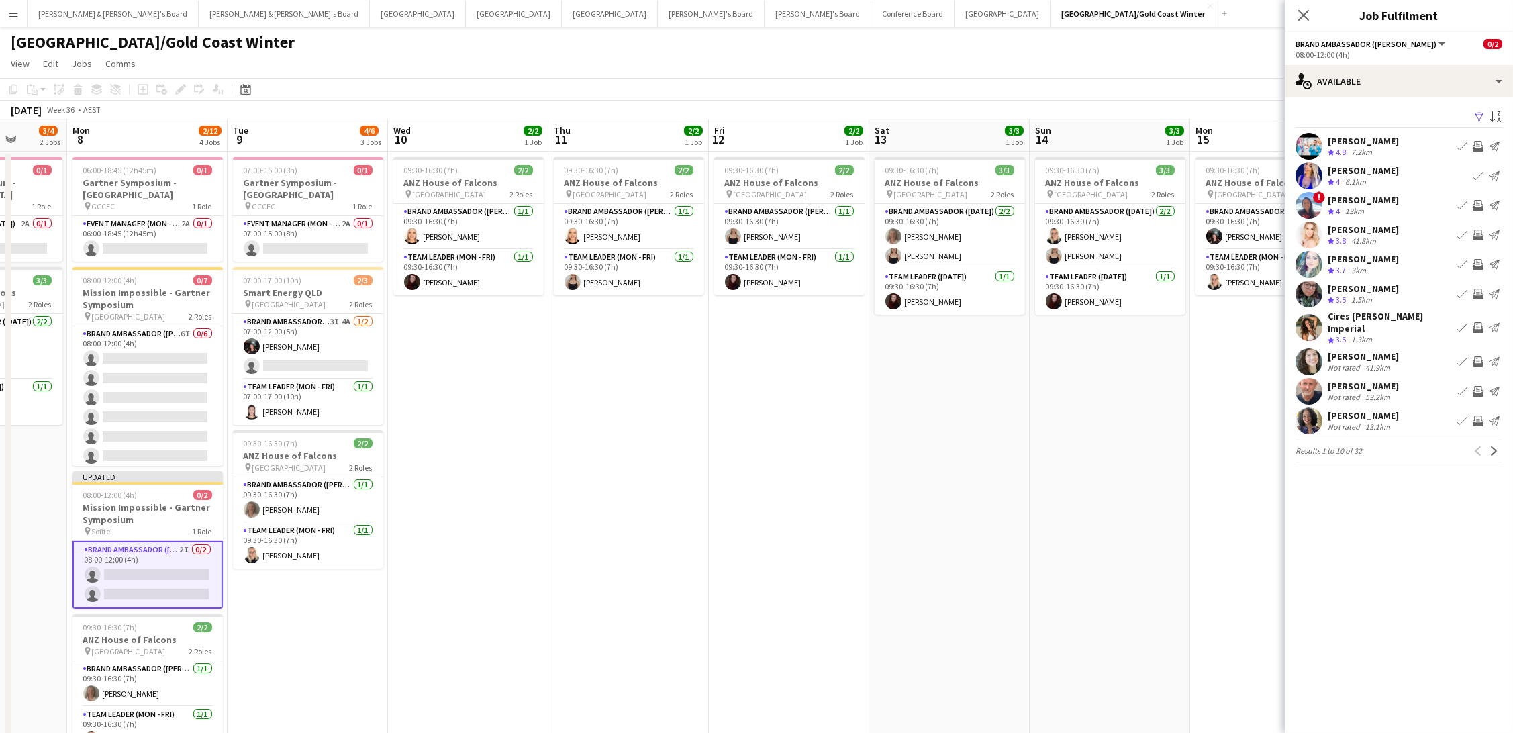
click at [1478, 145] on app-icon "Invite crew" at bounding box center [1477, 146] width 11 height 11
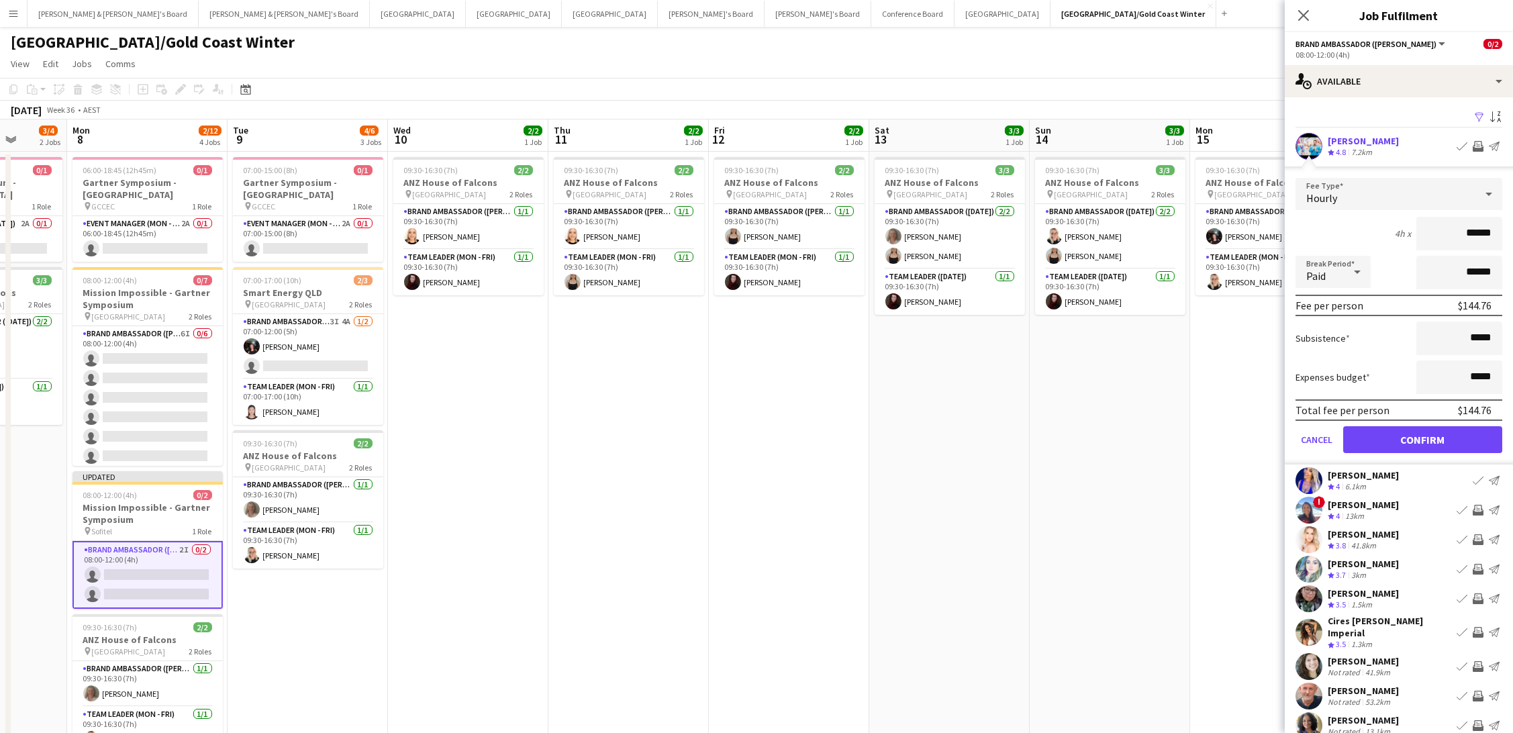
click at [1422, 436] on button "Confirm" at bounding box center [1422, 439] width 159 height 27
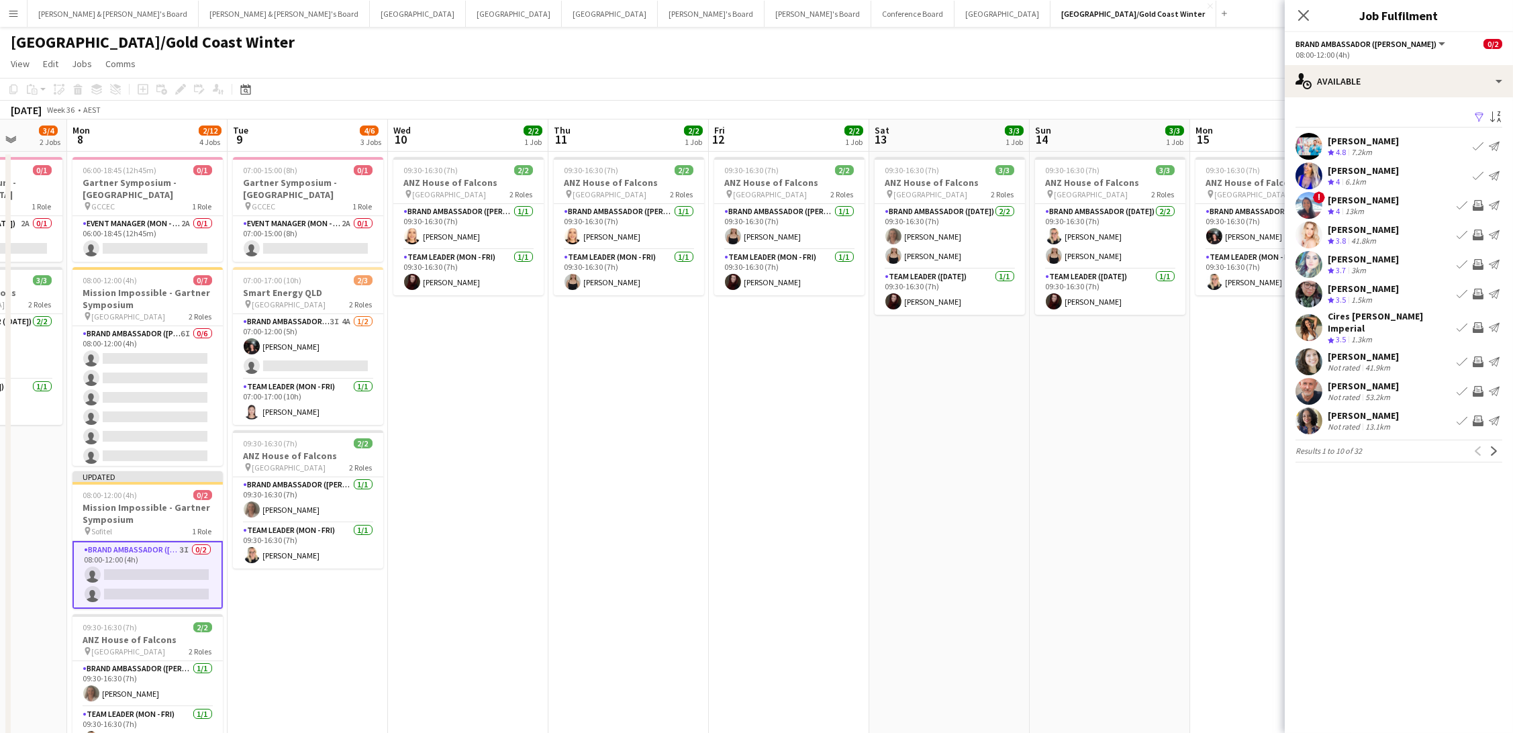
click at [1475, 289] on app-icon "Invite crew" at bounding box center [1477, 294] width 11 height 11
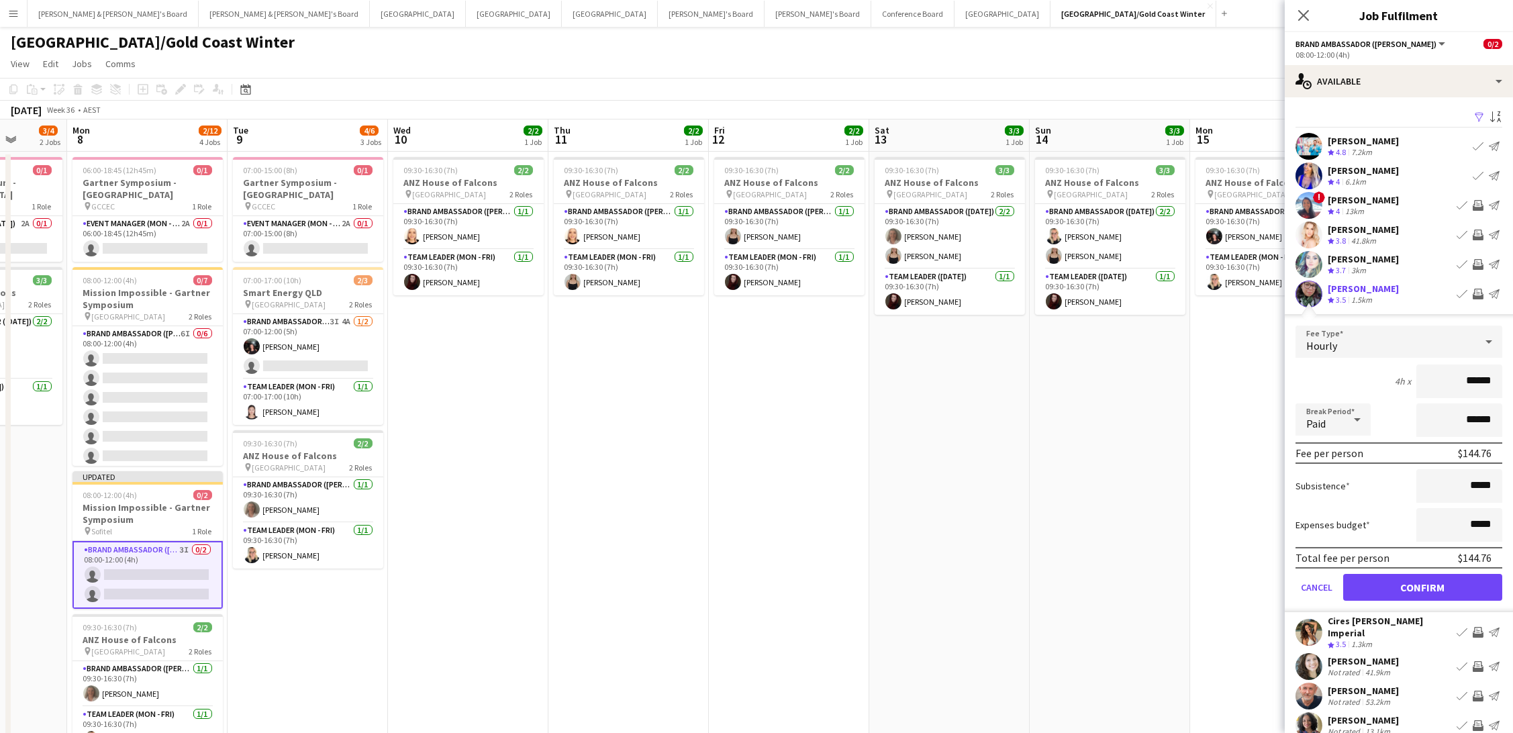
click at [1422, 583] on button "Confirm" at bounding box center [1422, 587] width 159 height 27
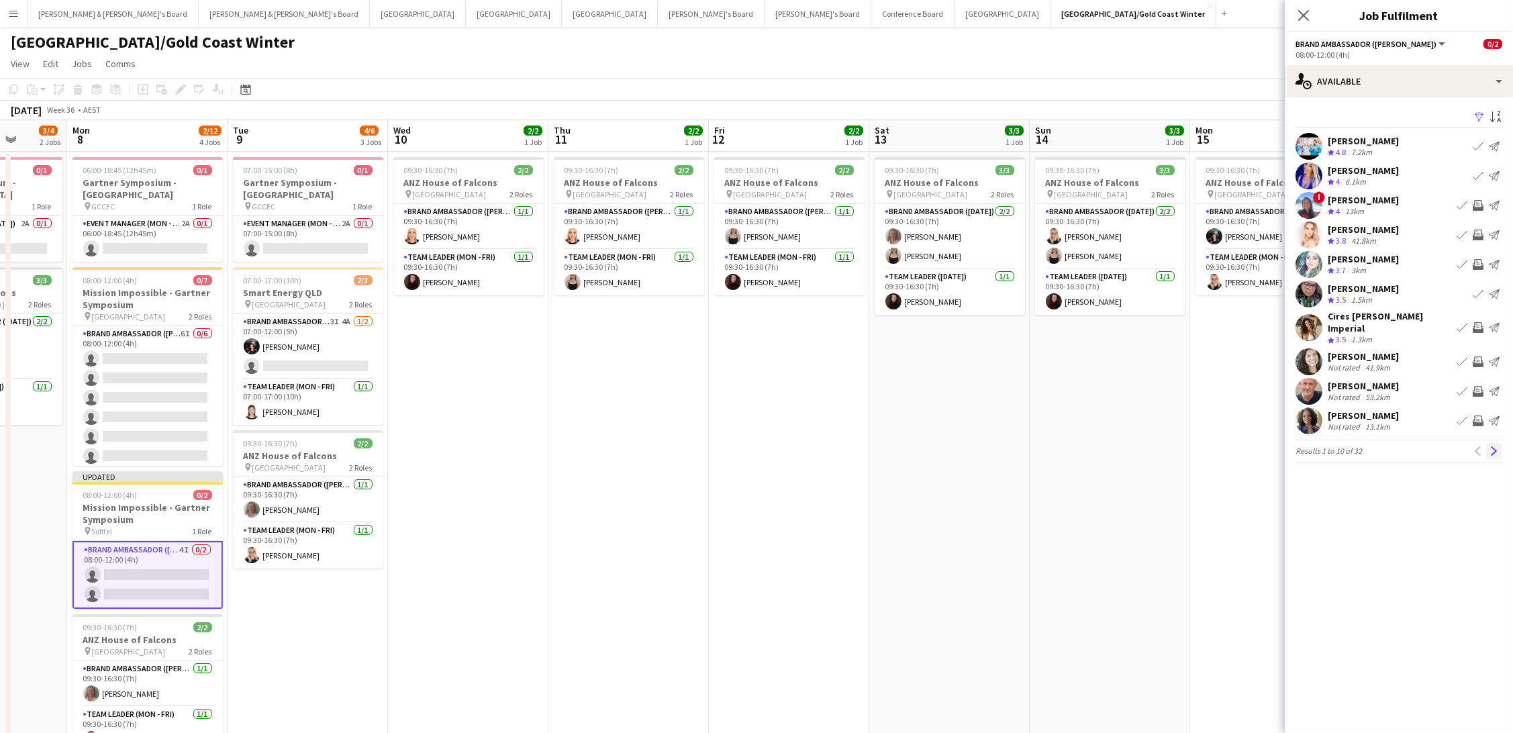
click at [1496, 448] on app-icon "Next" at bounding box center [1493, 450] width 9 height 9
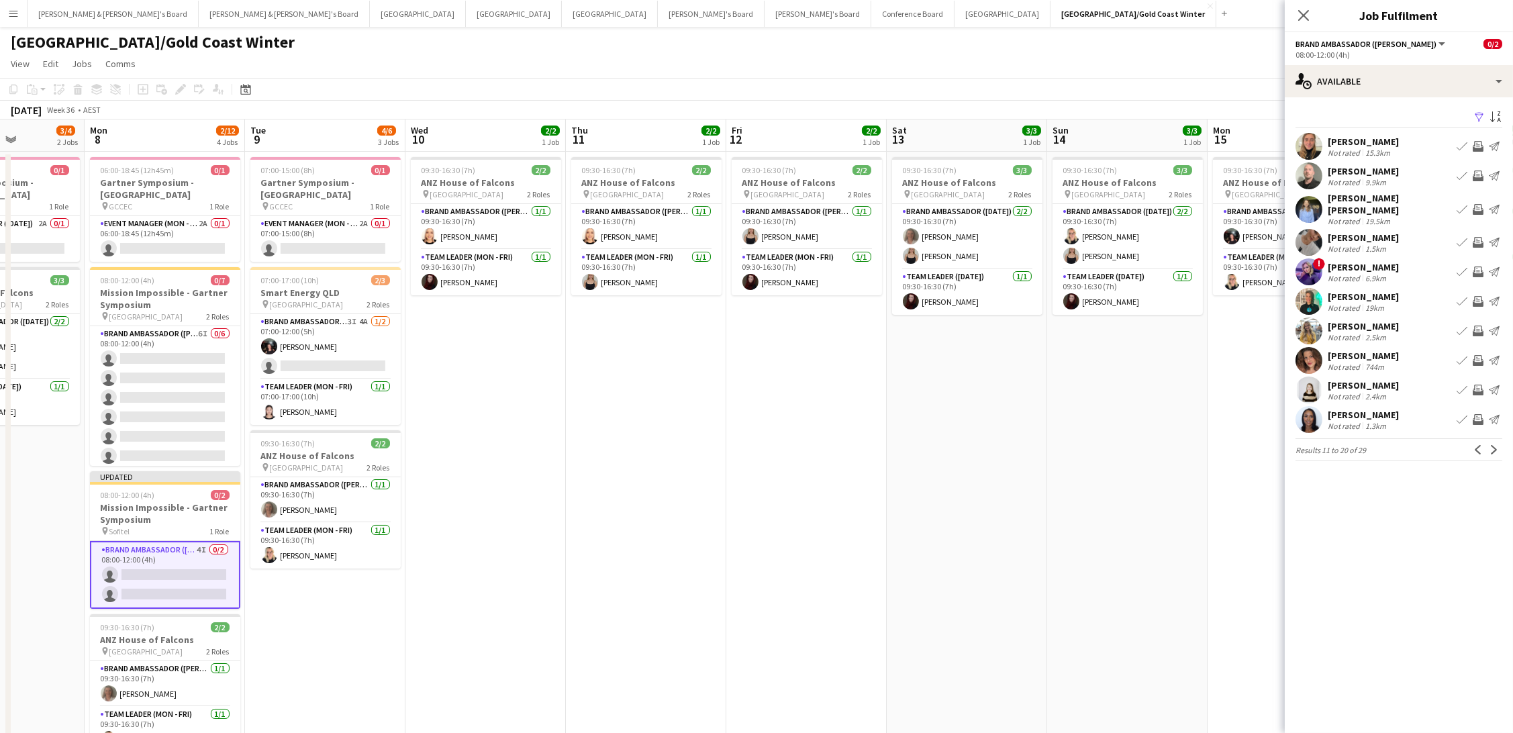
click at [1474, 170] on app-icon "Invite crew" at bounding box center [1477, 175] width 11 height 11
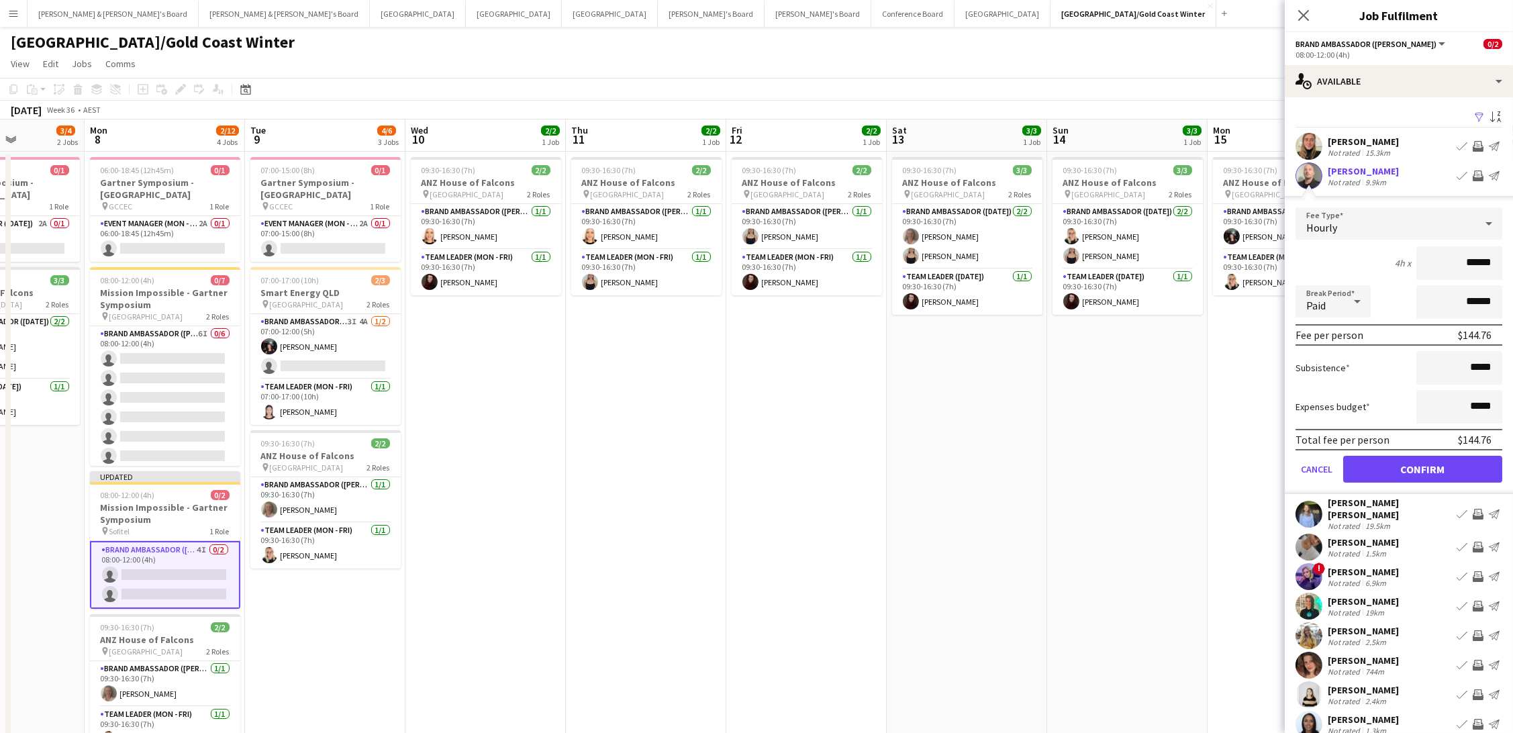
click at [1379, 458] on button "Confirm" at bounding box center [1422, 469] width 159 height 27
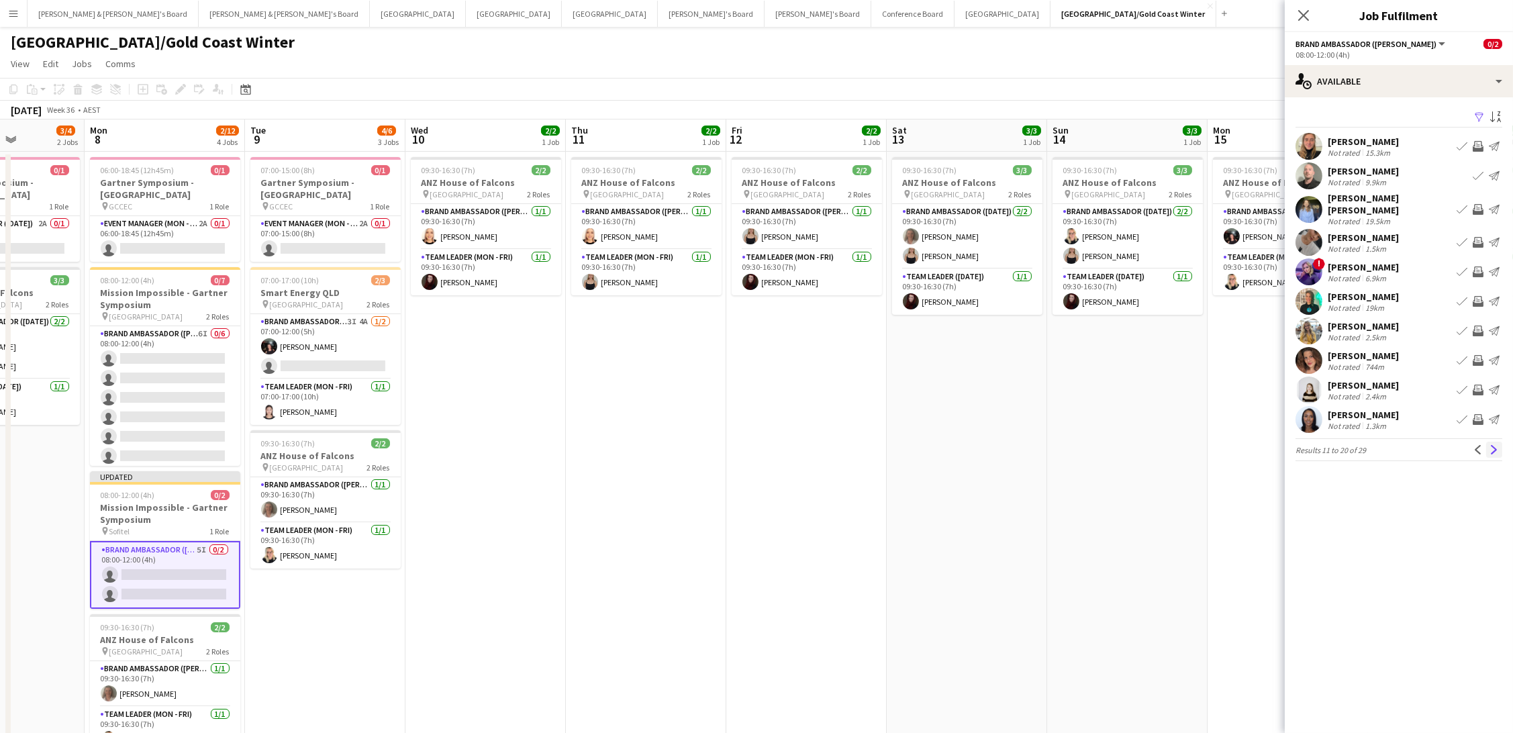
click at [1487, 442] on button "Next" at bounding box center [1494, 450] width 16 height 16
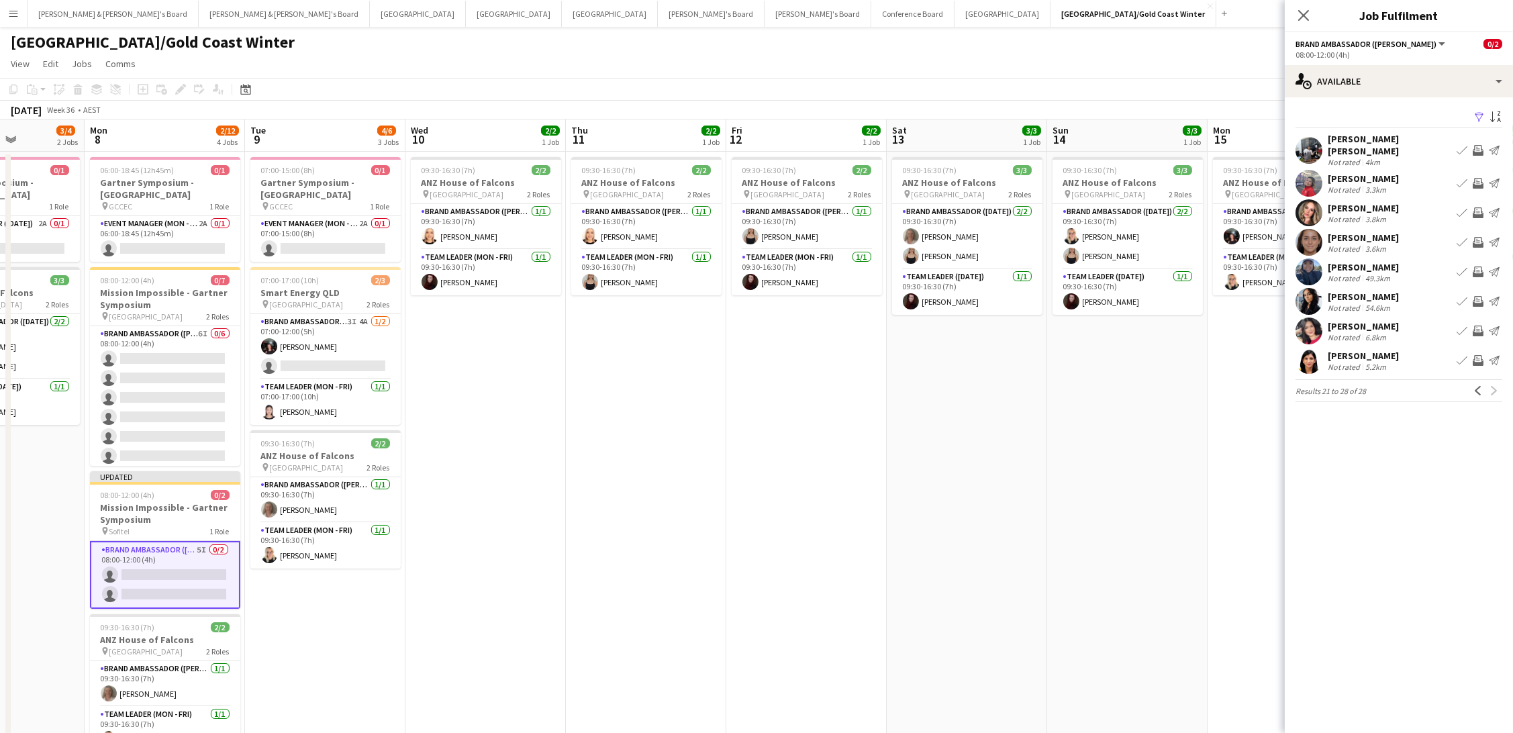
click at [1481, 183] on app-icon "Invite crew" at bounding box center [1477, 183] width 11 height 11
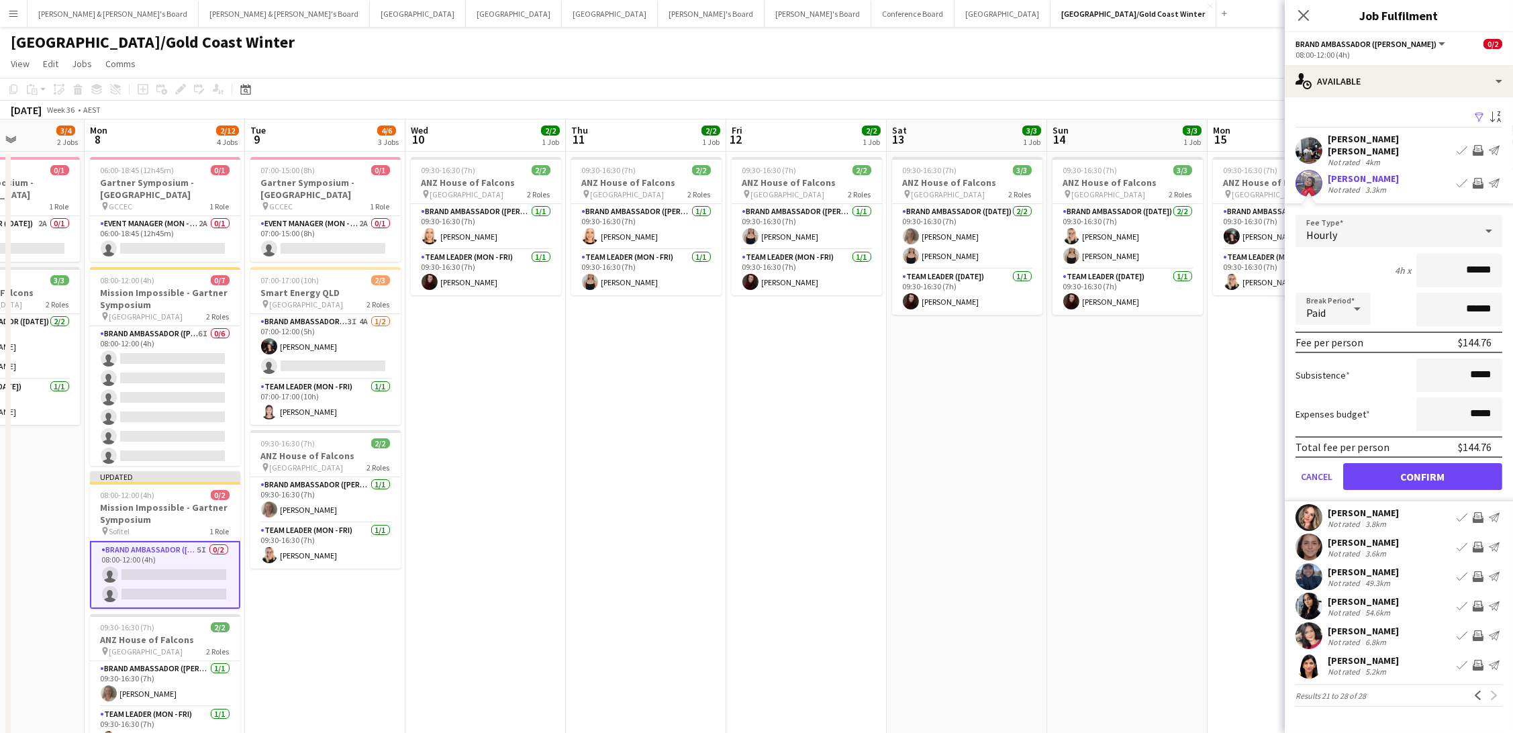
click at [1417, 469] on button "Confirm" at bounding box center [1422, 476] width 159 height 27
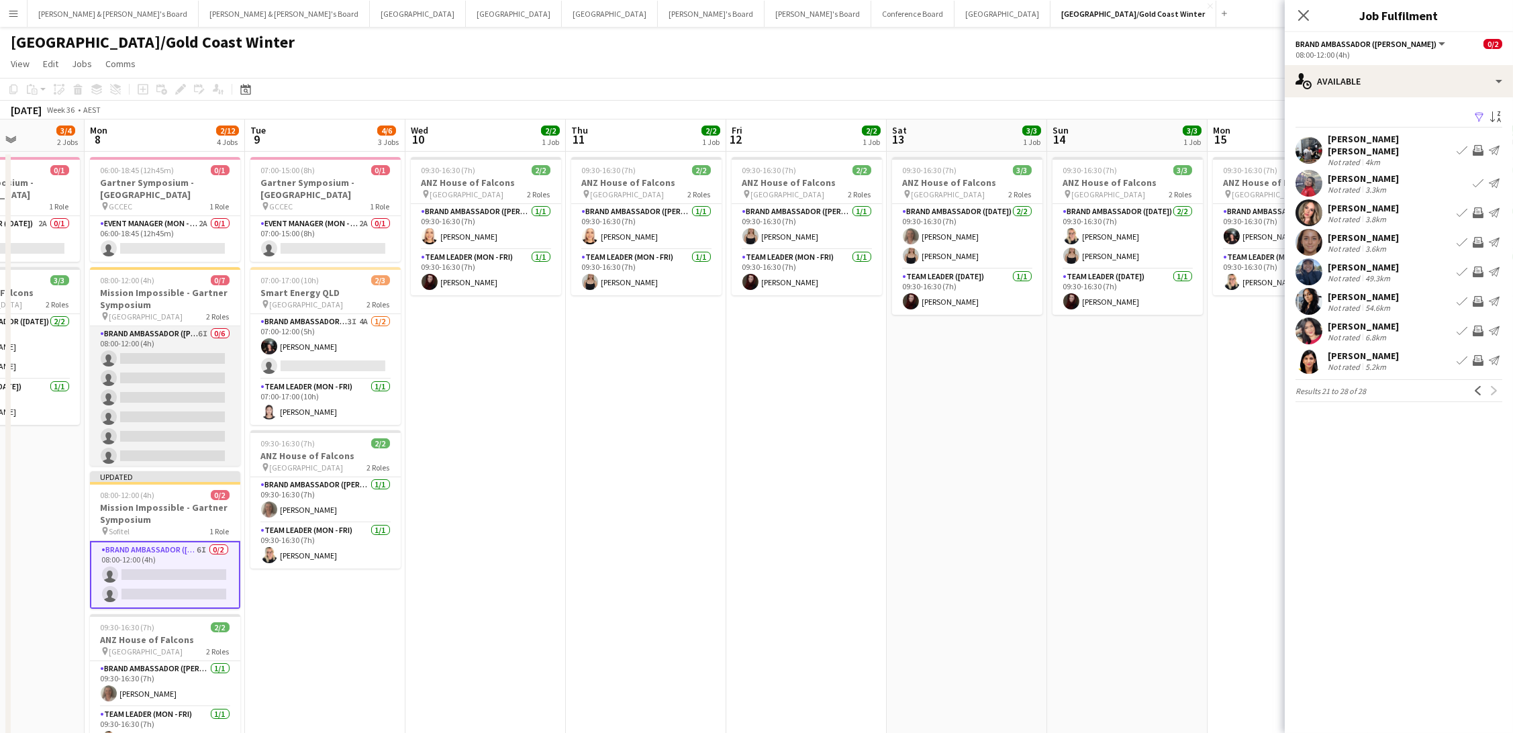
click at [162, 417] on app-card-role "Brand Ambassador (Mon - Fri) 6I 0/6 08:00-12:00 (4h) single-neutral-actions sin…" at bounding box center [165, 397] width 150 height 143
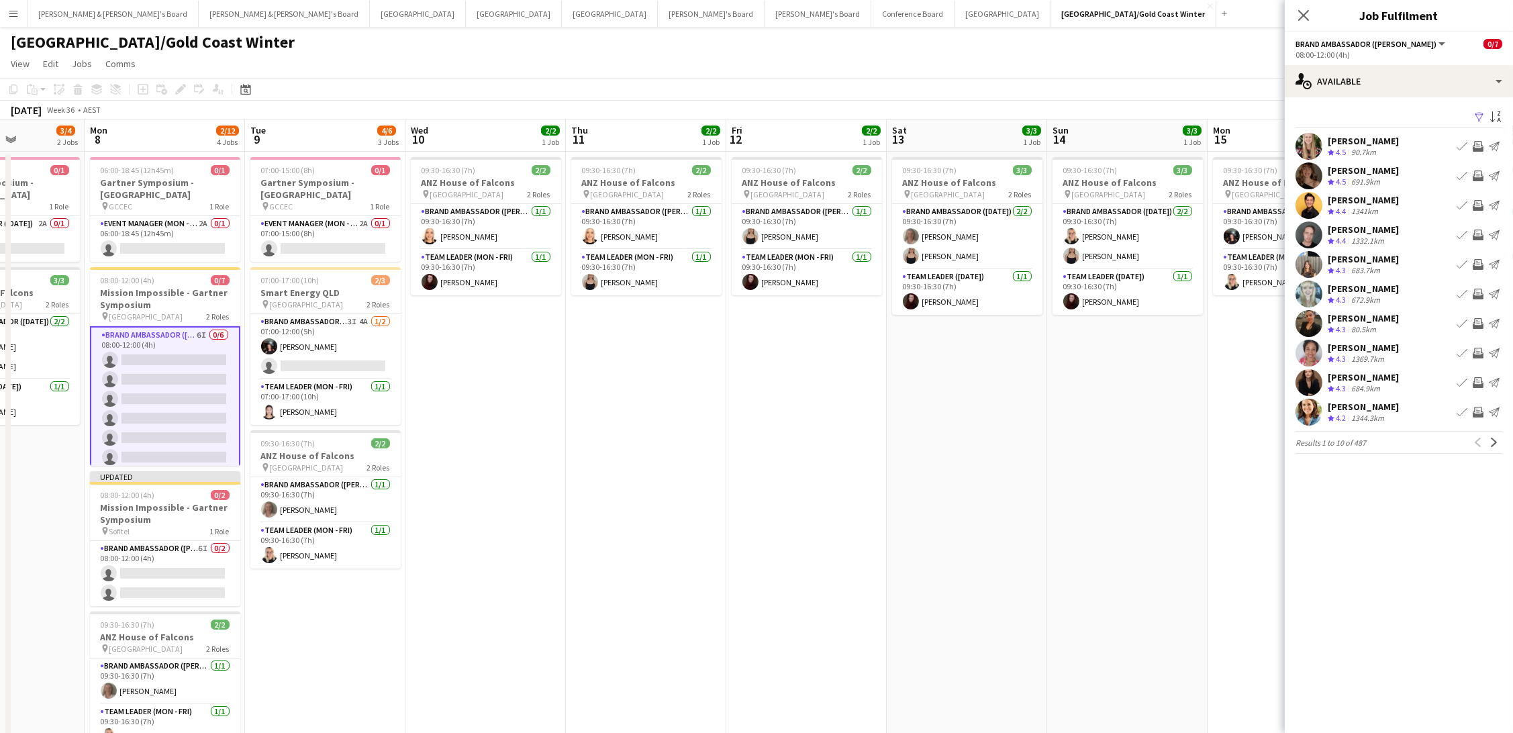
scroll to position [0, 1]
click at [1474, 112] on app-icon "Filter" at bounding box center [1479, 117] width 11 height 13
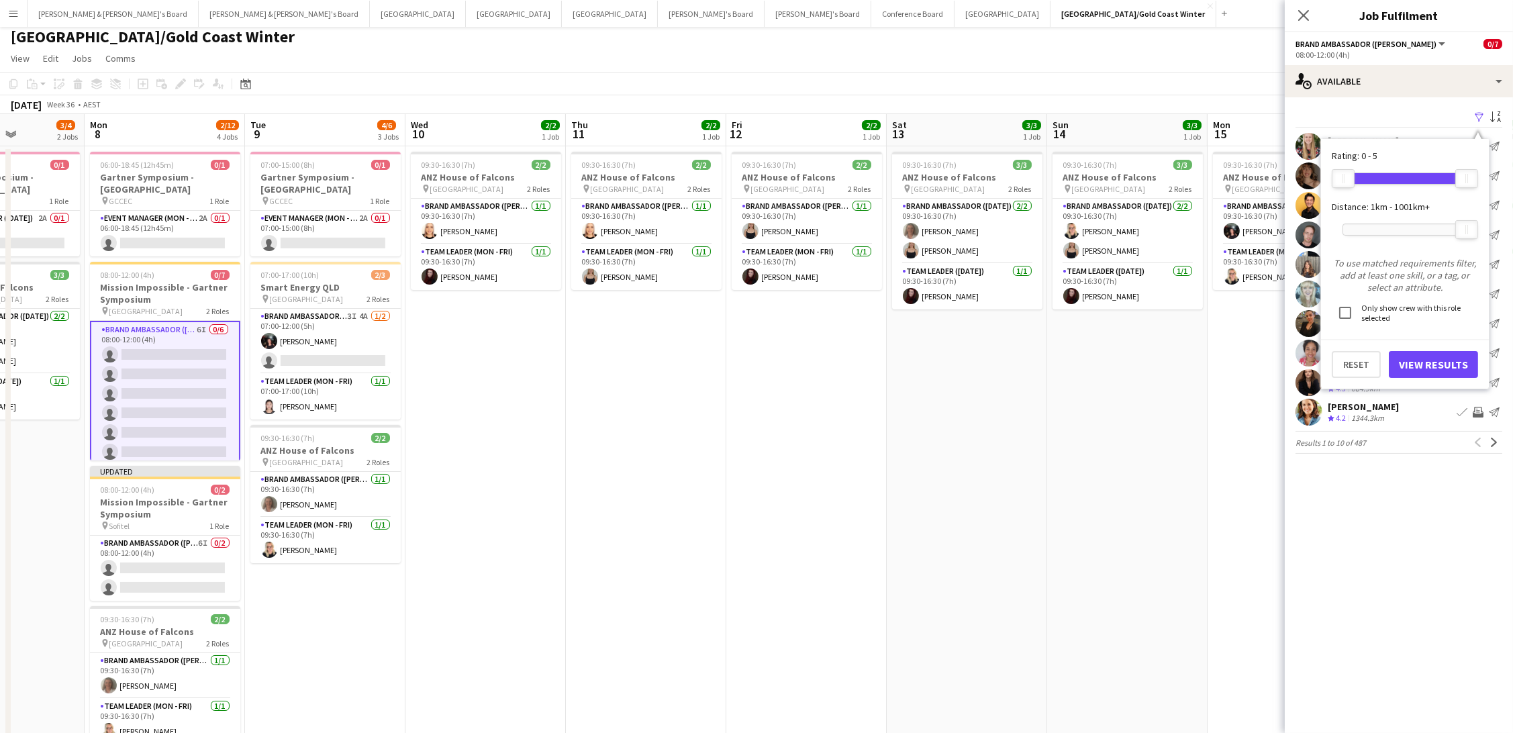
scroll to position [11, 0]
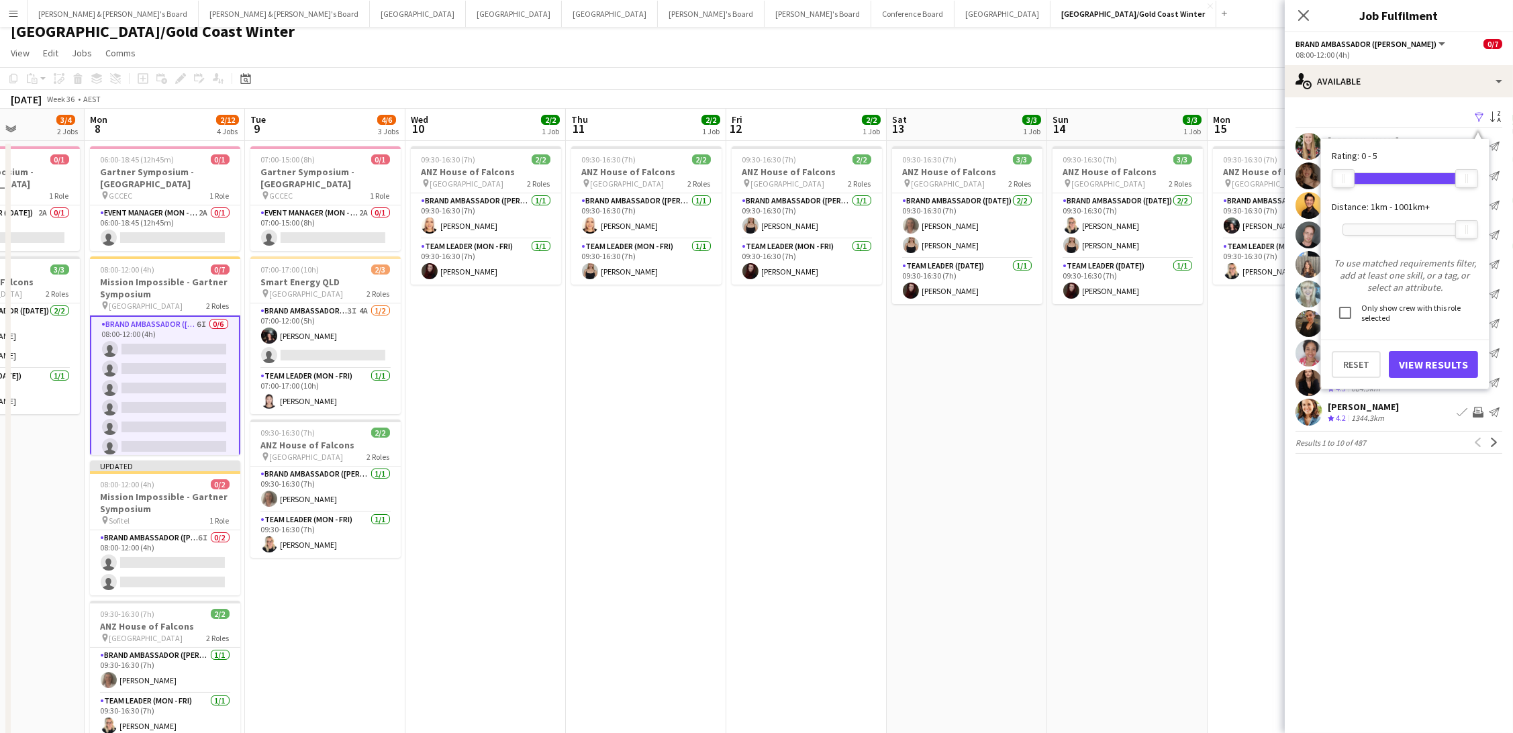
drag, startPoint x: 1462, startPoint y: 239, endPoint x: 1438, endPoint y: 230, distance: 25.7
click at [1424, 240] on div "1001km+" at bounding box center [1404, 230] width 125 height 34
drag, startPoint x: 1466, startPoint y: 227, endPoint x: 1376, endPoint y: 230, distance: 90.7
click at [1376, 230] on div "67km" at bounding box center [1375, 229] width 23 height 19
click at [1409, 360] on button "View Results" at bounding box center [1433, 364] width 89 height 27
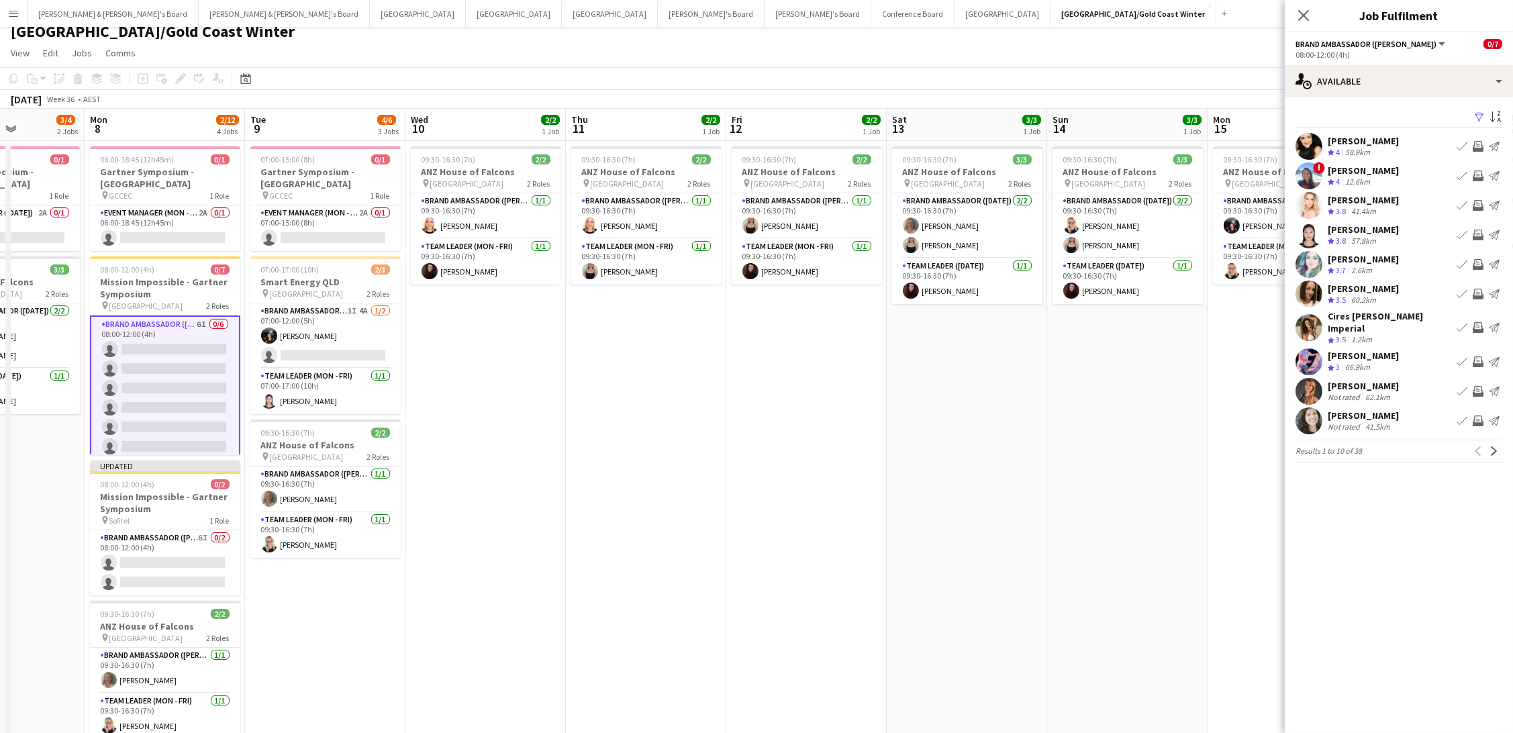
click at [1475, 142] on app-icon "Invite crew" at bounding box center [1477, 146] width 11 height 11
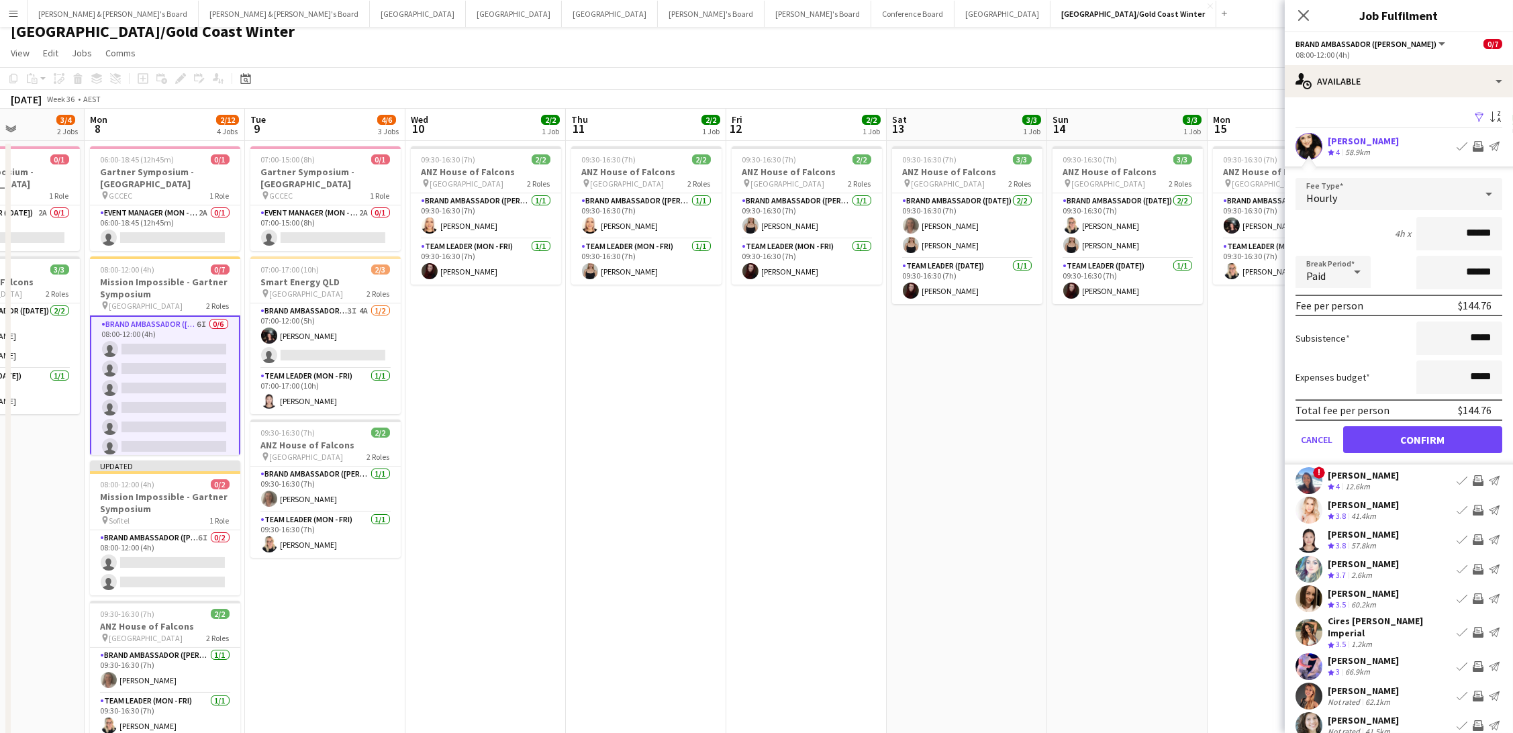
click at [1442, 428] on button "Confirm" at bounding box center [1422, 439] width 159 height 27
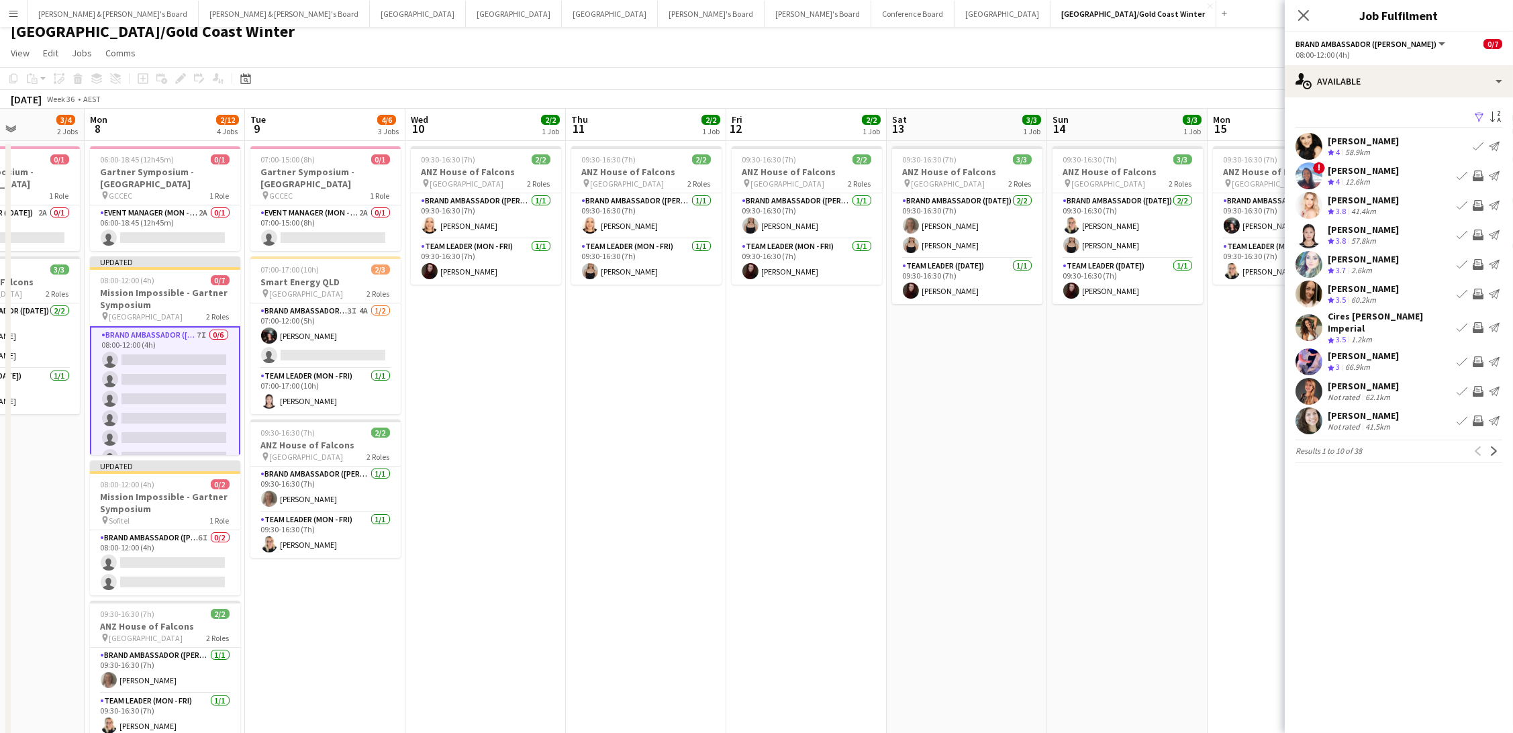
click at [1482, 232] on app-icon "Invite crew" at bounding box center [1477, 235] width 11 height 11
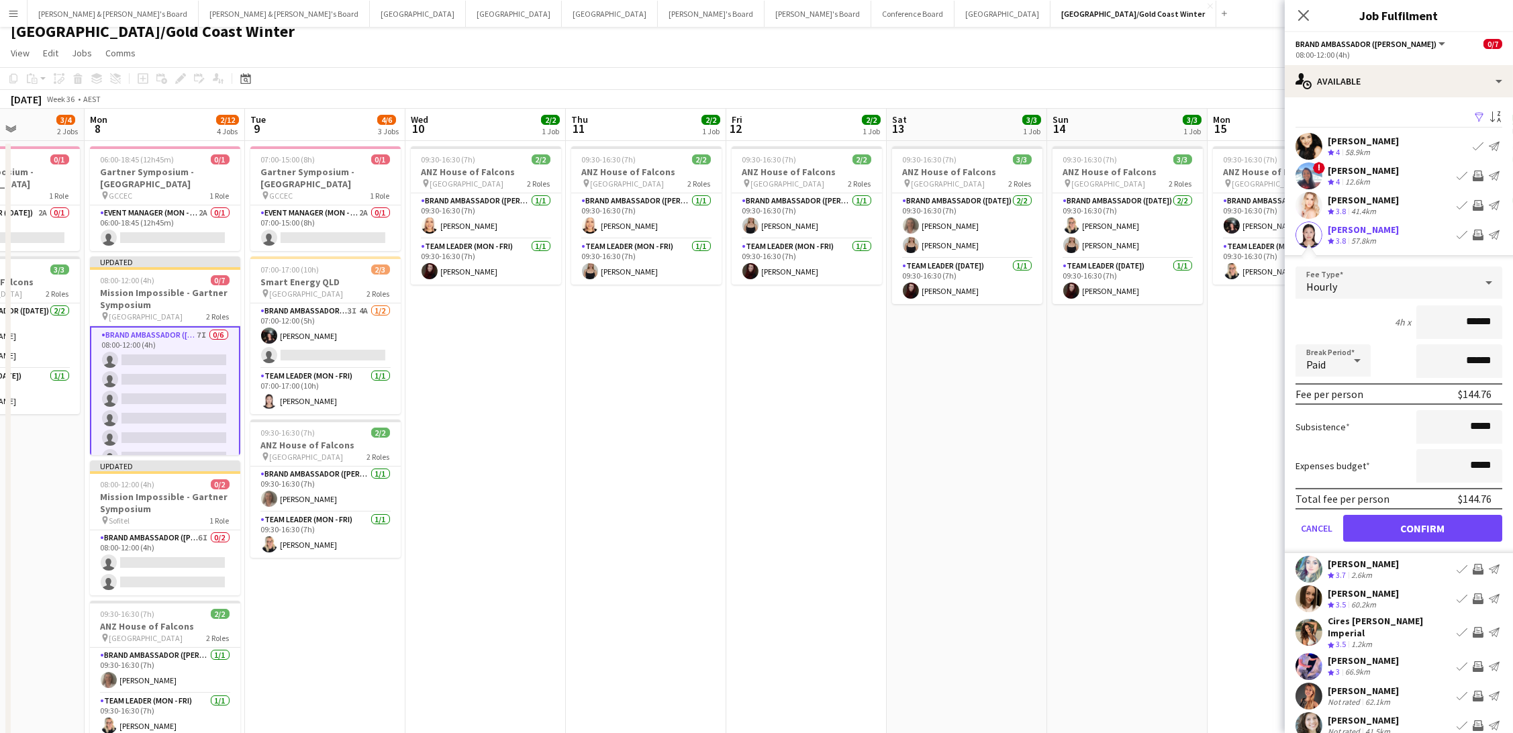
click at [1407, 519] on button "Confirm" at bounding box center [1422, 528] width 159 height 27
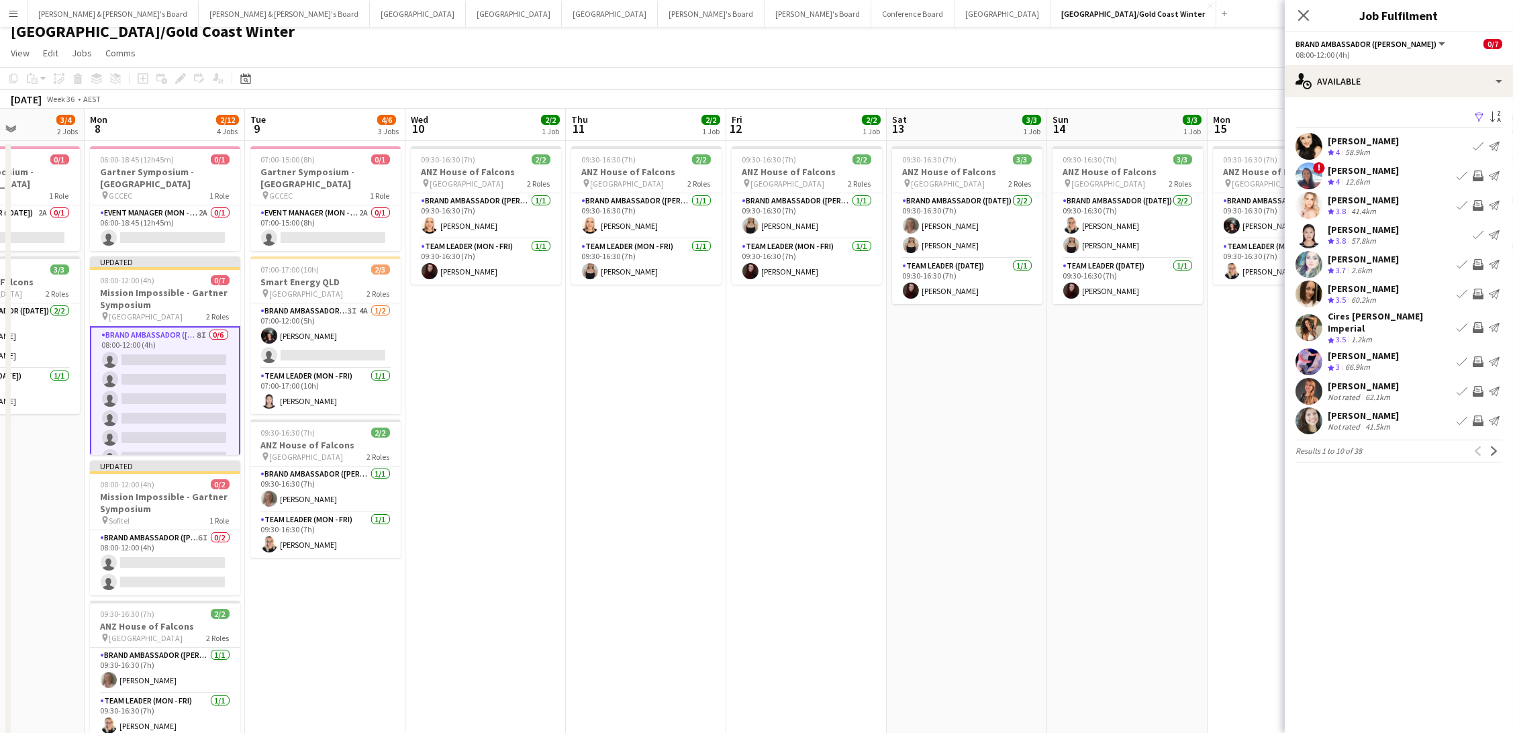
click at [1474, 386] on app-icon "Invite crew" at bounding box center [1477, 391] width 11 height 11
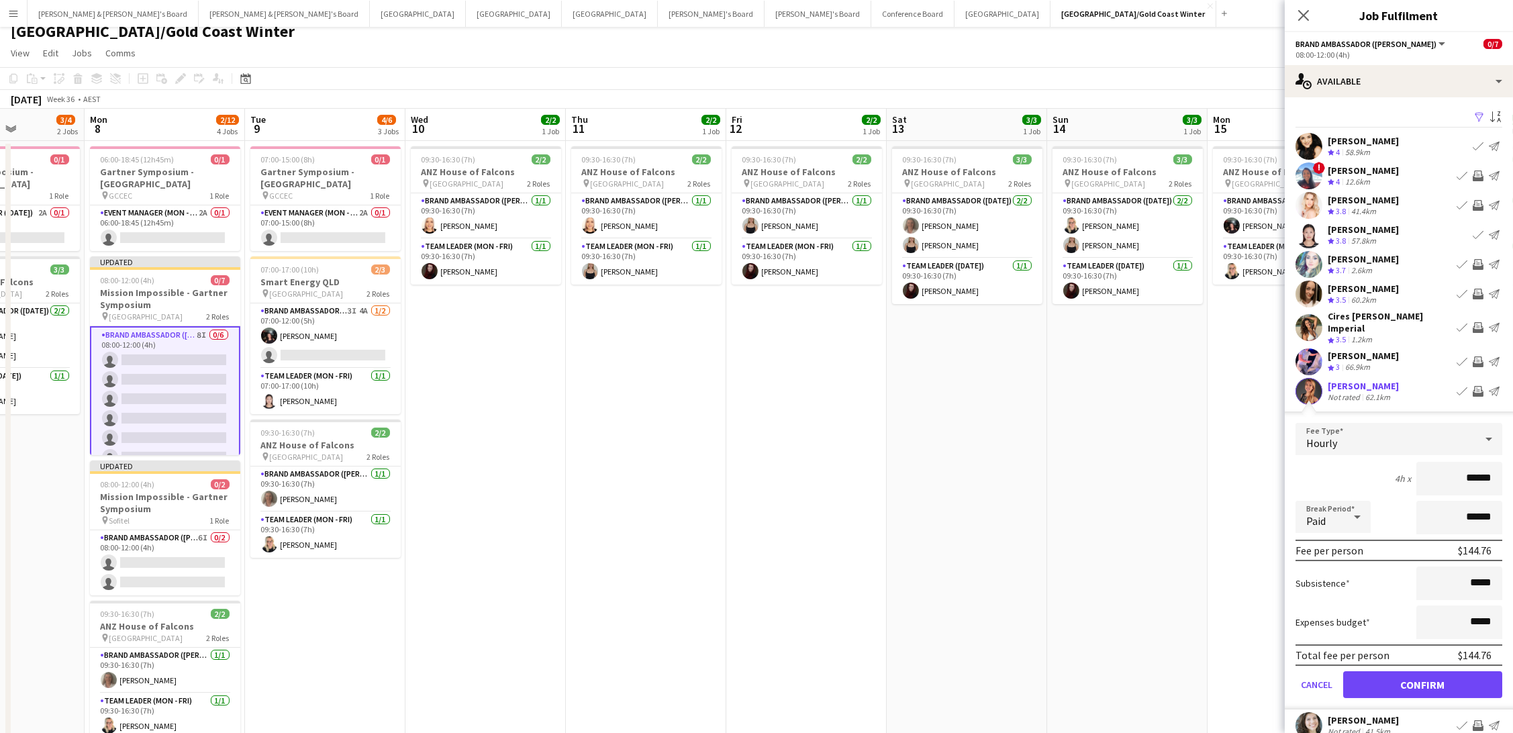
click at [1401, 678] on button "Confirm" at bounding box center [1422, 684] width 159 height 27
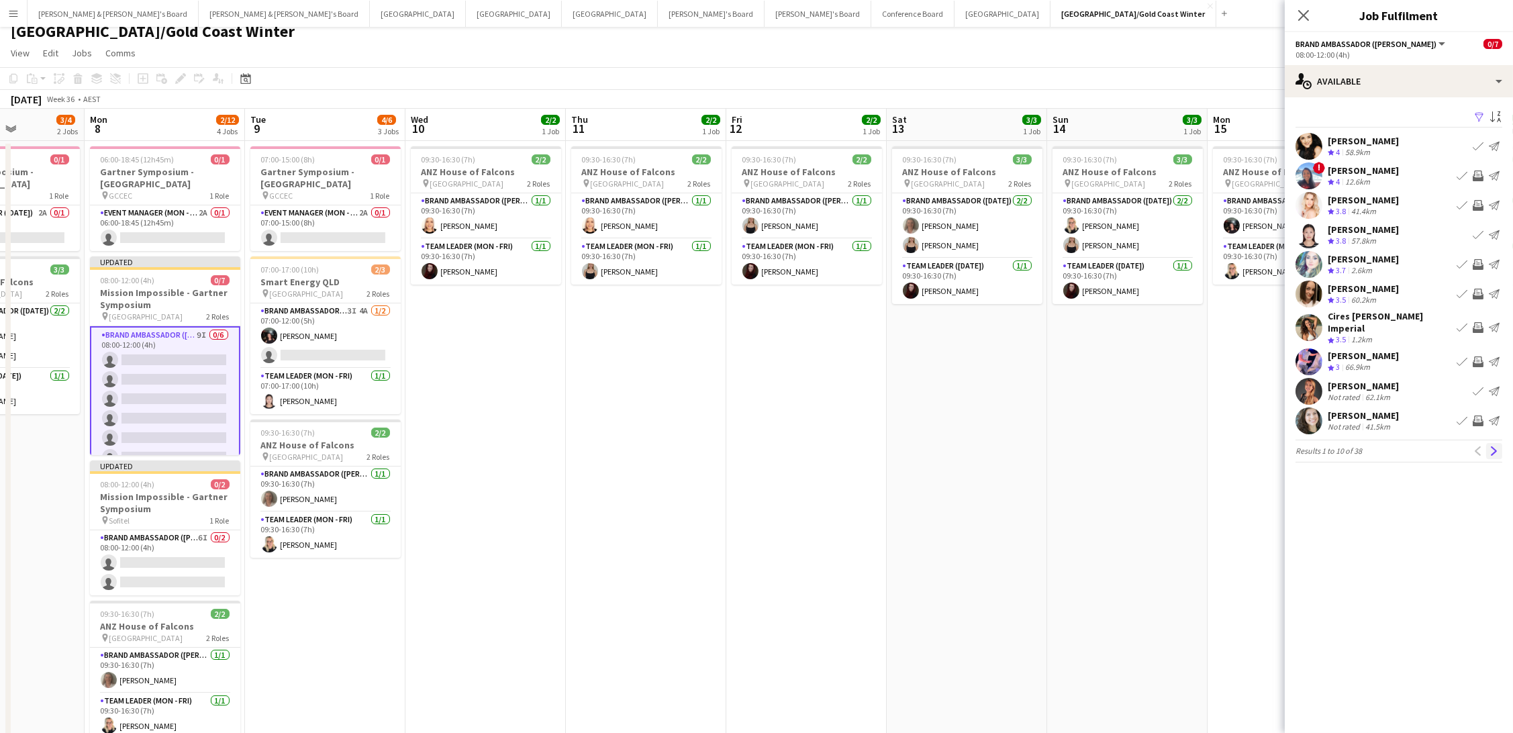
click at [1498, 446] on app-icon "Next" at bounding box center [1493, 450] width 9 height 9
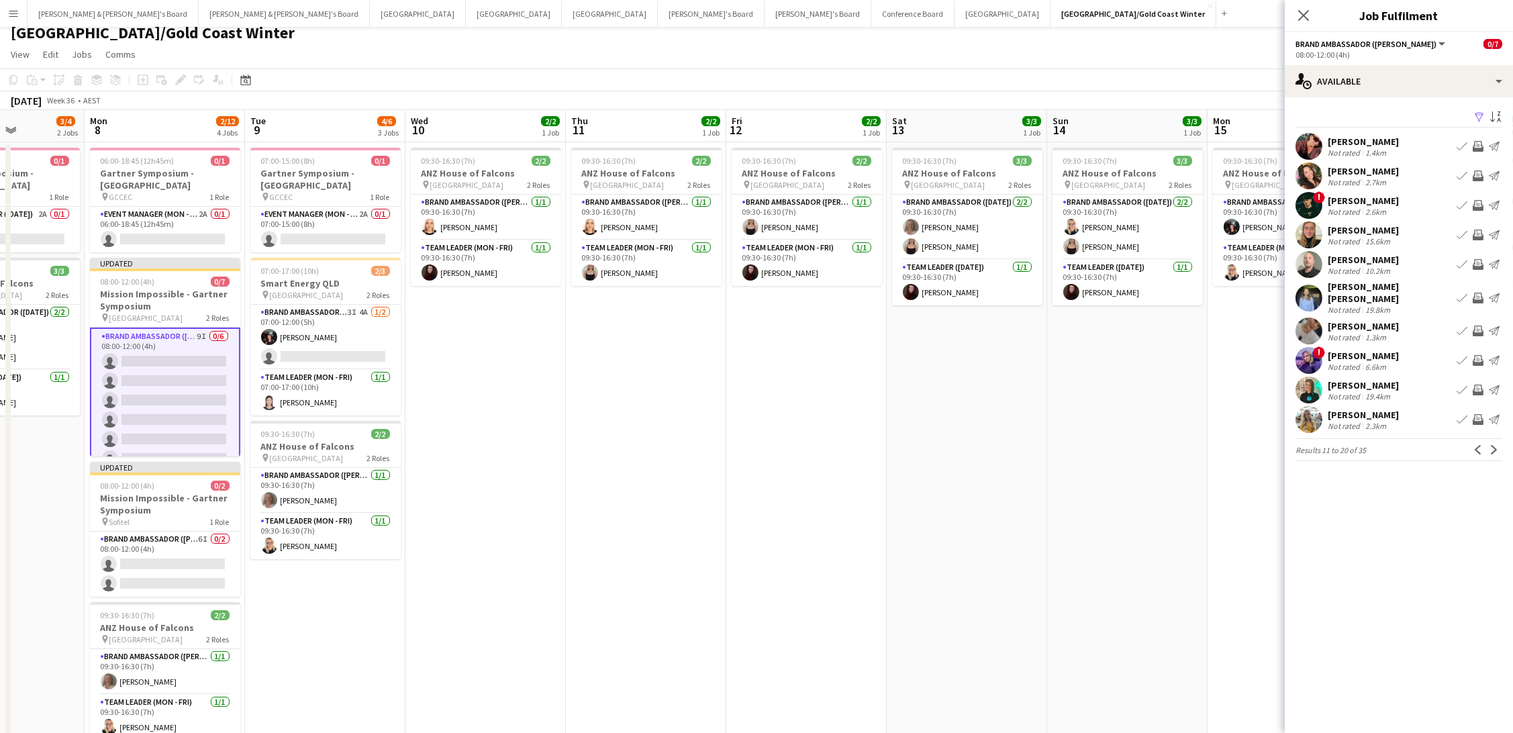
scroll to position [10, 0]
click at [1479, 263] on app-icon "Invite crew" at bounding box center [1477, 264] width 11 height 11
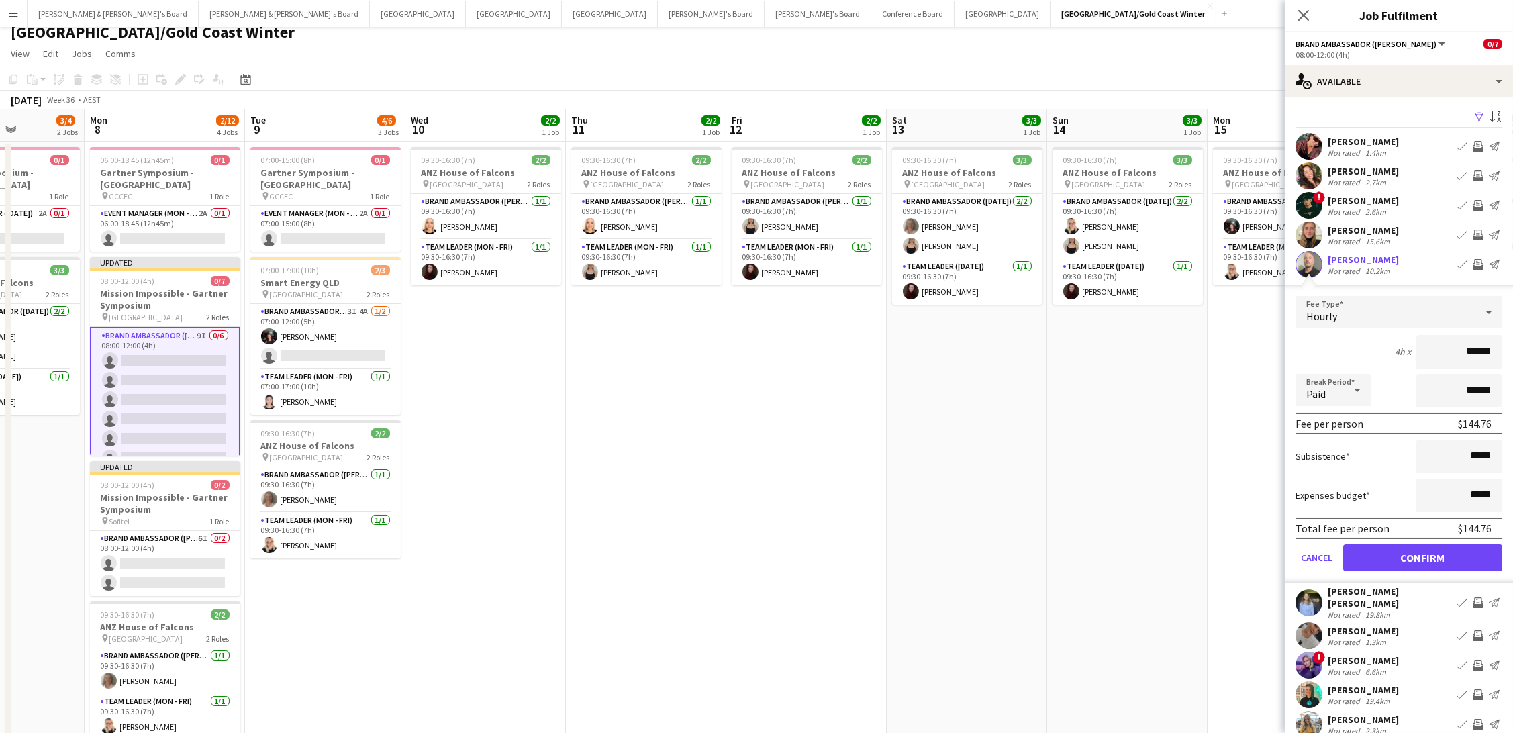
click at [1413, 555] on button "Confirm" at bounding box center [1422, 557] width 159 height 27
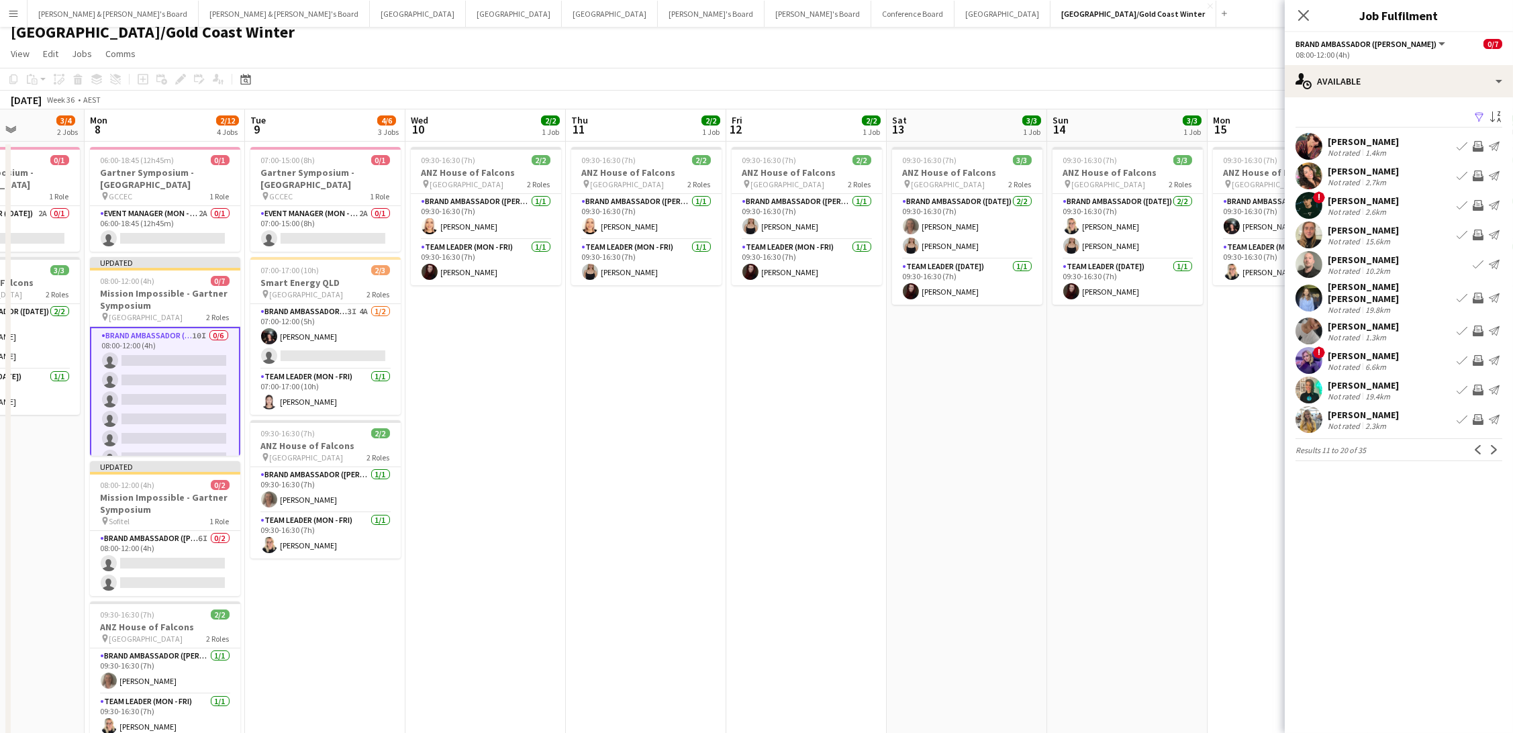
click at [1474, 234] on app-icon "Invite crew" at bounding box center [1477, 235] width 11 height 11
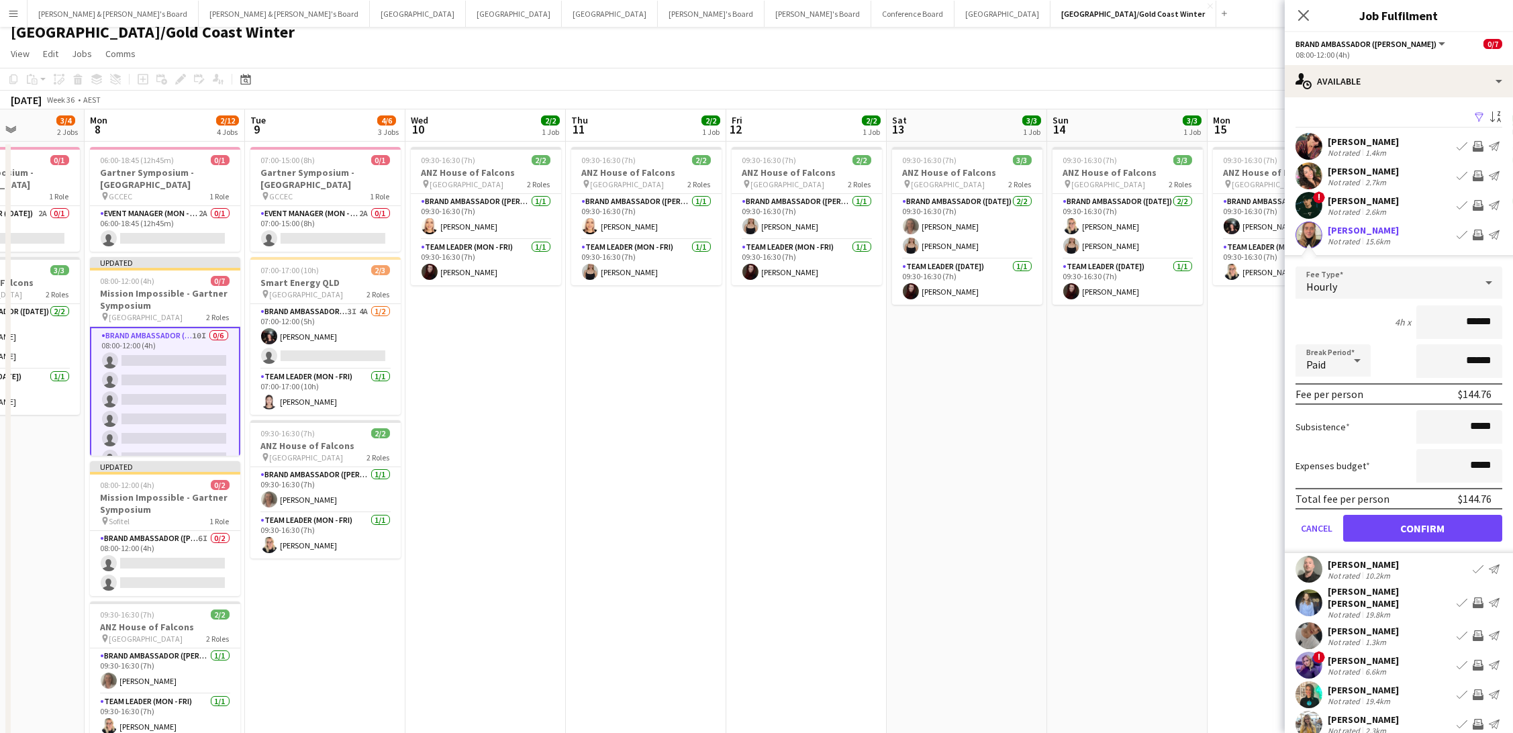
click at [1419, 517] on button "Confirm" at bounding box center [1422, 528] width 159 height 27
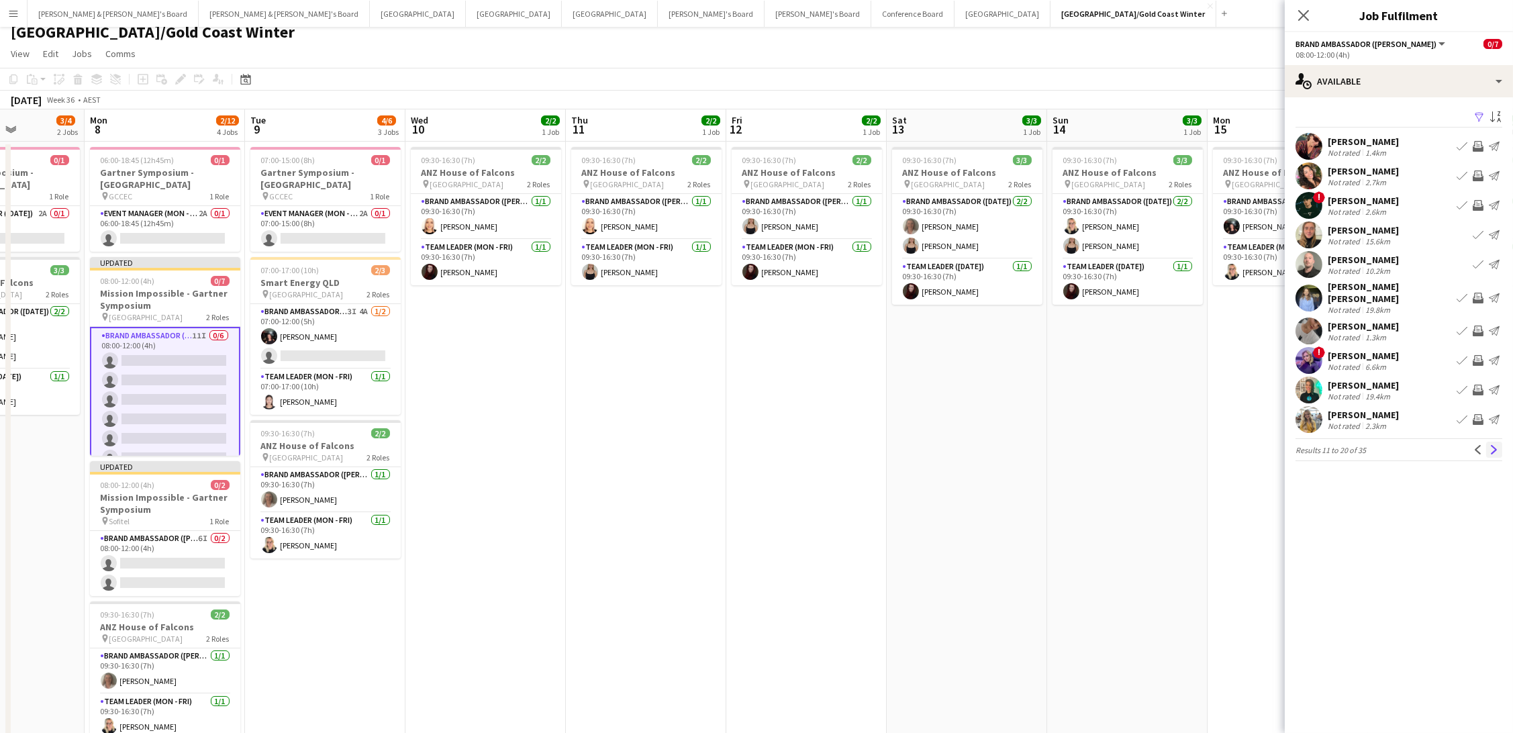
click at [1492, 445] on app-icon "Next" at bounding box center [1493, 449] width 9 height 9
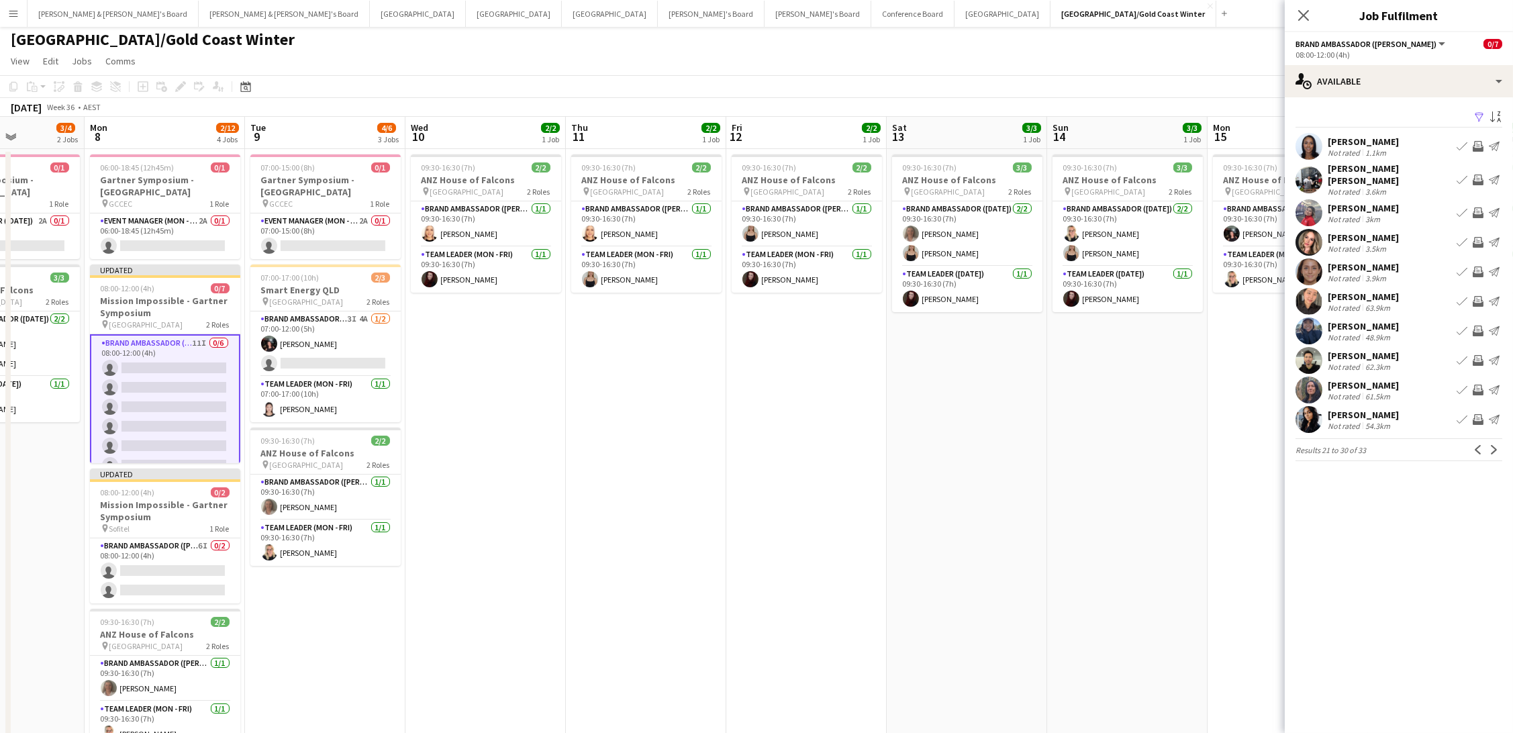
scroll to position [1, 0]
click at [1472, 266] on app-icon "Invite crew" at bounding box center [1477, 271] width 11 height 11
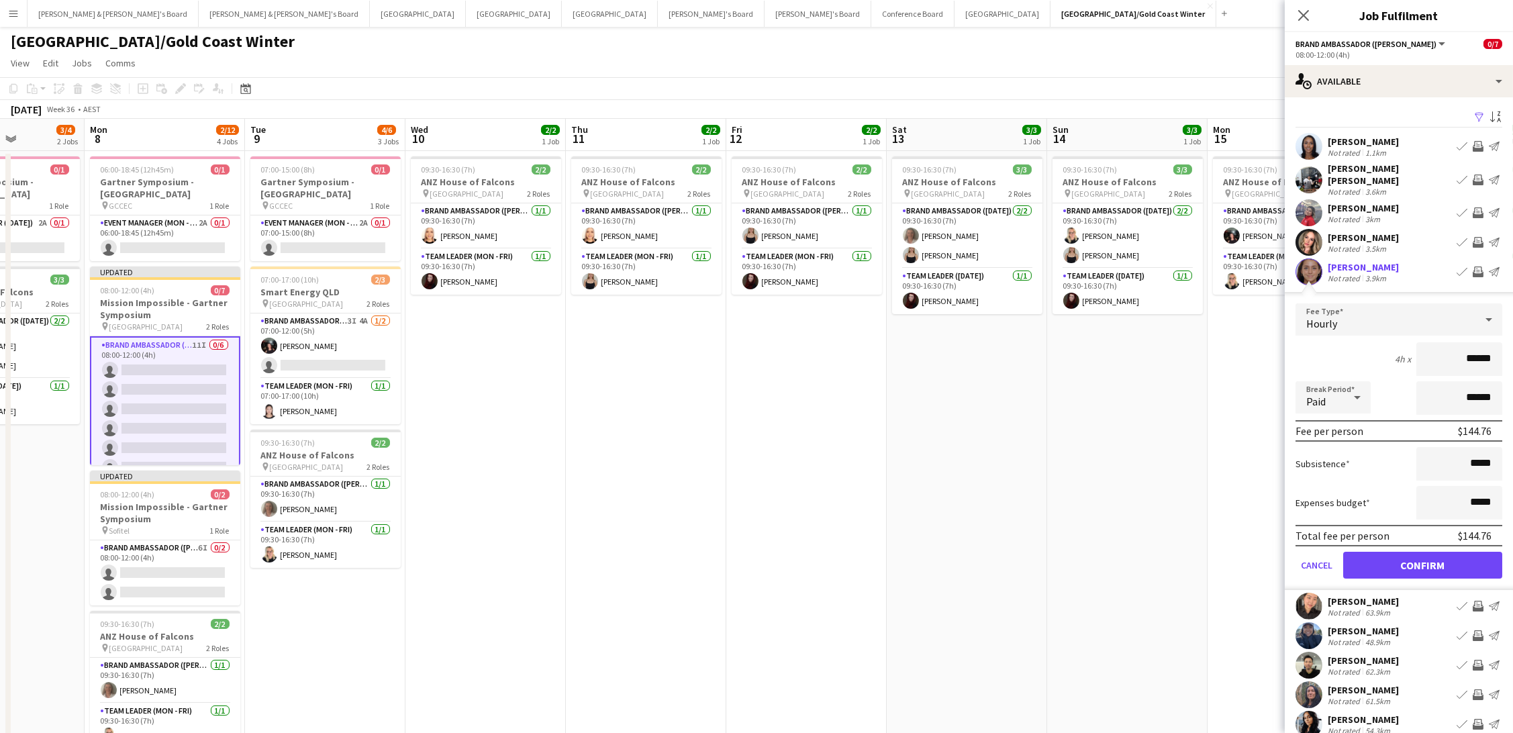
click at [1405, 560] on button "Confirm" at bounding box center [1422, 565] width 159 height 27
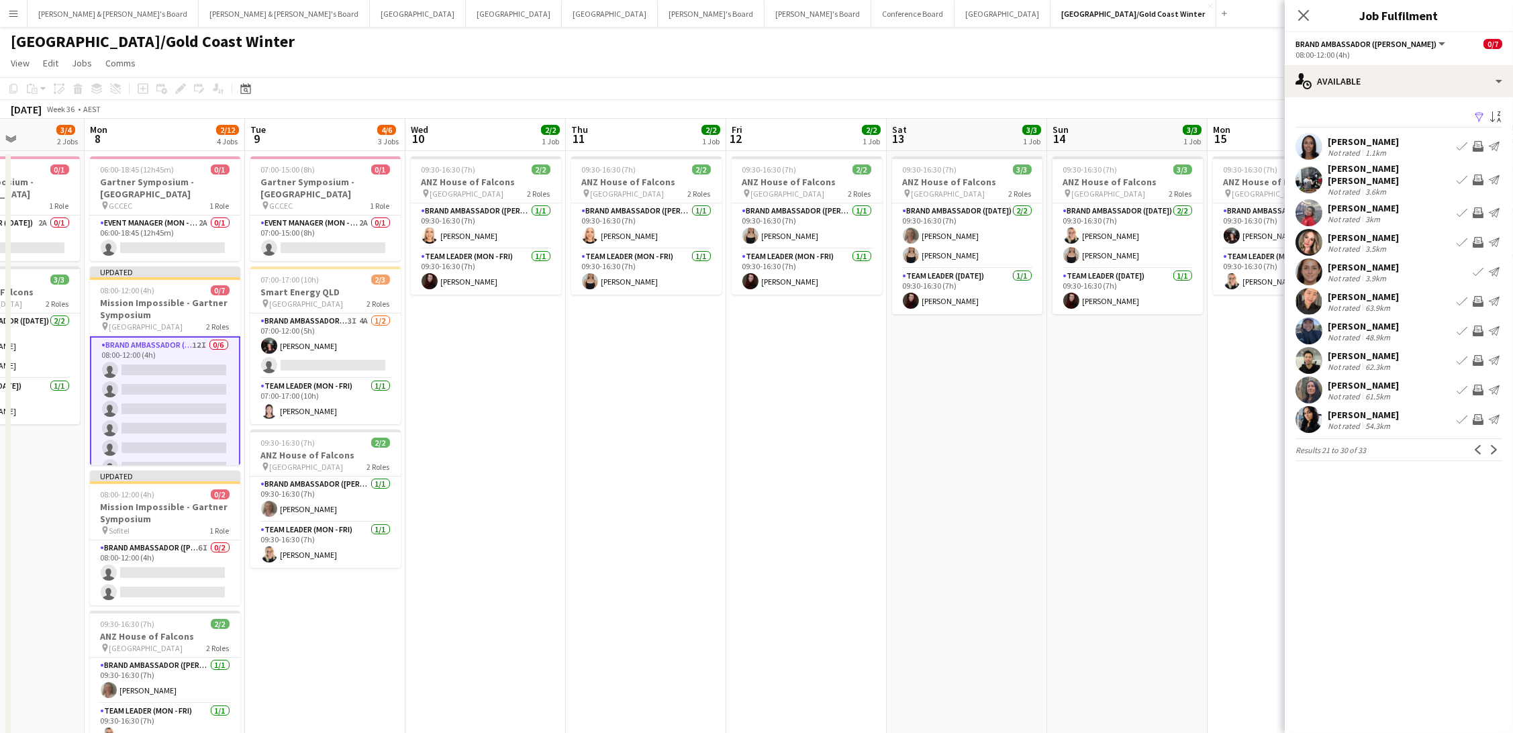
click at [1478, 209] on app-icon "Invite crew" at bounding box center [1477, 212] width 11 height 11
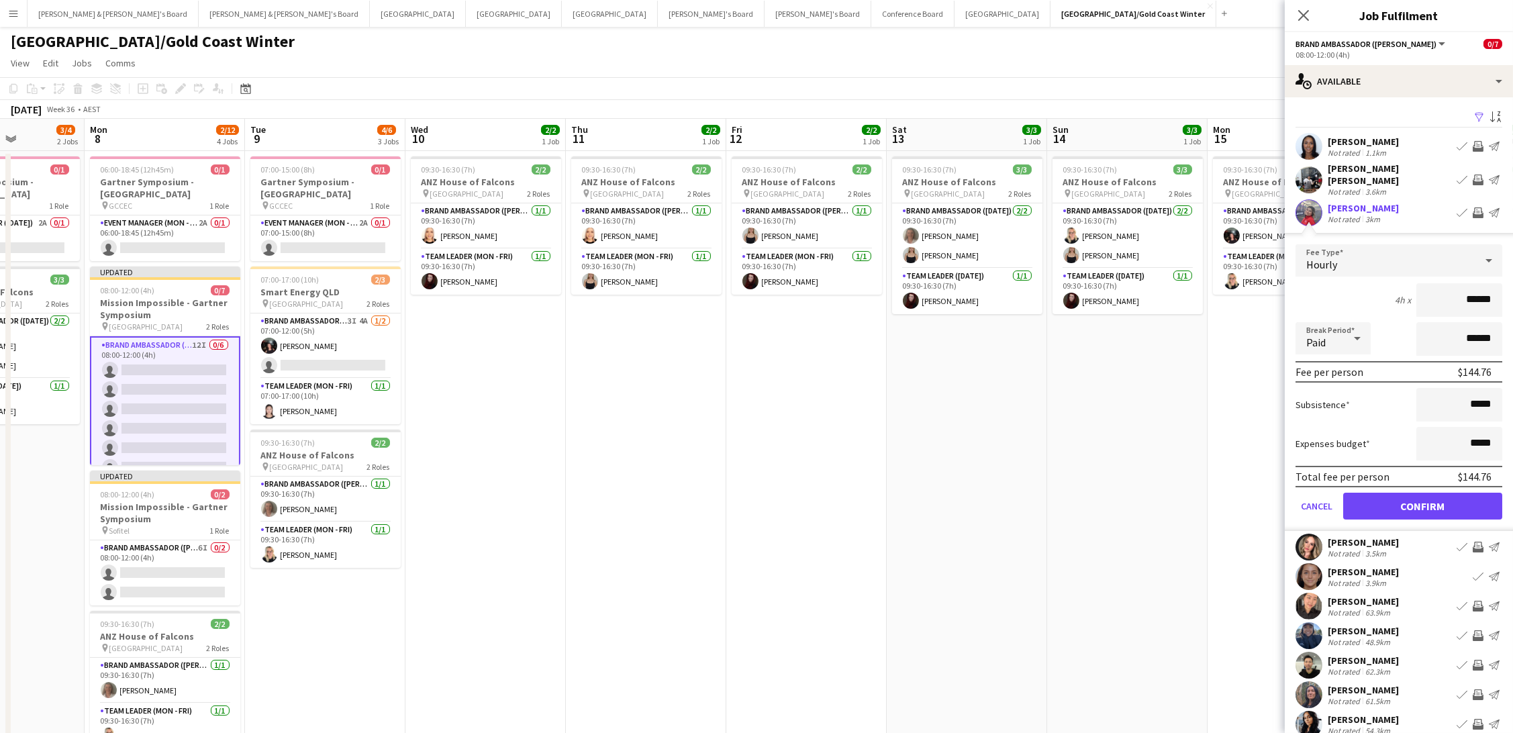
click at [1394, 499] on button "Confirm" at bounding box center [1422, 506] width 159 height 27
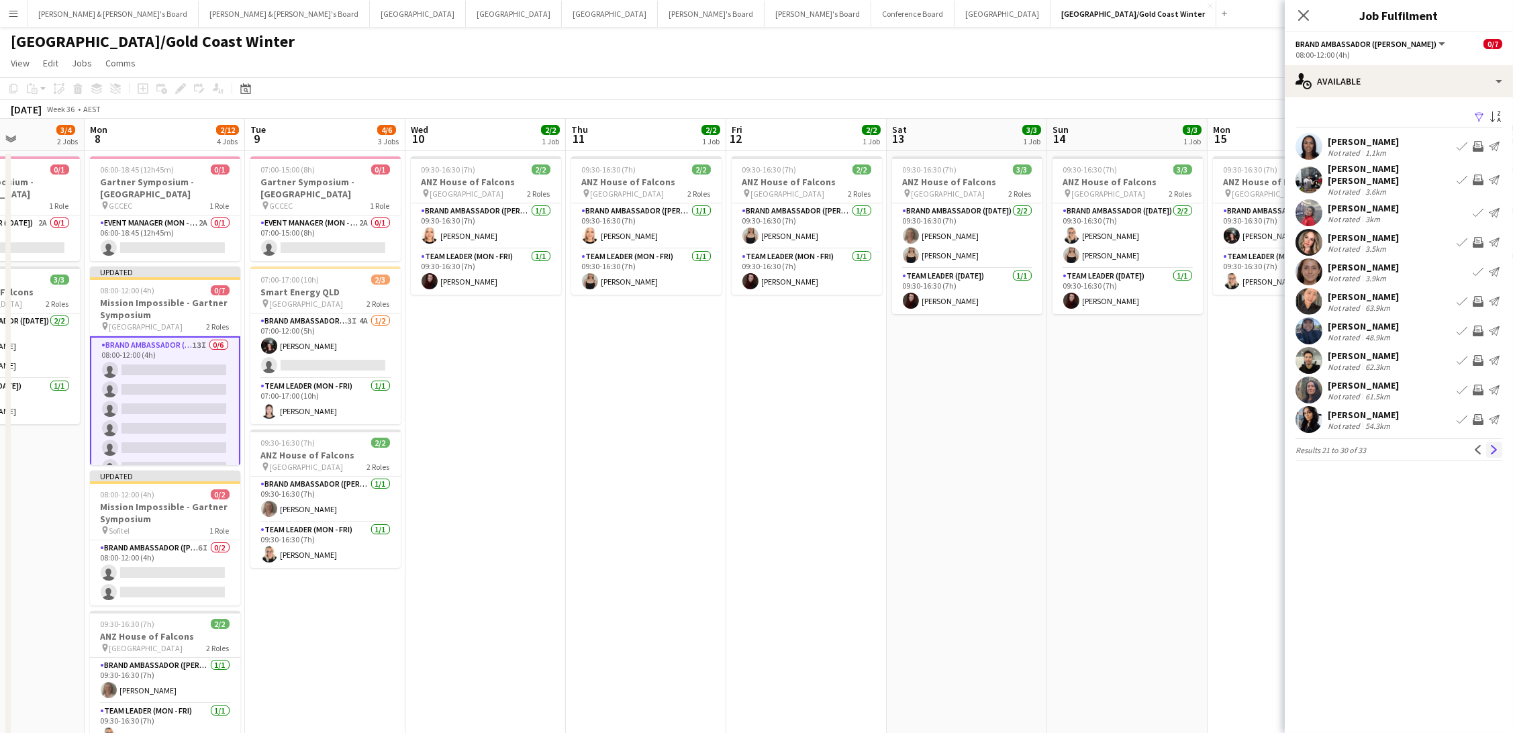
click at [1495, 445] on app-icon "Next" at bounding box center [1493, 449] width 9 height 9
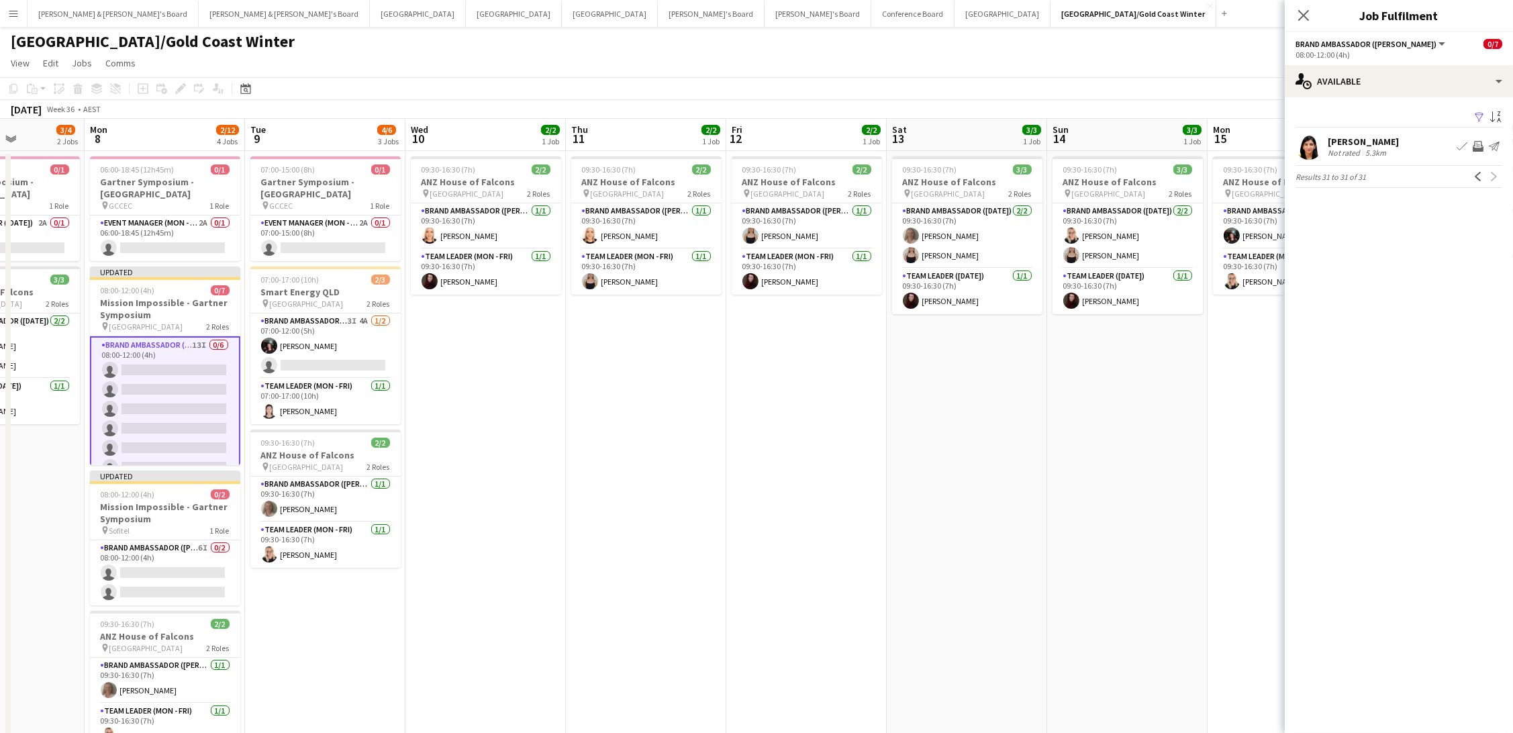
click at [1043, 87] on app-toolbar "Copy Paste Paste Command V Paste with crew Command Shift V Paste linked Job Del…" at bounding box center [756, 88] width 1513 height 23
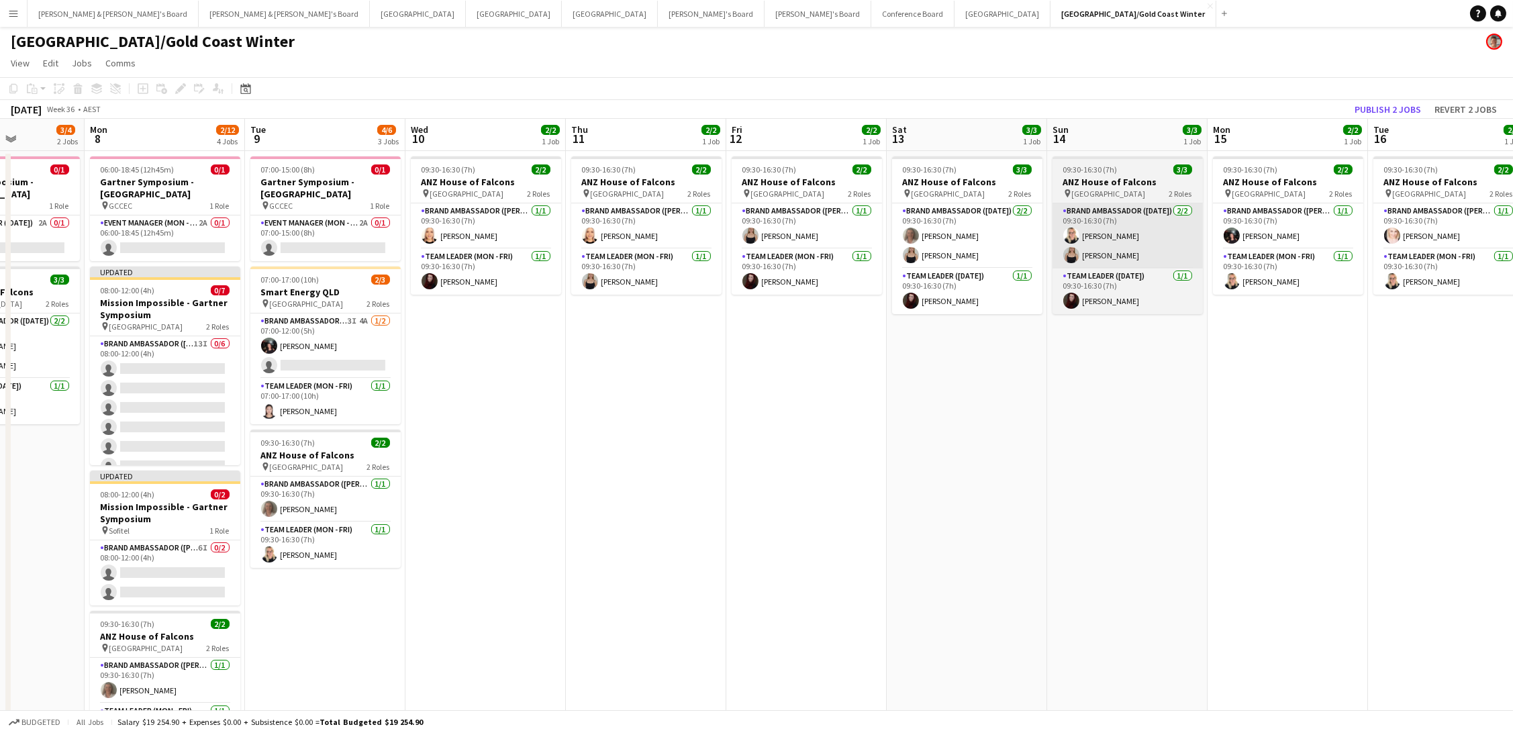
drag, startPoint x: 1359, startPoint y: 109, endPoint x: 1113, endPoint y: 212, distance: 266.2
click at [1359, 109] on button "Publish 2 jobs" at bounding box center [1387, 109] width 77 height 17
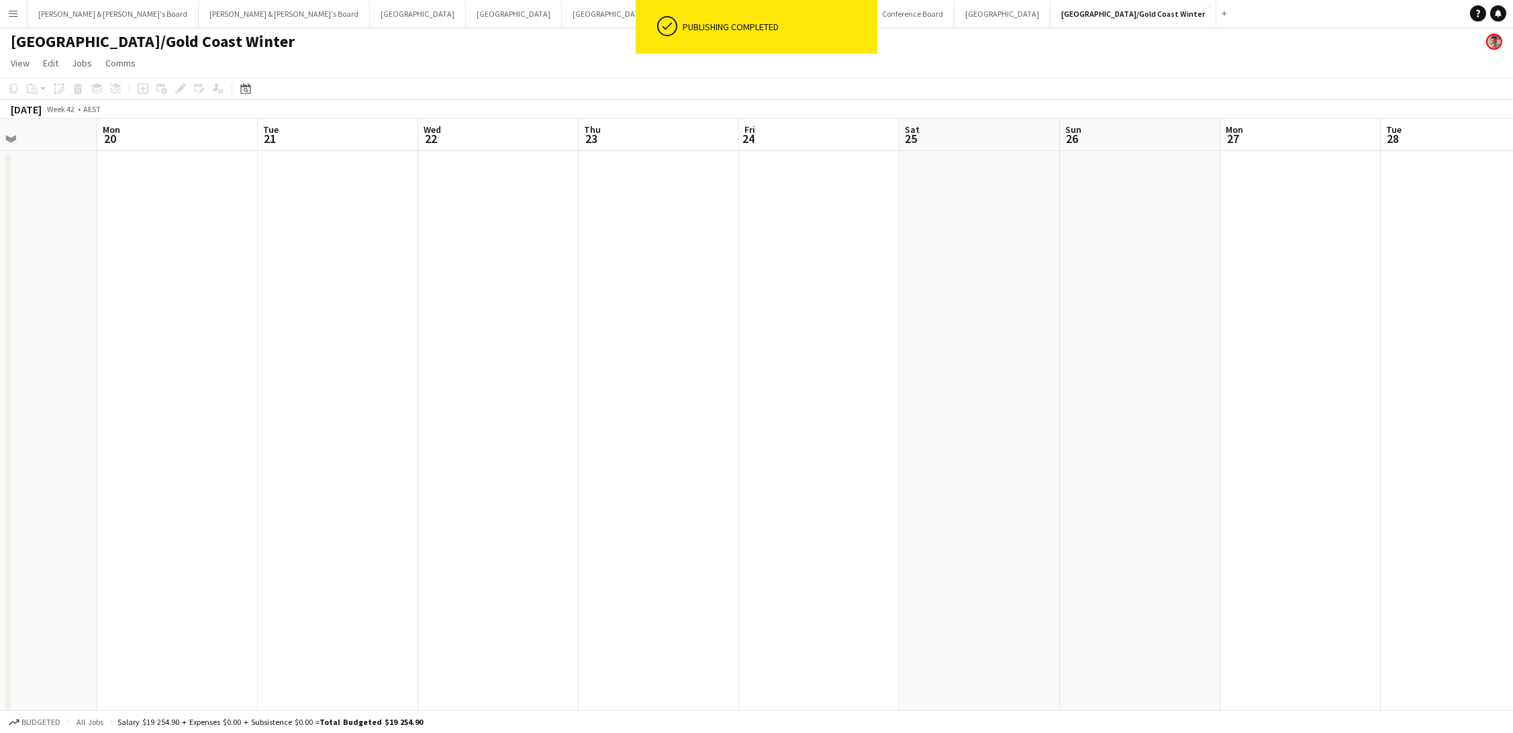
scroll to position [0, 548]
click at [579, 52] on app-page-menu "View Day view expanded Day view collapsed Month view Date picker Jump to today …" at bounding box center [756, 65] width 1513 height 26
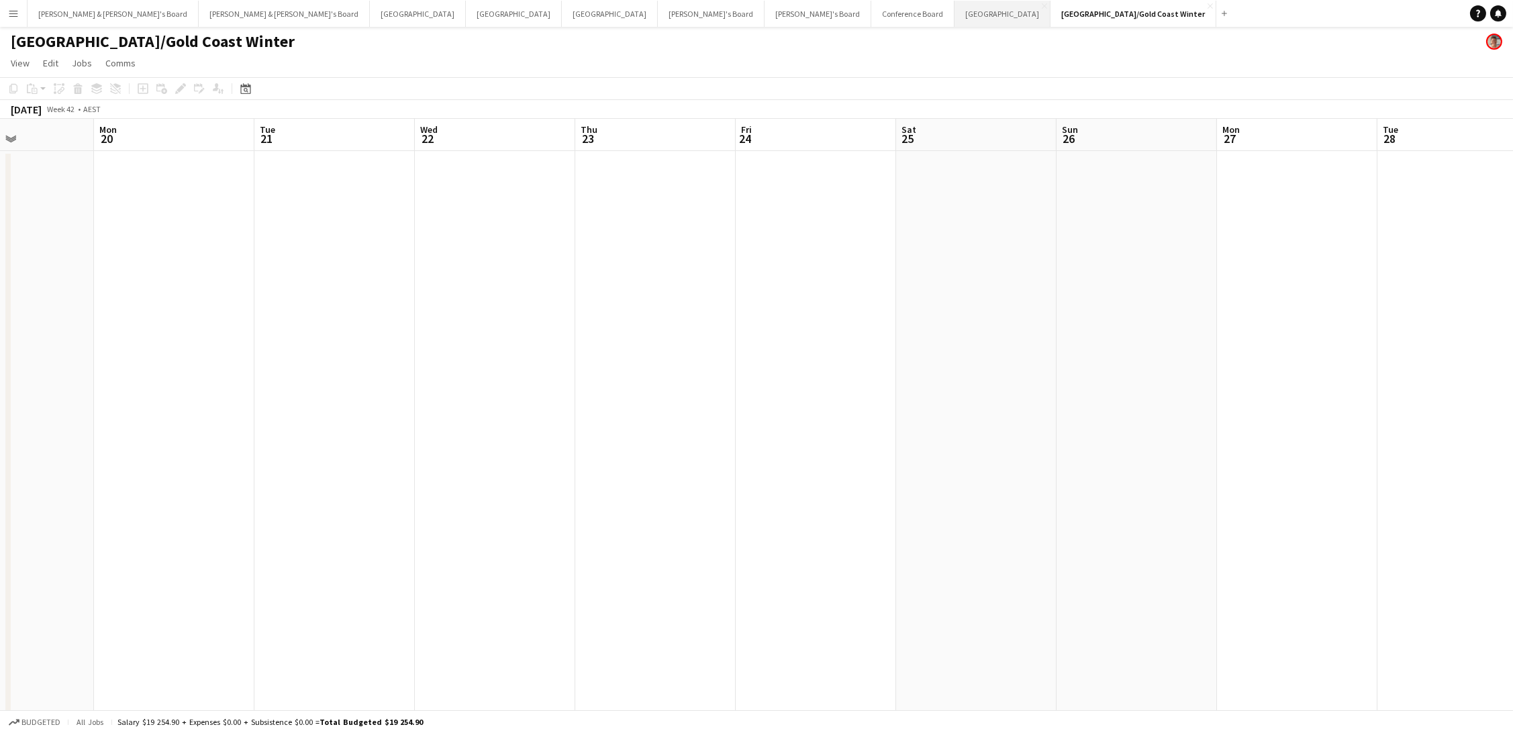
click at [954, 7] on button "Sydney Close" at bounding box center [1002, 14] width 96 height 26
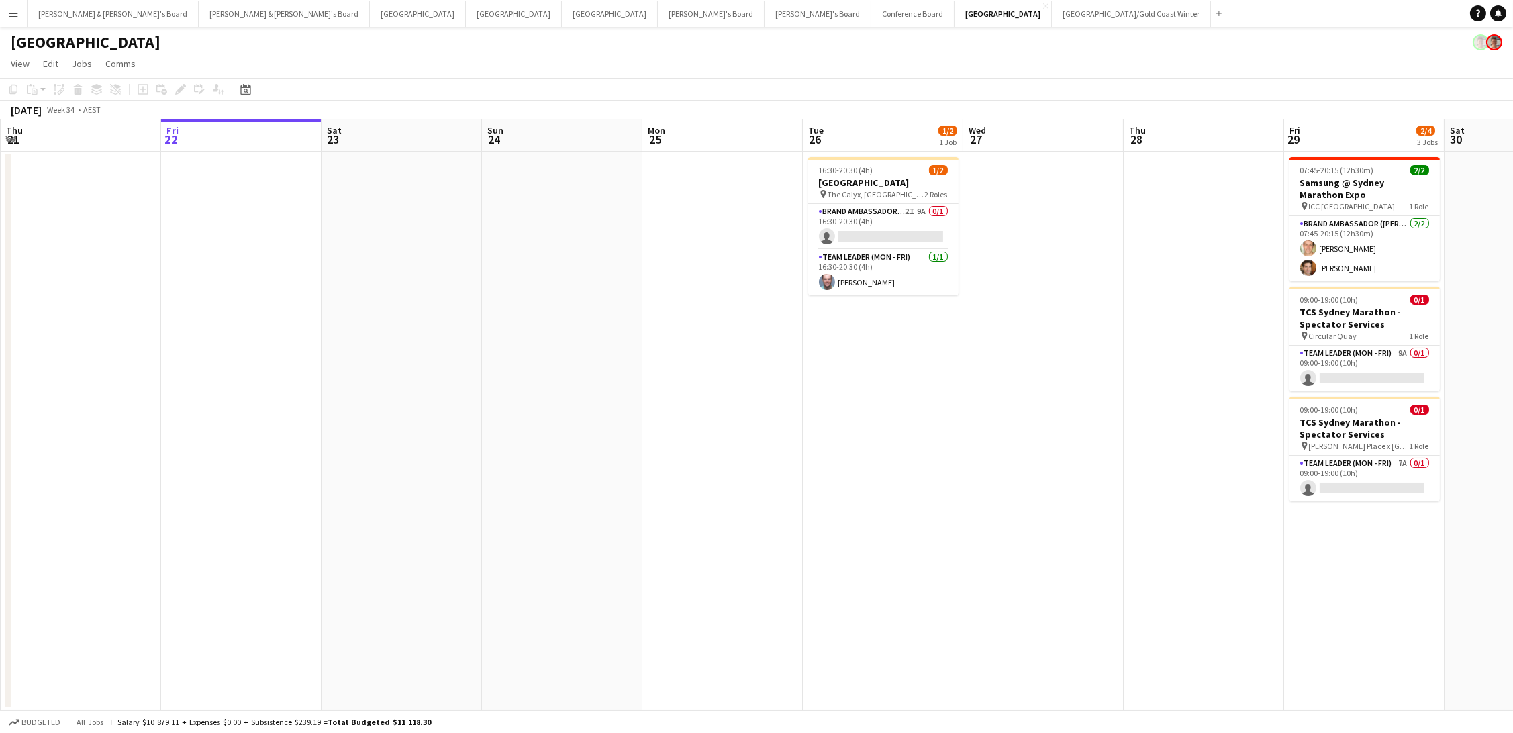
scroll to position [0, 337]
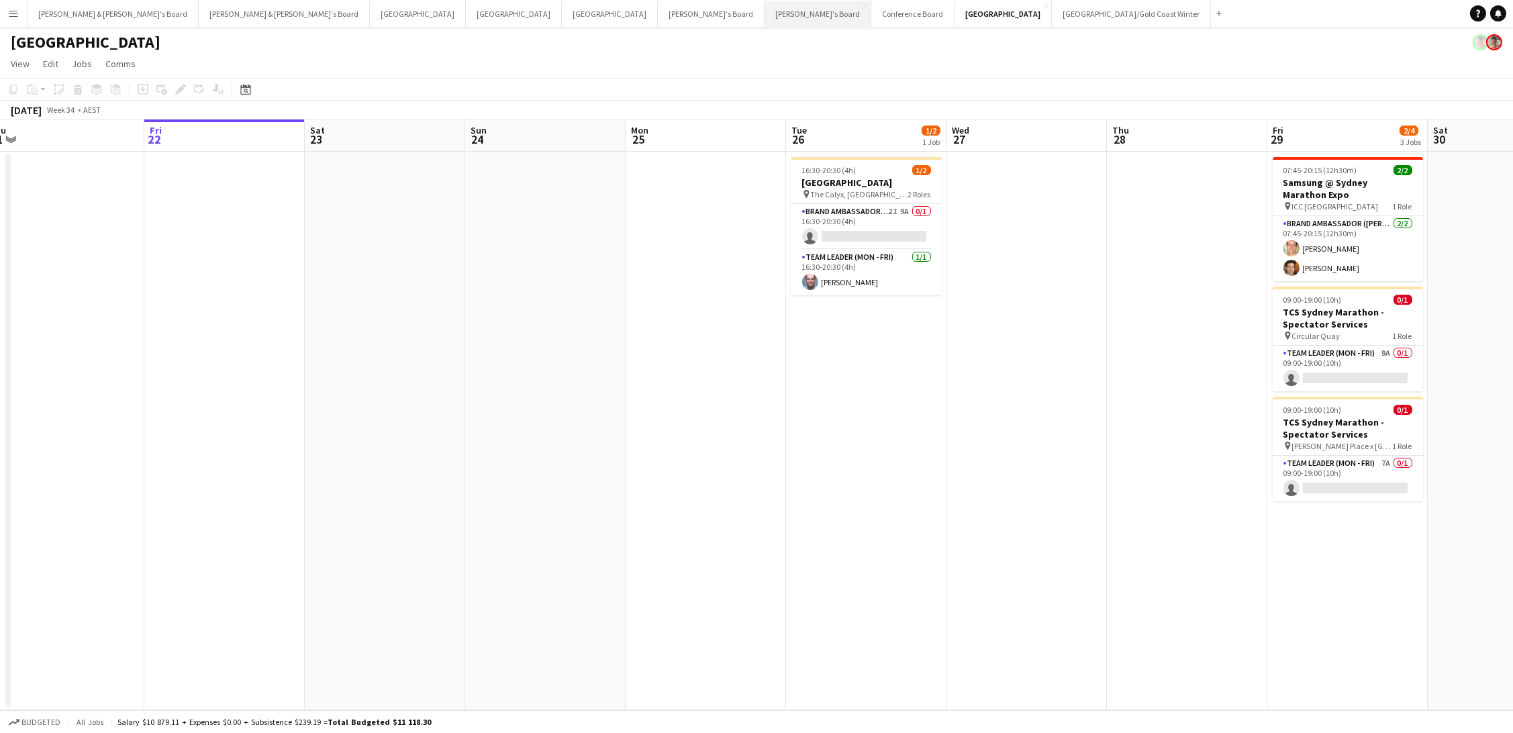
click at [764, 9] on button "Vicky's Board Close" at bounding box center [817, 14] width 107 height 26
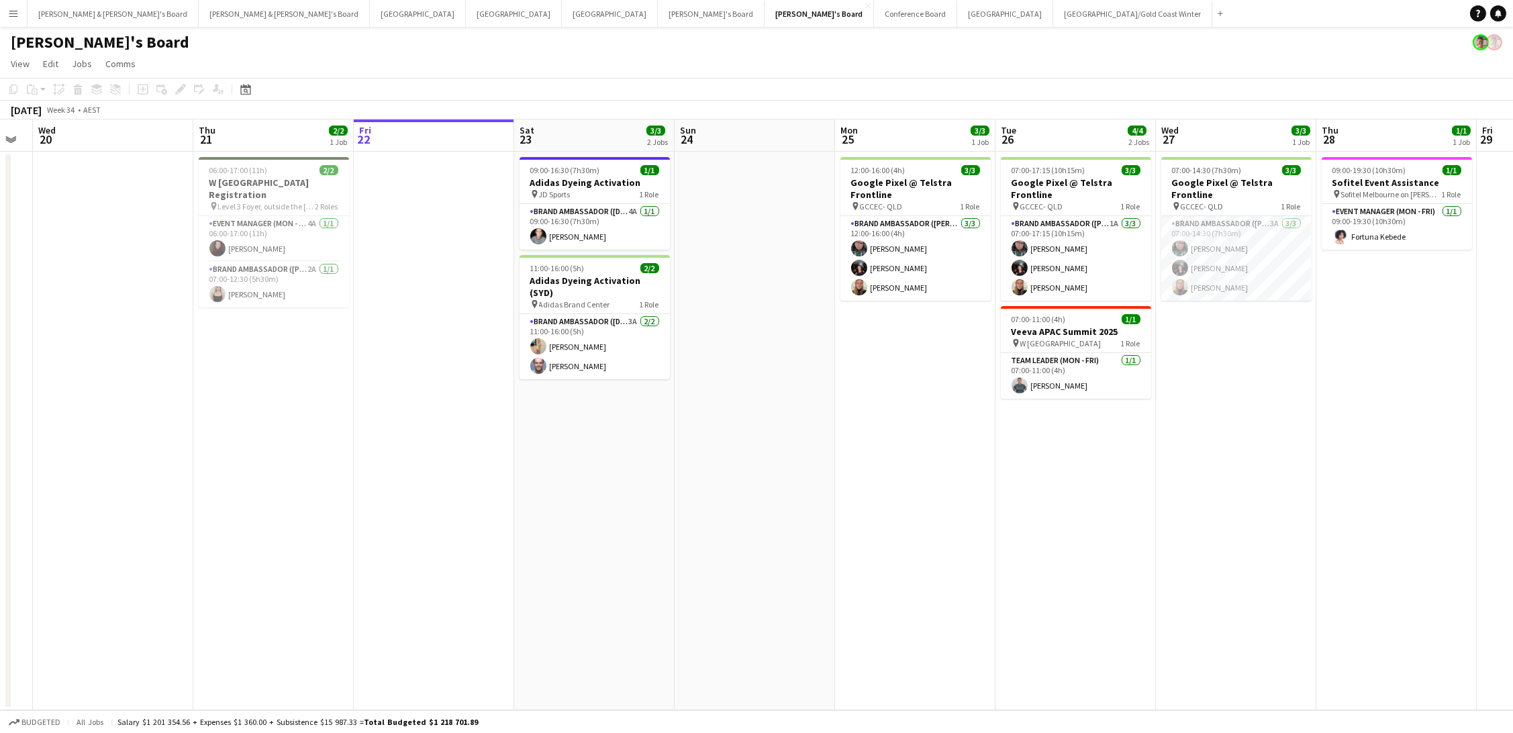
scroll to position [0, 594]
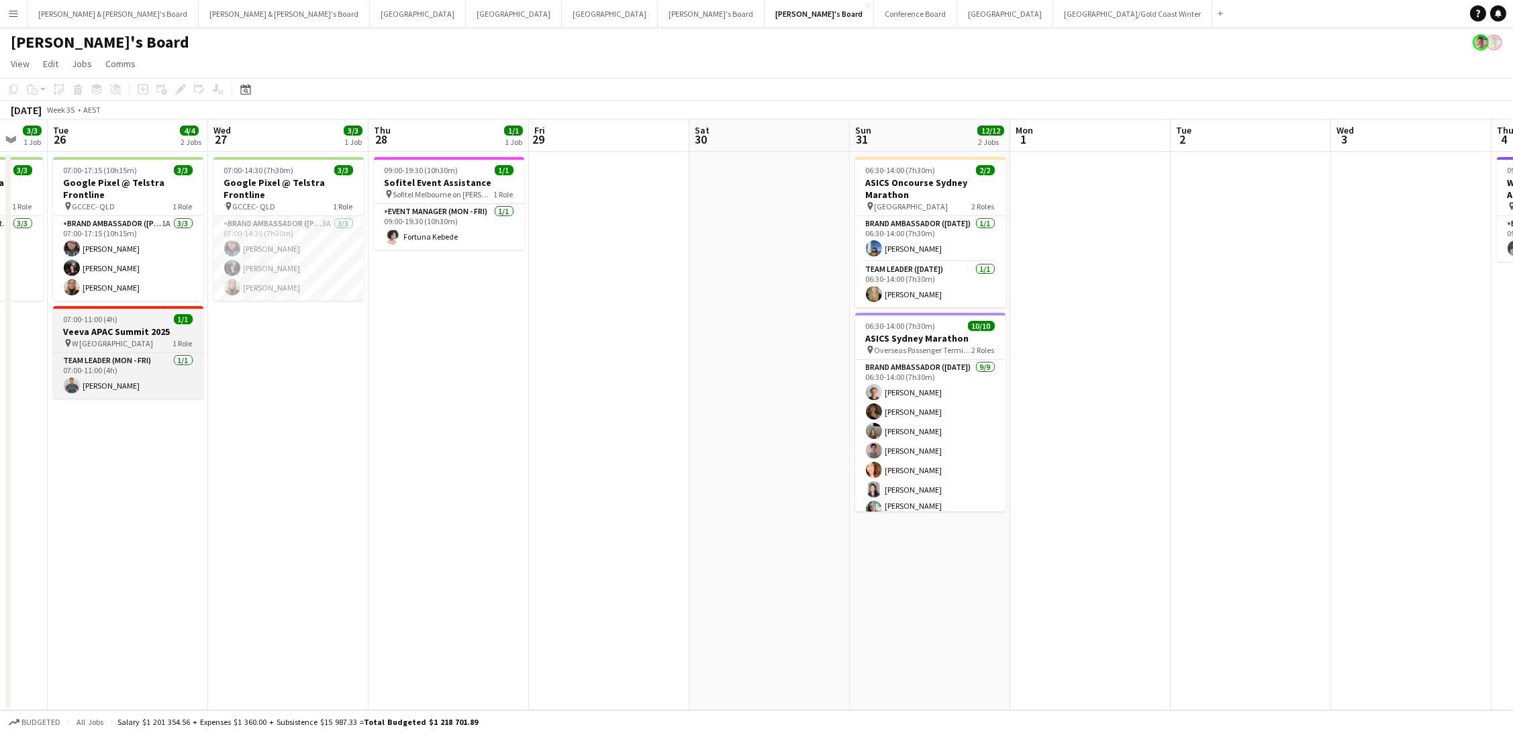
click at [69, 330] on h3 "Veeva APAC Summit 2025" at bounding box center [128, 331] width 150 height 12
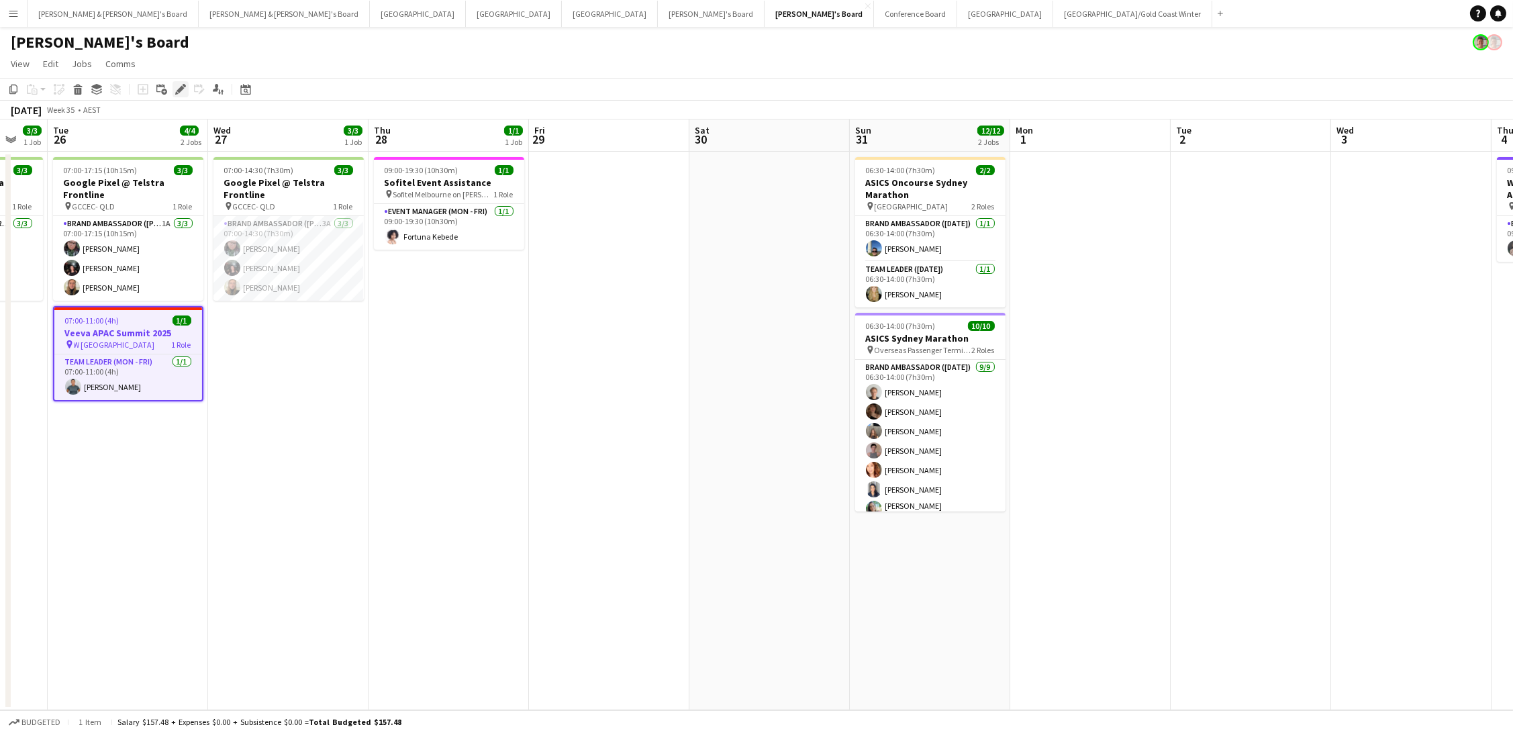
click at [175, 86] on icon "Edit" at bounding box center [180, 89] width 11 height 11
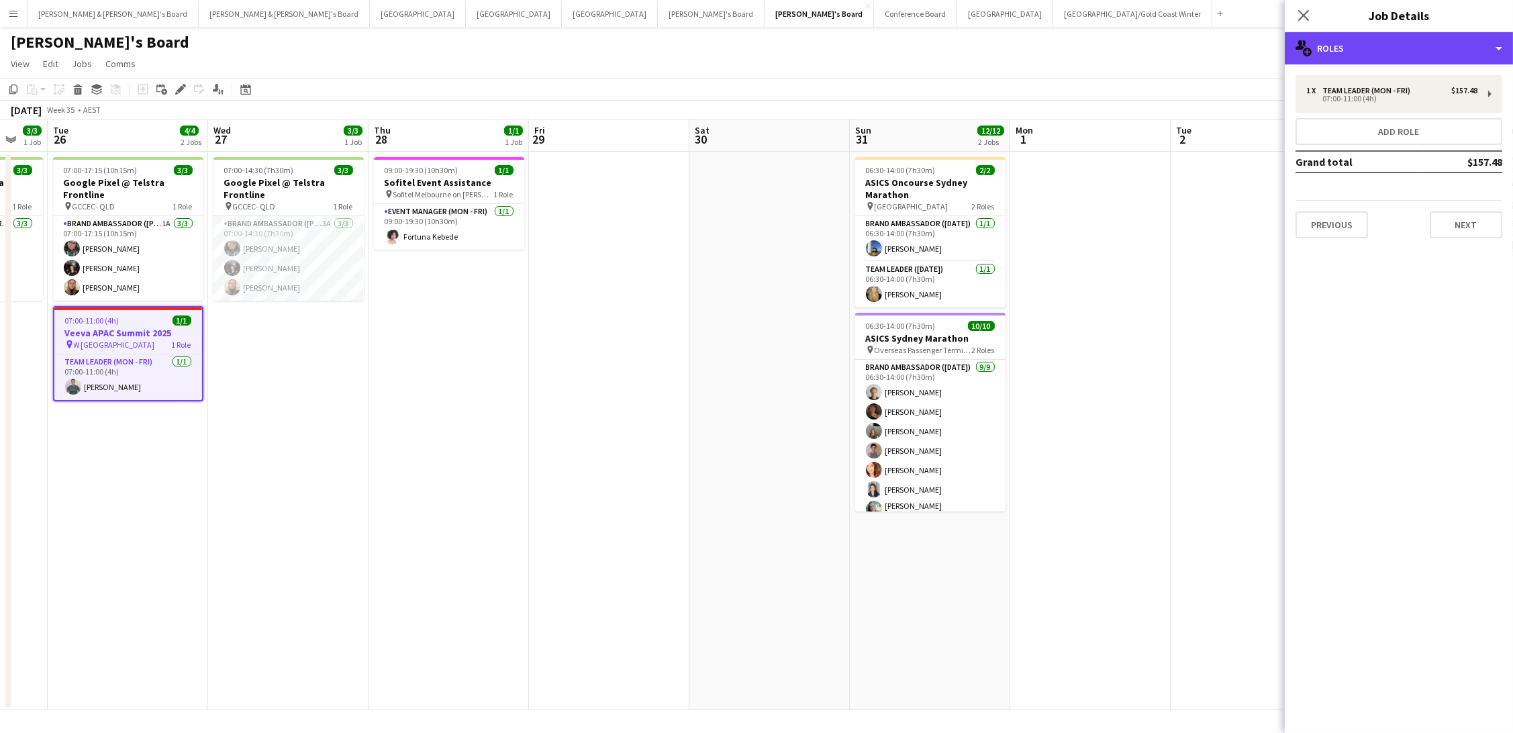
drag, startPoint x: 1334, startPoint y: 50, endPoint x: 1403, endPoint y: 81, distance: 75.1
click at [1334, 50] on div "multiple-users-add Roles" at bounding box center [1399, 48] width 228 height 32
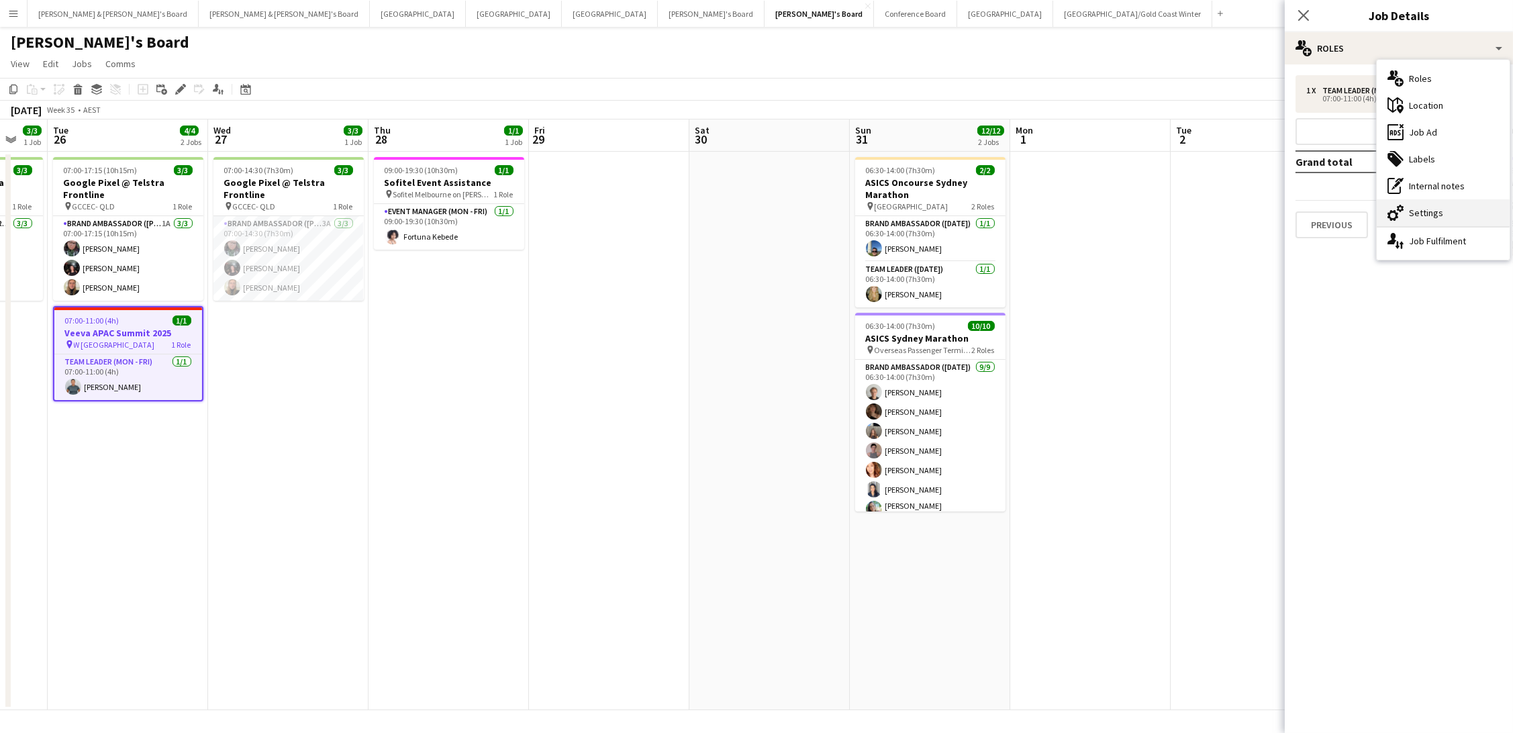
click at [1428, 221] on div "cog-double-3 Settings" at bounding box center [1442, 212] width 133 height 27
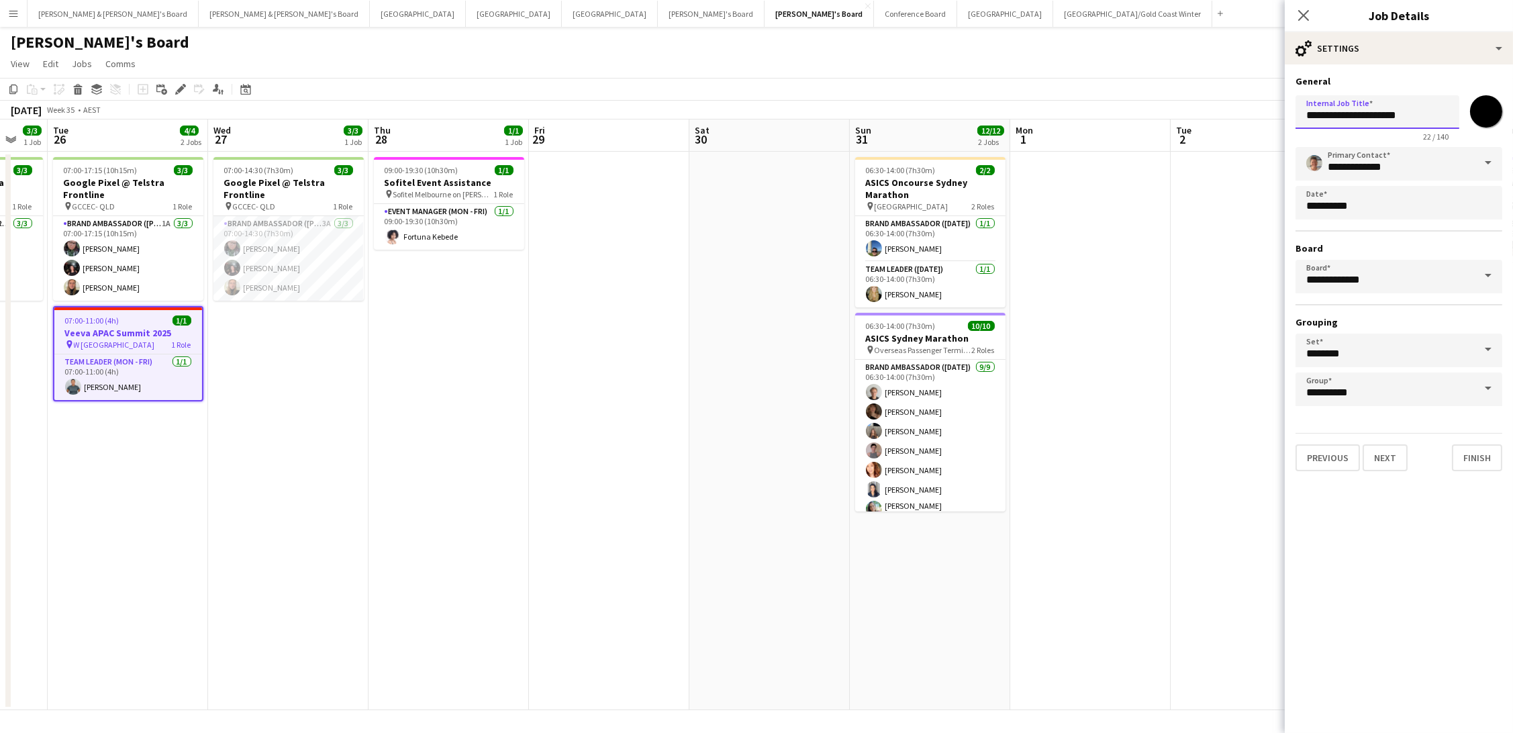
drag, startPoint x: 1430, startPoint y: 118, endPoint x: 1142, endPoint y: 88, distance: 289.5
click at [1142, 88] on body "Menu Boards Boards Boards All jobs Status Workforce Workforce My Workforce Recr…" at bounding box center [756, 366] width 1513 height 733
click at [1459, 30] on div "Close pop-in Job Details" at bounding box center [1399, 16] width 228 height 32
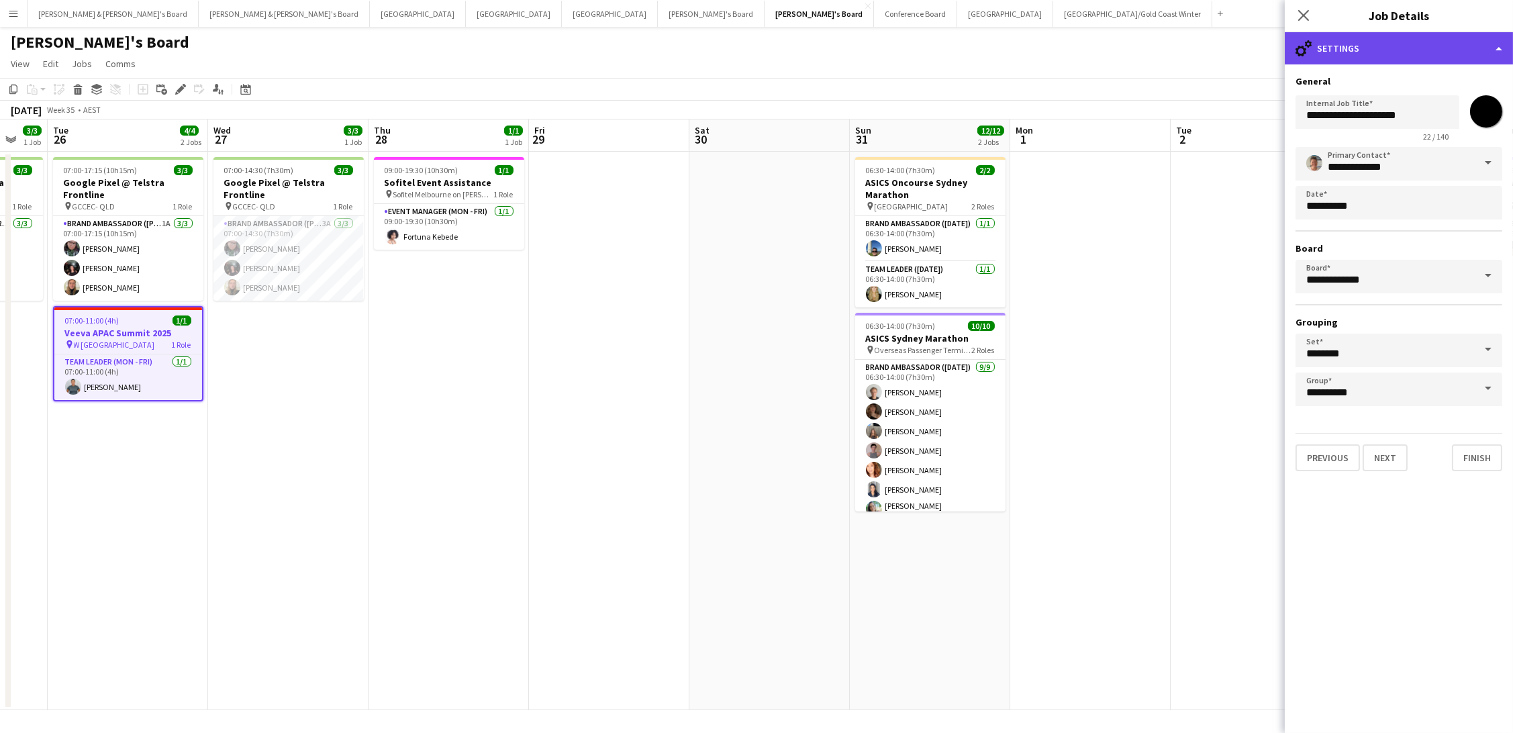
click at [1460, 42] on div "cog-double-3 Settings" at bounding box center [1399, 48] width 228 height 32
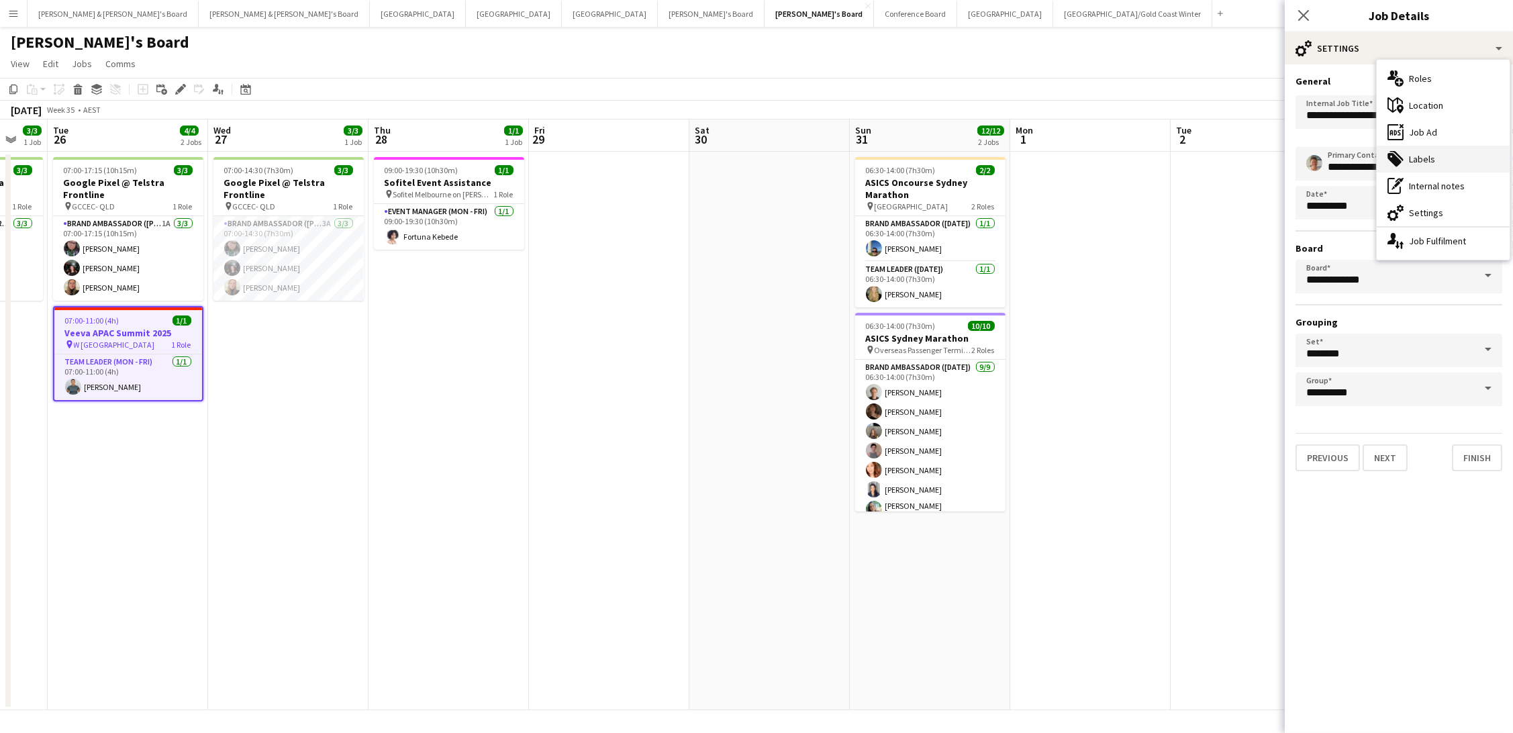
click at [1444, 156] on div "tags-double Labels" at bounding box center [1442, 159] width 133 height 27
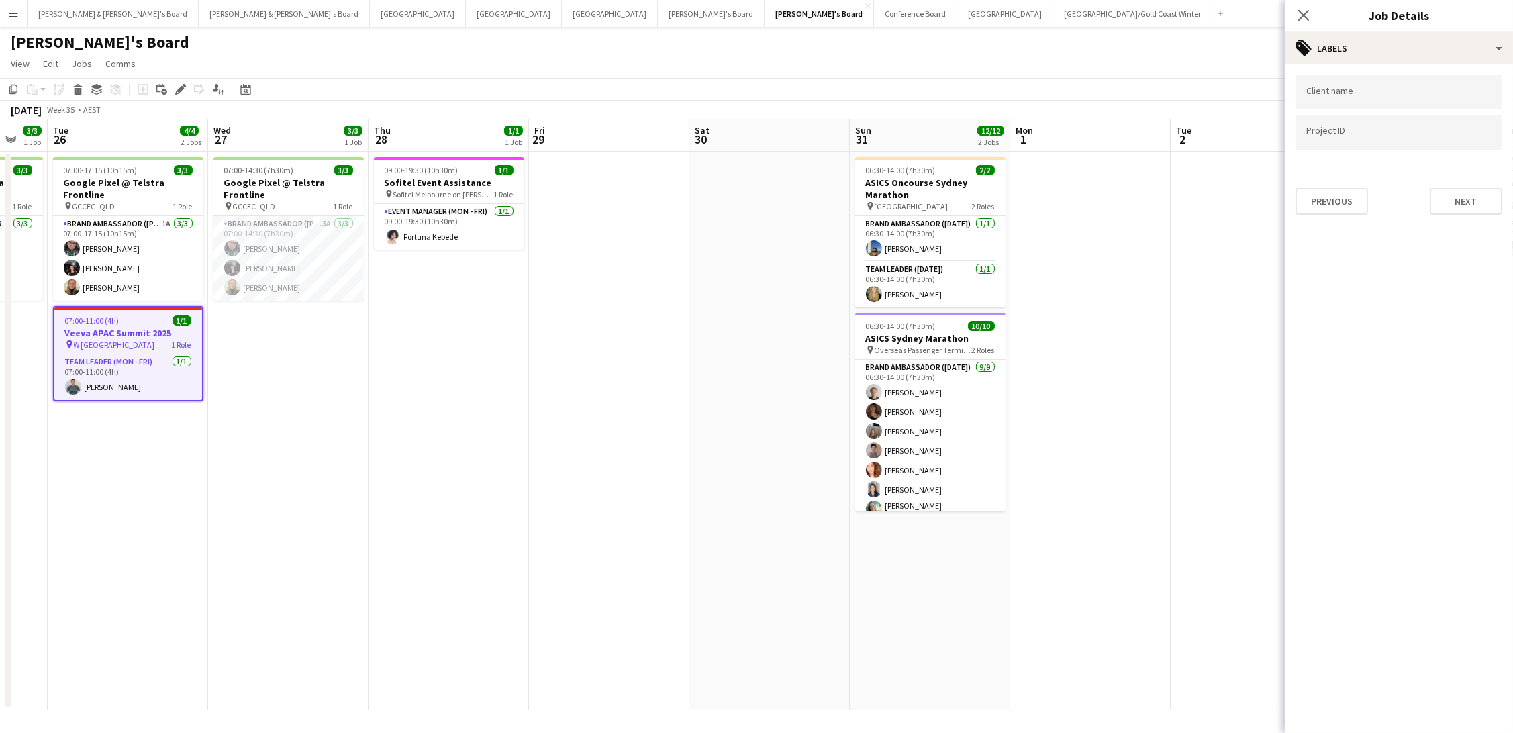
click at [1421, 135] on input "Type to search project ID labels..." at bounding box center [1398, 132] width 185 height 12
paste input "******"
type input "******"
click at [1410, 89] on input "Type to search client labels..." at bounding box center [1398, 93] width 185 height 12
type input "*******"
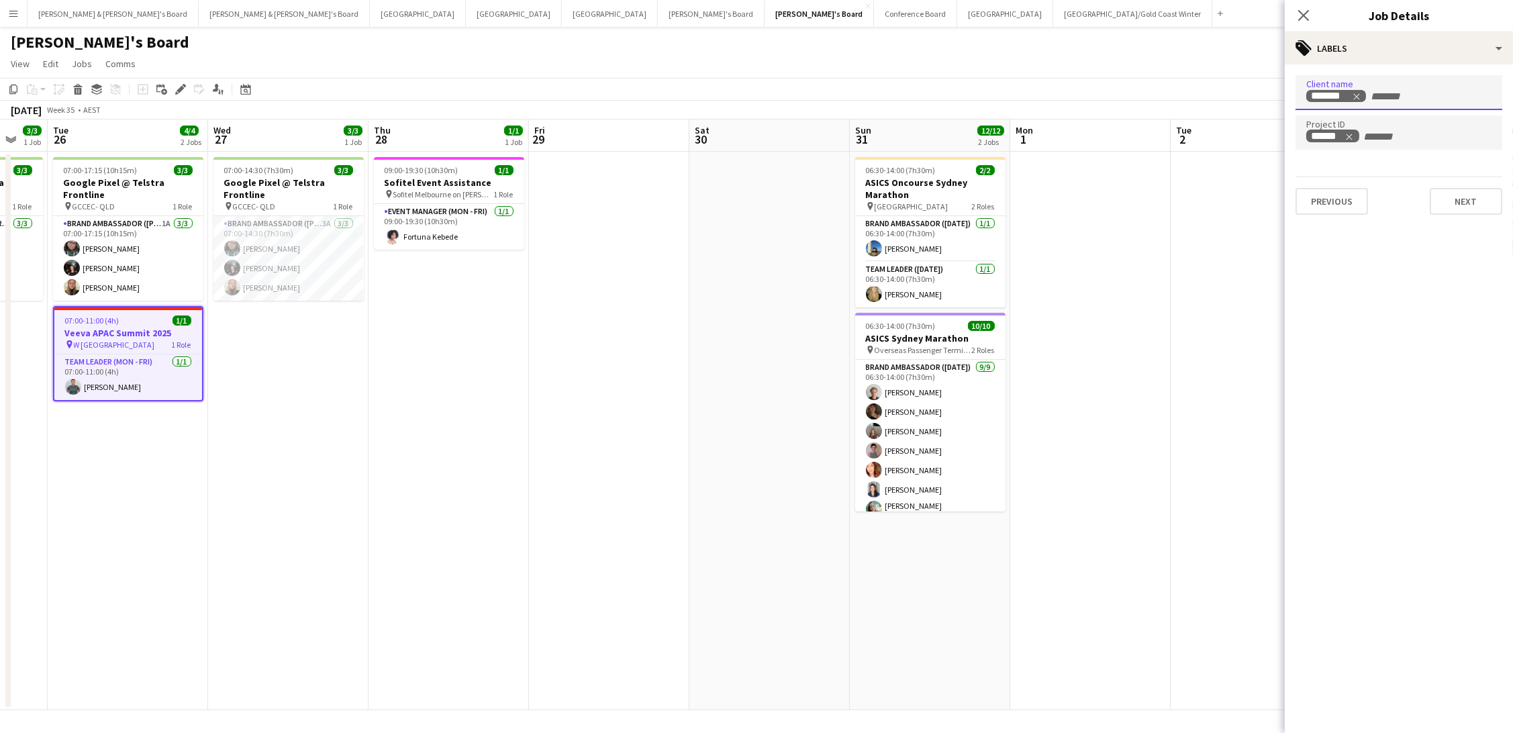
click at [1170, 69] on app-page-menu "View Day view expanded Day view collapsed Month view Date picker Jump to today …" at bounding box center [756, 65] width 1513 height 26
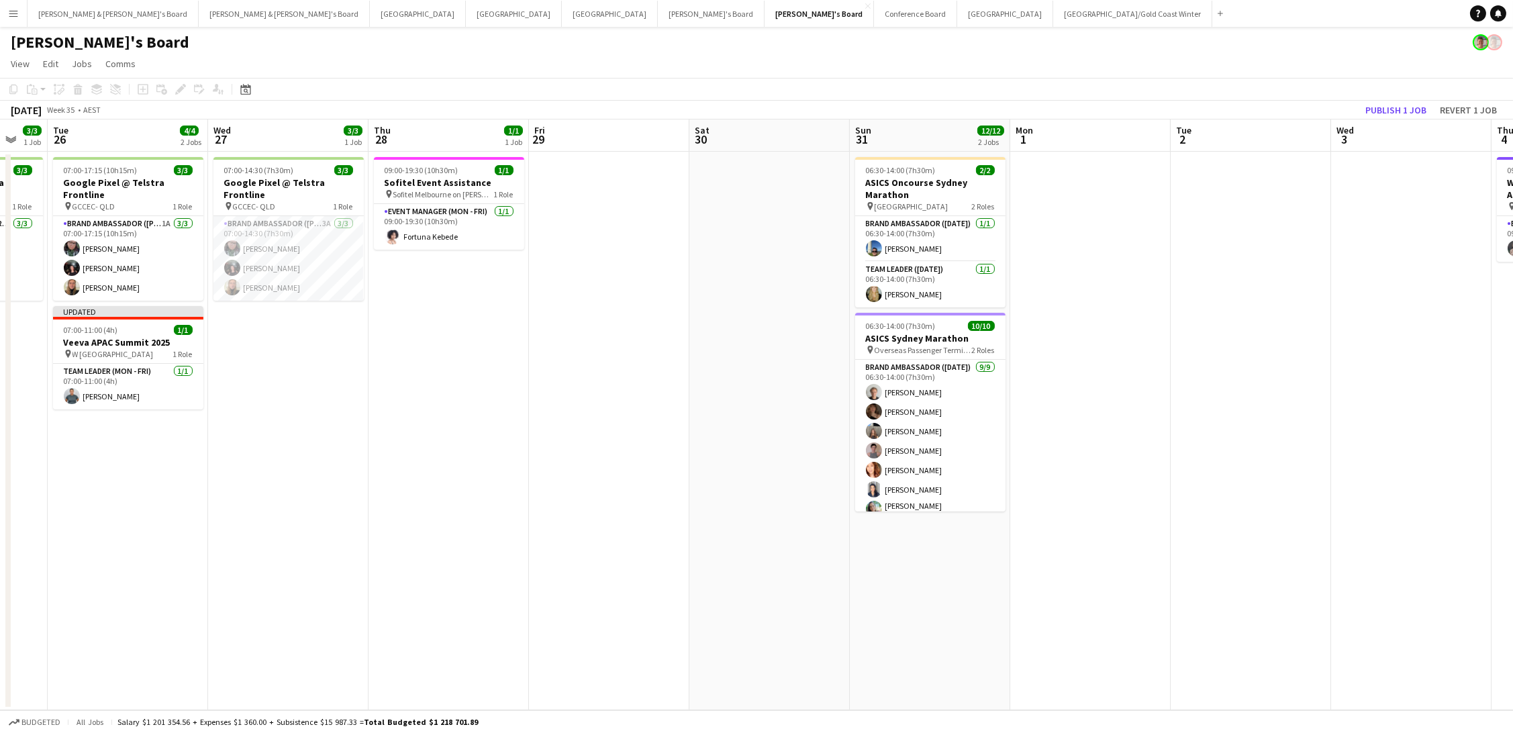
drag, startPoint x: 1380, startPoint y: 107, endPoint x: 1492, endPoint y: 107, distance: 111.4
click at [1380, 107] on button "Publish 1 job" at bounding box center [1396, 109] width 72 height 17
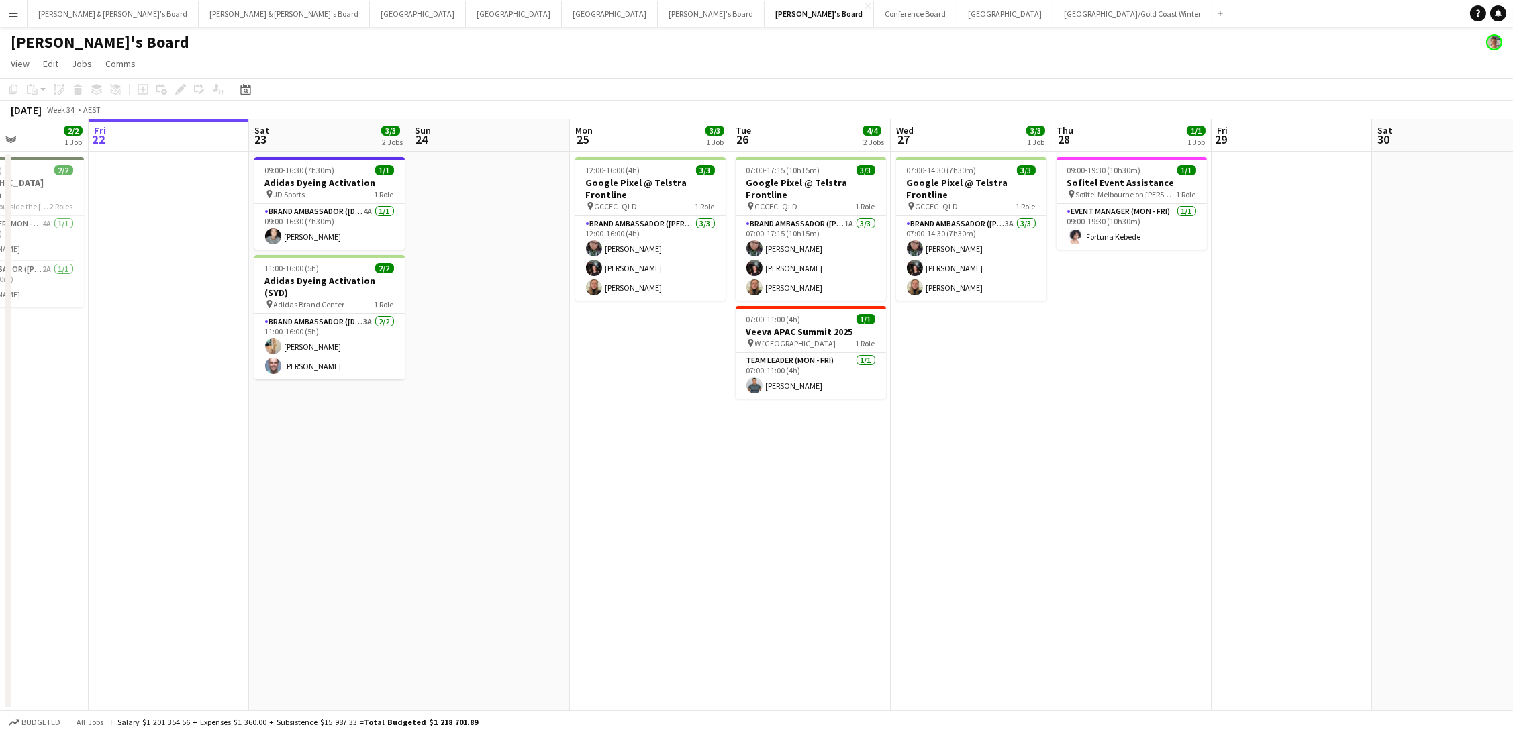
scroll to position [0, 338]
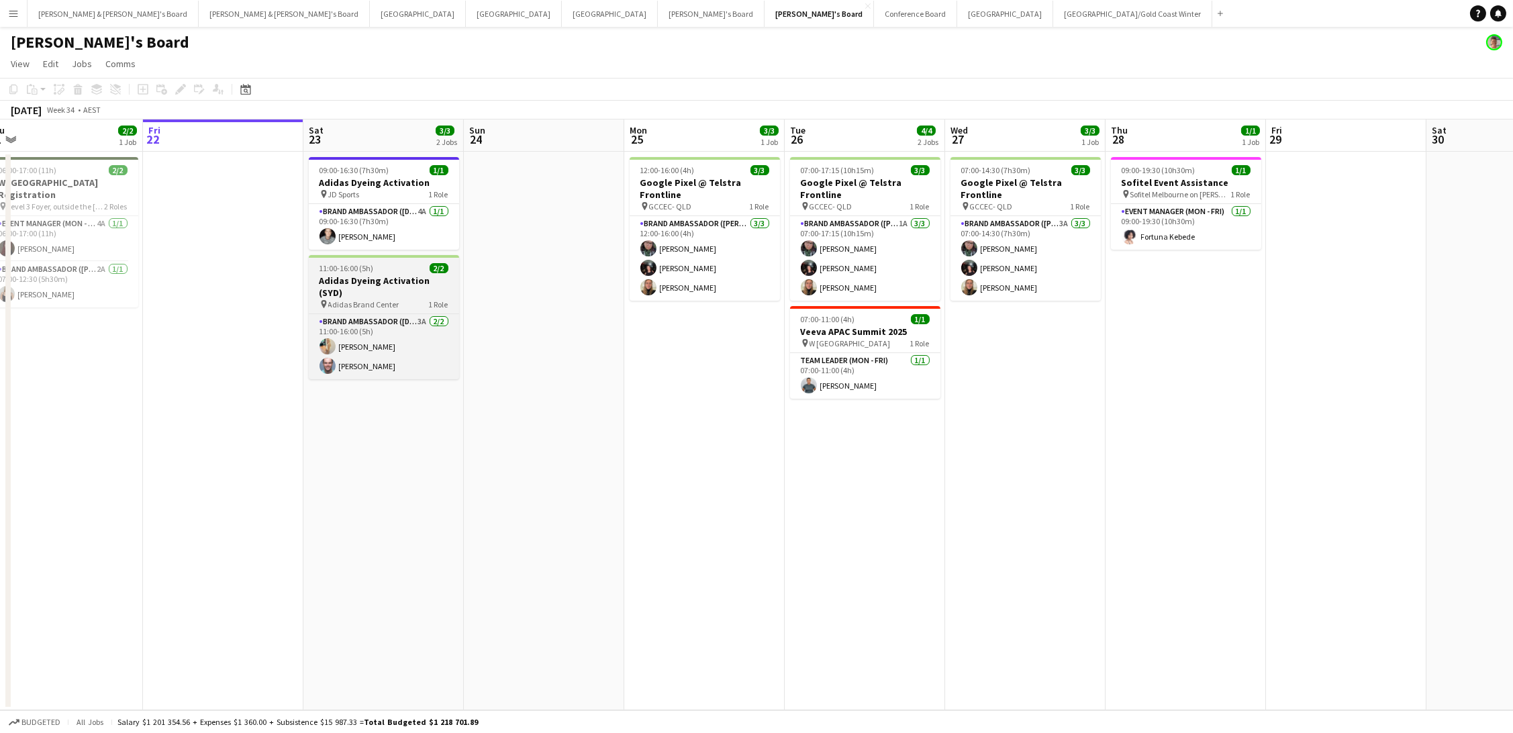
click at [361, 299] on span "Adidas Brand Center" at bounding box center [363, 304] width 71 height 10
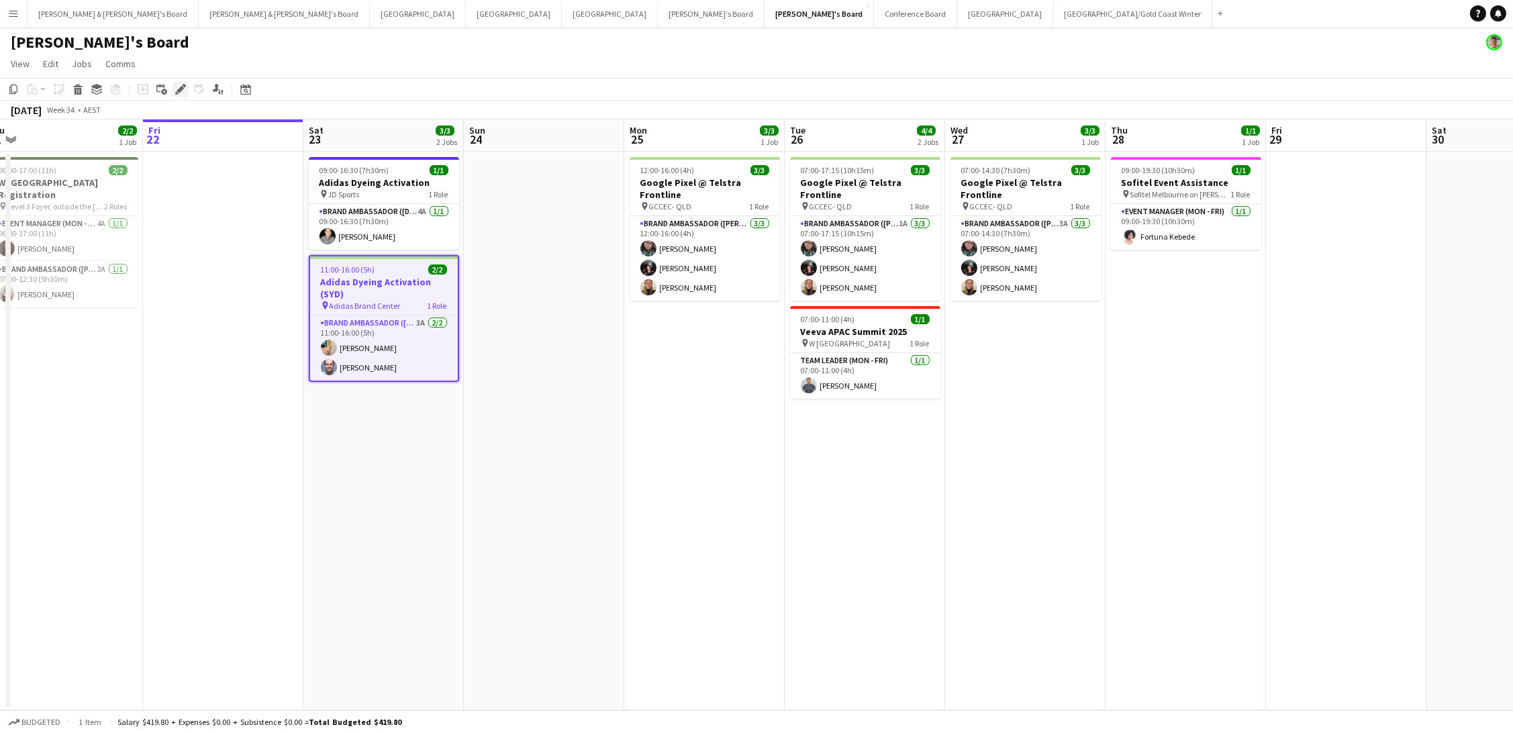
click at [180, 90] on icon at bounding box center [180, 89] width 7 height 7
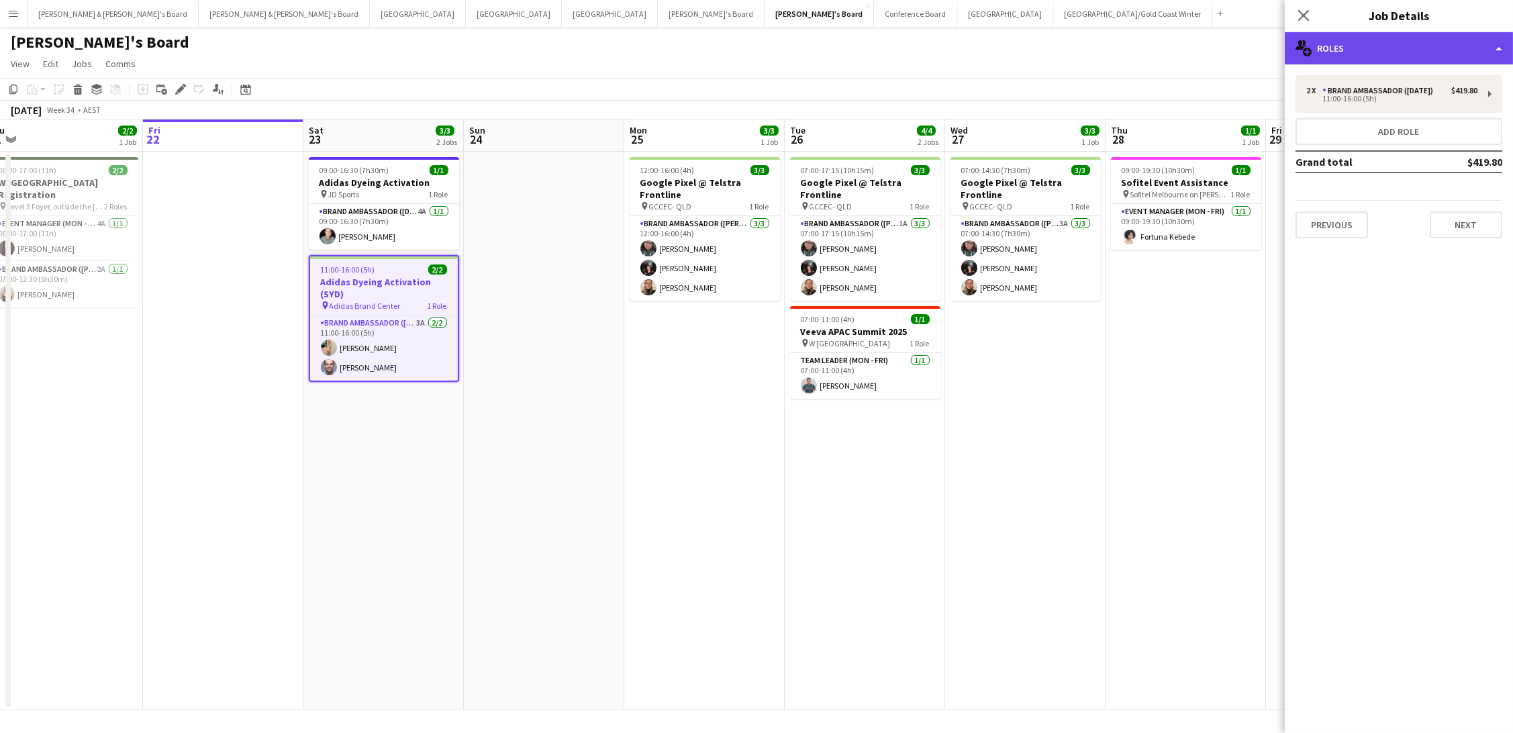
drag, startPoint x: 1323, startPoint y: 41, endPoint x: 1349, endPoint y: 53, distance: 28.8
click at [1323, 41] on div "multiple-users-add Roles" at bounding box center [1399, 48] width 228 height 32
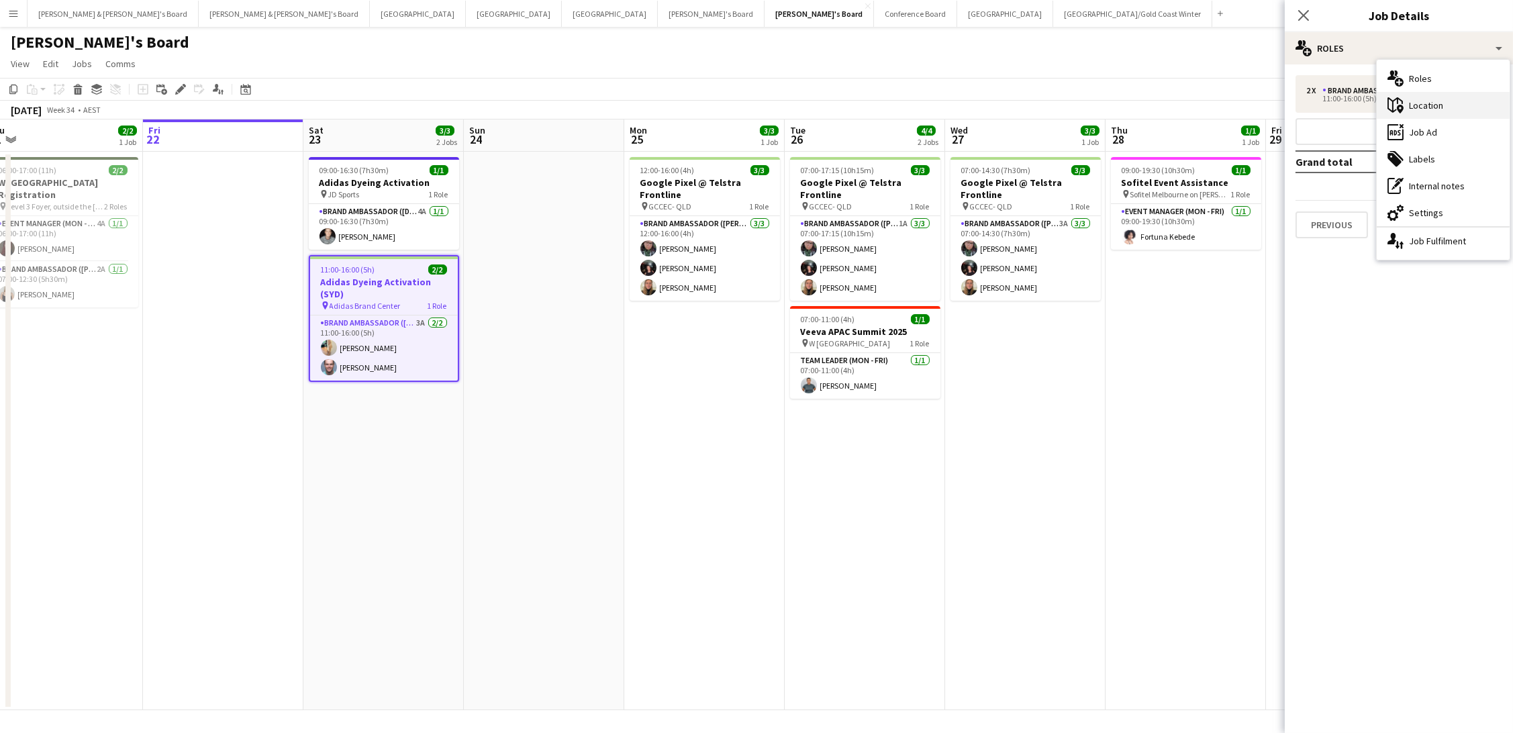
click at [1442, 101] on div "maps-pin-1 Location" at bounding box center [1442, 105] width 133 height 27
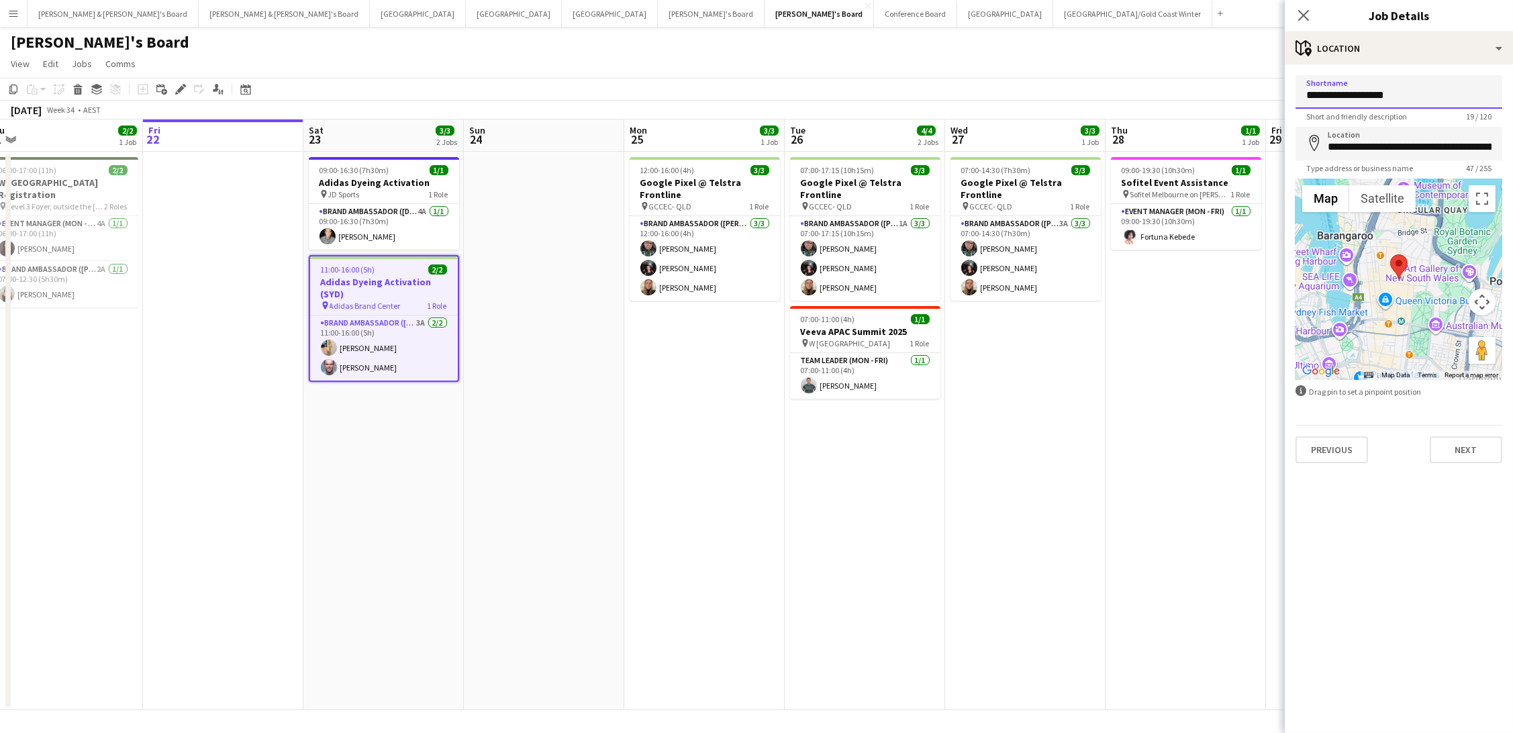
drag, startPoint x: 1409, startPoint y: 99, endPoint x: 1125, endPoint y: 85, distance: 283.5
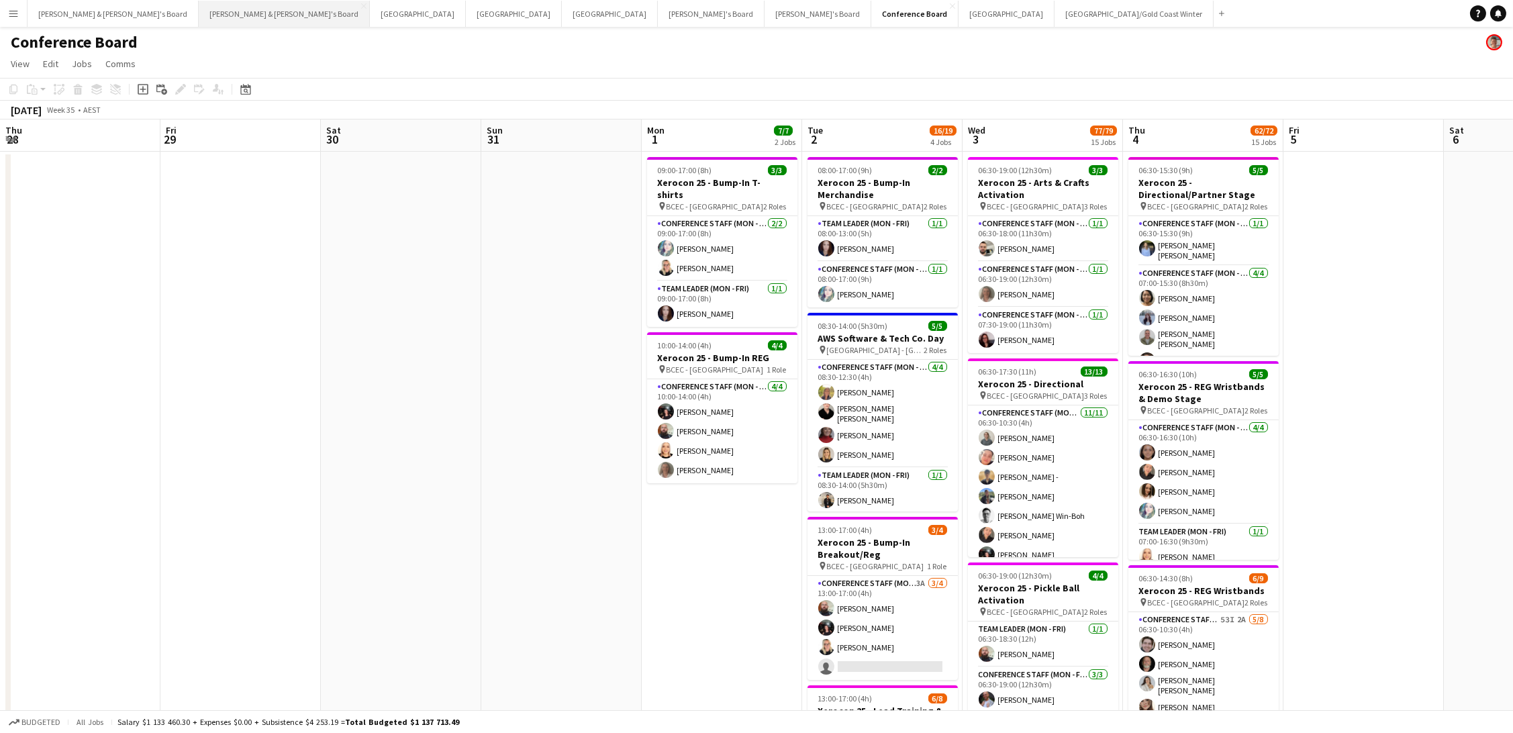
scroll to position [0, 557]
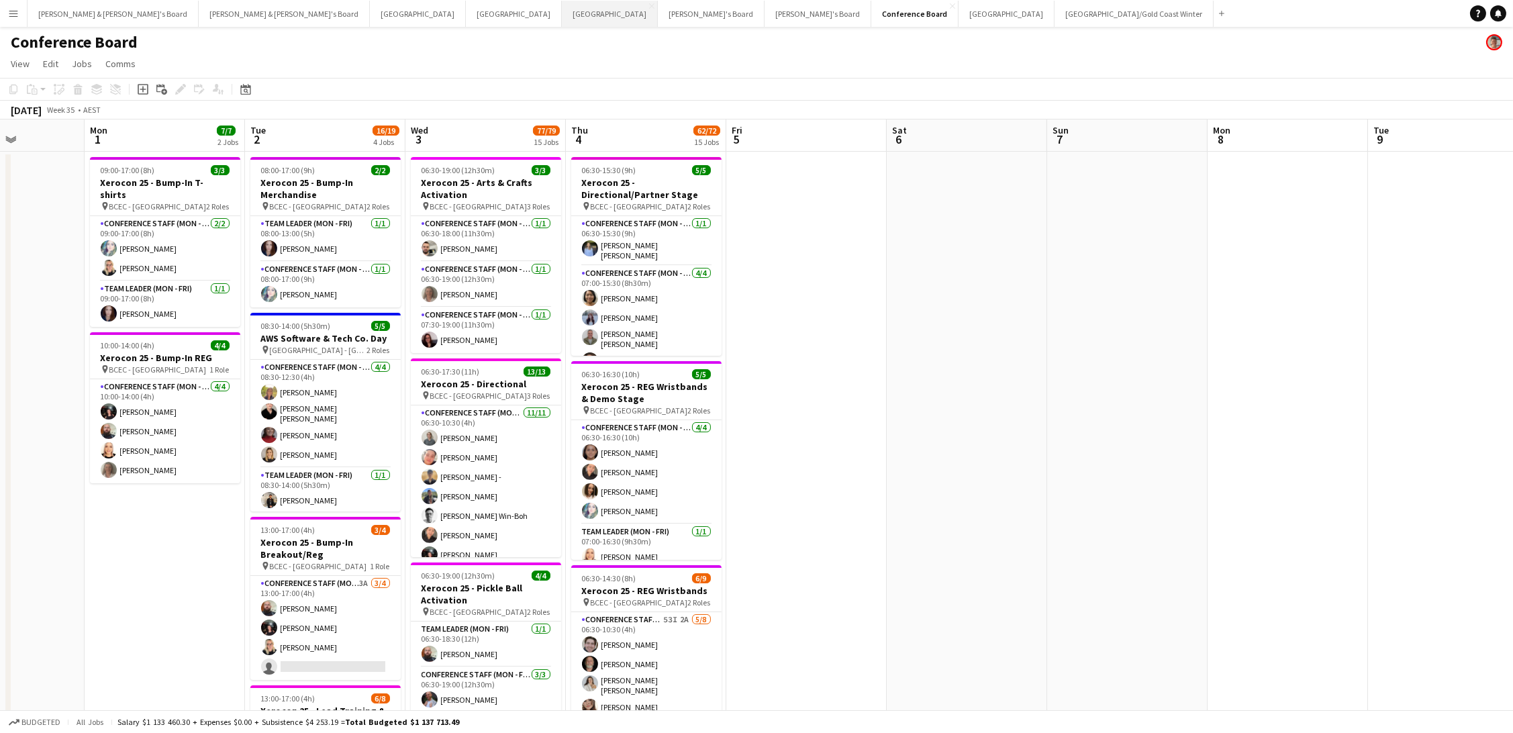
click at [562, 7] on button "Melbourne Close" at bounding box center [610, 14] width 96 height 26
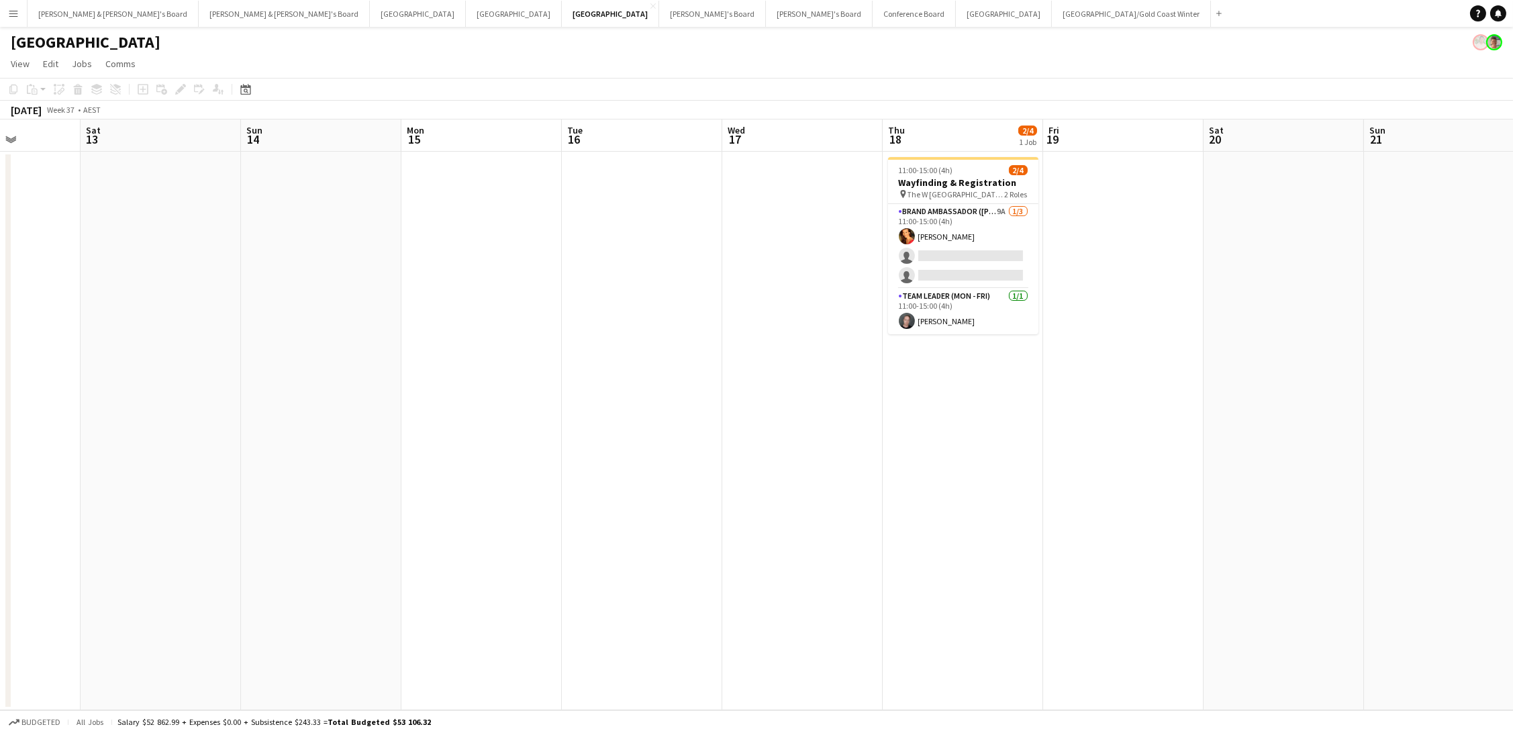
scroll to position [0, 575]
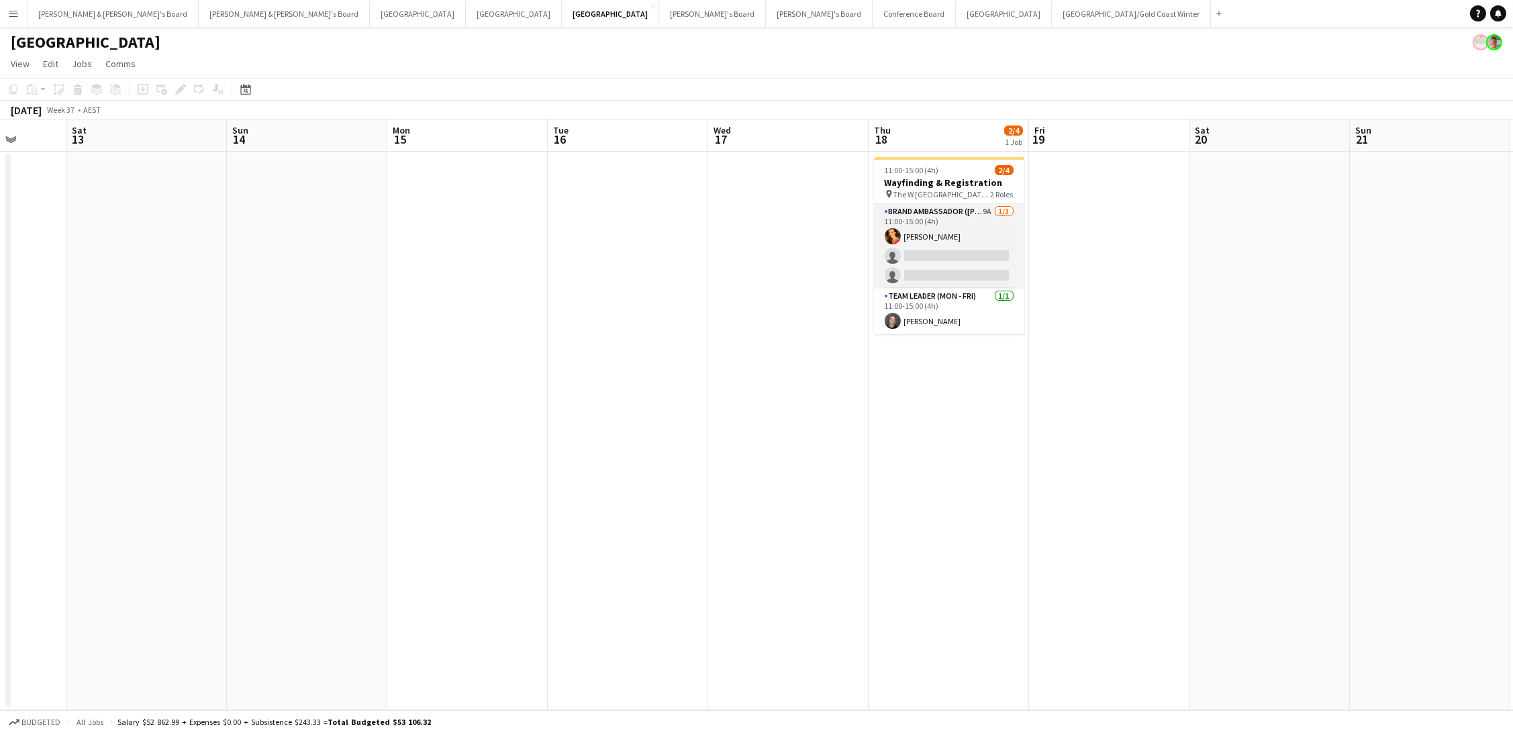
click at [954, 247] on app-card-role "Brand Ambassador (Mon - Fri) 9A [DATE] 11:00-15:00 (4h) [PERSON_NAME] single-ne…" at bounding box center [949, 246] width 150 height 85
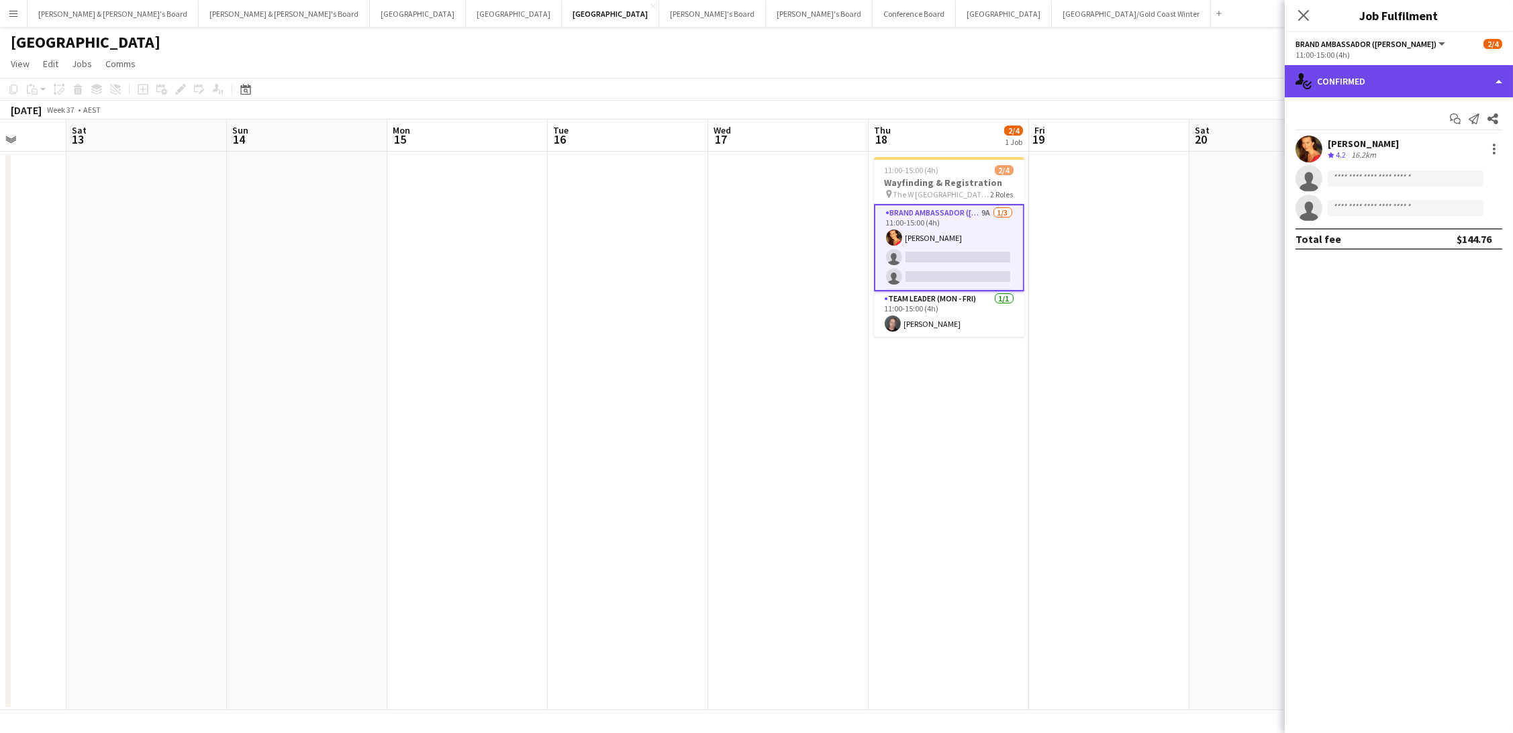
click at [1347, 82] on div "single-neutral-actions-check-2 Confirmed" at bounding box center [1399, 81] width 228 height 32
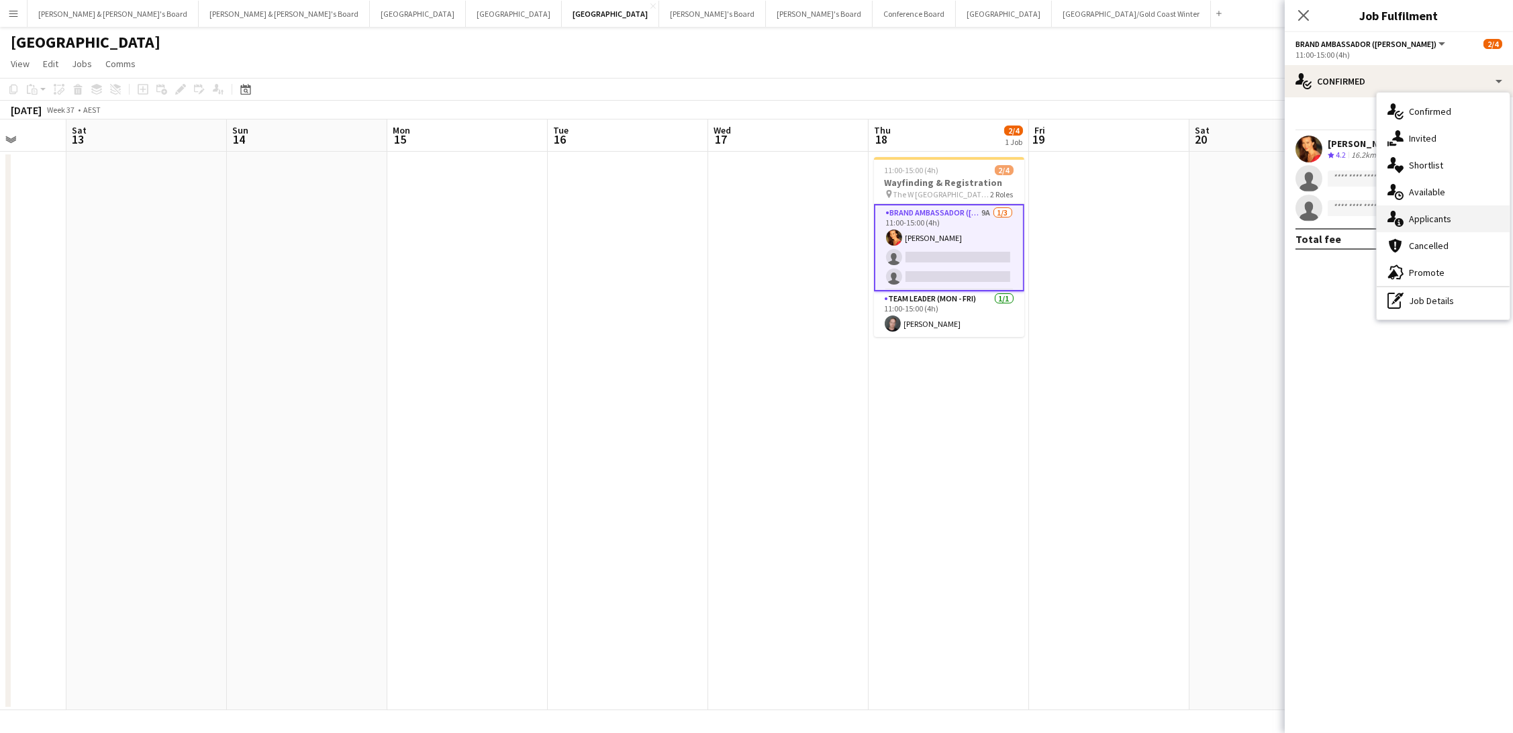
click at [1454, 222] on div "single-neutral-actions-information Applicants" at bounding box center [1442, 218] width 133 height 27
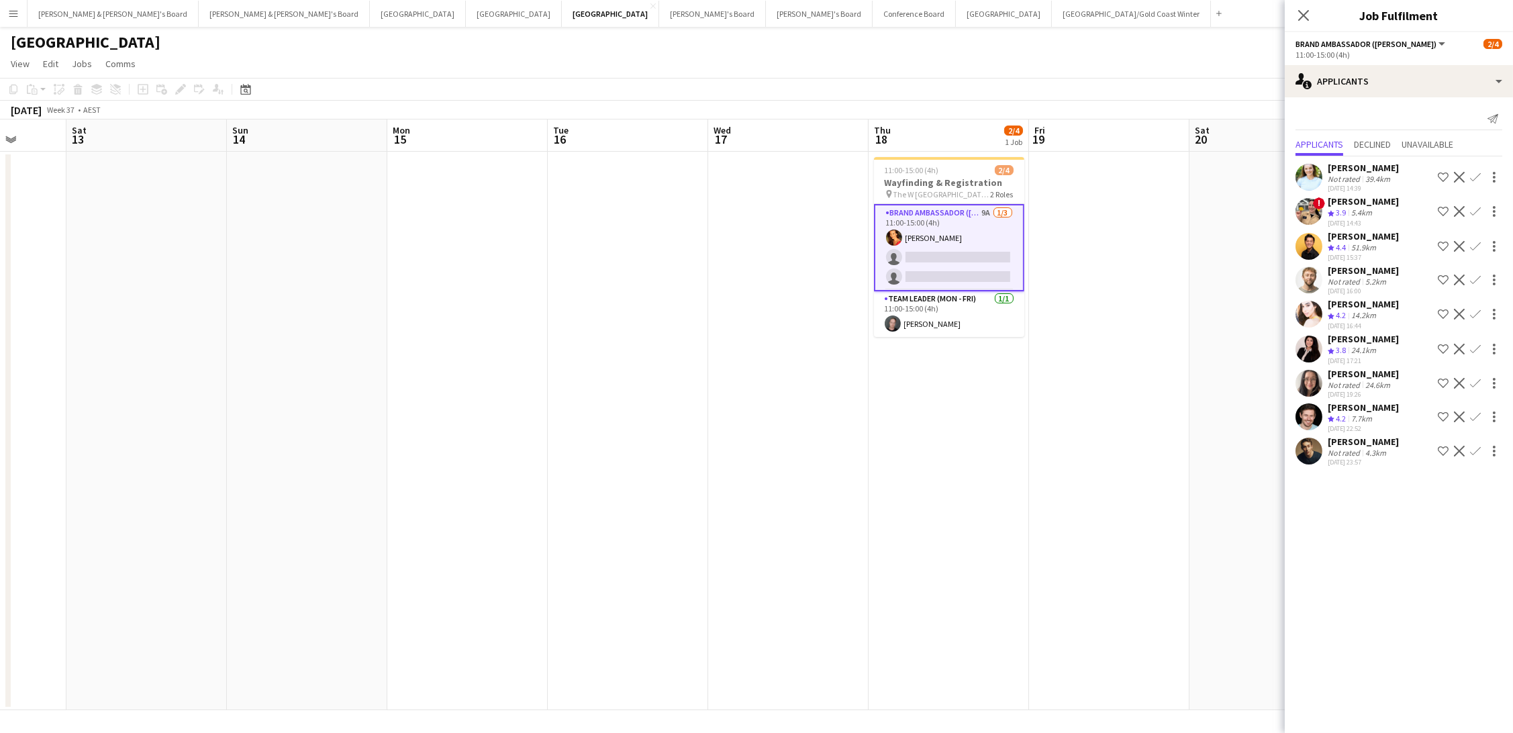
click at [1476, 238] on button "Confirm" at bounding box center [1475, 246] width 16 height 16
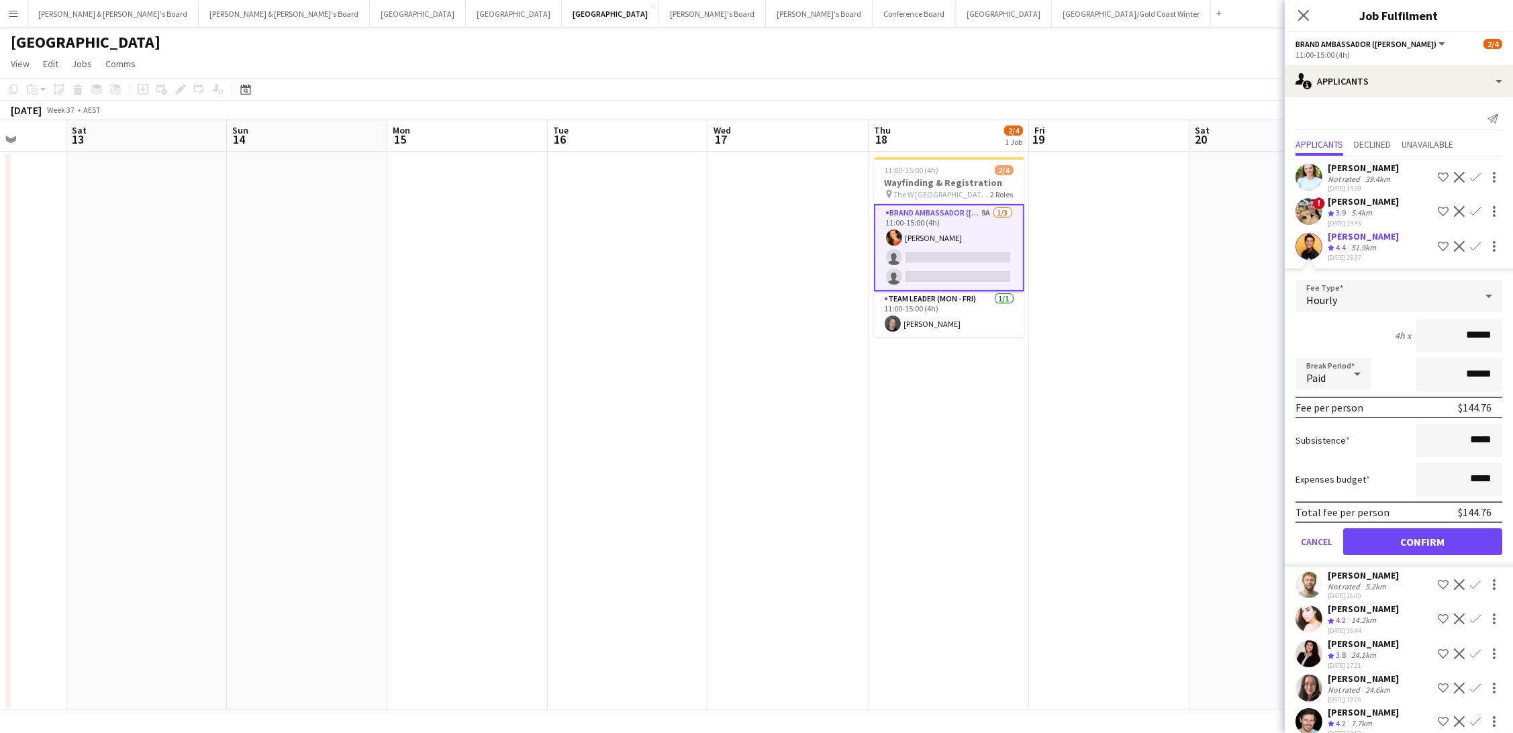
click at [1422, 534] on button "Confirm" at bounding box center [1422, 541] width 159 height 27
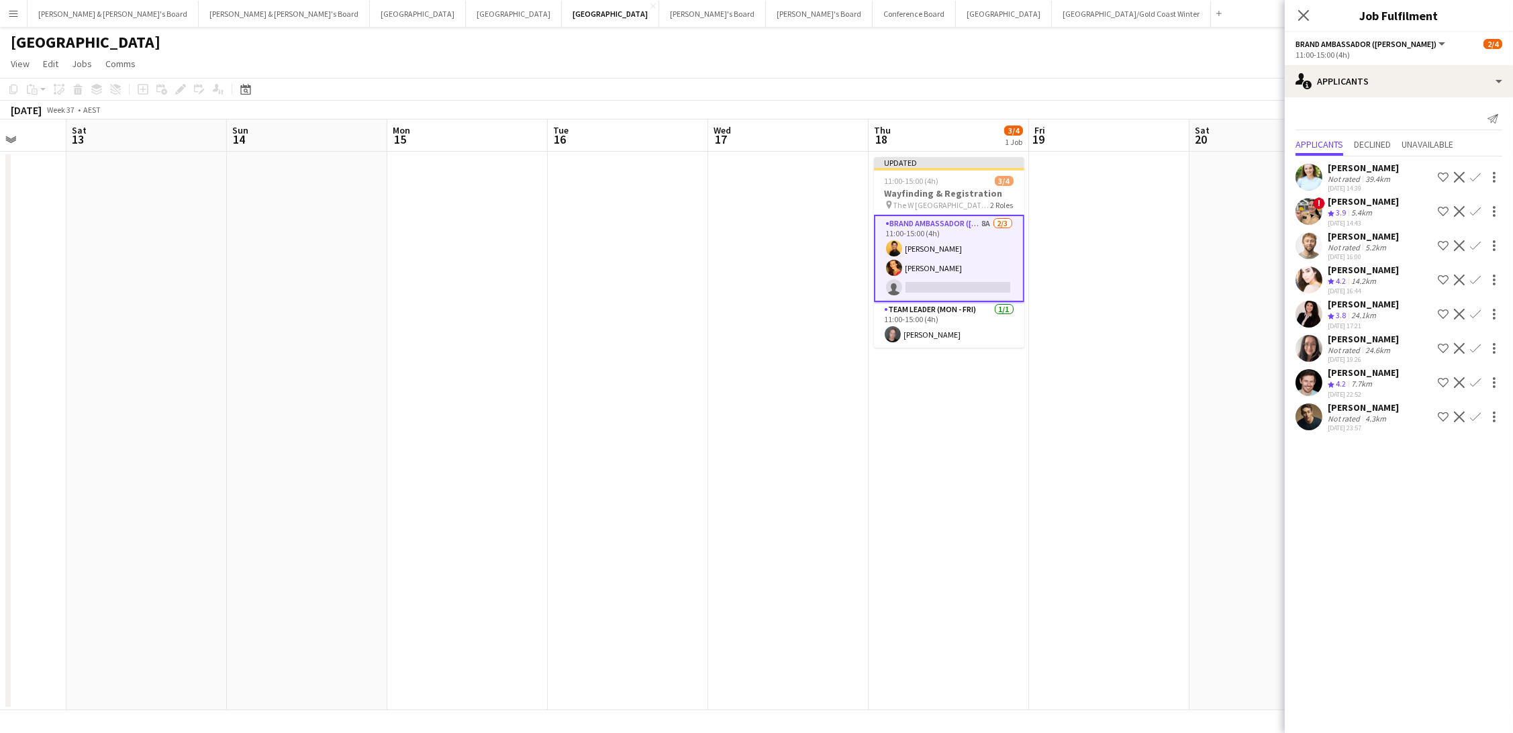
scroll to position [0, 0]
click at [1472, 274] on app-icon "Confirm" at bounding box center [1475, 279] width 11 height 11
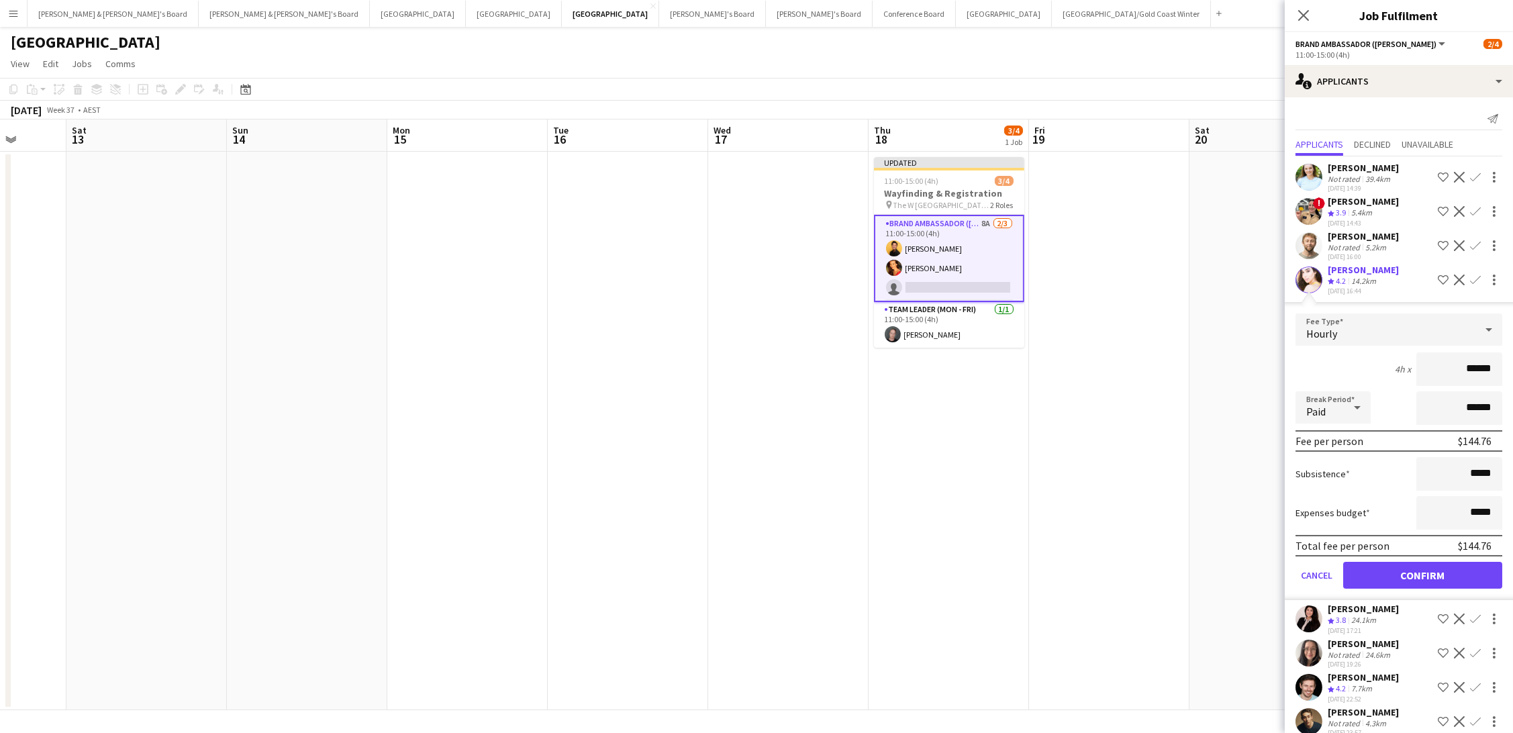
click at [1422, 566] on button "Confirm" at bounding box center [1422, 575] width 159 height 27
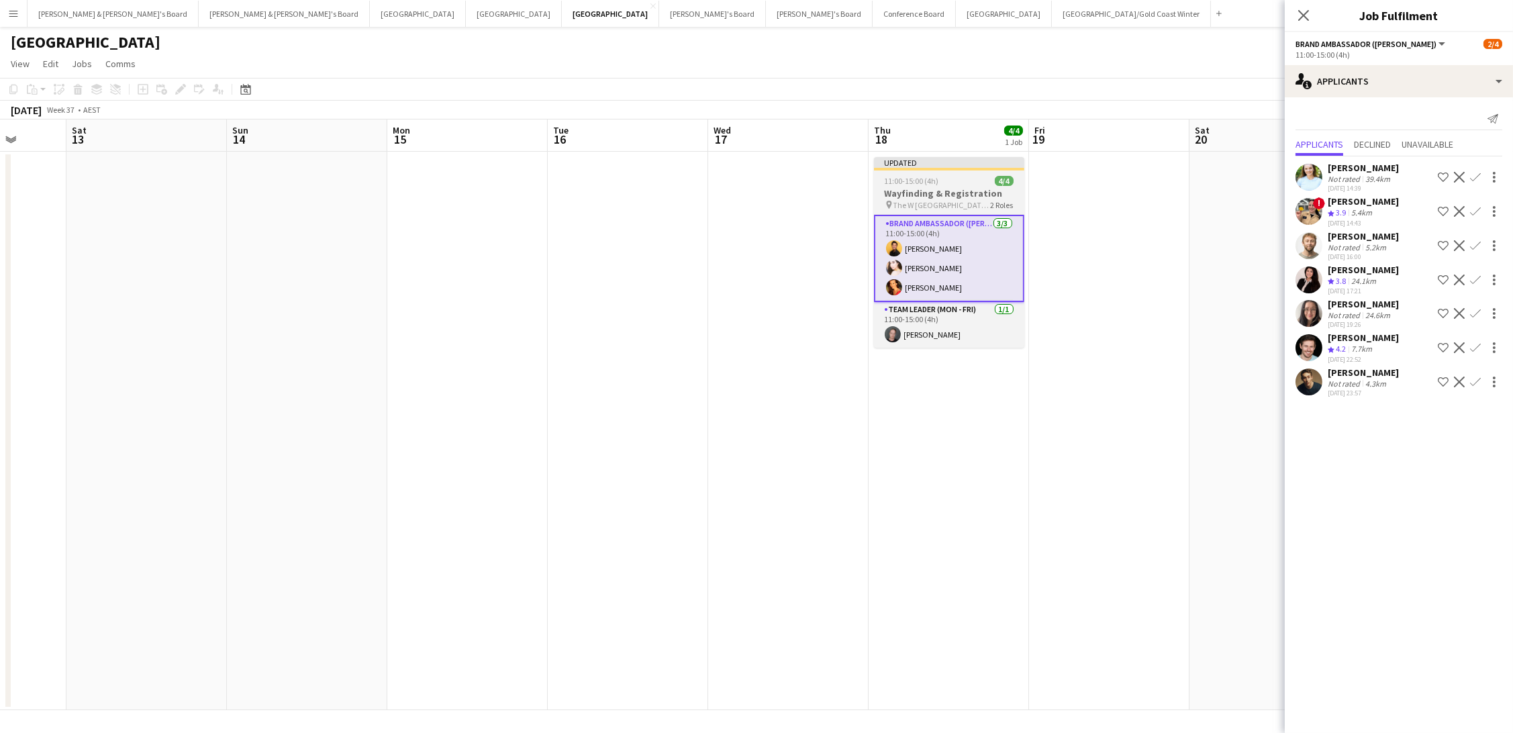
click at [956, 196] on h3 "Wayfinding & Registration" at bounding box center [949, 193] width 150 height 12
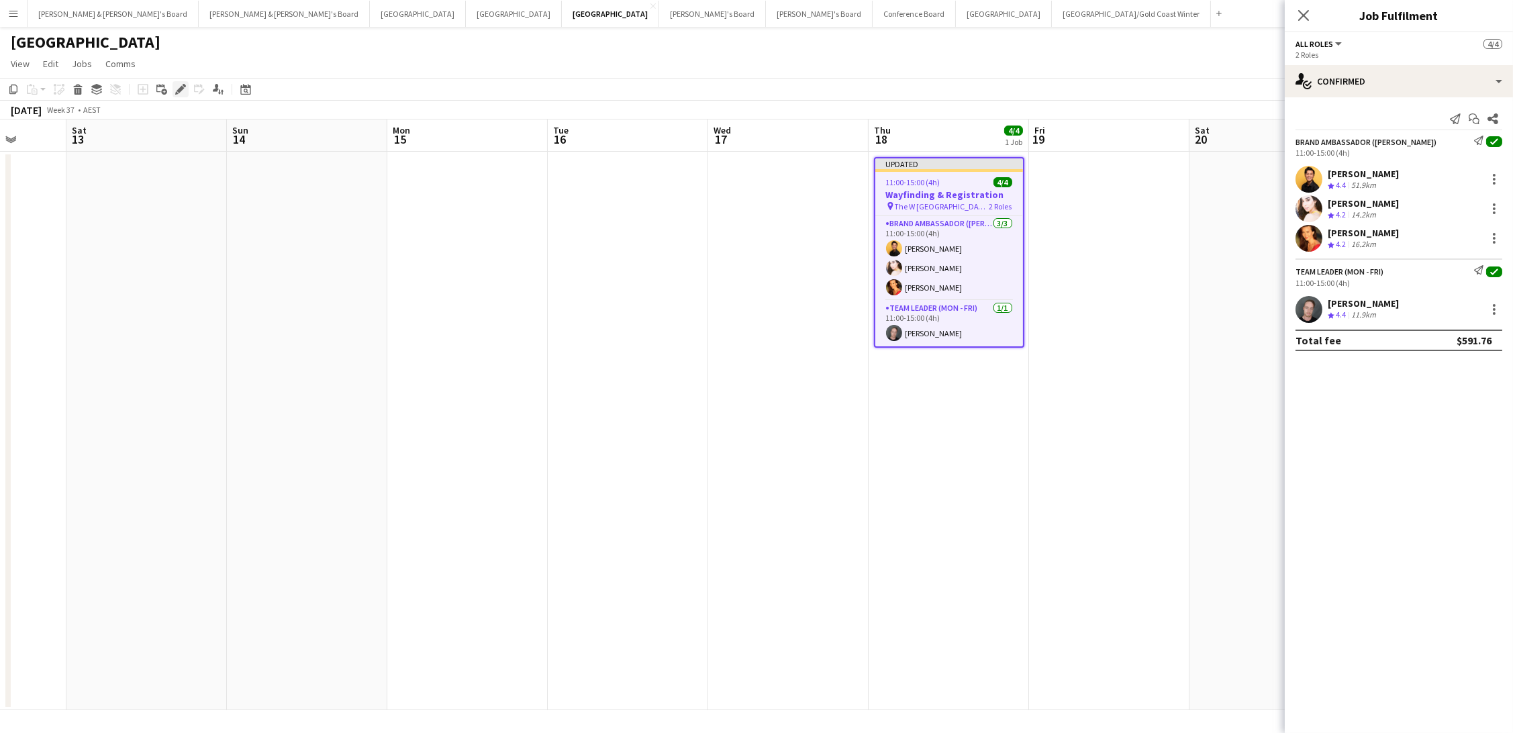
click at [179, 84] on icon "Edit" at bounding box center [180, 89] width 11 height 11
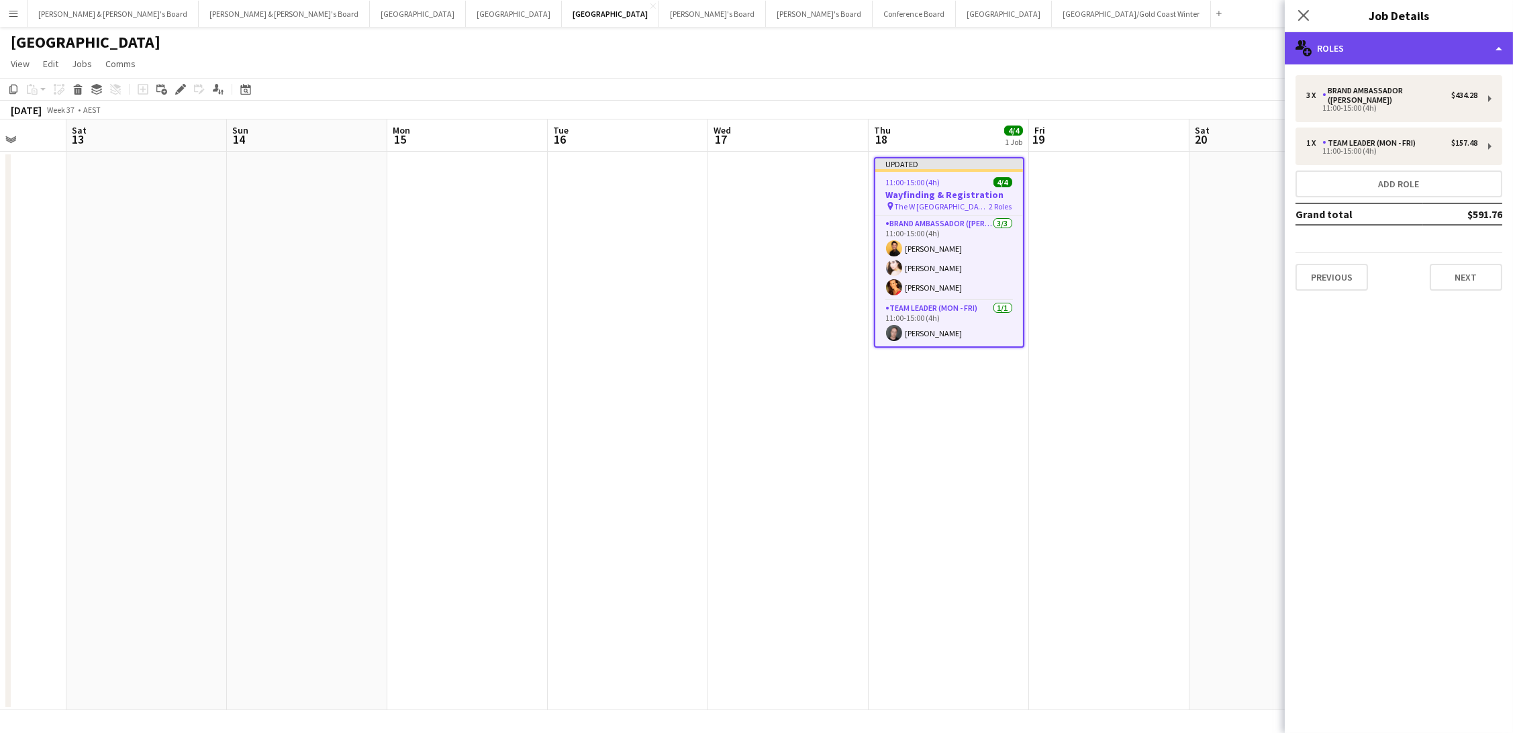
click at [1336, 46] on div "multiple-users-add Roles" at bounding box center [1399, 48] width 228 height 32
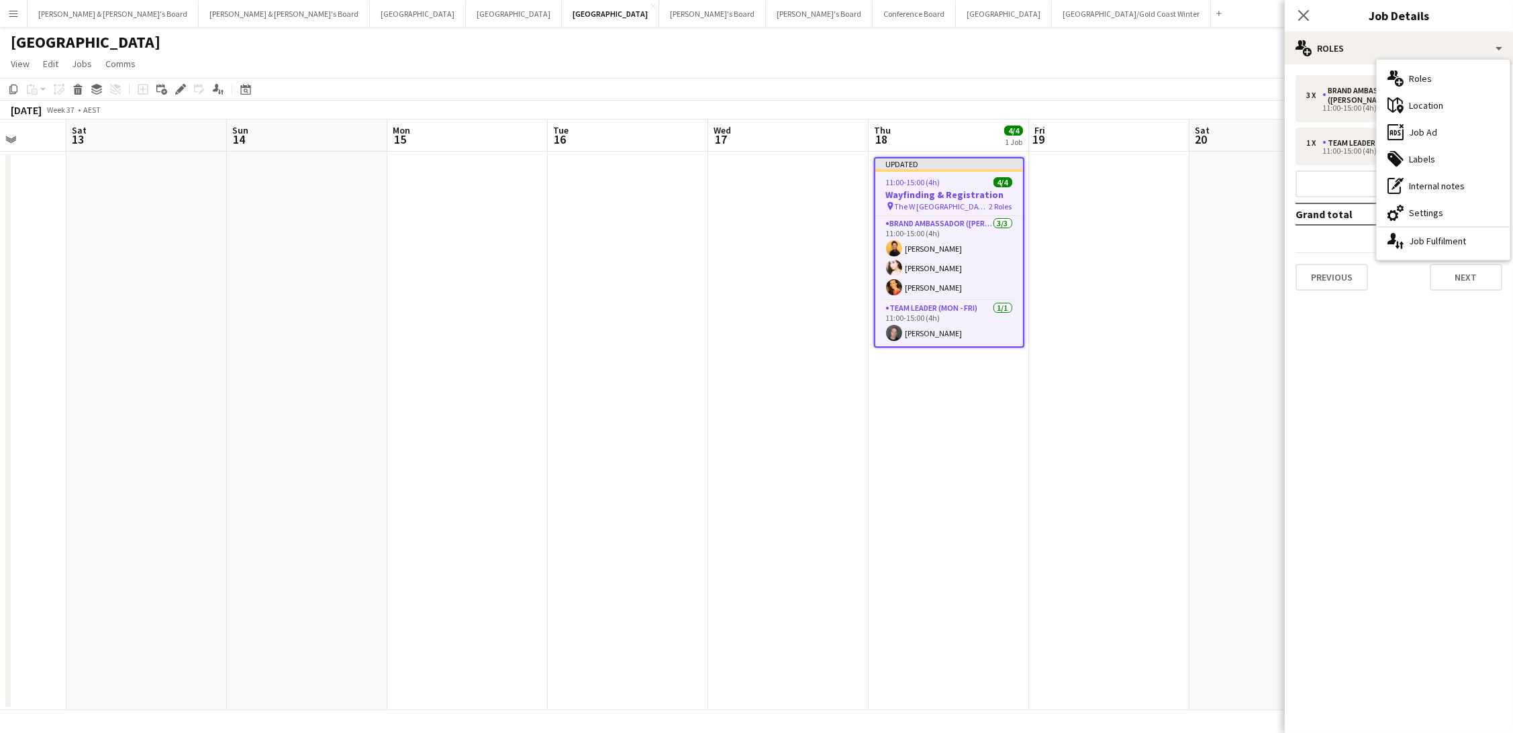
click at [1465, 187] on div "pen-write Internal notes" at bounding box center [1442, 185] width 133 height 27
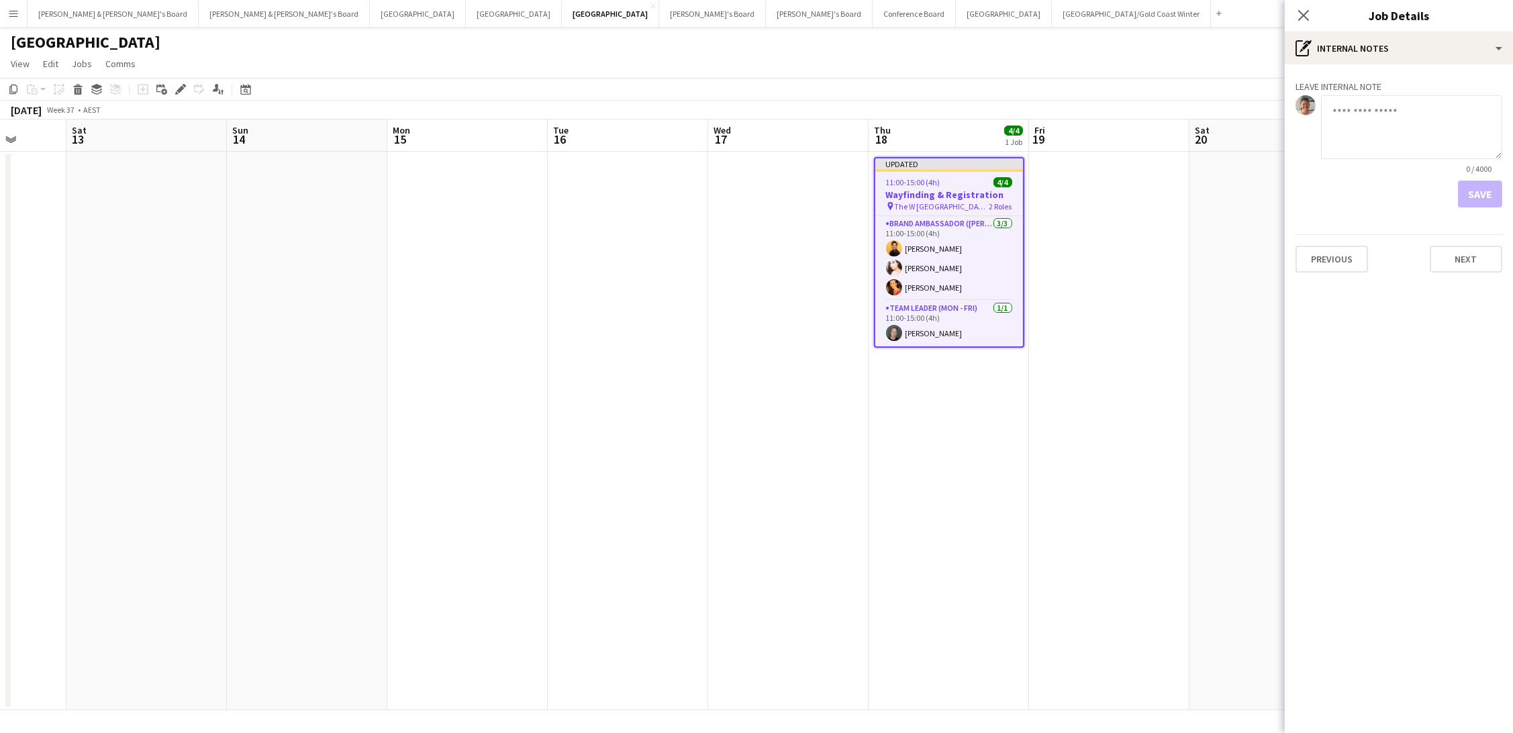
click at [1365, 28] on div "Close pop-in Job Details" at bounding box center [1399, 16] width 228 height 32
click at [1380, 50] on div "pen-write Internal notes" at bounding box center [1399, 48] width 228 height 32
click at [1424, 205] on div "cog-double-3 Settings" at bounding box center [1442, 212] width 133 height 27
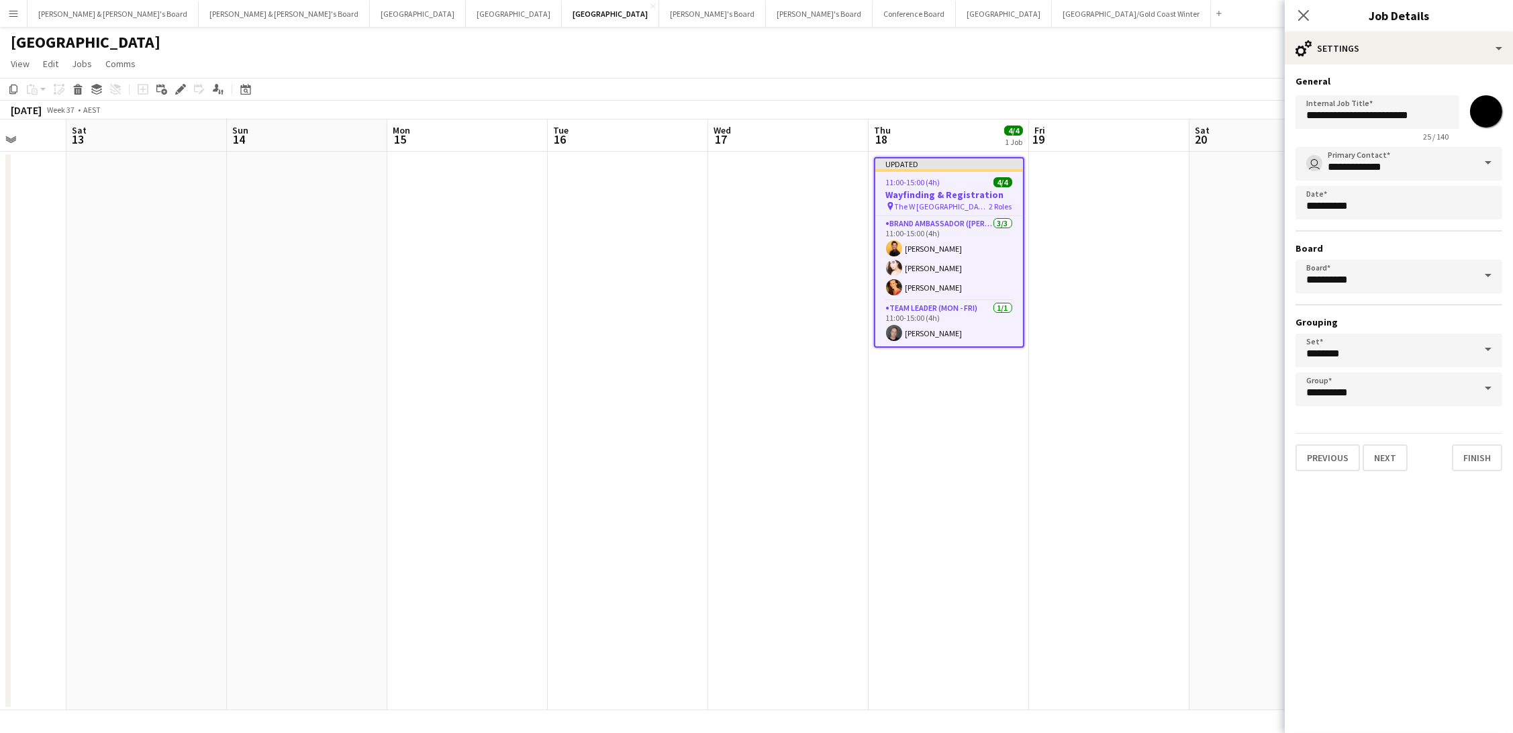
click at [1474, 118] on input "*******" at bounding box center [1486, 111] width 48 height 48
type input "*******"
click at [1220, 252] on app-date-cell at bounding box center [1269, 431] width 160 height 558
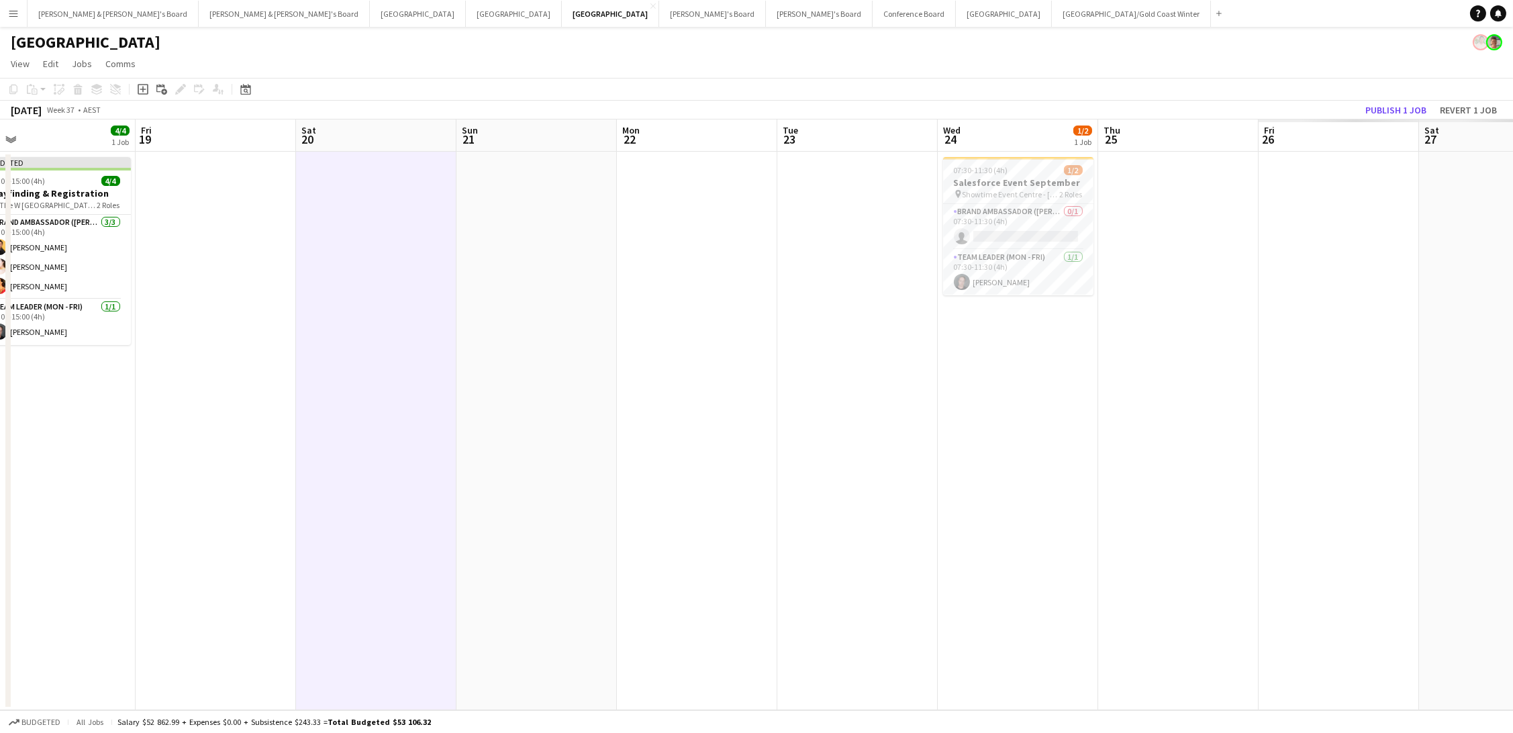
scroll to position [0, 472]
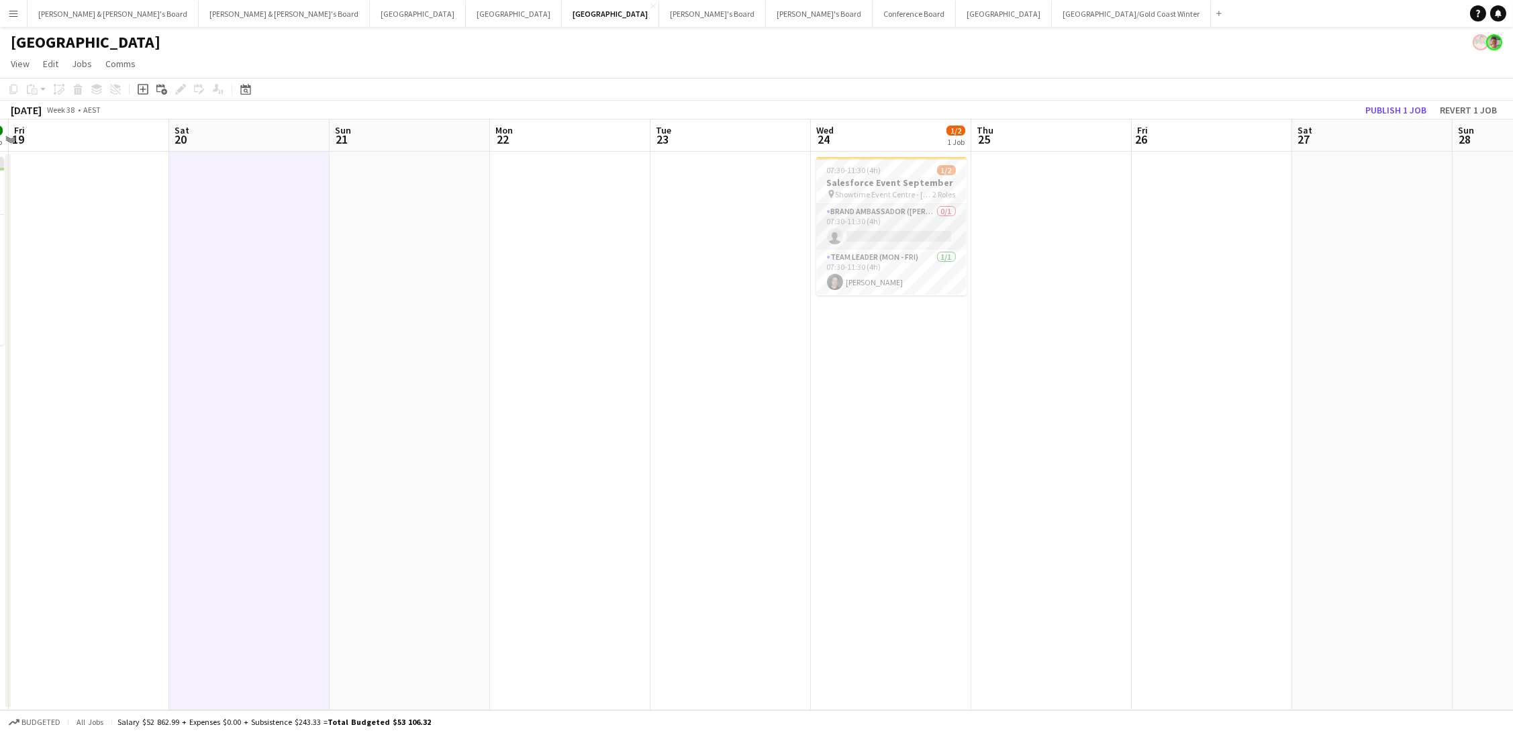
click at [932, 232] on app-card-role "Brand Ambassador (Mon - Fri) 0/1 07:30-11:30 (4h) single-neutral-actions" at bounding box center [891, 227] width 150 height 46
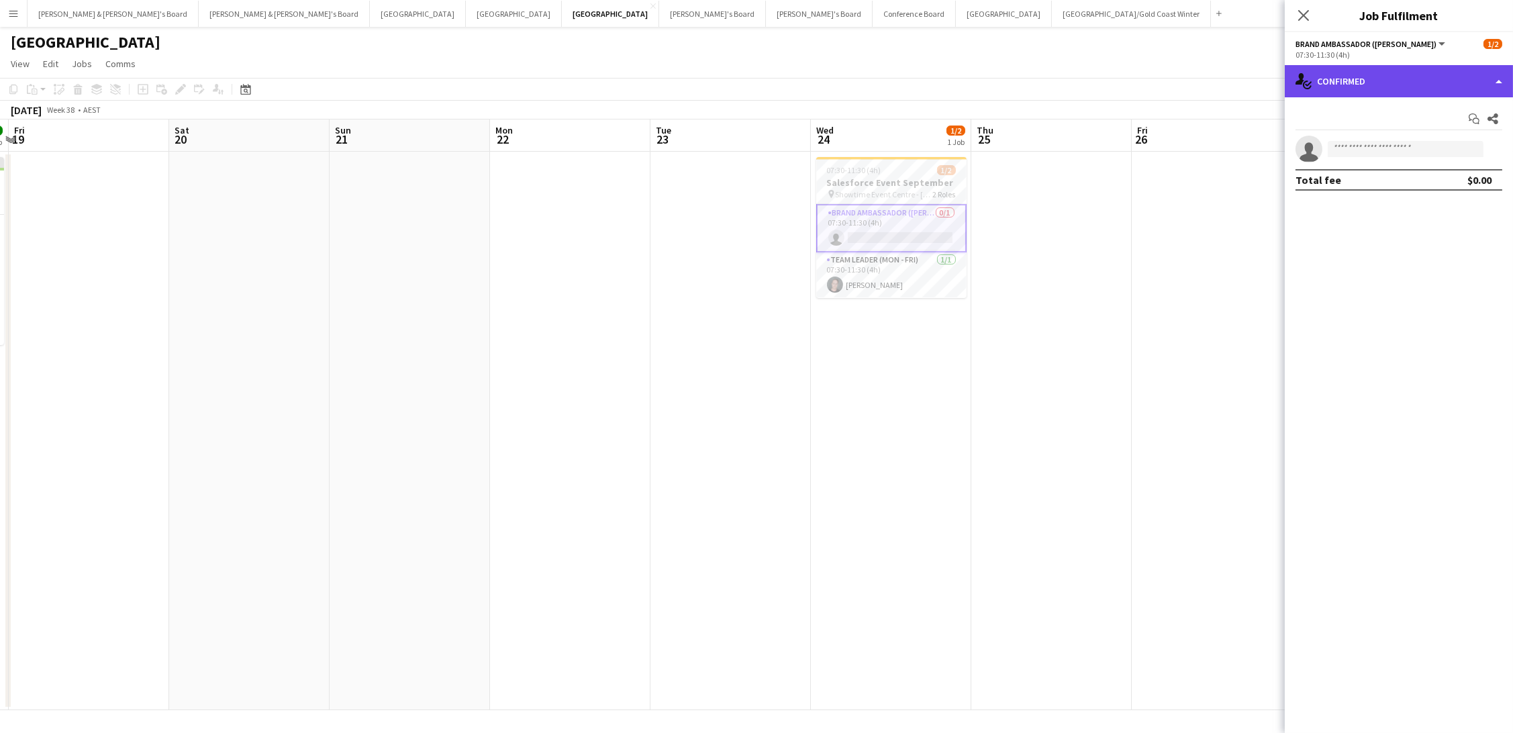
click at [1366, 95] on div "single-neutral-actions-check-2 Confirmed" at bounding box center [1399, 81] width 228 height 32
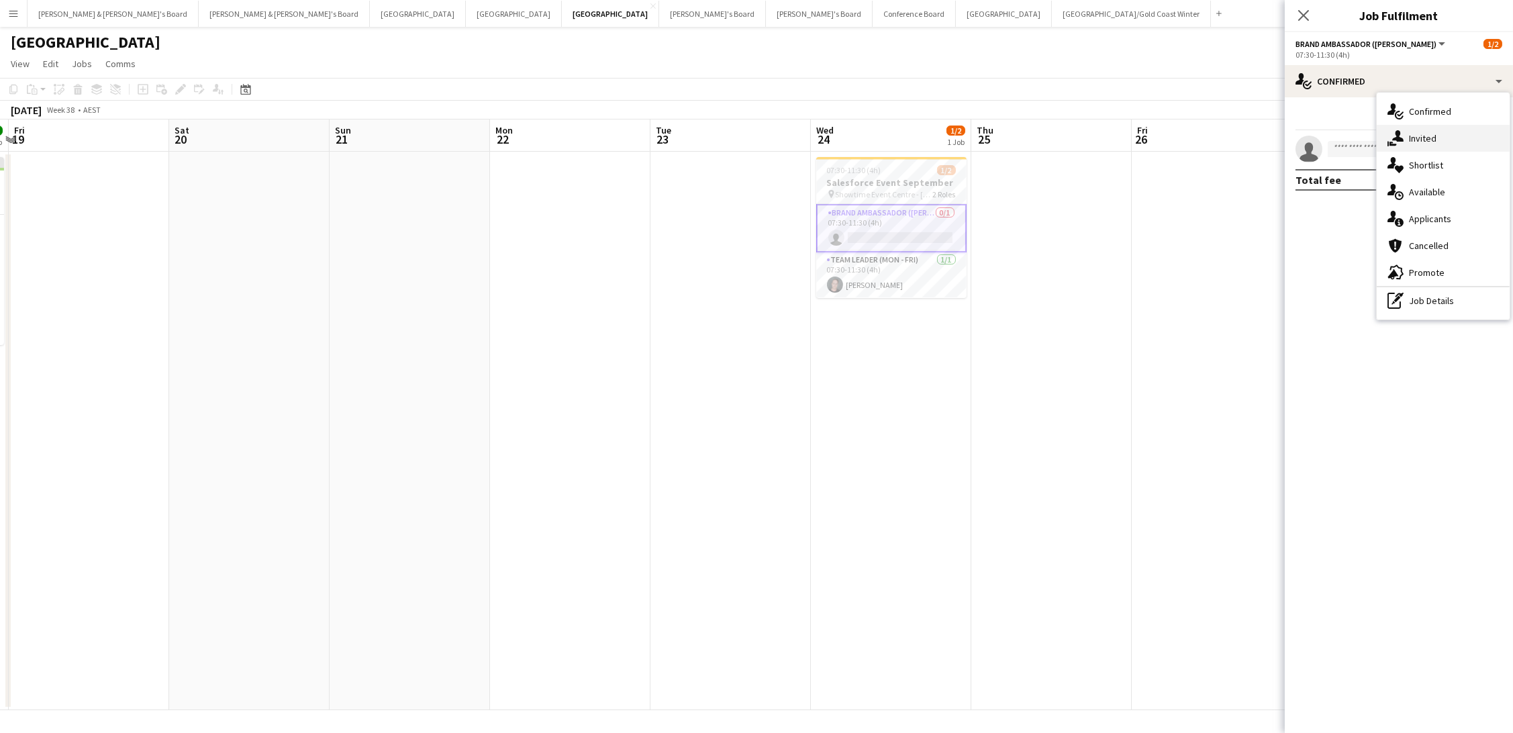
click at [1411, 131] on div "single-neutral-actions-share-1 Invited" at bounding box center [1442, 138] width 133 height 27
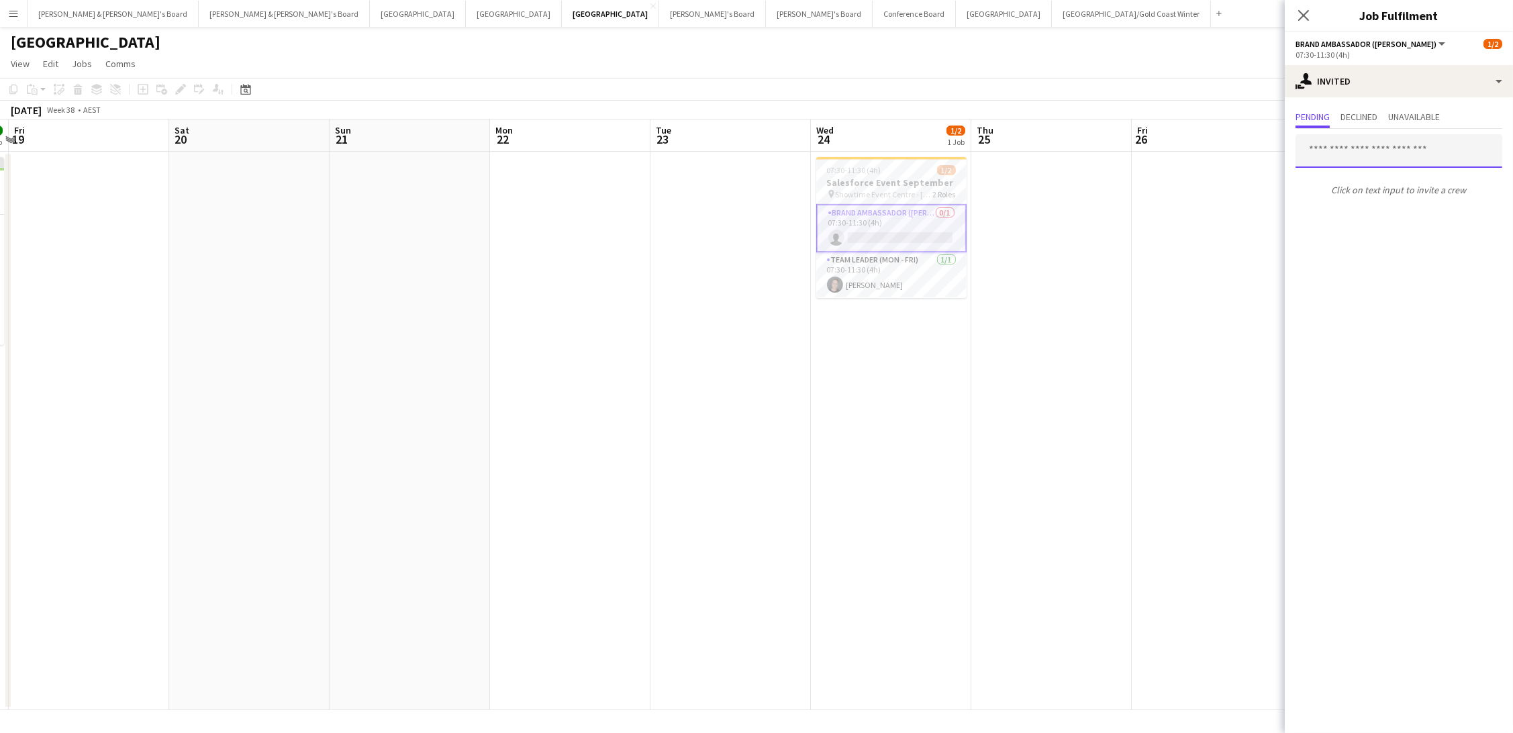
click at [1361, 153] on input "text" at bounding box center [1398, 151] width 207 height 34
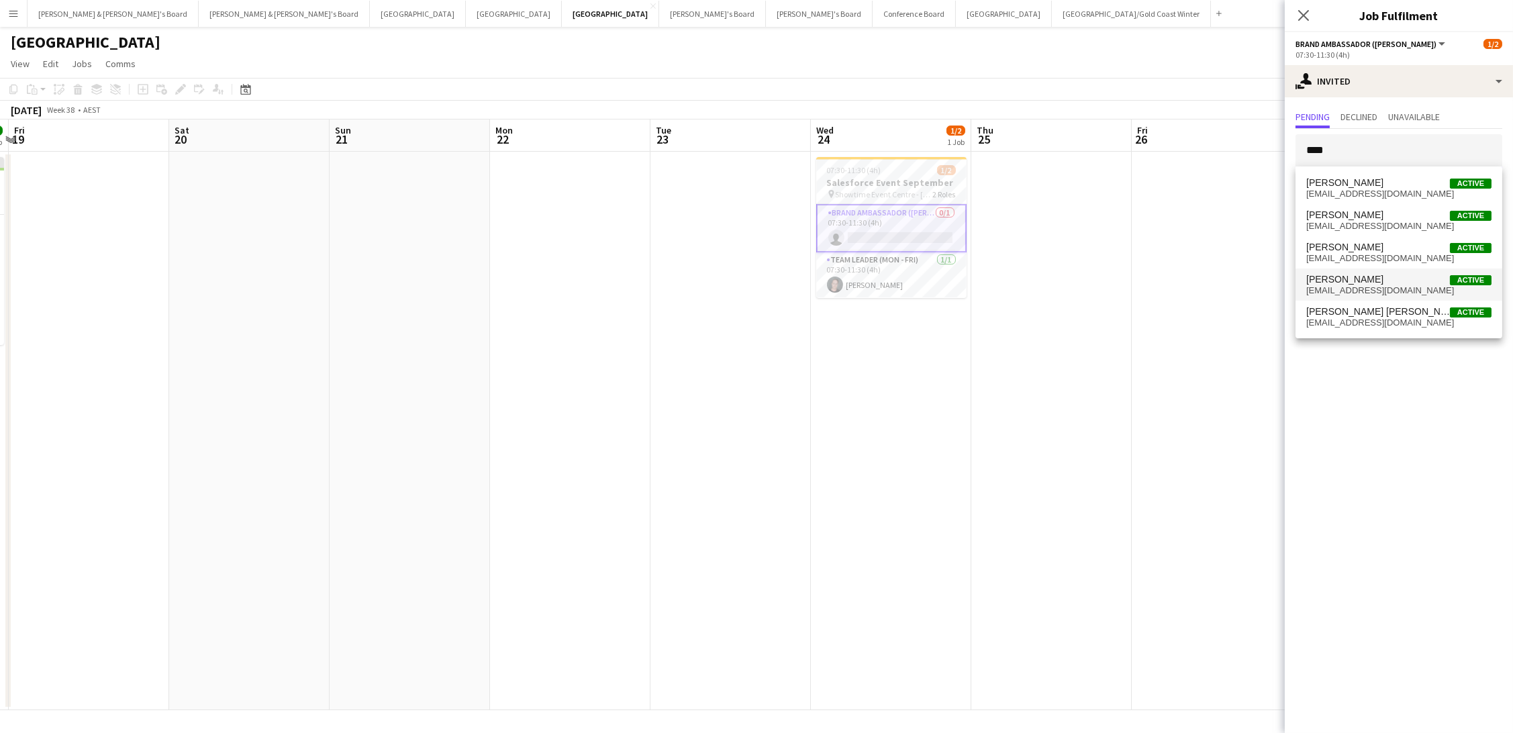
type input "****"
drag, startPoint x: 1384, startPoint y: 285, endPoint x: 1305, endPoint y: 274, distance: 79.9
click at [1384, 285] on span "jackvanstav@gmail.com" at bounding box center [1398, 290] width 185 height 11
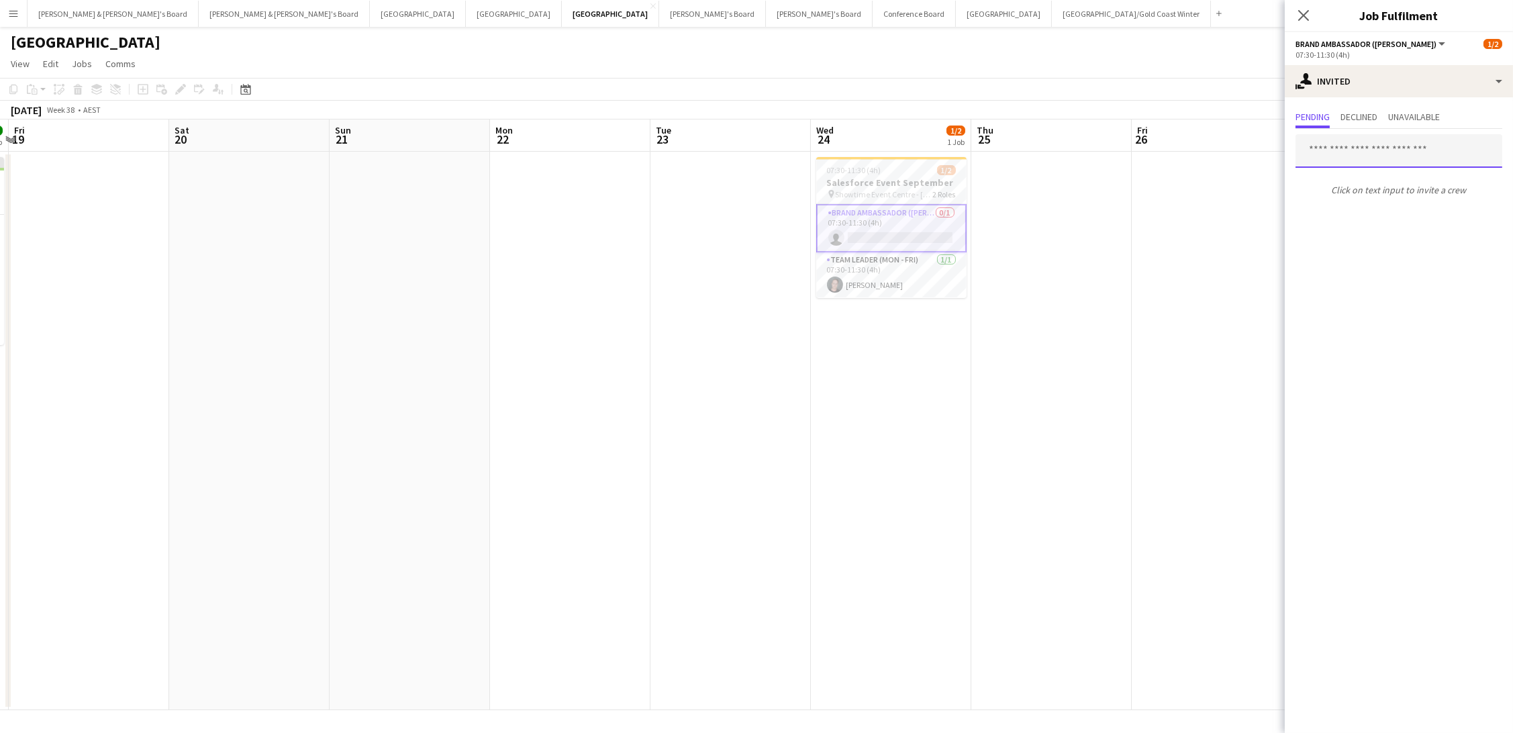
scroll to position [0, 0]
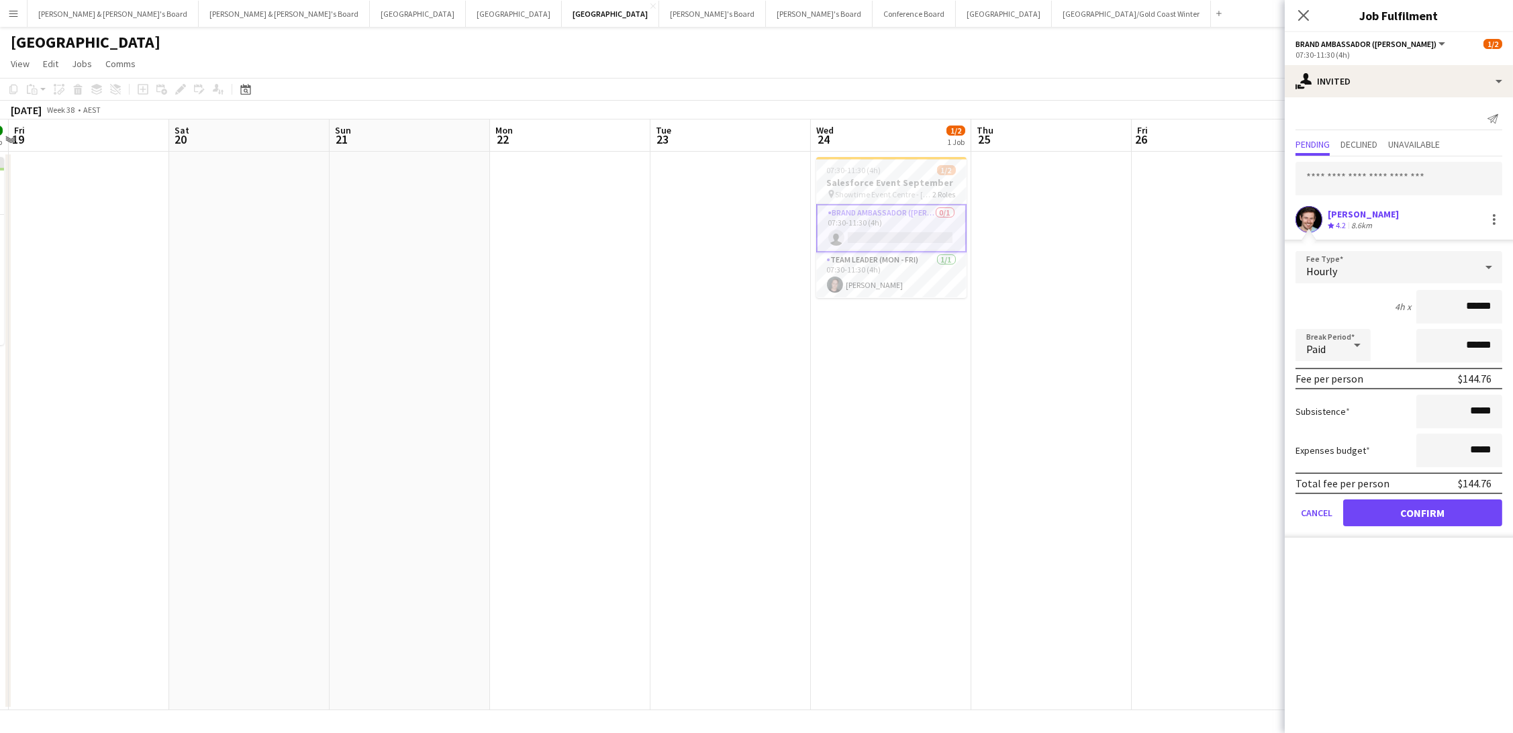
click at [1210, 258] on app-date-cell at bounding box center [1212, 431] width 160 height 558
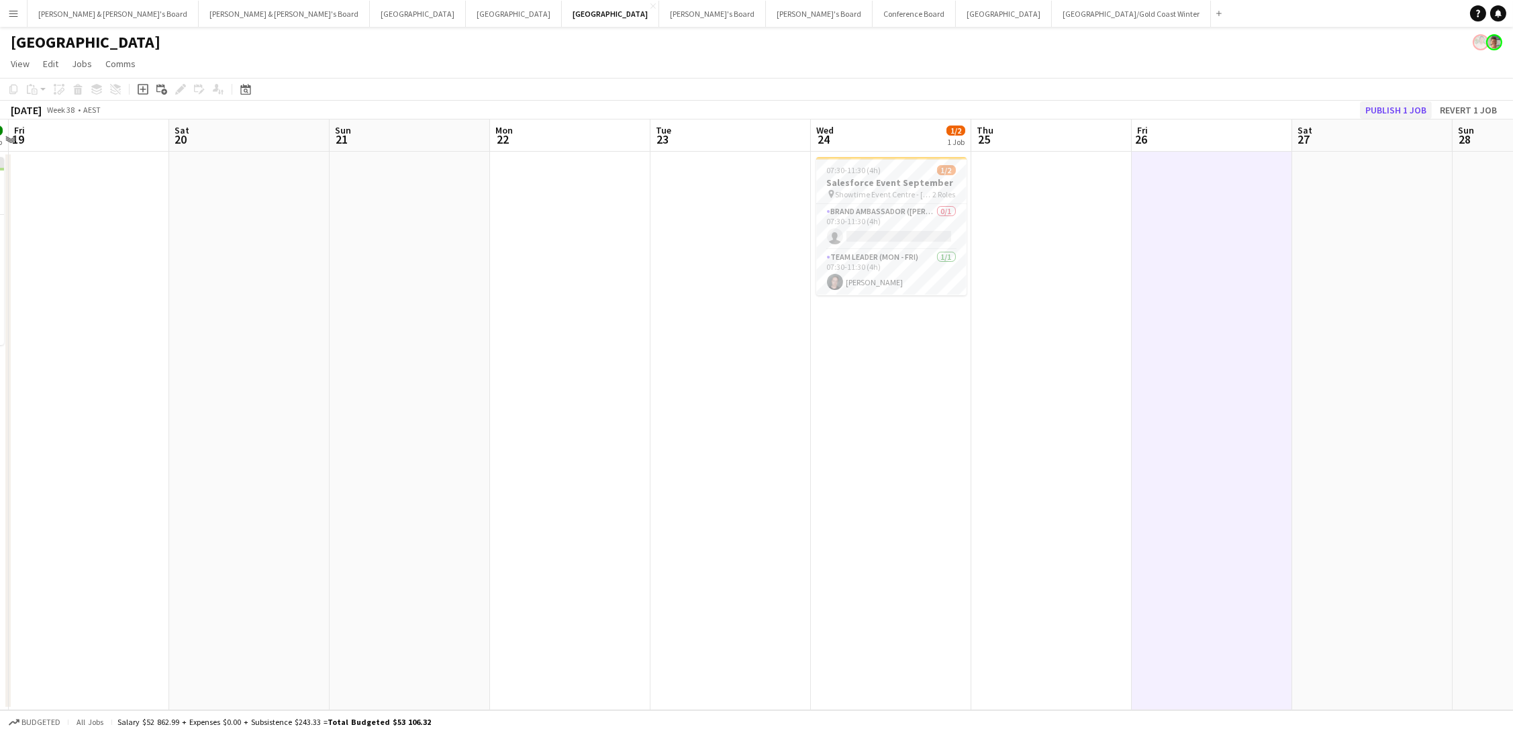
click at [1402, 105] on button "Publish 1 job" at bounding box center [1396, 109] width 72 height 17
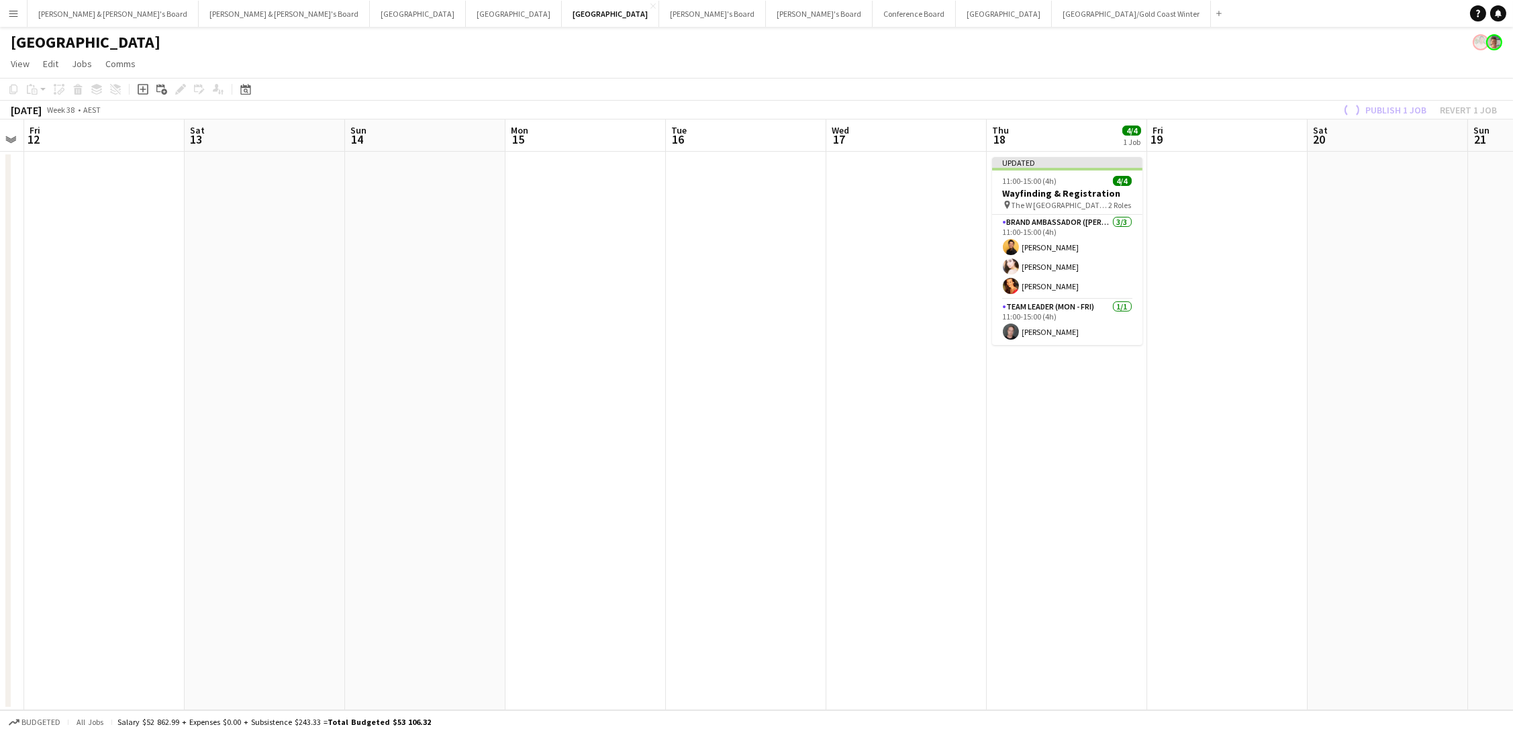
scroll to position [0, 357]
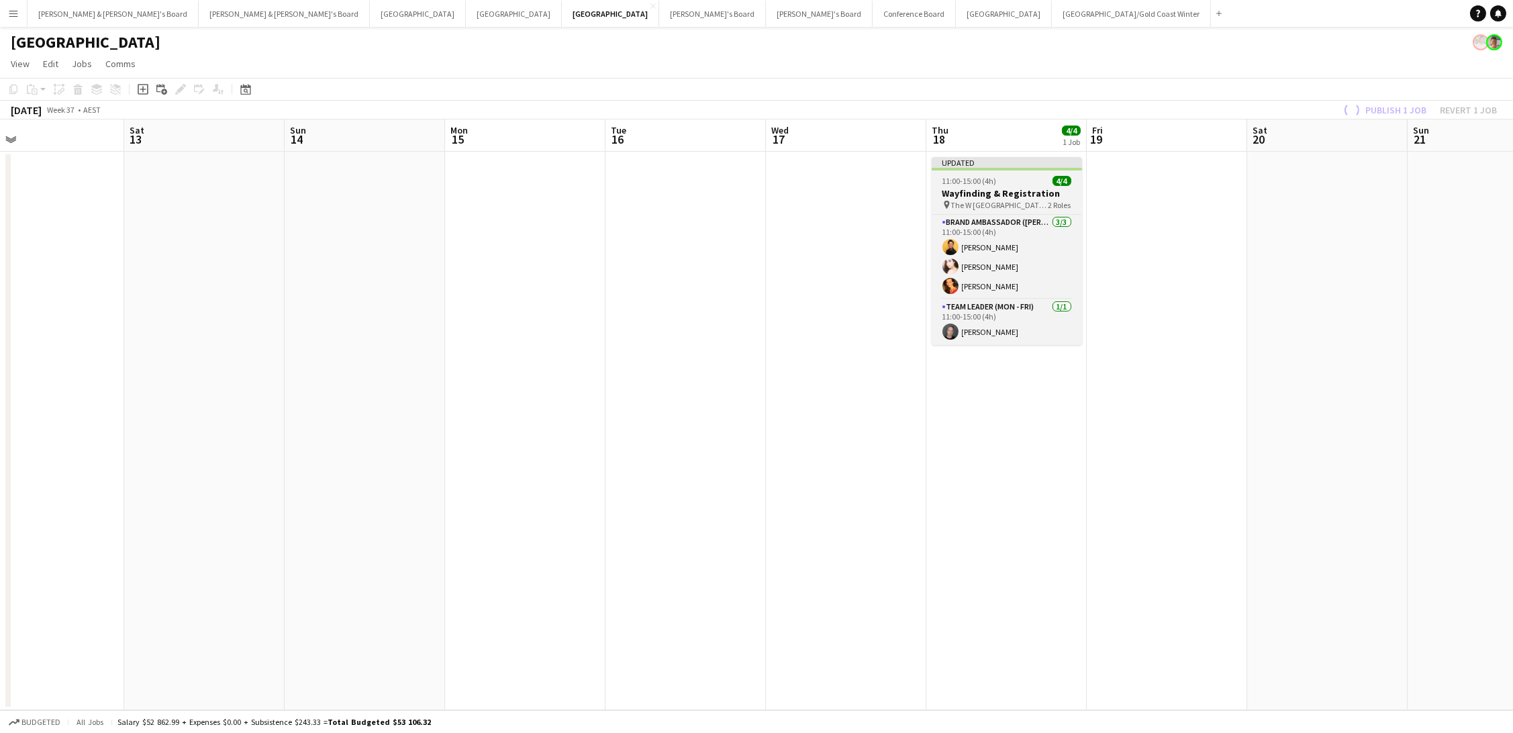
click at [993, 178] on span "11:00-15:00 (4h)" at bounding box center [969, 181] width 54 height 10
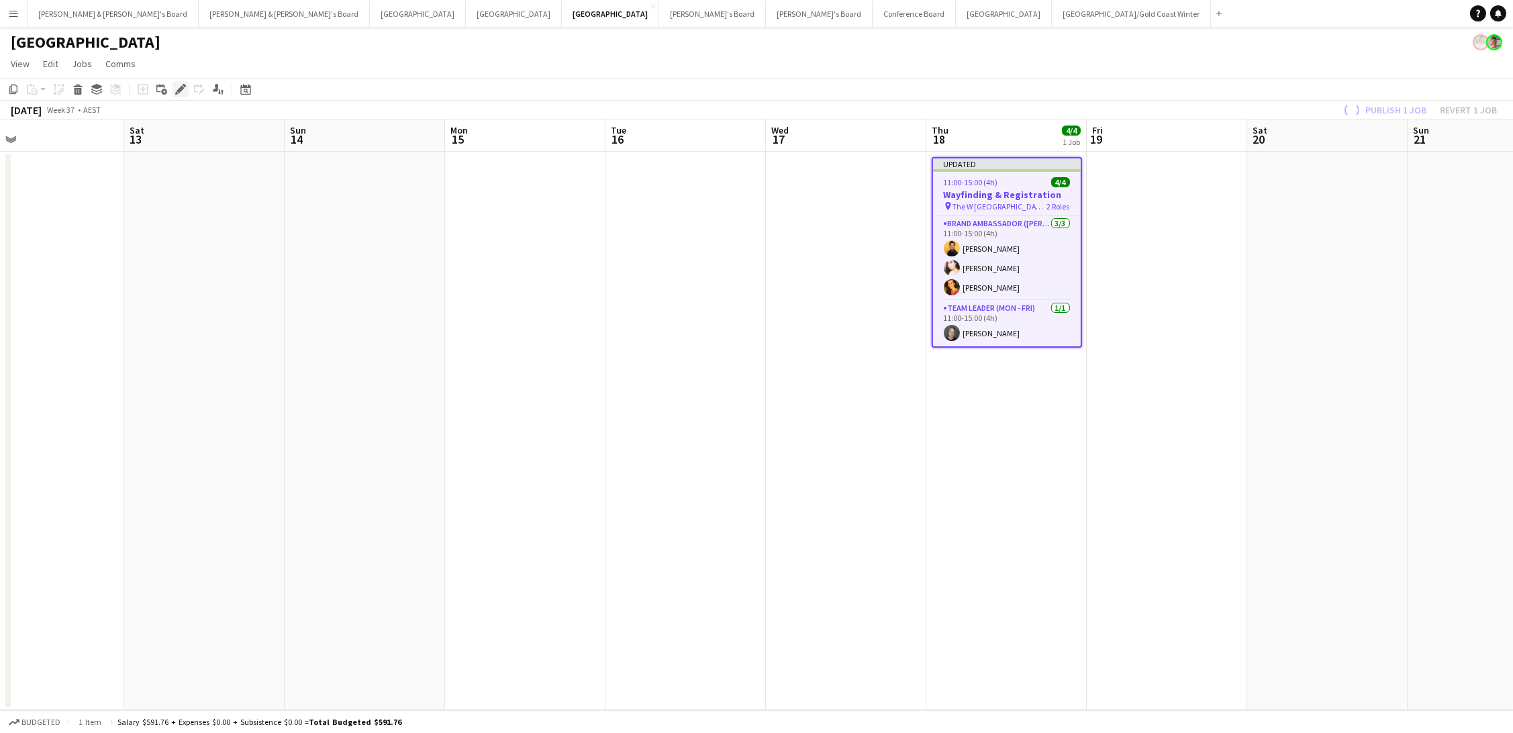
click at [179, 91] on icon "Edit" at bounding box center [180, 89] width 11 height 11
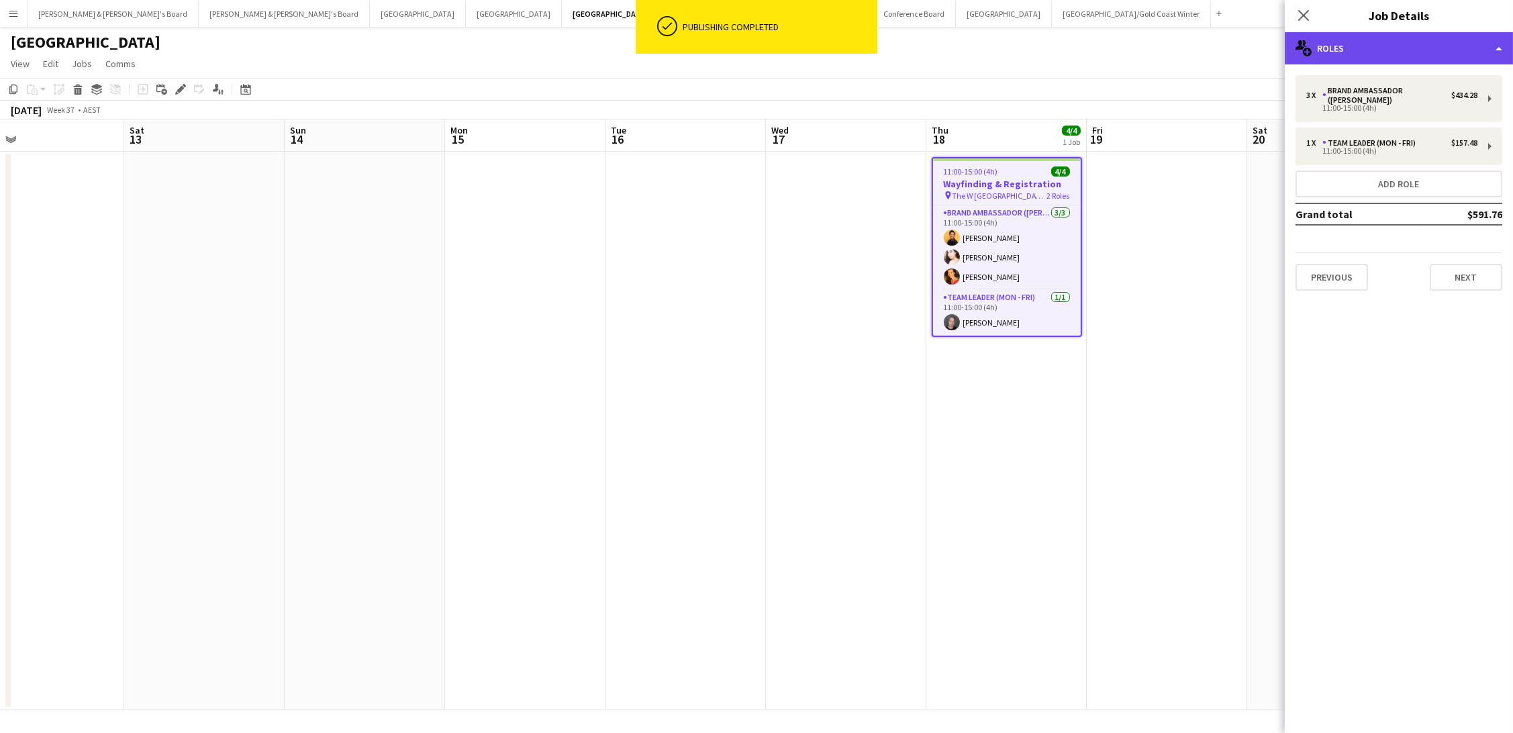
click at [1420, 54] on div "multiple-users-add Roles" at bounding box center [1399, 48] width 228 height 32
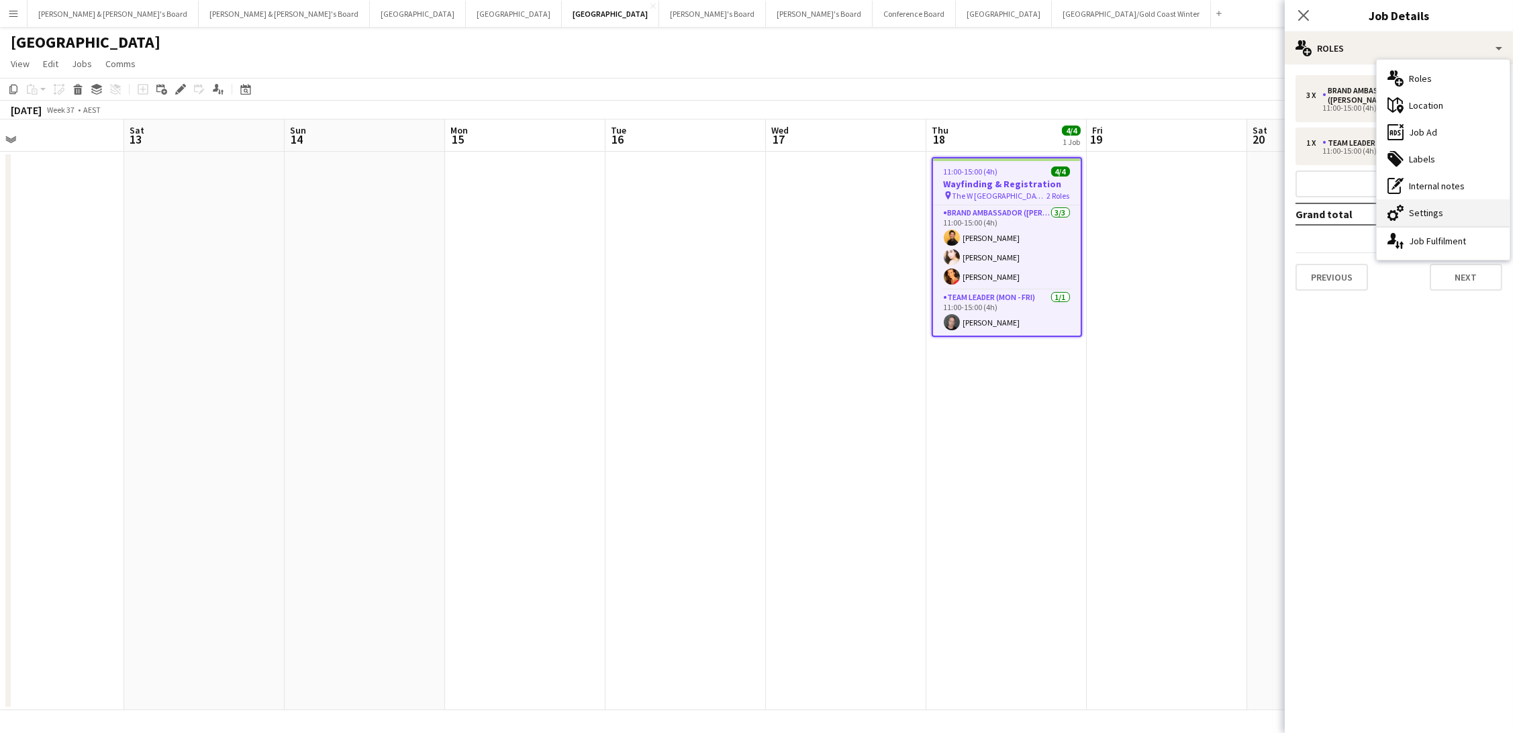
click at [1432, 217] on div "cog-double-3 Settings" at bounding box center [1442, 212] width 133 height 27
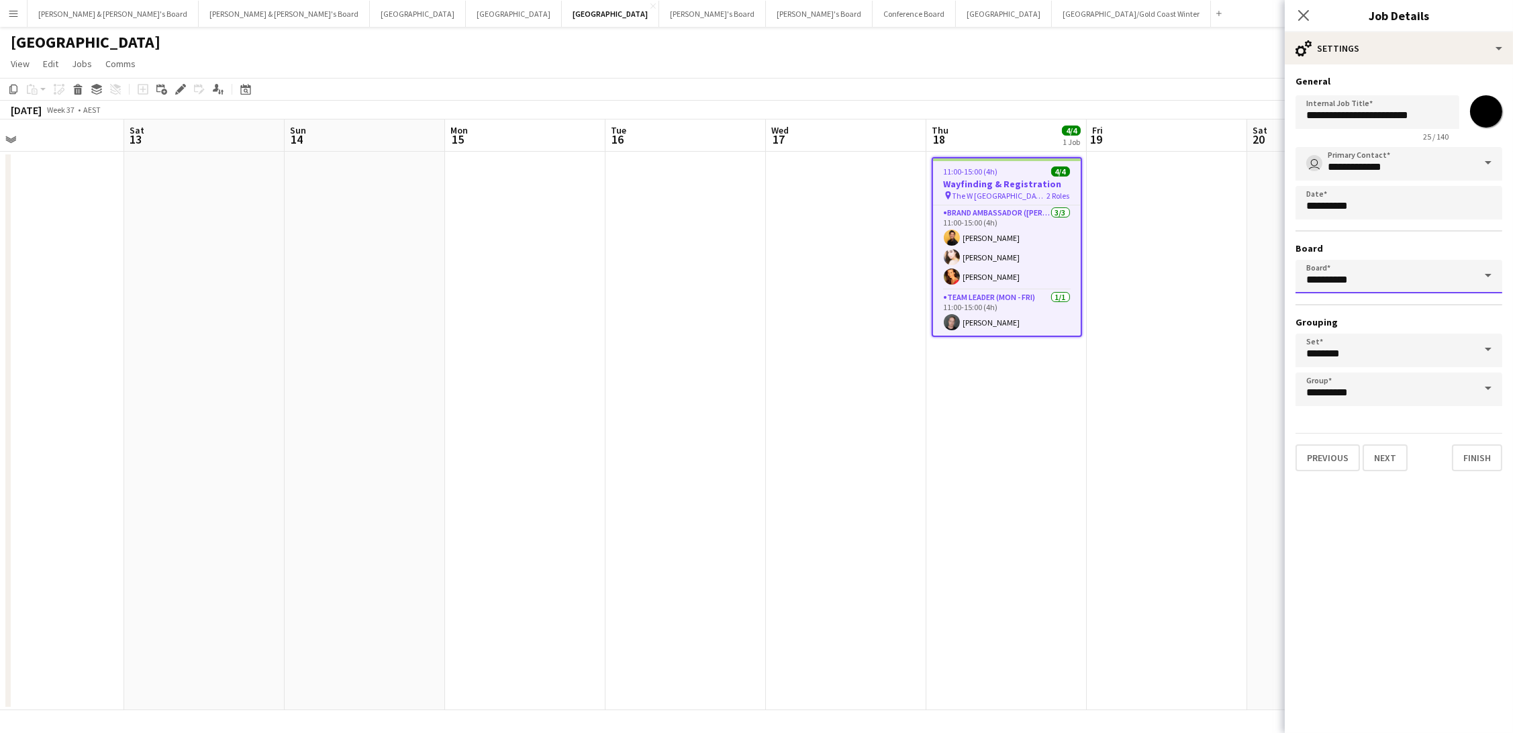
click at [1395, 281] on input "*********" at bounding box center [1398, 277] width 207 height 34
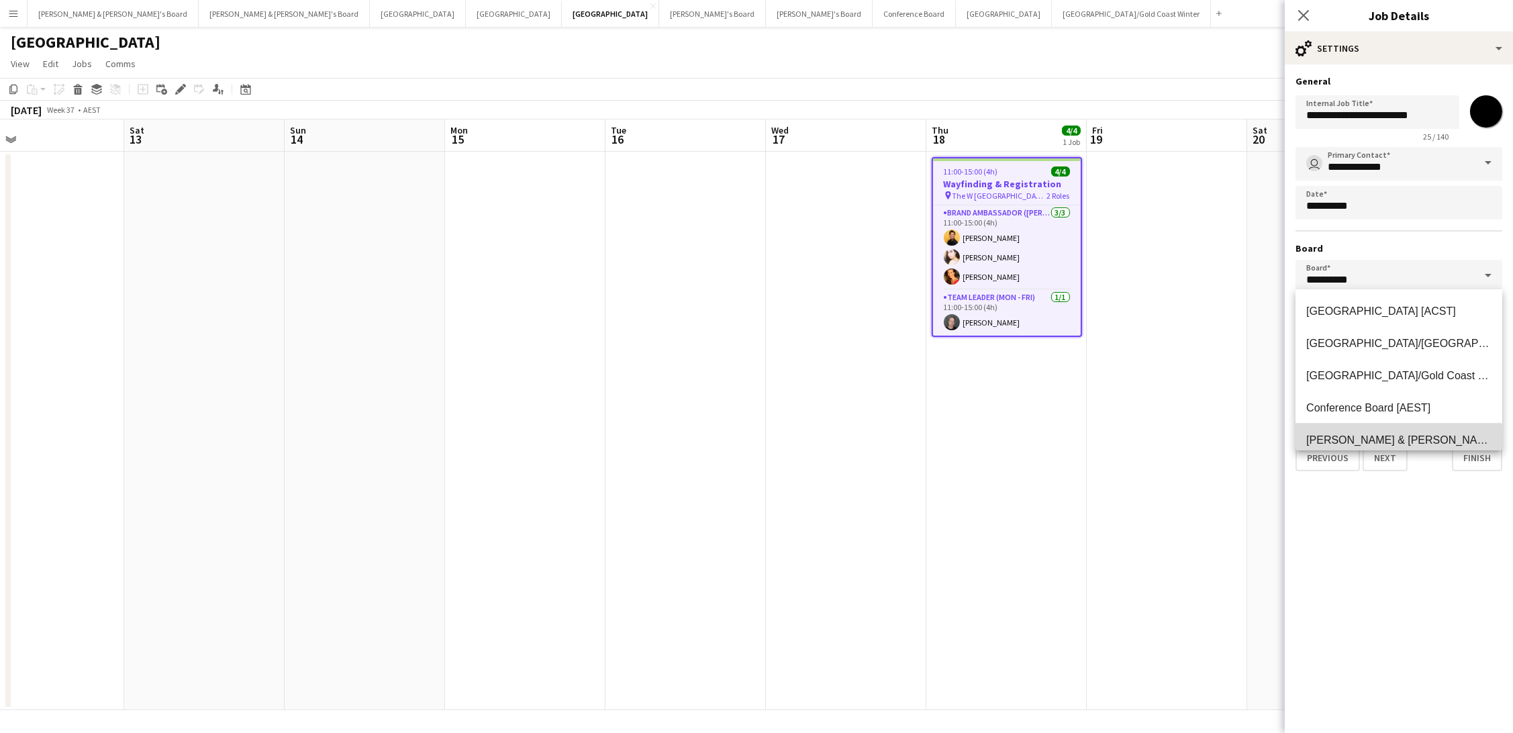
click at [1352, 441] on span "James & Arrence's Board [AEST]" at bounding box center [1439, 439] width 266 height 11
type input "**********"
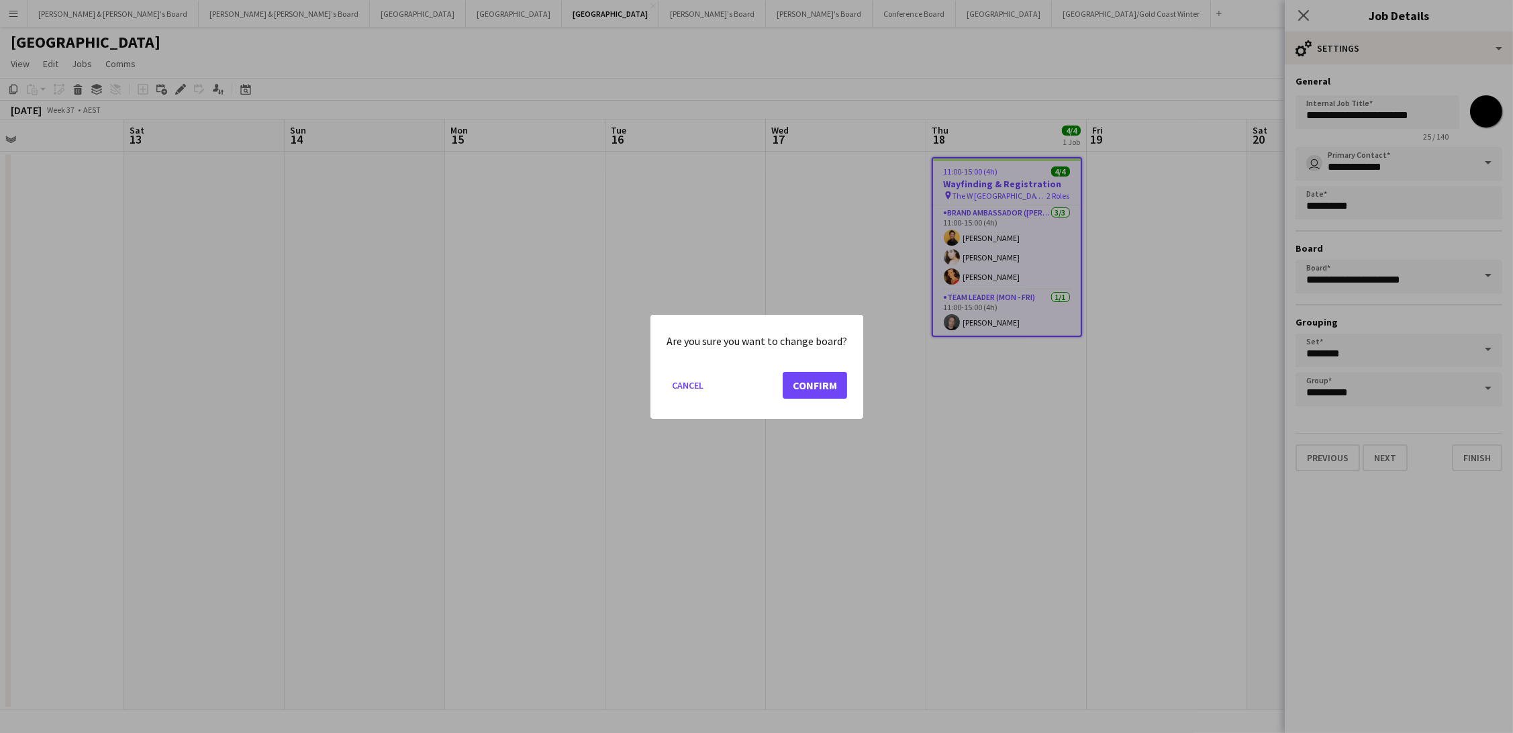
click at [807, 381] on button "Confirm" at bounding box center [815, 384] width 64 height 27
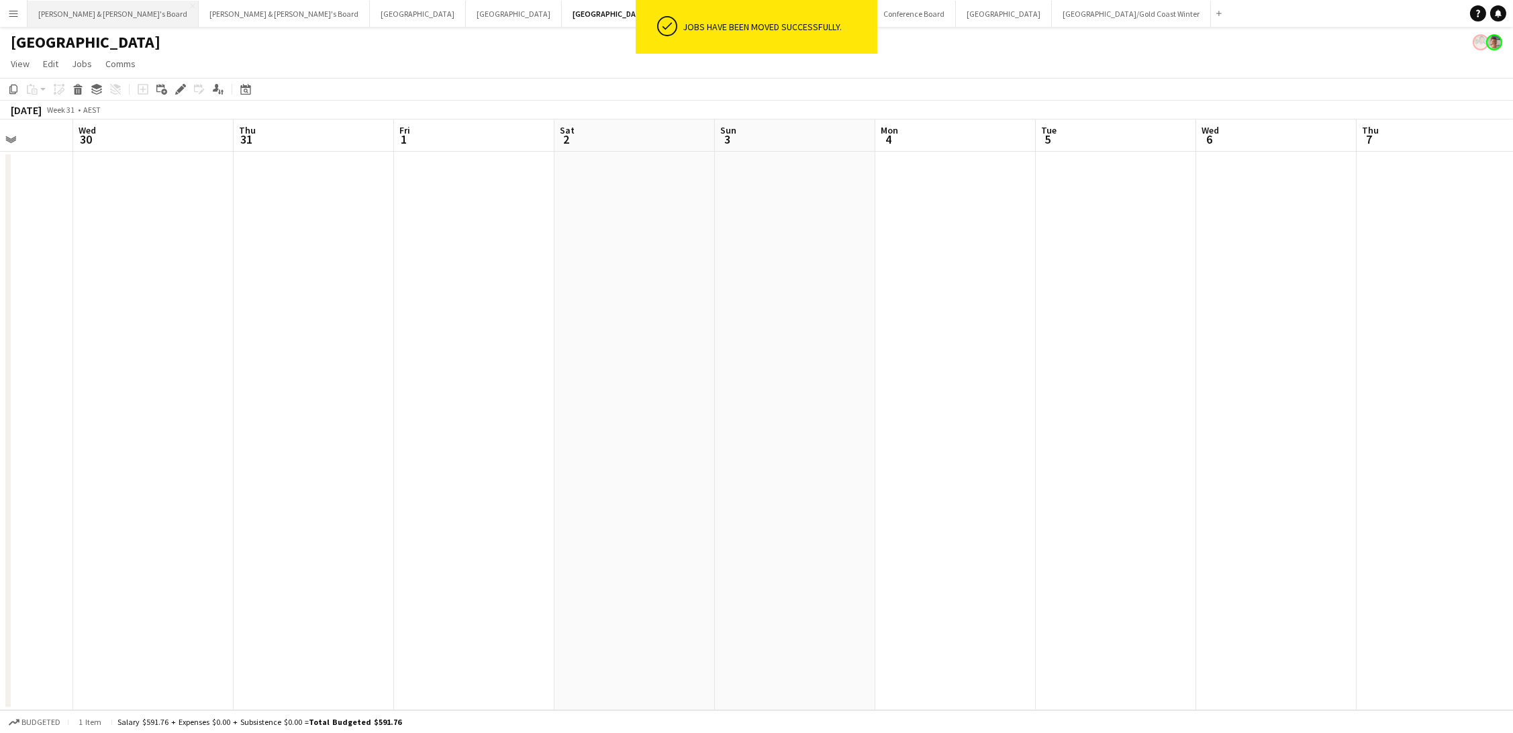
scroll to position [0, 405]
click at [199, 10] on button "[PERSON_NAME] & [PERSON_NAME]'s Board Close" at bounding box center [284, 14] width 171 height 26
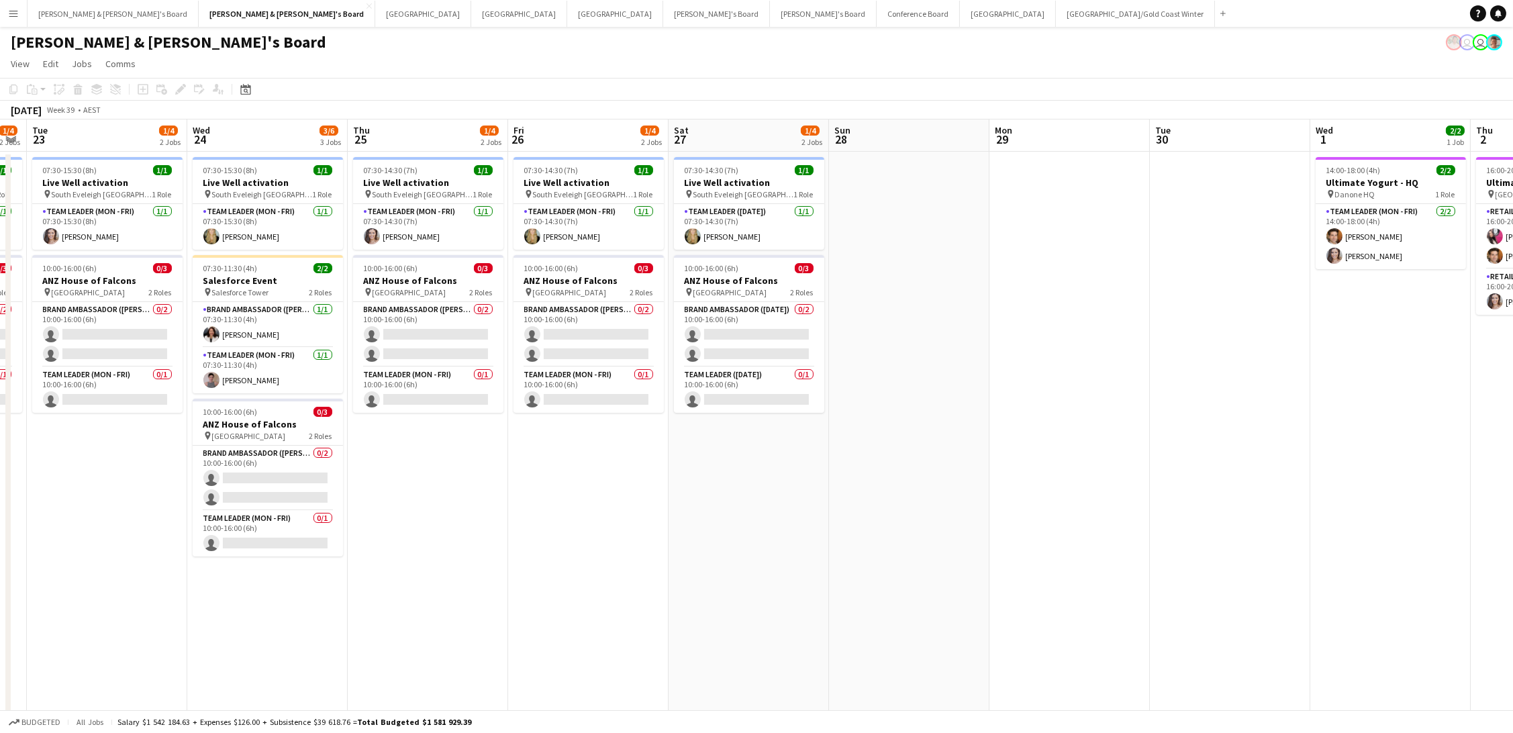
scroll to position [0, 556]
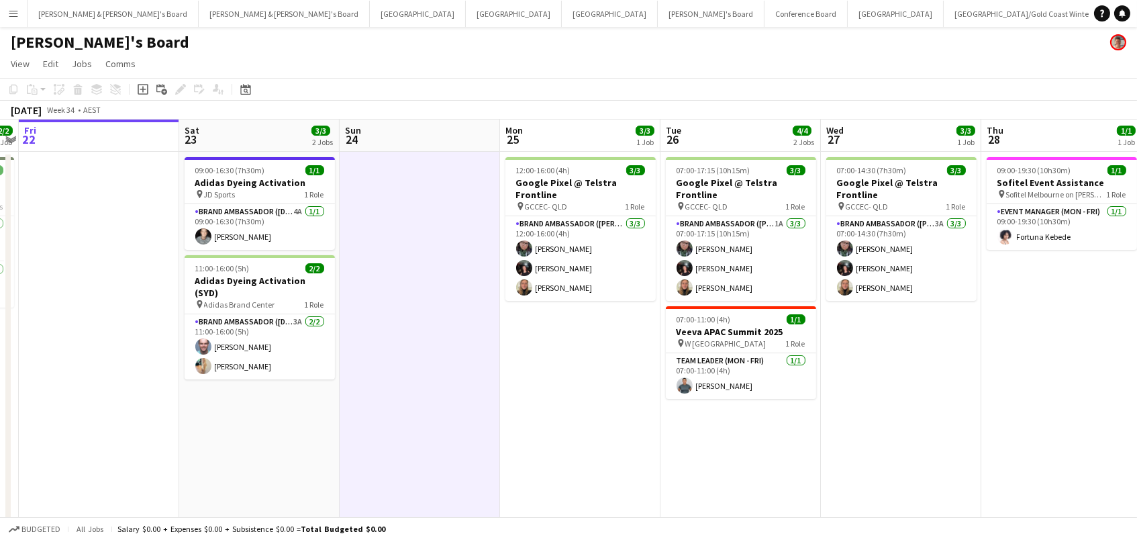
scroll to position [0, 562]
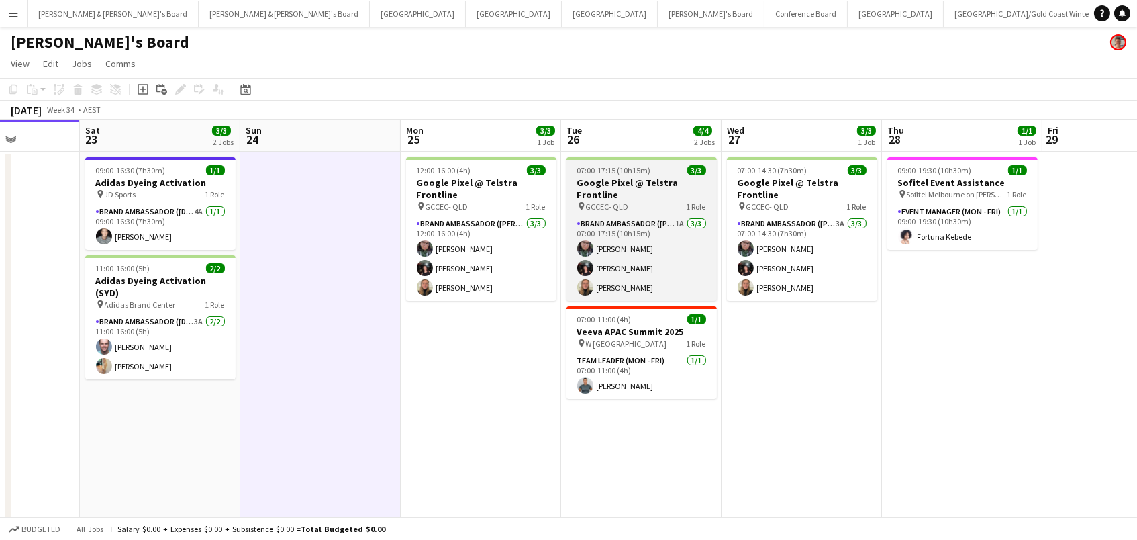
click at [634, 185] on h3 "Google Pixel @ Telstra Frontline" at bounding box center [641, 189] width 150 height 24
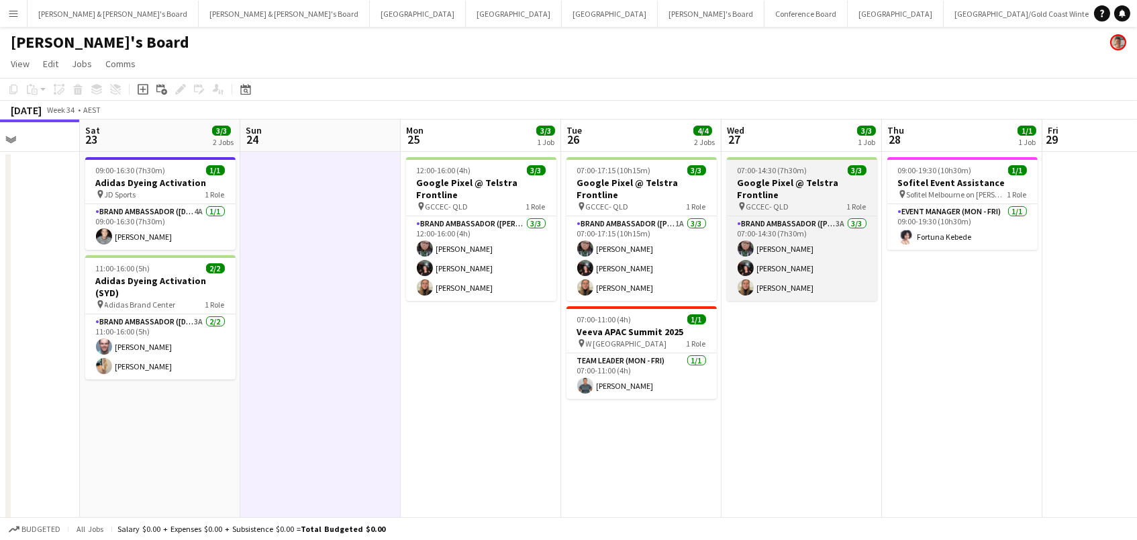
drag, startPoint x: 772, startPoint y: 168, endPoint x: 743, endPoint y: 167, distance: 29.5
click at [771, 167] on app-calendar-viewport "Tue 19 Wed 20 Thu 21 2/2 1 Job Fri 22 Sat 23 3/3 2 Jobs Sun 24 Mon 25 3/3 1 Job…" at bounding box center [568, 329] width 1137 height 420
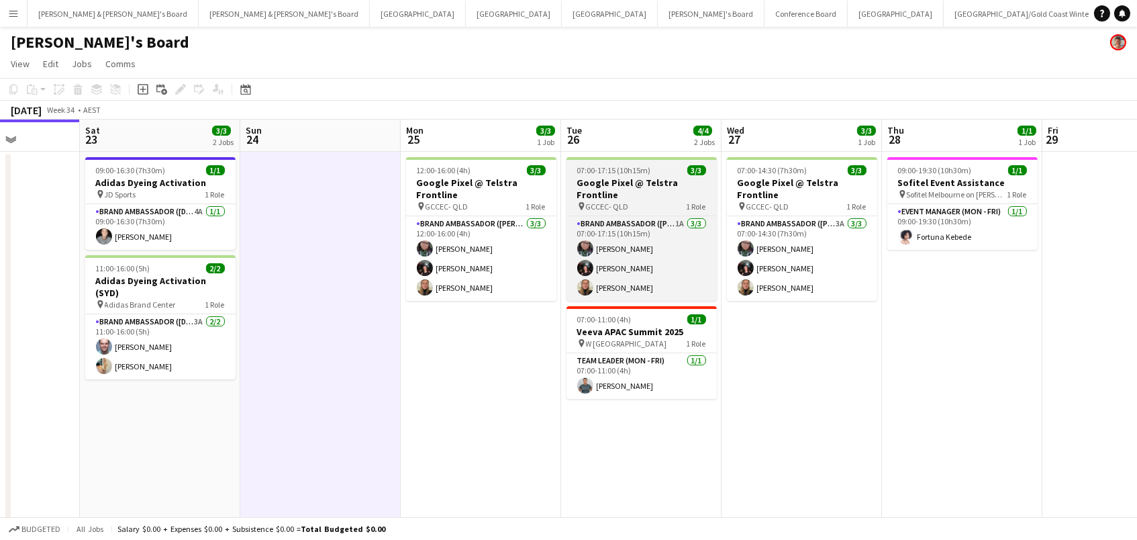
scroll to position [0, 565]
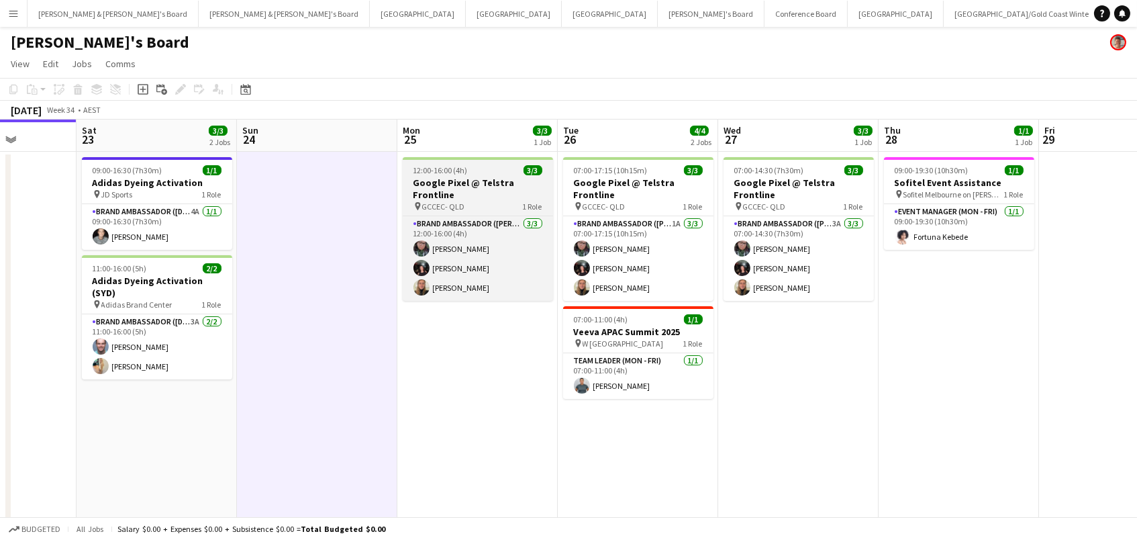
click at [505, 168] on div "12:00-16:00 (4h) 3/3" at bounding box center [478, 170] width 150 height 10
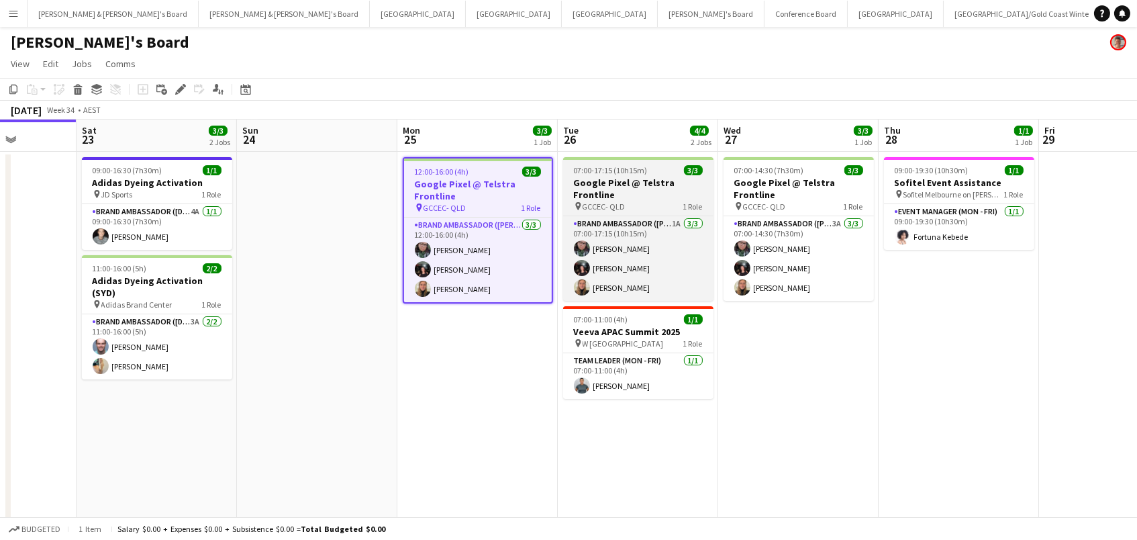
click at [619, 179] on h3 "Google Pixel @ Telstra Frontline" at bounding box center [638, 189] width 150 height 24
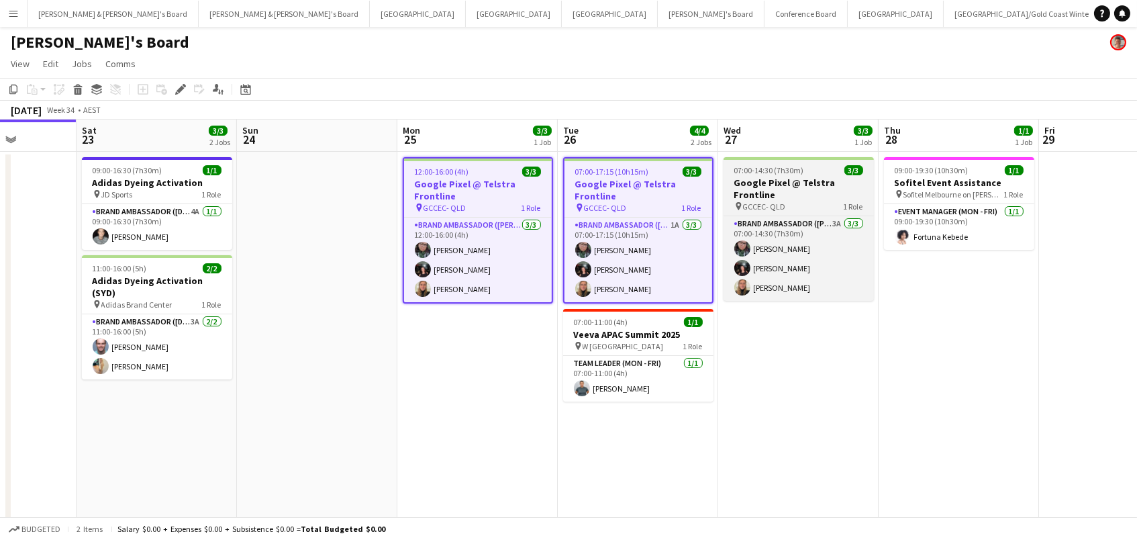
click at [764, 181] on h3 "Google Pixel @ Telstra Frontline" at bounding box center [798, 189] width 150 height 24
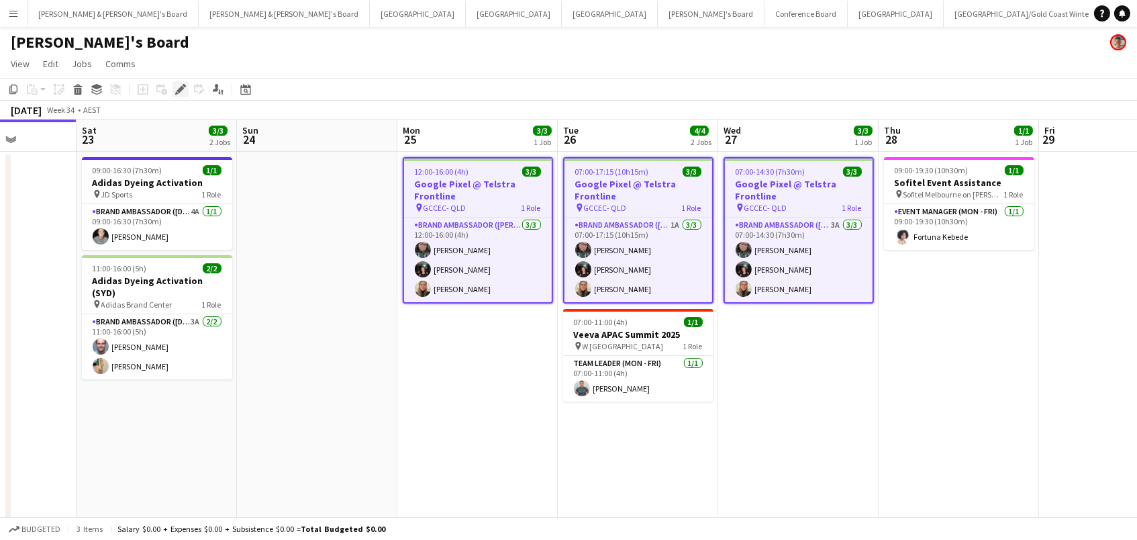
click at [177, 87] on icon "Edit" at bounding box center [180, 89] width 11 height 11
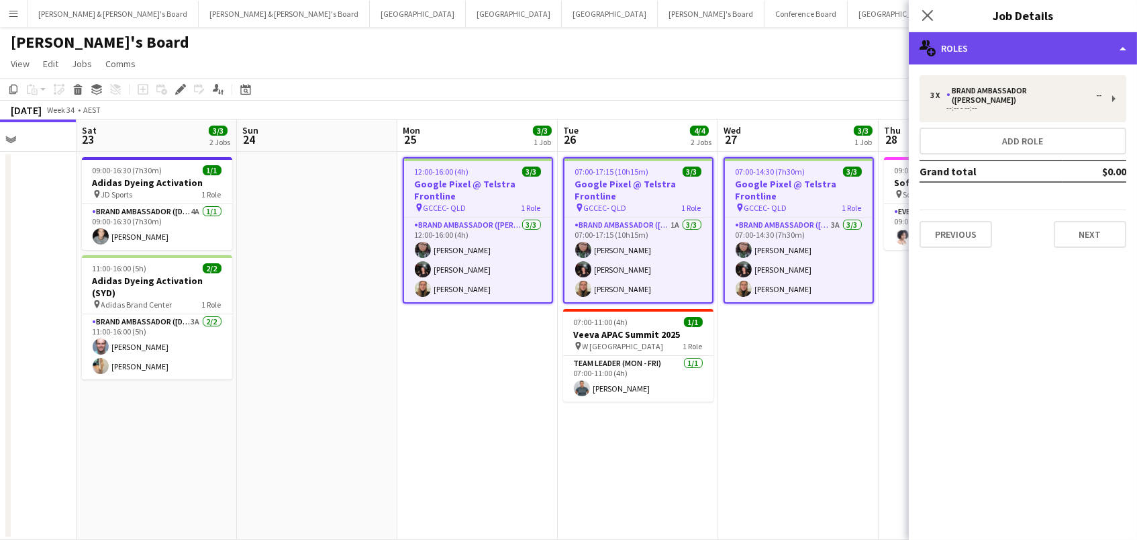
click at [1097, 54] on div "multiple-users-add Roles" at bounding box center [1023, 48] width 228 height 32
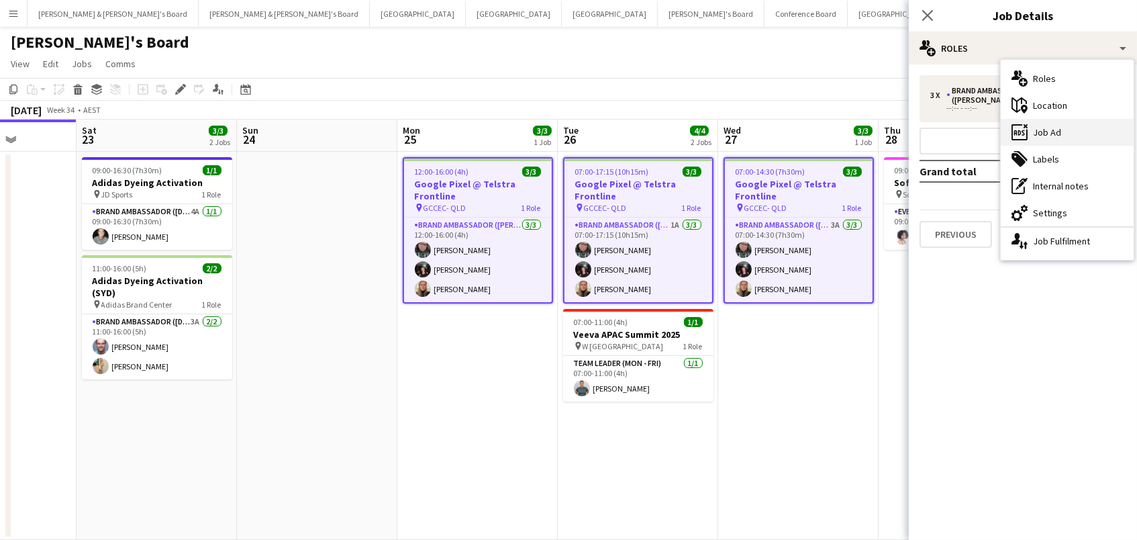
click at [1094, 134] on div "ads-window Job Ad" at bounding box center [1067, 132] width 133 height 27
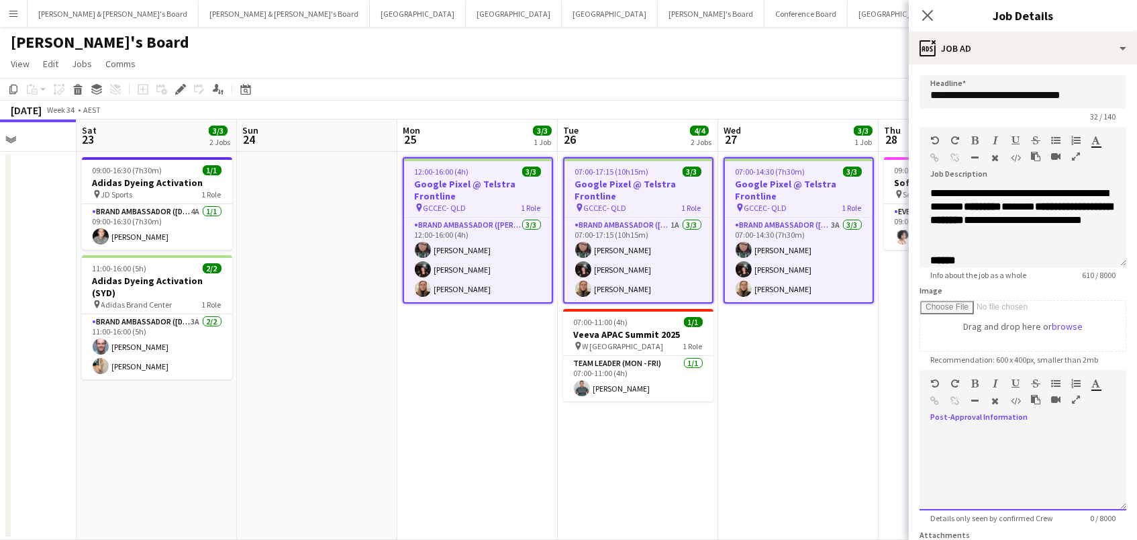
click at [993, 472] on div at bounding box center [1022, 470] width 207 height 81
paste div
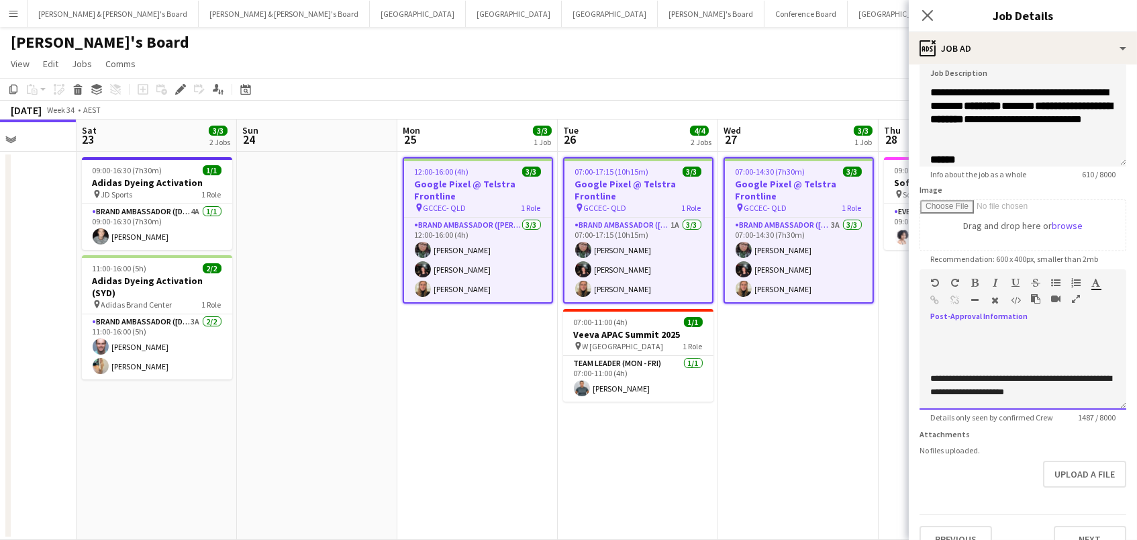
scroll to position [86, 0]
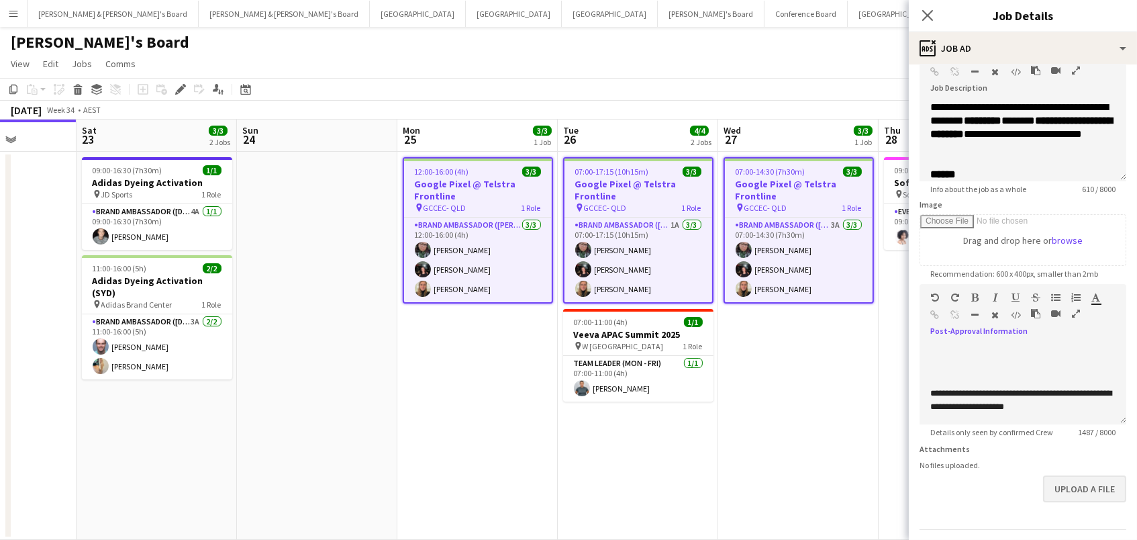
click at [1058, 483] on button "Upload a file" at bounding box center [1084, 488] width 83 height 27
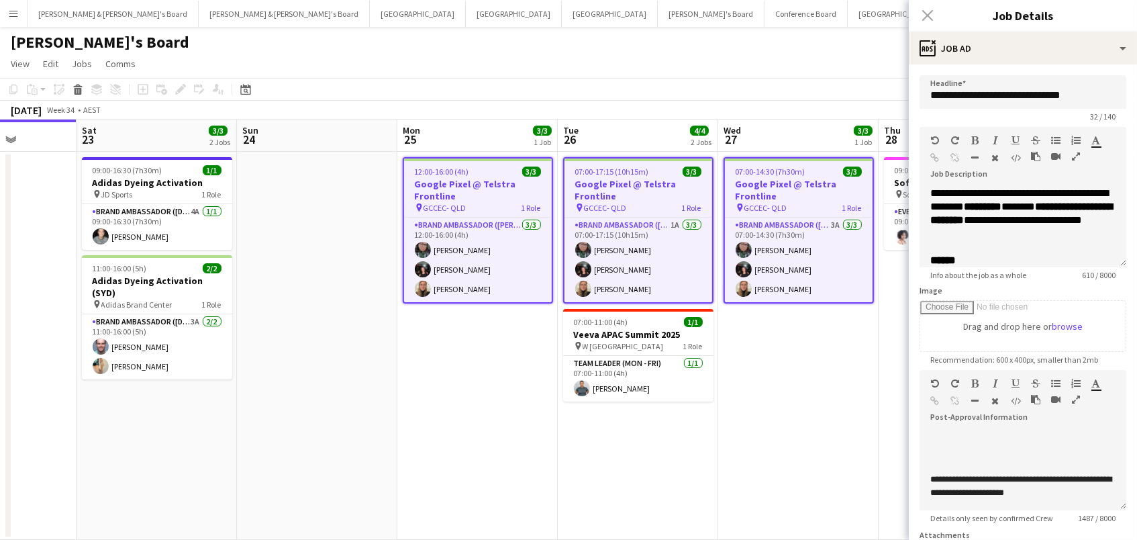
scroll to position [0, 0]
drag, startPoint x: 1090, startPoint y: 93, endPoint x: 784, endPoint y: 66, distance: 307.2
click at [785, 66] on body "Menu Boards Boards Boards All jobs Status Workforce Workforce My Workforce Recr…" at bounding box center [568, 281] width 1137 height 562
click at [464, 184] on h3 "Google Pixel @ Telstra Frontline" at bounding box center [478, 190] width 148 height 24
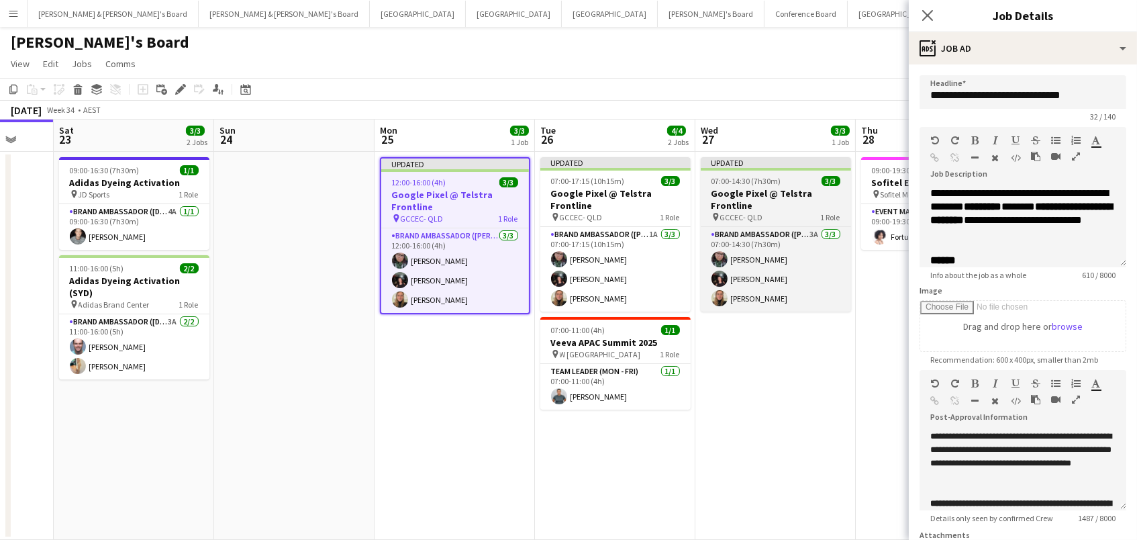
scroll to position [0, 593]
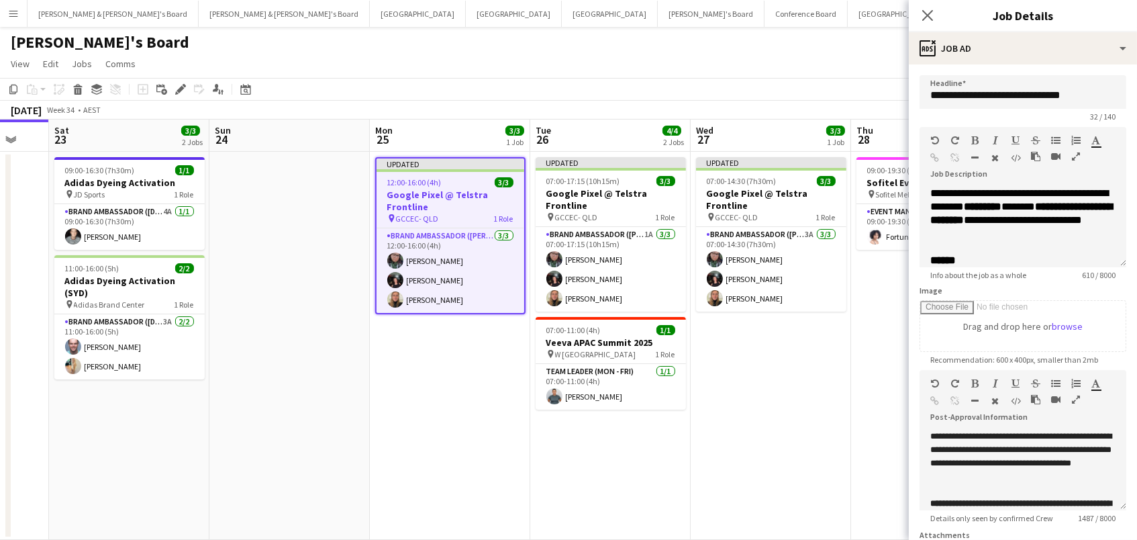
click at [717, 436] on app-date-cell "Updated 07:00-14:30 (7h30m) 3/3 Google Pixel @ Telstra Frontline pin GCCEC- QLD…" at bounding box center [771, 346] width 160 height 388
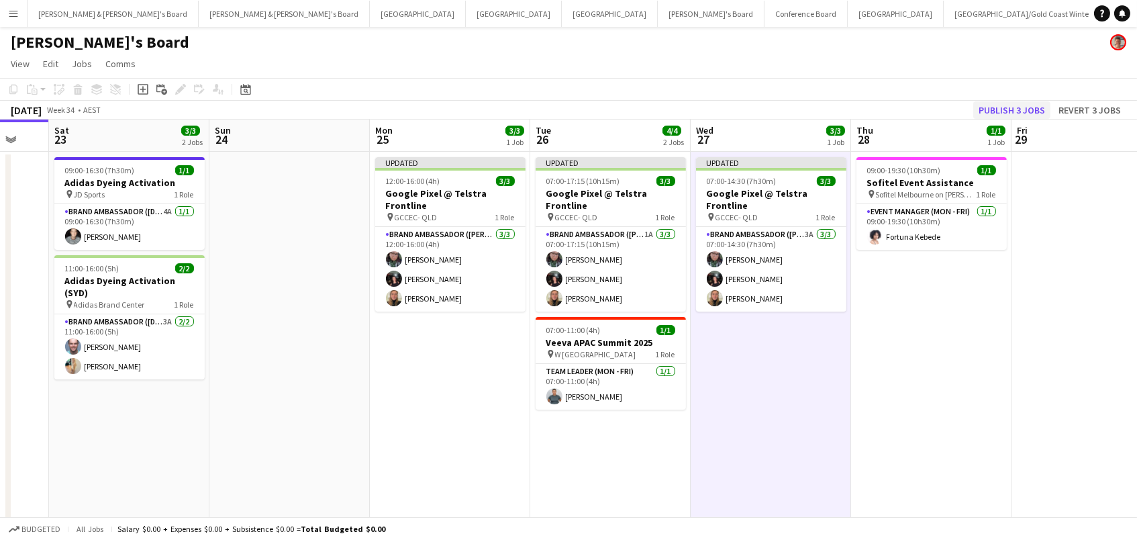
click at [1007, 106] on button "Publish 3 jobs" at bounding box center [1011, 109] width 77 height 17
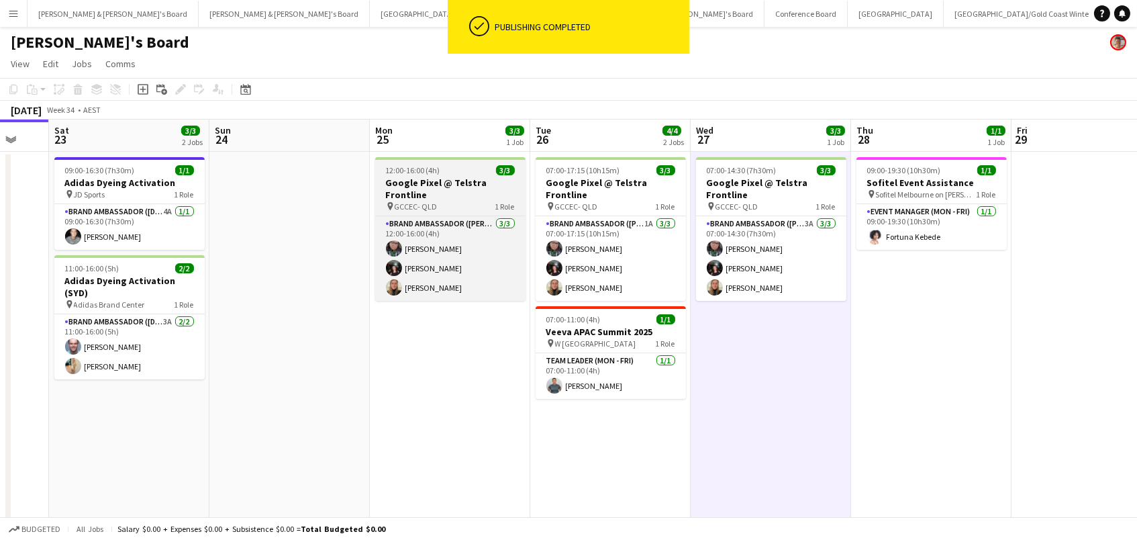
click at [427, 187] on h3 "Google Pixel @ Telstra Frontline" at bounding box center [450, 189] width 150 height 24
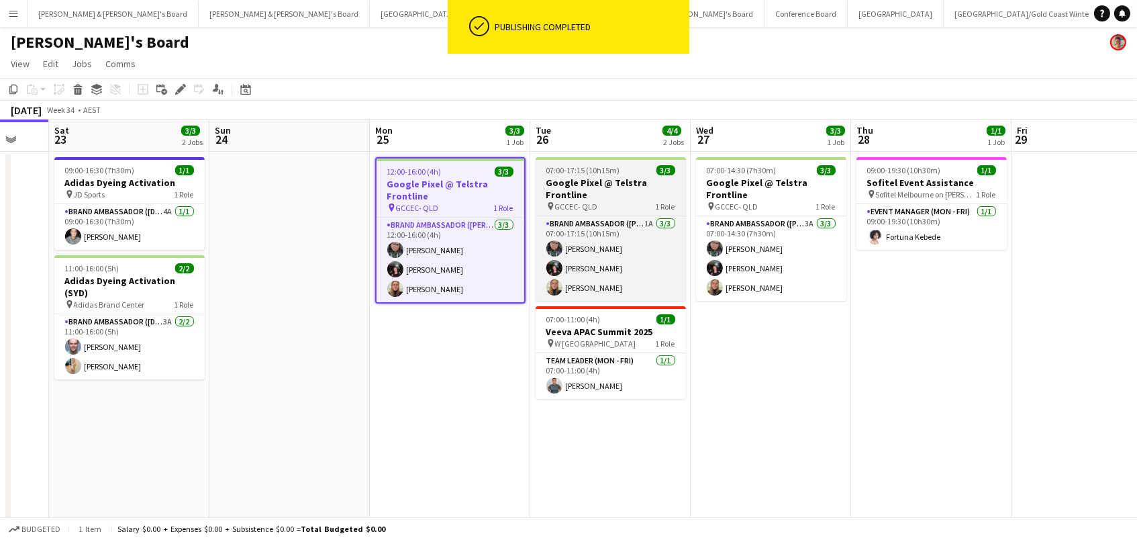
click at [642, 185] on h3 "Google Pixel @ Telstra Frontline" at bounding box center [611, 189] width 150 height 24
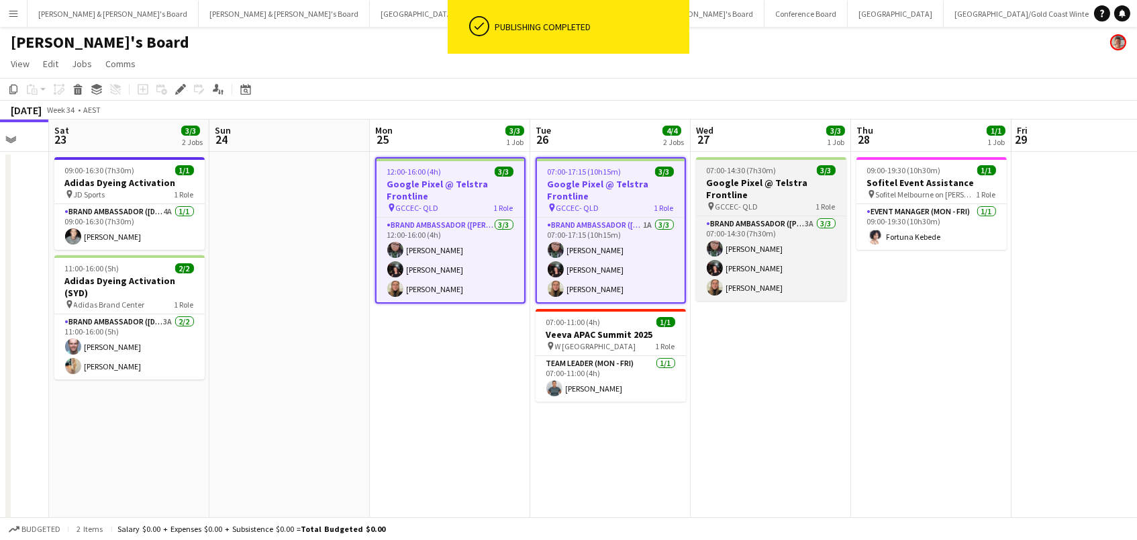
click at [721, 195] on h3 "Google Pixel @ Telstra Frontline" at bounding box center [771, 189] width 150 height 24
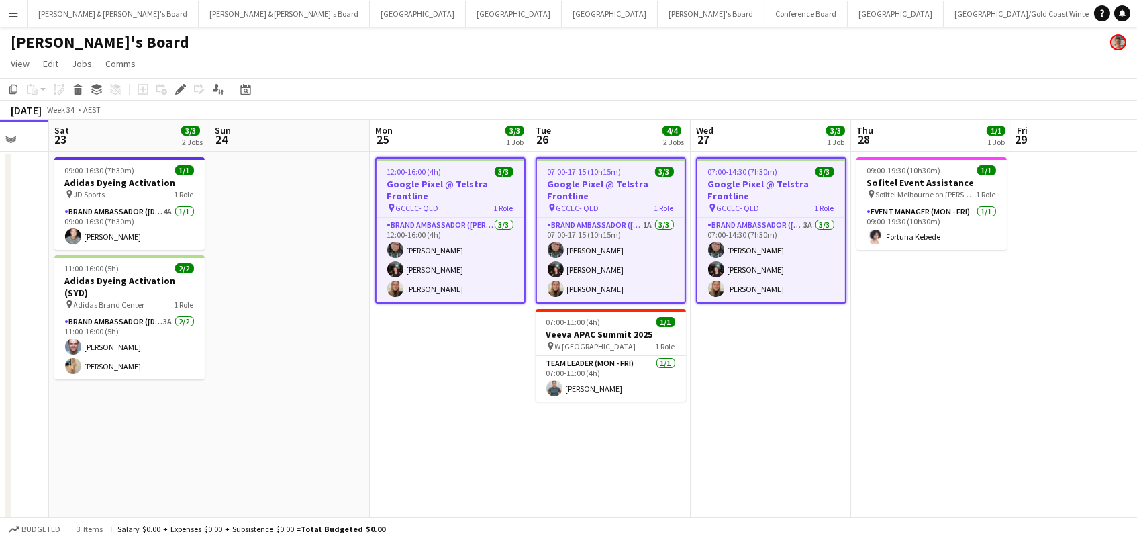
click at [444, 172] on div "12:00-16:00 (4h) 3/3" at bounding box center [450, 171] width 148 height 10
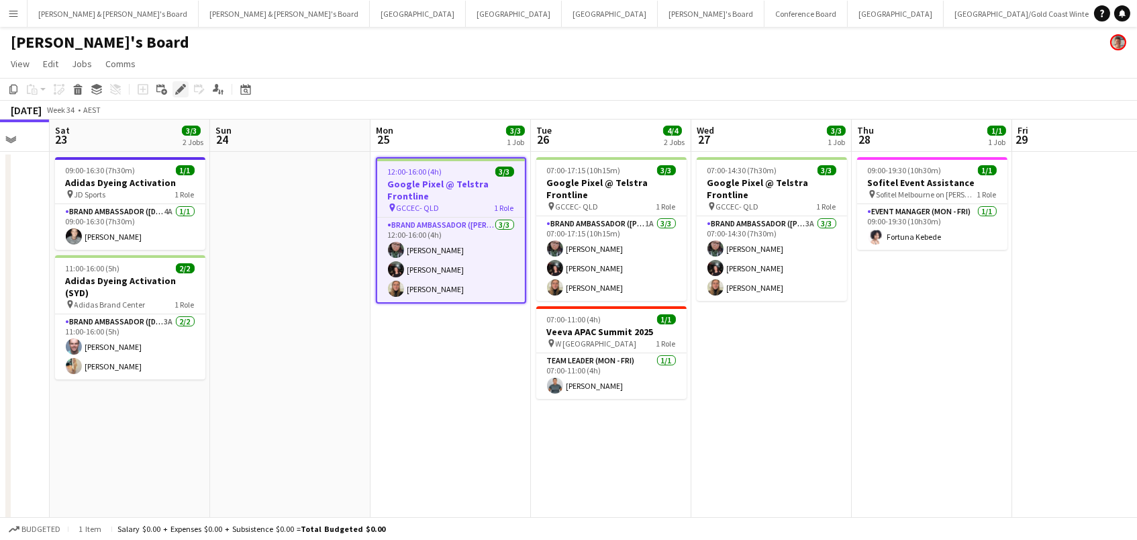
click at [186, 88] on div "Edit" at bounding box center [180, 89] width 16 height 16
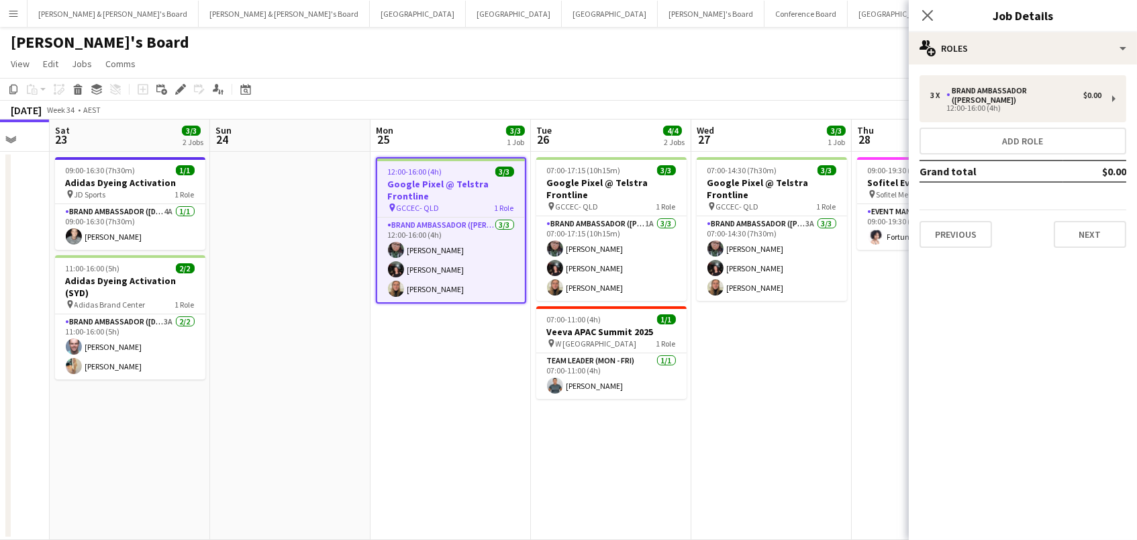
click at [444, 365] on app-date-cell "12:00-16:00 (4h) 3/3 Google Pixel @ Telstra Frontline pin GCCEC- QLD 1 Role Bra…" at bounding box center [450, 346] width 160 height 388
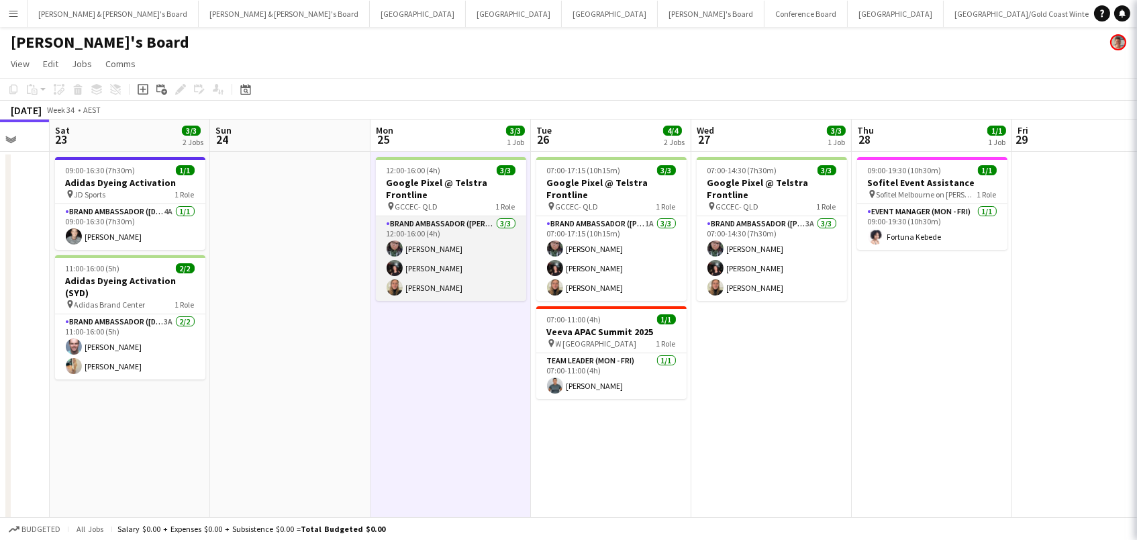
click at [444, 269] on app-card-role "Brand Ambassador (Mon - Fri) 3/3 12:00-16:00 (4h) Beatriz Barreto Gabriella Koc…" at bounding box center [451, 258] width 150 height 85
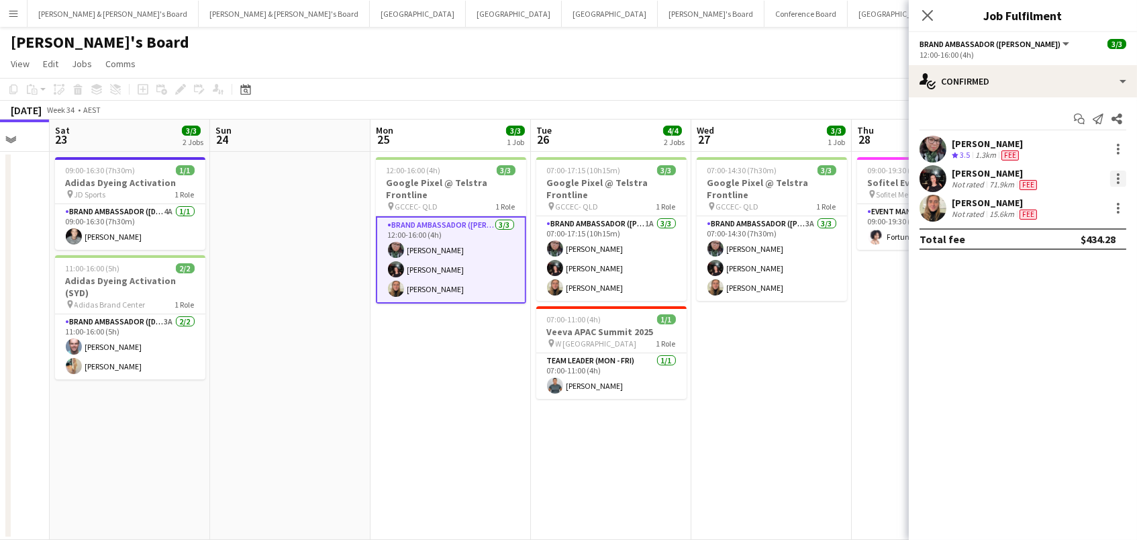
click at [1117, 178] on div at bounding box center [1118, 178] width 3 height 3
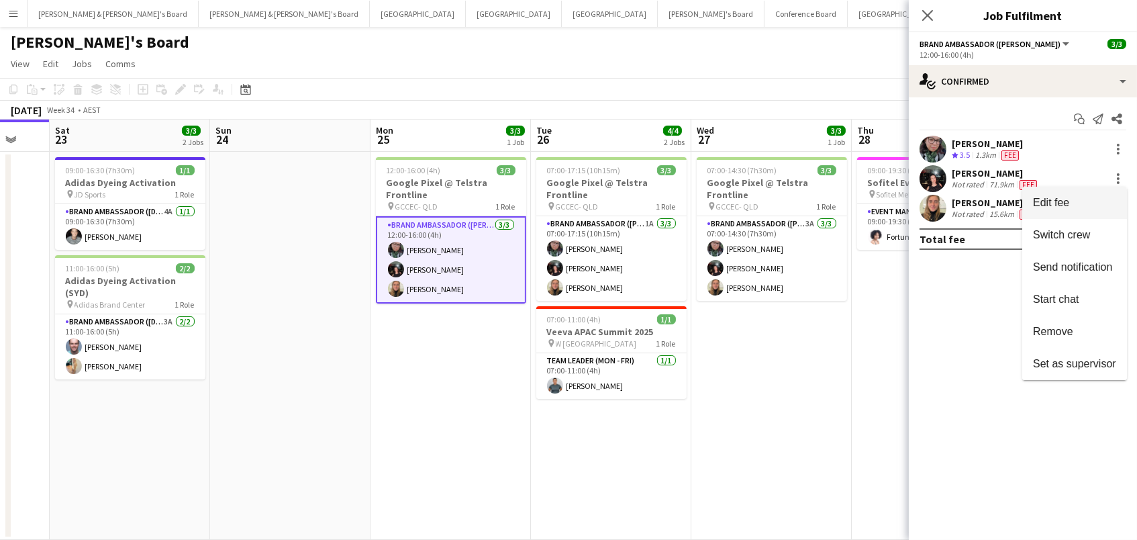
click at [1091, 189] on button "Edit fee" at bounding box center [1074, 203] width 105 height 32
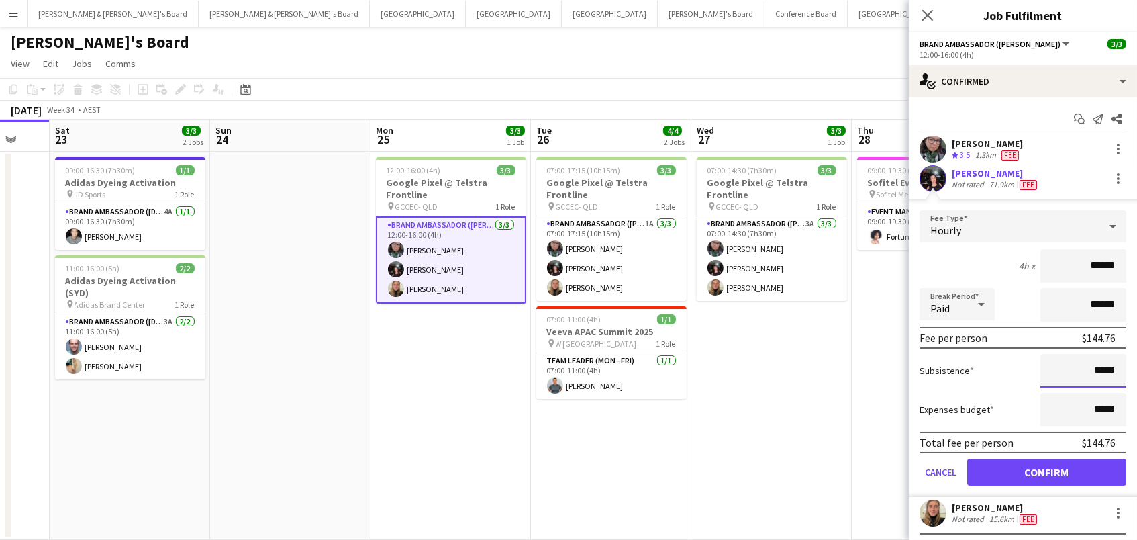
click at [1099, 368] on input "*****" at bounding box center [1083, 371] width 86 height 34
click at [1093, 370] on input "*****" at bounding box center [1083, 371] width 86 height 34
click at [1097, 369] on input "*****" at bounding box center [1083, 371] width 86 height 34
type input "******"
click at [1044, 466] on button "Confirm" at bounding box center [1046, 471] width 159 height 27
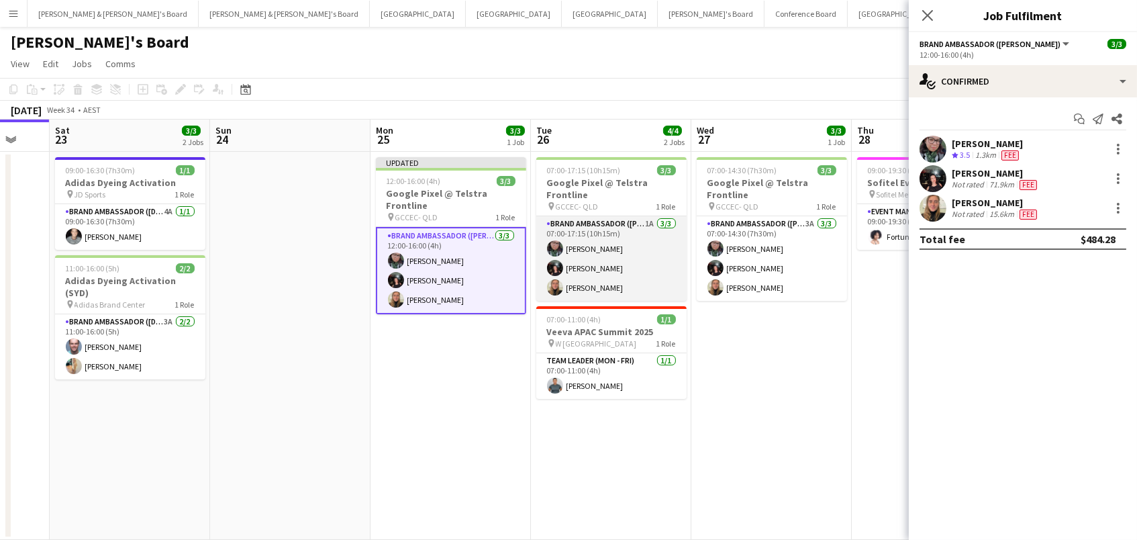
click at [627, 219] on app-card-role "Brand Ambassador (Mon - Fri) 1A 3/3 07:00-17:15 (10h15m) Beatriz Barreto Gabrie…" at bounding box center [611, 258] width 150 height 85
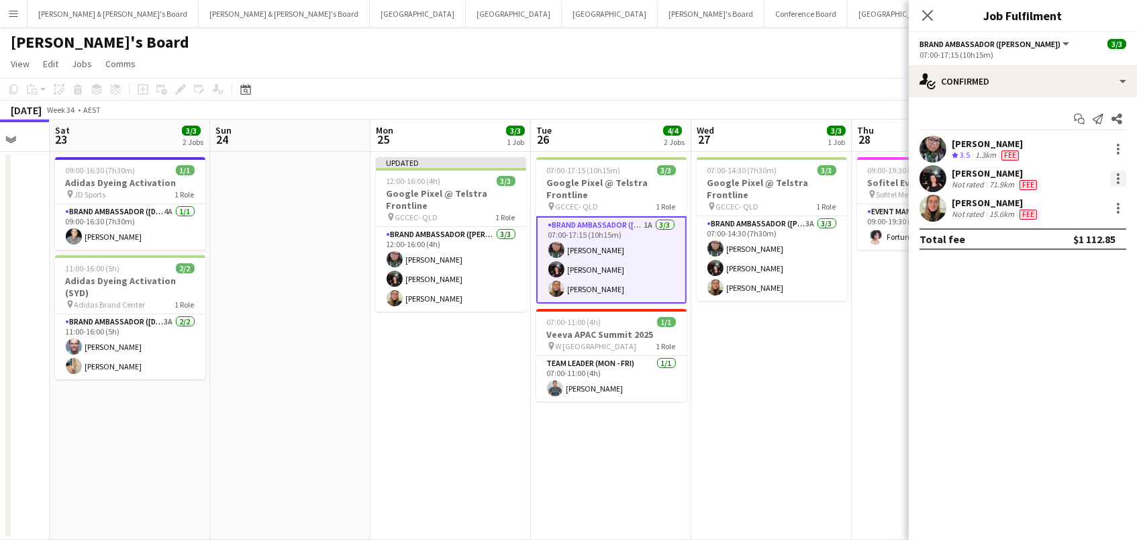
click at [1121, 184] on div at bounding box center [1118, 178] width 16 height 16
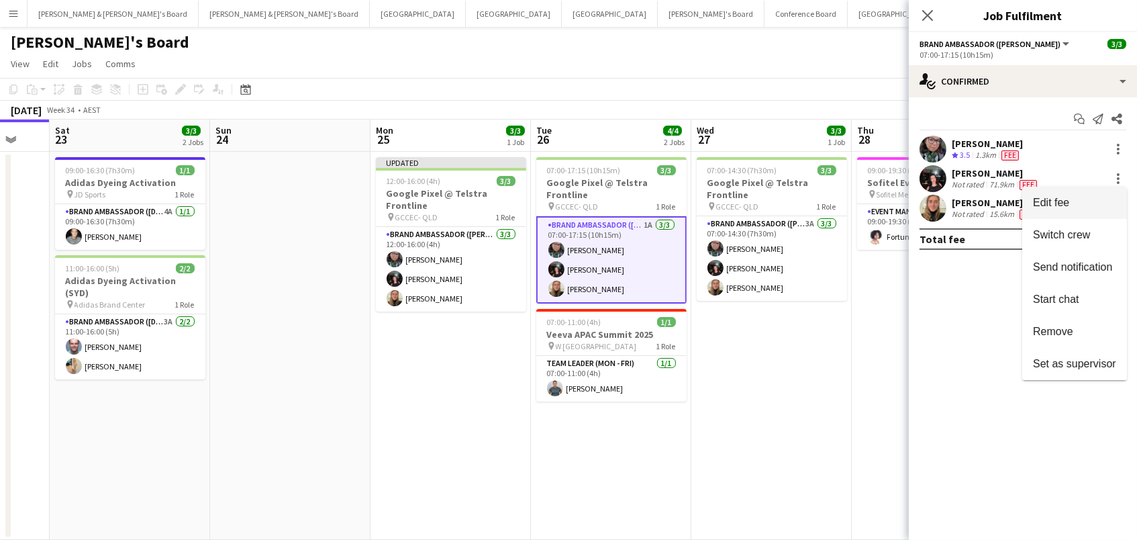
click at [1068, 203] on span "Edit fee" at bounding box center [1051, 202] width 36 height 11
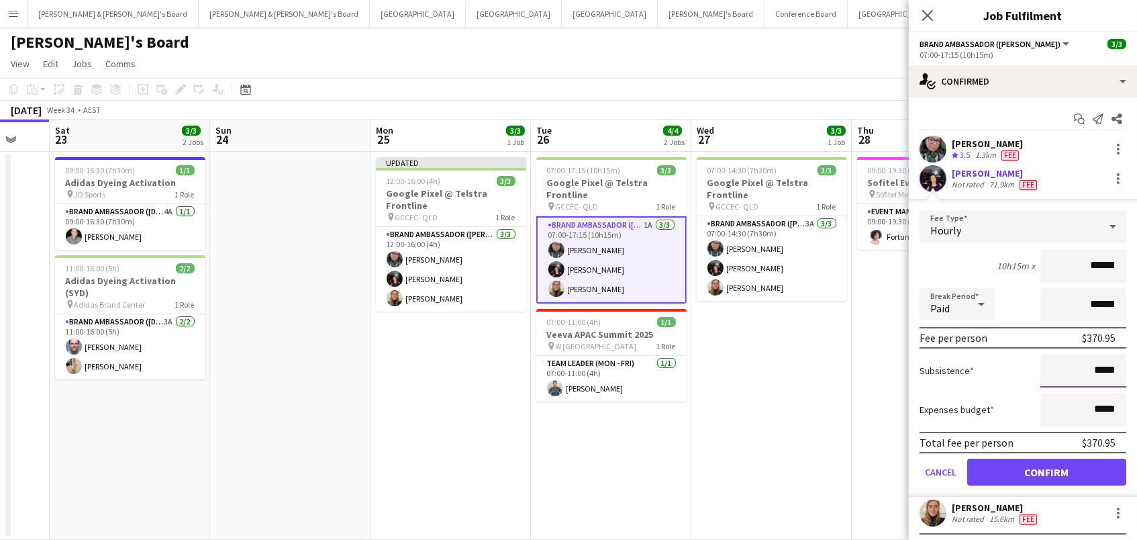
click at [1097, 368] on input "*****" at bounding box center [1083, 371] width 86 height 34
type input "******"
click at [1086, 472] on button "Confirm" at bounding box center [1046, 471] width 159 height 27
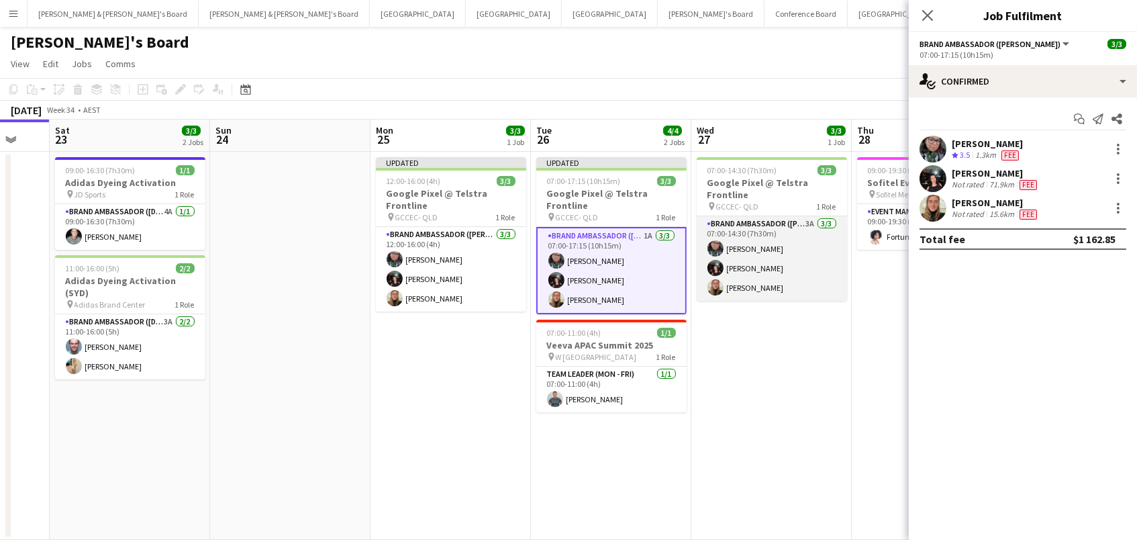
click at [793, 270] on app-card-role "Brand Ambassador (Mon - Fri) 3A 3/3 07:00-14:30 (7h30m) Beatriz Barreto Gabriel…" at bounding box center [772, 258] width 150 height 85
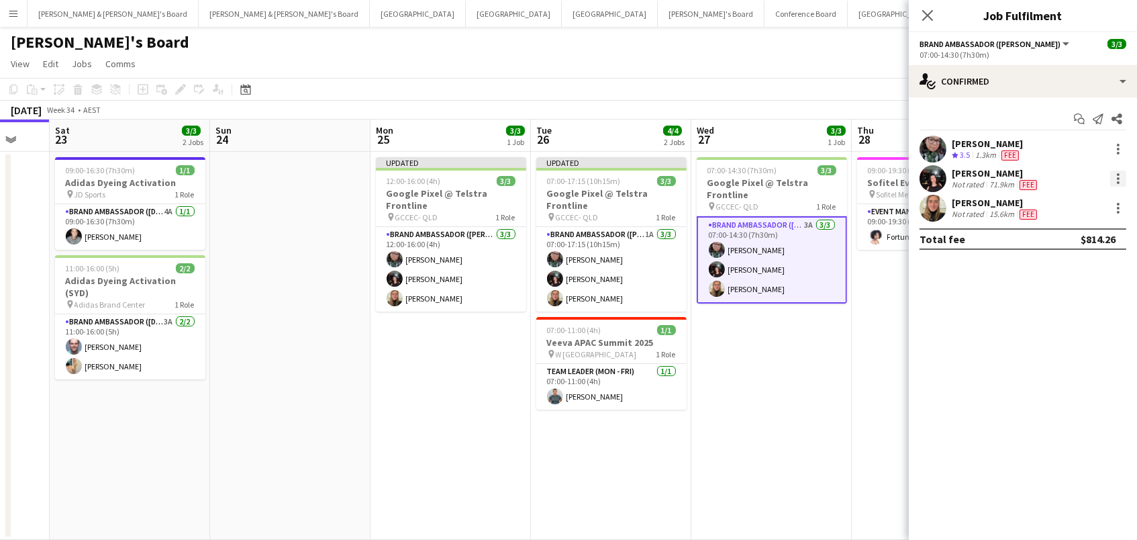
click at [1119, 177] on div at bounding box center [1118, 178] width 16 height 16
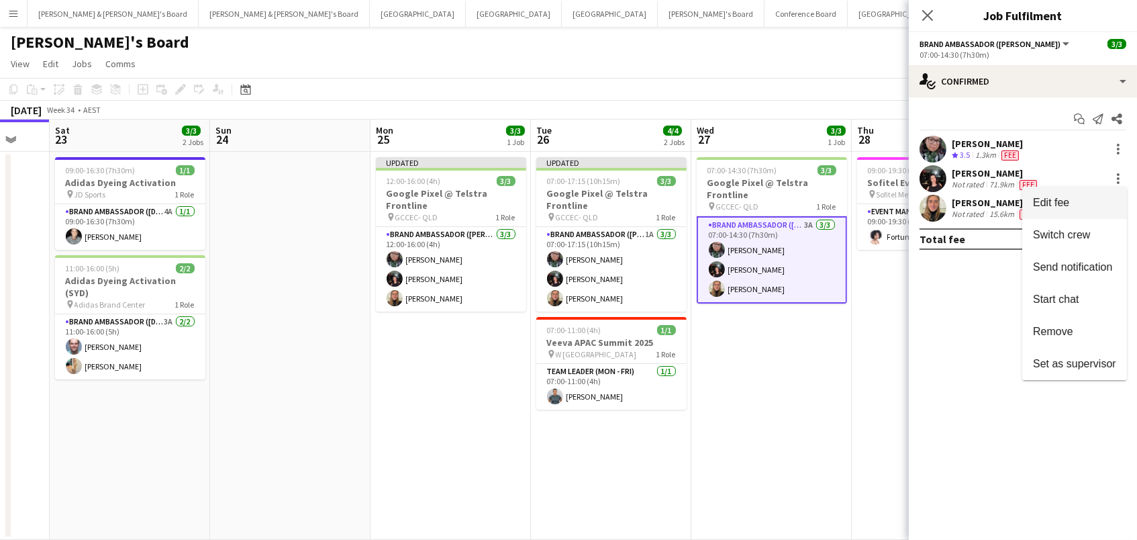
click at [1066, 205] on span "Edit fee" at bounding box center [1051, 202] width 36 height 11
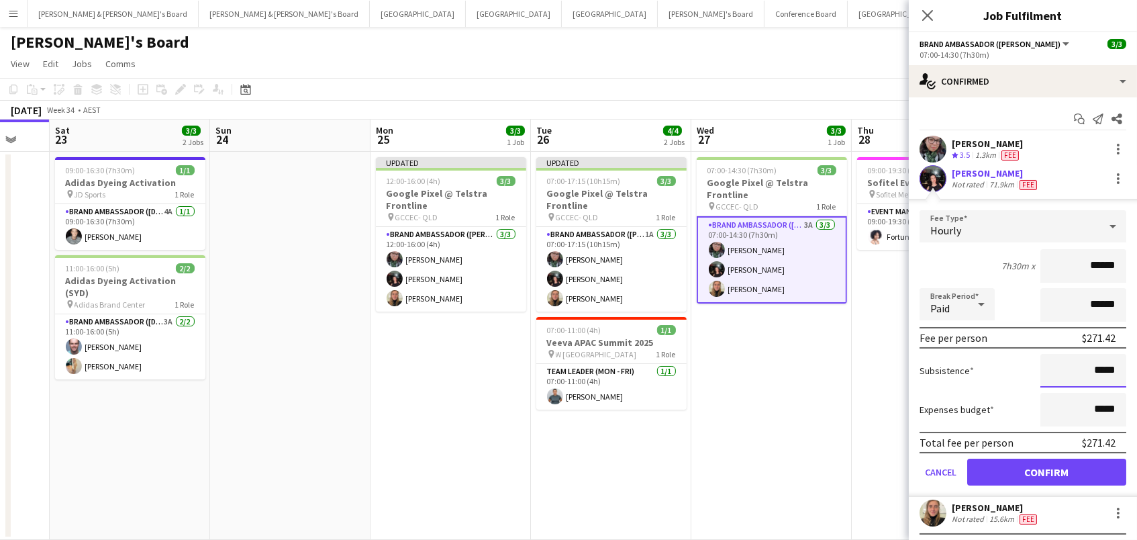
click at [1097, 370] on input "*****" at bounding box center [1083, 371] width 86 height 34
type input "******"
click at [1099, 477] on button "Confirm" at bounding box center [1046, 471] width 159 height 27
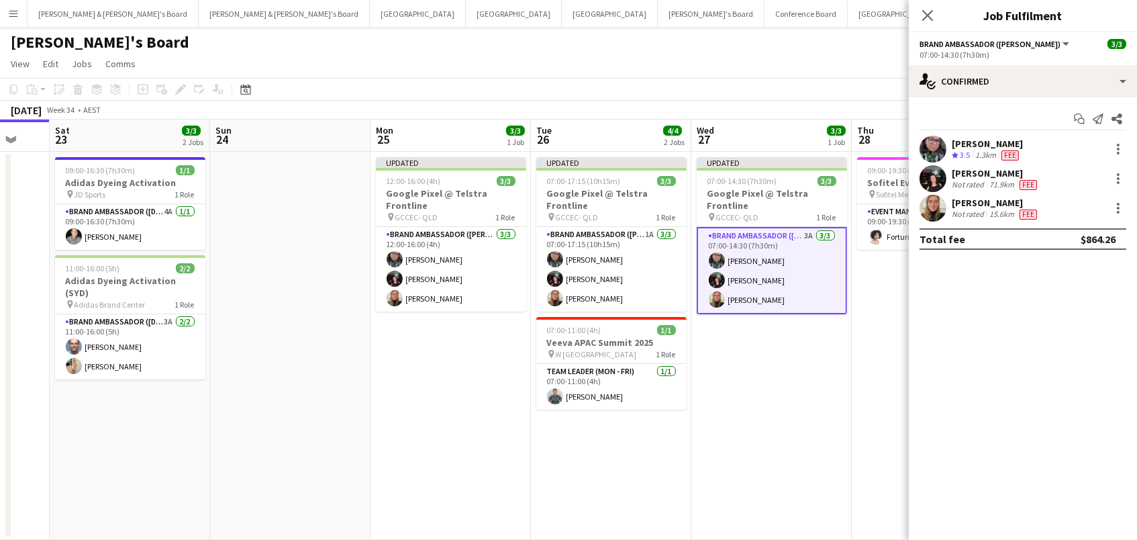
click at [818, 68] on app-page-menu "View Day view expanded Day view collapsed Month view Date picker Jump to today …" at bounding box center [568, 65] width 1137 height 26
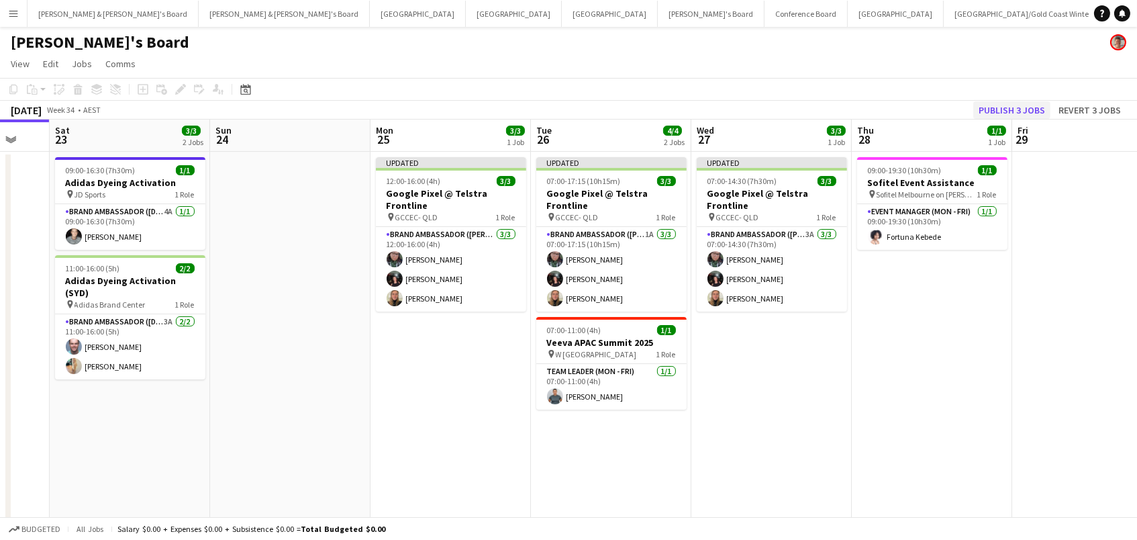
click at [1040, 108] on button "Publish 3 jobs" at bounding box center [1011, 109] width 77 height 17
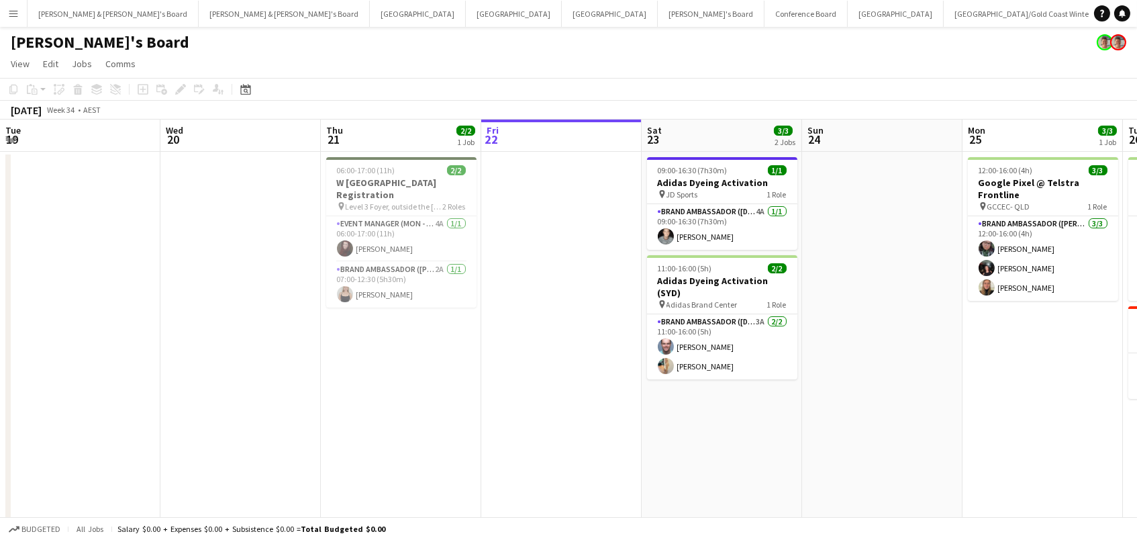
scroll to position [0, 592]
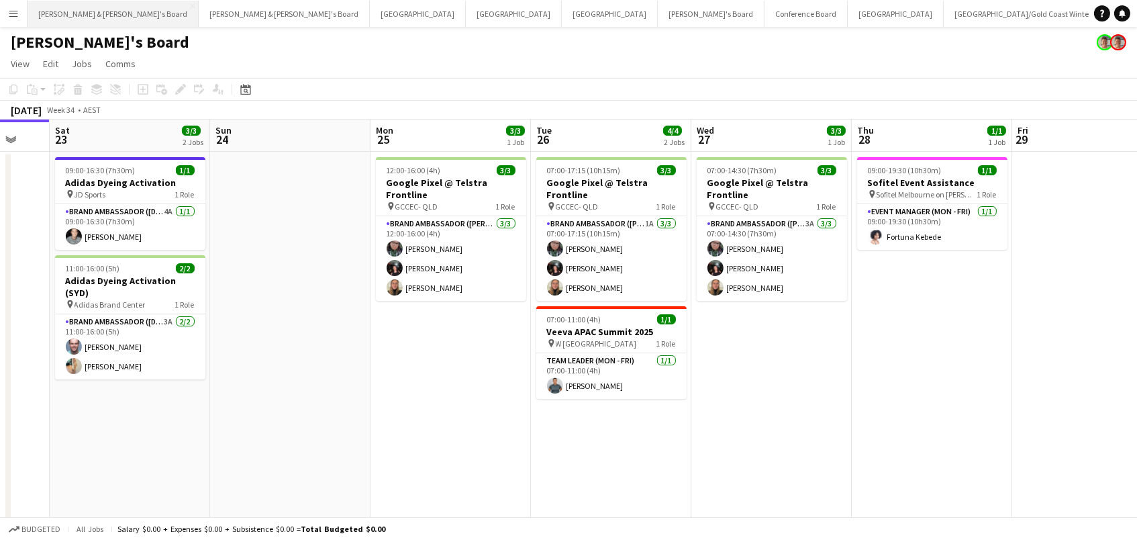
click at [82, 18] on button "[PERSON_NAME] & [PERSON_NAME]'s Board Close" at bounding box center [113, 14] width 171 height 26
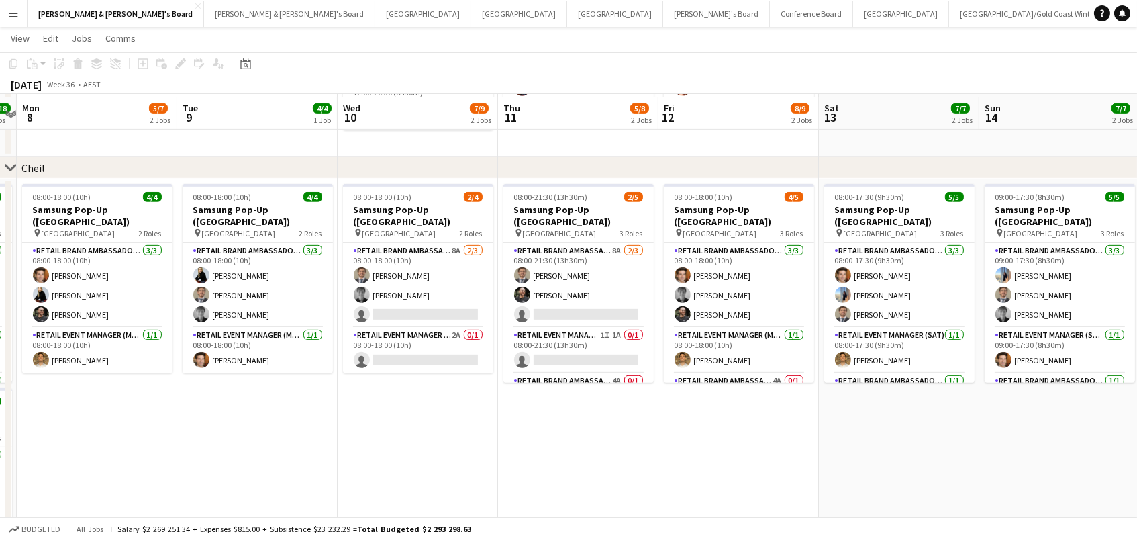
scroll to position [1177, 0]
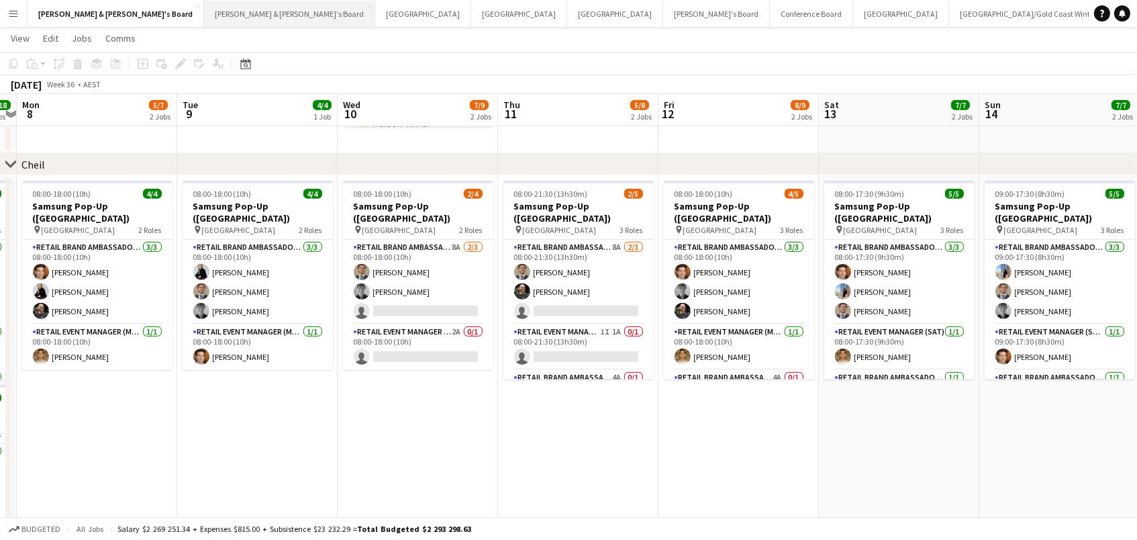
click at [204, 23] on button "[PERSON_NAME] & [PERSON_NAME]'s Board Close" at bounding box center [289, 14] width 171 height 26
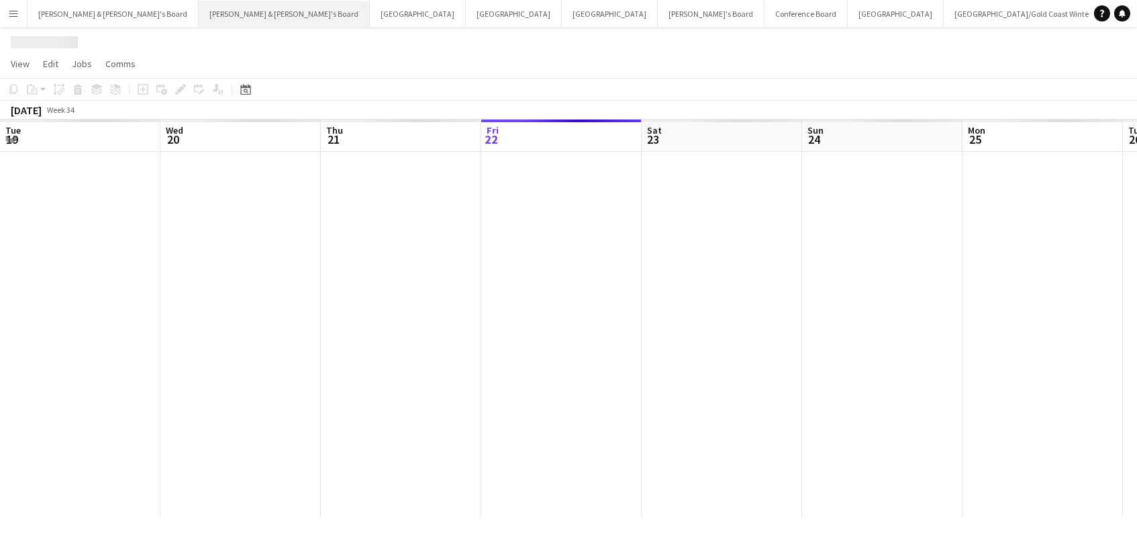
scroll to position [0, 320]
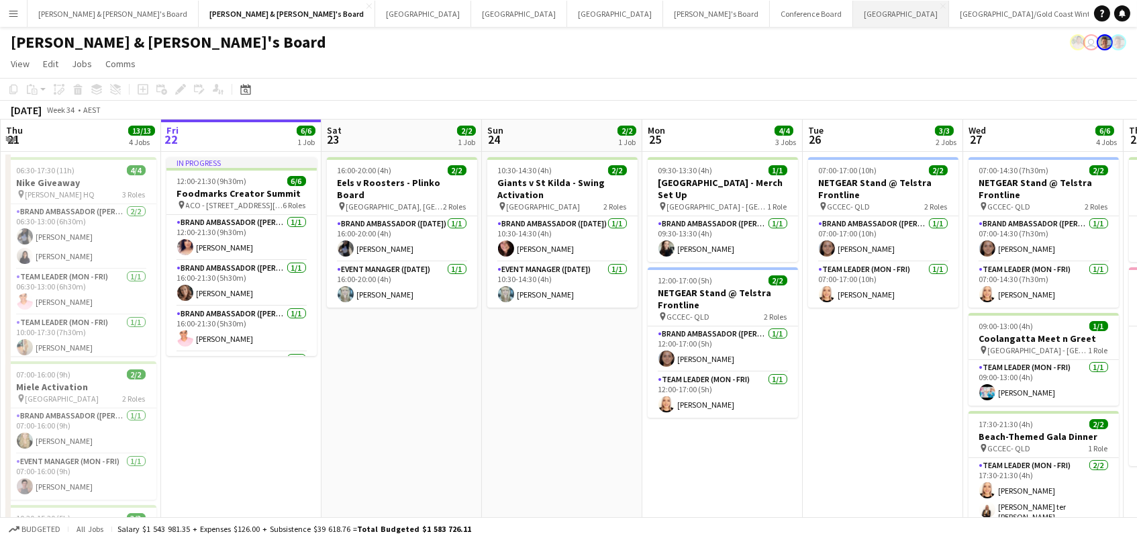
click at [853, 19] on button "Sydney Close" at bounding box center [901, 14] width 96 height 26
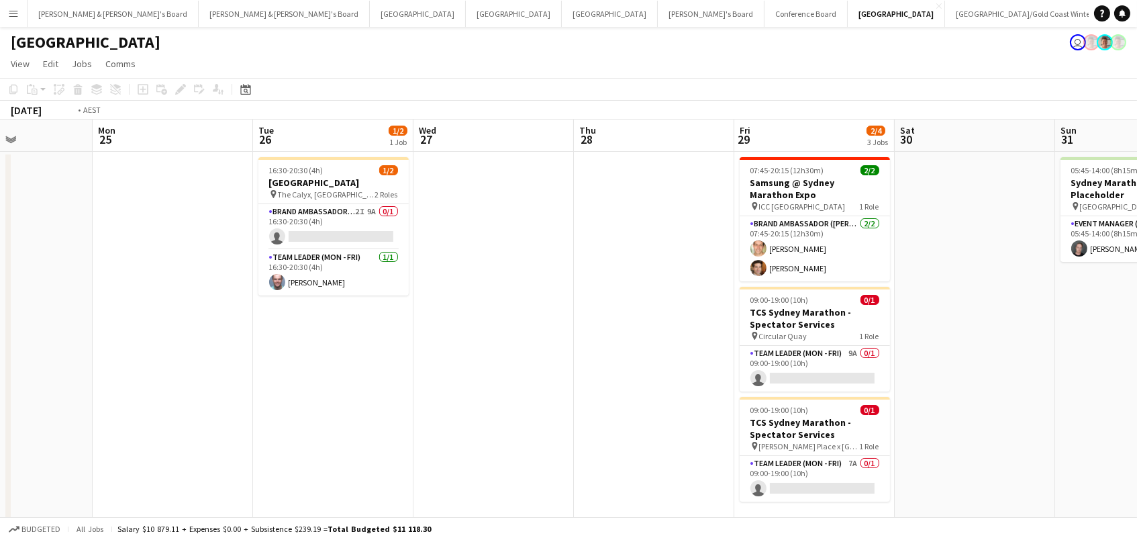
scroll to position [0, 650]
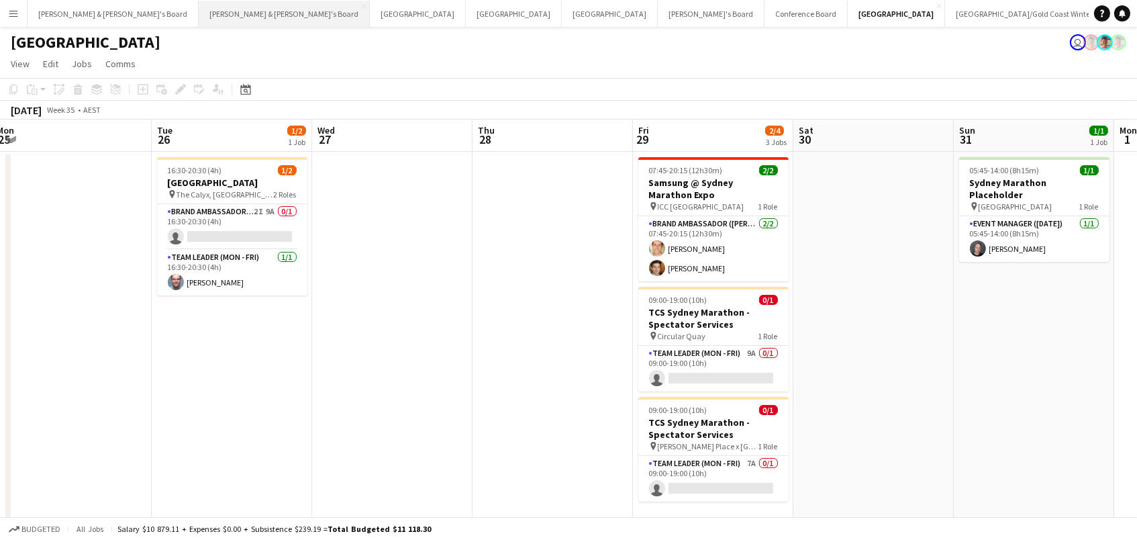
click at [199, 14] on button "[PERSON_NAME] & [PERSON_NAME]'s Board Close" at bounding box center [284, 14] width 171 height 26
